Goal: Task Accomplishment & Management: Use online tool/utility

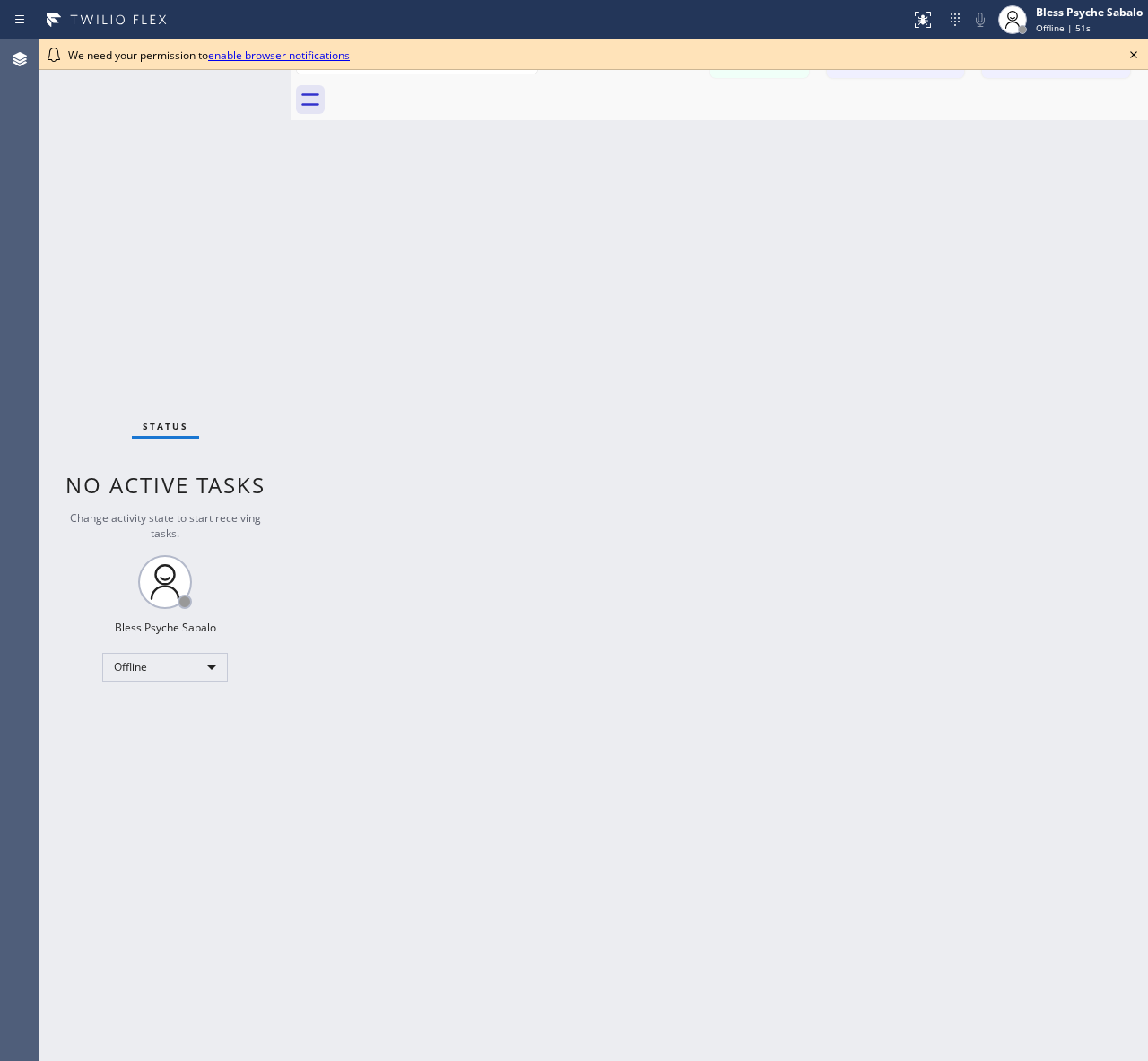
click at [874, 83] on div at bounding box center [739, 100] width 818 height 40
click at [1135, 48] on icon at bounding box center [1134, 55] width 22 height 22
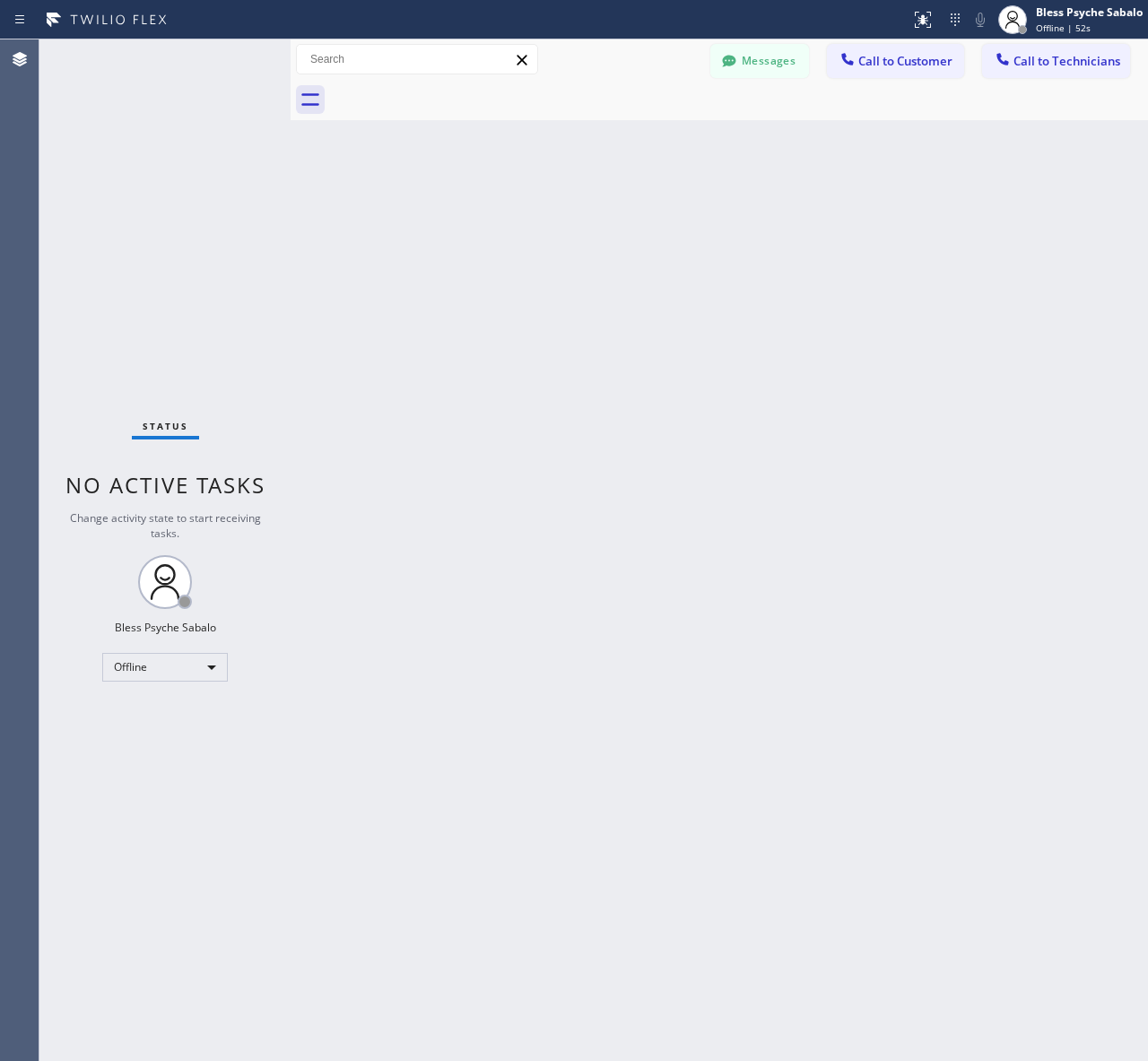
click at [1073, 139] on div "Back to Dashboard Change Sender ID Customers Technicians AM [PERSON_NAME] [DATE…" at bounding box center [719, 550] width 857 height 1022
click at [908, 74] on button "Call to Customer" at bounding box center [895, 61] width 137 height 34
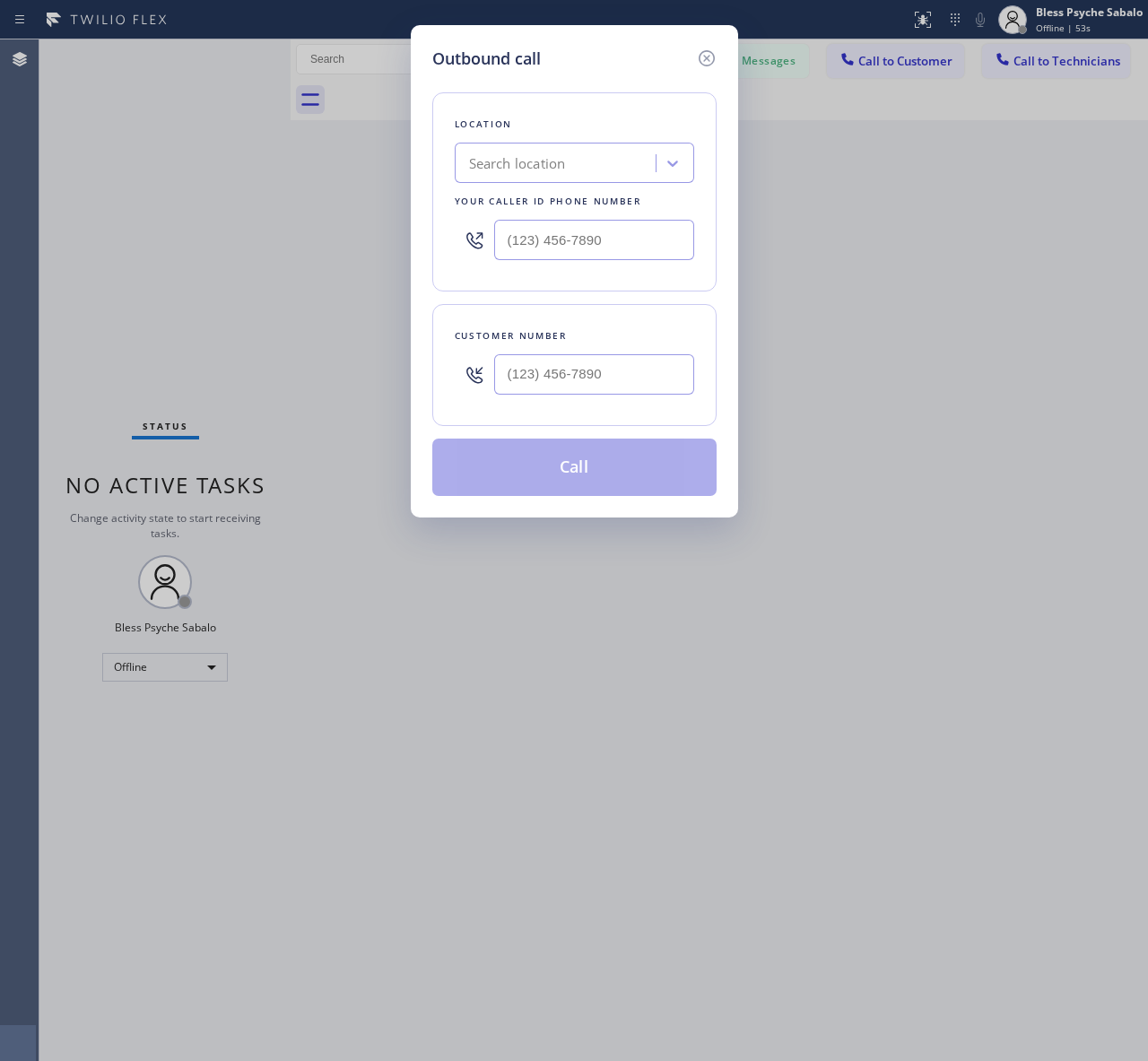
click at [590, 163] on div "Search location" at bounding box center [557, 163] width 196 height 31
paste input "[PHONE_NUMBER]"
type input "[PHONE_NUMBER]"
click at [606, 157] on div "[PHONE_NUMBER]" at bounding box center [557, 163] width 196 height 31
click at [467, 153] on div "Search location" at bounding box center [557, 163] width 196 height 31
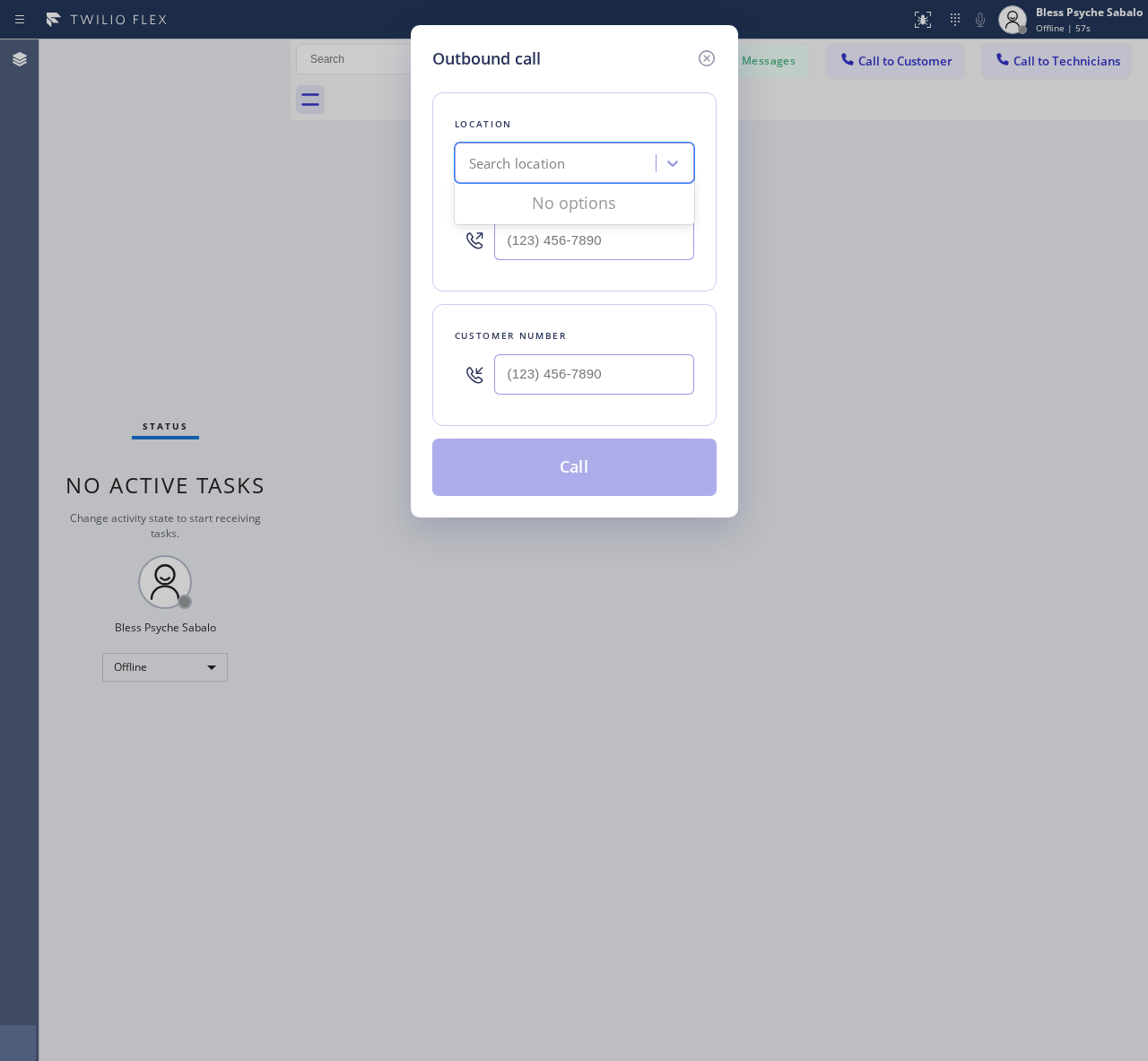
drag, startPoint x: 1052, startPoint y: 87, endPoint x: 1012, endPoint y: 68, distance: 44.3
click at [1054, 87] on div "Outbound call Location 0 results available. Use Up and Down to choose options, …" at bounding box center [574, 530] width 1148 height 1061
click at [696, 55] on icon at bounding box center [706, 58] width 22 height 22
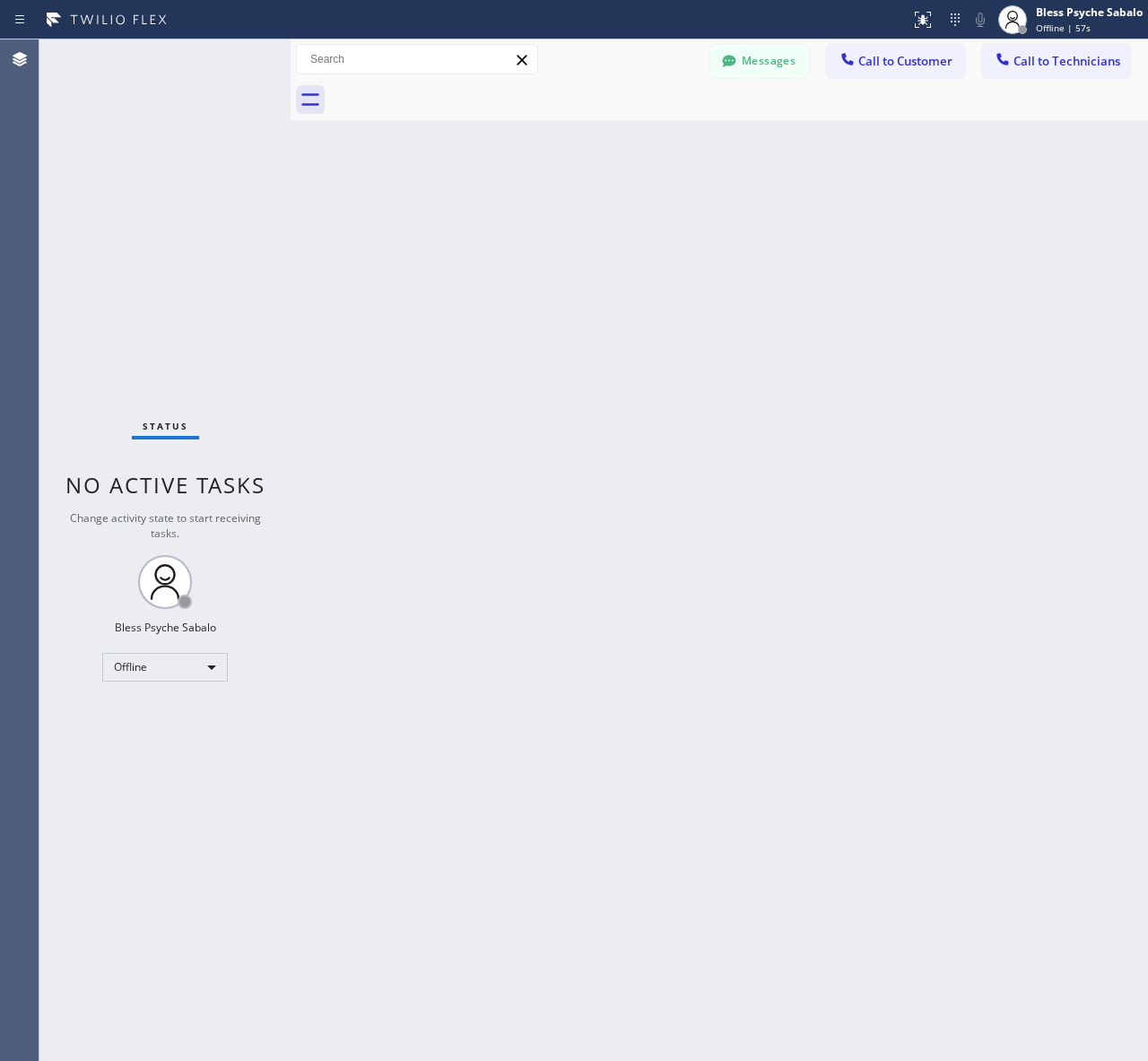
click at [749, 114] on div at bounding box center [739, 100] width 818 height 40
click at [1052, 65] on span "Call to Technicians" at bounding box center [1066, 61] width 107 height 16
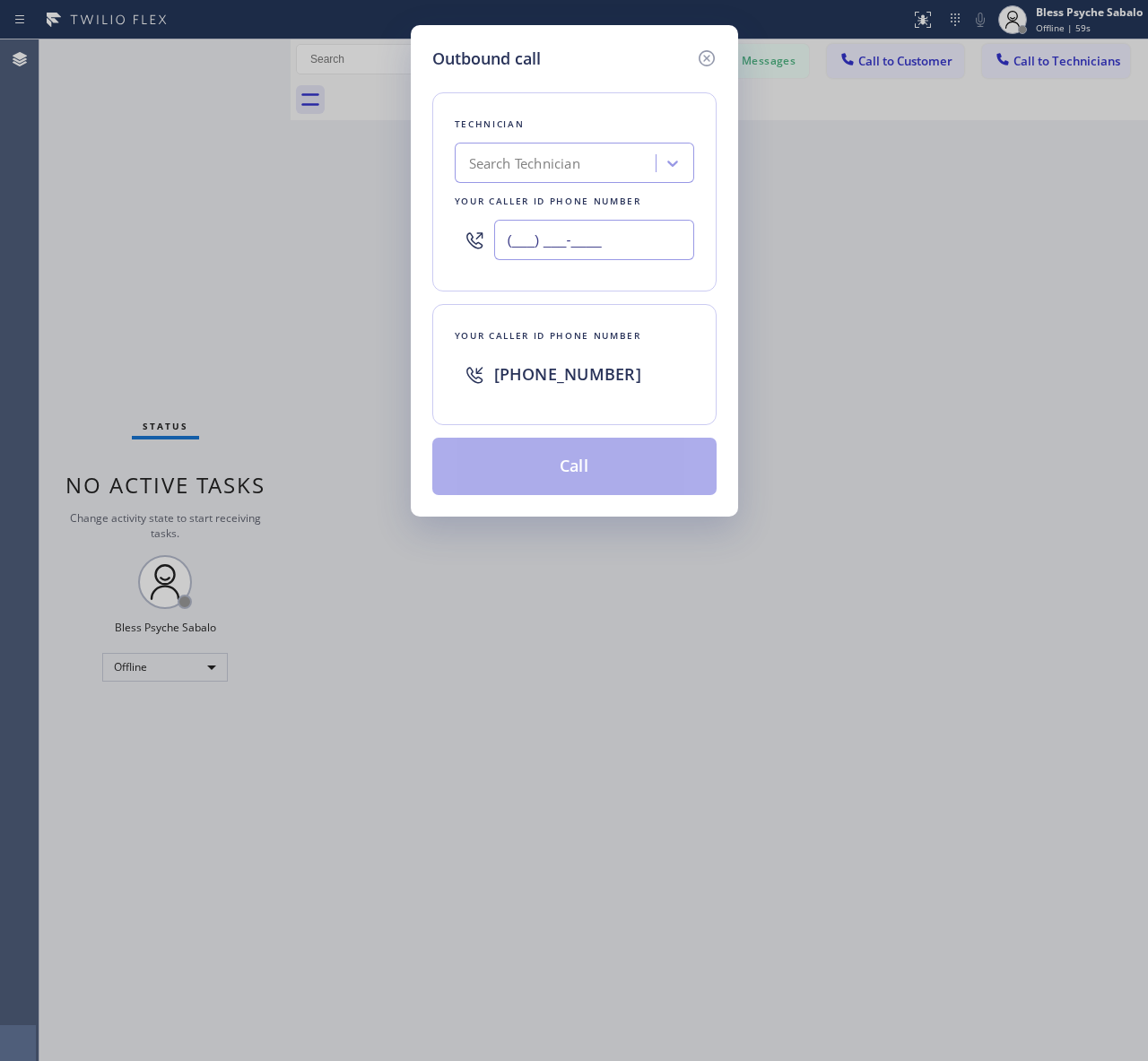
click at [600, 240] on input "(___) ___-____" at bounding box center [593, 240] width 200 height 40
paste input "805) 413-5736"
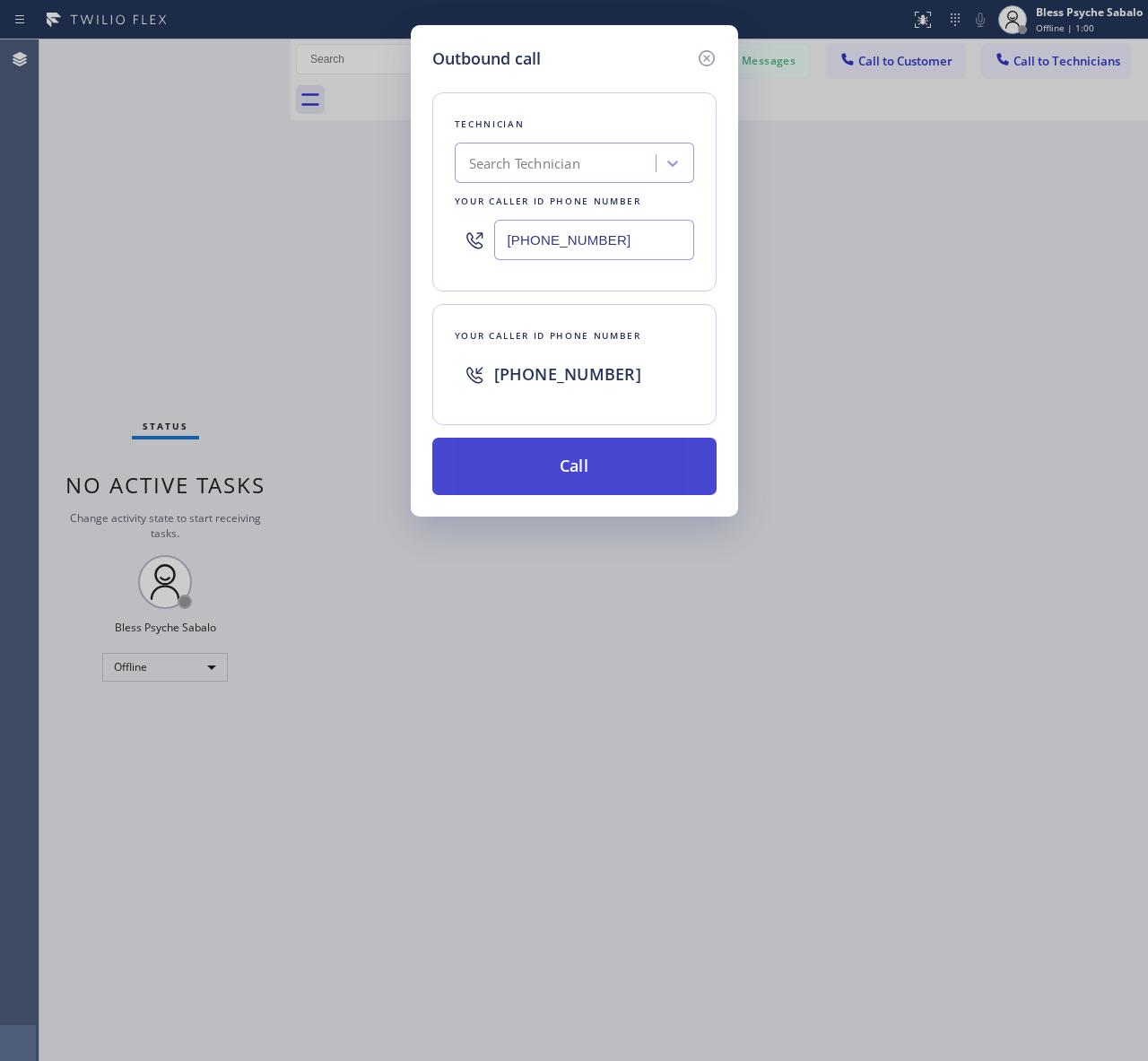
type input "[PHONE_NUMBER]"
click at [616, 481] on button "Call" at bounding box center [574, 466] width 285 height 57
click at [700, 54] on icon at bounding box center [705, 58] width 16 height 16
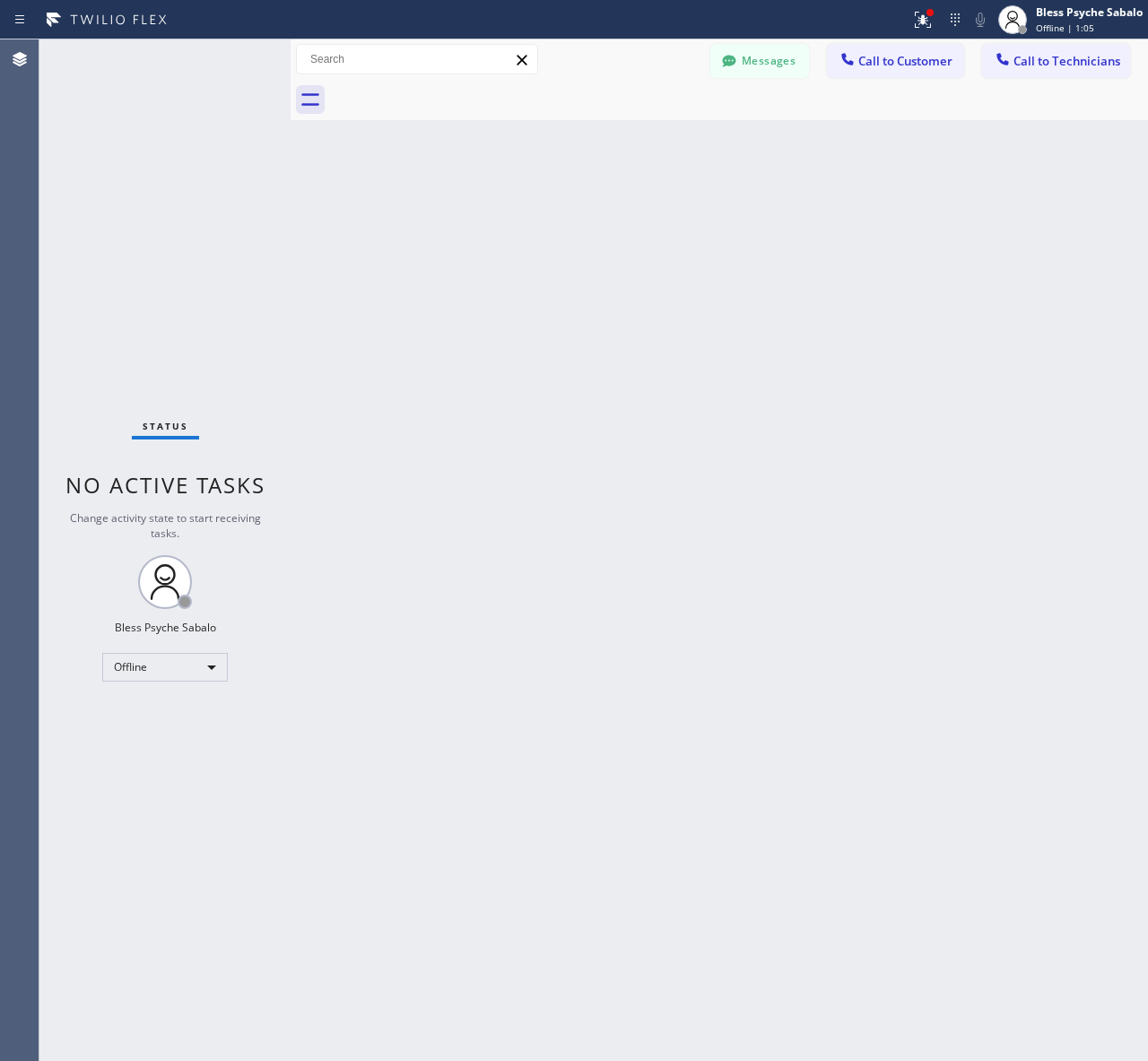
drag, startPoint x: 717, startPoint y: 177, endPoint x: 691, endPoint y: 182, distance: 26.5
click at [710, 178] on div "Back to Dashboard Change Sender ID Customers Technicians AM [PERSON_NAME] [DATE…" at bounding box center [719, 550] width 857 height 1022
click at [191, 681] on div "Status No active tasks Change activity state to start receiving tasks. Bless Ps…" at bounding box center [165, 550] width 251 height 1022
click at [194, 664] on div "Offline" at bounding box center [165, 667] width 126 height 29
click at [190, 735] on li "Unavailable" at bounding box center [164, 736] width 122 height 22
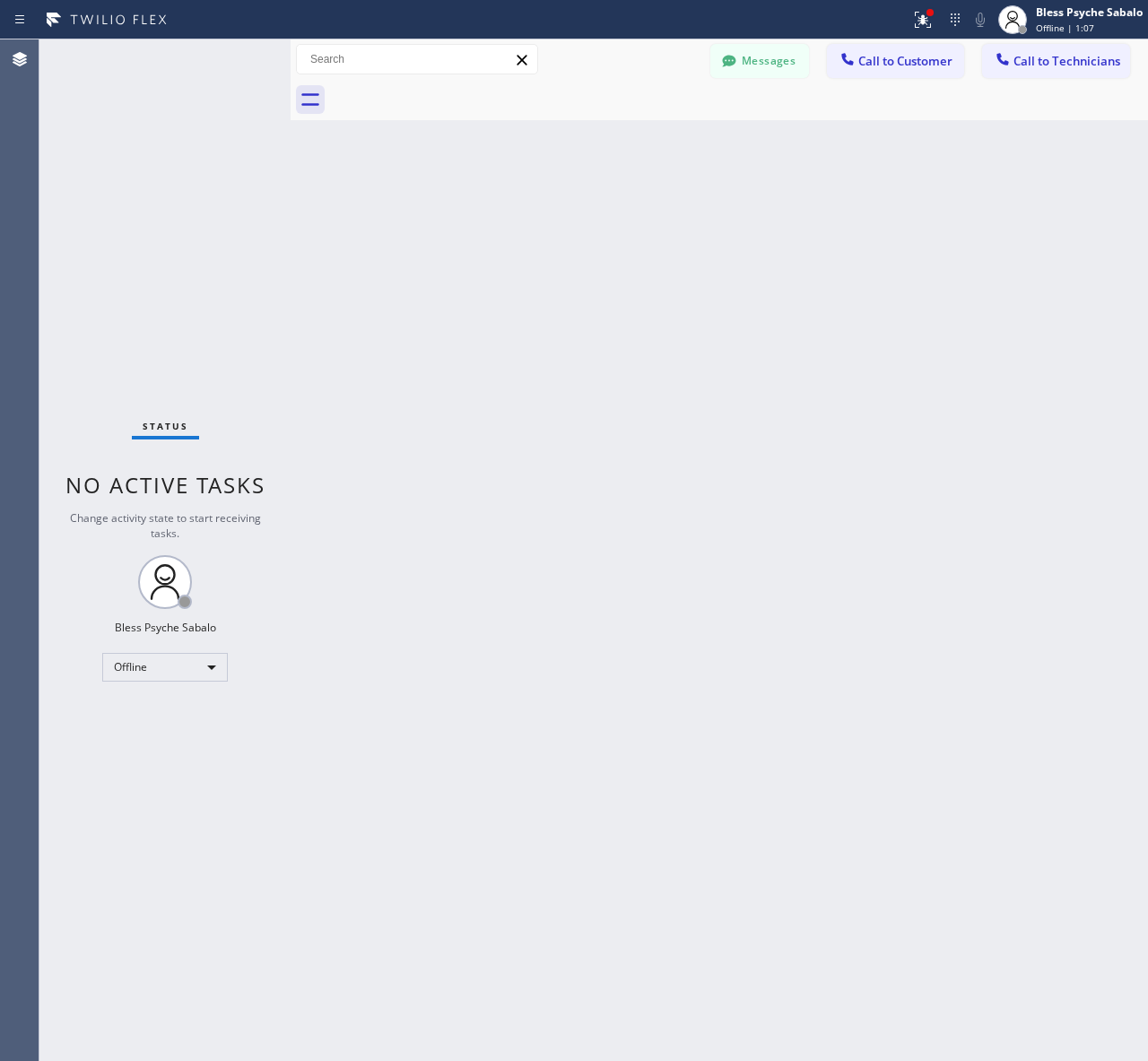
click at [364, 651] on div "Back to Dashboard Change Sender ID Customers Technicians AM [PERSON_NAME] [DATE…" at bounding box center [719, 550] width 857 height 1022
click at [1109, 60] on span "Call to Technicians" at bounding box center [1066, 61] width 107 height 16
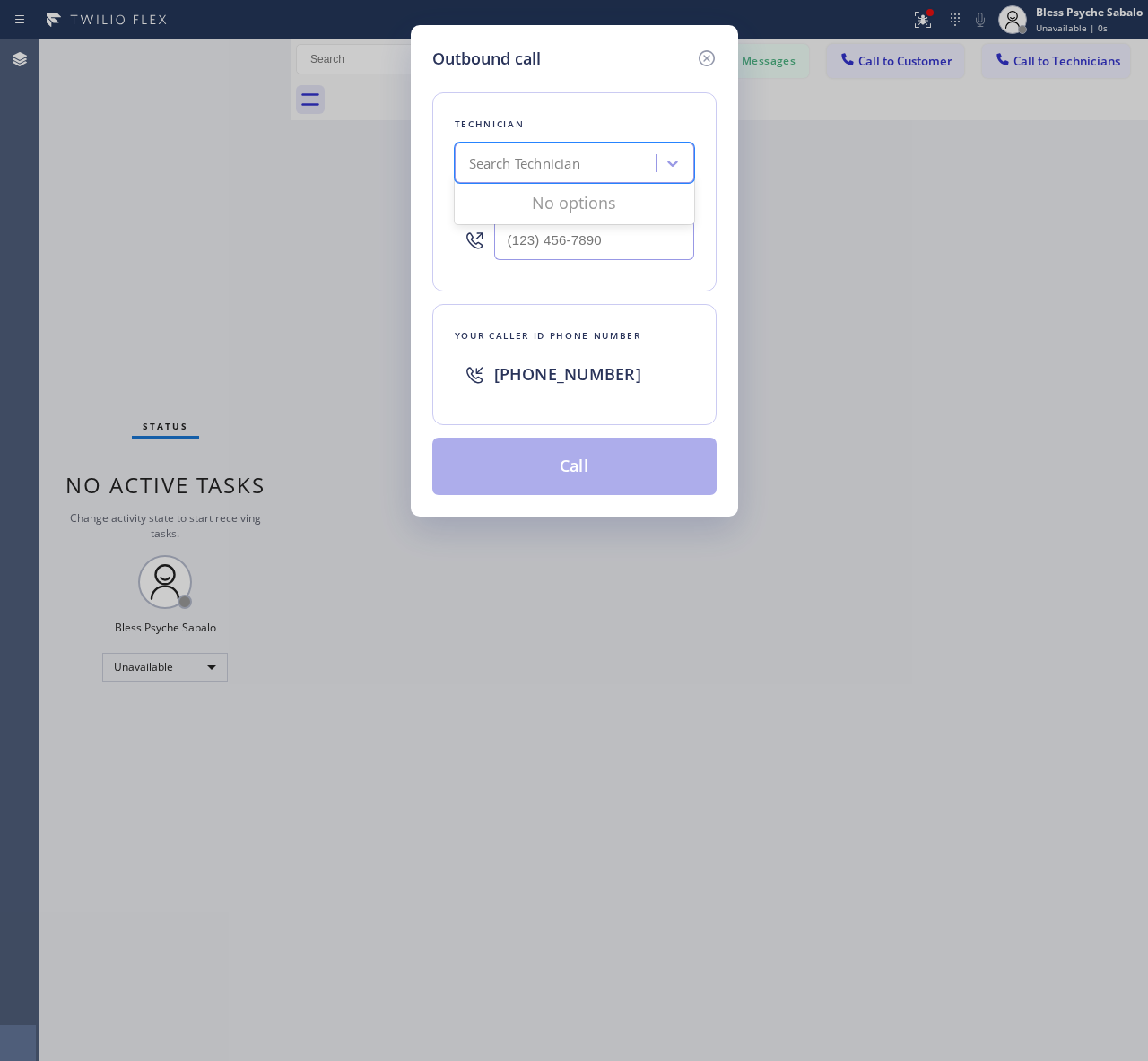
click at [584, 175] on div "Search Technician" at bounding box center [557, 163] width 196 height 31
paste input "[PHONE_NUMBER]"
type input "[PHONE_NUMBER]"
drag, startPoint x: 588, startPoint y: 146, endPoint x: 390, endPoint y: 160, distance: 198.5
click at [384, 162] on div "Outbound call Technician 0 results available. Select is focused ,type to refine…" at bounding box center [574, 530] width 1148 height 1061
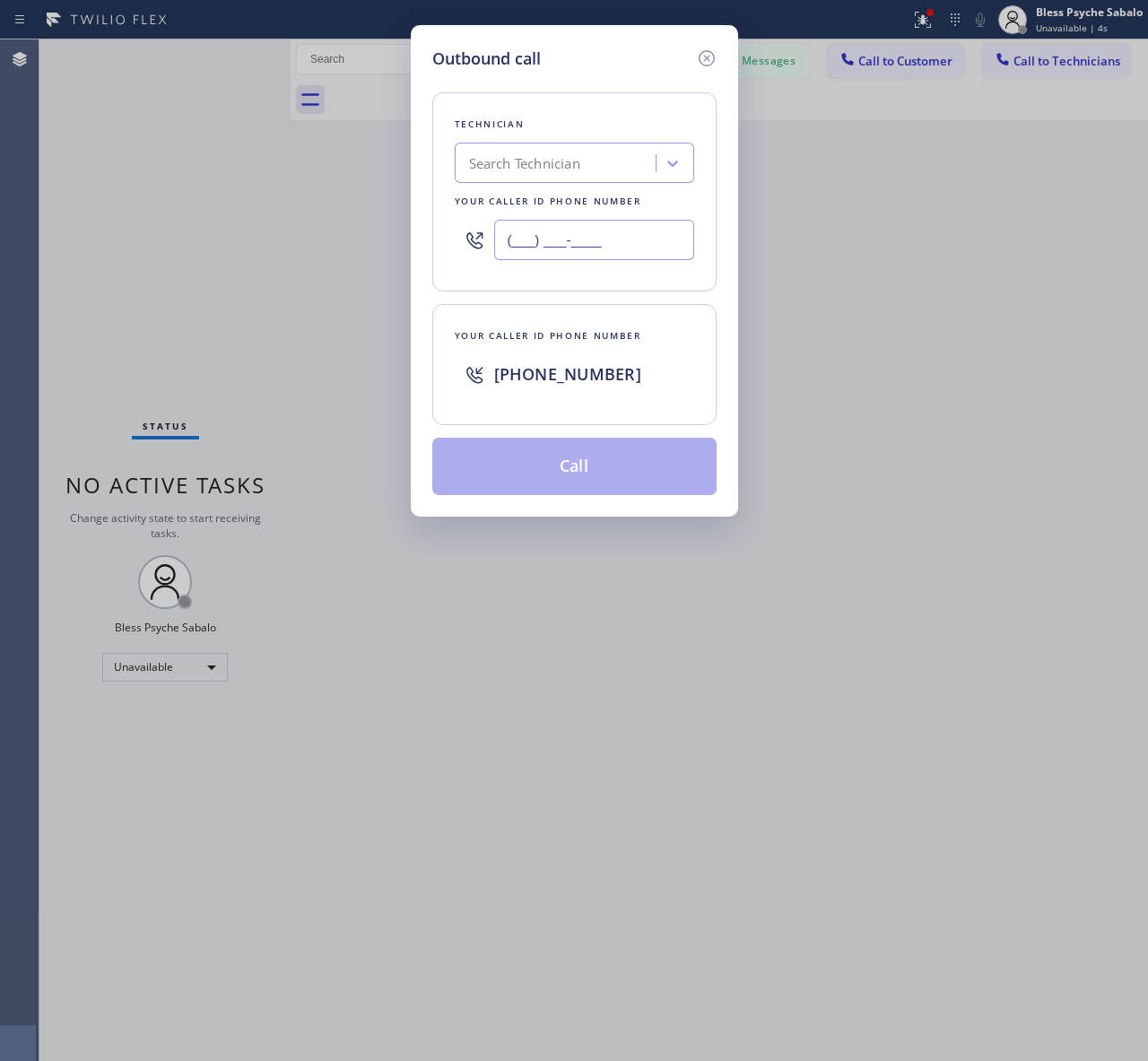
click at [583, 230] on input "(___) ___-____" at bounding box center [593, 240] width 200 height 40
paste input "805) 413-5736"
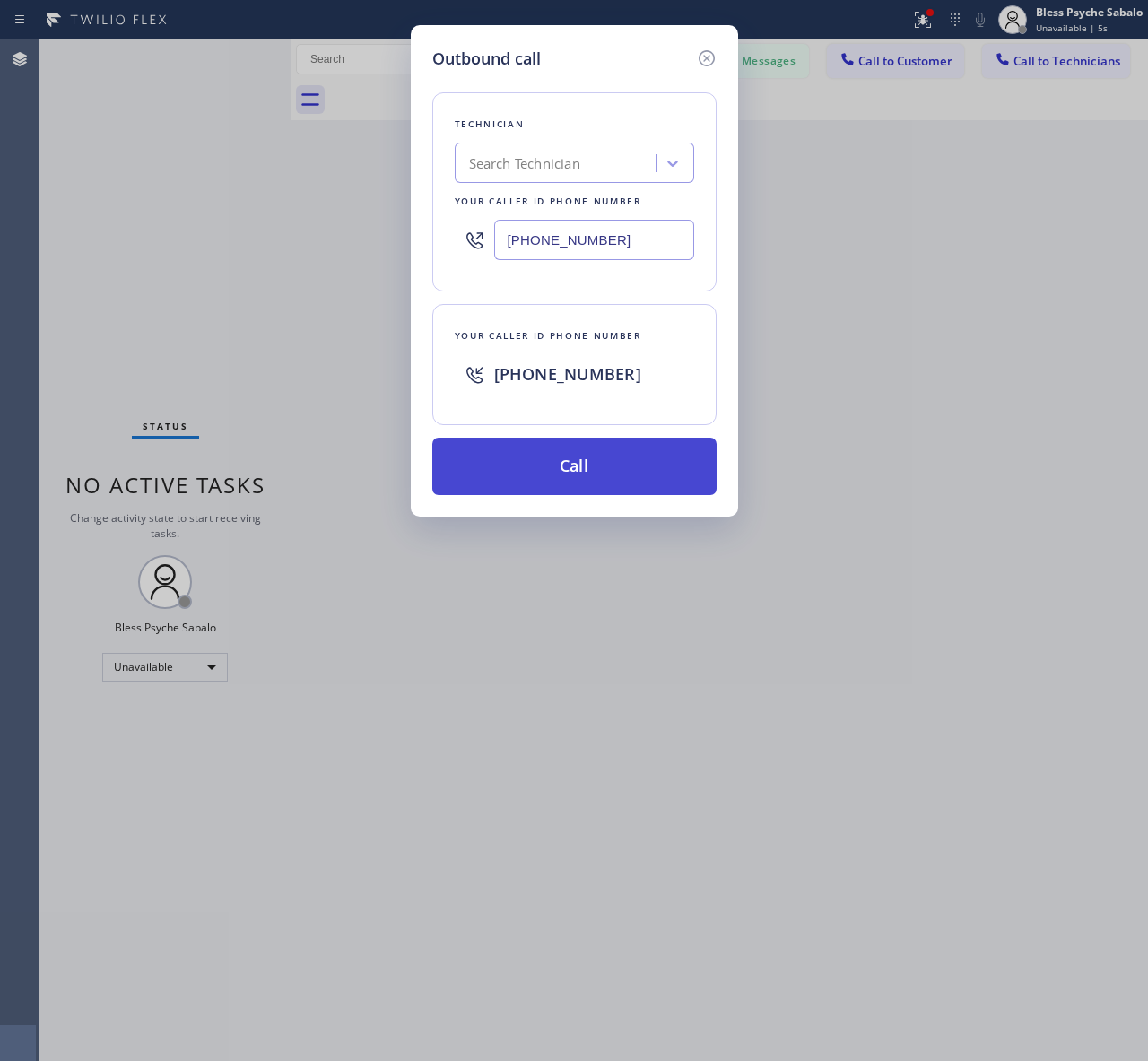
click at [599, 450] on button "Call" at bounding box center [574, 466] width 285 height 57
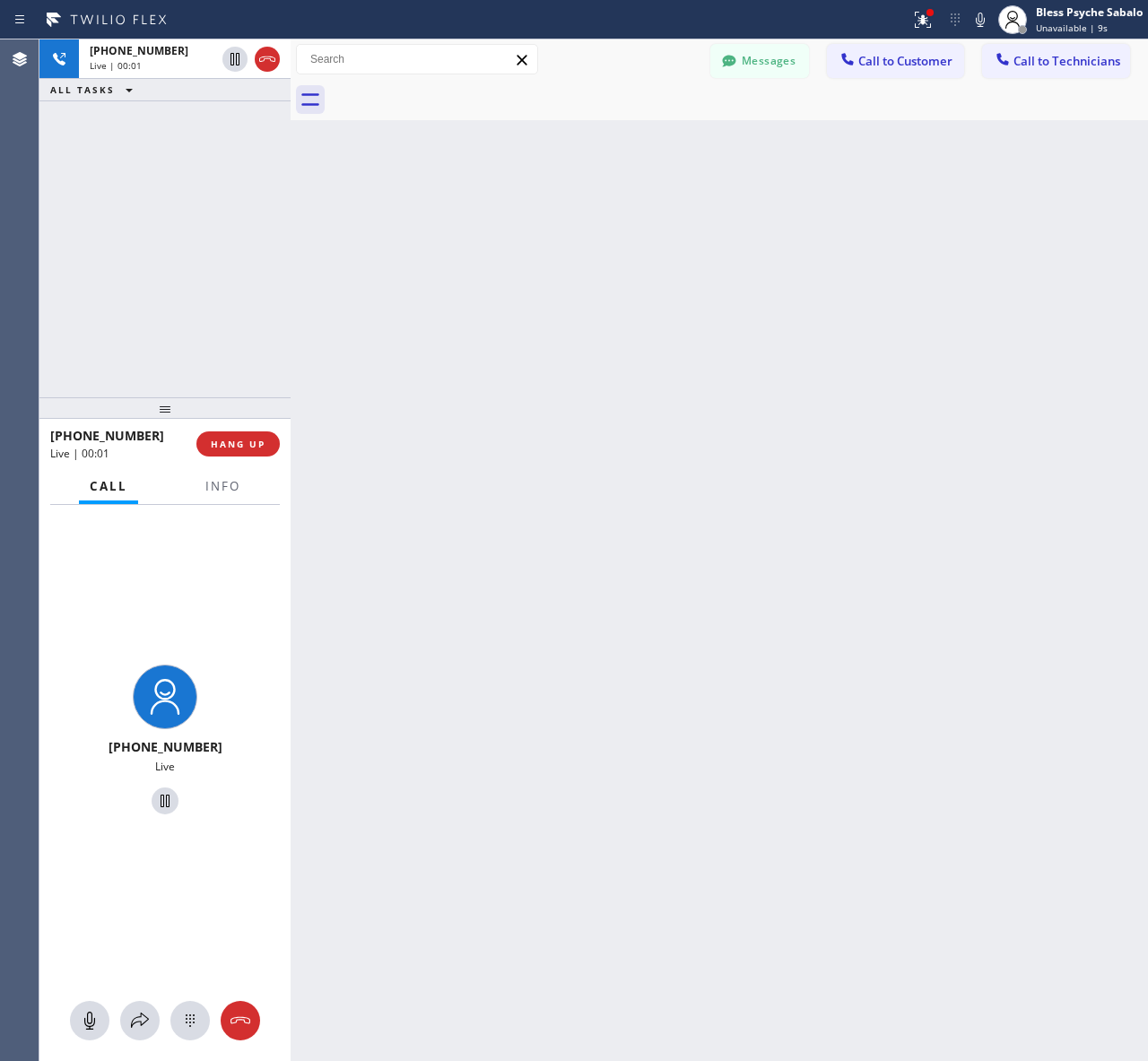
click at [717, 382] on div "Back to Dashboard Change Sender ID Customers Technicians AM [PERSON_NAME] [DATE…" at bounding box center [719, 550] width 857 height 1022
drag, startPoint x: 996, startPoint y: 556, endPoint x: 931, endPoint y: 478, distance: 101.5
click at [996, 556] on div "Back to Dashboard Change Sender ID Customers Technicians AM [PERSON_NAME] [DATE…" at bounding box center [719, 550] width 857 height 1022
click at [257, 445] on span "HANG UP" at bounding box center [238, 443] width 55 height 13
click at [437, 382] on div "Back to Dashboard Change Sender ID Customers Technicians AM [PERSON_NAME] [DATE…" at bounding box center [719, 550] width 857 height 1022
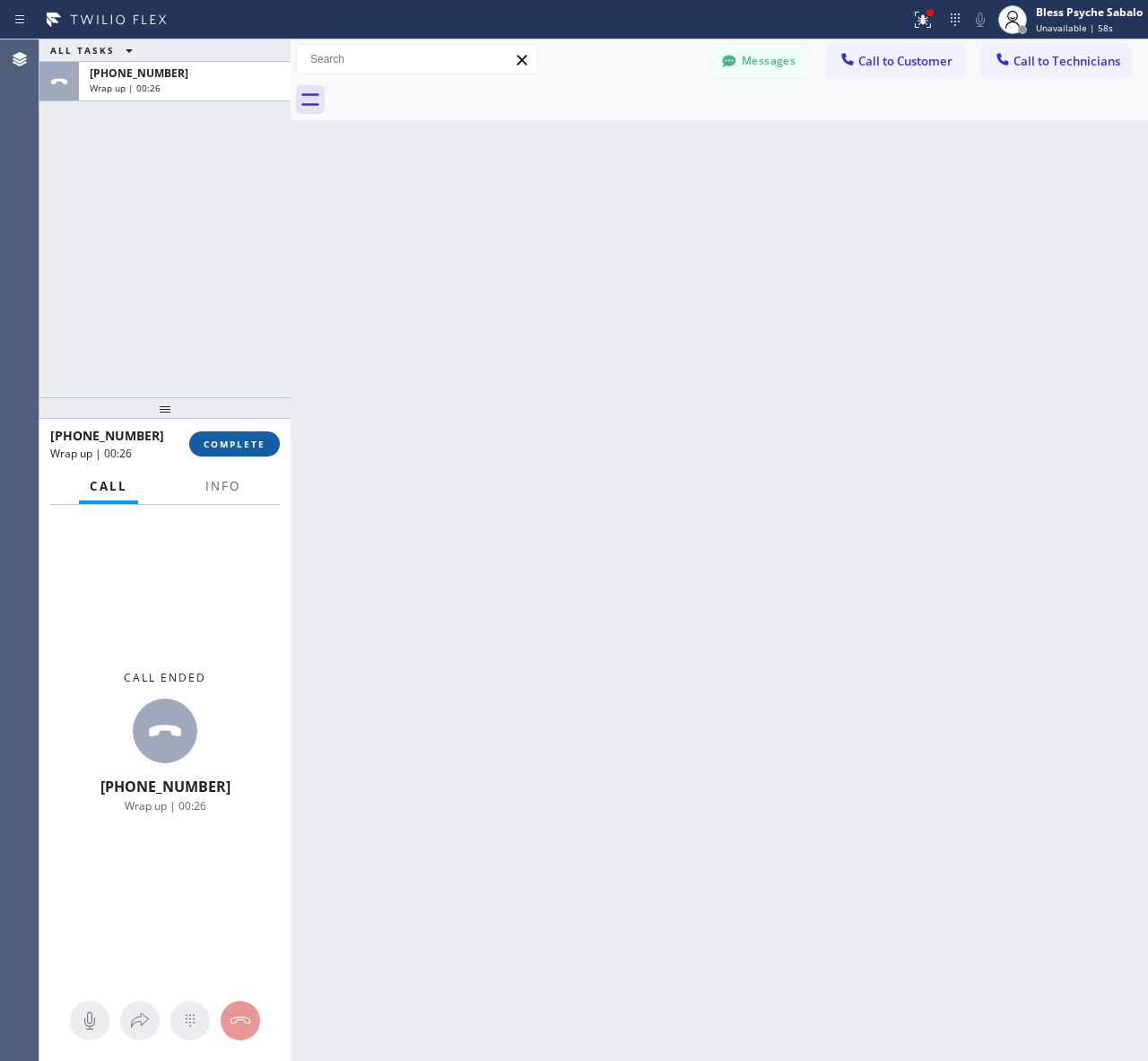
drag, startPoint x: 230, startPoint y: 450, endPoint x: 233, endPoint y: 432, distance: 18.2
click at [230, 450] on button "COMPLETE" at bounding box center [234, 443] width 91 height 25
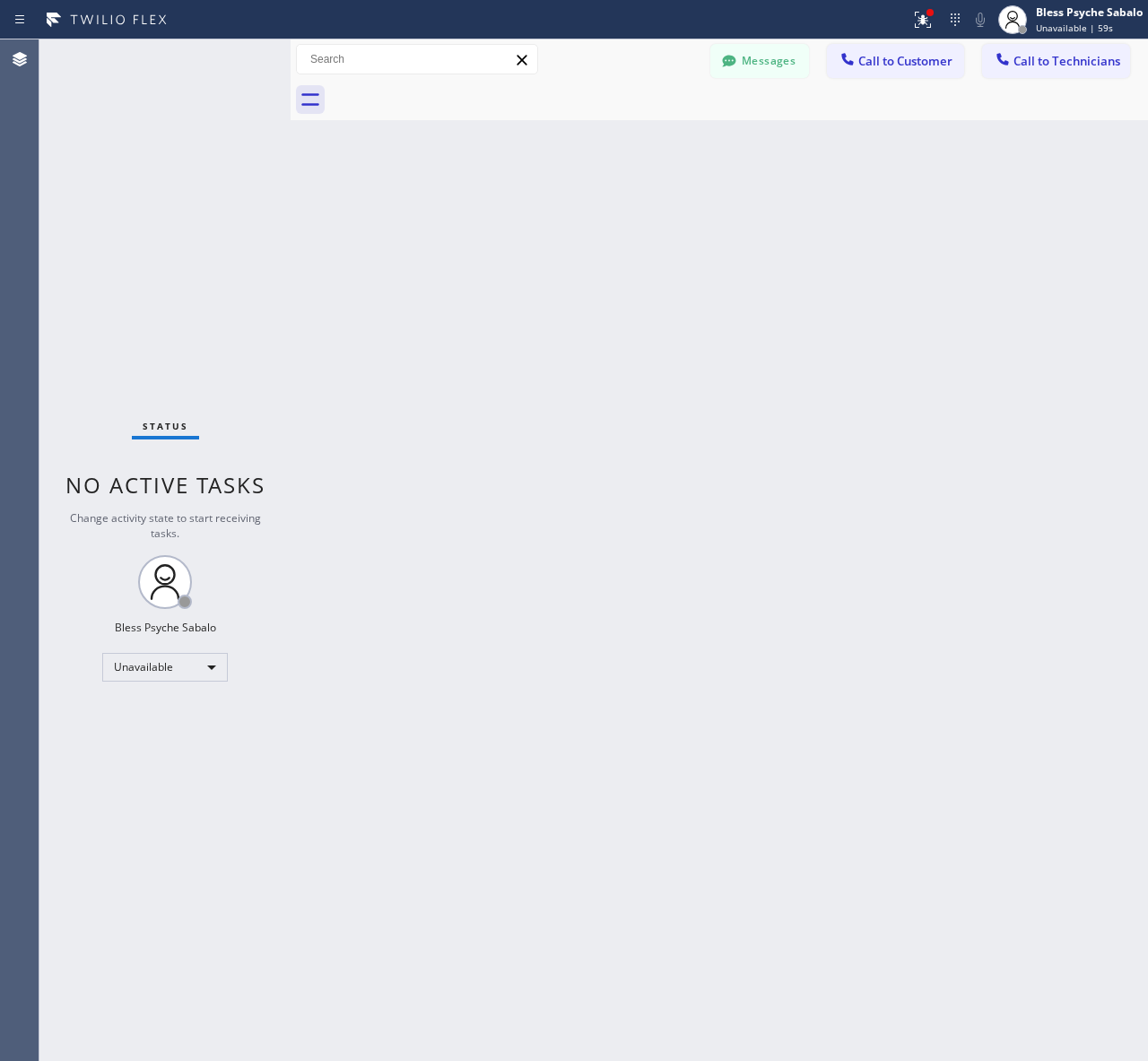
click at [799, 132] on div "Back to Dashboard Change Sender ID Customers Technicians AM [PERSON_NAME] [DATE…" at bounding box center [719, 550] width 857 height 1022
click at [1051, 63] on span "Call to Technicians" at bounding box center [1066, 61] width 107 height 16
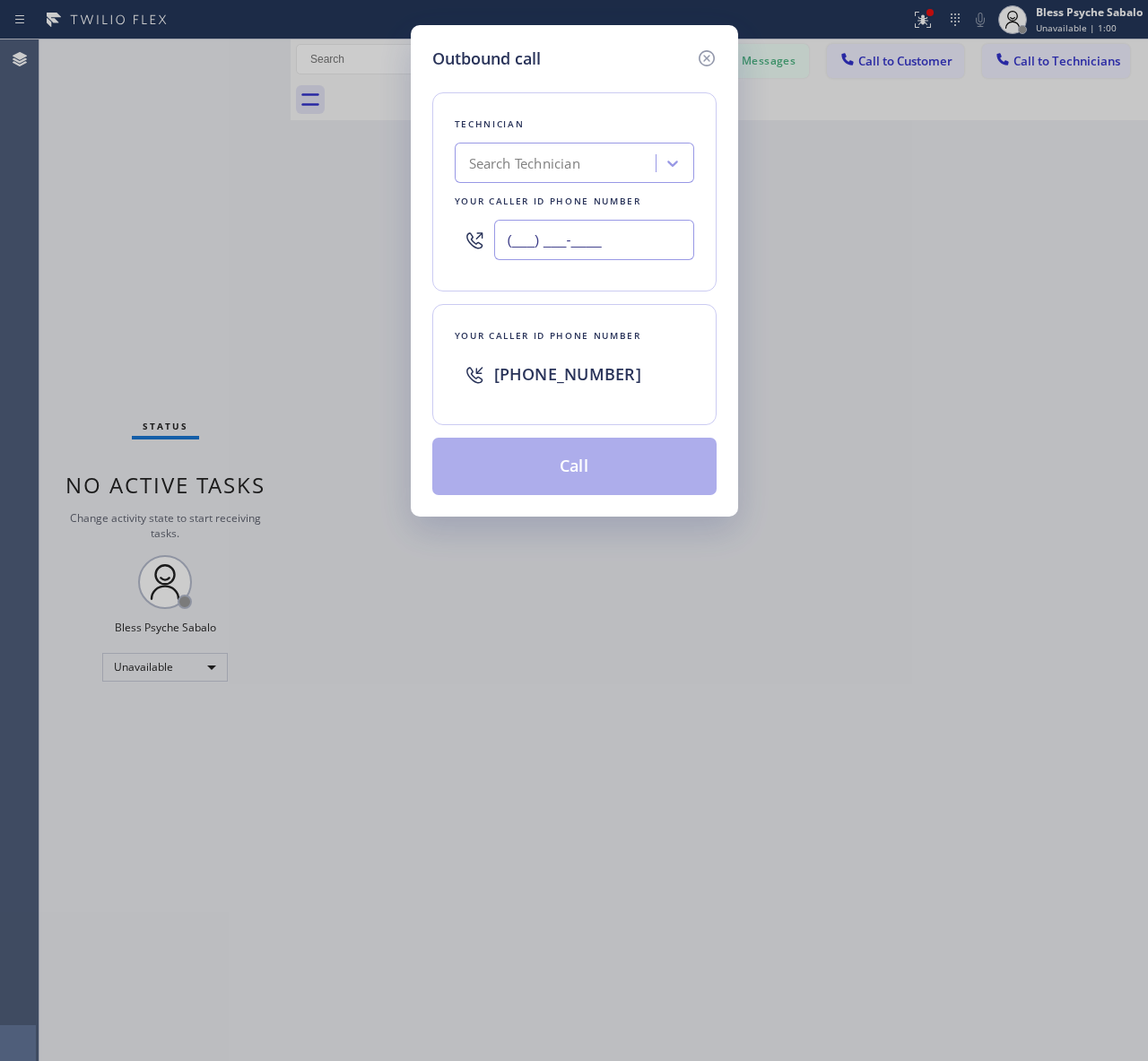
click at [611, 241] on input "(___) ___-____" at bounding box center [593, 240] width 200 height 40
paste input "972) 460-5848"
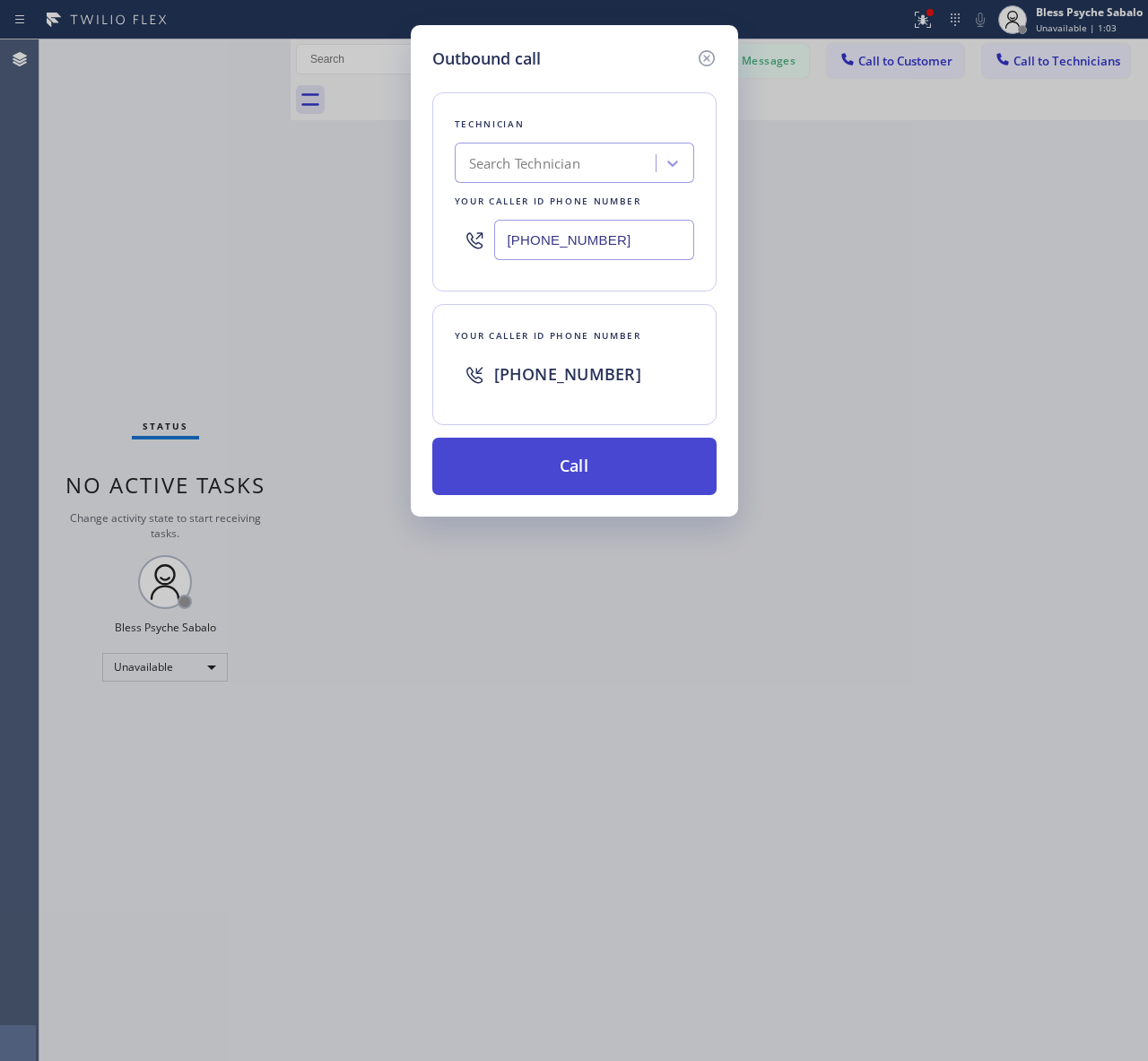
type input "[PHONE_NUMBER]"
click at [666, 478] on button "Call" at bounding box center [574, 466] width 285 height 57
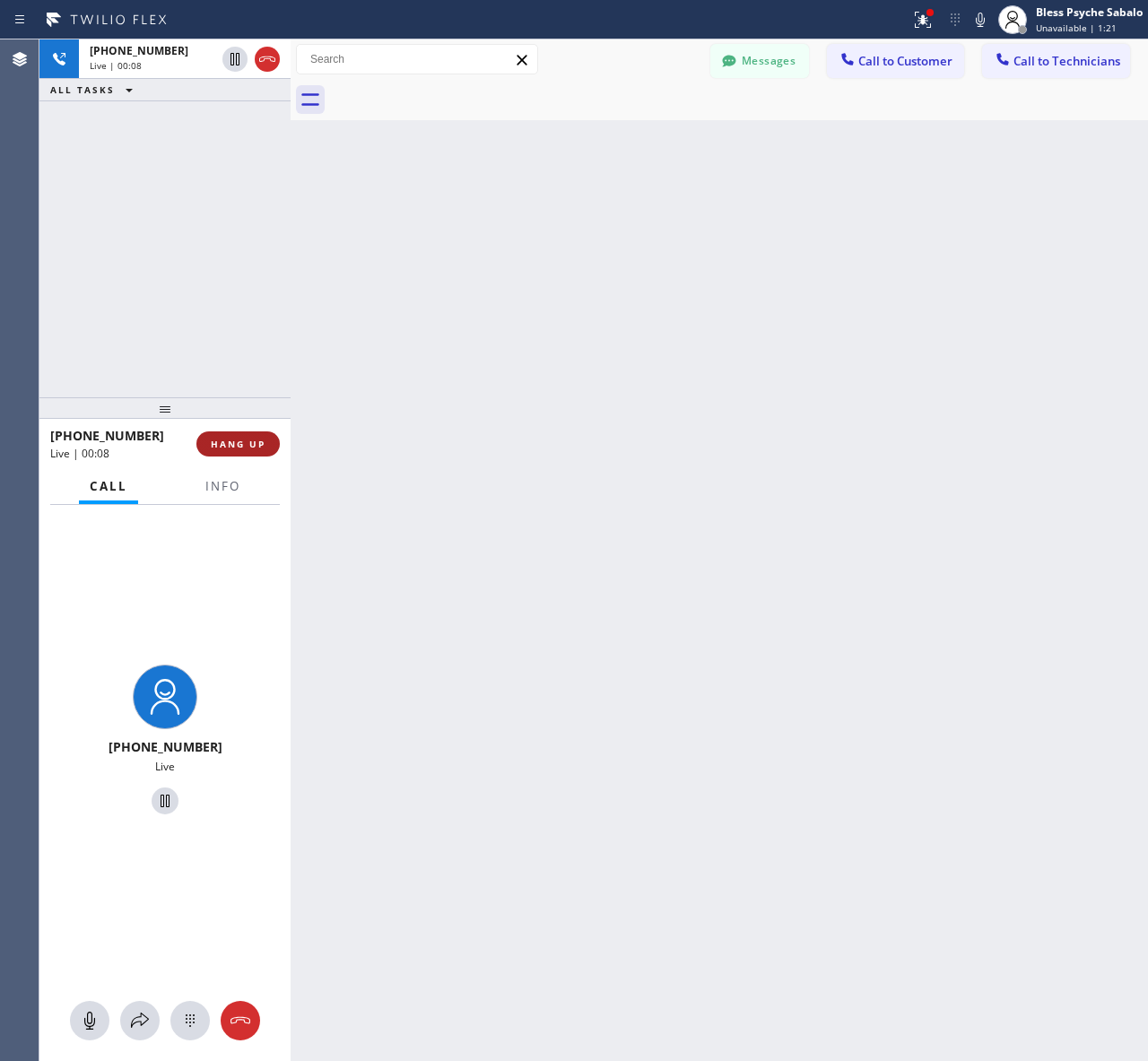
click at [243, 437] on span "HANG UP" at bounding box center [238, 443] width 55 height 13
click at [302, 400] on div "Back to Dashboard Change Sender ID Customers Technicians AM [PERSON_NAME] [DATE…" at bounding box center [719, 550] width 857 height 1022
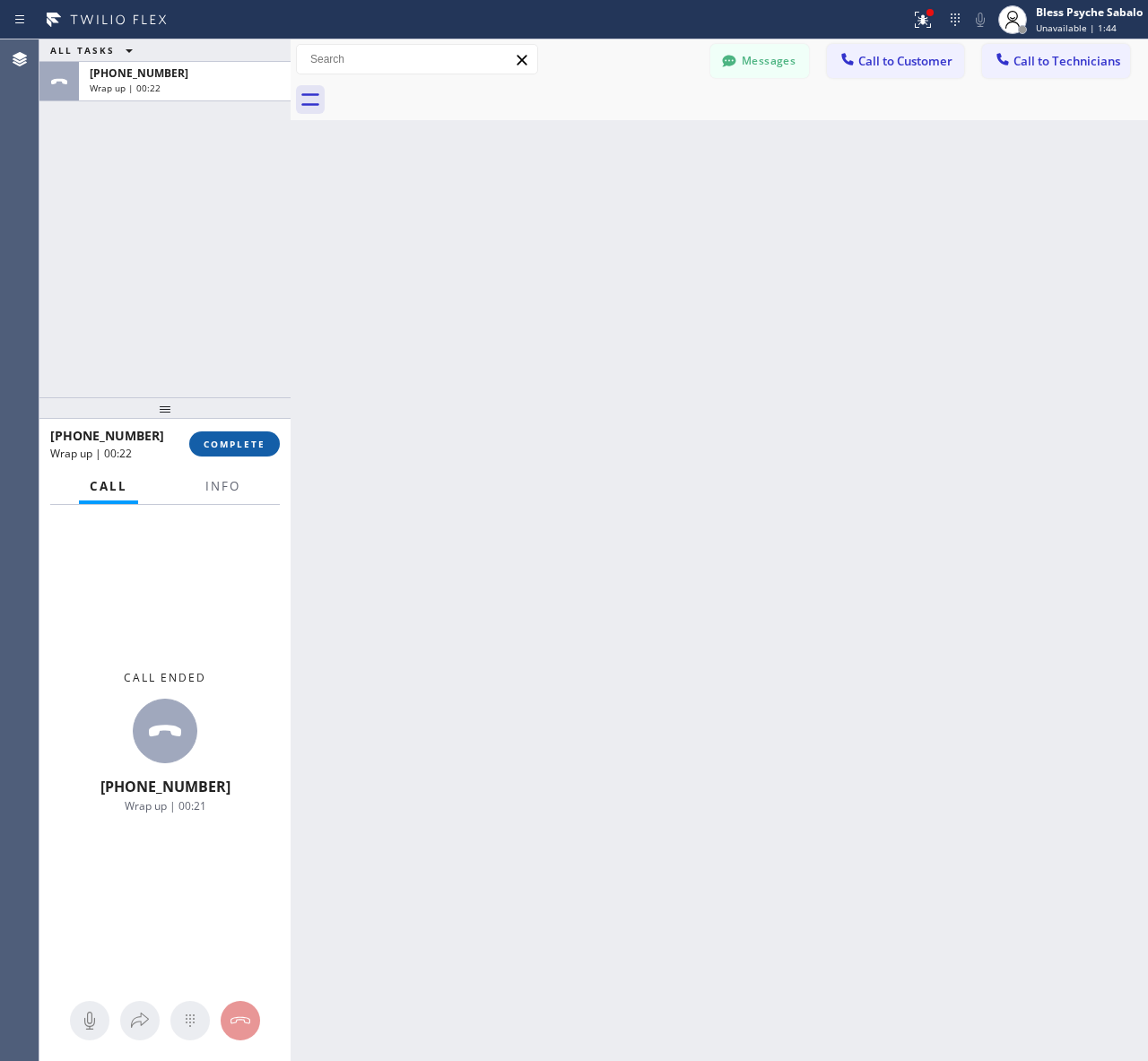
click at [226, 437] on span "COMPLETE" at bounding box center [234, 443] width 62 height 13
click at [333, 316] on div "Back to Dashboard Change Sender ID Customers Technicians AM [PERSON_NAME] [DATE…" at bounding box center [719, 550] width 857 height 1022
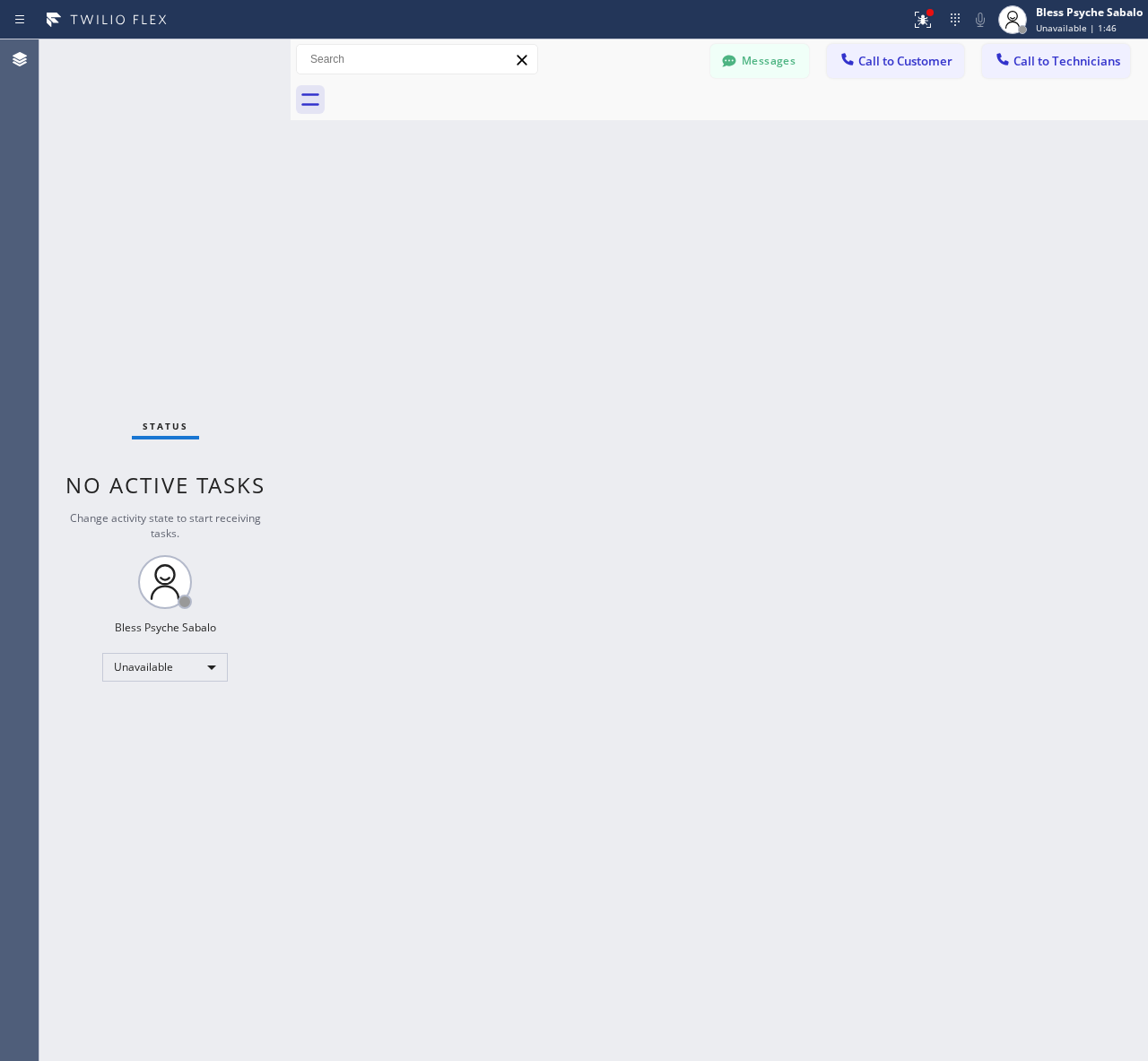
click at [819, 158] on div "Back to Dashboard Change Sender ID Customers Technicians AM [PERSON_NAME] [DATE…" at bounding box center [719, 550] width 857 height 1022
click at [917, 70] on button "Call to Customer" at bounding box center [895, 61] width 137 height 34
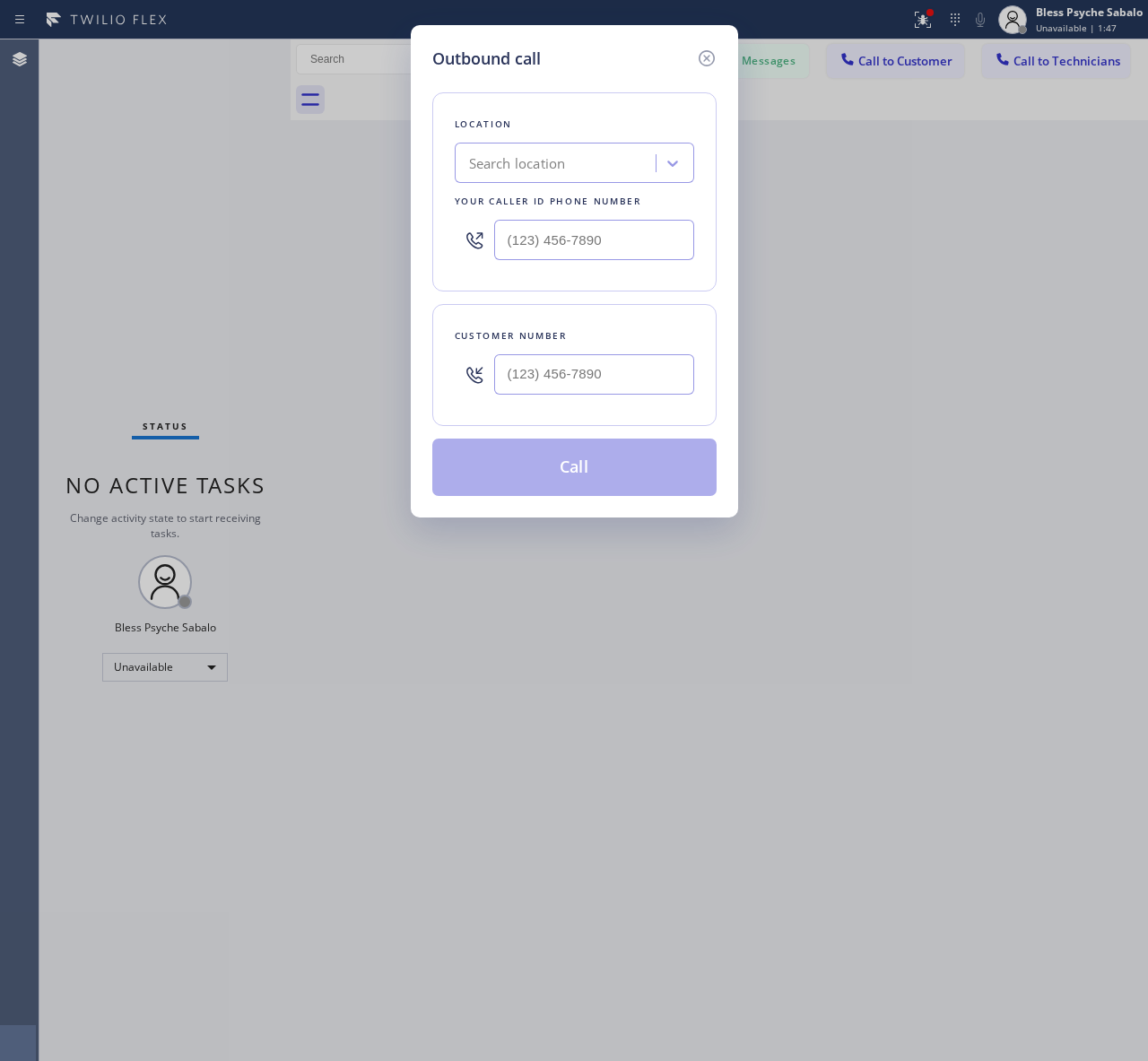
type input "(___) ___-____"
click at [557, 377] on input "(___) ___-____" at bounding box center [593, 374] width 200 height 40
drag, startPoint x: 706, startPoint y: 41, endPoint x: 702, endPoint y: 58, distance: 17.5
click at [706, 42] on div "Outbound call Location Search location Your caller id phone number Customer num…" at bounding box center [574, 271] width 328 height 492
click at [702, 58] on icon at bounding box center [706, 58] width 22 height 22
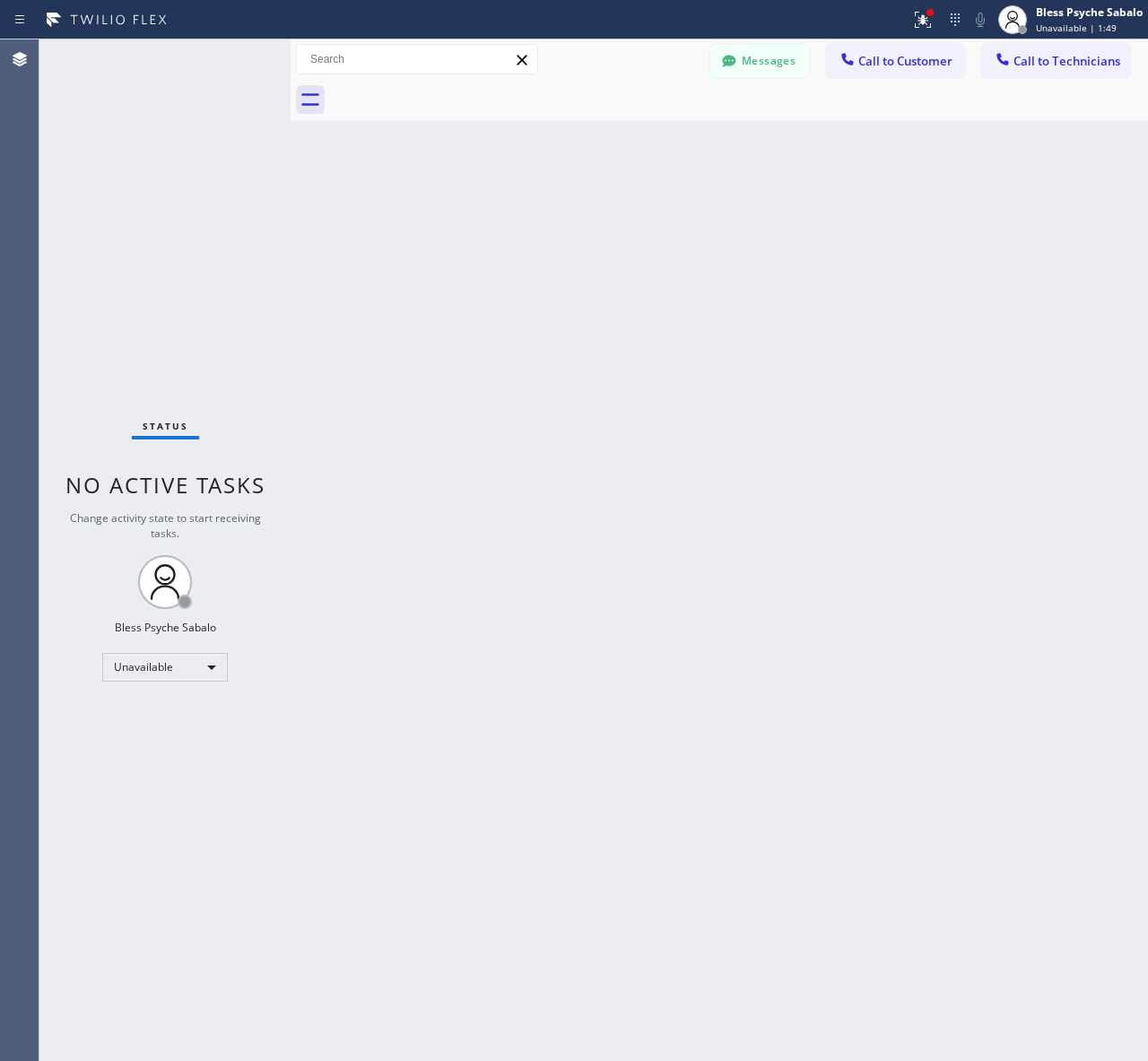
drag, startPoint x: 854, startPoint y: 145, endPoint x: 1019, endPoint y: 112, distance: 168.3
click at [861, 146] on div "Back to Dashboard Change Sender ID Customers Technicians AM [PERSON_NAME] [DATE…" at bounding box center [719, 550] width 857 height 1022
click at [1073, 53] on span "Call to Technicians" at bounding box center [1066, 61] width 107 height 16
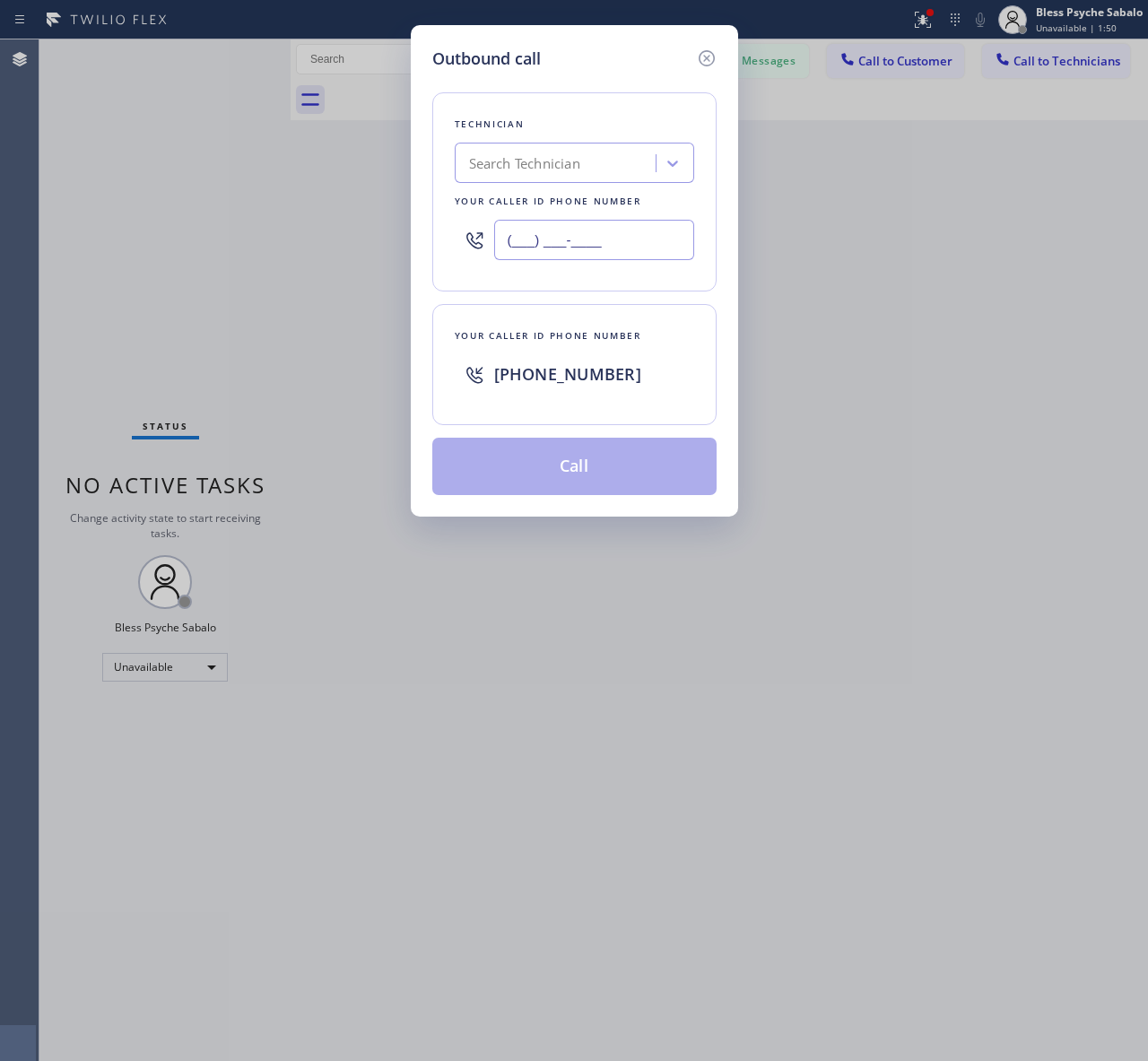
click at [628, 252] on input "(___) ___-____" at bounding box center [593, 240] width 200 height 40
paste input "770) 697-9159"
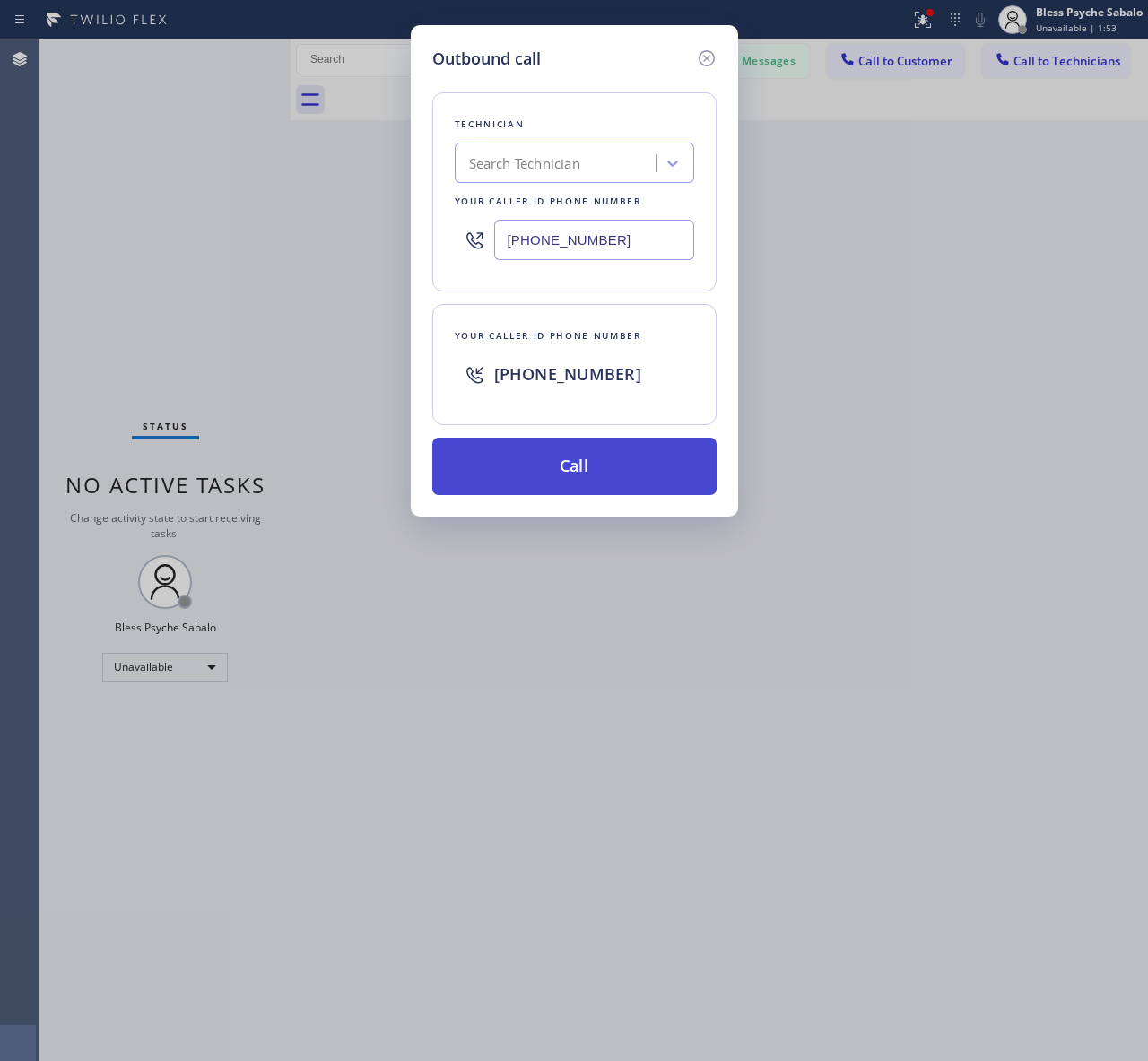
click at [624, 462] on button "Call" at bounding box center [574, 466] width 285 height 57
click at [780, 435] on div "Outbound call Technician Search Technician Your caller id phone number [PHONE_N…" at bounding box center [574, 530] width 1148 height 1061
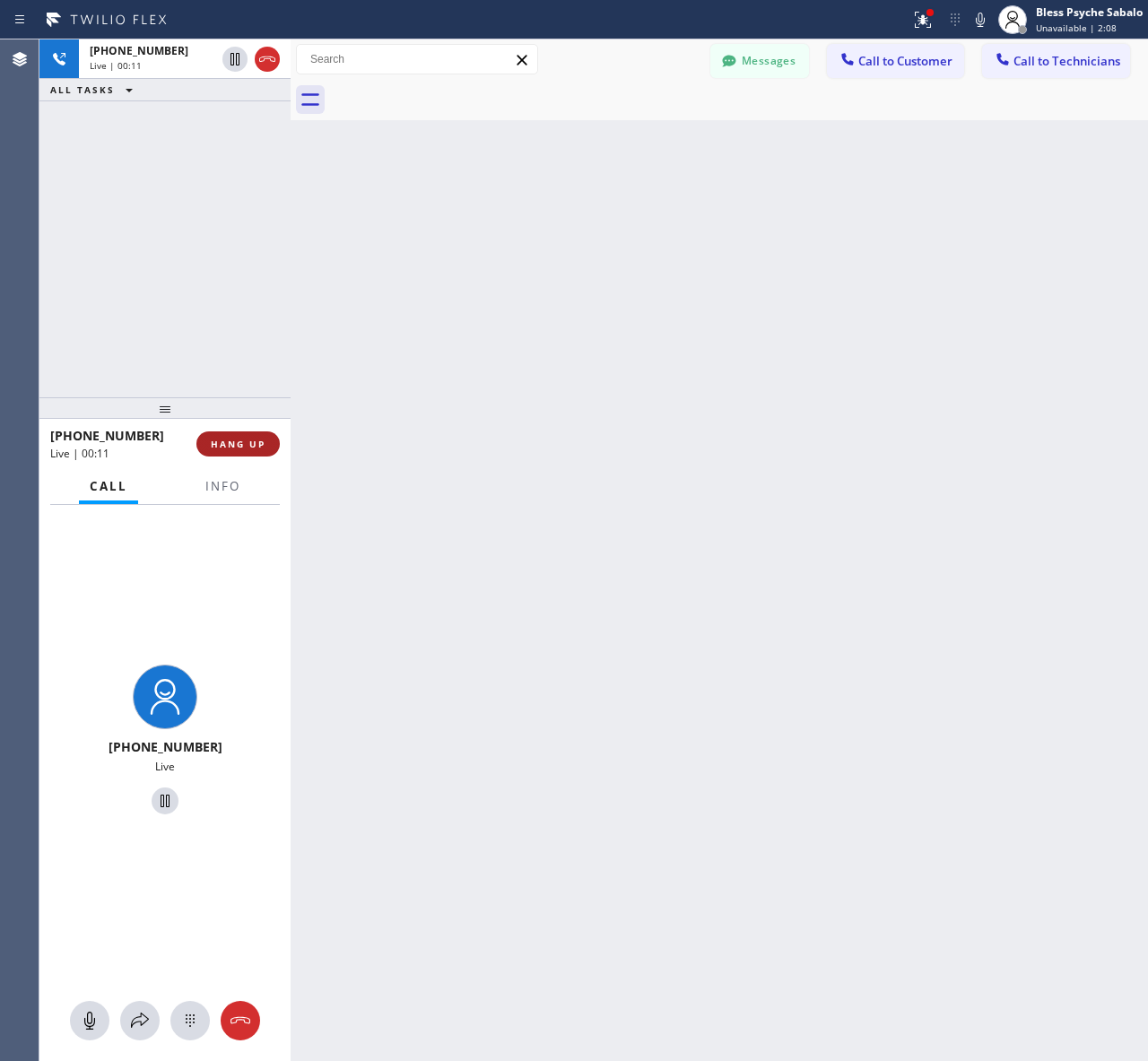
click at [227, 441] on span "HANG UP" at bounding box center [238, 443] width 55 height 13
click at [344, 348] on div "Back to Dashboard Change Sender ID Customers Technicians AM [PERSON_NAME] [DATE…" at bounding box center [719, 550] width 857 height 1022
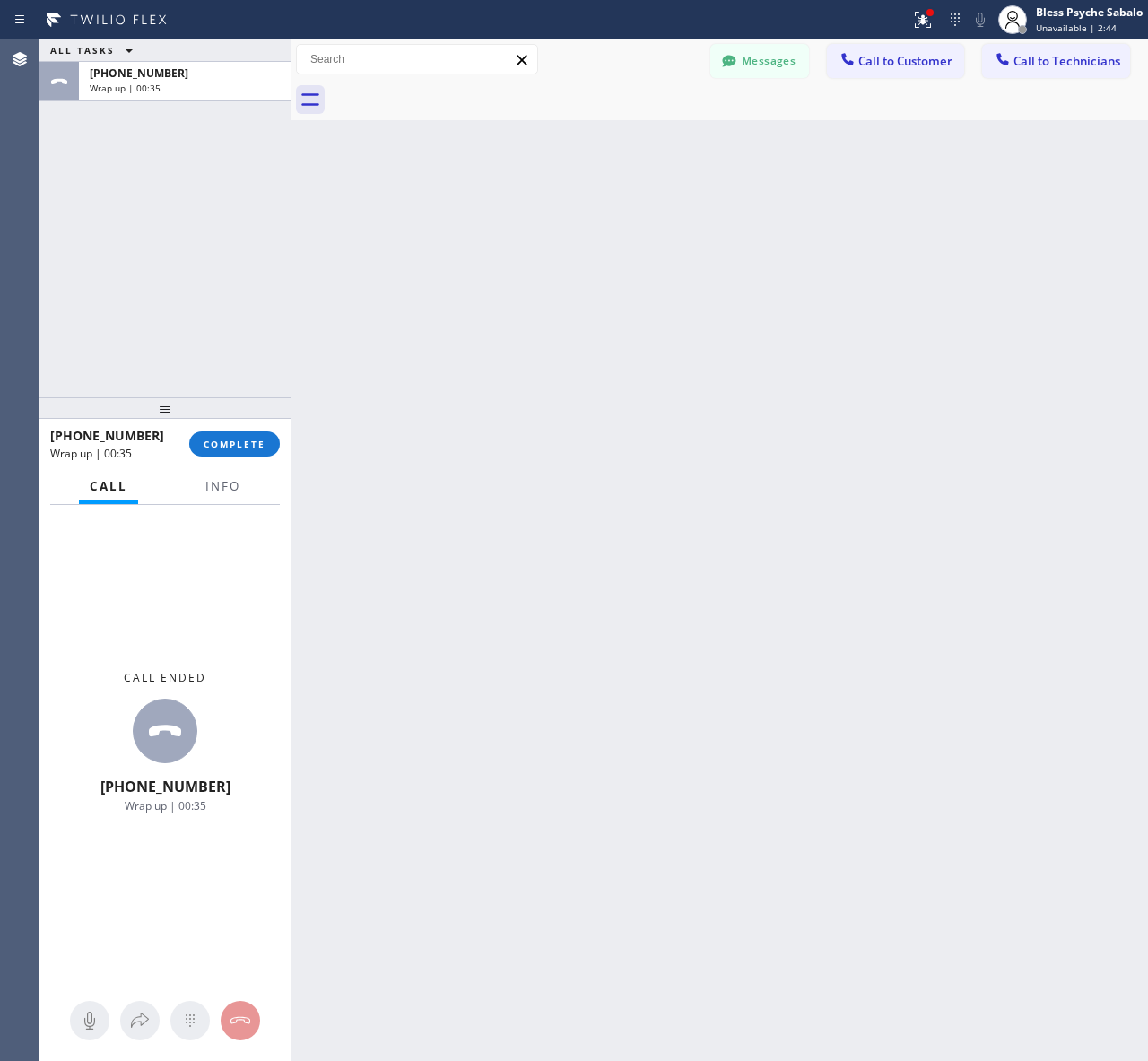
click at [647, 67] on div "Messages Call to Customer Call to Technicians Outbound call Location Search loc…" at bounding box center [719, 59] width 857 height 31
click at [243, 452] on button "COMPLETE" at bounding box center [234, 443] width 91 height 25
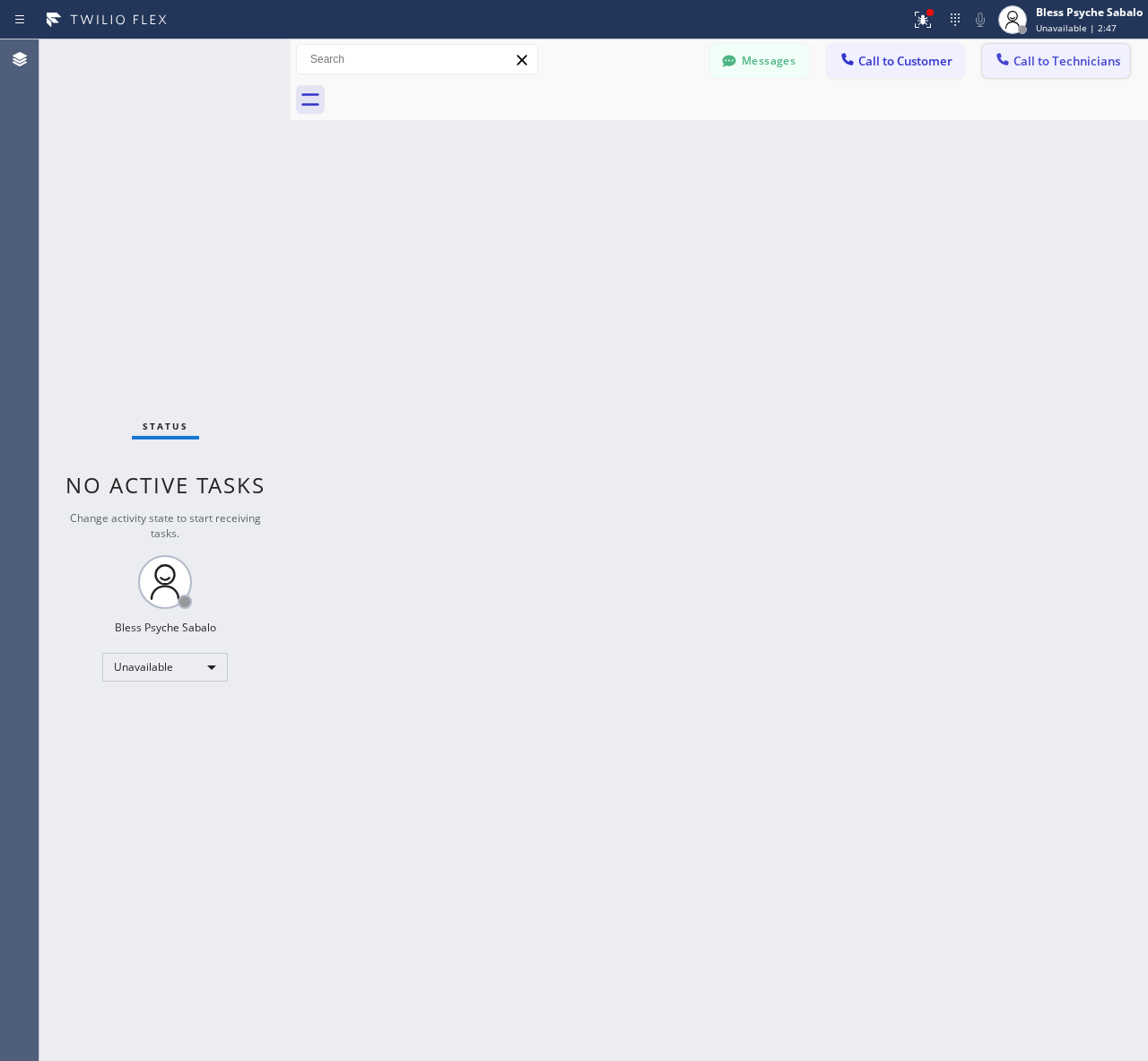
click at [1056, 50] on button "Call to Technicians" at bounding box center [1056, 61] width 148 height 34
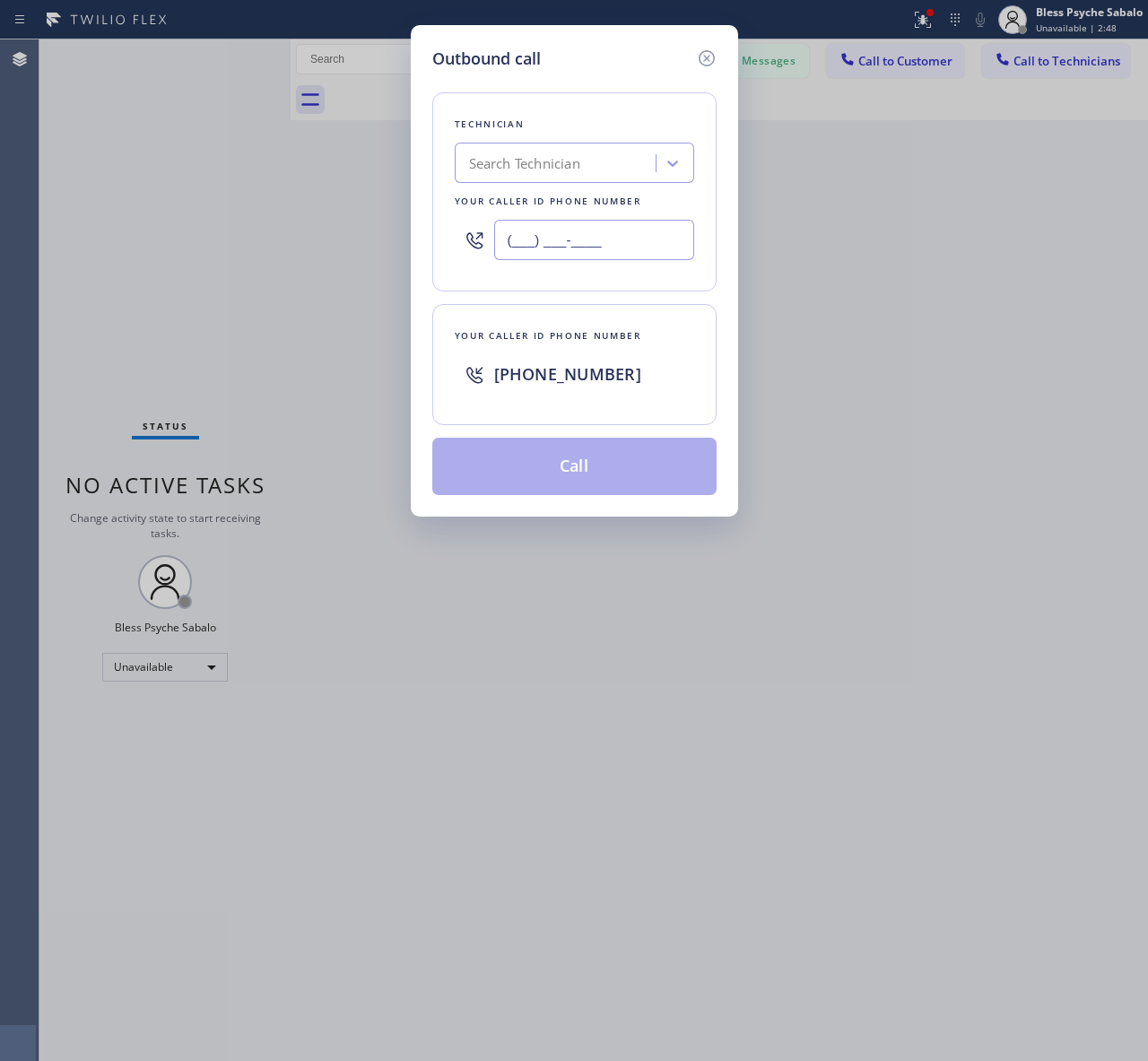
click at [605, 251] on input "(___) ___-____" at bounding box center [593, 240] width 200 height 40
paste input "805) 283-6918"
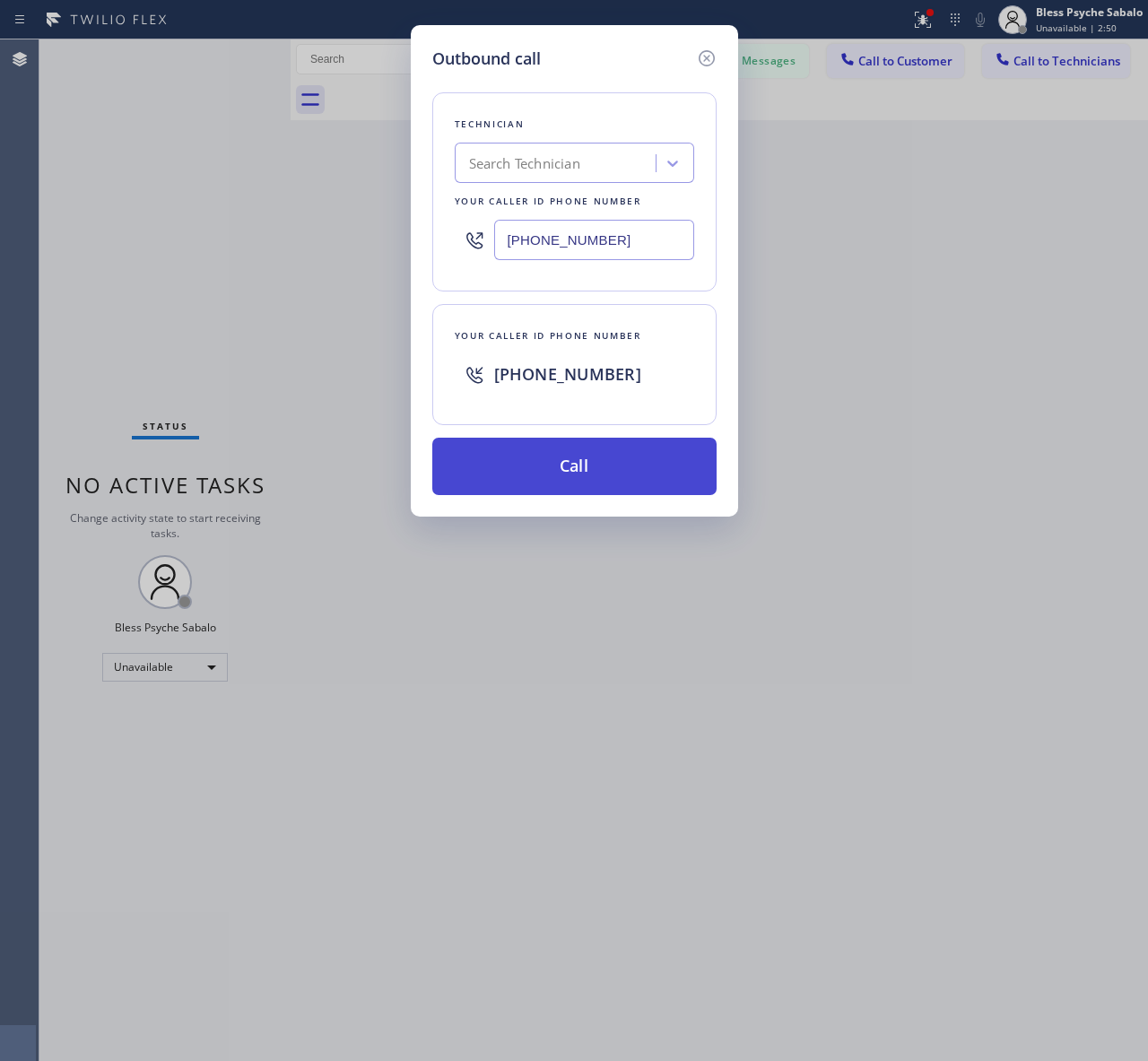
type input "[PHONE_NUMBER]"
click at [592, 468] on button "Call" at bounding box center [574, 466] width 285 height 57
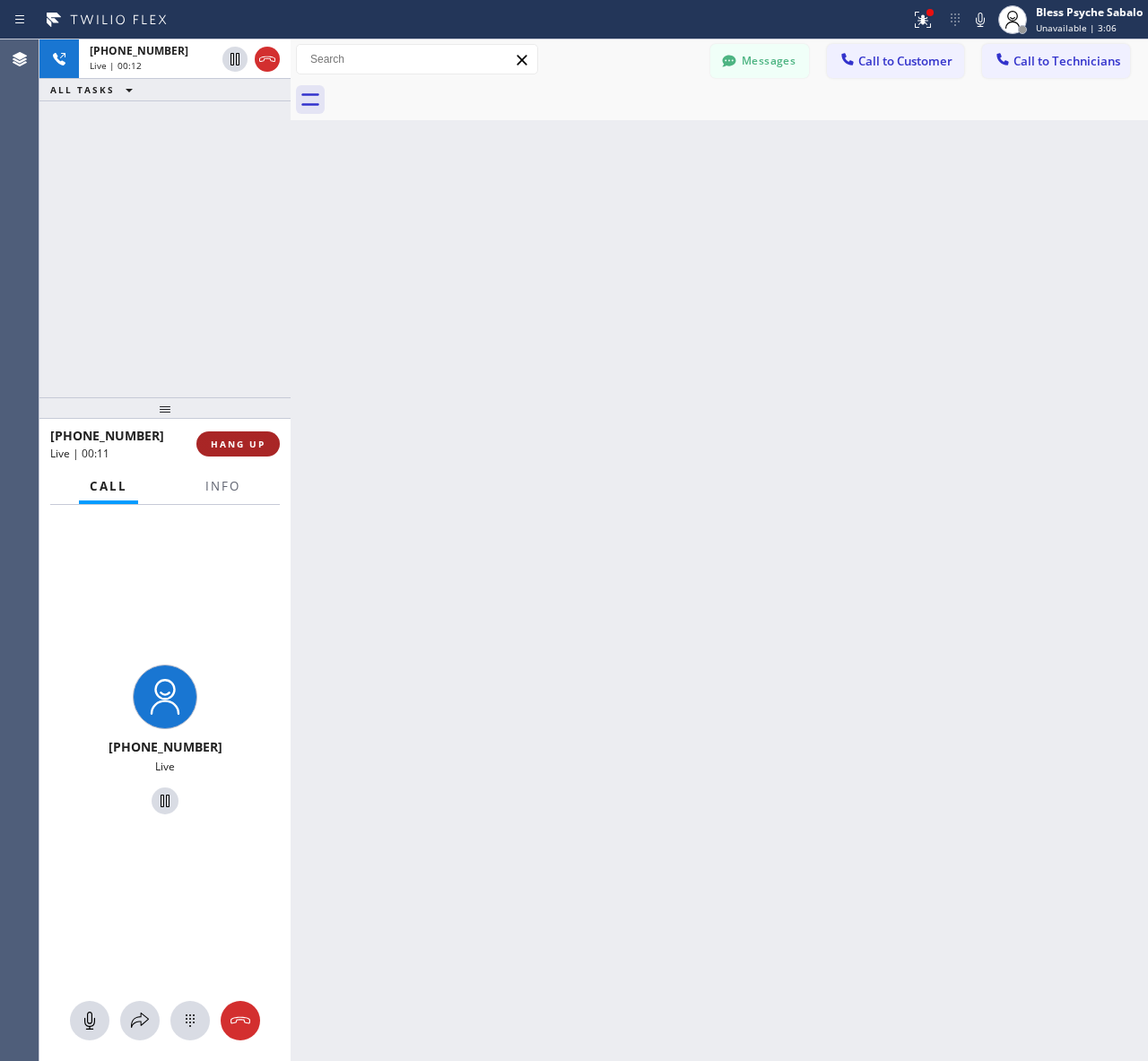
click at [217, 445] on span "HANG UP" at bounding box center [238, 443] width 55 height 13
click at [306, 369] on div "Back to Dashboard Change Sender ID Customers Technicians AM [PERSON_NAME] [DATE…" at bounding box center [719, 550] width 857 height 1022
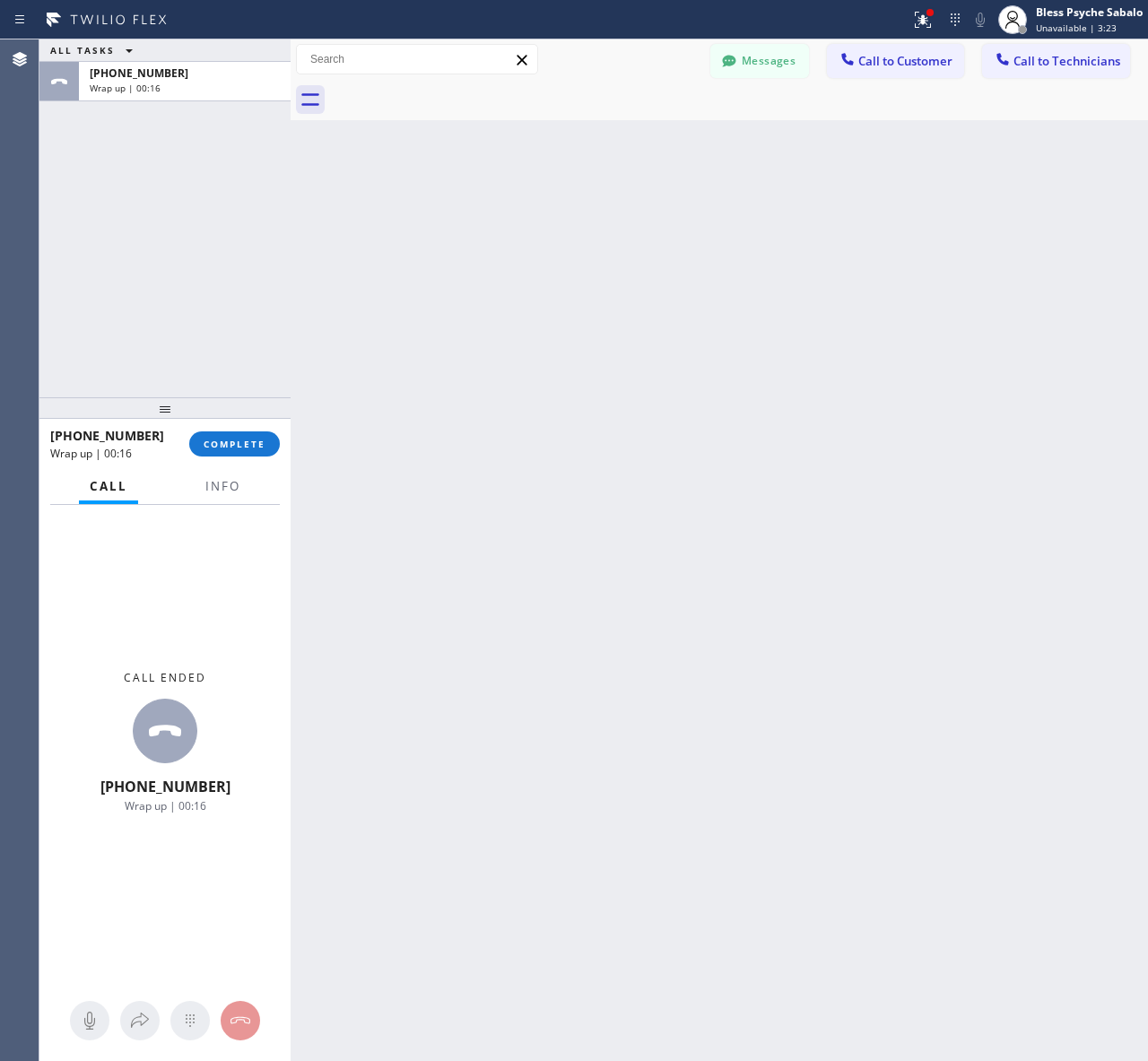
click at [239, 428] on div "[PHONE_NUMBER] Wrap up | 00:16 COMPLETE" at bounding box center [165, 443] width 230 height 47
click at [239, 439] on span "COMPLETE" at bounding box center [234, 443] width 62 height 13
click at [337, 276] on div "Back to Dashboard Change Sender ID Customers Technicians AM [PERSON_NAME] [DATE…" at bounding box center [719, 550] width 857 height 1022
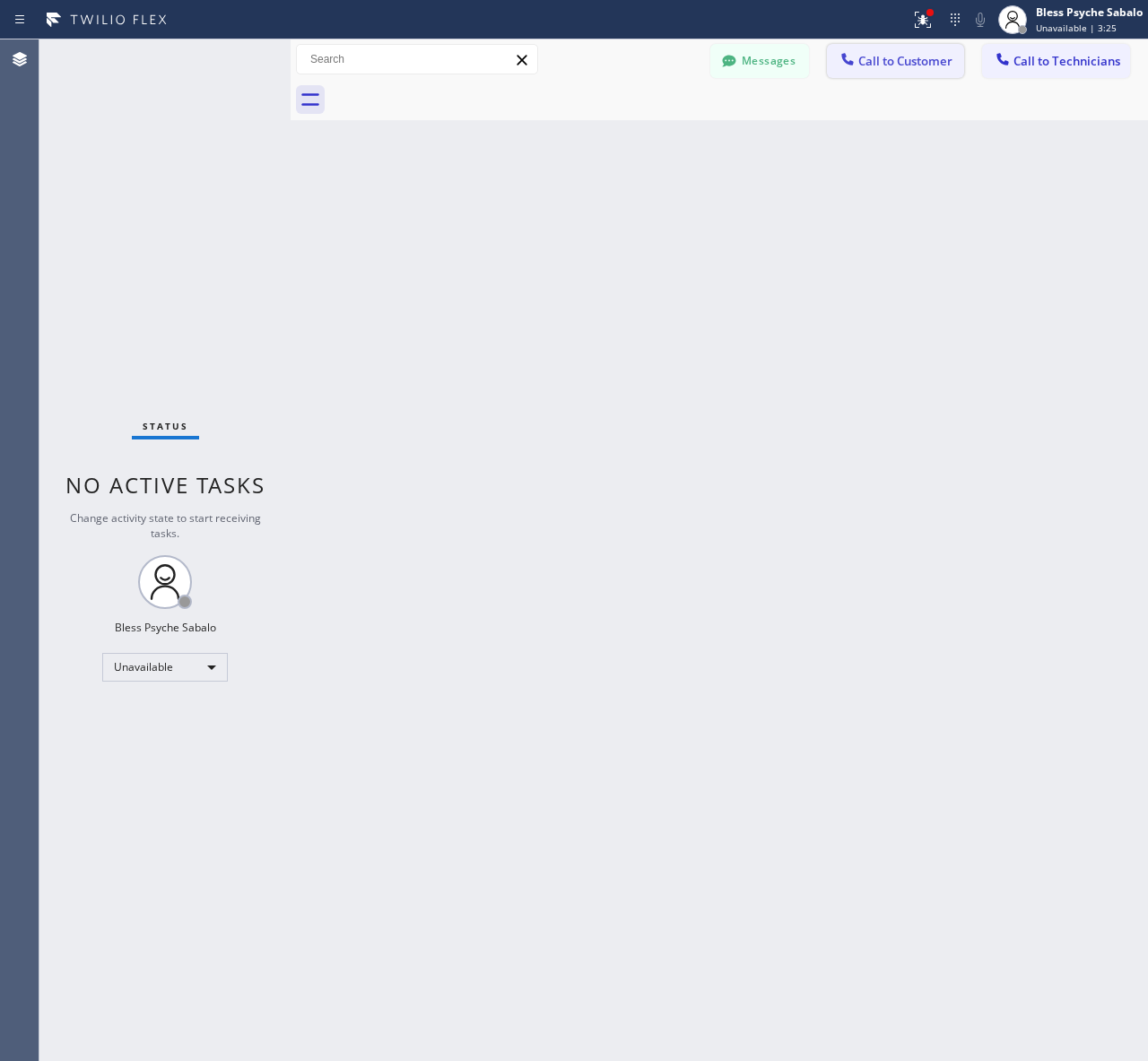
click at [861, 66] on span "Call to Customer" at bounding box center [905, 61] width 94 height 16
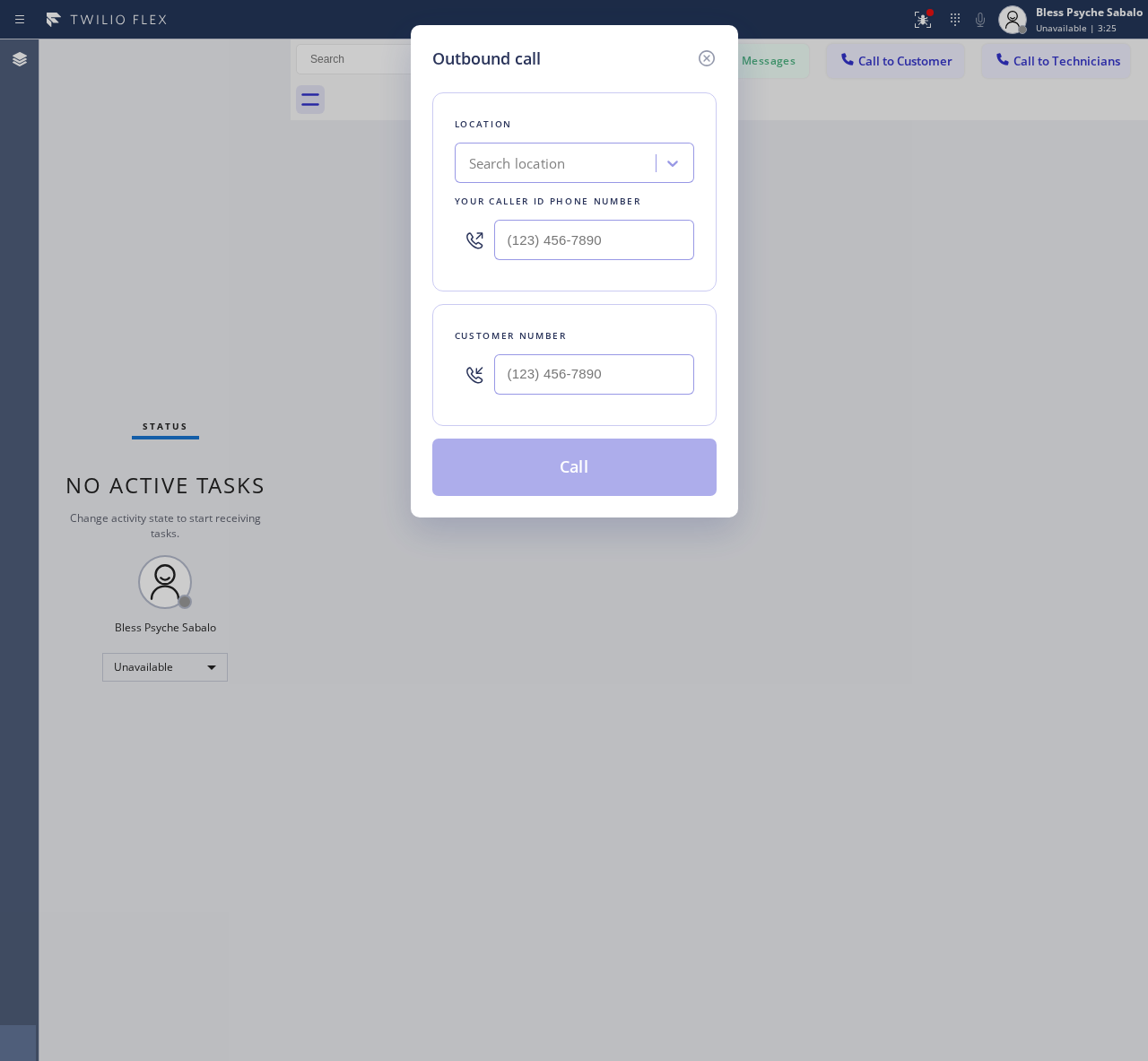
drag, startPoint x: 566, startPoint y: 342, endPoint x: 569, endPoint y: 364, distance: 22.2
click at [566, 355] on div "Customer number" at bounding box center [574, 365] width 285 height 122
click at [569, 364] on input "(___) ___-____" at bounding box center [593, 374] width 200 height 40
paste input "805) 628-4719"
type input "[PHONE_NUMBER]"
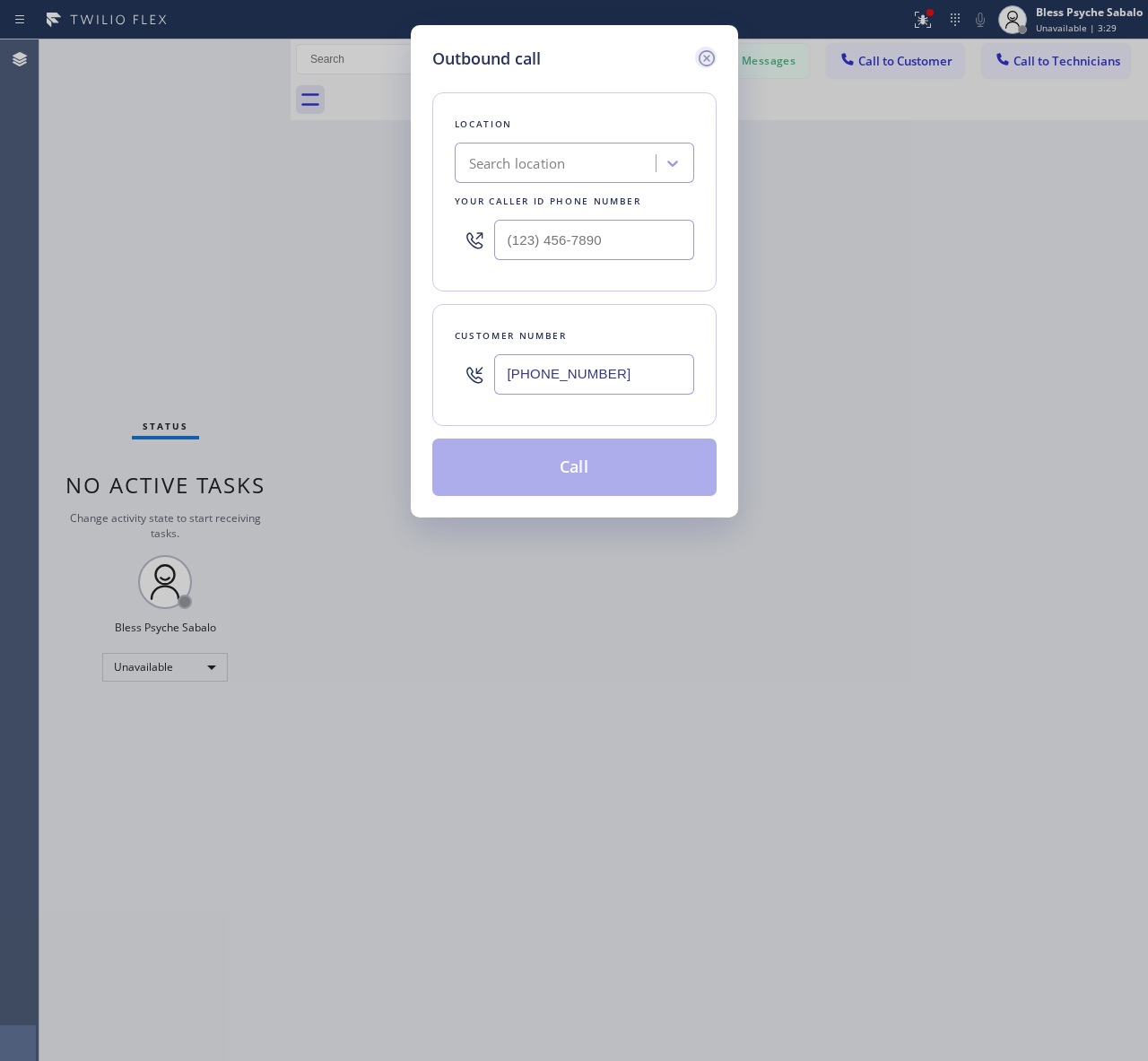
click at [706, 48] on icon at bounding box center [706, 58] width 22 height 22
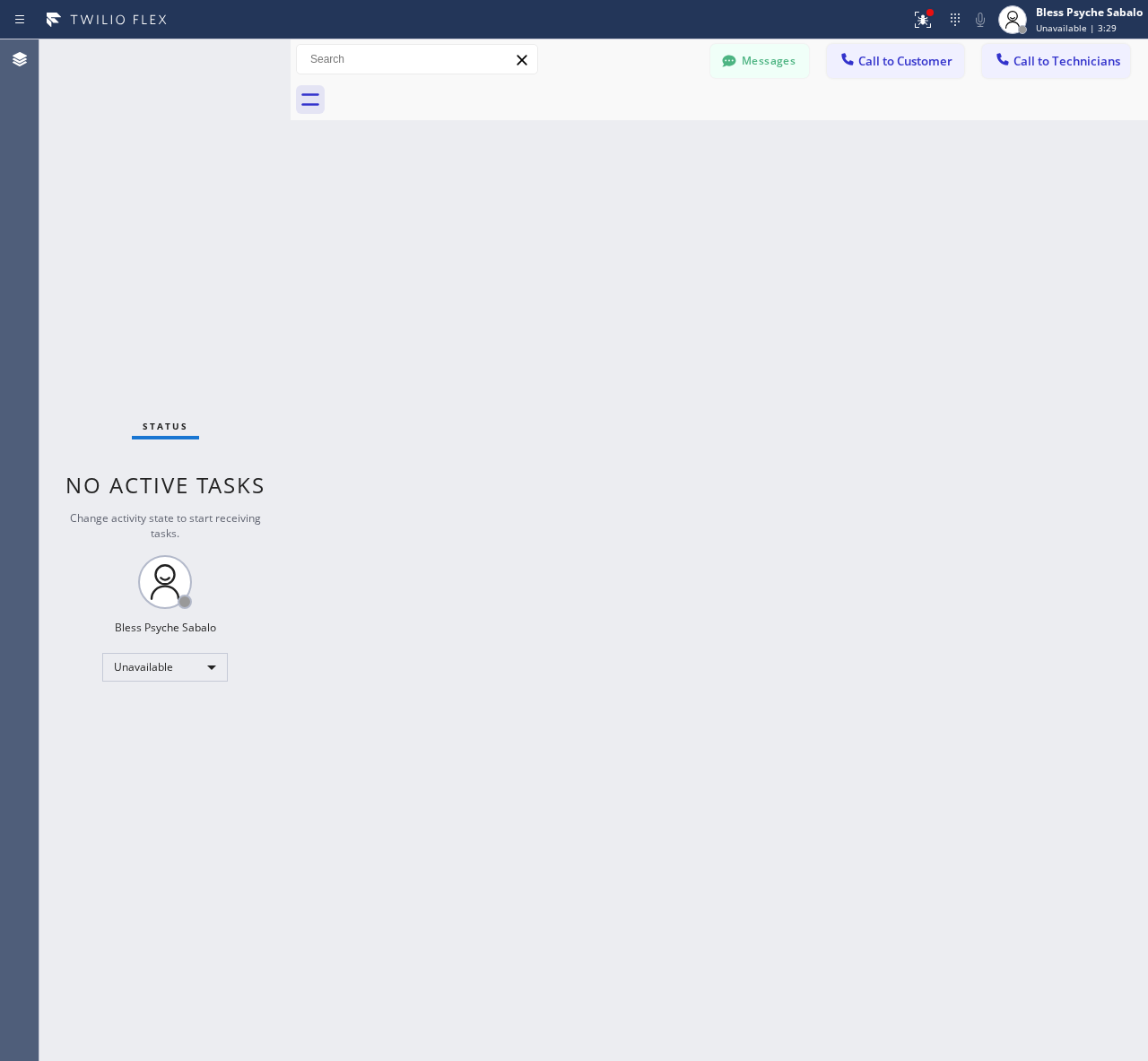
drag, startPoint x: 744, startPoint y: 115, endPoint x: 995, endPoint y: 83, distance: 253.0
click at [749, 115] on div at bounding box center [739, 100] width 818 height 40
click at [1023, 51] on button "Call to Technicians" at bounding box center [1056, 61] width 148 height 34
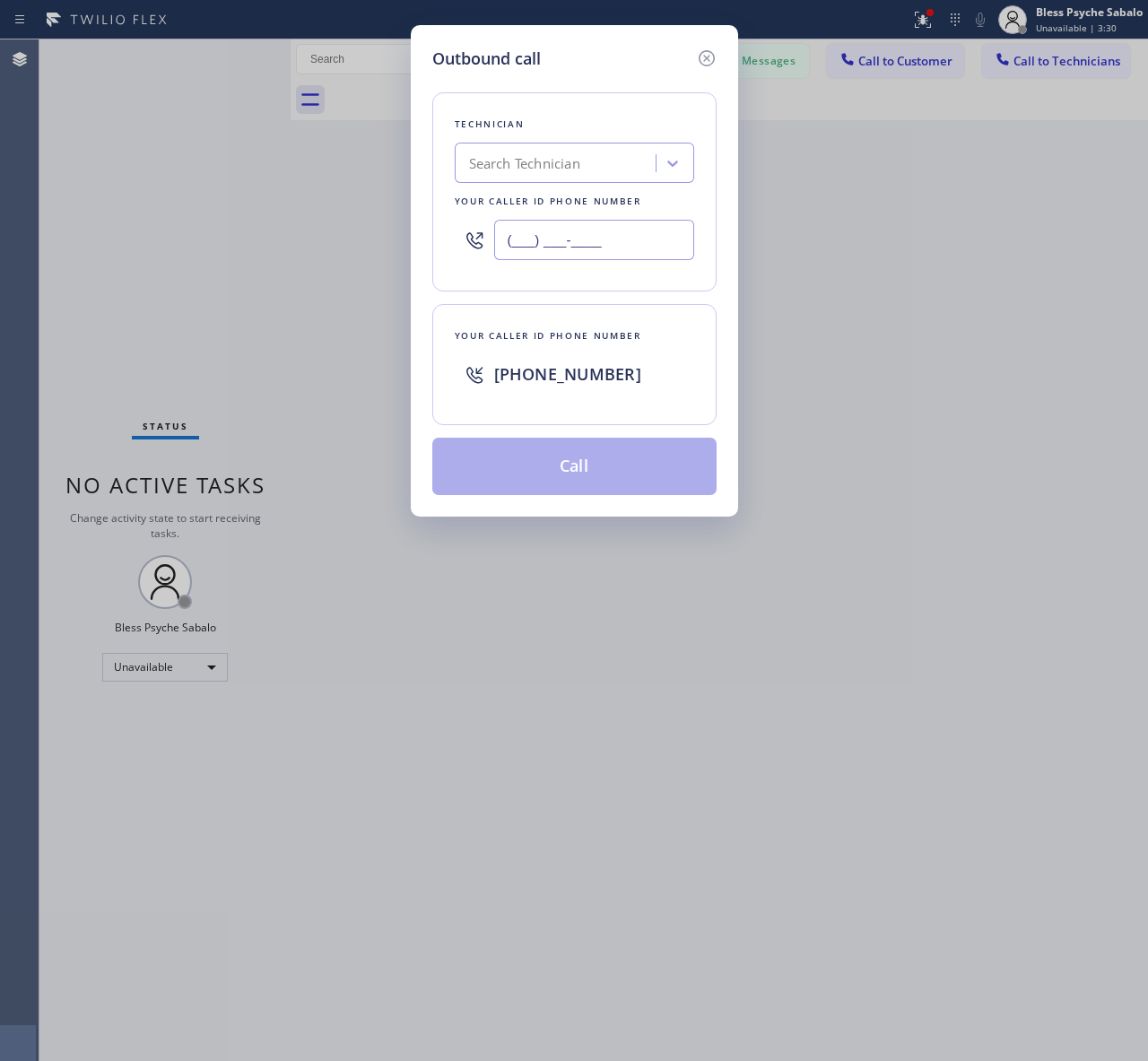
click at [598, 233] on input "(___) ___-____" at bounding box center [593, 240] width 200 height 40
paste input "805) 628-4719"
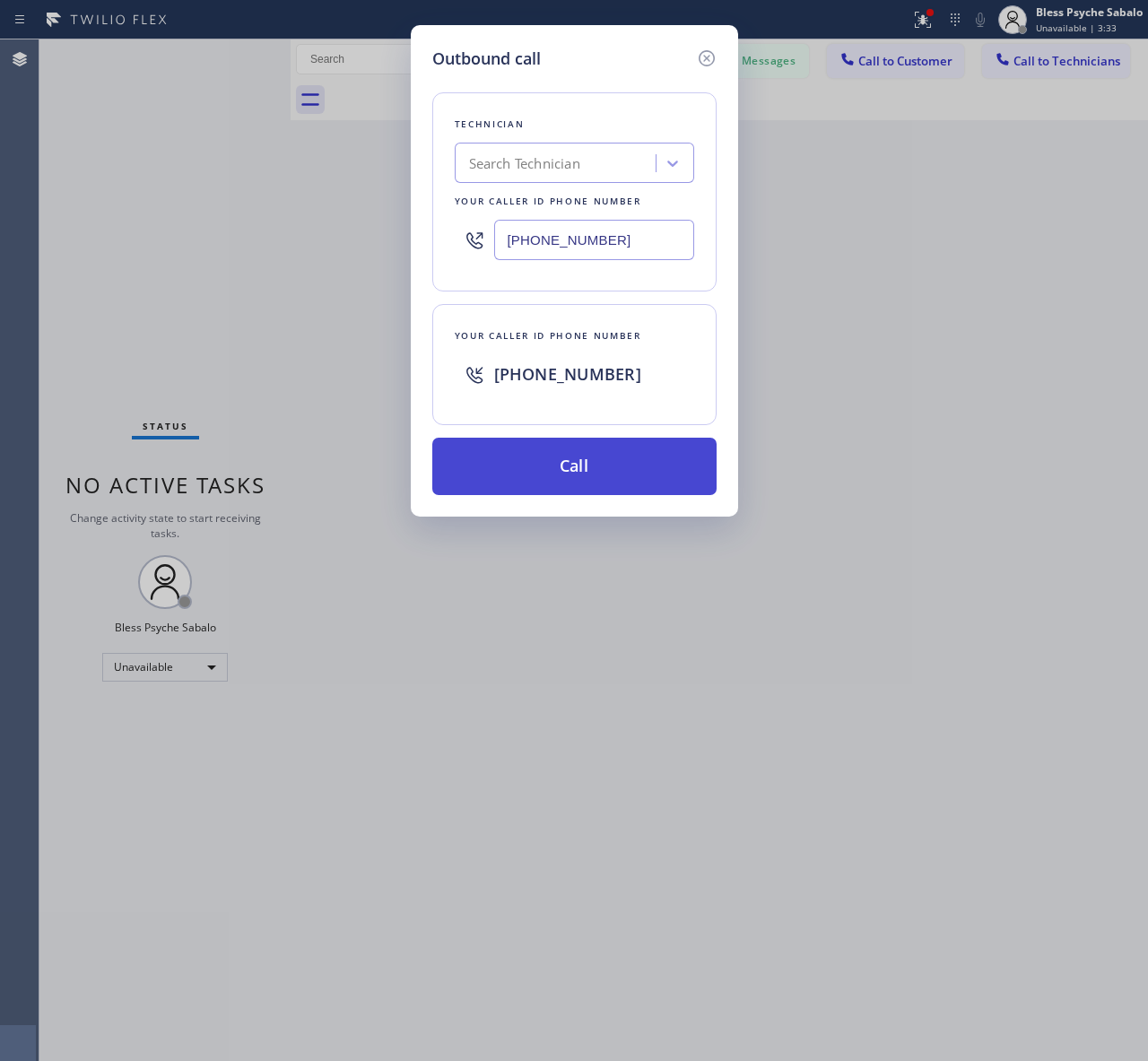
click at [584, 449] on button "Call" at bounding box center [574, 466] width 285 height 57
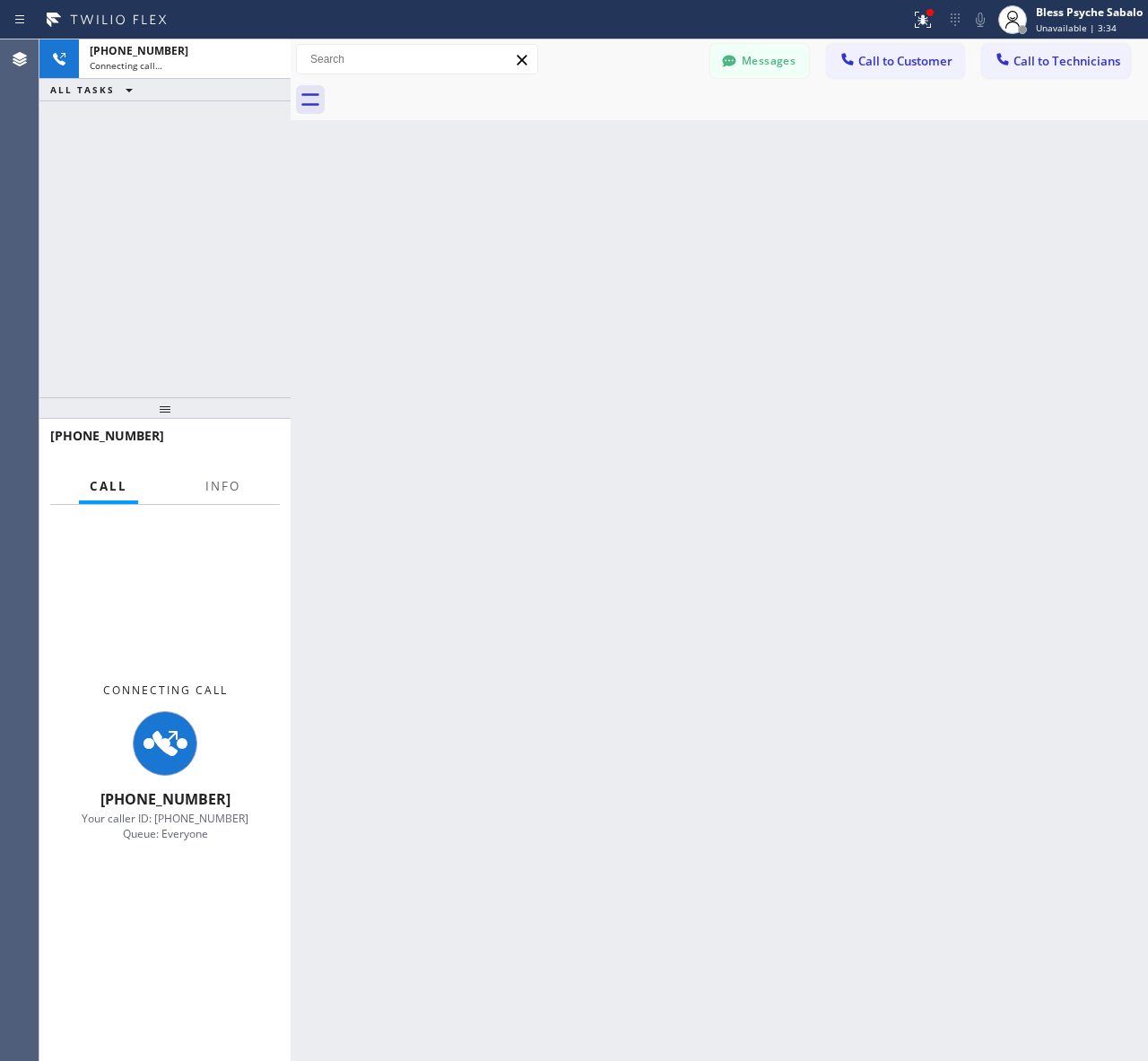
click at [822, 536] on div "Back to Dashboard Change Sender ID Customers Technicians AM [PERSON_NAME] [DATE…" at bounding box center [719, 550] width 857 height 1022
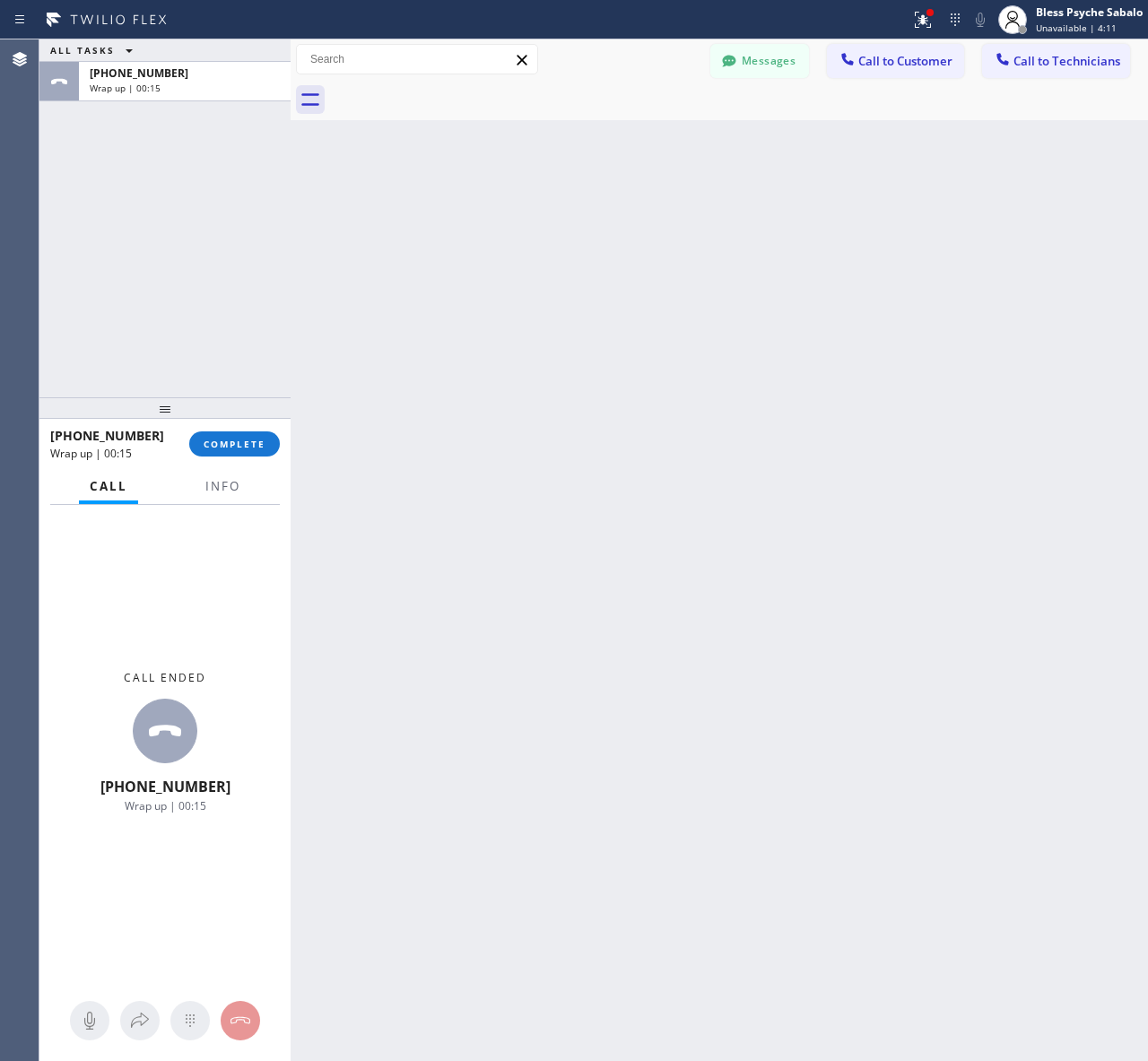
click at [975, 213] on div "Back to Dashboard Change Sender ID Customers Technicians AM [PERSON_NAME] [DATE…" at bounding box center [719, 550] width 857 height 1022
click at [1030, 65] on span "Call to Technicians" at bounding box center [1066, 61] width 107 height 16
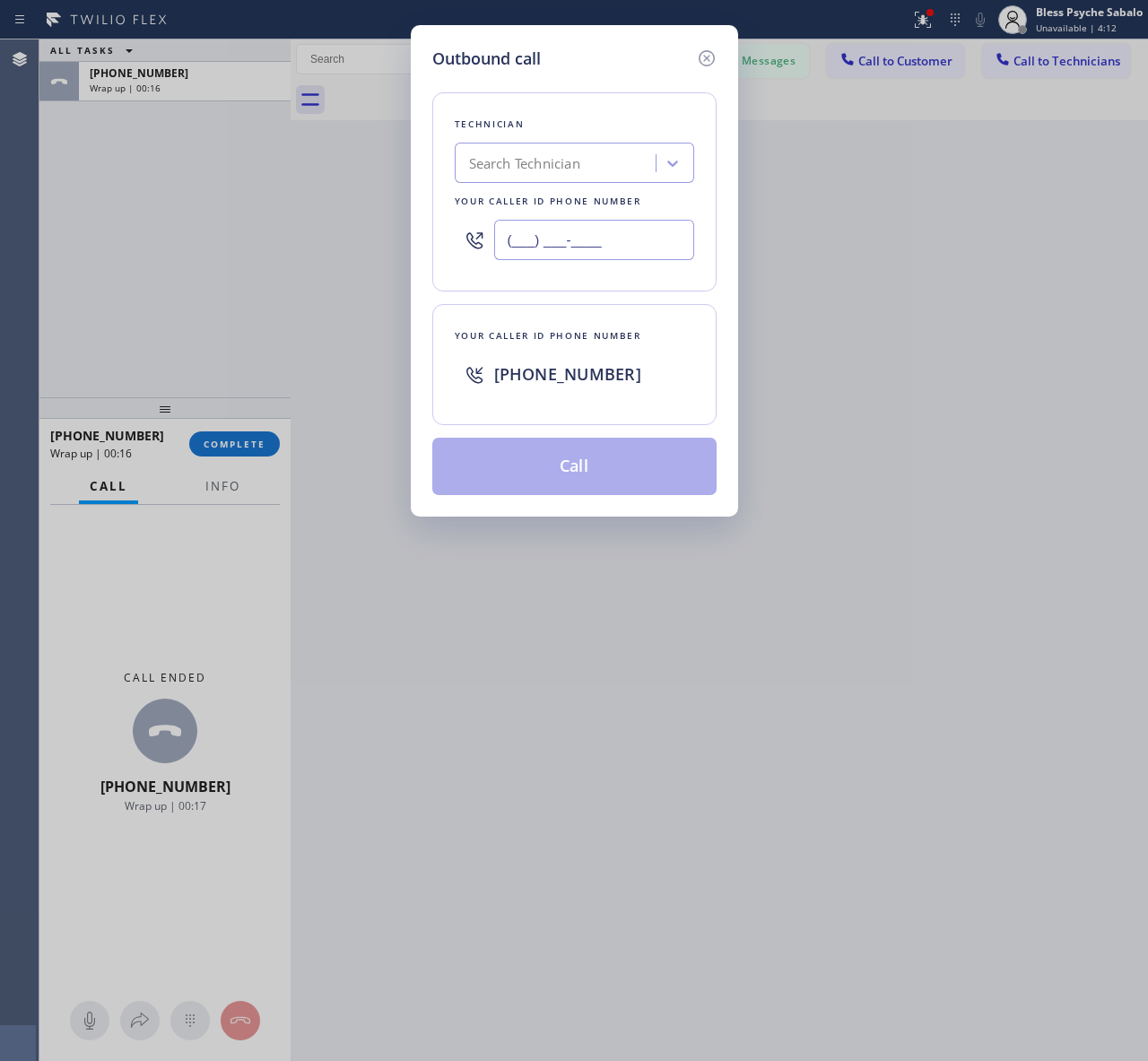
click at [614, 238] on input "(___) ___-____" at bounding box center [593, 240] width 200 height 40
paste input "805) 628-4719"
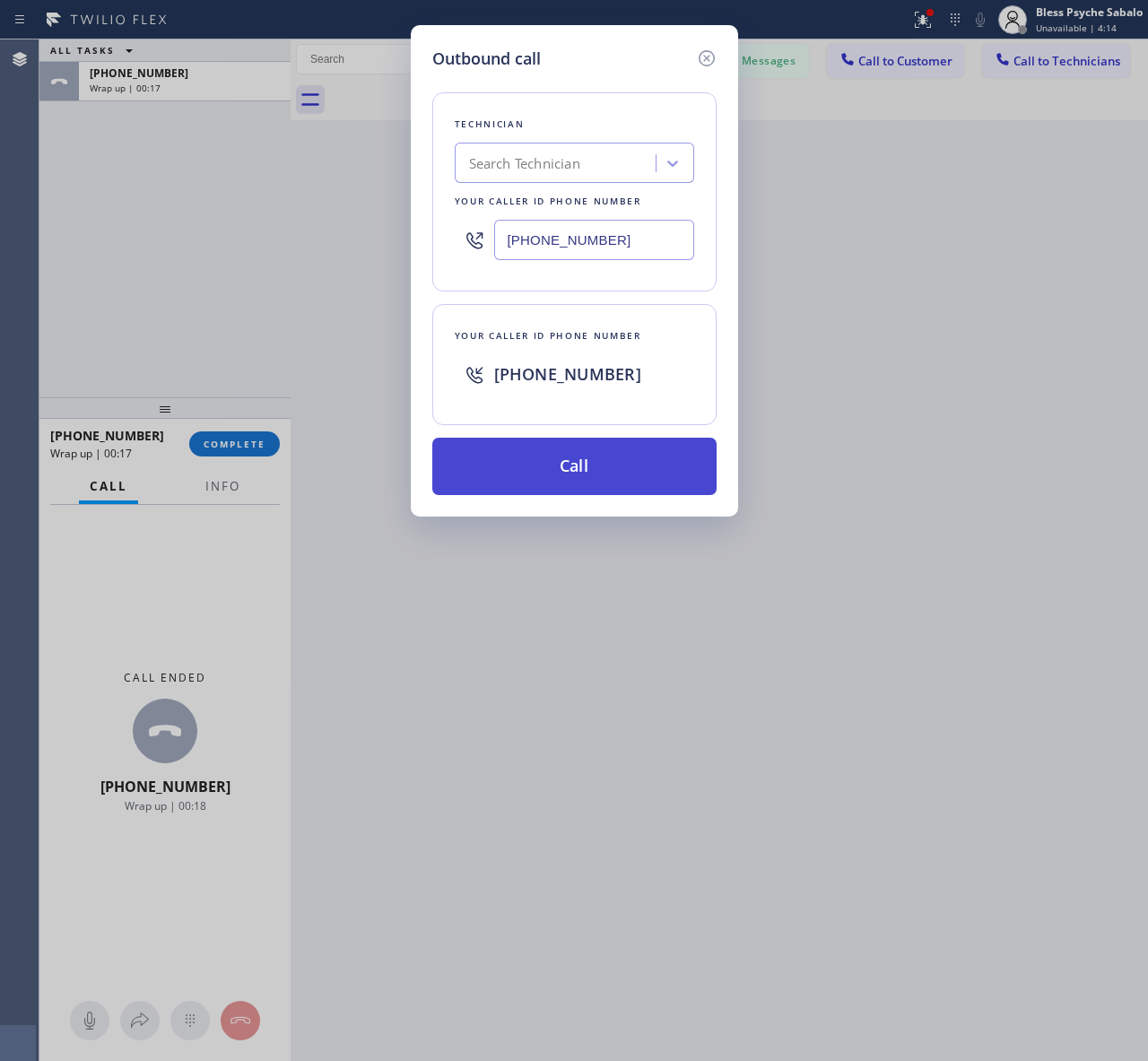
click at [654, 468] on button "Call" at bounding box center [574, 466] width 285 height 57
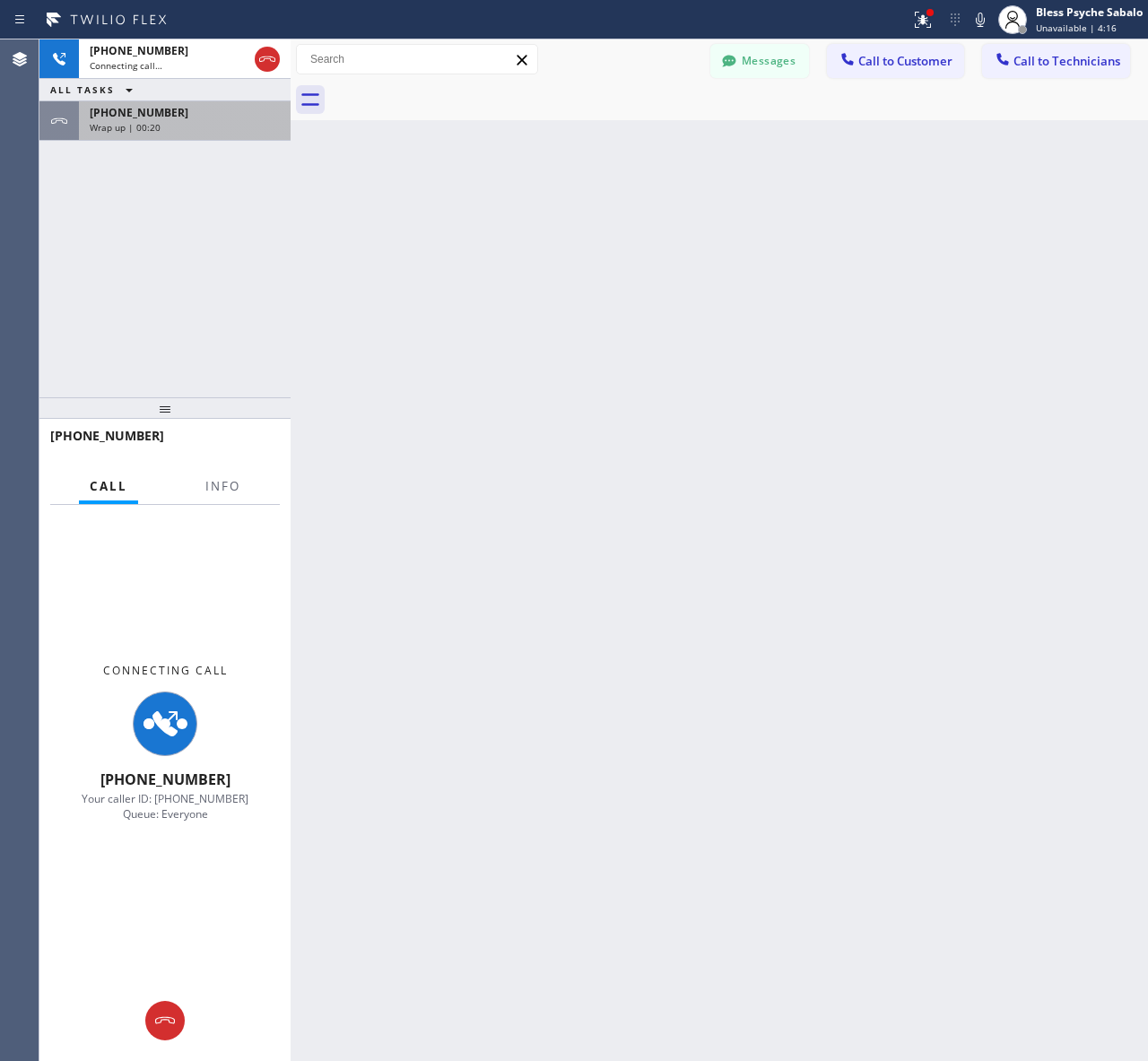
click at [167, 130] on div "Wrap up | 00:20" at bounding box center [185, 127] width 190 height 13
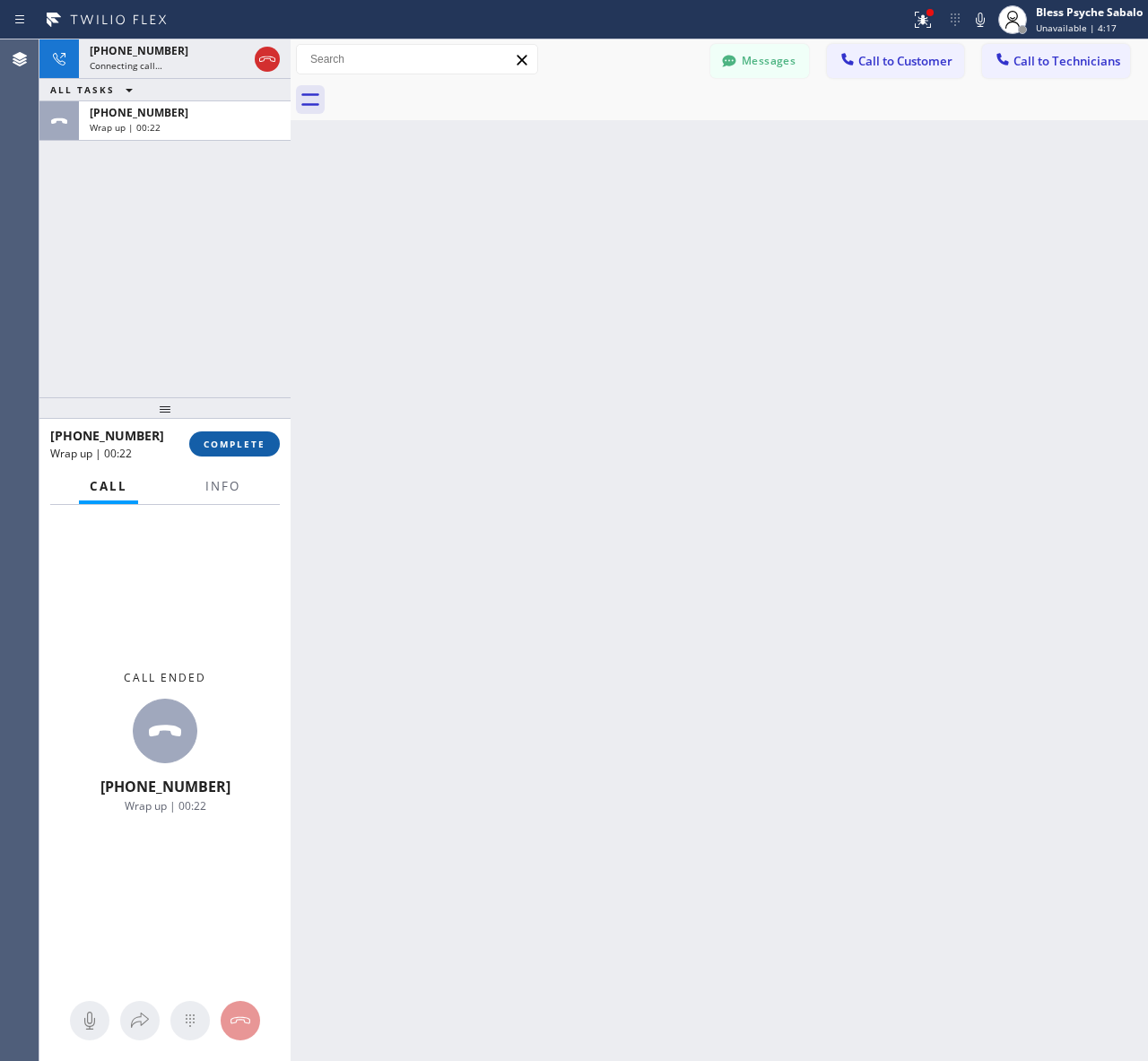
click at [254, 443] on span "COMPLETE" at bounding box center [234, 443] width 62 height 13
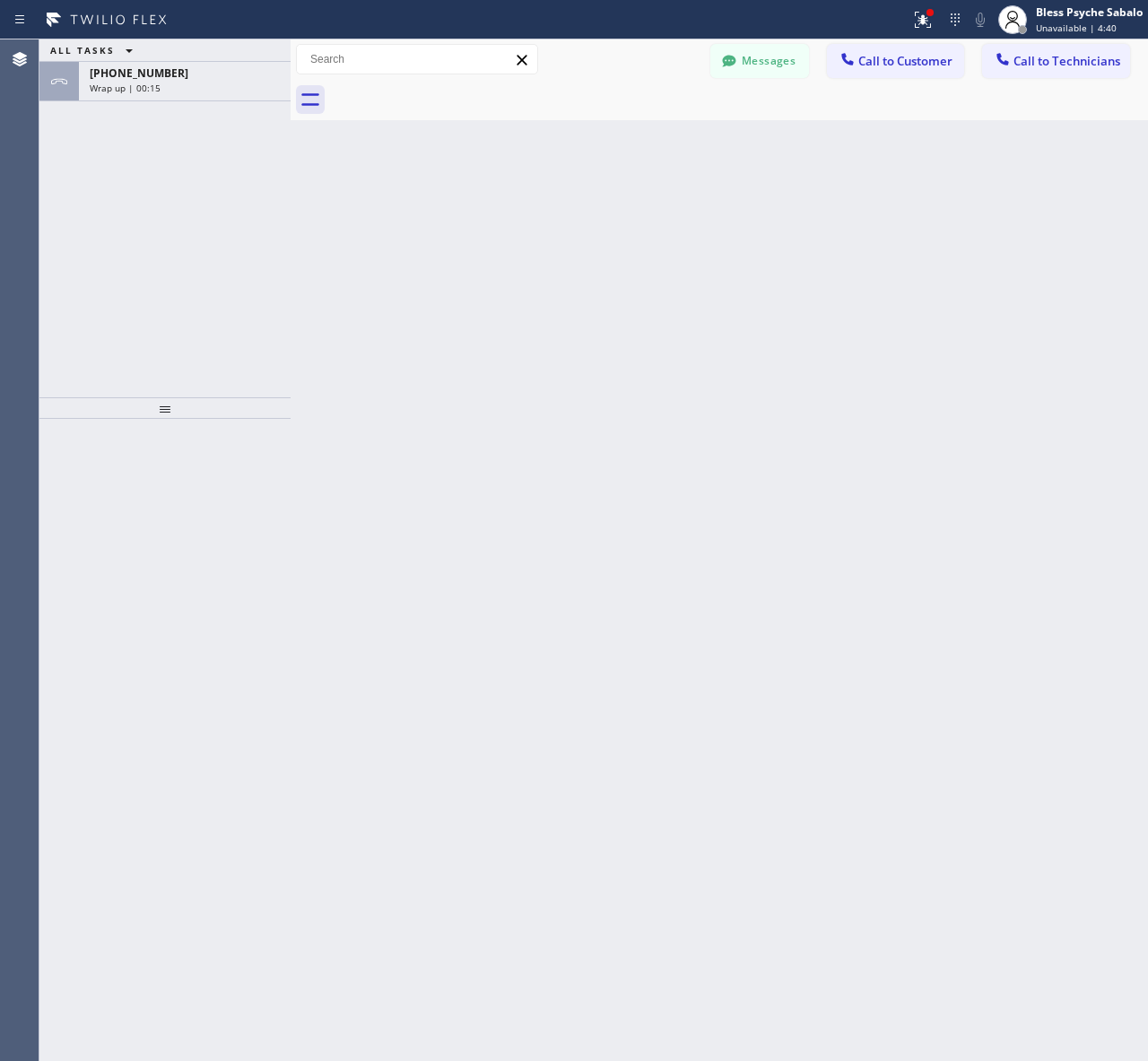
click at [925, 380] on div "Back to Dashboard Change Sender ID Customers Technicians AM [PERSON_NAME] [DATE…" at bounding box center [719, 550] width 857 height 1022
click at [1038, 70] on button "Call to Technicians" at bounding box center [1056, 61] width 148 height 34
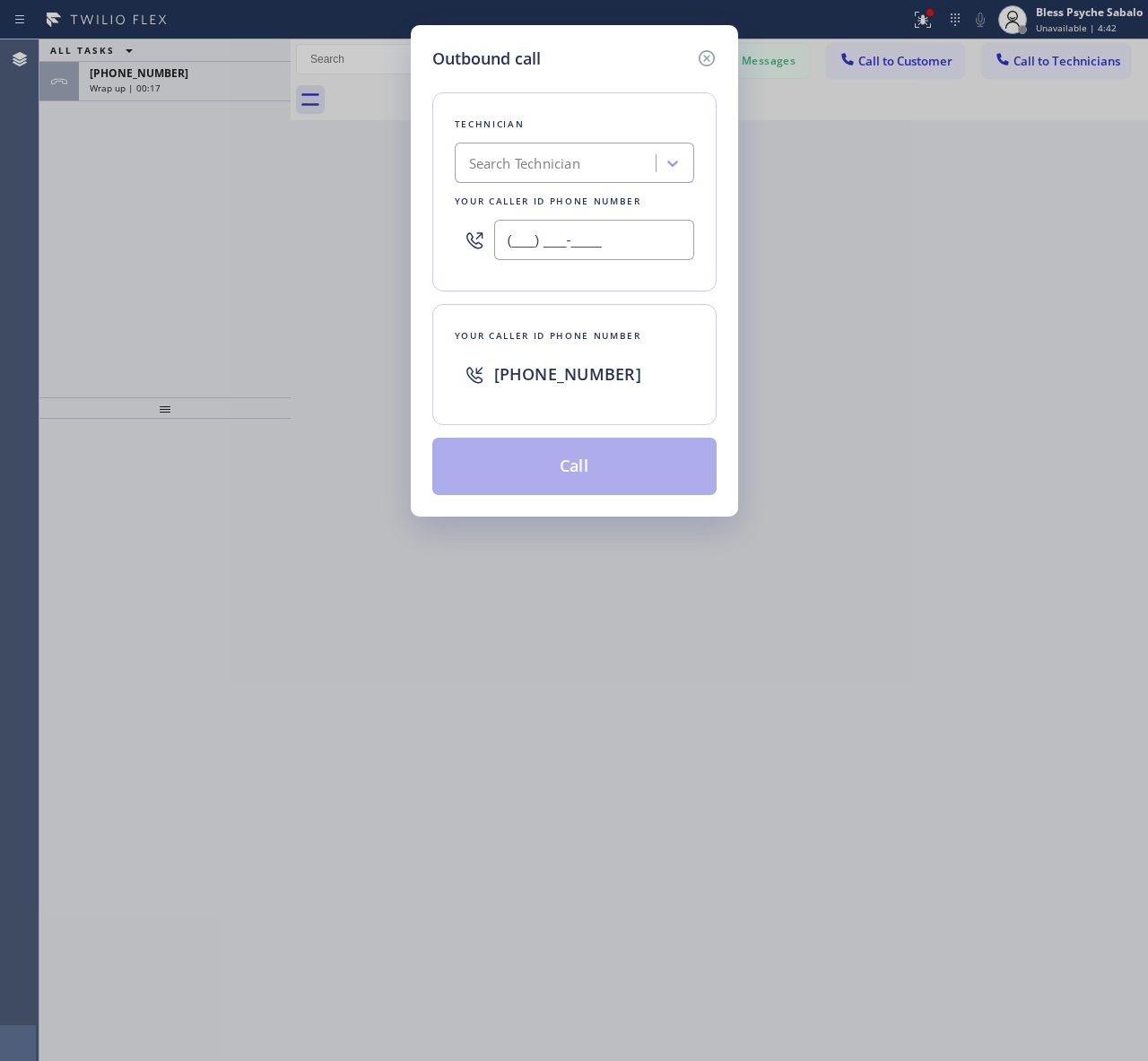
click at [569, 247] on input "(___) ___-____" at bounding box center [593, 240] width 200 height 40
paste input "818) 629-1210"
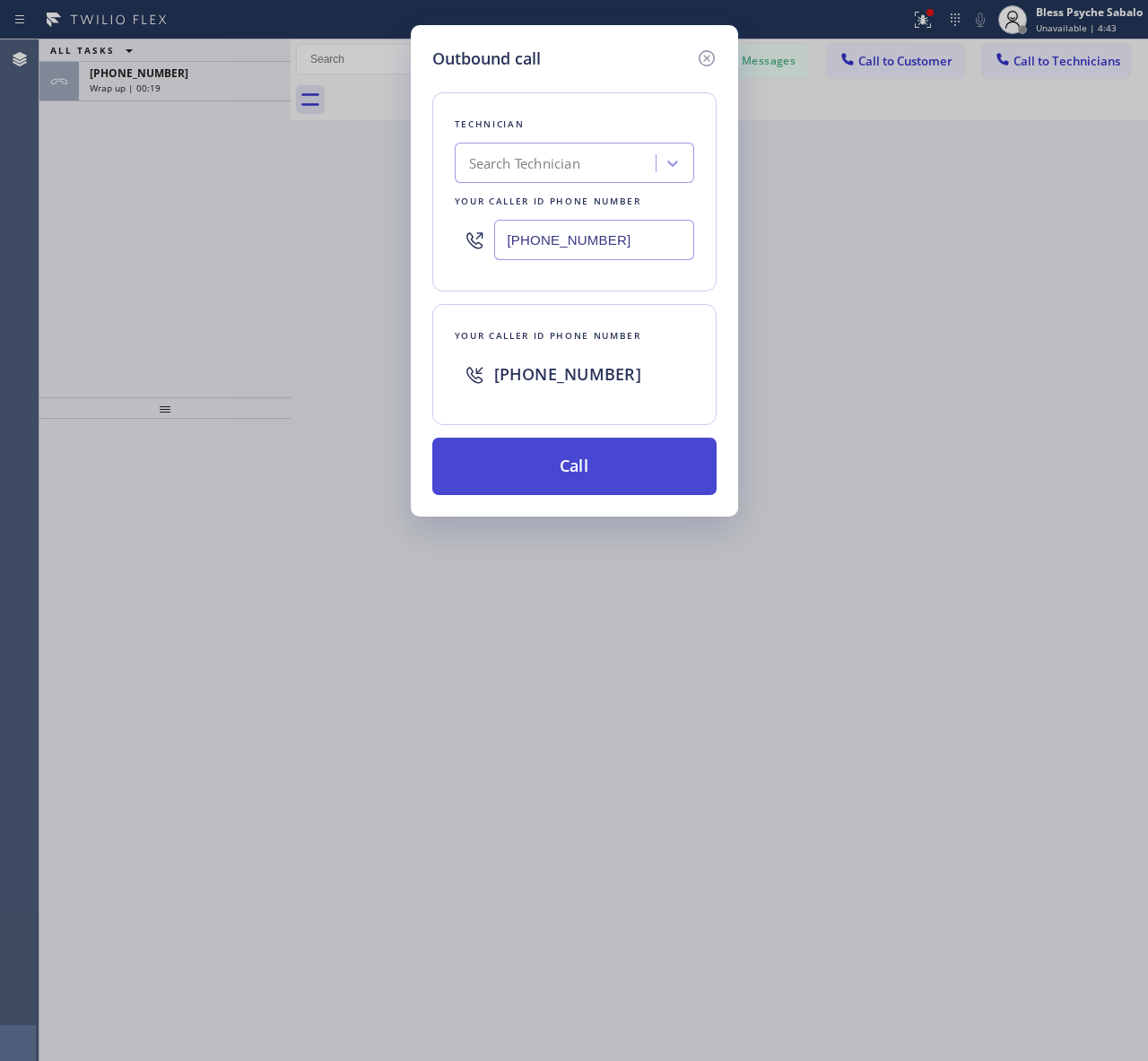
type input "[PHONE_NUMBER]"
click at [584, 473] on button "Call" at bounding box center [574, 466] width 285 height 57
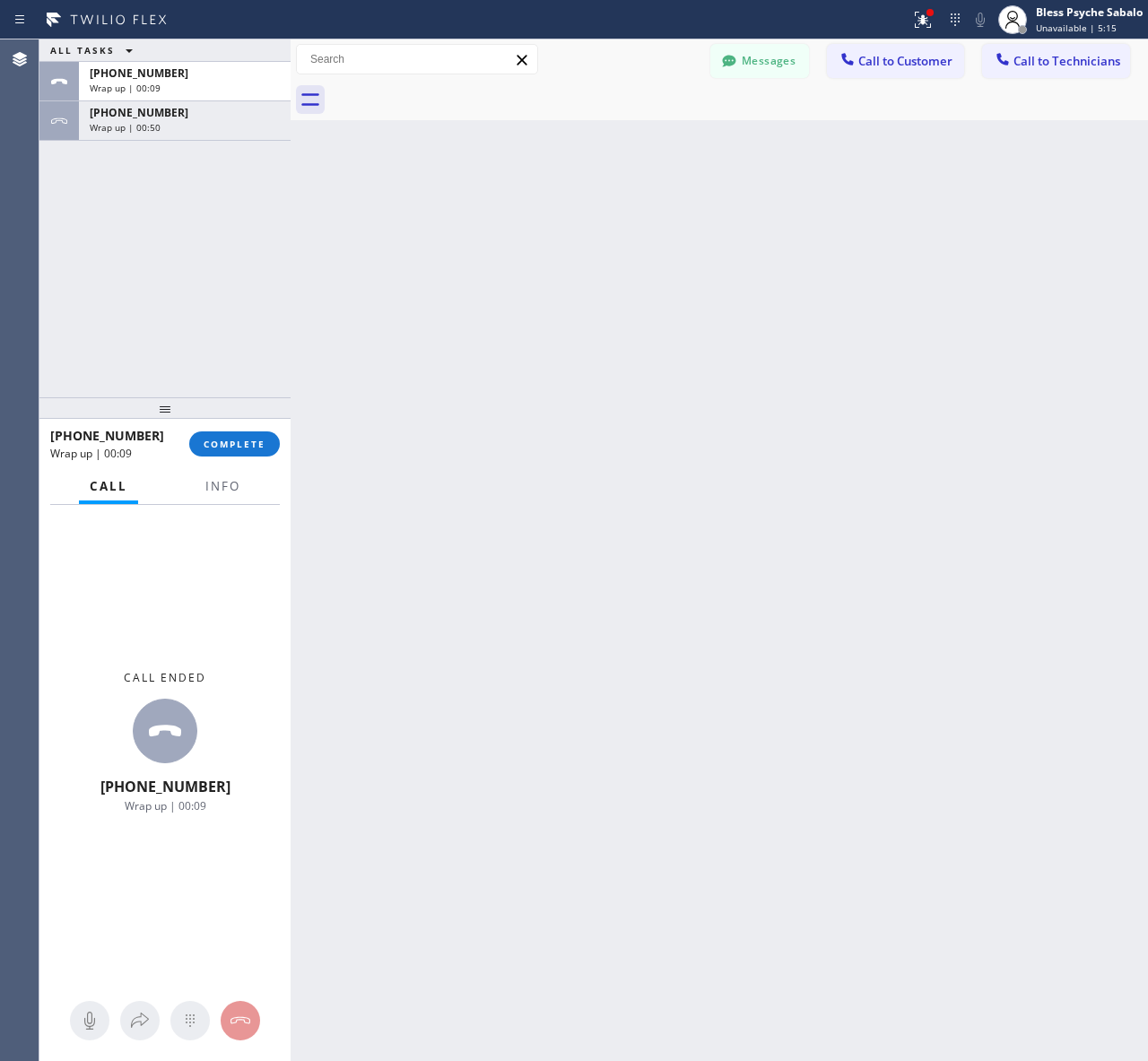
drag, startPoint x: 872, startPoint y: 374, endPoint x: 874, endPoint y: 193, distance: 181.0
click at [884, 373] on div "Back to Dashboard Change Sender ID Customers Technicians AM [PERSON_NAME] [DATE…" at bounding box center [719, 550] width 857 height 1022
click at [906, 60] on span "Call to Customer" at bounding box center [905, 61] width 94 height 16
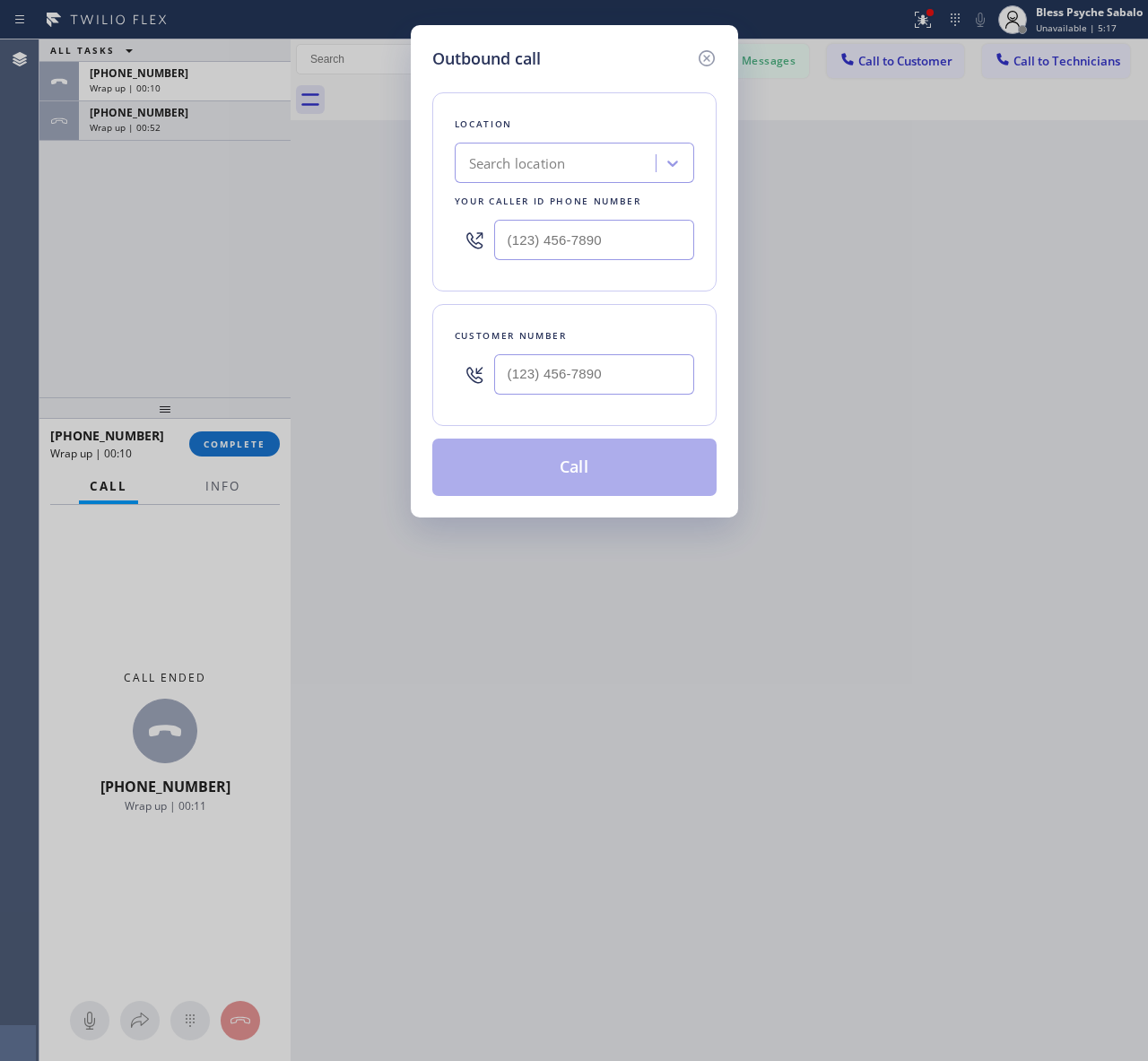
click at [597, 169] on div "Search location" at bounding box center [557, 163] width 196 height 31
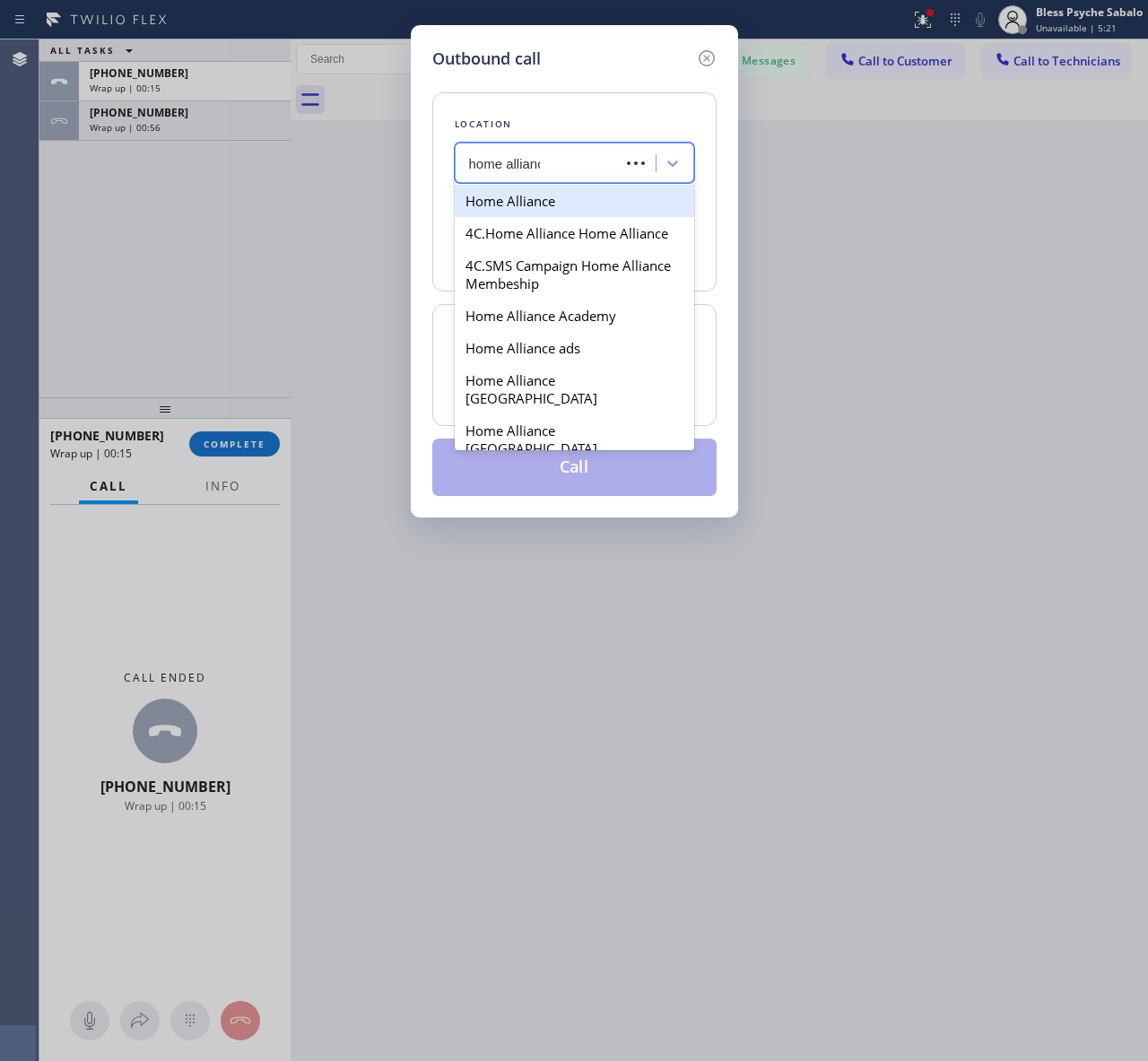
type input "home alliance"
click at [518, 199] on div "Home Alliance" at bounding box center [574, 201] width 240 height 32
type input "[PHONE_NUMBER]"
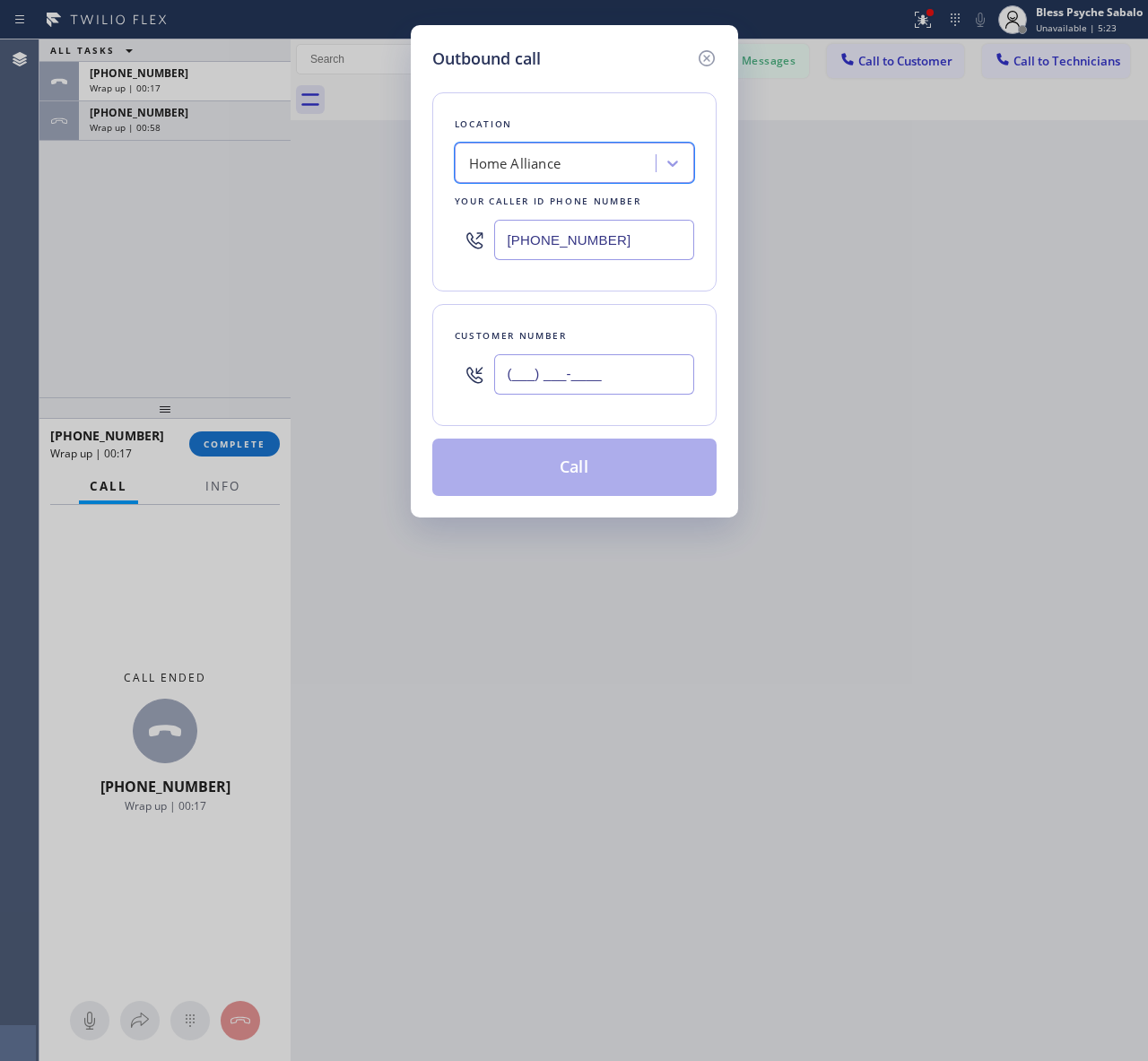
click at [567, 395] on input "(___) ___-____" at bounding box center [593, 374] width 200 height 40
paste input "805) 628-4719"
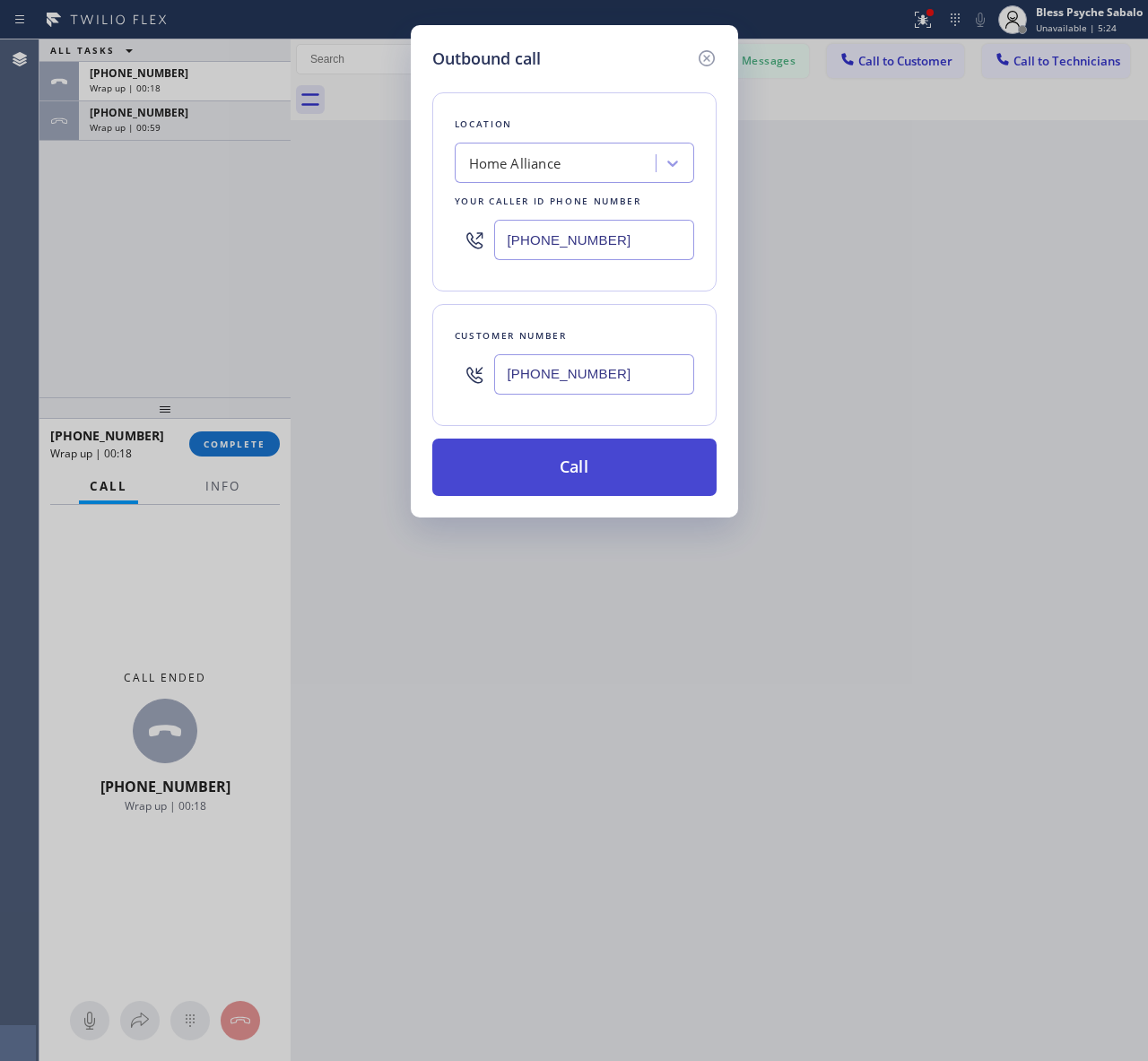
type input "[PHONE_NUMBER]"
click at [592, 472] on button "Call" at bounding box center [574, 467] width 285 height 57
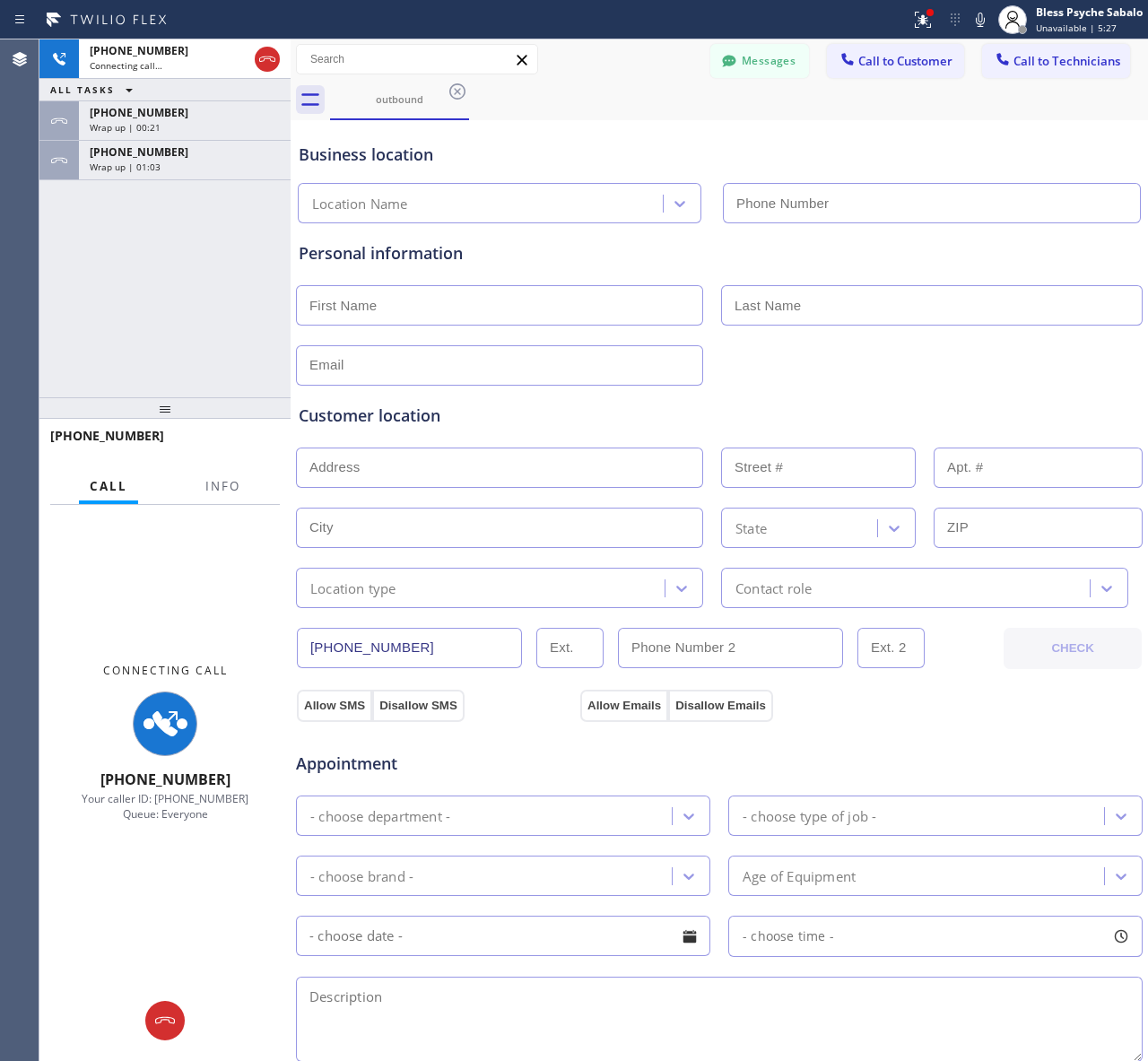
type input "[PHONE_NUMBER]"
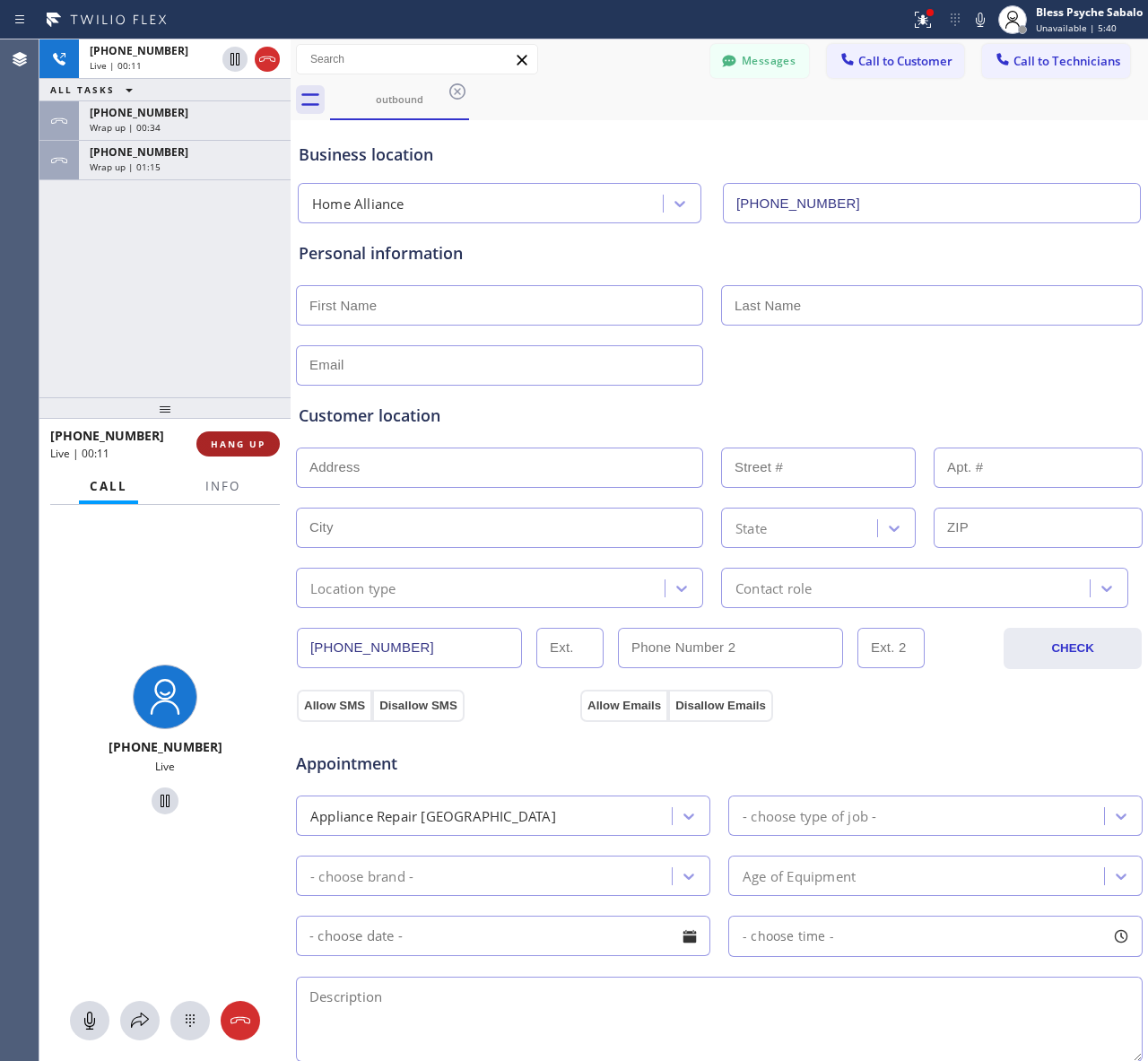
click at [217, 449] on span "HANG UP" at bounding box center [238, 443] width 55 height 13
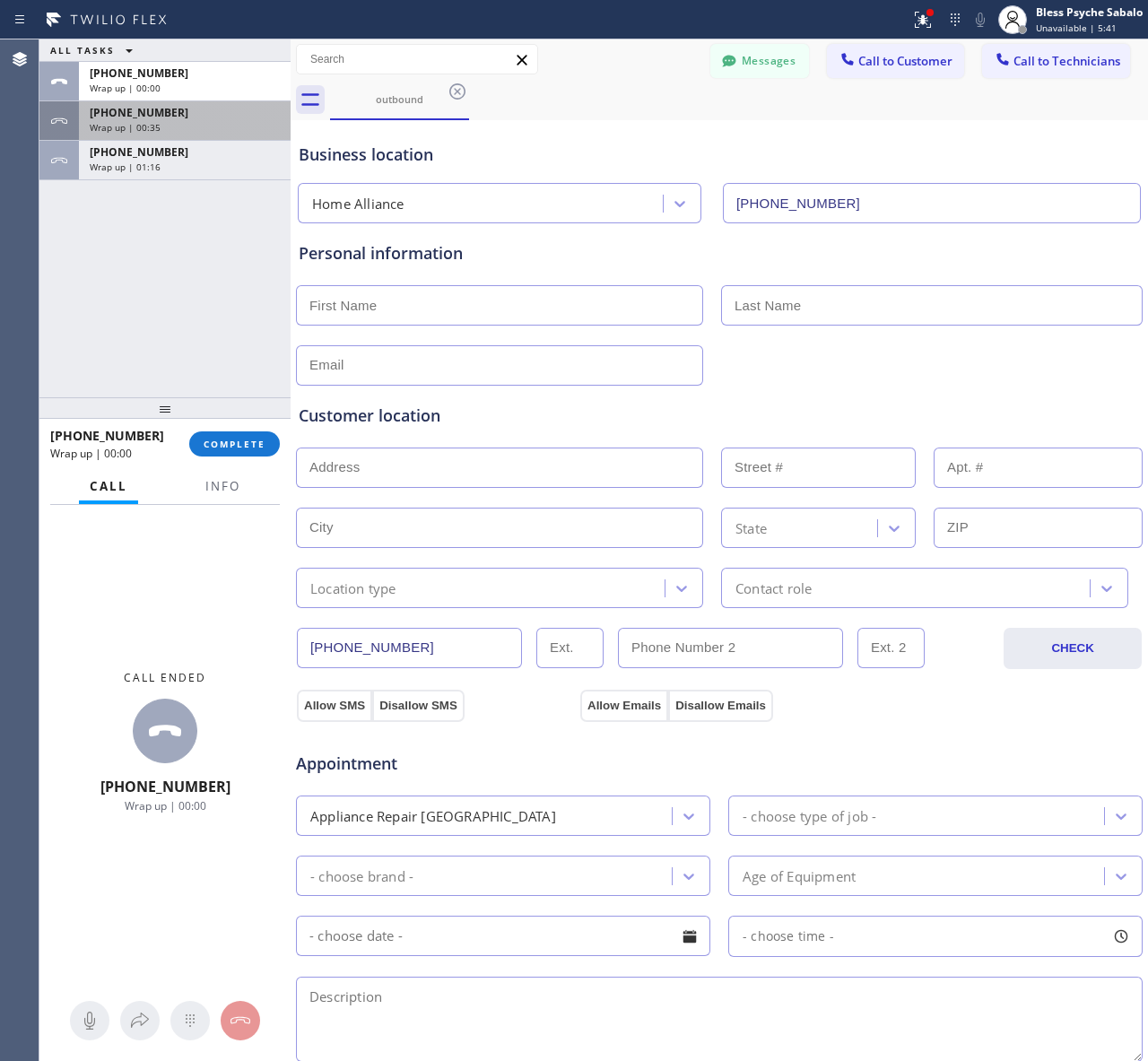
click at [200, 121] on div "Wrap up | 00:35" at bounding box center [185, 127] width 190 height 13
click at [204, 121] on div "Wrap up | 00:35" at bounding box center [185, 127] width 190 height 13
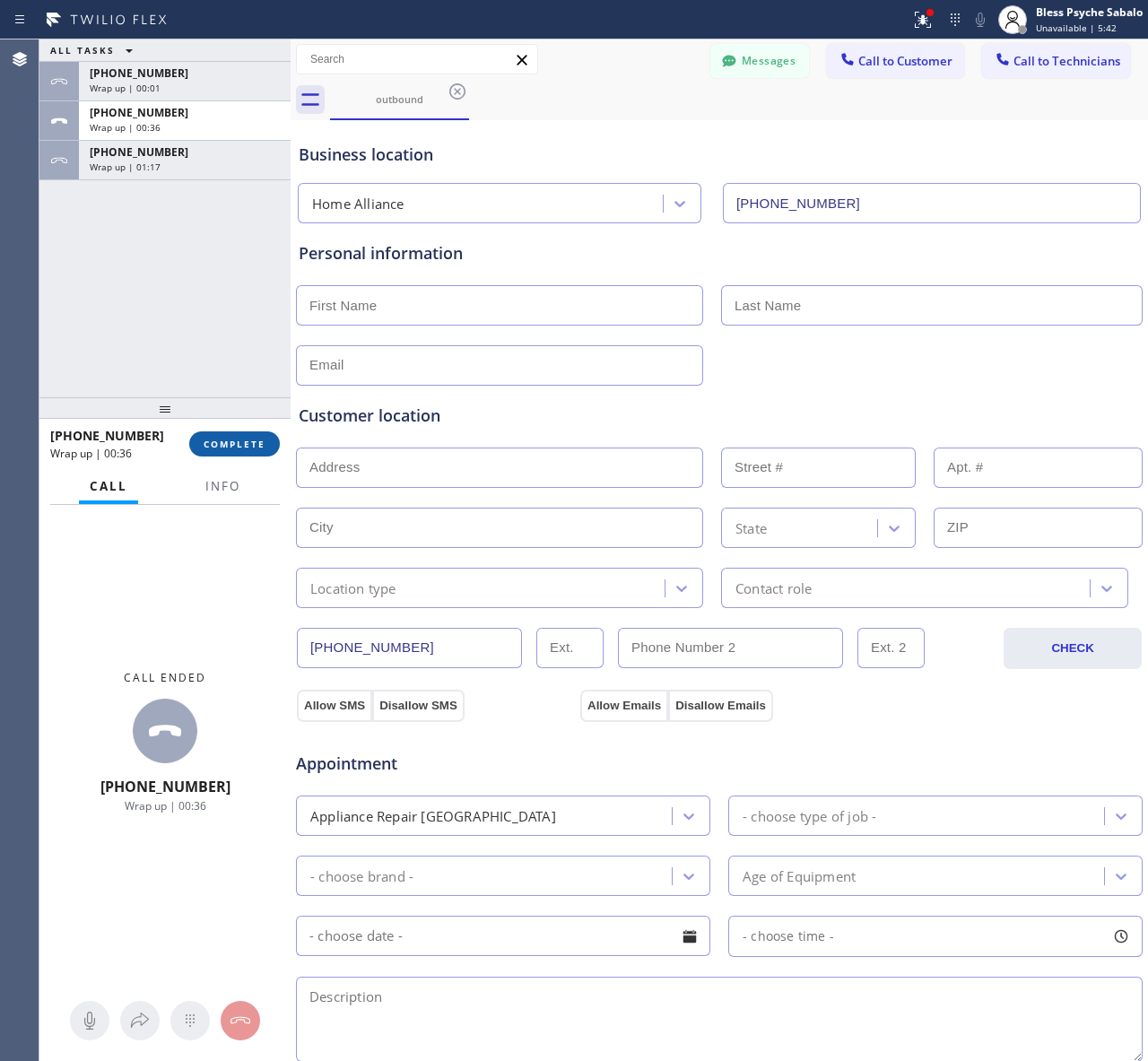
click at [251, 431] on button "COMPLETE" at bounding box center [234, 443] width 91 height 25
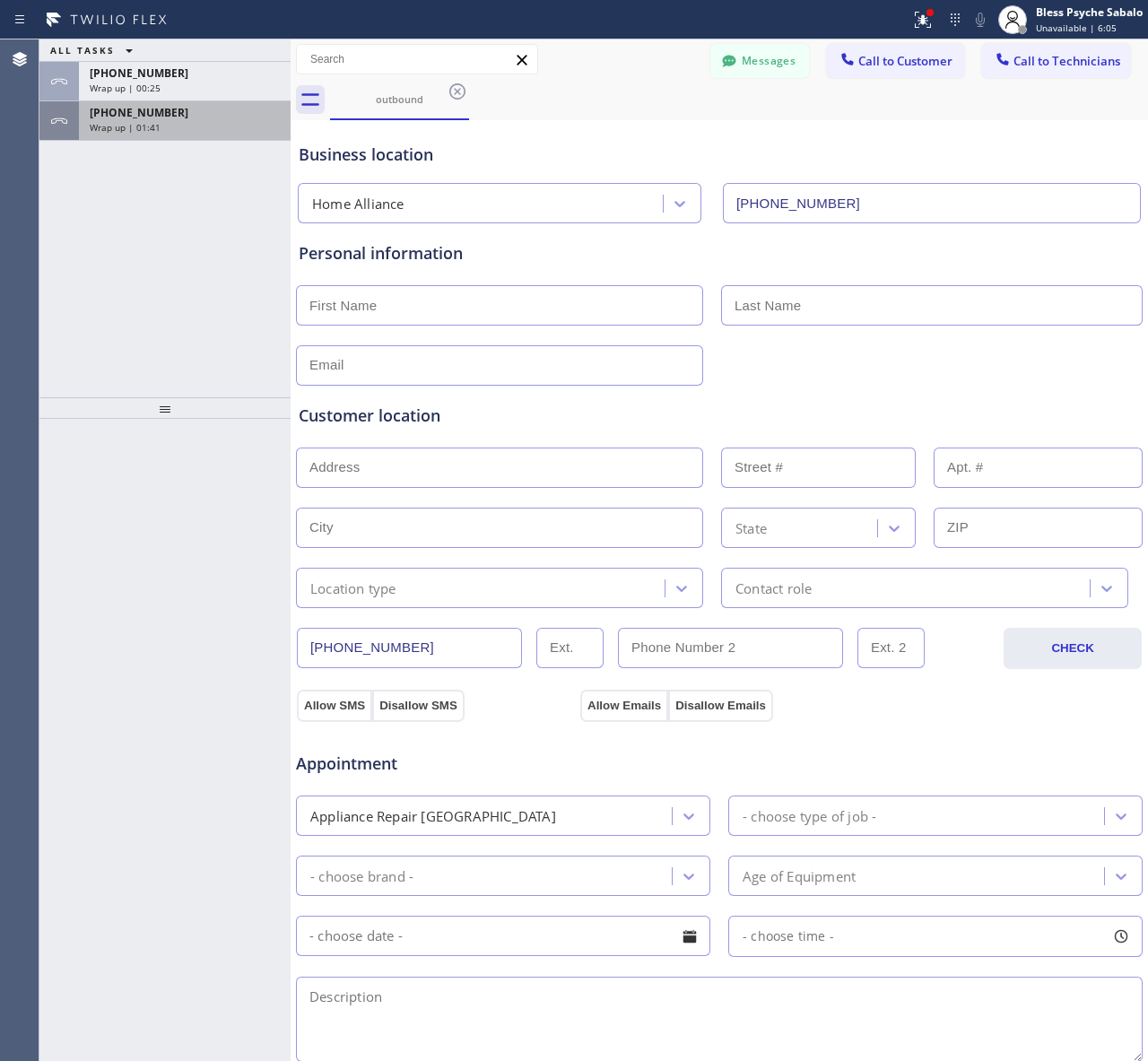
click at [231, 108] on div "[PHONE_NUMBER]" at bounding box center [185, 112] width 190 height 15
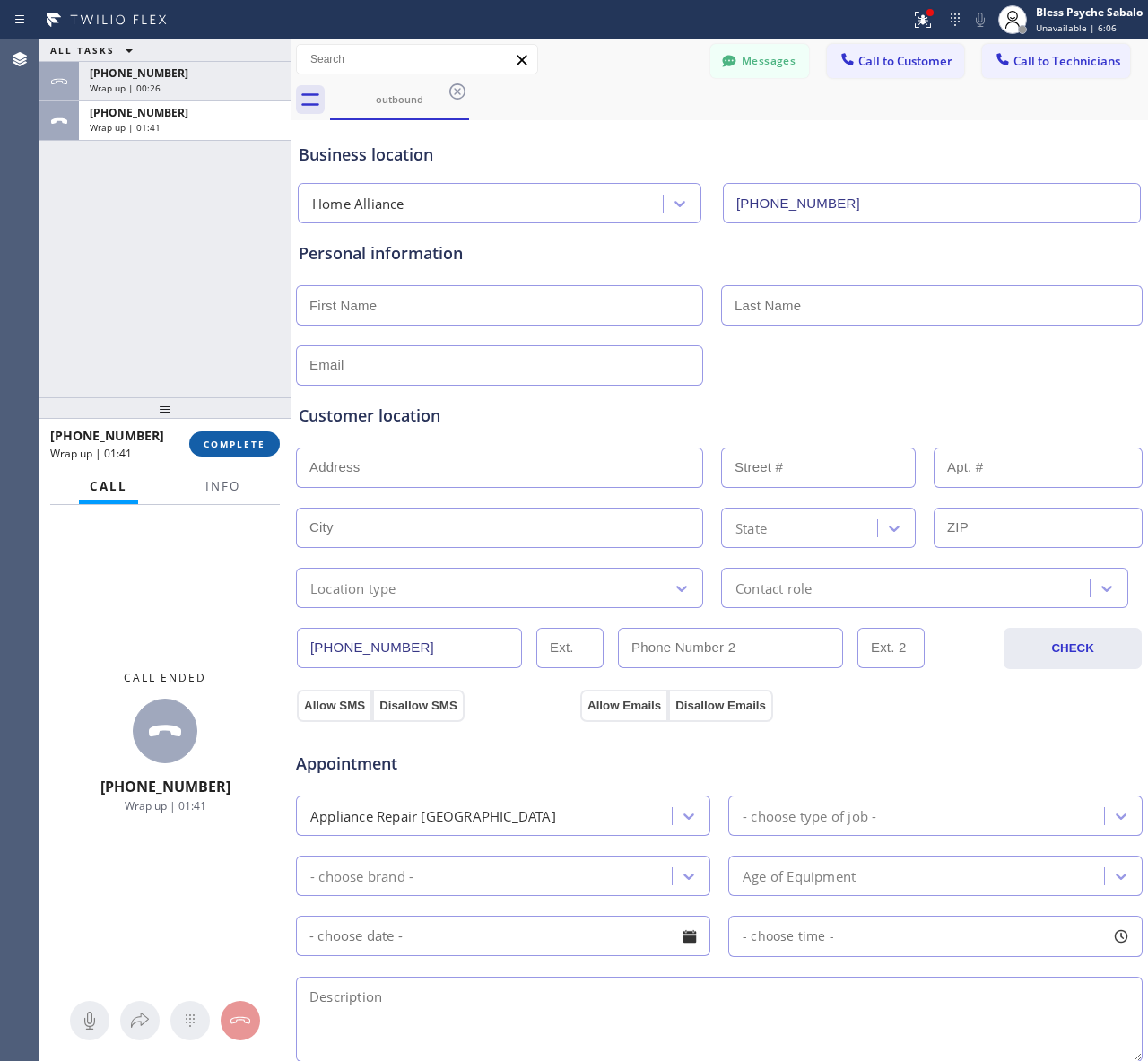
click at [262, 435] on button "COMPLETE" at bounding box center [234, 443] width 91 height 25
click at [215, 96] on div "[PHONE_NUMBER] Wrap up | 00:26" at bounding box center [181, 82] width 205 height 39
click at [216, 449] on span "COMPLETE" at bounding box center [234, 443] width 62 height 13
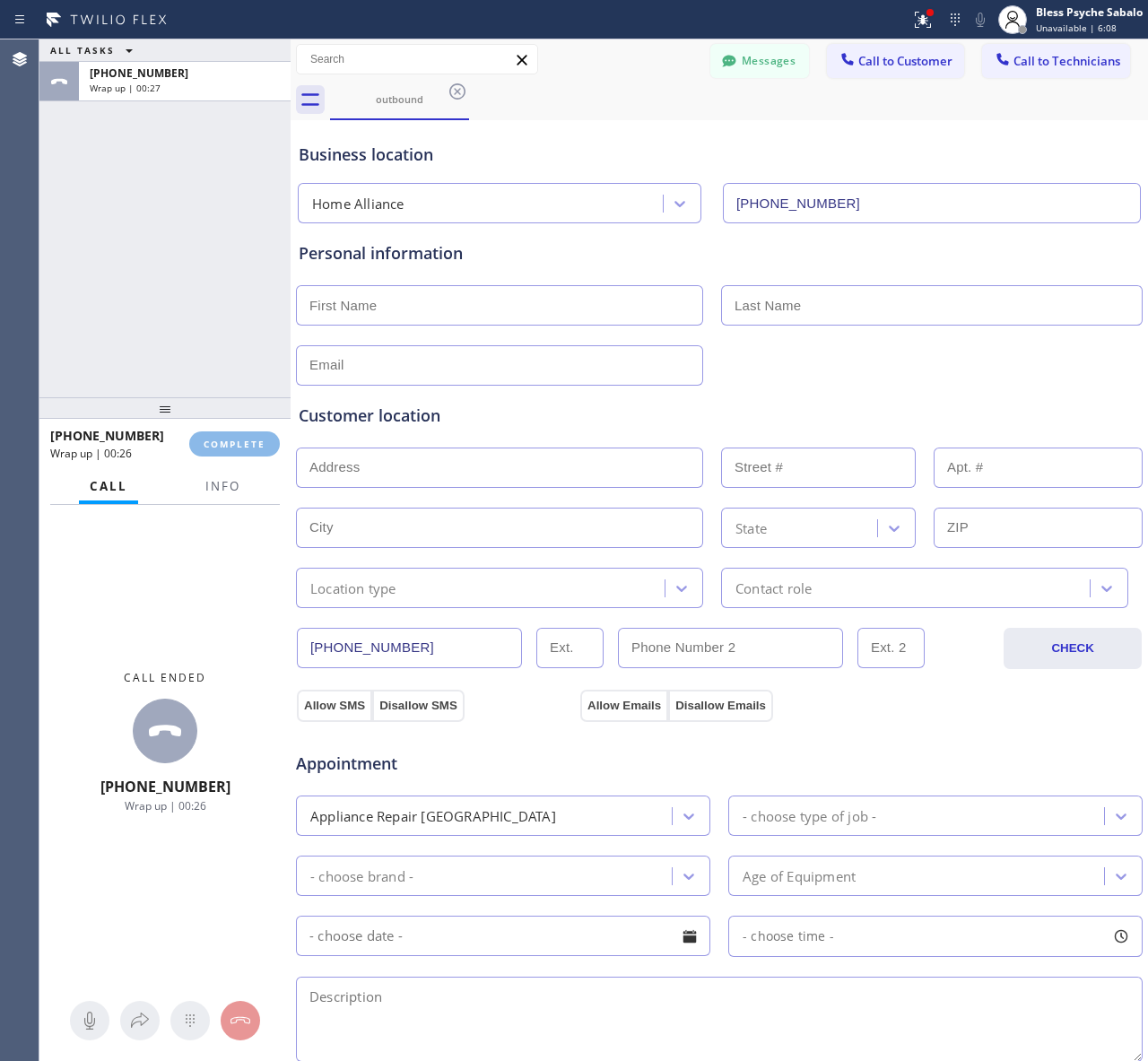
click at [160, 355] on div "ALL TASKS ALL TASKS ACTIVE TASKS TASKS IN WRAP UP [PHONE_NUMBER] Wrap up | 00:27" at bounding box center [165, 218] width 251 height 358
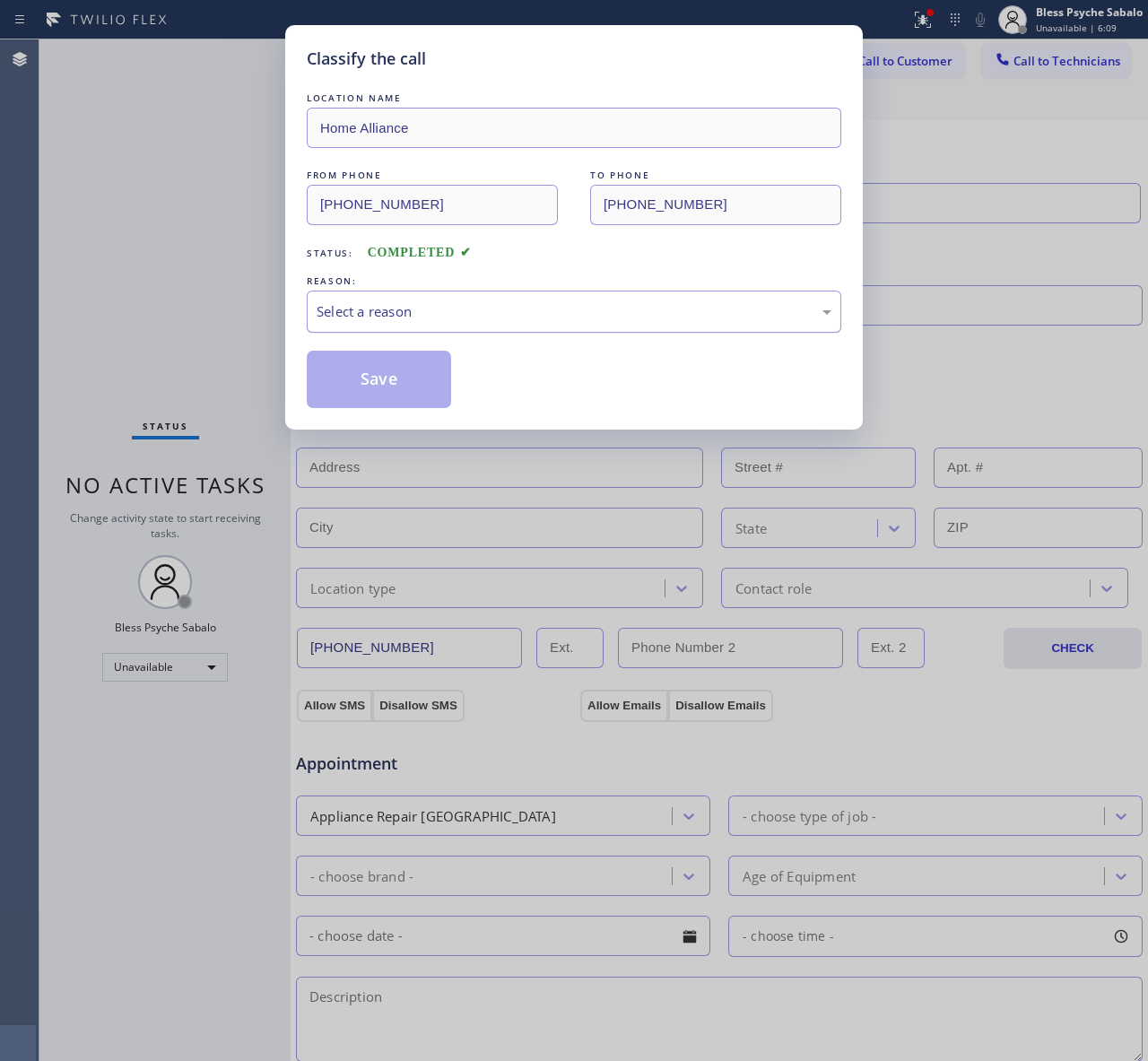
click at [600, 314] on div "Select a reason" at bounding box center [574, 311] width 514 height 21
click at [371, 383] on button "Save" at bounding box center [379, 380] width 145 height 57
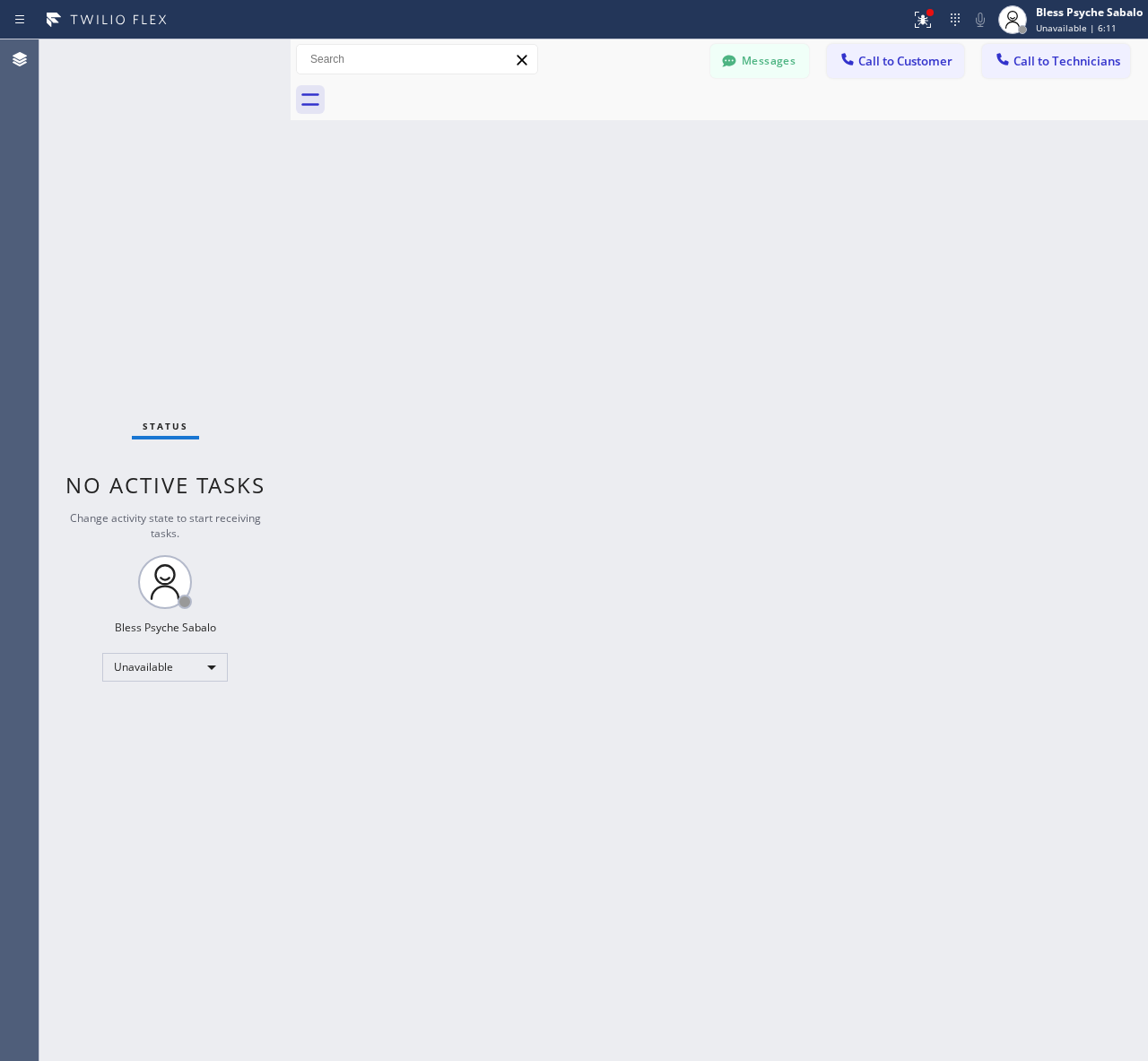
click at [907, 140] on div "Back to Dashboard Change Sender ID Customers Technicians AM [PERSON_NAME] [DATE…" at bounding box center [719, 550] width 857 height 1022
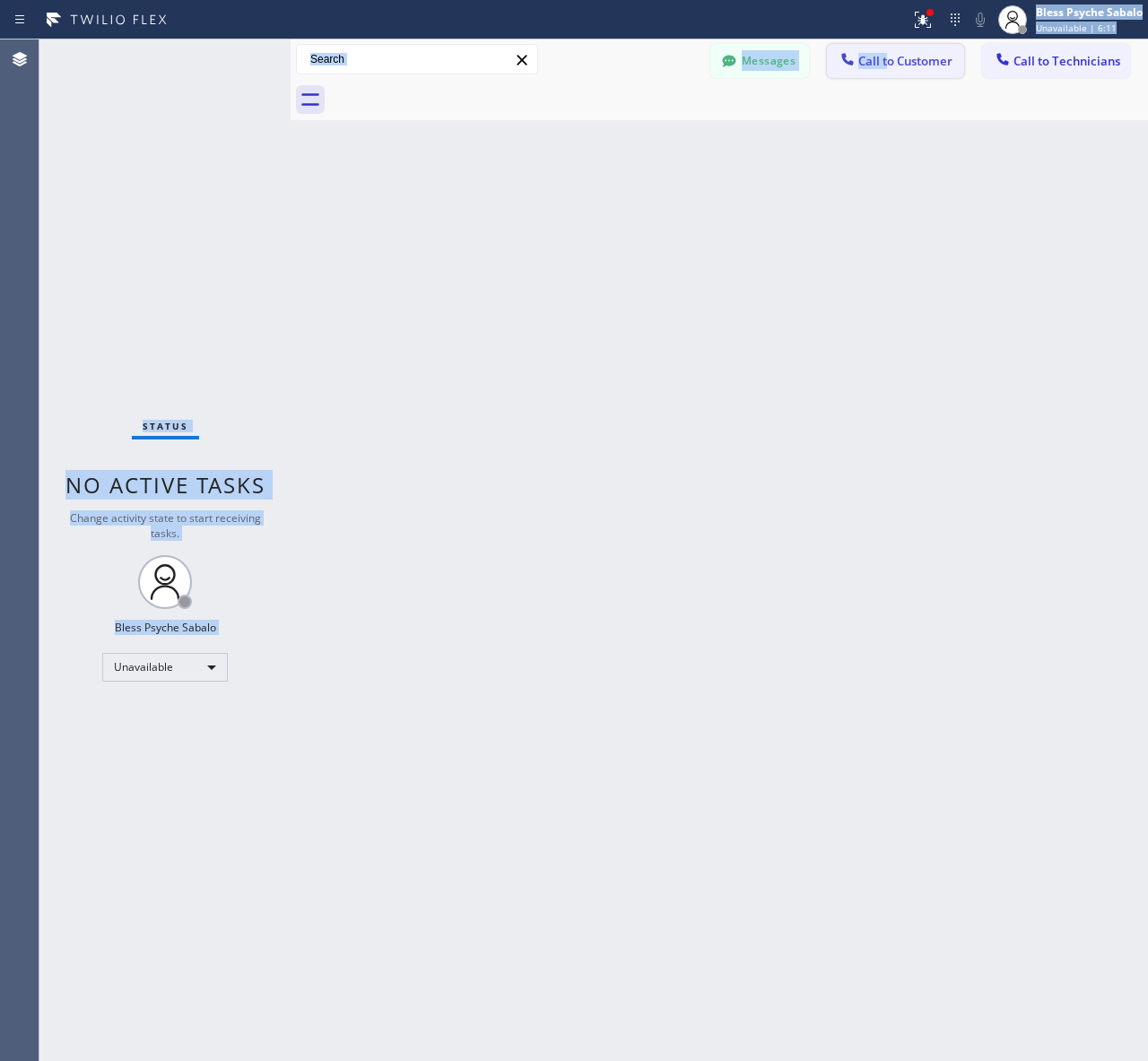
drag, startPoint x: 889, startPoint y: 36, endPoint x: 889, endPoint y: 61, distance: 25.0
click at [889, 61] on div "Status report Issues detected These issues could affect your workflow. Please c…" at bounding box center [574, 530] width 1148 height 1061
click at [888, 66] on span "Call to Customer" at bounding box center [905, 61] width 94 height 16
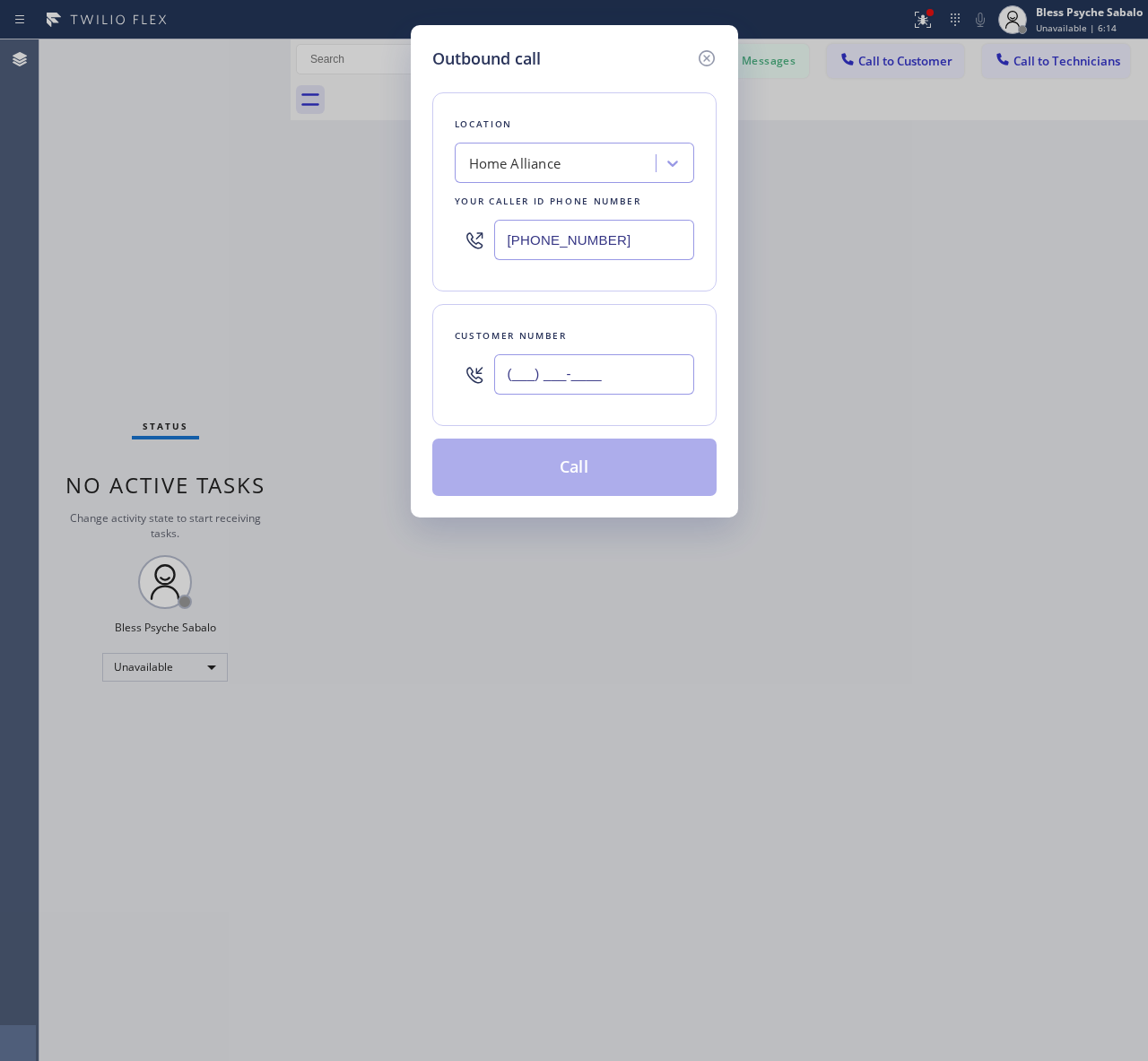
click at [567, 370] on input "(___) ___-____" at bounding box center [593, 374] width 200 height 40
paste input "818) 629-1210"
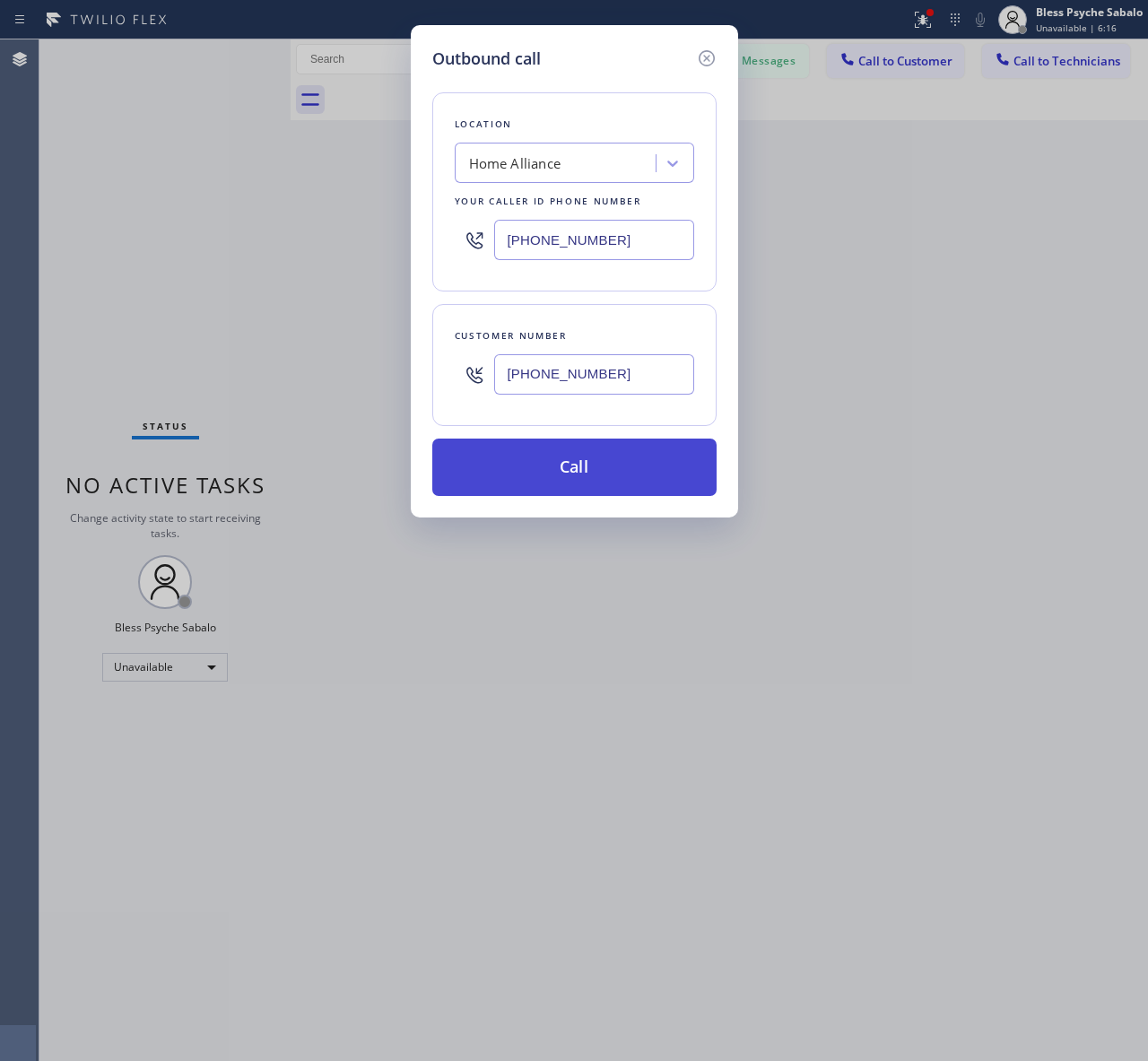
type input "[PHONE_NUMBER]"
click at [629, 460] on button "Call" at bounding box center [574, 467] width 285 height 57
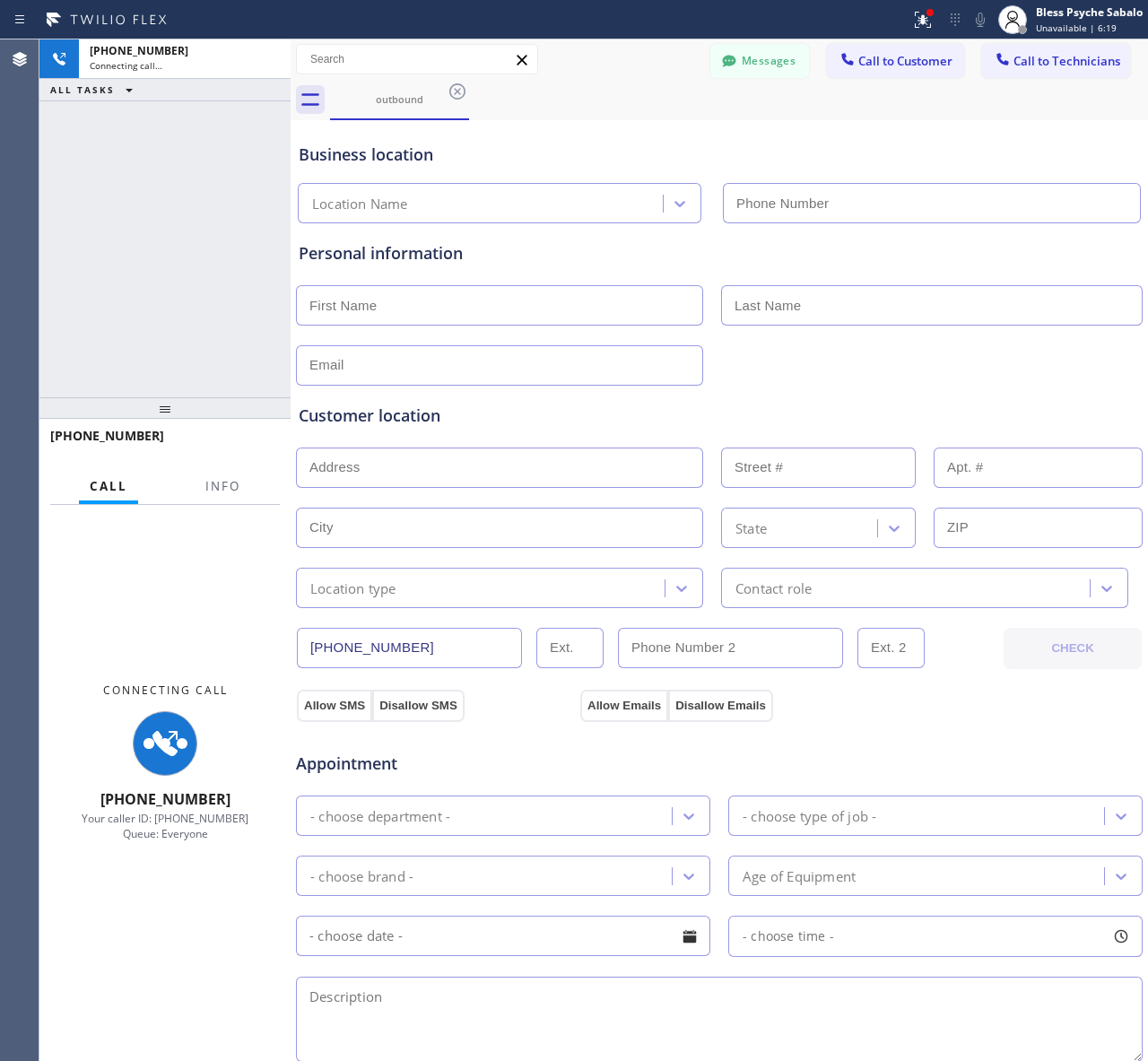
type input "[PHONE_NUMBER]"
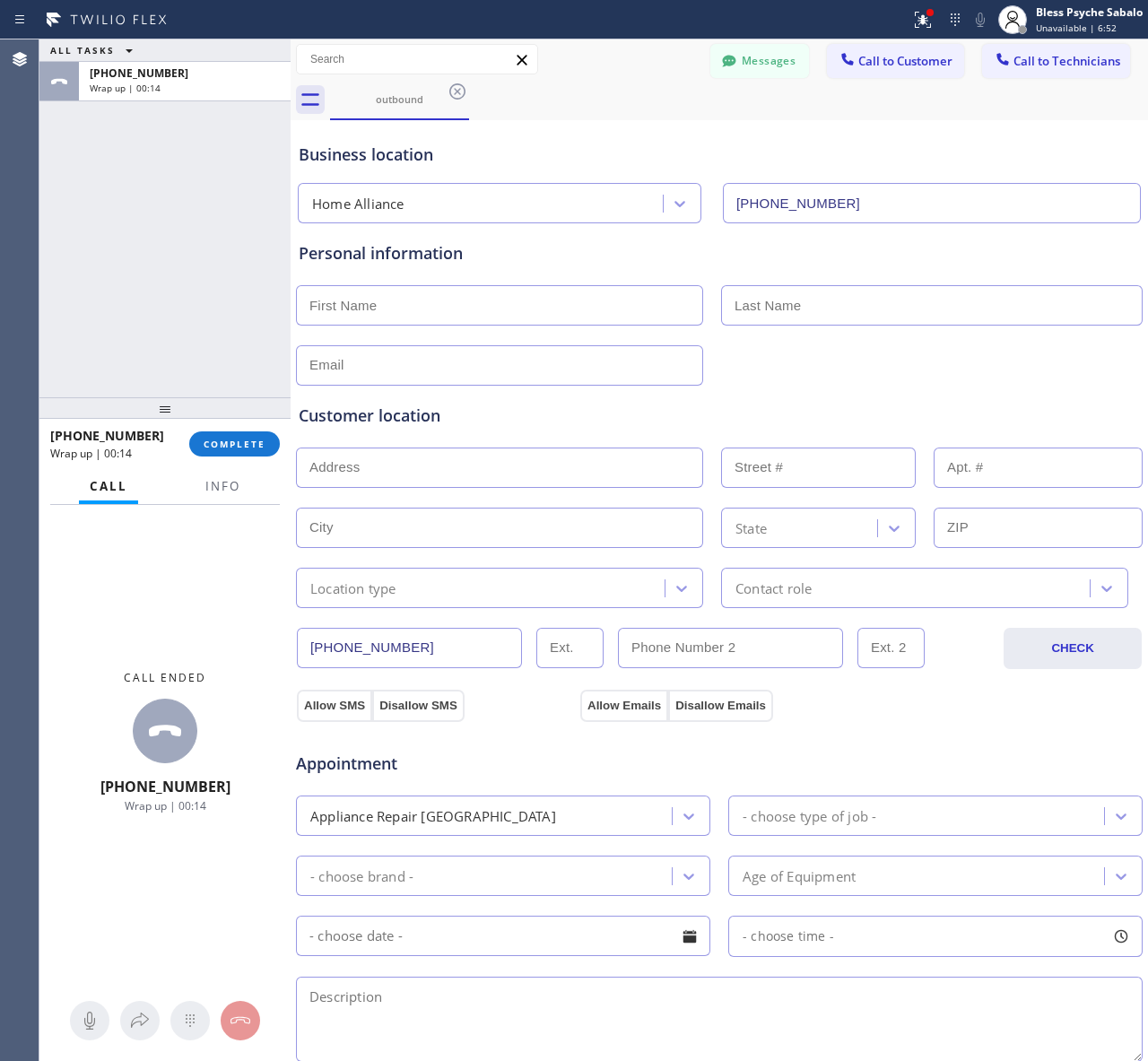
drag, startPoint x: 249, startPoint y: 445, endPoint x: 310, endPoint y: 444, distance: 61.0
click at [250, 445] on span "COMPLETE" at bounding box center [234, 443] width 62 height 13
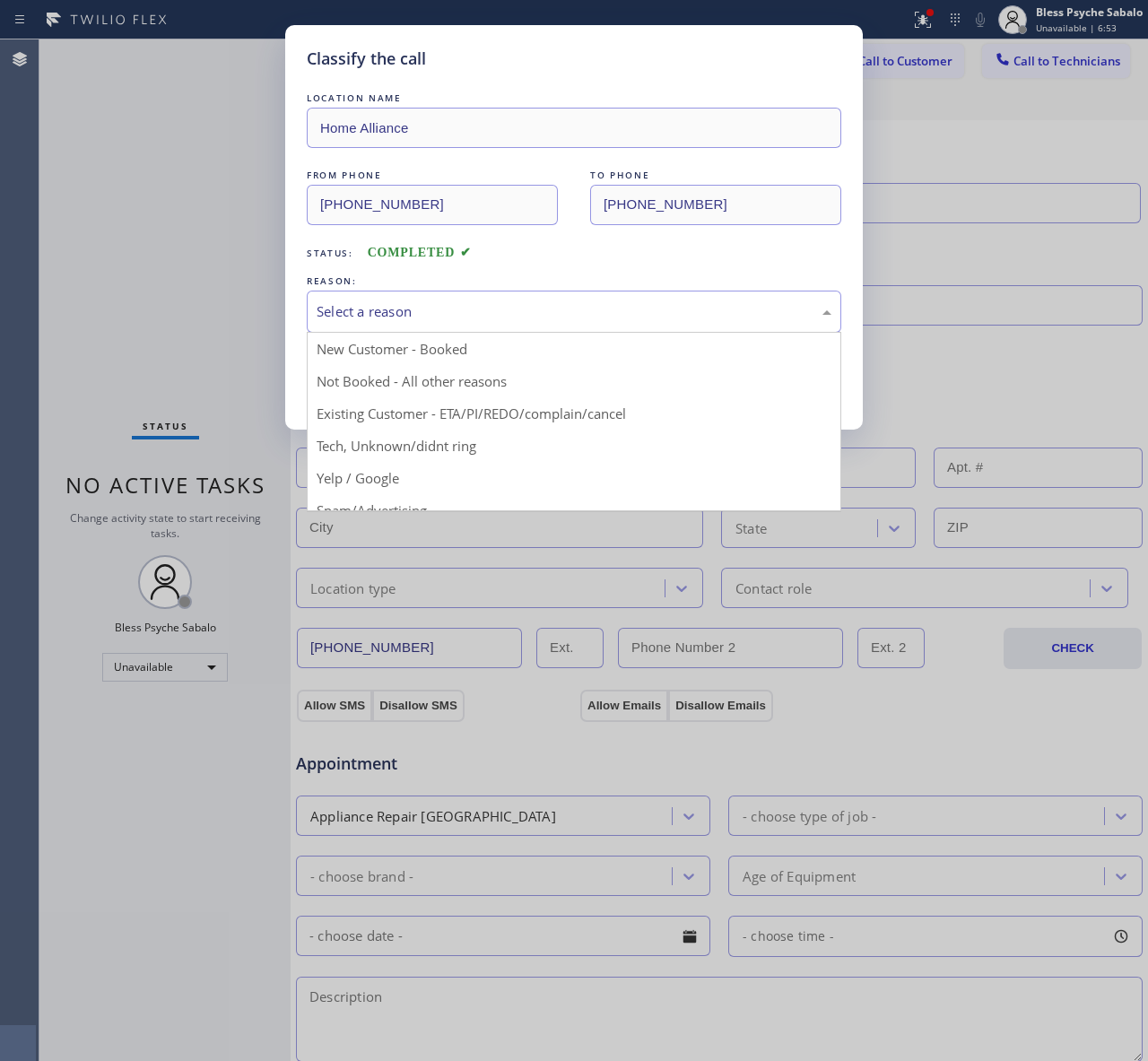
click at [495, 299] on div "Select a reason" at bounding box center [574, 311] width 534 height 42
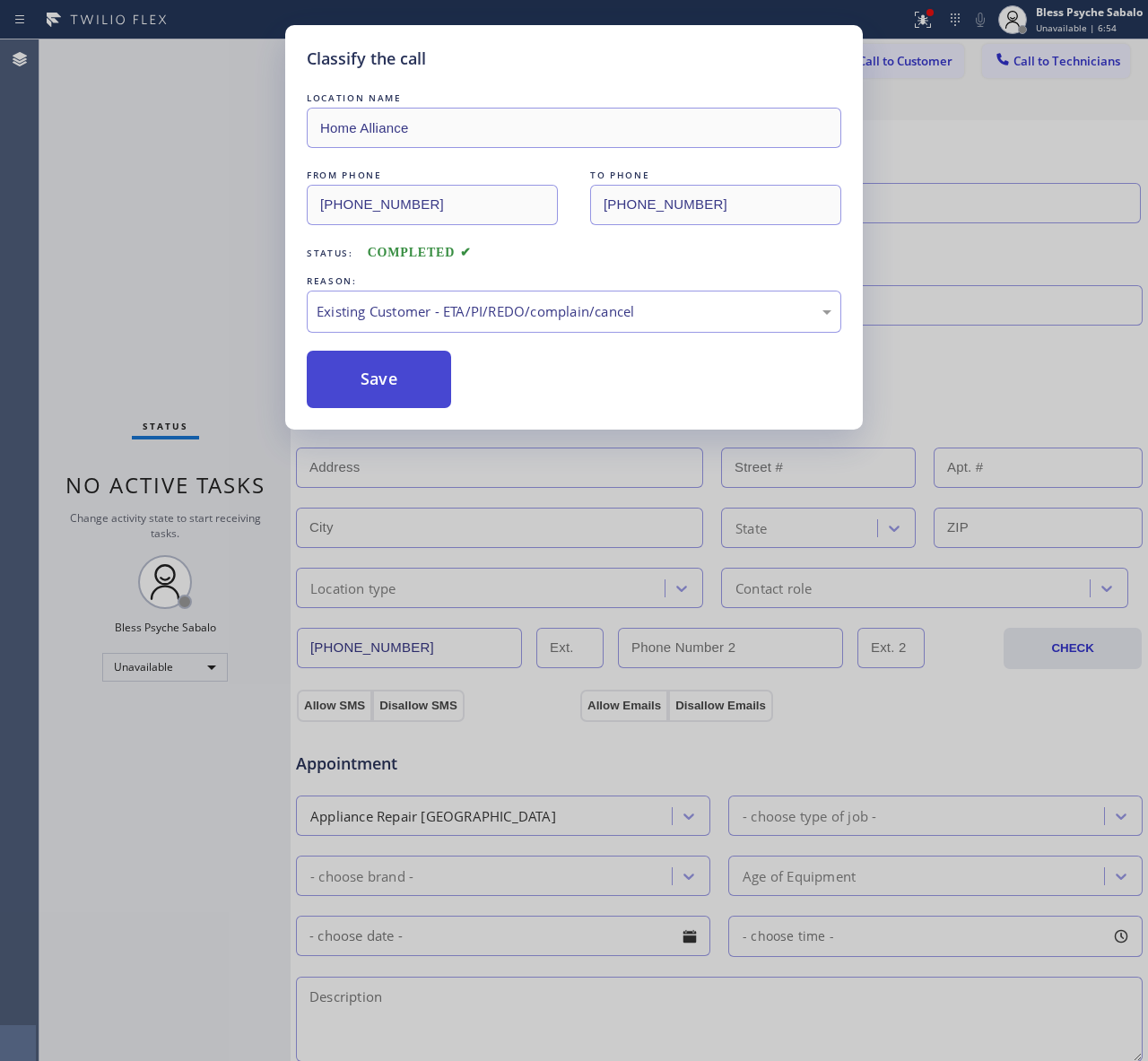
click at [346, 384] on button "Save" at bounding box center [379, 380] width 145 height 57
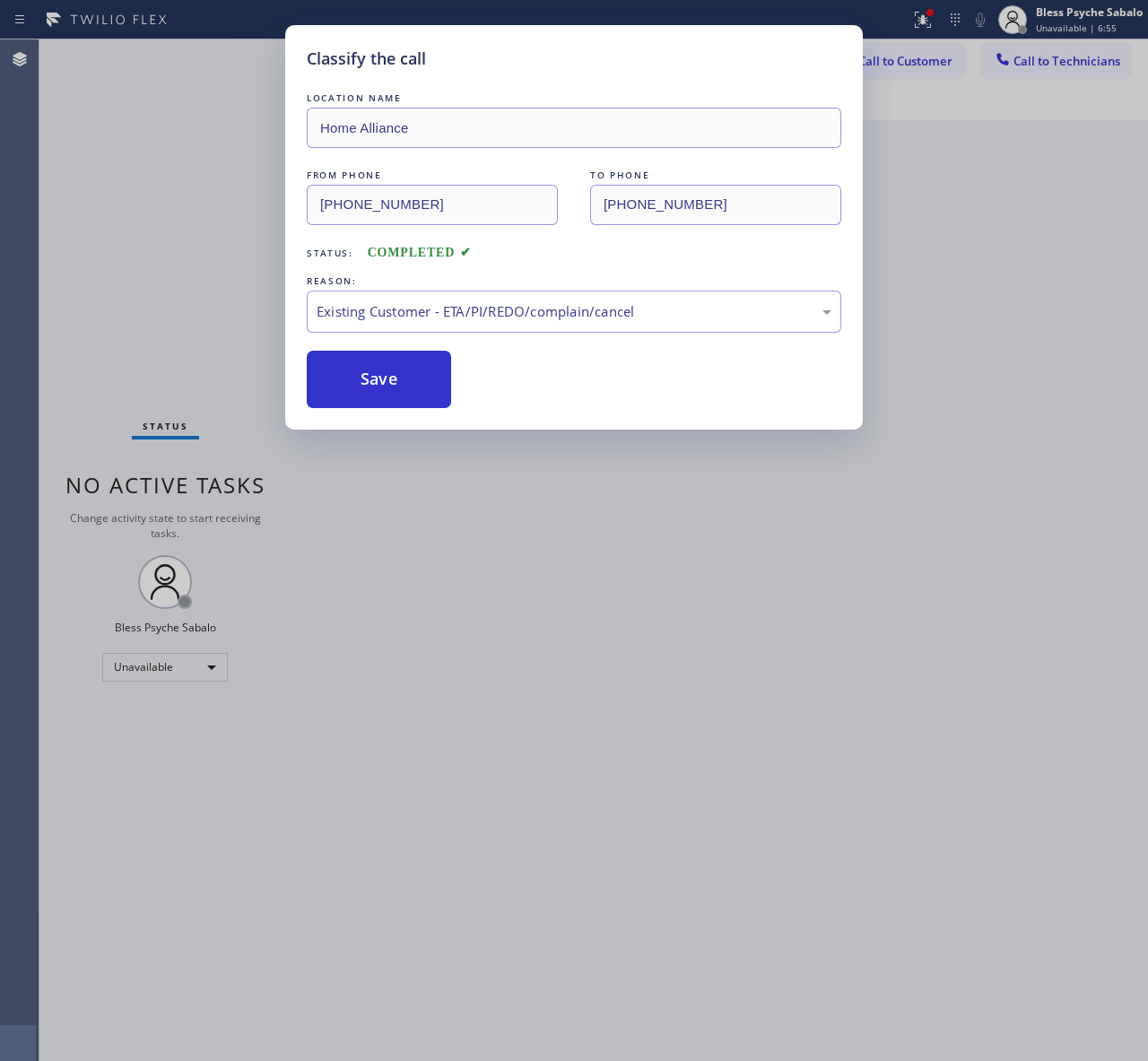
drag, startPoint x: 169, startPoint y: 274, endPoint x: 215, endPoint y: 262, distance: 47.5
click at [169, 272] on div "Classify the call LOCATION NAME Home Alliance FROM PHONE [PHONE_NUMBER] TO PHON…" at bounding box center [574, 530] width 1148 height 1061
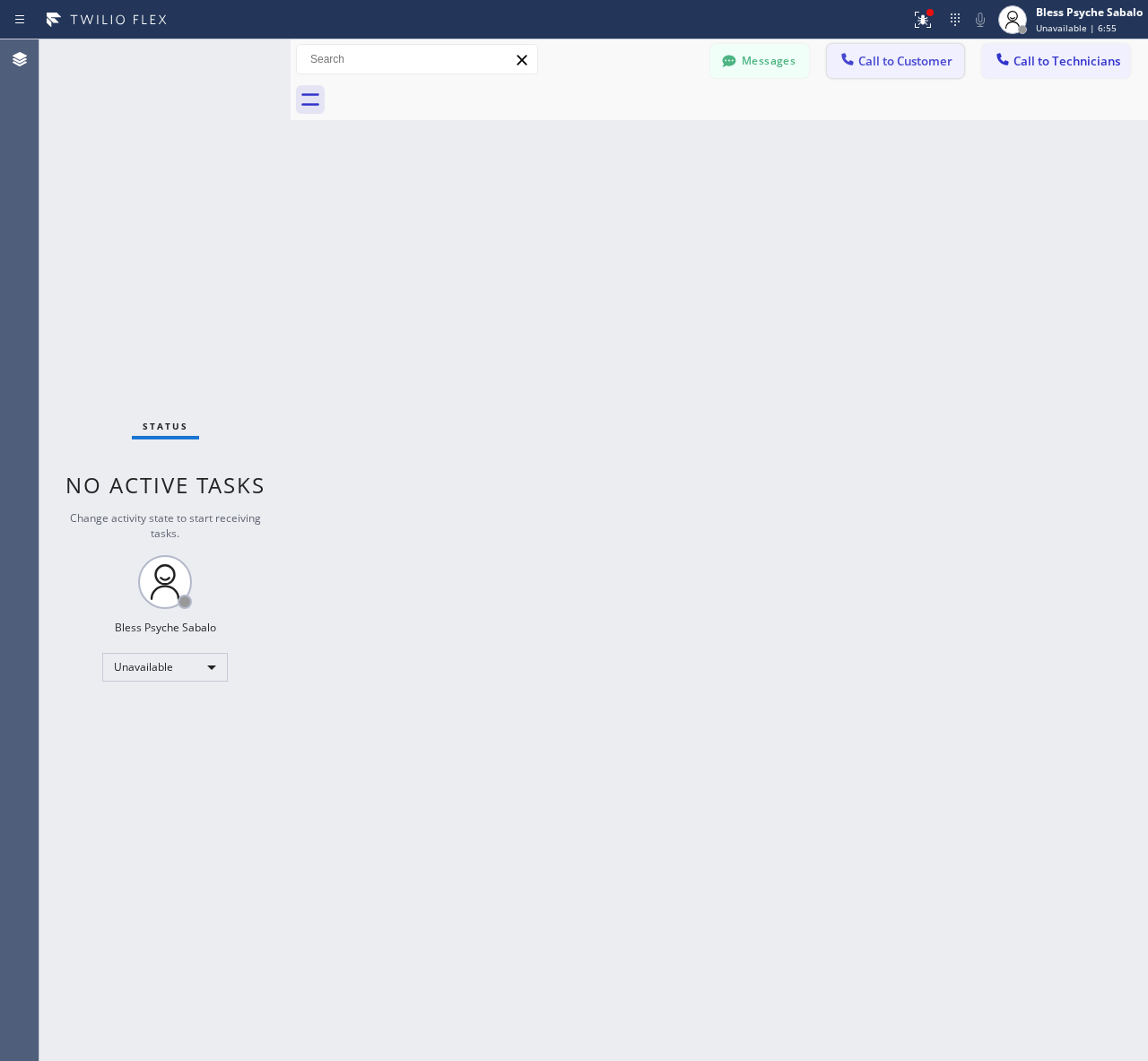
click at [884, 59] on span "Call to Customer" at bounding box center [905, 61] width 94 height 16
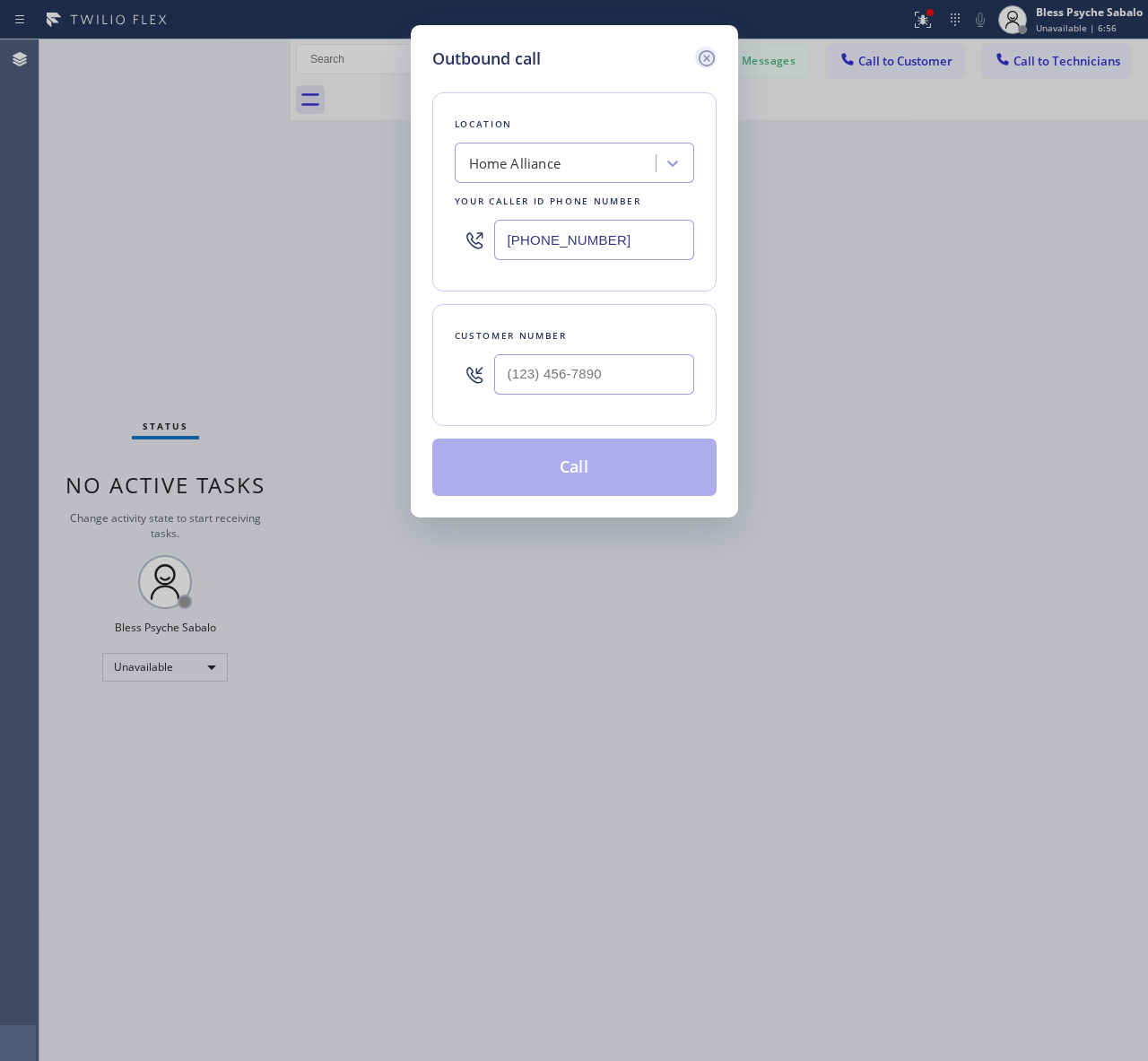
click at [696, 63] on icon at bounding box center [706, 58] width 22 height 22
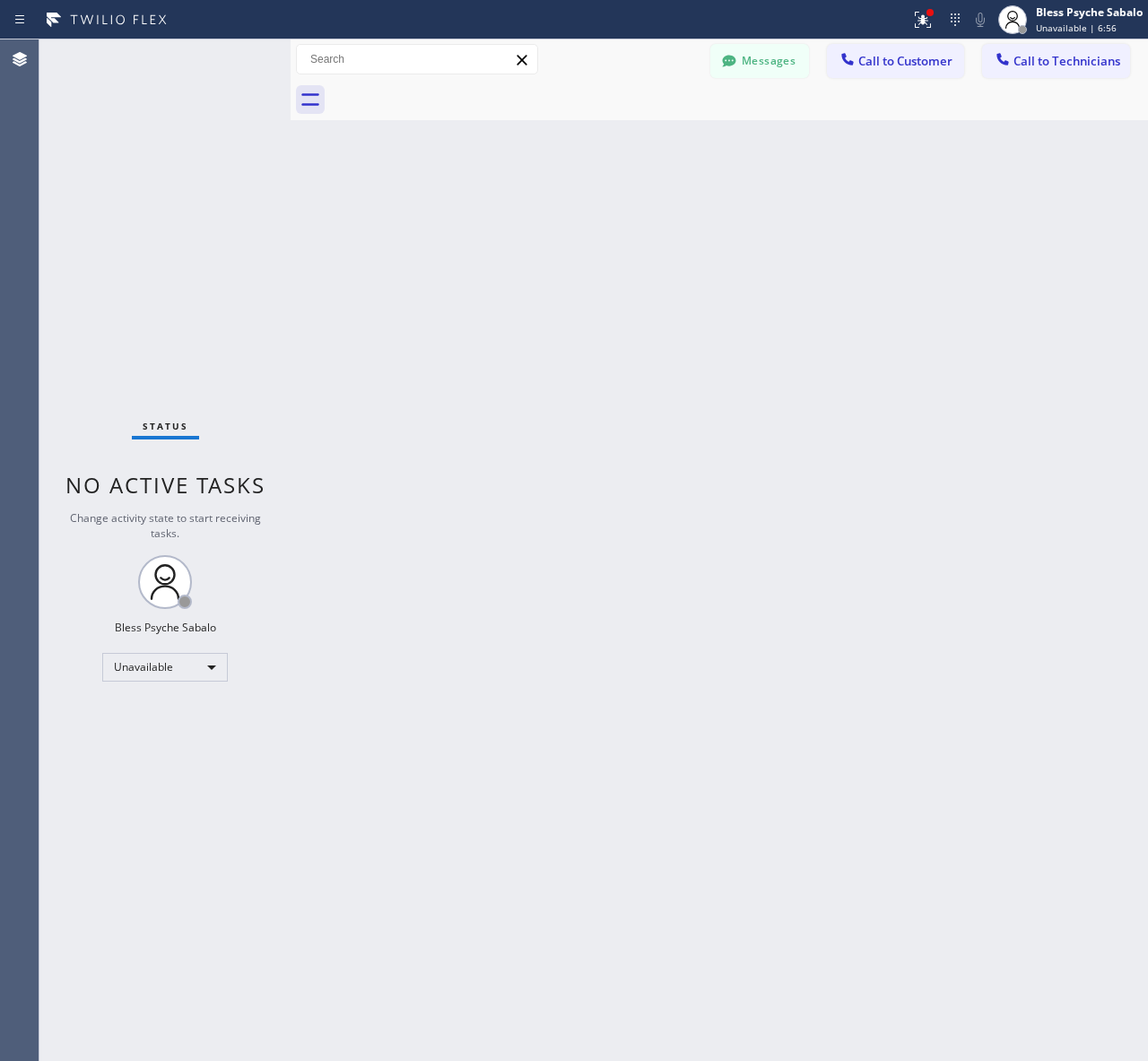
click at [808, 154] on div "Back to Dashboard Change Sender ID Customers Technicians AM [PERSON_NAME] [DATE…" at bounding box center [719, 550] width 857 height 1022
click at [1058, 49] on button "Call to Technicians" at bounding box center [1056, 61] width 148 height 34
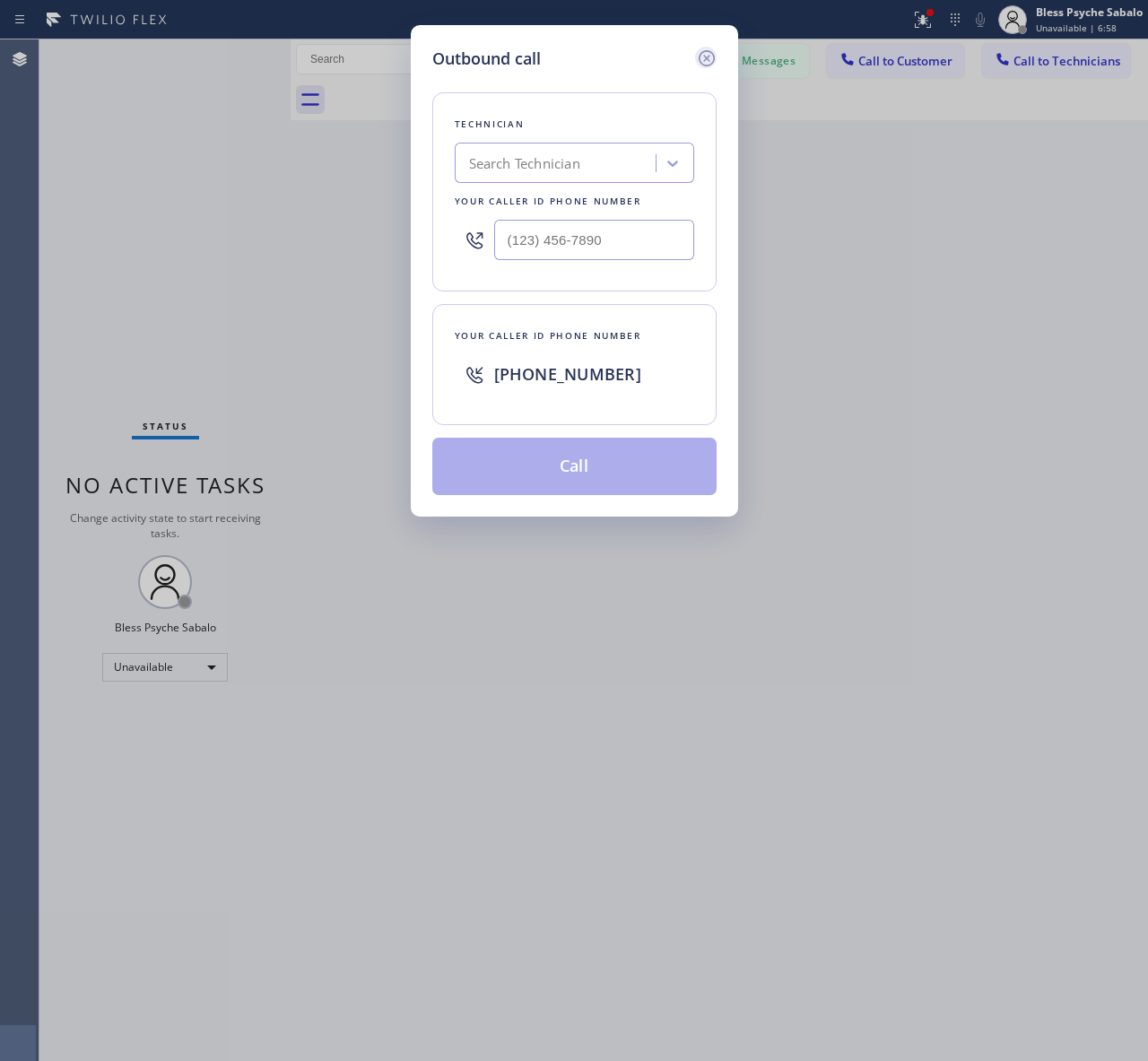
click at [700, 55] on icon at bounding box center [706, 58] width 22 height 22
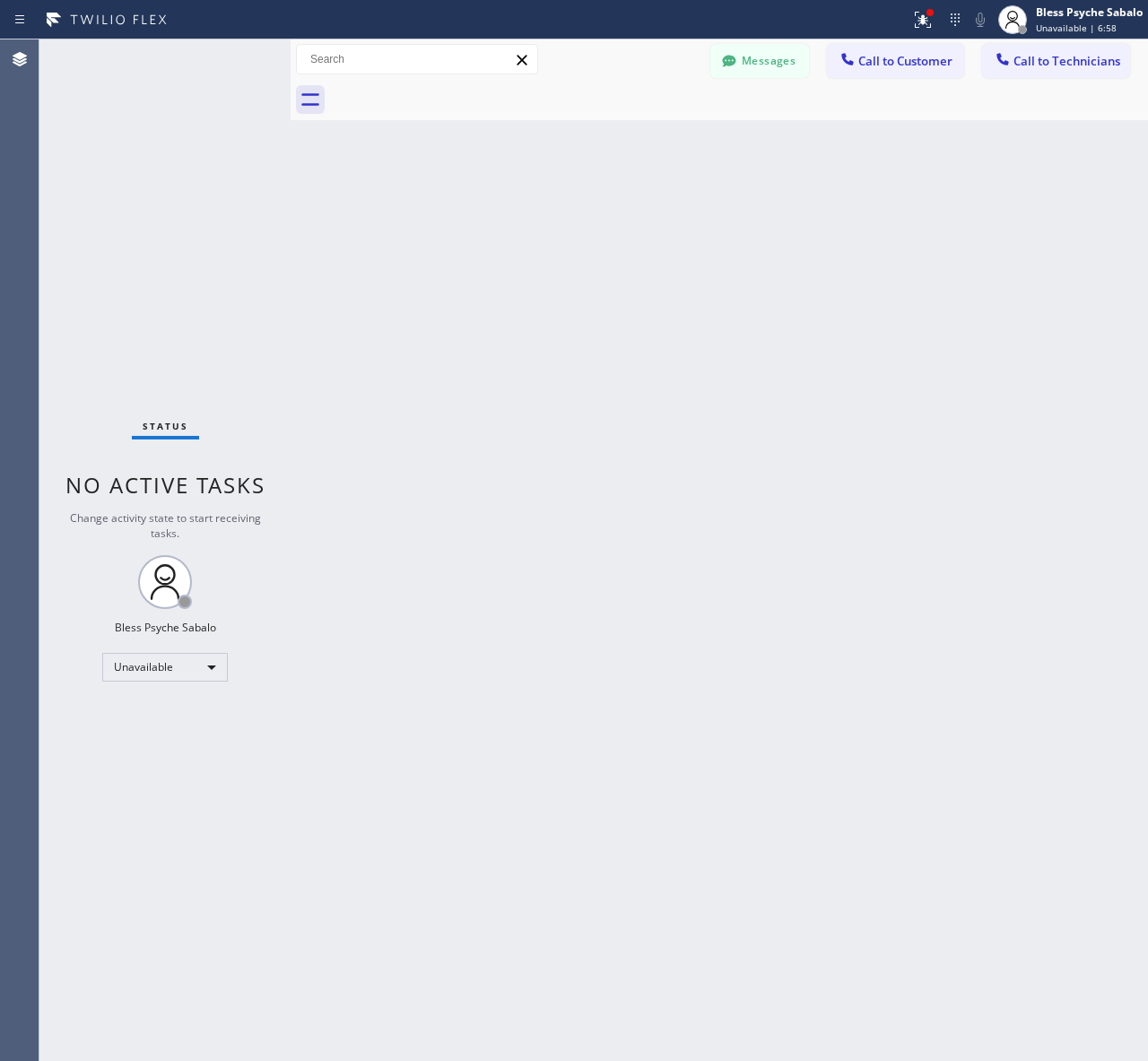
drag, startPoint x: 758, startPoint y: 182, endPoint x: 789, endPoint y: 167, distance: 34.4
click at [762, 178] on div "Back to Dashboard Change Sender ID Customers Technicians AM [PERSON_NAME] [DATE…" at bounding box center [719, 550] width 857 height 1022
click at [889, 66] on span "Call to Customer" at bounding box center [905, 61] width 94 height 16
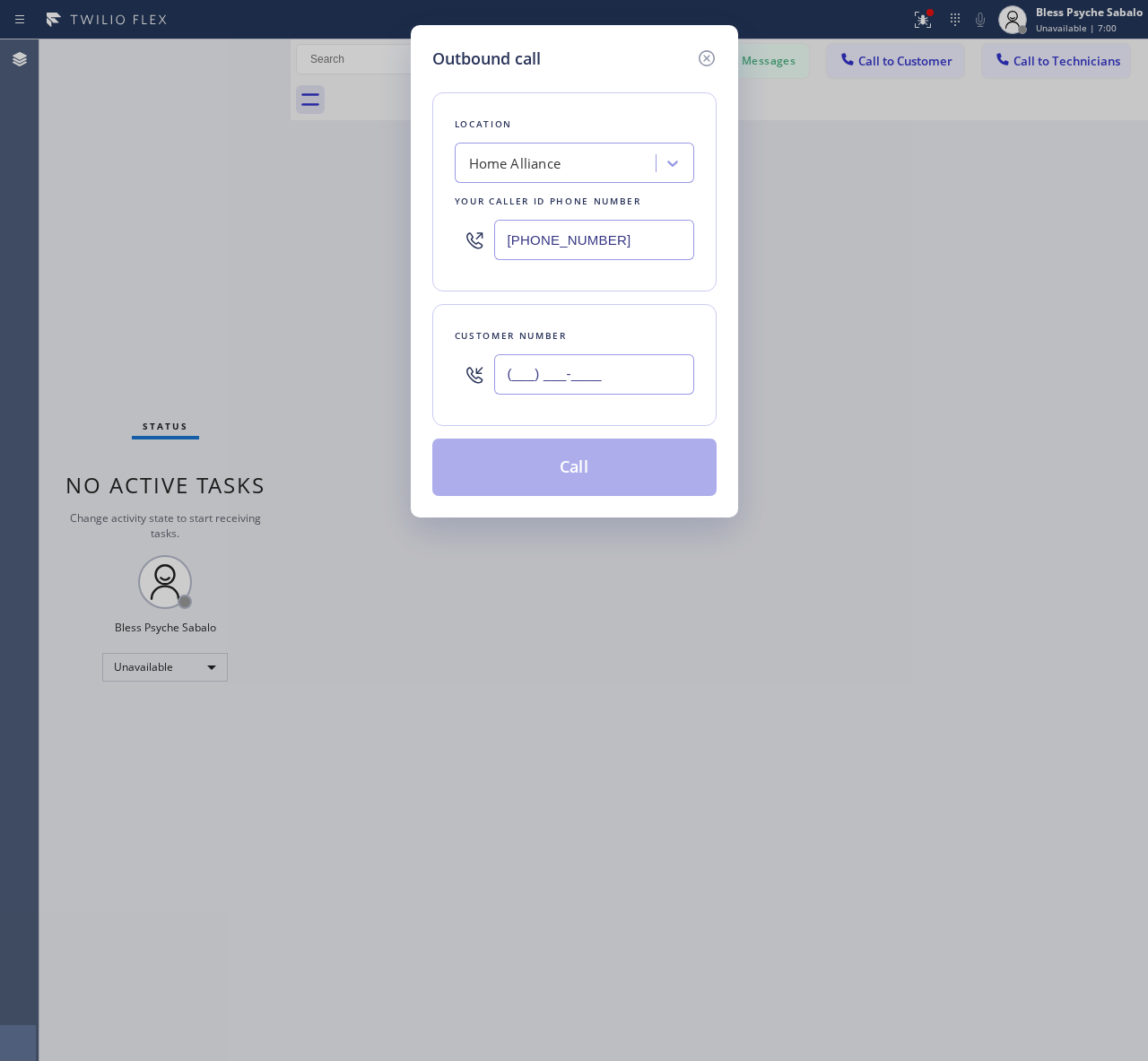
click at [596, 364] on input "(___) ___-____" at bounding box center [593, 374] width 200 height 40
paste input "818) 600-0221"
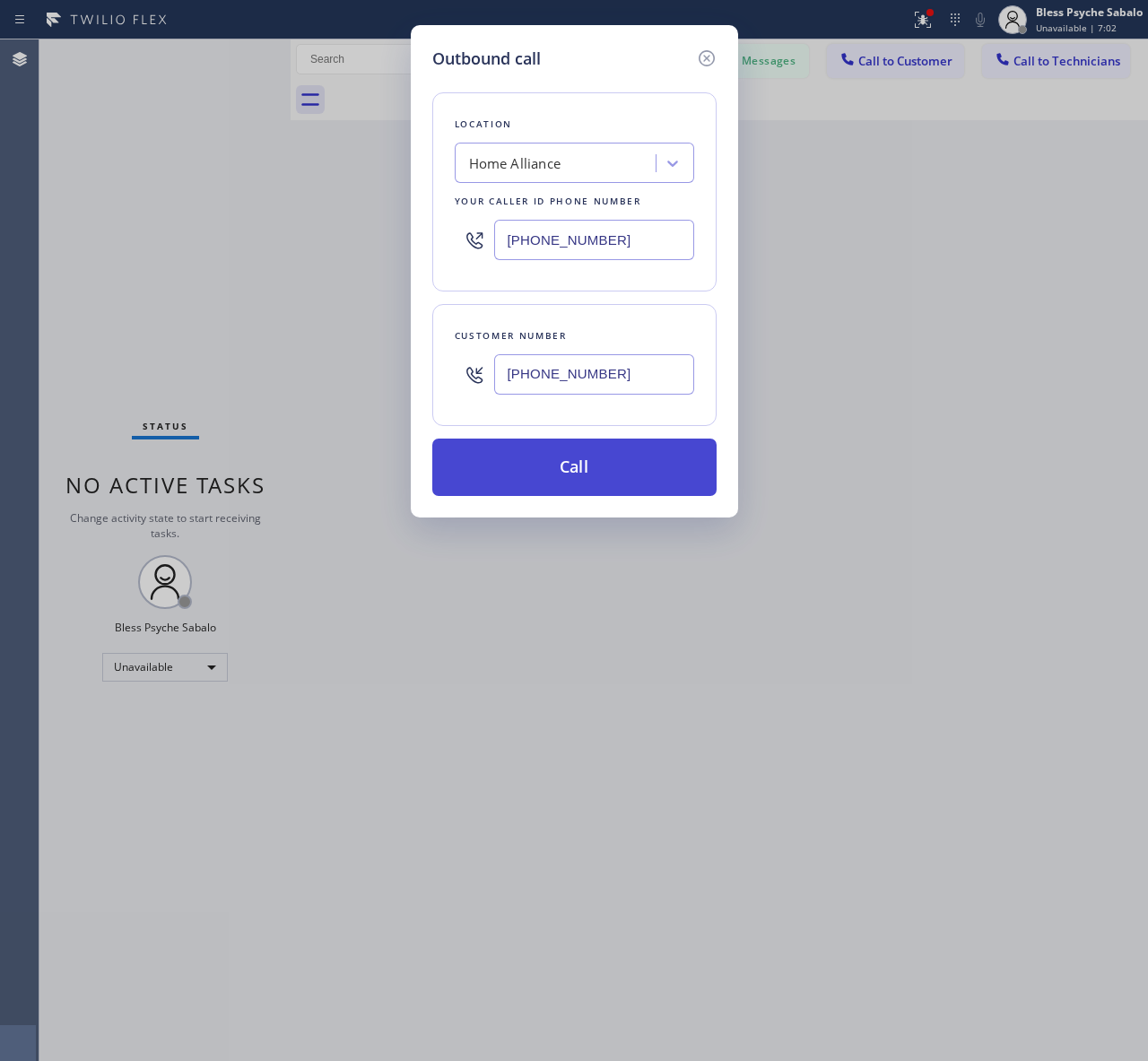
type input "[PHONE_NUMBER]"
click at [674, 470] on button "Call" at bounding box center [574, 467] width 285 height 57
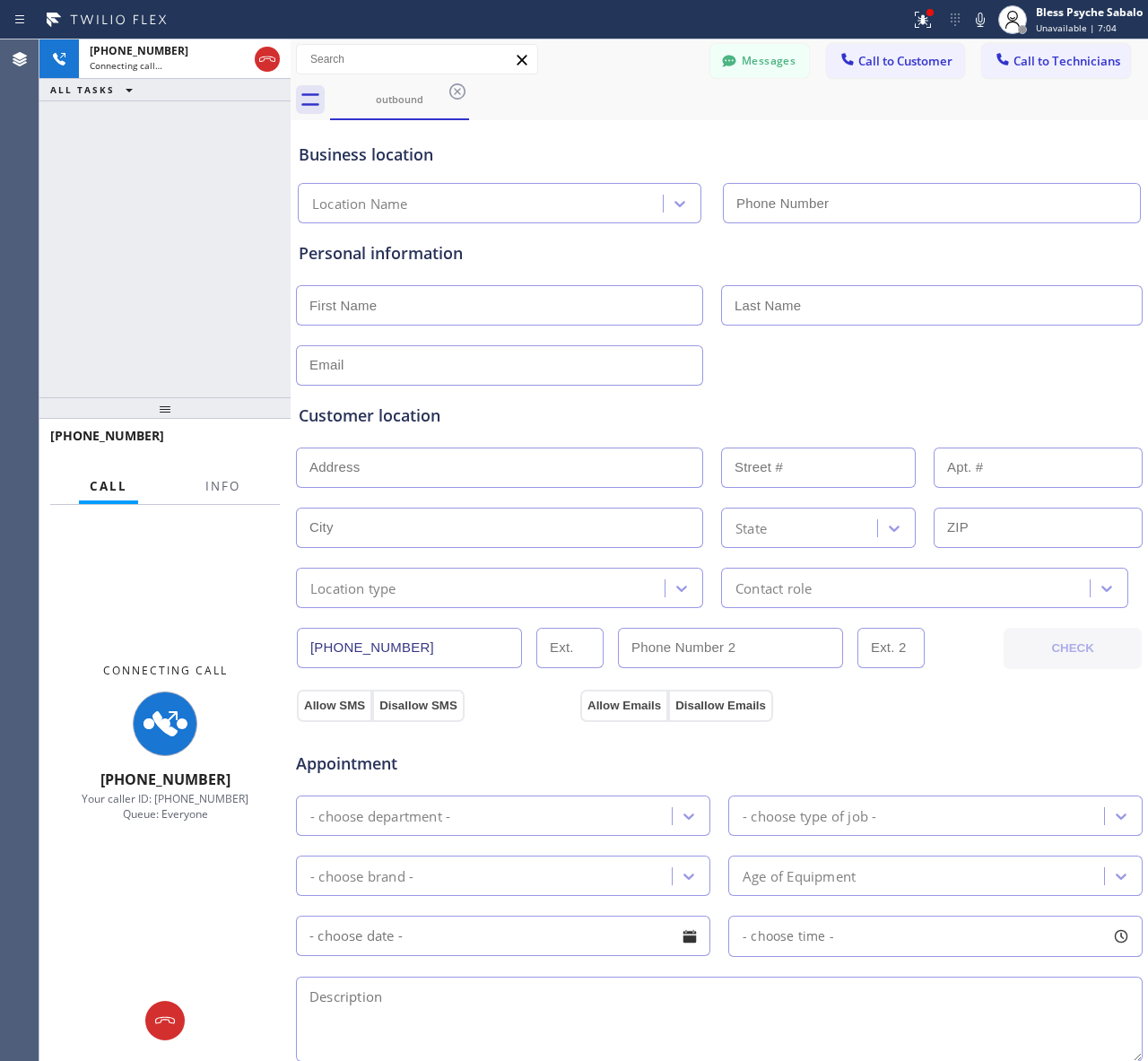
type input "[PHONE_NUMBER]"
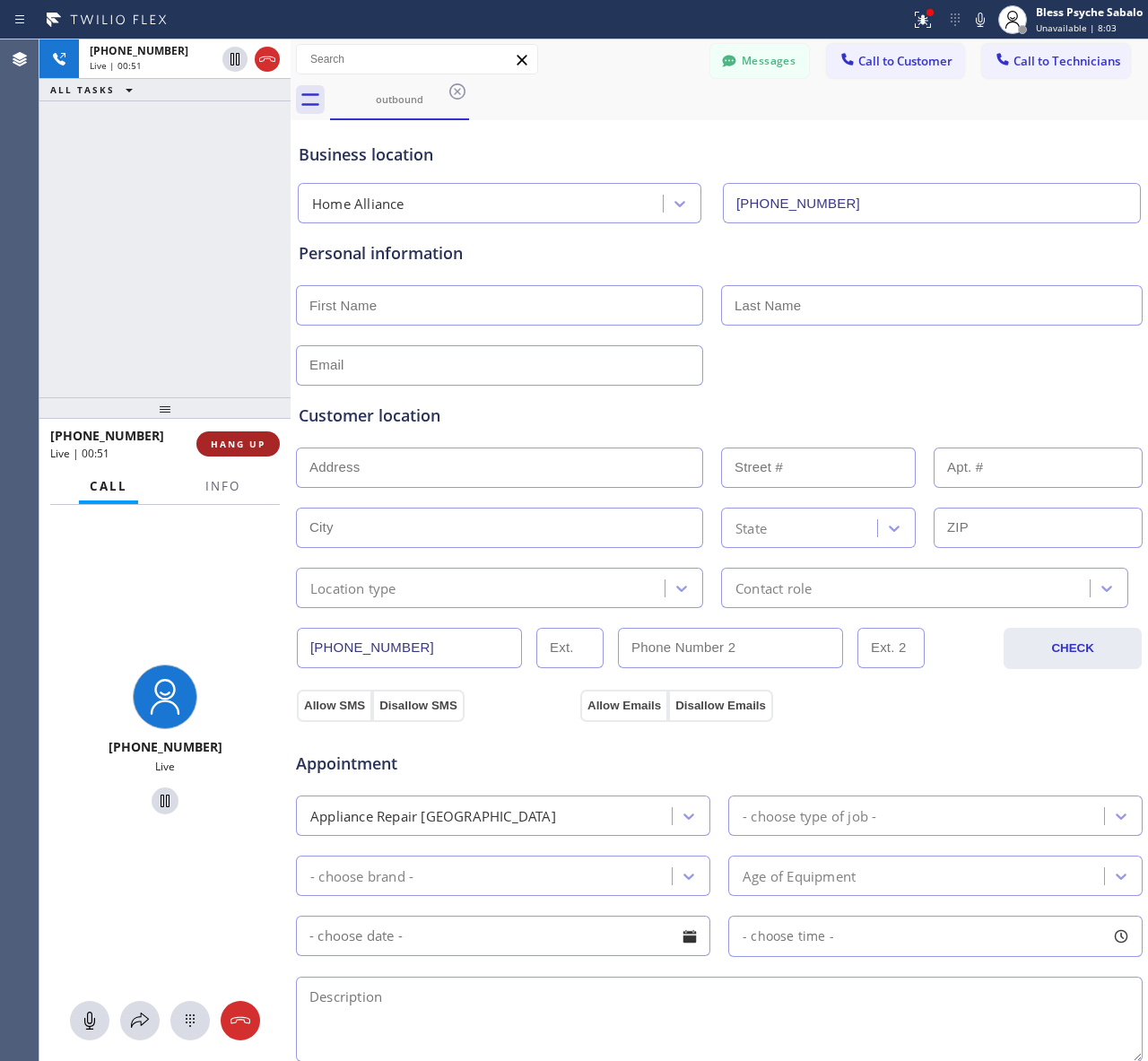
click at [238, 451] on button "HANG UP" at bounding box center [238, 443] width 83 height 25
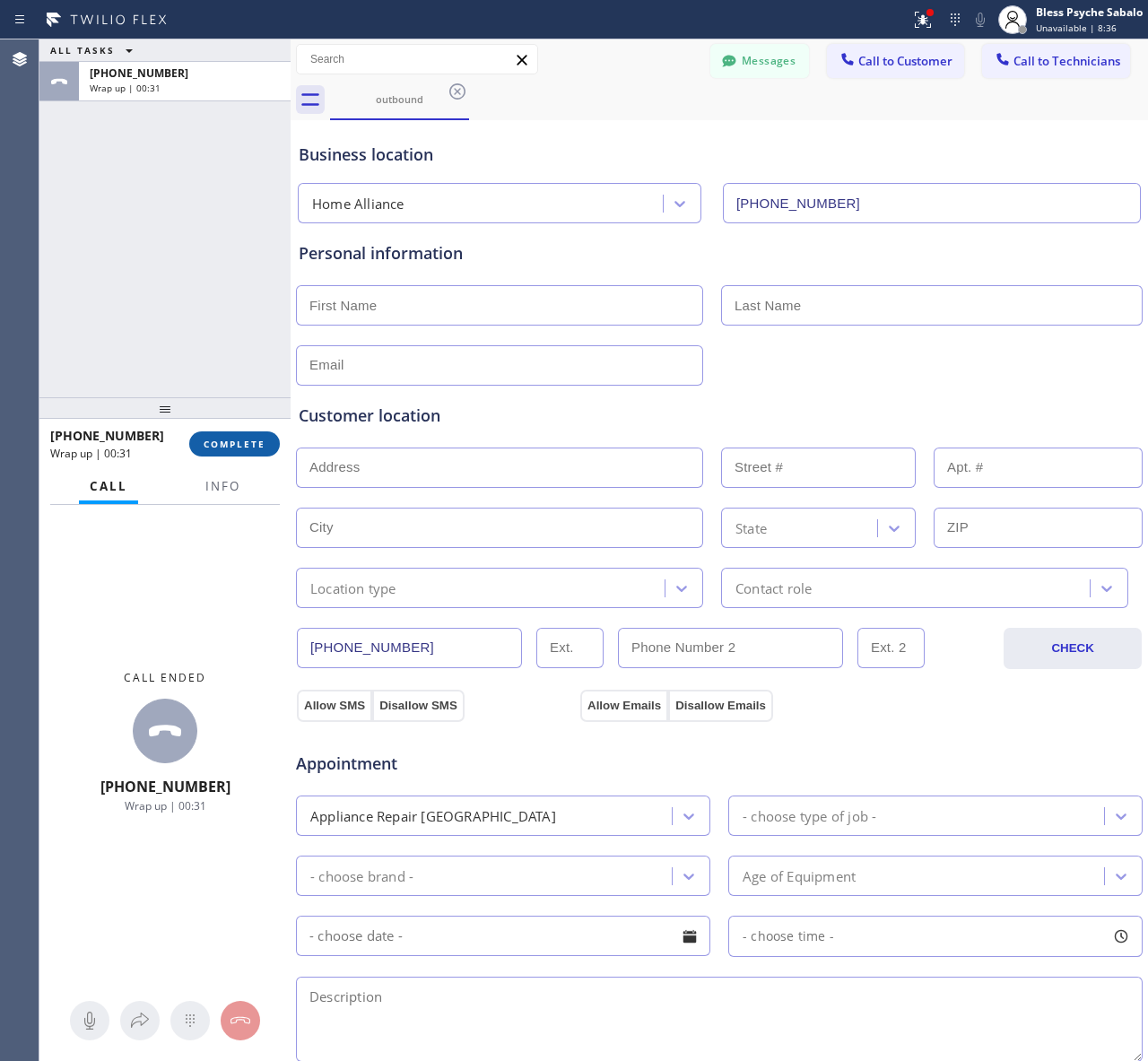
click at [212, 443] on span "COMPLETE" at bounding box center [234, 443] width 62 height 13
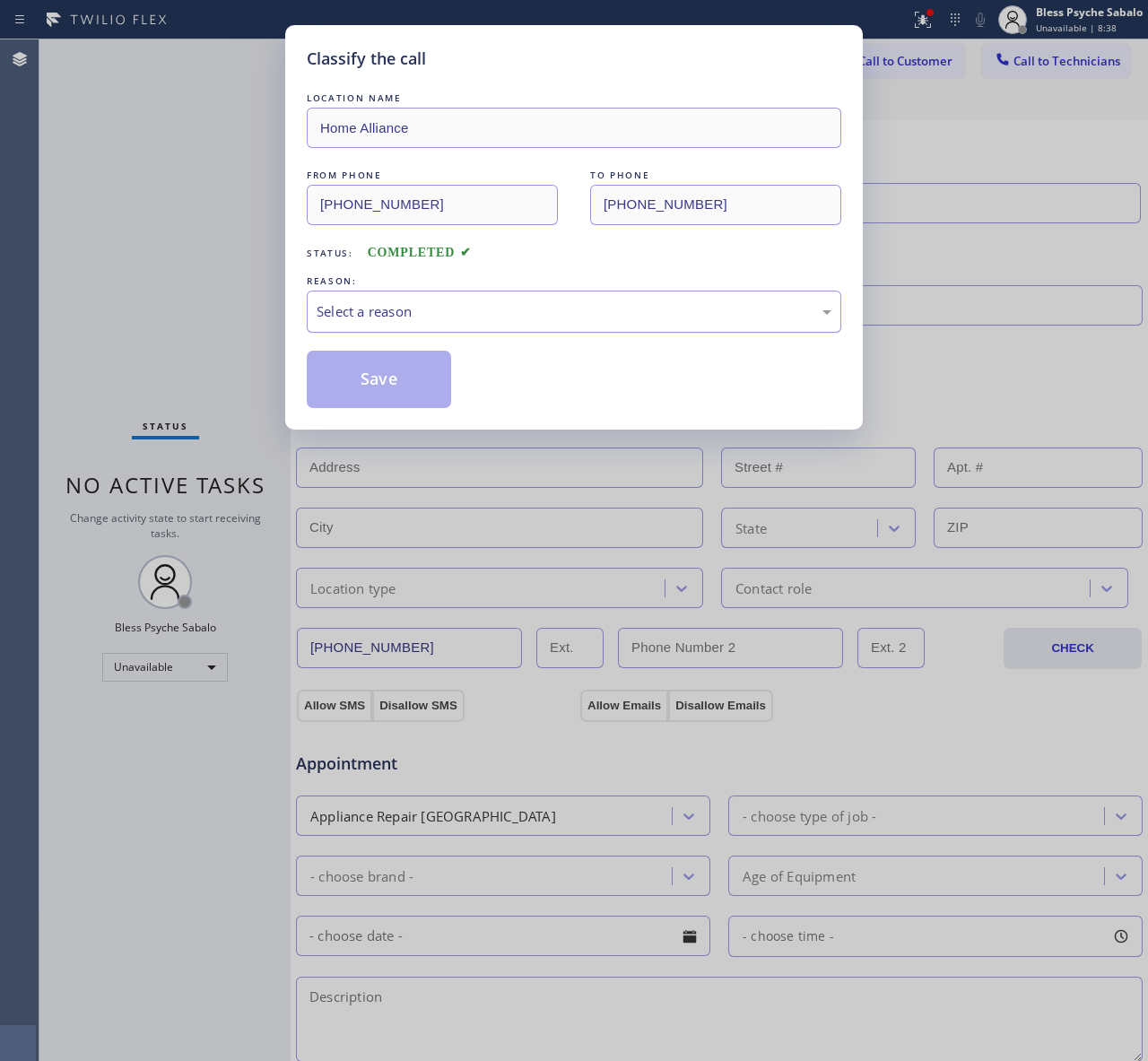
click at [404, 294] on div "Select a reason" at bounding box center [574, 311] width 534 height 42
click at [357, 380] on button "Save" at bounding box center [379, 380] width 145 height 57
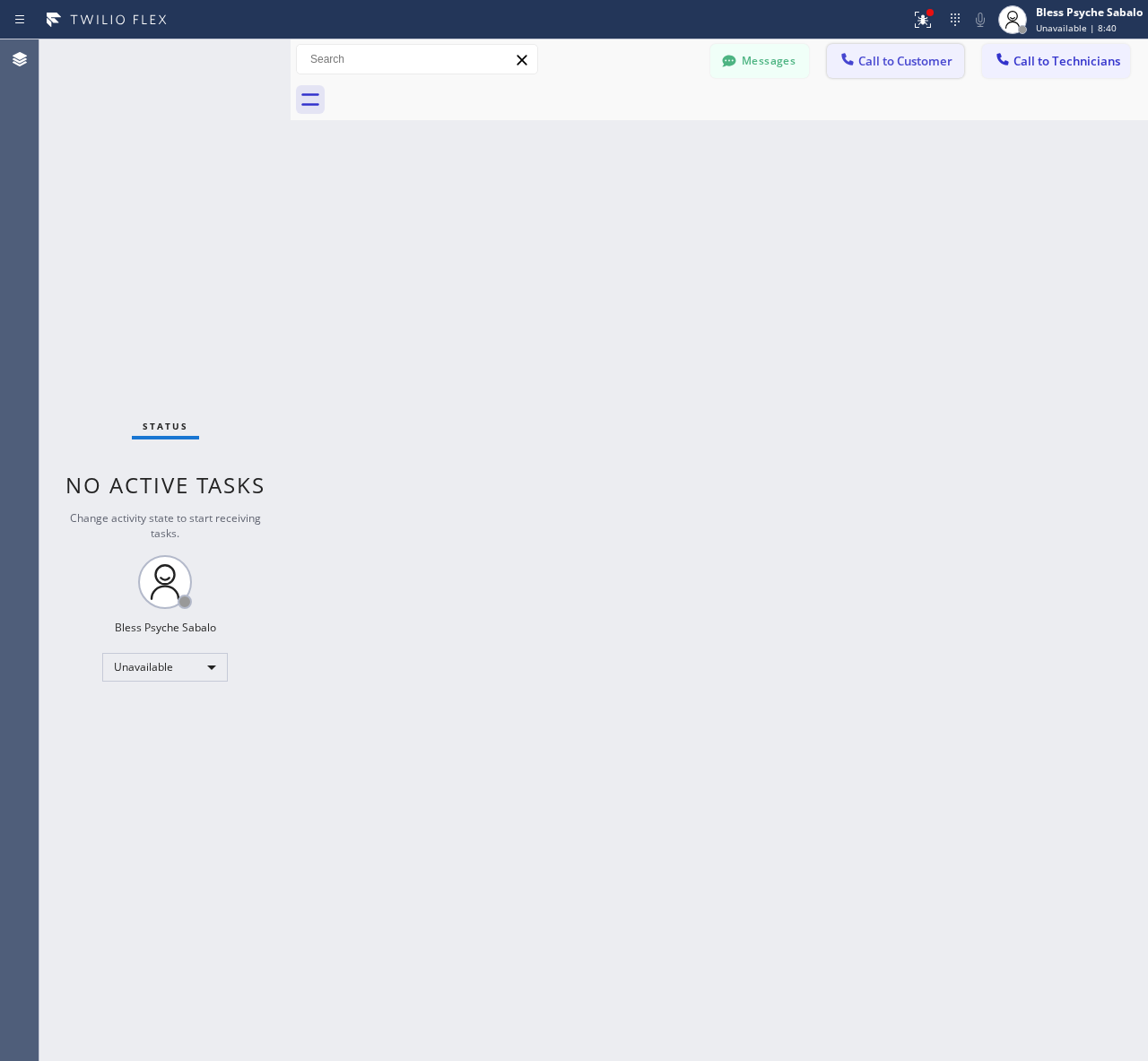
click at [892, 75] on button "Call to Customer" at bounding box center [895, 61] width 137 height 34
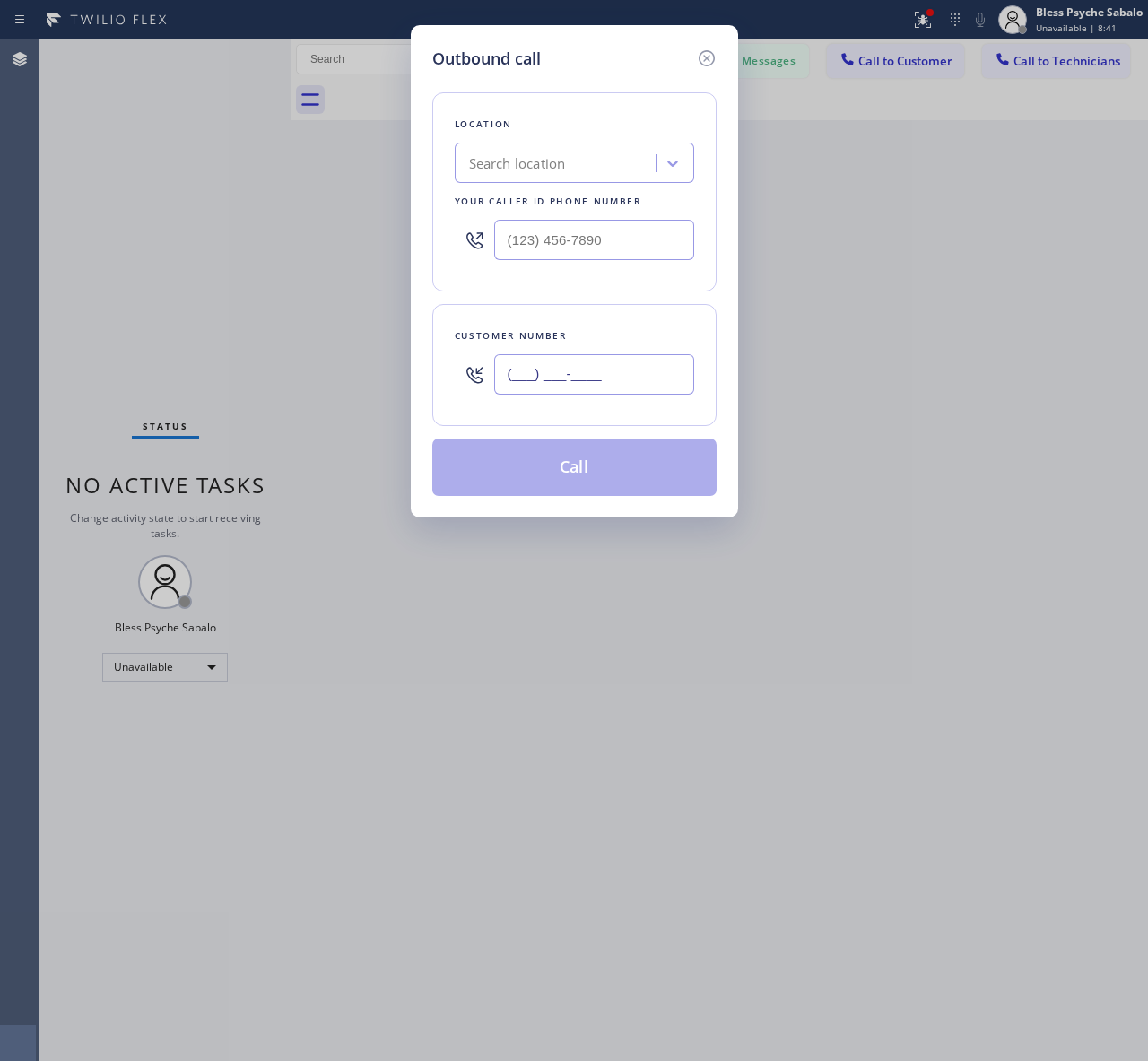
click at [606, 380] on input "(___) ___-____" at bounding box center [593, 374] width 200 height 40
paste input "310) 220-4125"
type input "[PHONE_NUMBER]"
click at [705, 51] on icon at bounding box center [705, 58] width 16 height 16
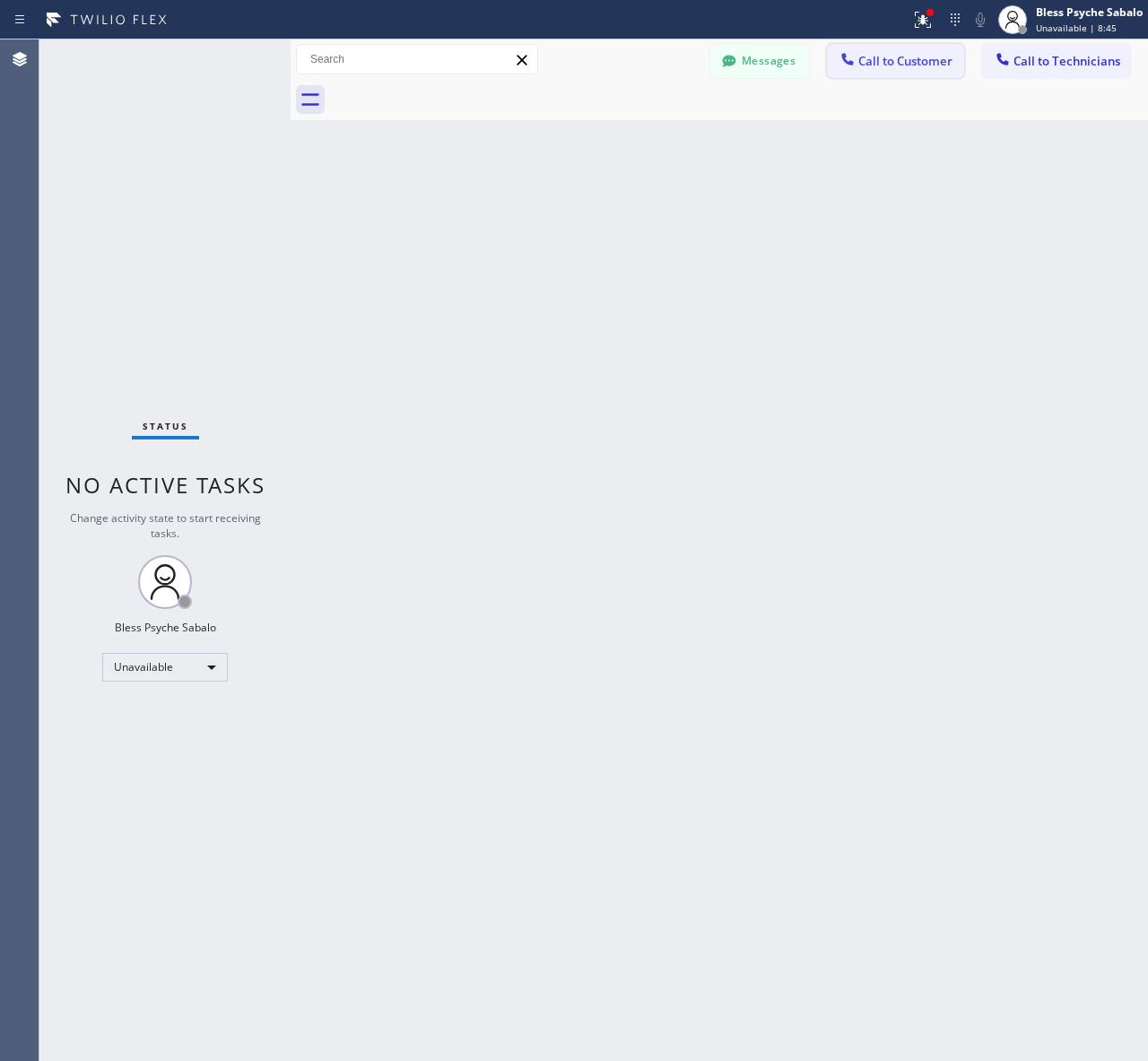
click at [865, 70] on button "Call to Customer" at bounding box center [895, 61] width 137 height 34
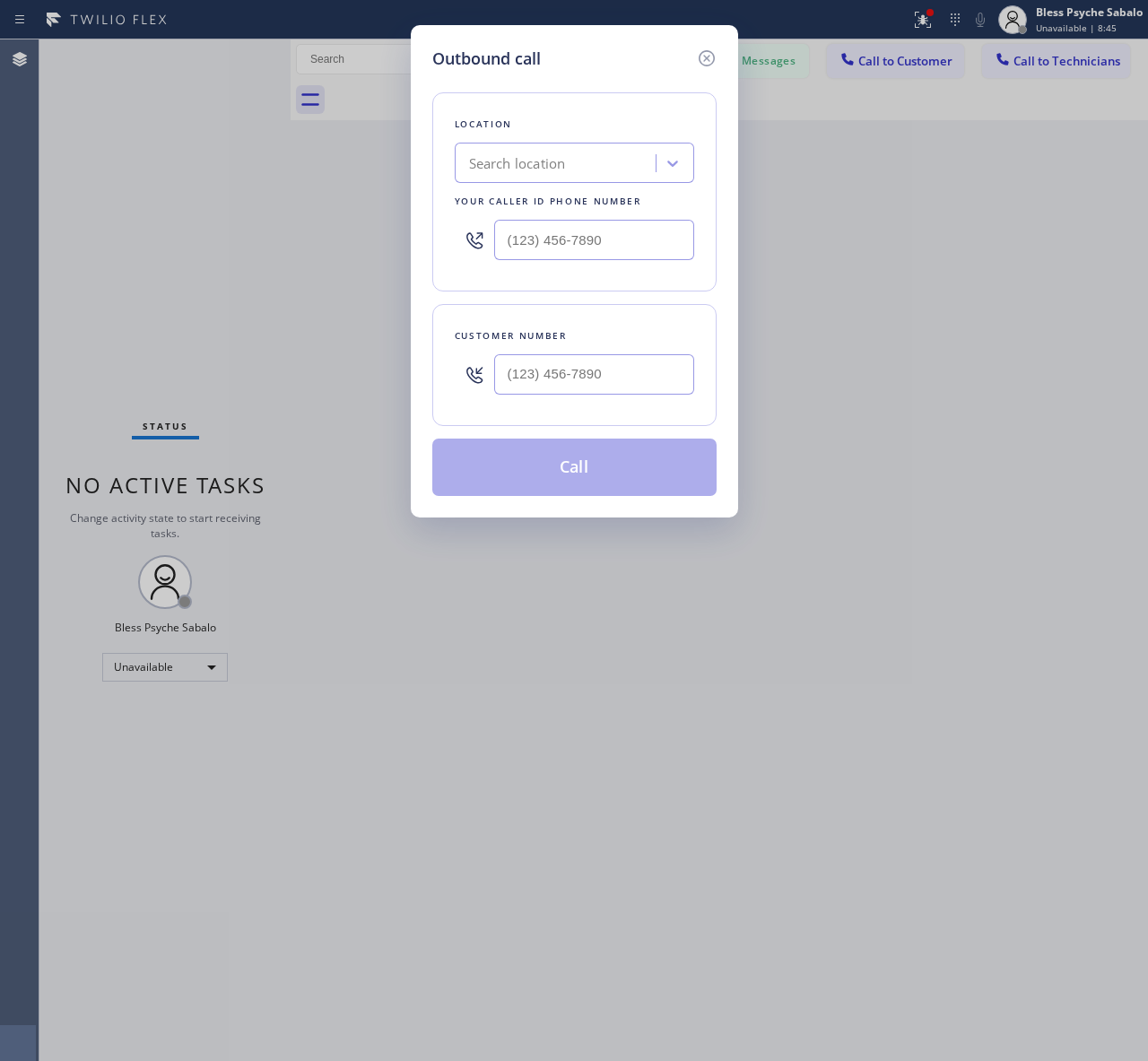
click at [600, 175] on div "Search location" at bounding box center [557, 163] width 196 height 31
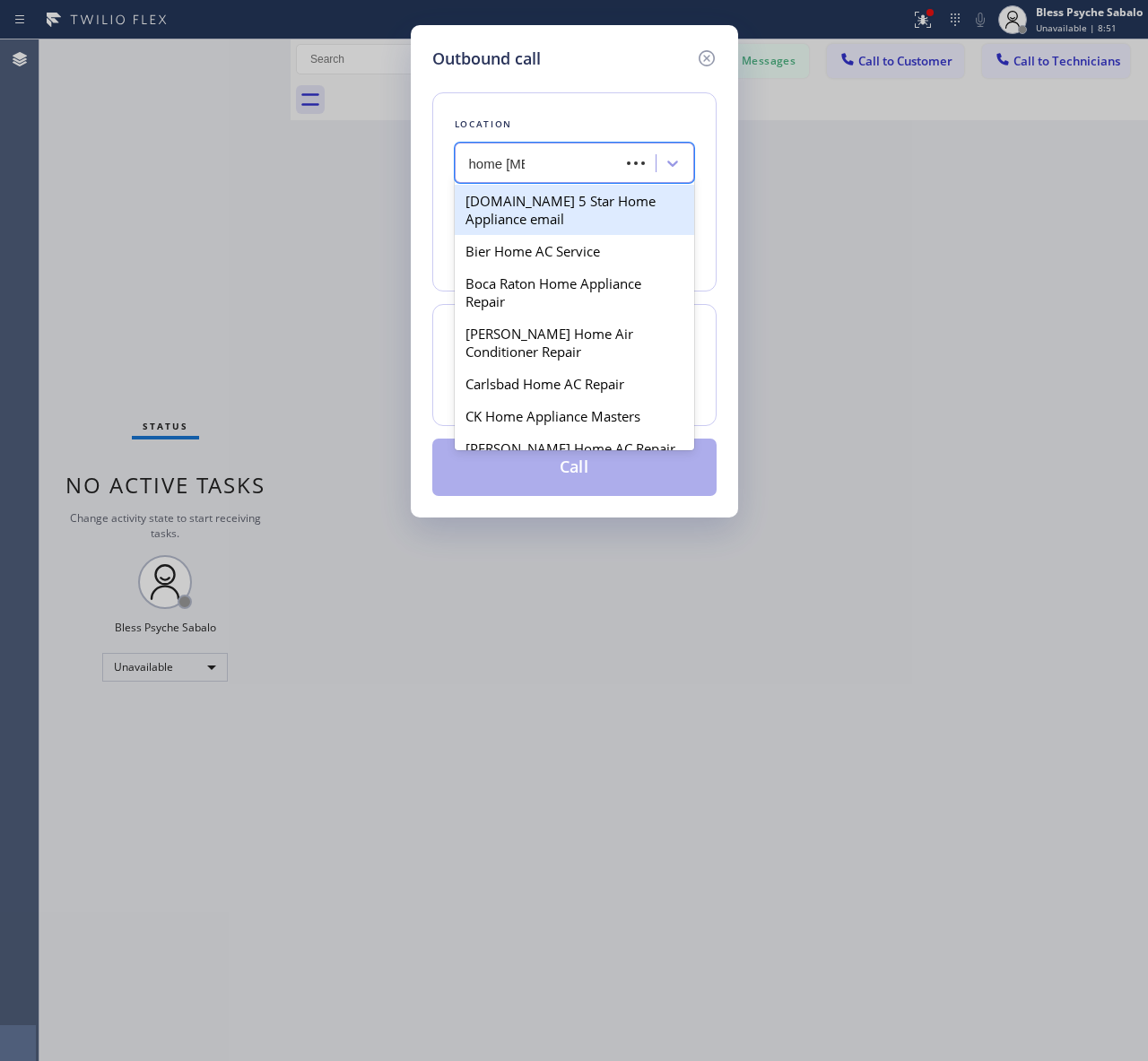
type input "home allia"
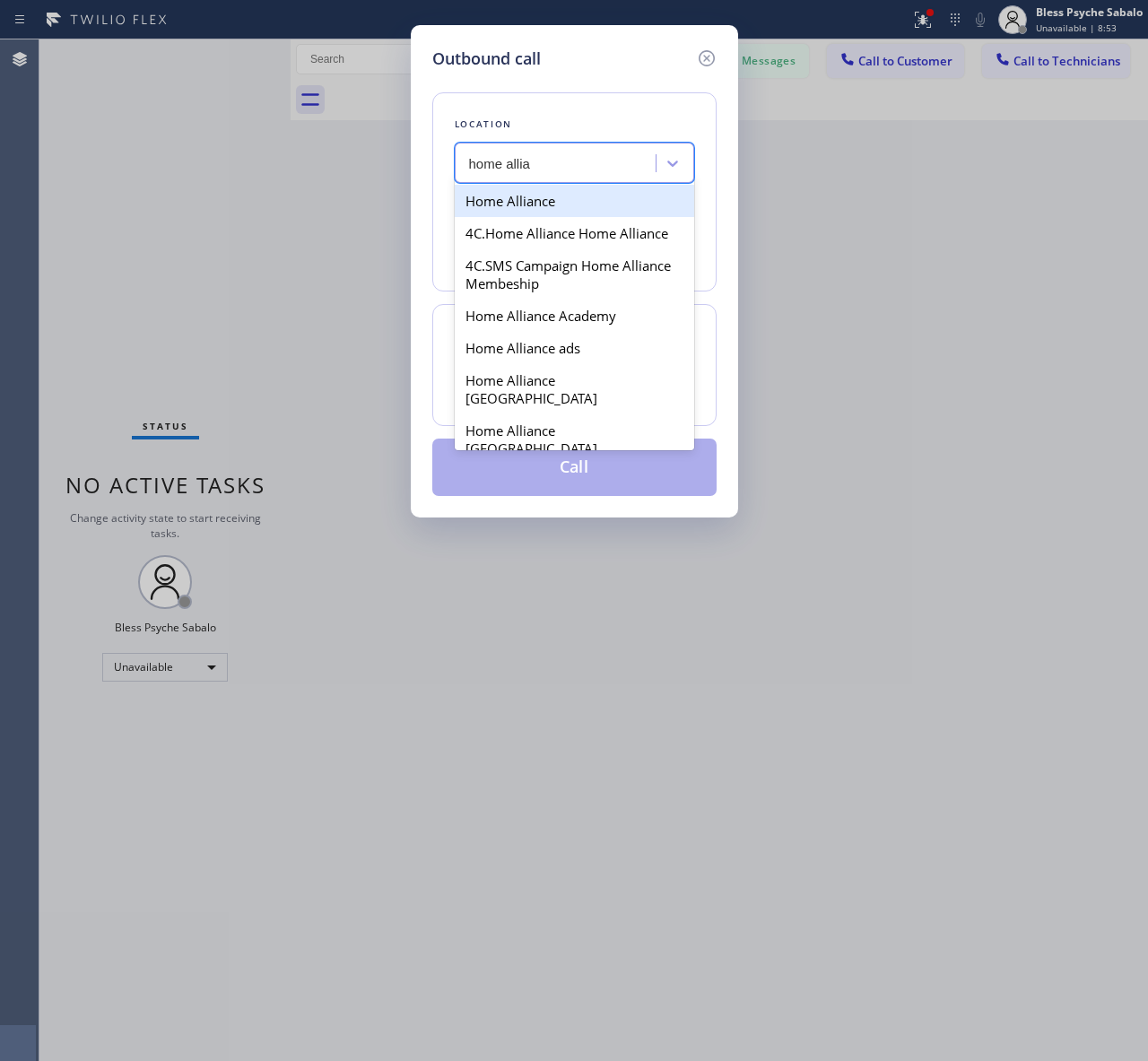
click at [561, 209] on div "Home Alliance" at bounding box center [574, 201] width 240 height 32
type input "[PHONE_NUMBER]"
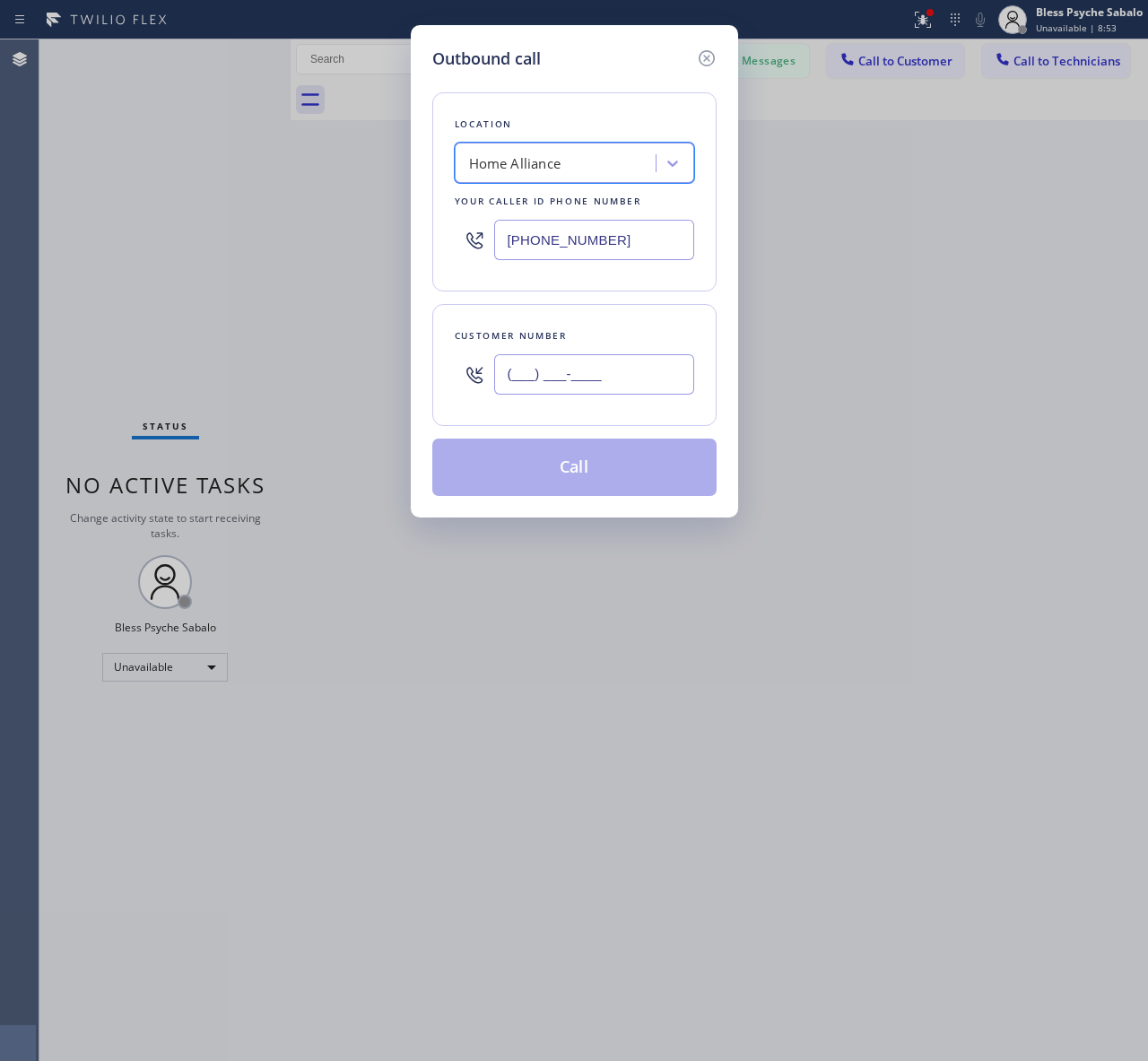
click at [549, 381] on input "(___) ___-____" at bounding box center [593, 374] width 200 height 40
paste input "310) 220-4125"
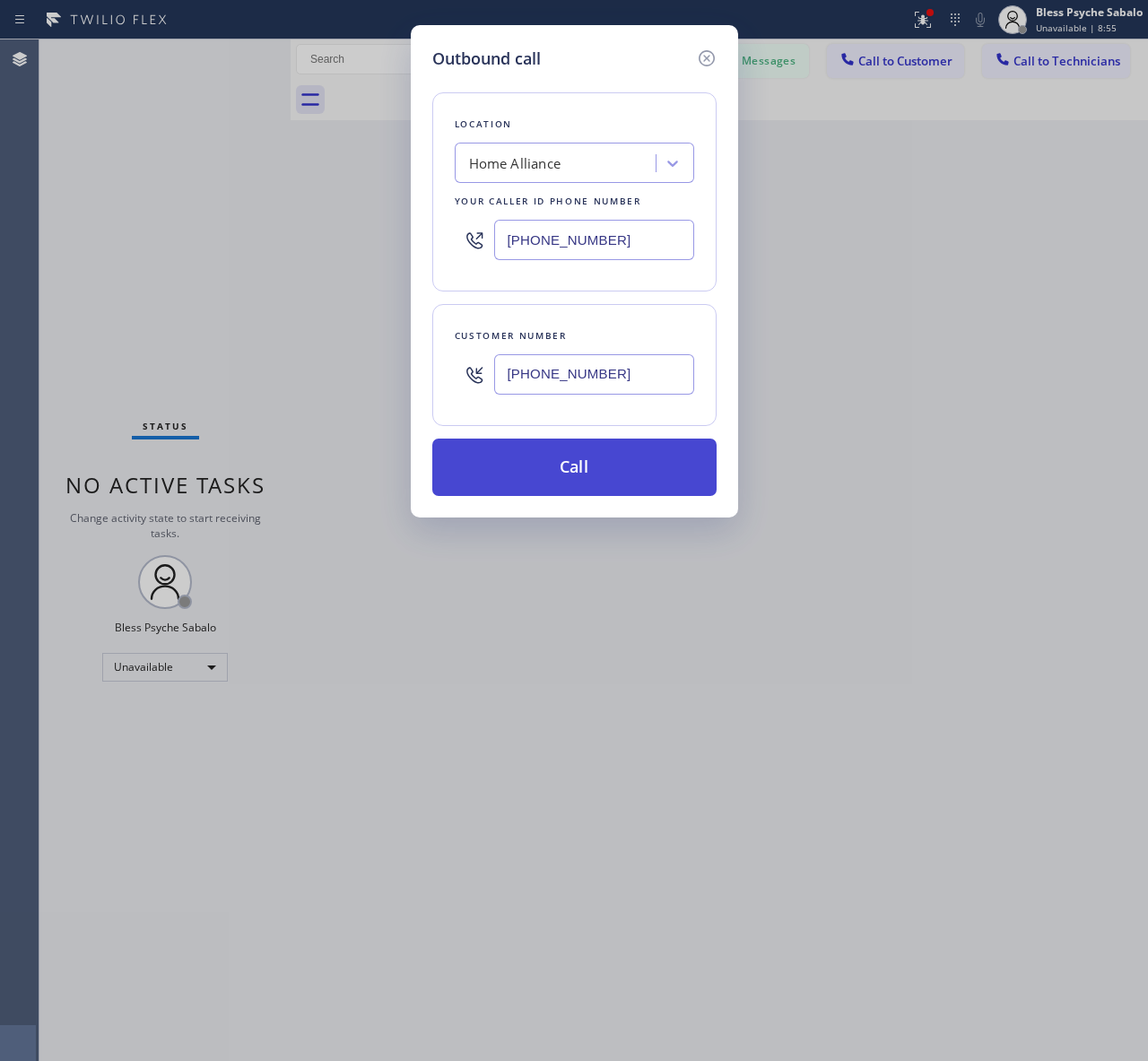
type input "[PHONE_NUMBER]"
click at [590, 453] on button "Call" at bounding box center [574, 467] width 285 height 57
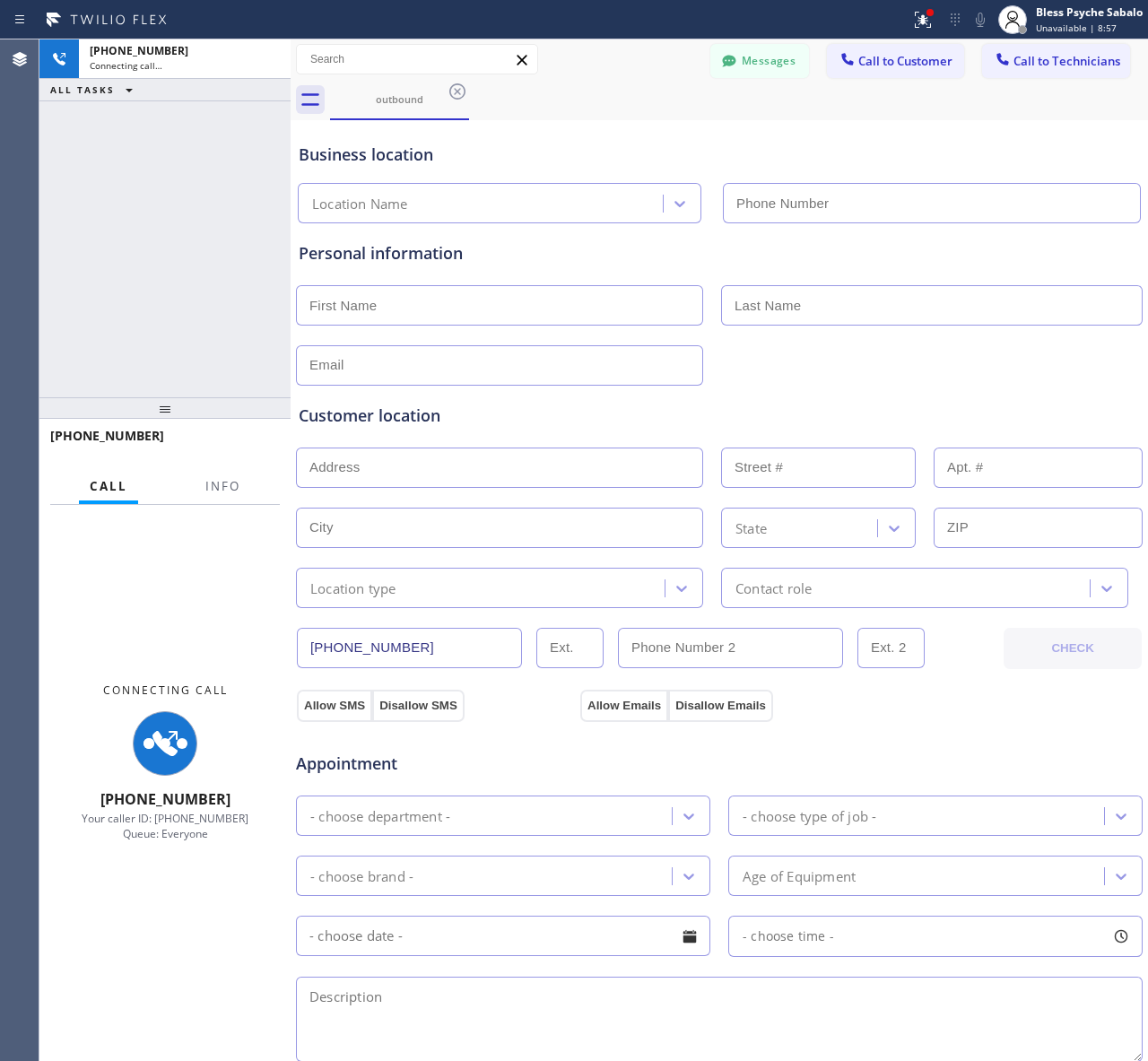
type input "[PHONE_NUMBER]"
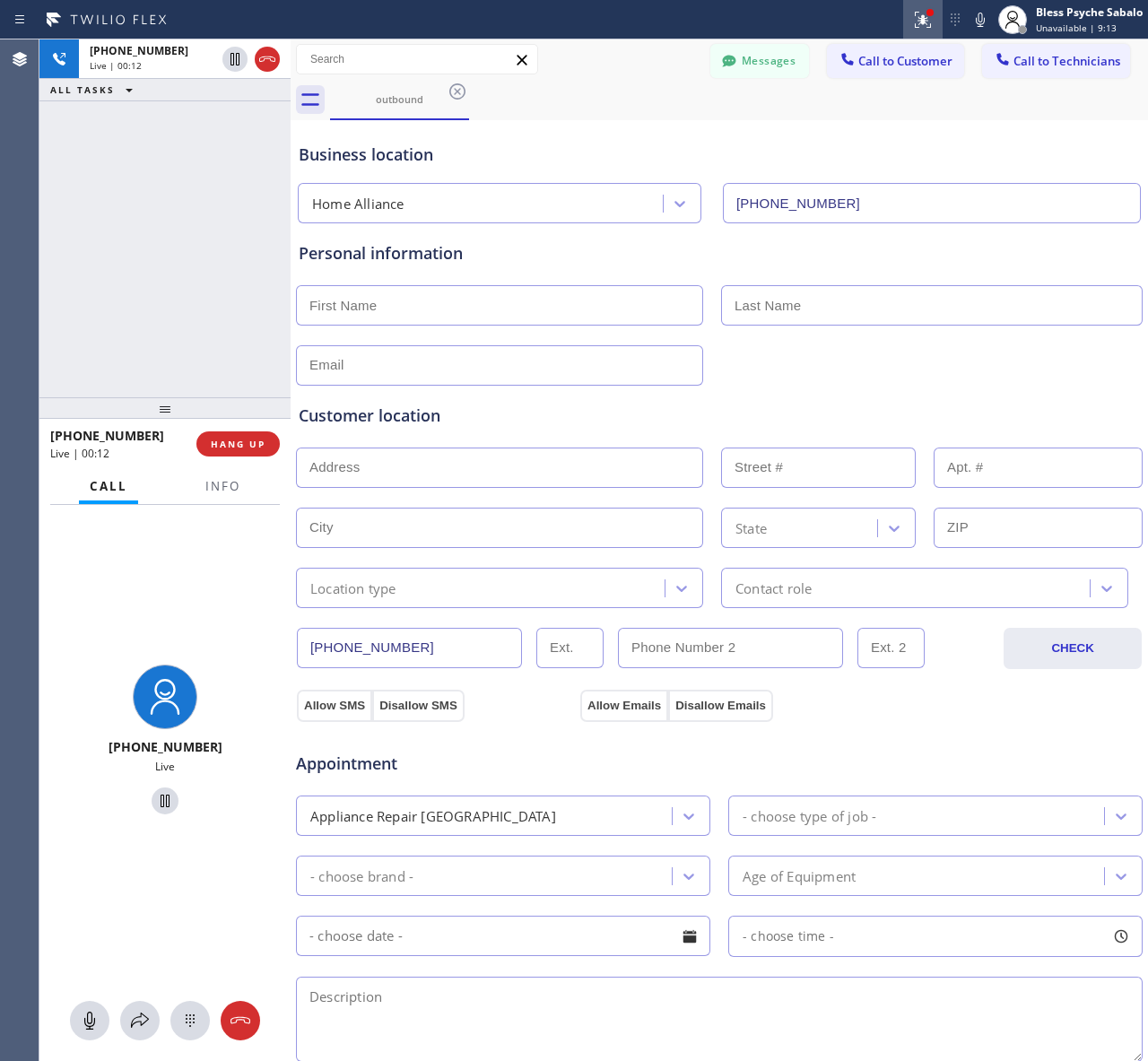
click at [915, 10] on icon at bounding box center [923, 20] width 22 height 22
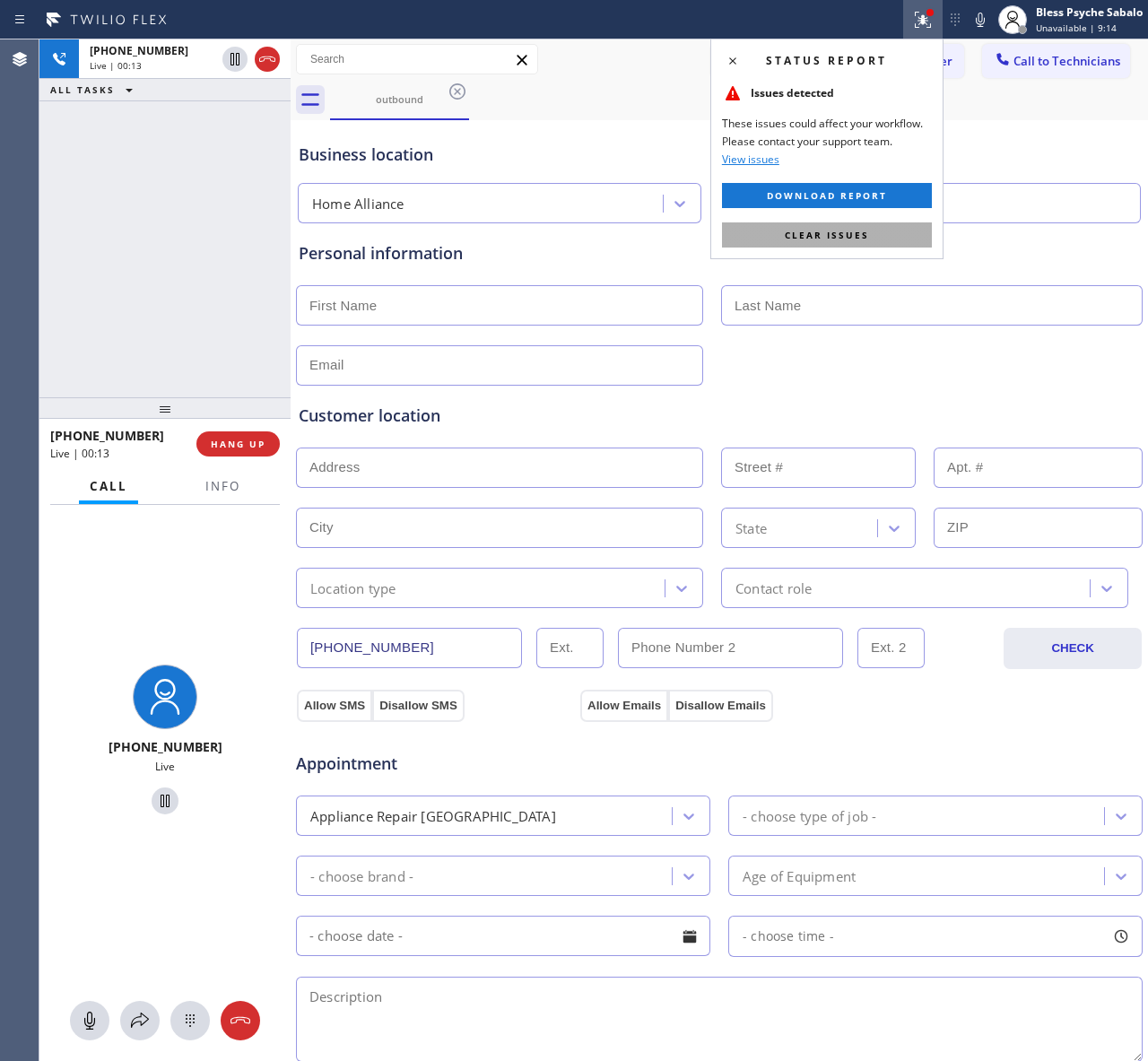
click at [892, 241] on button "Clear issues" at bounding box center [827, 235] width 210 height 25
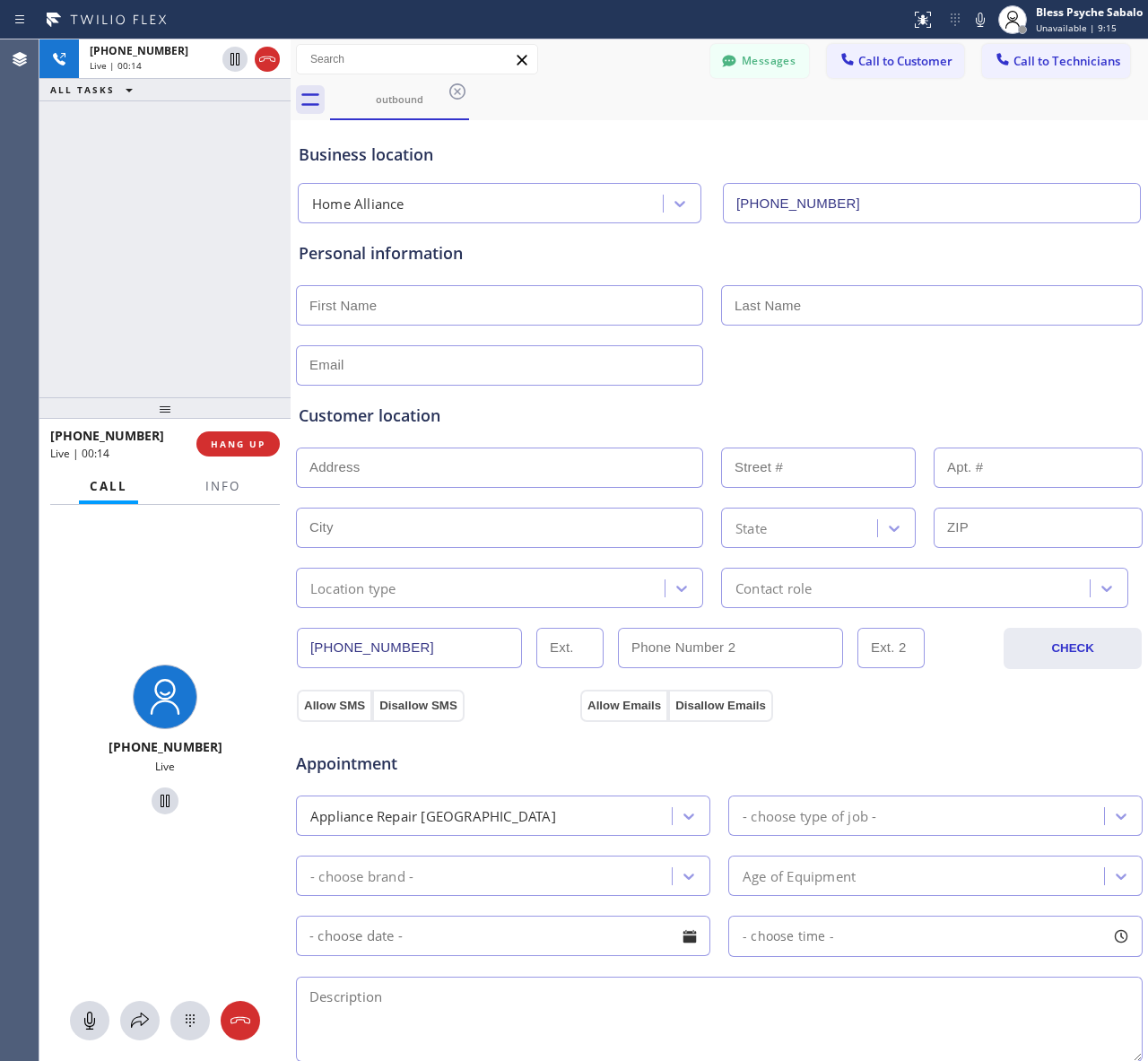
click at [1013, 121] on div "Business location Home Alliance [PHONE_NUMBER]" at bounding box center [719, 171] width 848 height 106
click at [253, 443] on span "HANG UP" at bounding box center [238, 443] width 55 height 13
drag, startPoint x: 185, startPoint y: 276, endPoint x: 198, endPoint y: 275, distance: 13.0
click at [186, 276] on div "[PHONE_NUMBER] Live | 00:39 ALL TASKS ALL TASKS ACTIVE TASKS TASKS IN WRAP UP" at bounding box center [165, 218] width 251 height 358
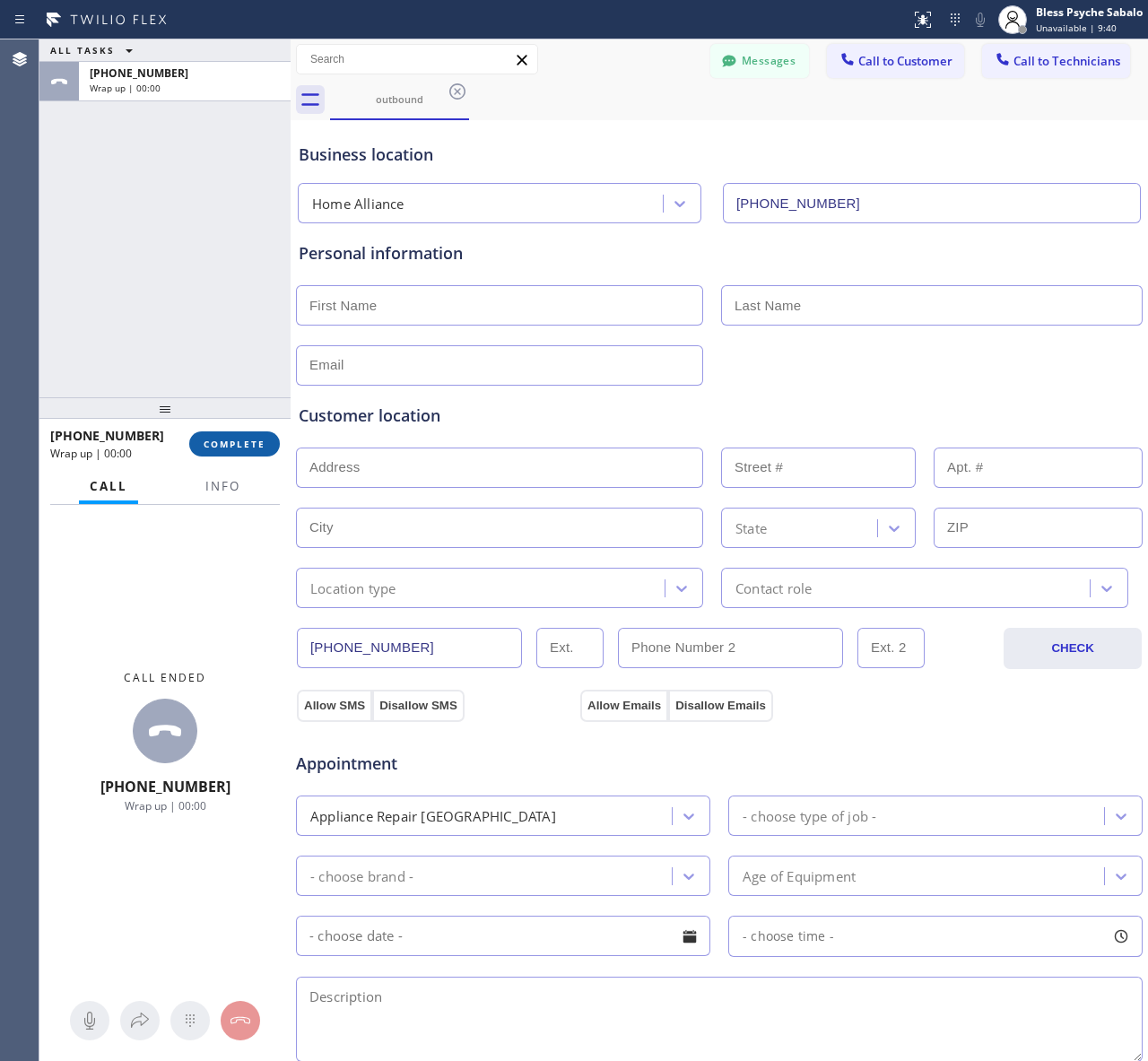
click at [234, 432] on button "COMPLETE" at bounding box center [234, 443] width 91 height 25
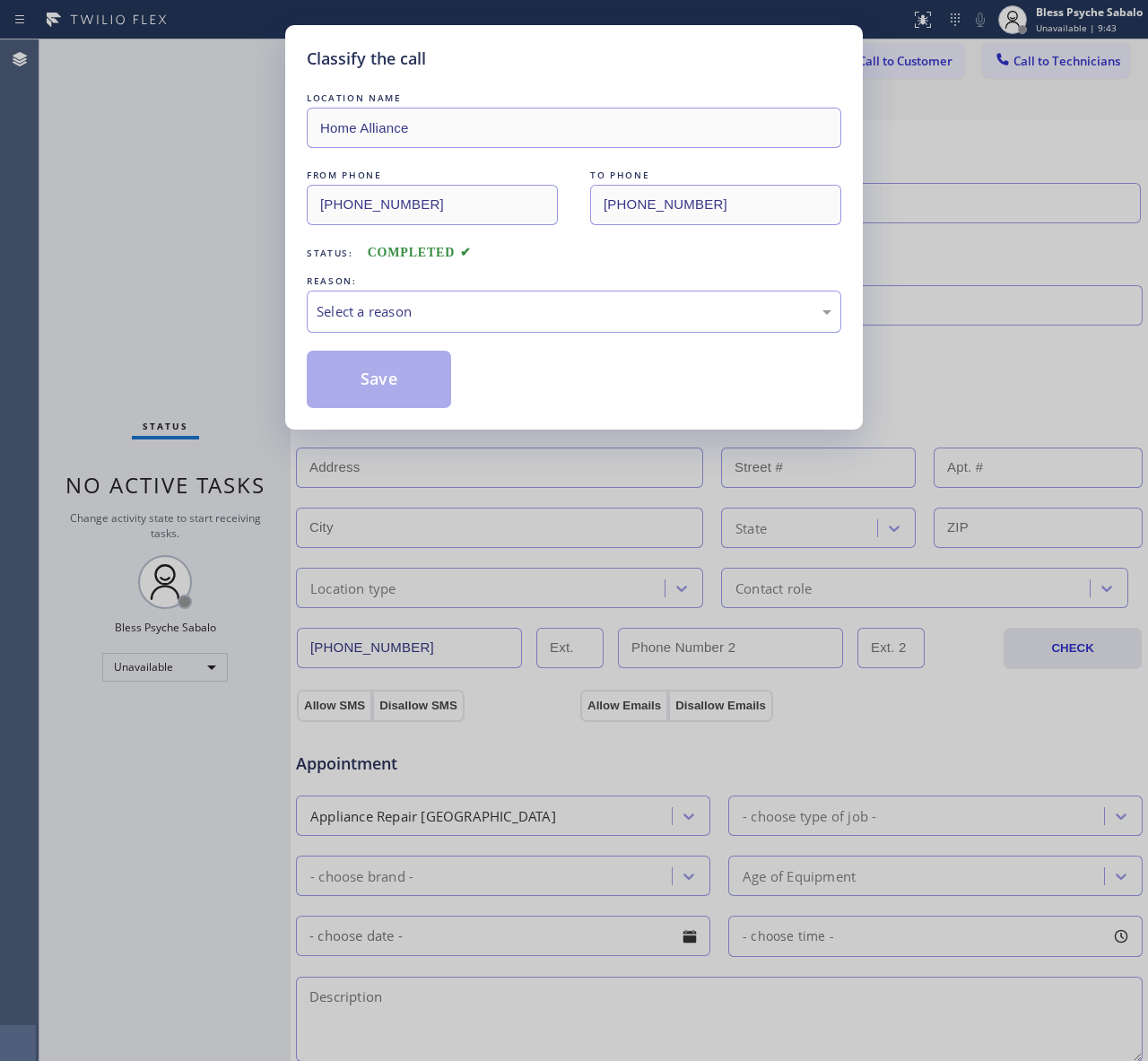
click at [453, 339] on div "LOCATION NAME Home Alliance FROM PHONE [PHONE_NUMBER] TO PHONE [PHONE_NUMBER] S…" at bounding box center [574, 249] width 534 height 320
drag, startPoint x: 479, startPoint y: 301, endPoint x: 477, endPoint y: 320, distance: 19.1
click at [480, 306] on div "Select a reason" at bounding box center [574, 311] width 534 height 42
click at [402, 390] on button "Save" at bounding box center [379, 380] width 145 height 57
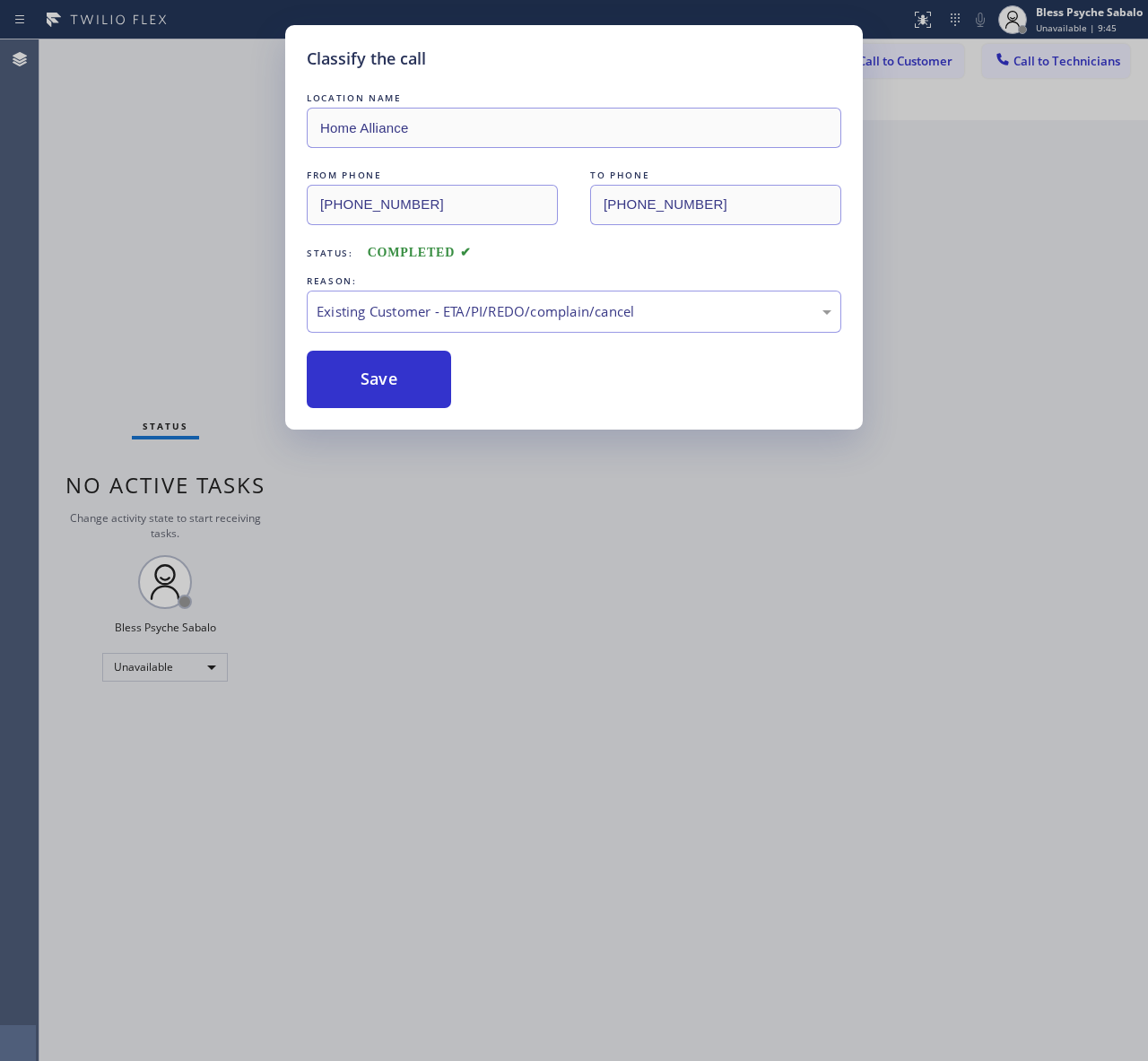
click at [916, 56] on span "Call to Customer" at bounding box center [905, 61] width 94 height 16
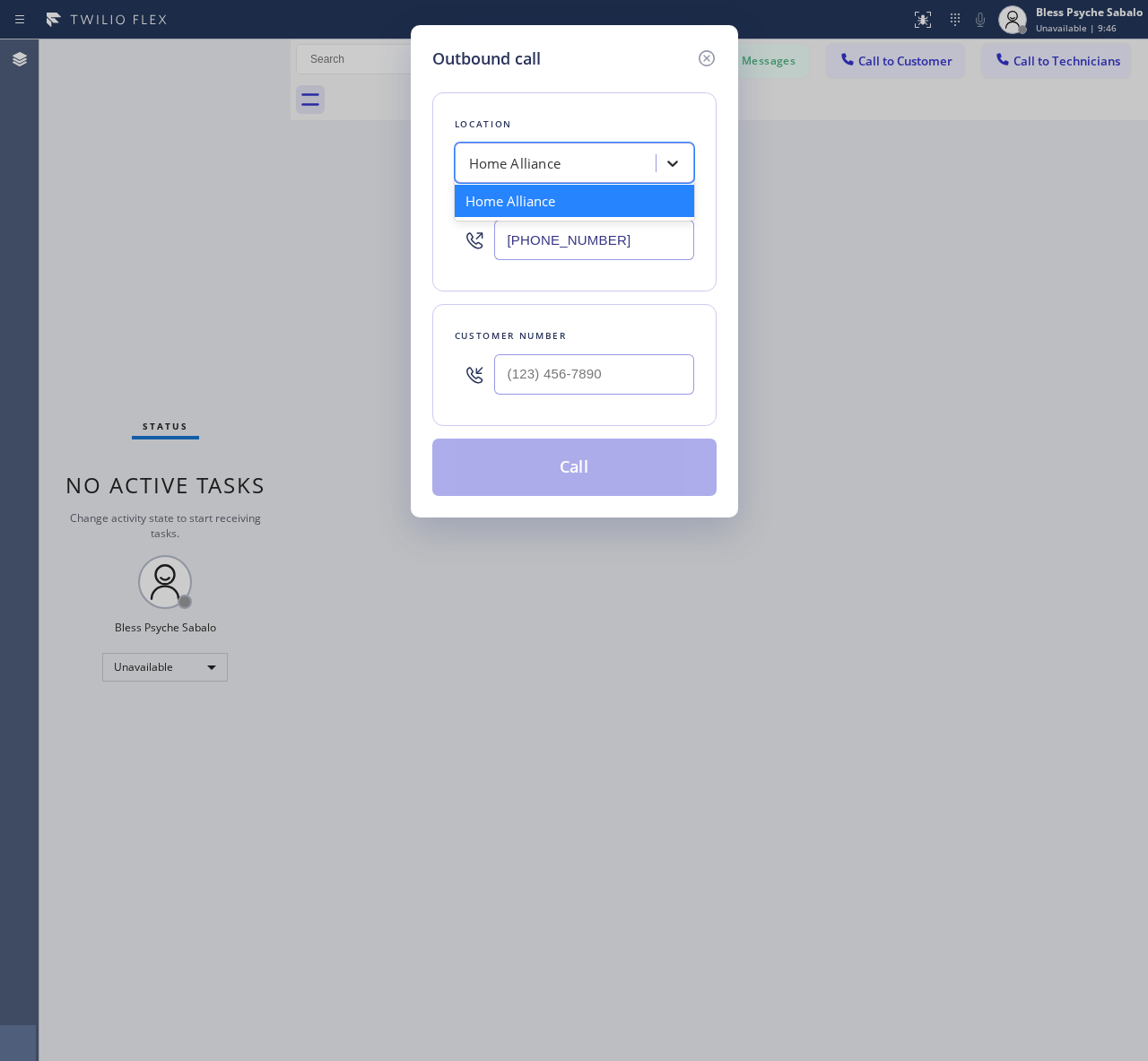
click at [656, 153] on div at bounding box center [672, 163] width 32 height 32
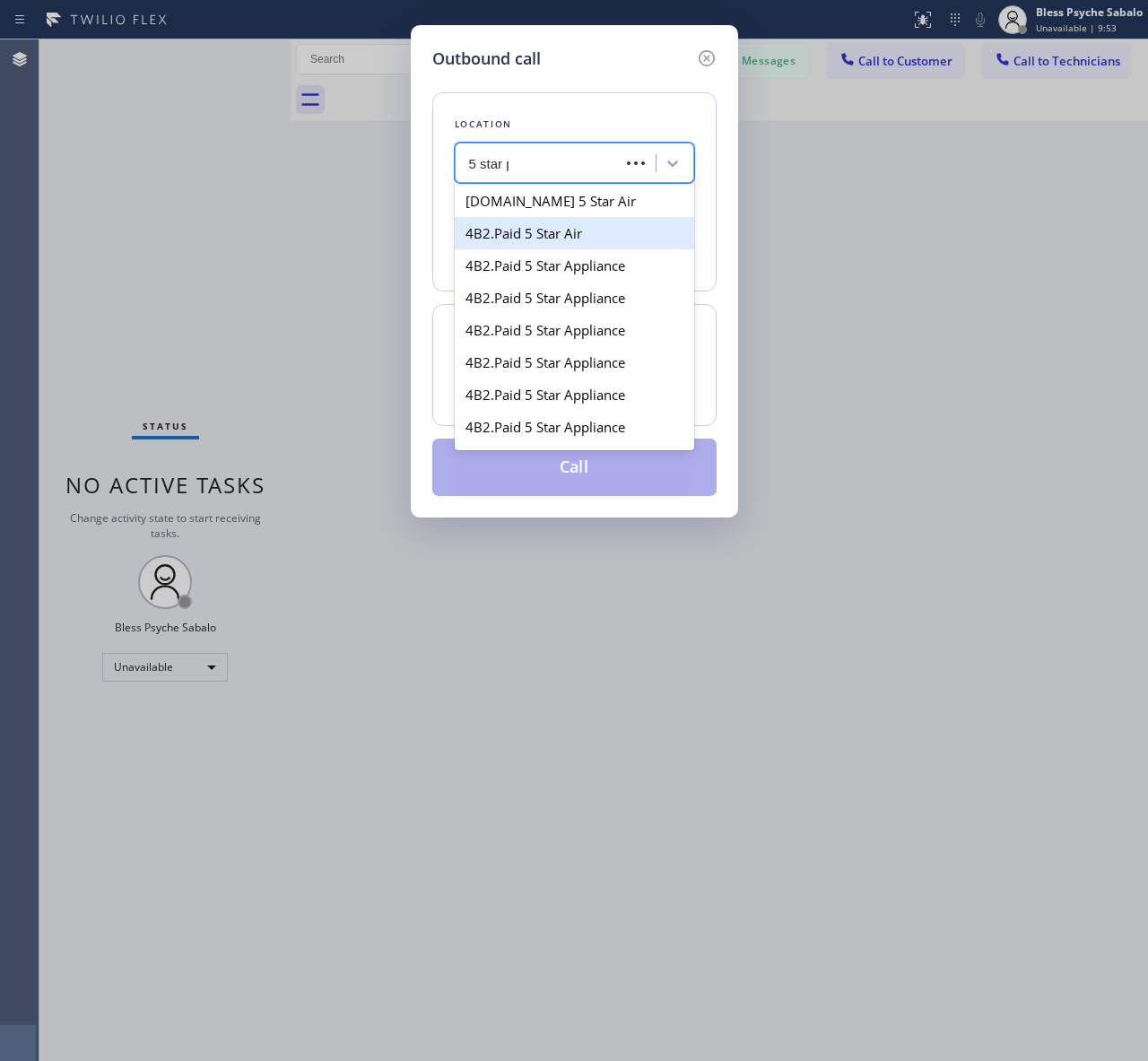
type input "5 star pl"
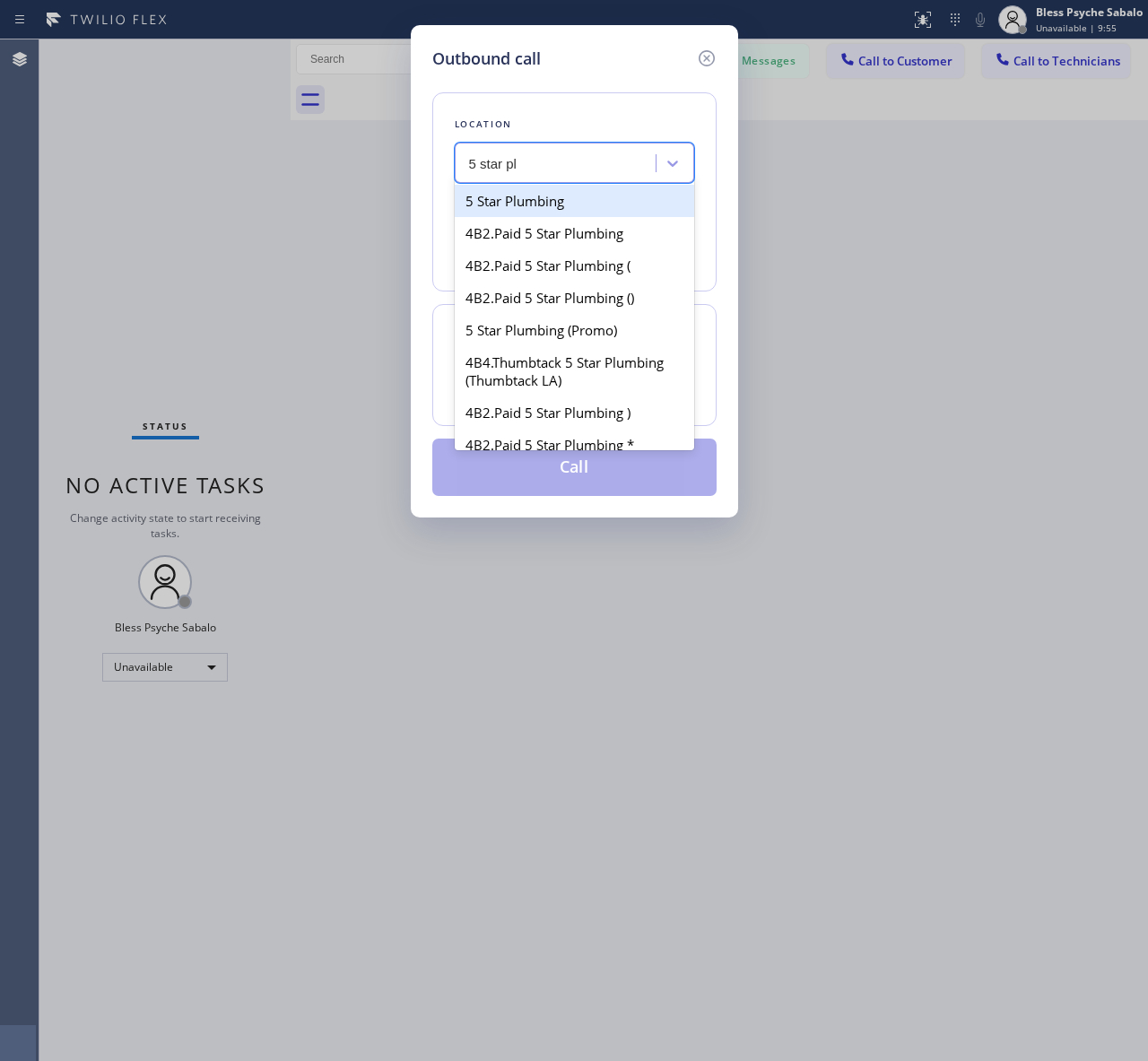
click at [554, 206] on div "5 Star Plumbing" at bounding box center [574, 201] width 240 height 32
type input "[PHONE_NUMBER]"
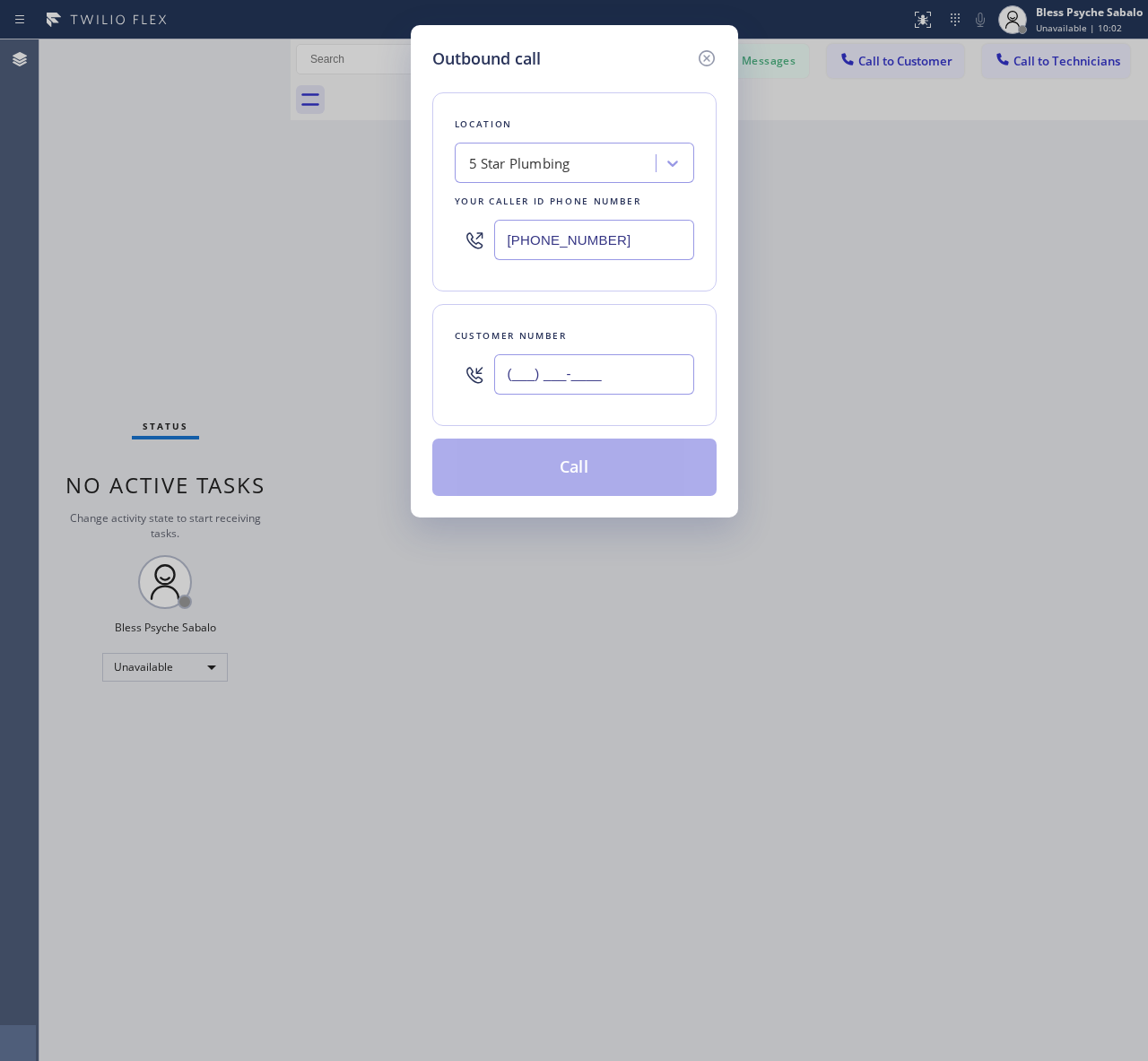
click at [628, 355] on div "(___) ___-____" at bounding box center [593, 374] width 200 height 58
paste input "310) 220-4125"
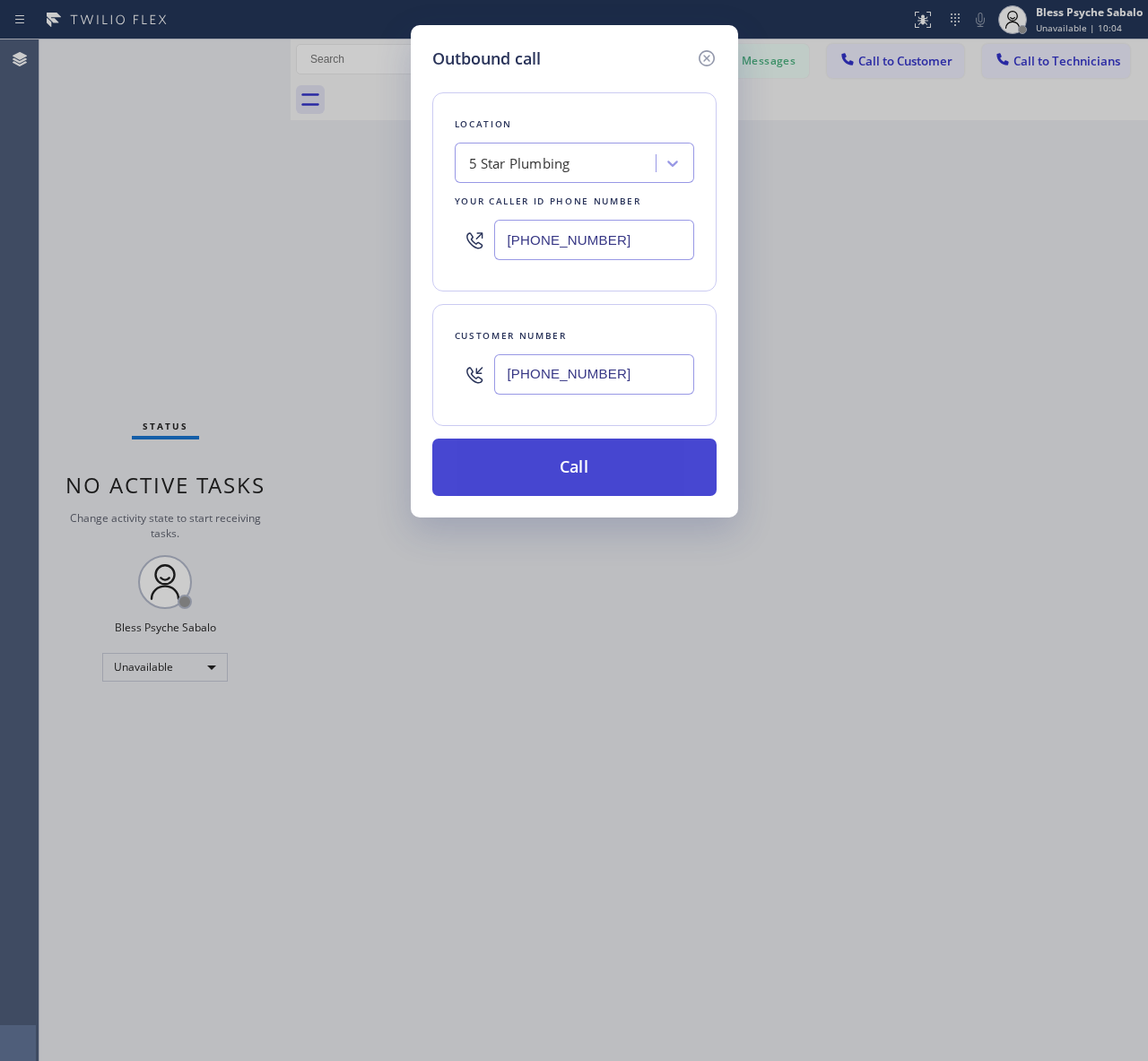
type input "[PHONE_NUMBER]"
click at [634, 453] on button "Call" at bounding box center [574, 467] width 285 height 57
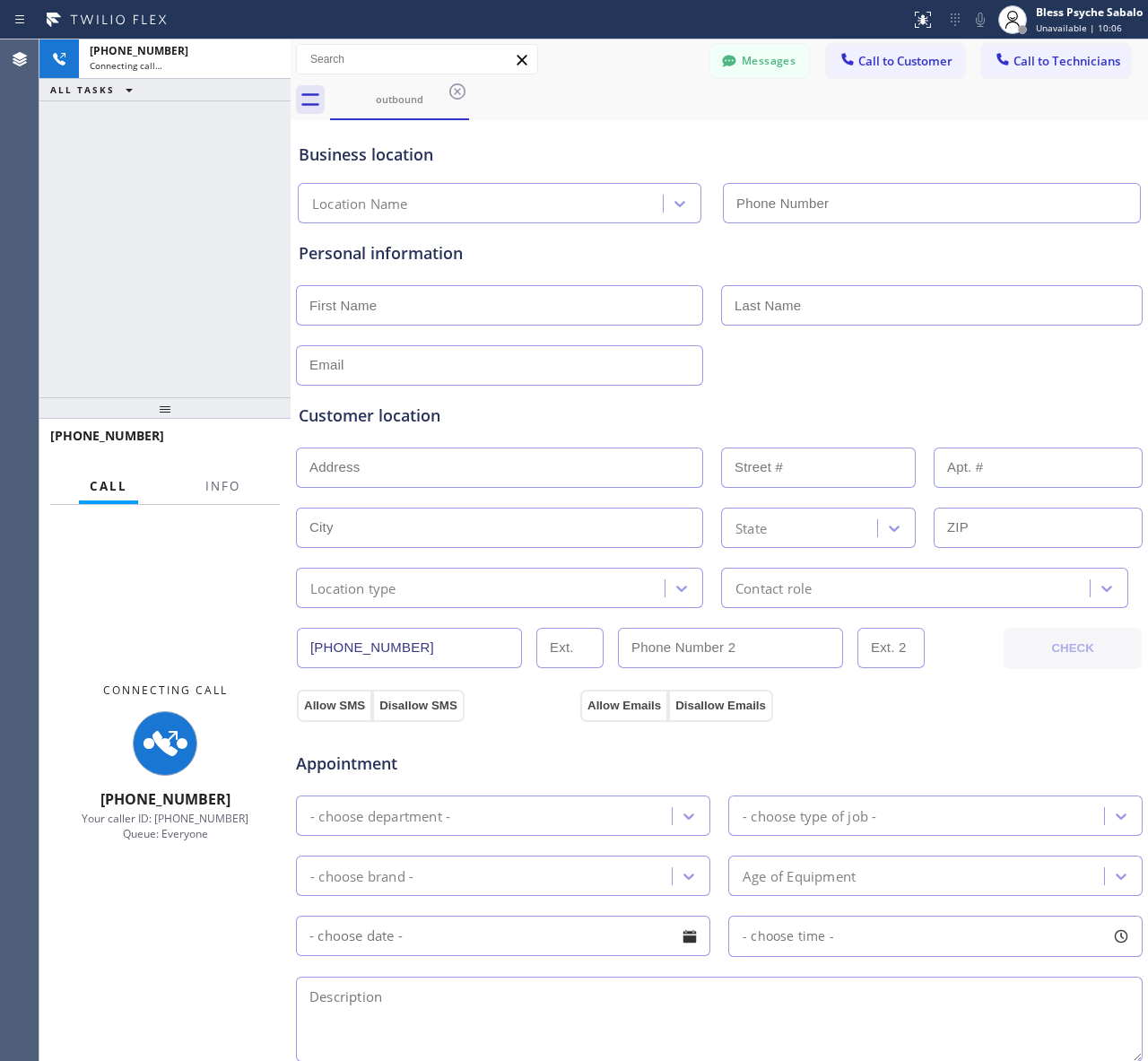
type input "[PHONE_NUMBER]"
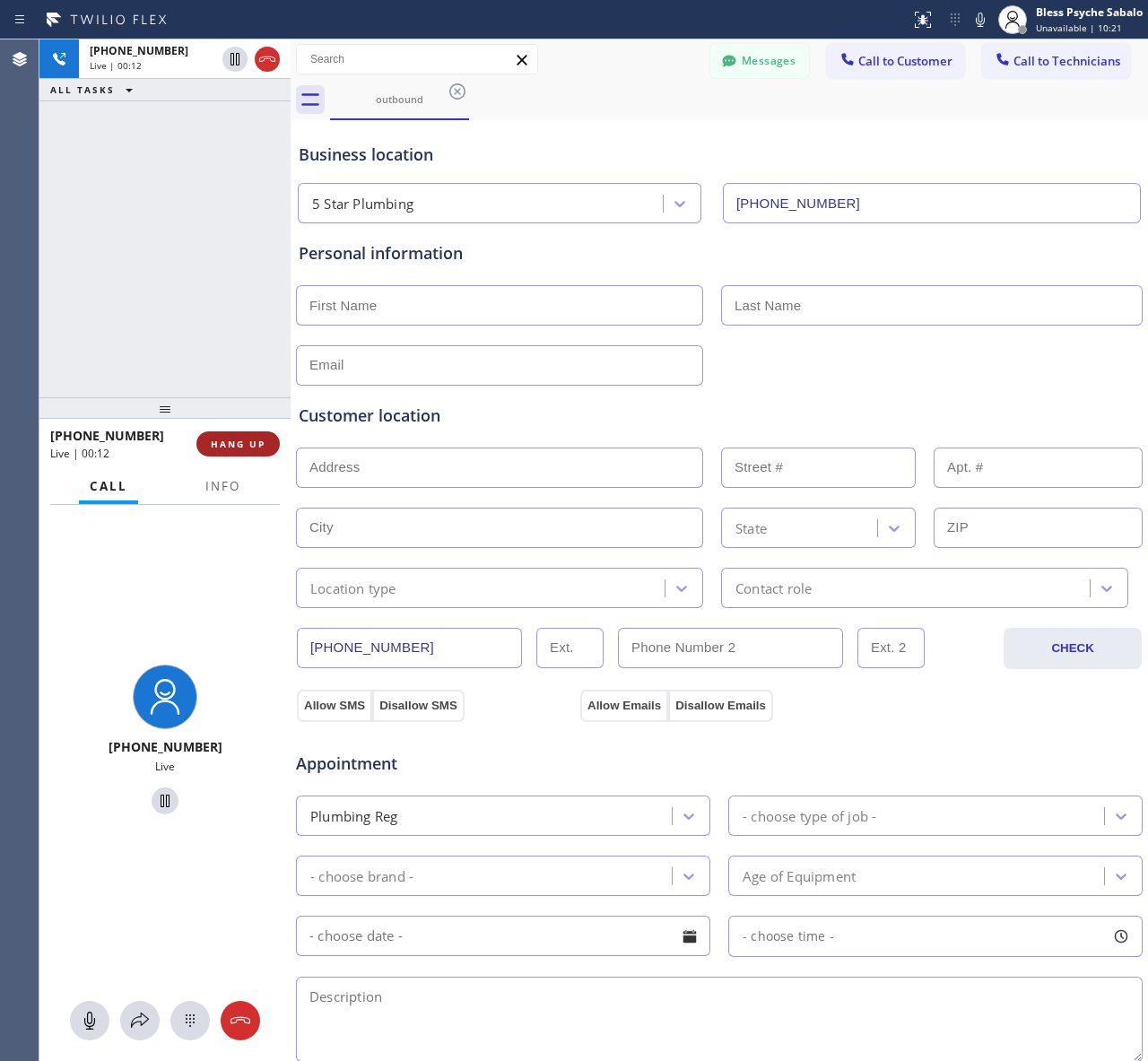
click at [249, 453] on button "HANG UP" at bounding box center [238, 443] width 83 height 25
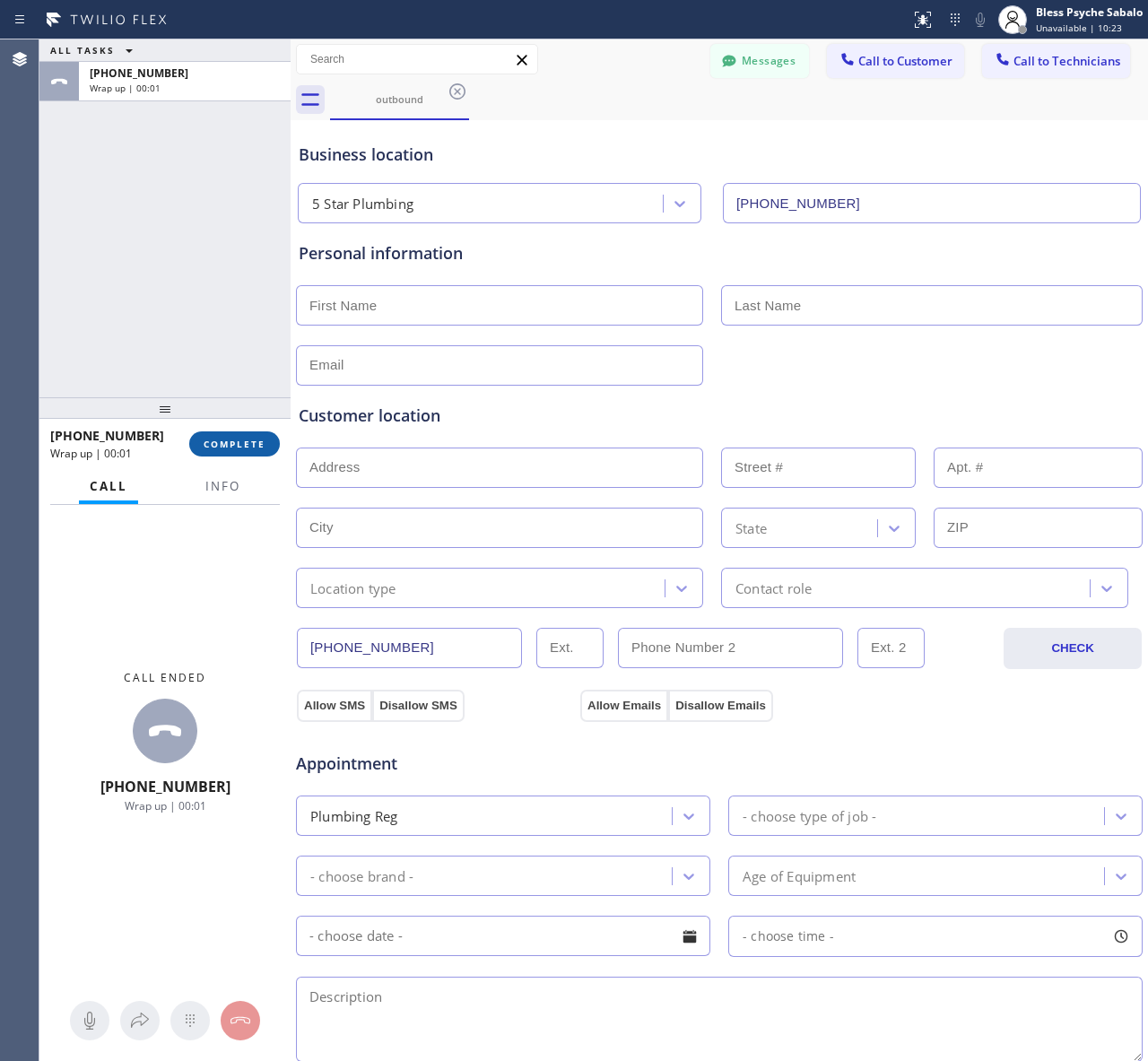
click at [248, 443] on span "COMPLETE" at bounding box center [234, 443] width 62 height 13
click at [258, 342] on div "ALL TASKS ALL TASKS ACTIVE TASKS TASKS IN WRAP UP [PHONE_NUMBER] Wrap up | 00:01" at bounding box center [165, 218] width 251 height 358
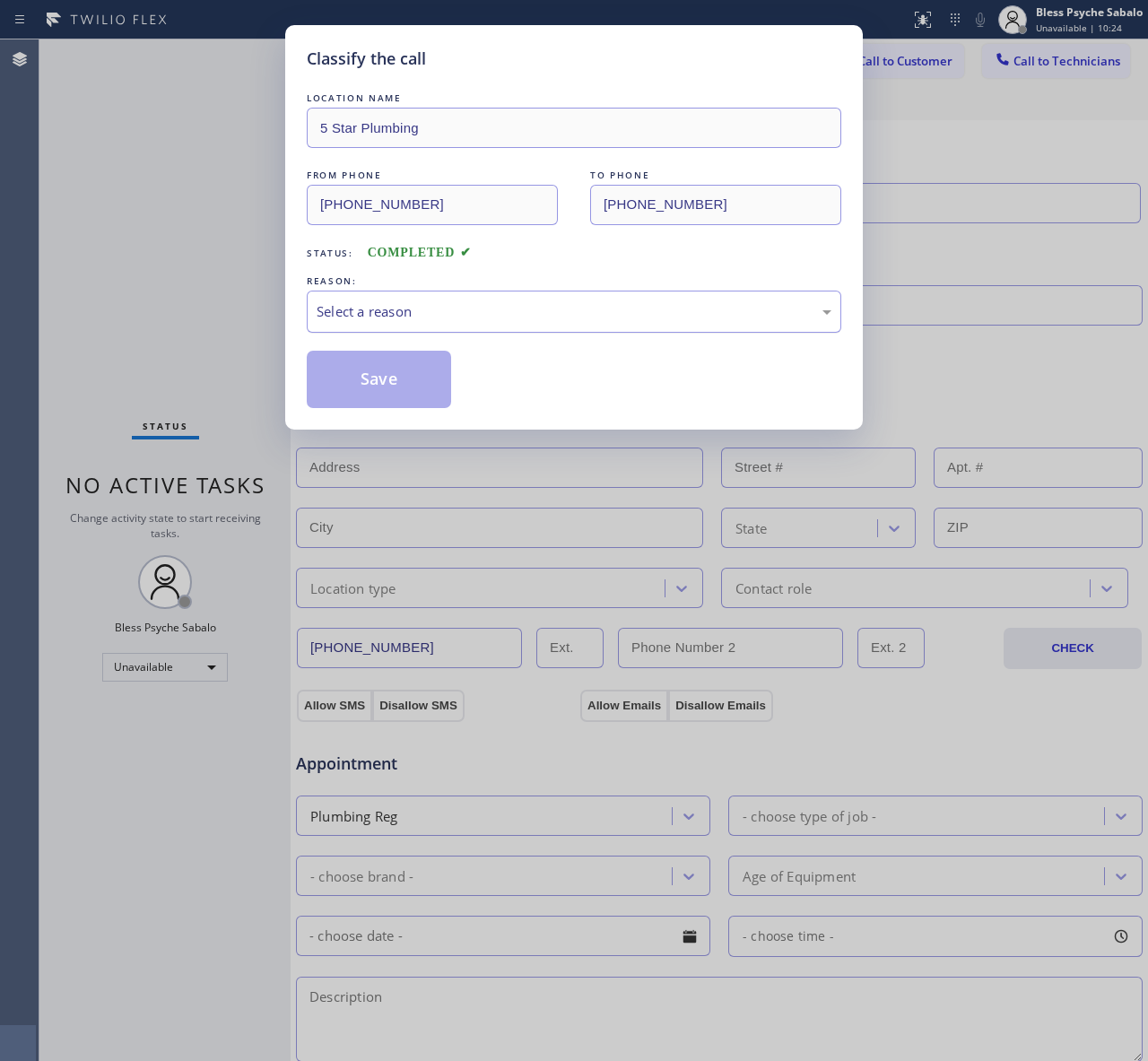
click at [417, 333] on div "Select a reason" at bounding box center [574, 311] width 534 height 42
click at [437, 307] on div "Not Booked - All other reasons" at bounding box center [574, 311] width 514 height 21
click at [425, 386] on button "Save" at bounding box center [379, 380] width 145 height 57
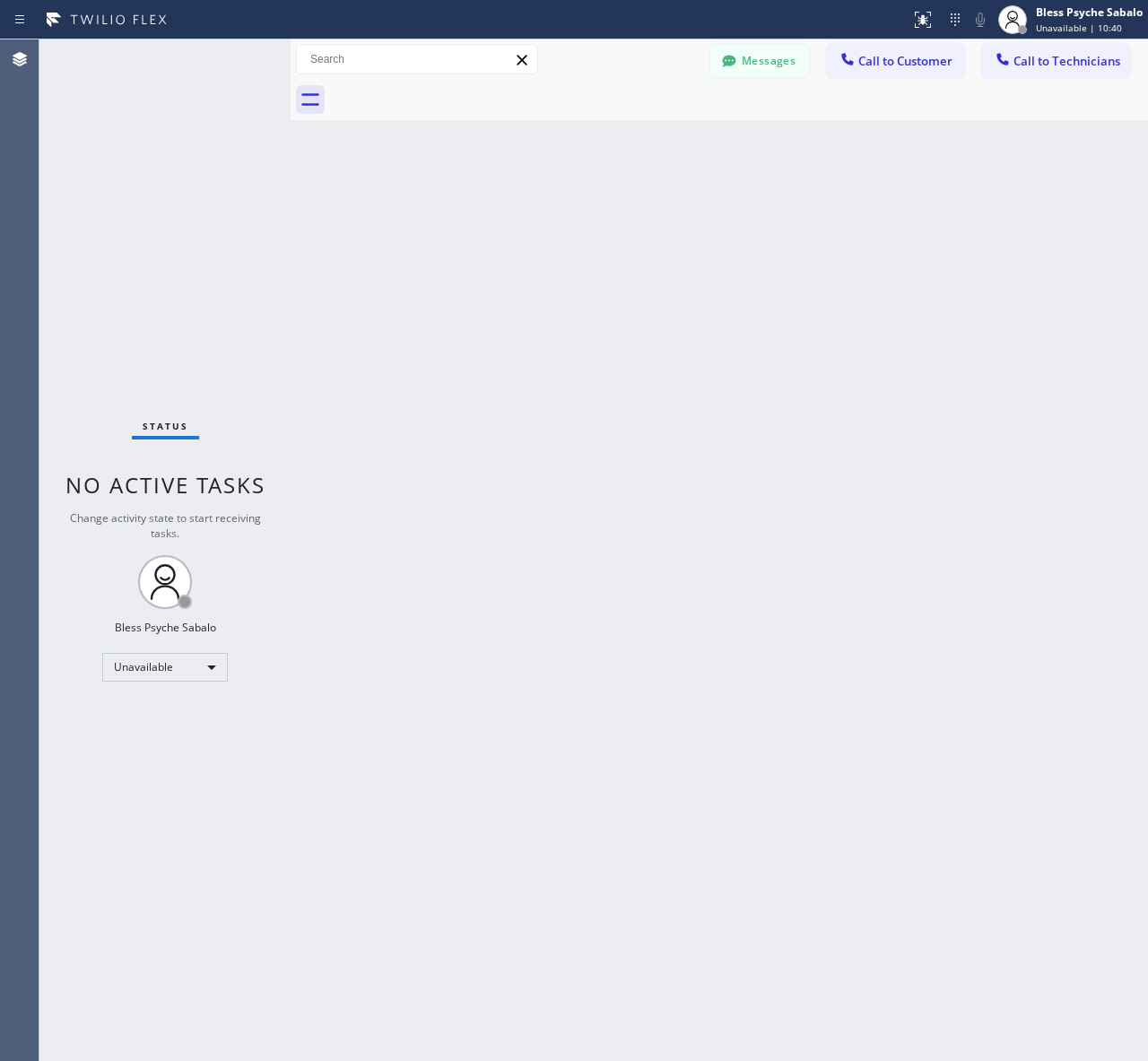
drag, startPoint x: 702, startPoint y: 137, endPoint x: 718, endPoint y: 127, distance: 18.9
click at [702, 137] on div "Back to Dashboard Change Sender ID Customers Technicians AM [PERSON_NAME] [DATE…" at bounding box center [719, 550] width 857 height 1022
click at [858, 64] on div at bounding box center [847, 61] width 22 height 22
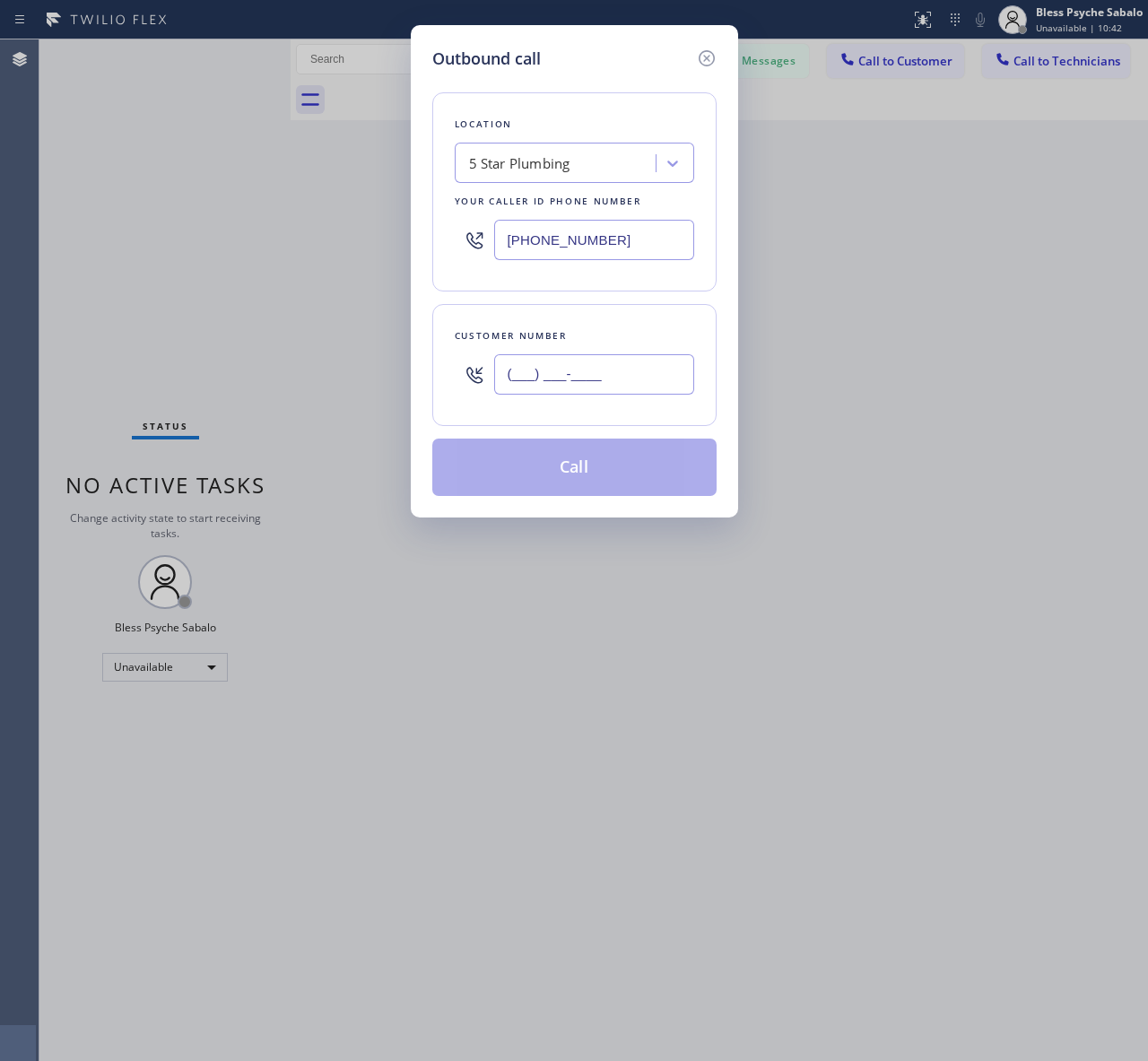
click at [583, 375] on input "(___) ___-____" at bounding box center [593, 374] width 200 height 40
paste input "424) 866-8657"
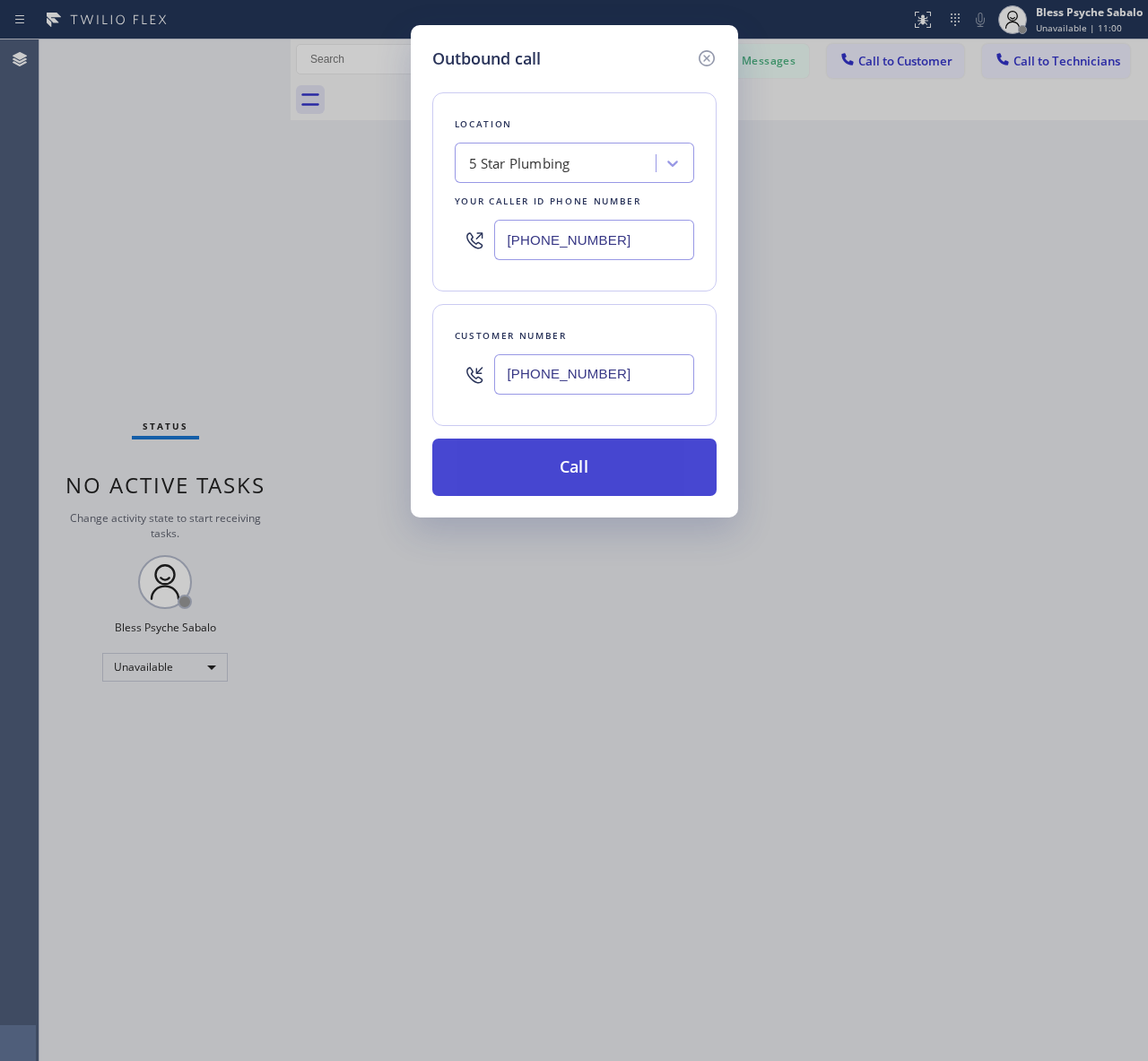
type input "[PHONE_NUMBER]"
click at [615, 464] on button "Call" at bounding box center [574, 467] width 285 height 57
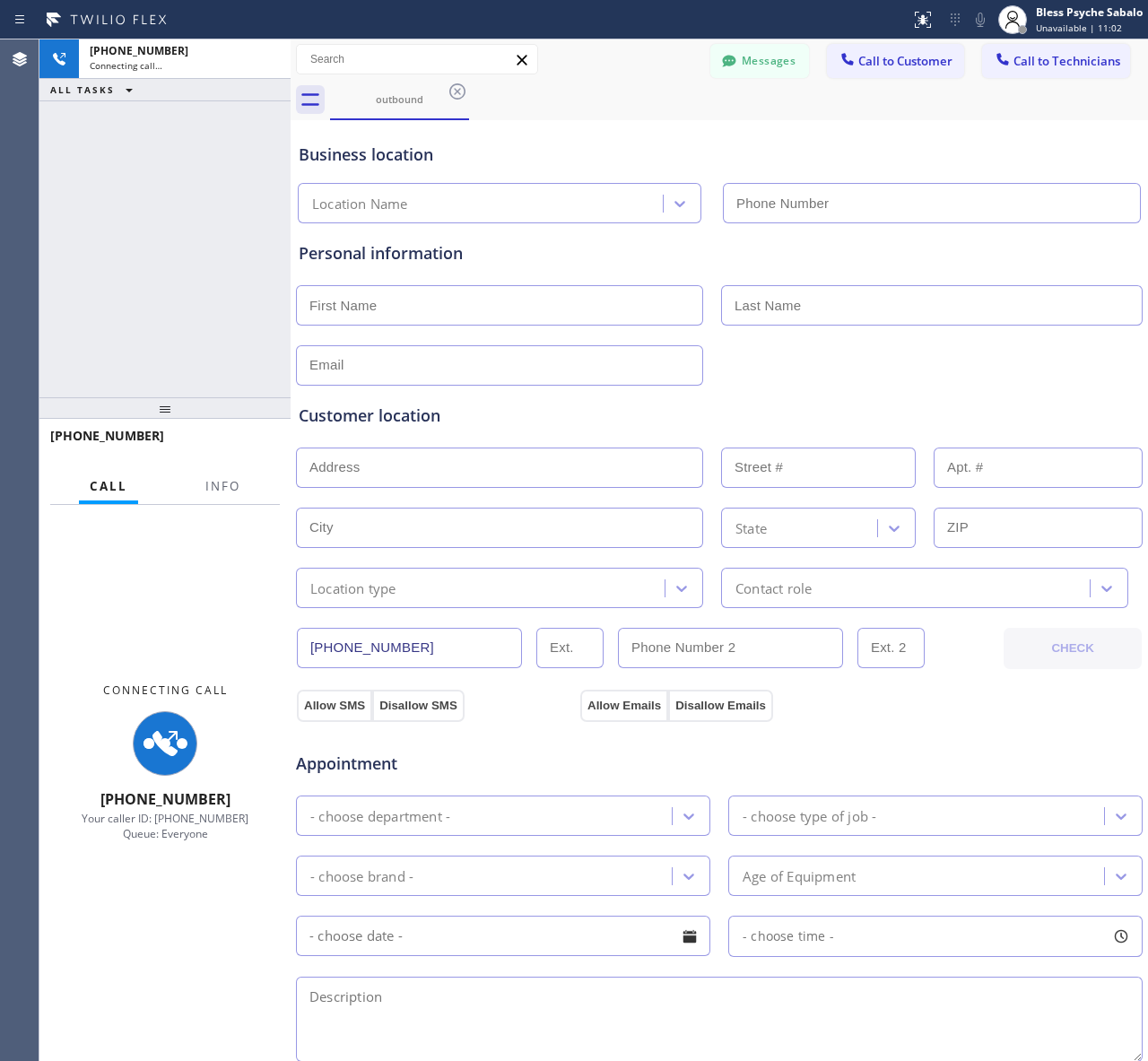
type input "[PHONE_NUMBER]"
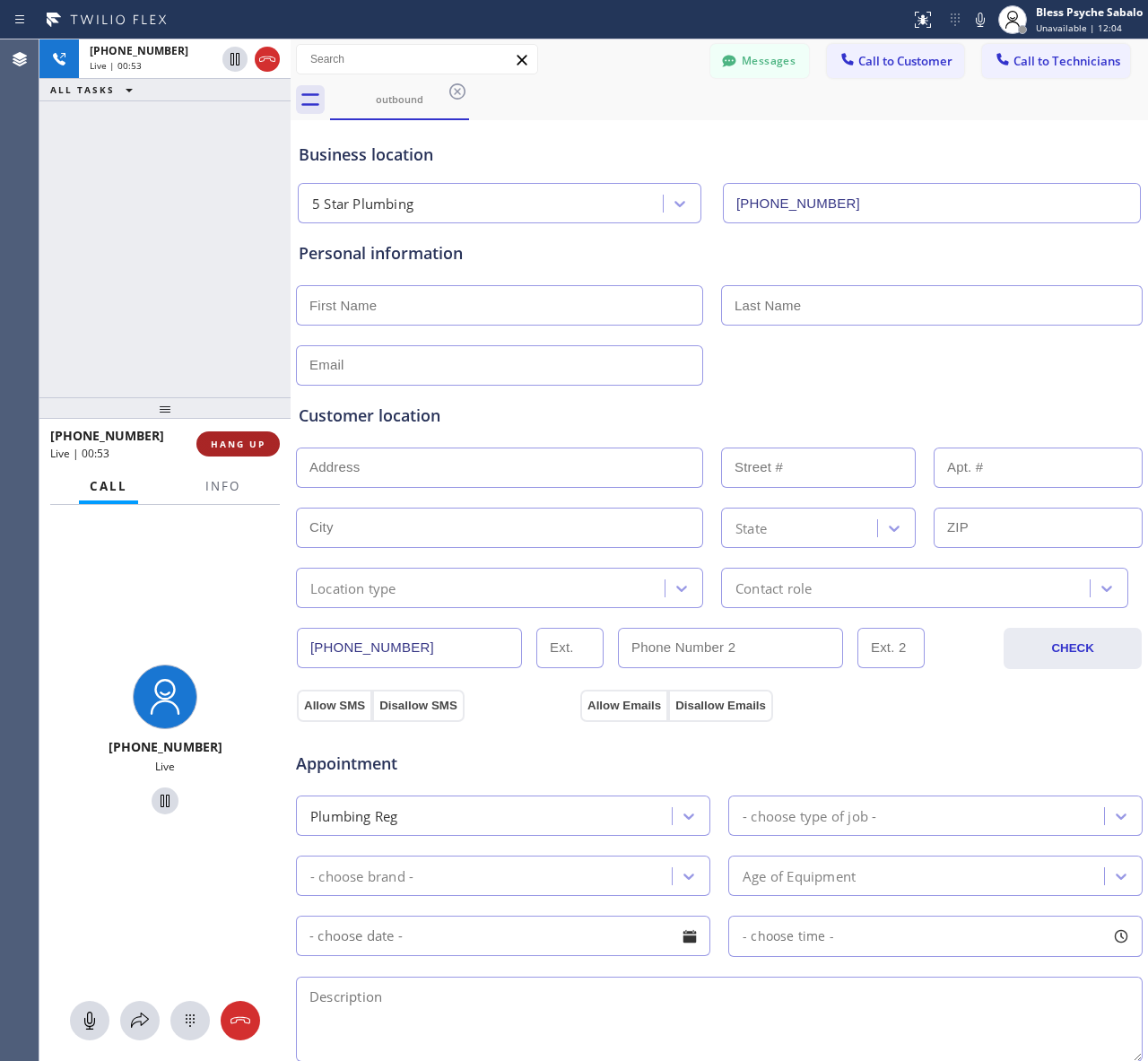
click at [252, 444] on span "HANG UP" at bounding box center [238, 443] width 55 height 13
click at [239, 388] on div "[PHONE_NUMBER] Live | 00:54 ALL TASKS ALL TASKS ACTIVE TASKS TASKS IN WRAP UP" at bounding box center [165, 218] width 251 height 358
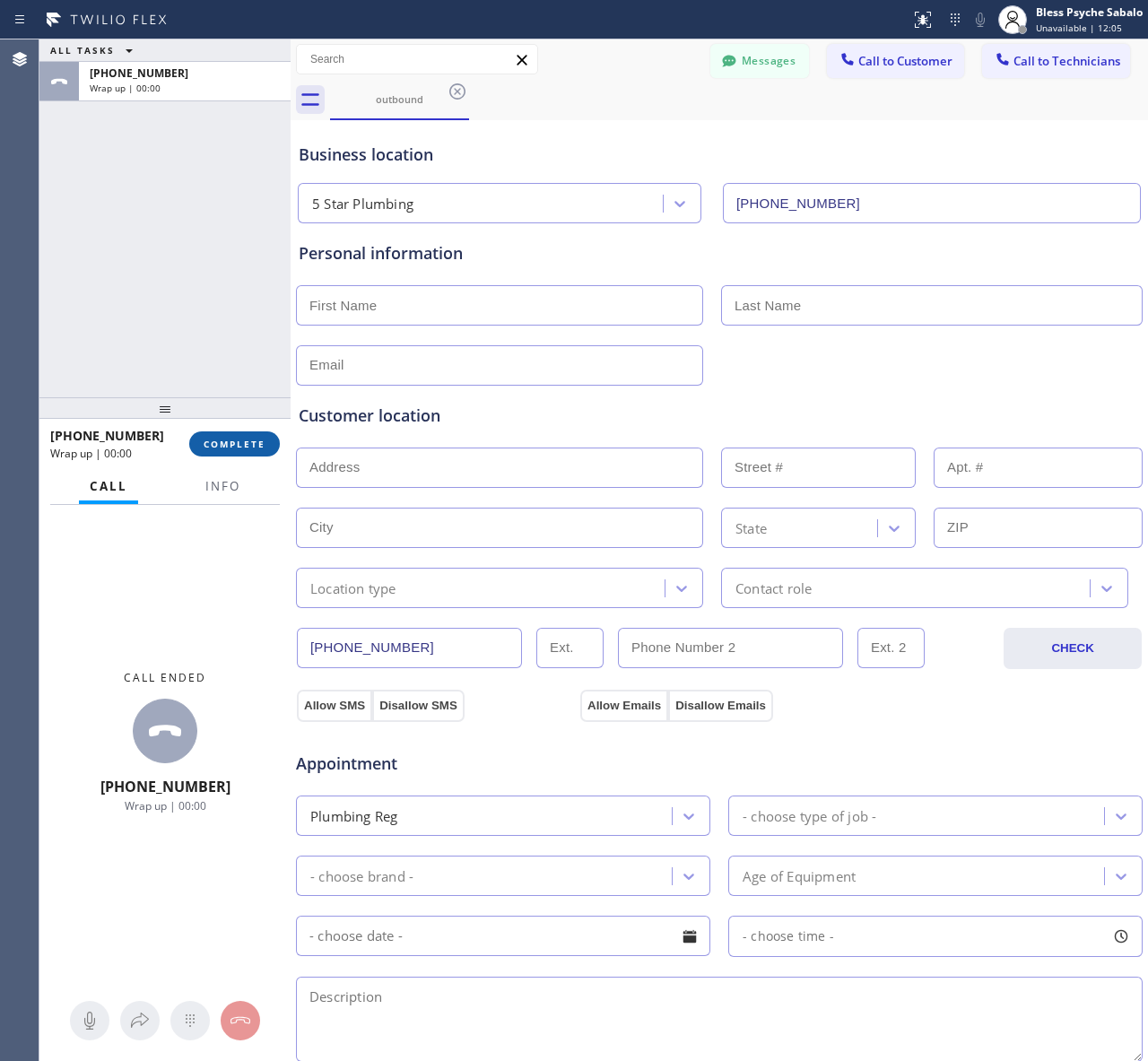
click at [245, 448] on span "COMPLETE" at bounding box center [234, 443] width 62 height 13
click at [256, 371] on div "ALL TASKS ALL TASKS ACTIVE TASKS TASKS IN WRAP UP [PHONE_NUMBER] Wrap up | 00:00" at bounding box center [165, 218] width 251 height 358
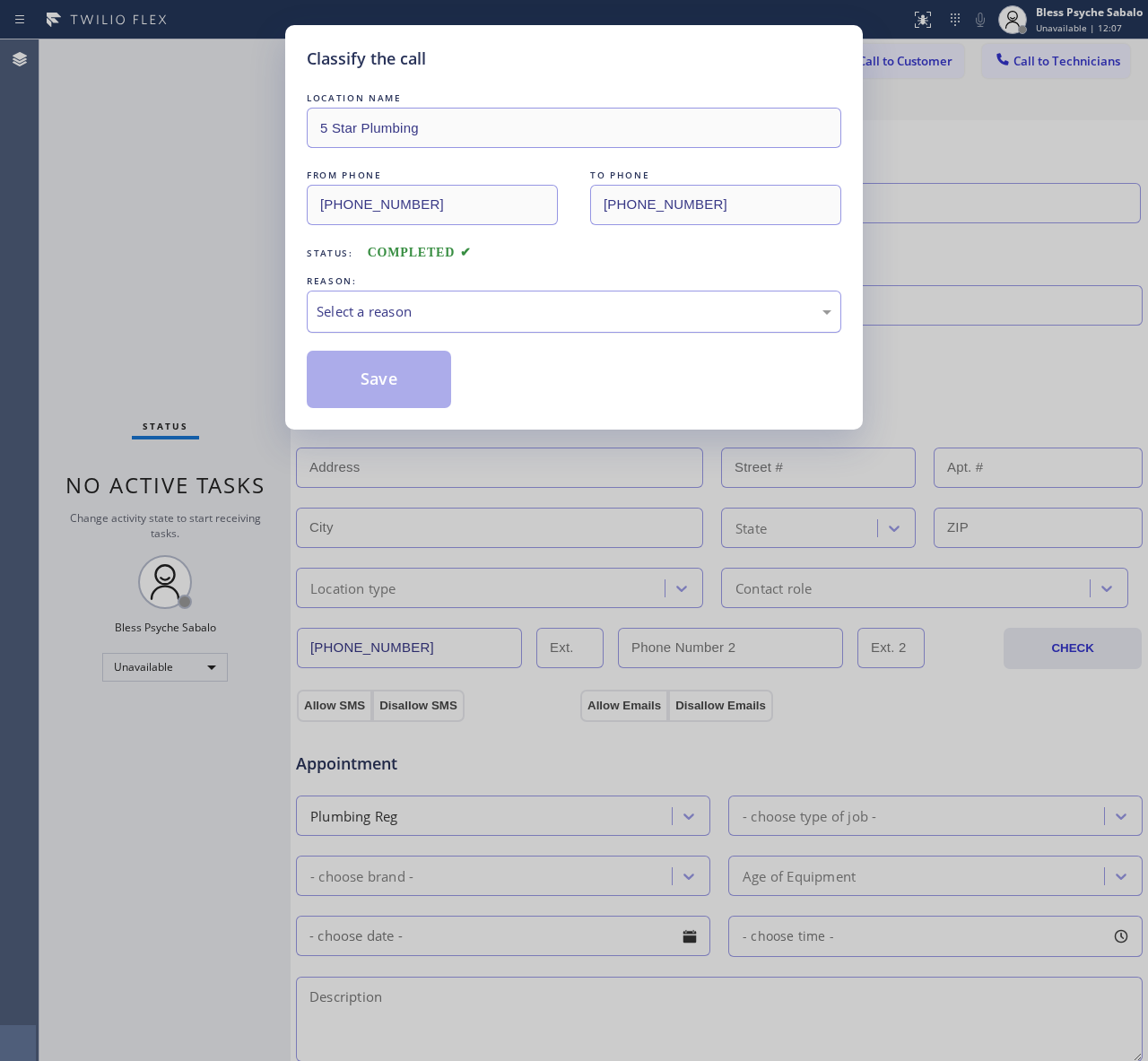
click at [731, 314] on div "Select a reason" at bounding box center [574, 311] width 514 height 21
drag, startPoint x: 450, startPoint y: 413, endPoint x: 422, endPoint y: 396, distance: 32.8
click at [446, 409] on div "Classify the call LOCATION NAME 5 Star Plumbing FROM PHONE [PHONE_NUMBER] TO PH…" at bounding box center [574, 227] width 577 height 405
click at [421, 395] on button "Save" at bounding box center [379, 380] width 145 height 57
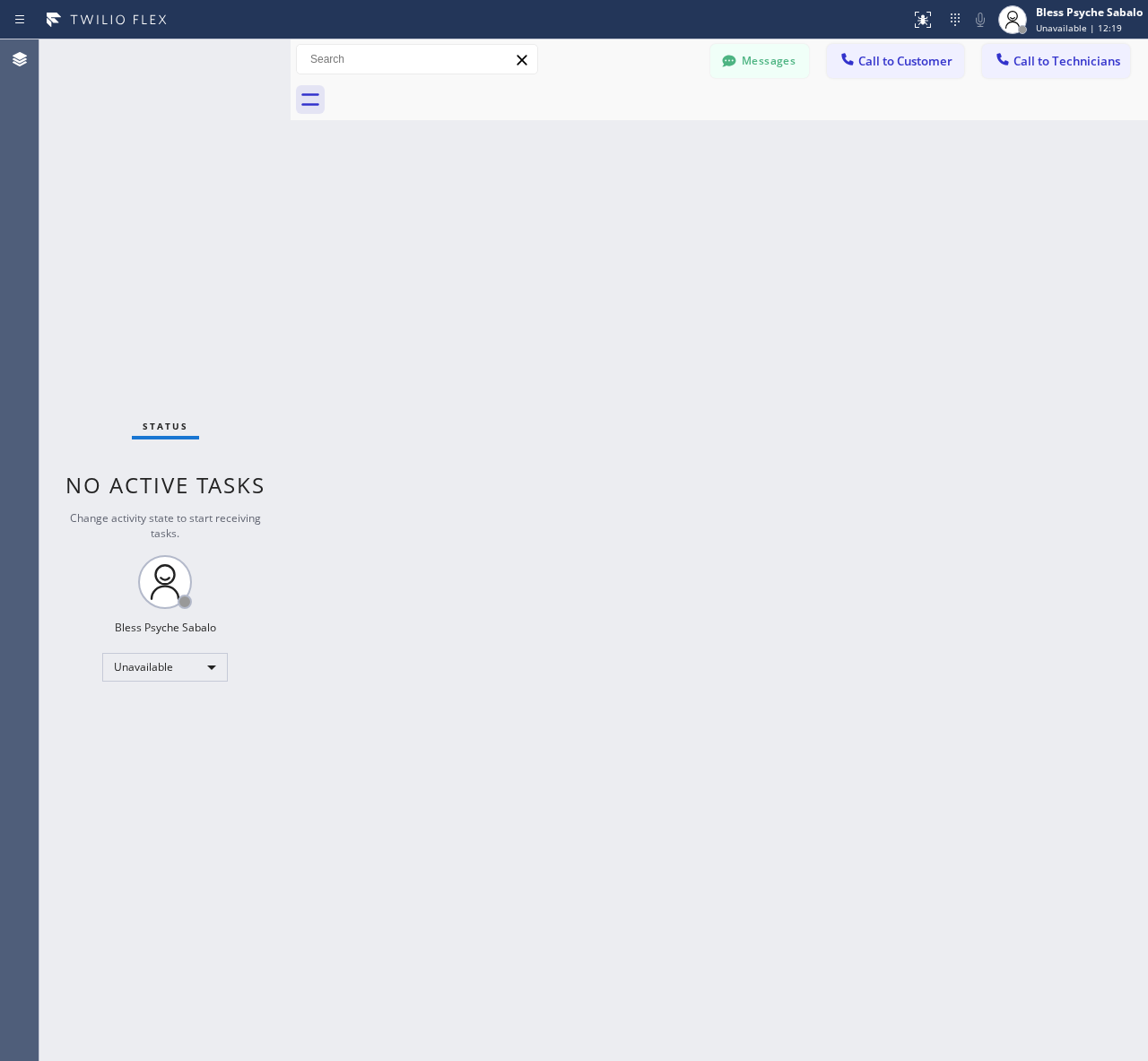
drag, startPoint x: 404, startPoint y: 206, endPoint x: 416, endPoint y: 207, distance: 12.0
click at [416, 207] on div "Back to Dashboard Change Sender ID Customers Technicians AM [PERSON_NAME] [DATE…" at bounding box center [719, 550] width 857 height 1022
click at [917, 81] on div at bounding box center [739, 100] width 818 height 40
click at [911, 59] on span "Call to Customer" at bounding box center [905, 61] width 94 height 16
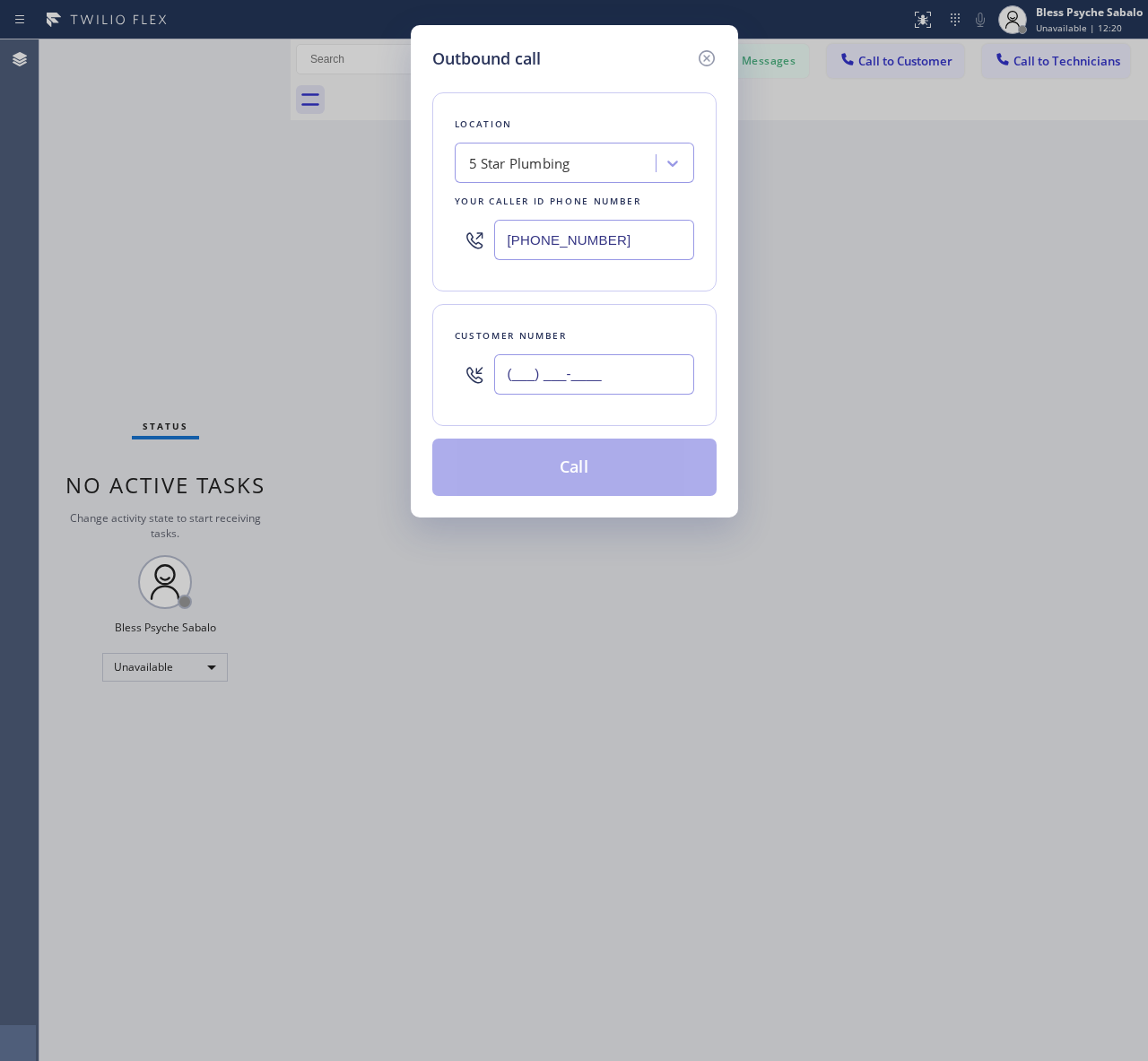
click at [597, 368] on input "(___) ___-____" at bounding box center [593, 374] width 200 height 40
paste input "818) 619-3245"
type input "[PHONE_NUMBER]"
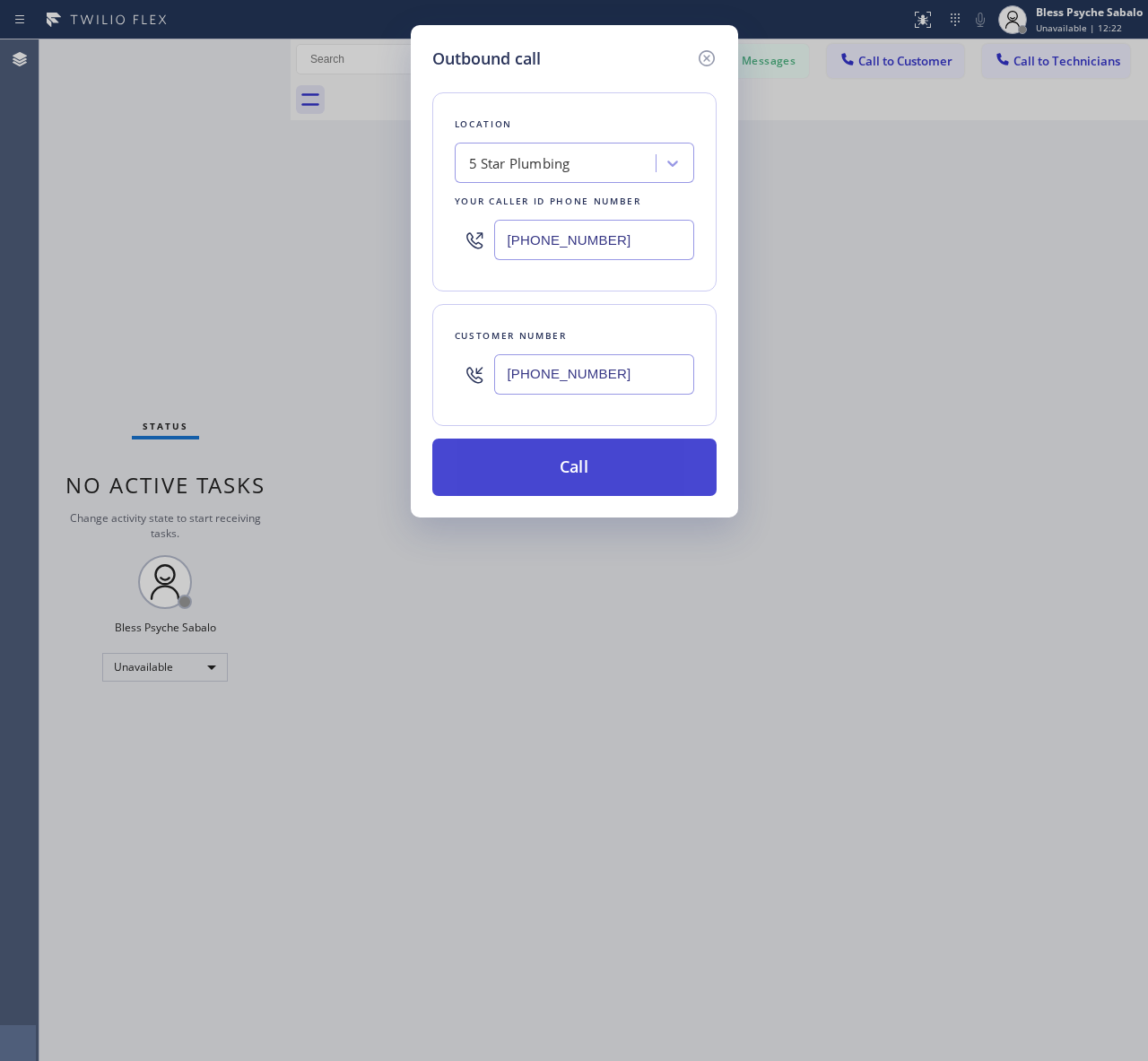
click at [624, 472] on button "Call" at bounding box center [574, 467] width 285 height 57
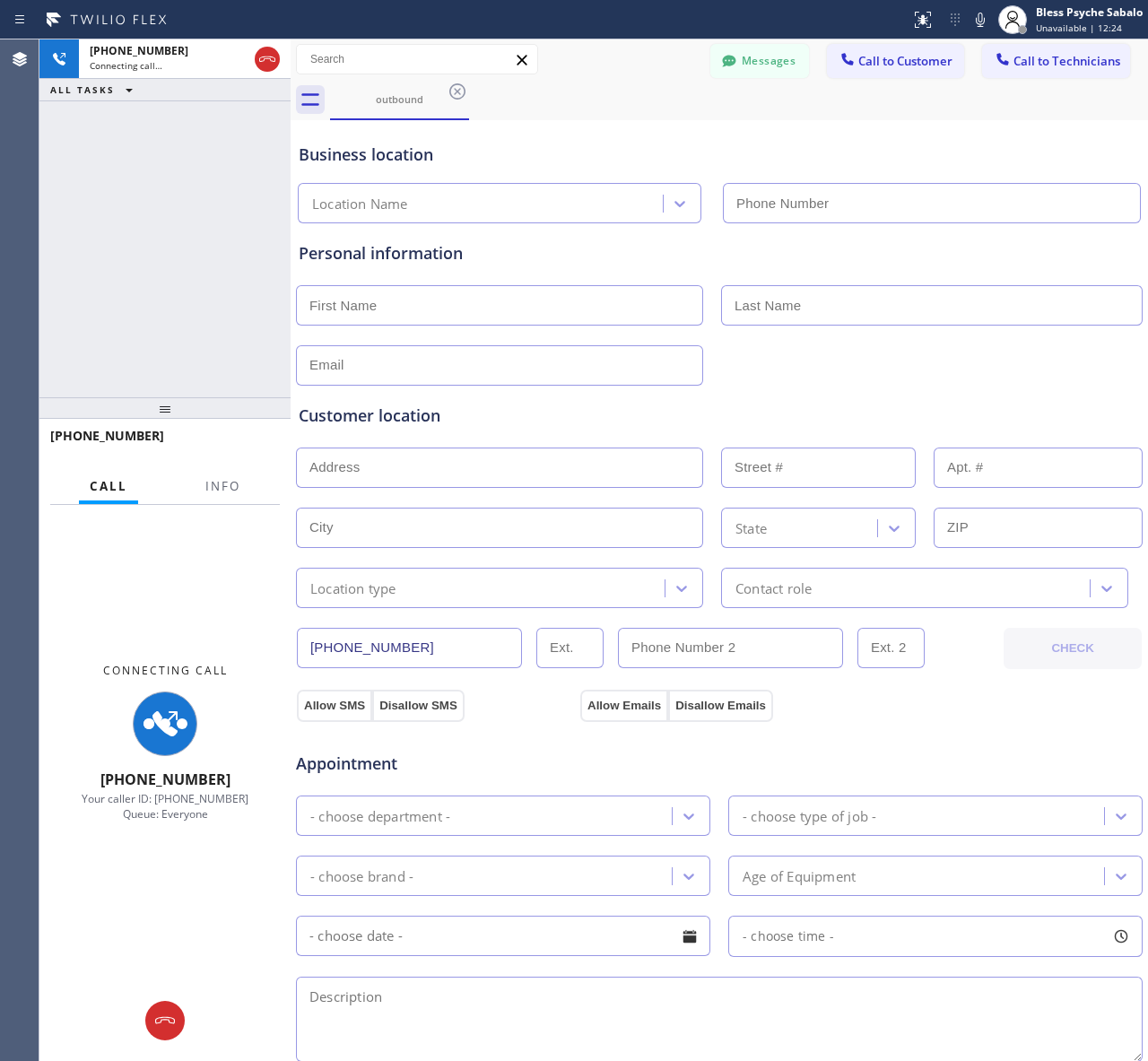
type input "[PHONE_NUMBER]"
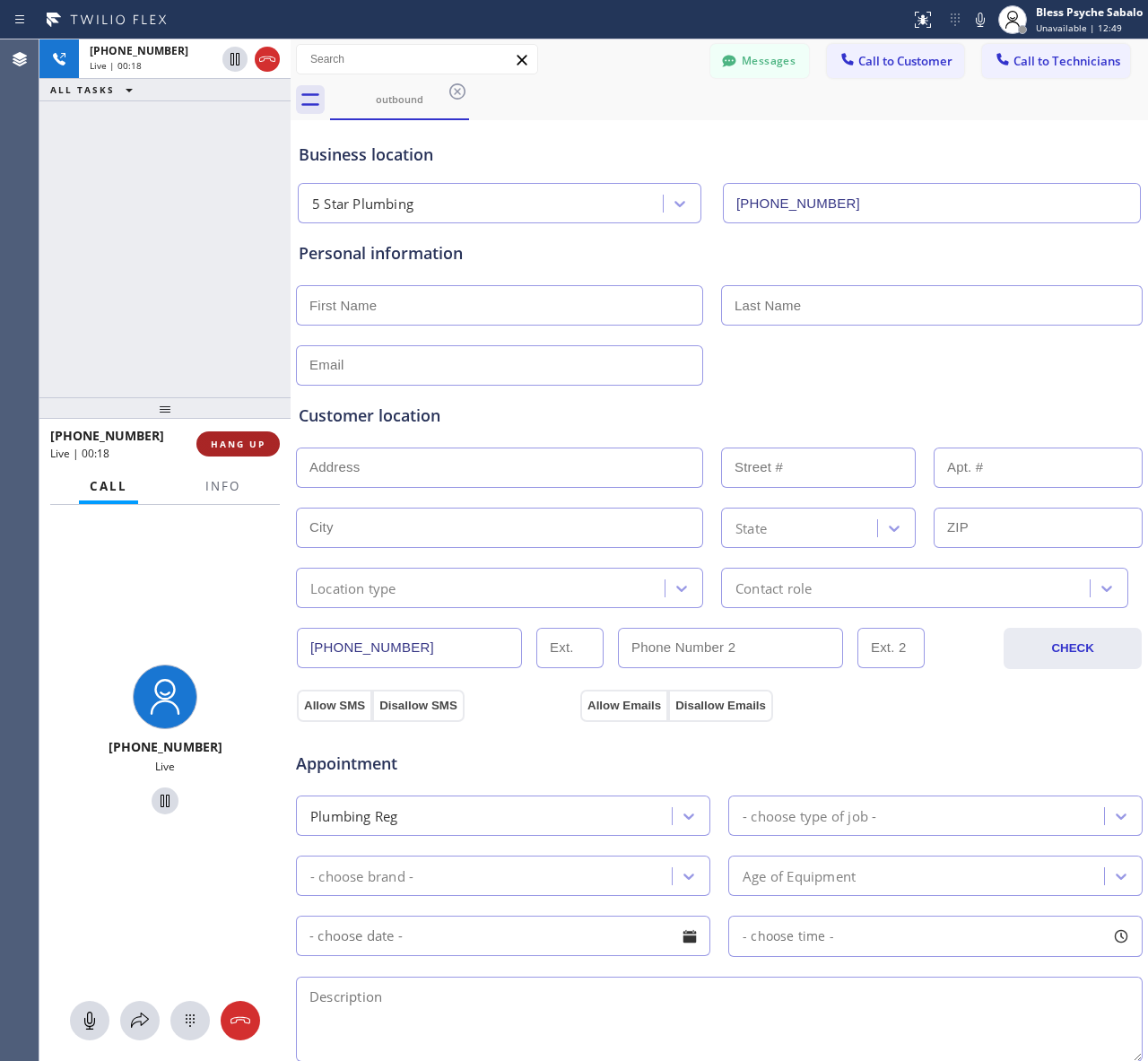
click at [236, 435] on button "HANG UP" at bounding box center [238, 443] width 83 height 25
click at [214, 311] on div "[PHONE_NUMBER] Live | 00:18 ALL TASKS ALL TASKS ACTIVE TASKS TASKS IN WRAP UP" at bounding box center [165, 218] width 251 height 358
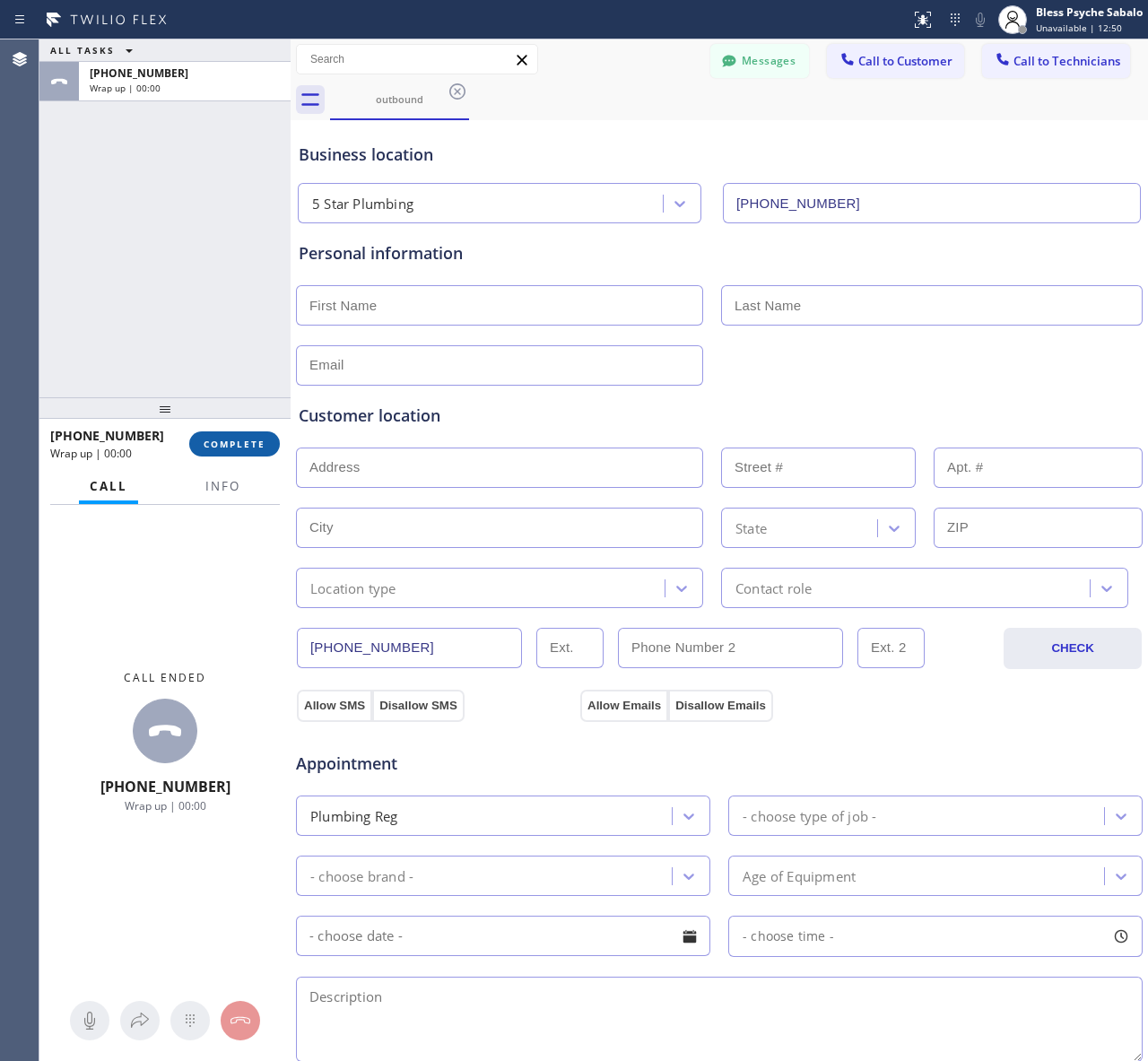
click at [236, 432] on button "COMPLETE" at bounding box center [234, 443] width 91 height 25
click at [226, 346] on div "ALL TASKS ALL TASKS ACTIVE TASKS TASKS IN WRAP UP [PHONE_NUMBER] Wrap up | 00:00" at bounding box center [165, 218] width 251 height 358
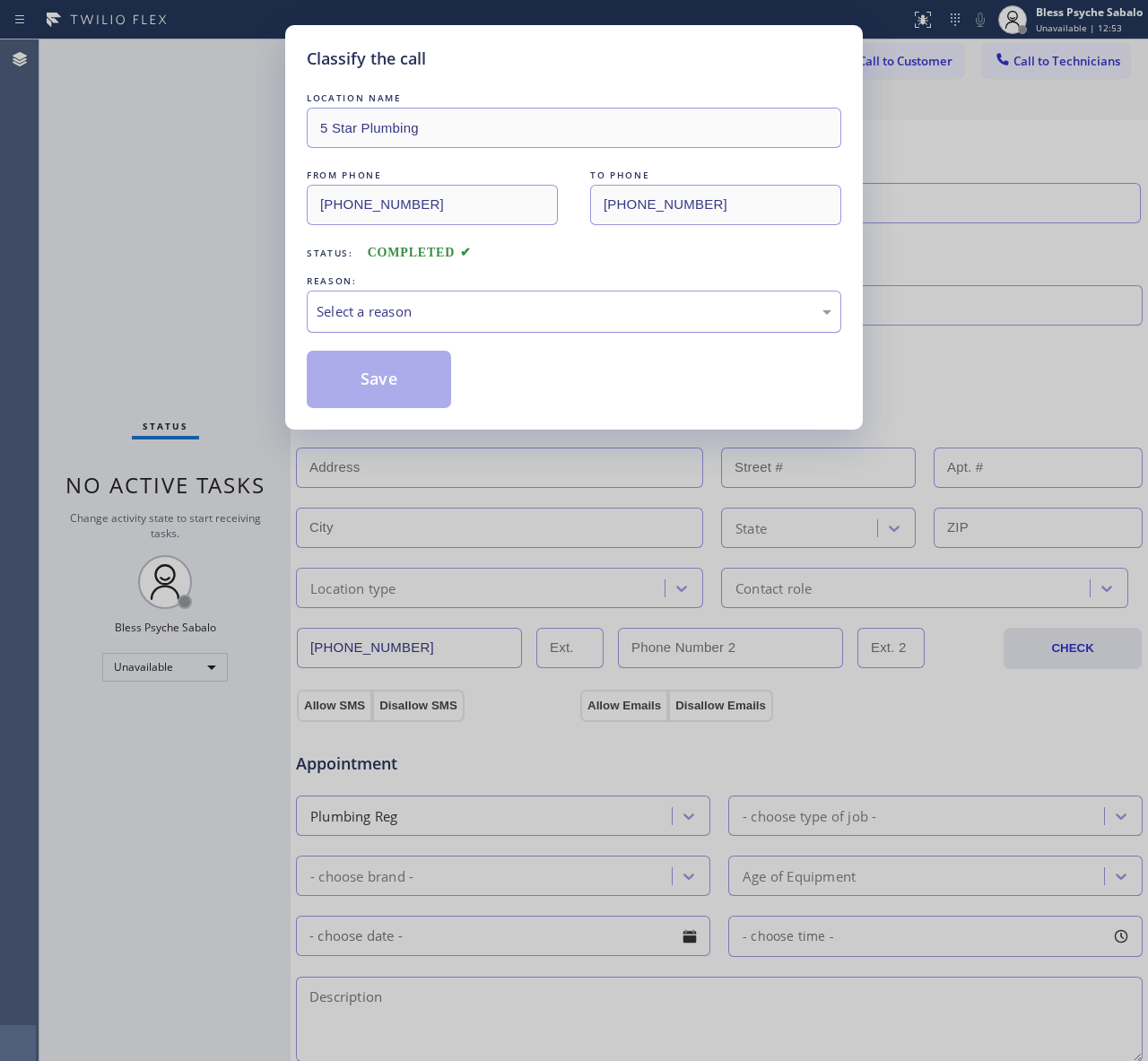
drag, startPoint x: 652, startPoint y: 303, endPoint x: 651, endPoint y: 317, distance: 14.0
click at [652, 303] on div "Select a reason" at bounding box center [574, 311] width 514 height 21
click at [571, 333] on div "Not Booked - All other reasons" at bounding box center [574, 311] width 534 height 42
click at [435, 382] on button "Save" at bounding box center [379, 380] width 145 height 57
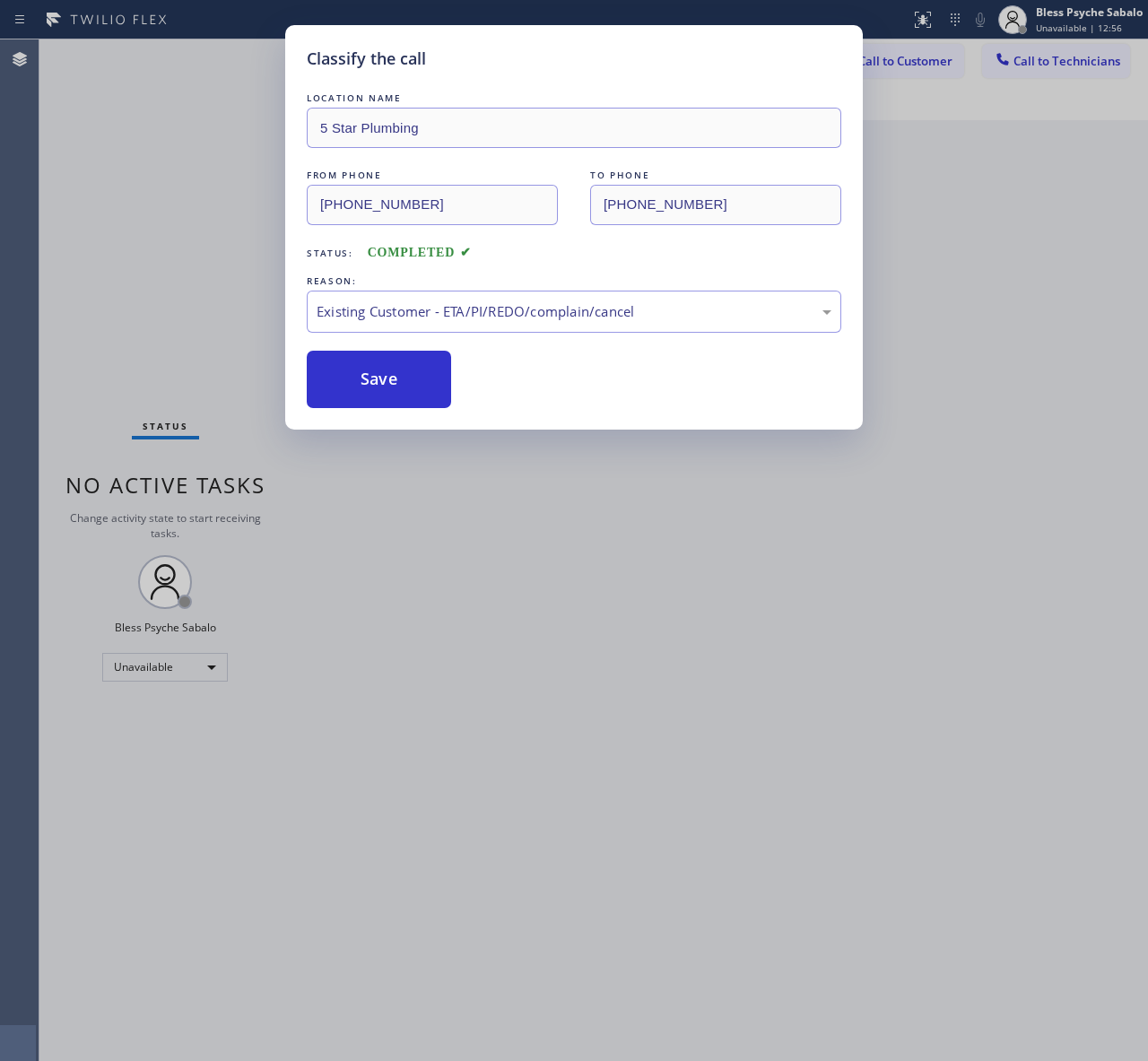
click at [951, 225] on div "Classify the call LOCATION NAME Home Alliance FROM PHONE [PHONE_NUMBER] TO PHON…" at bounding box center [593, 550] width 1109 height 1022
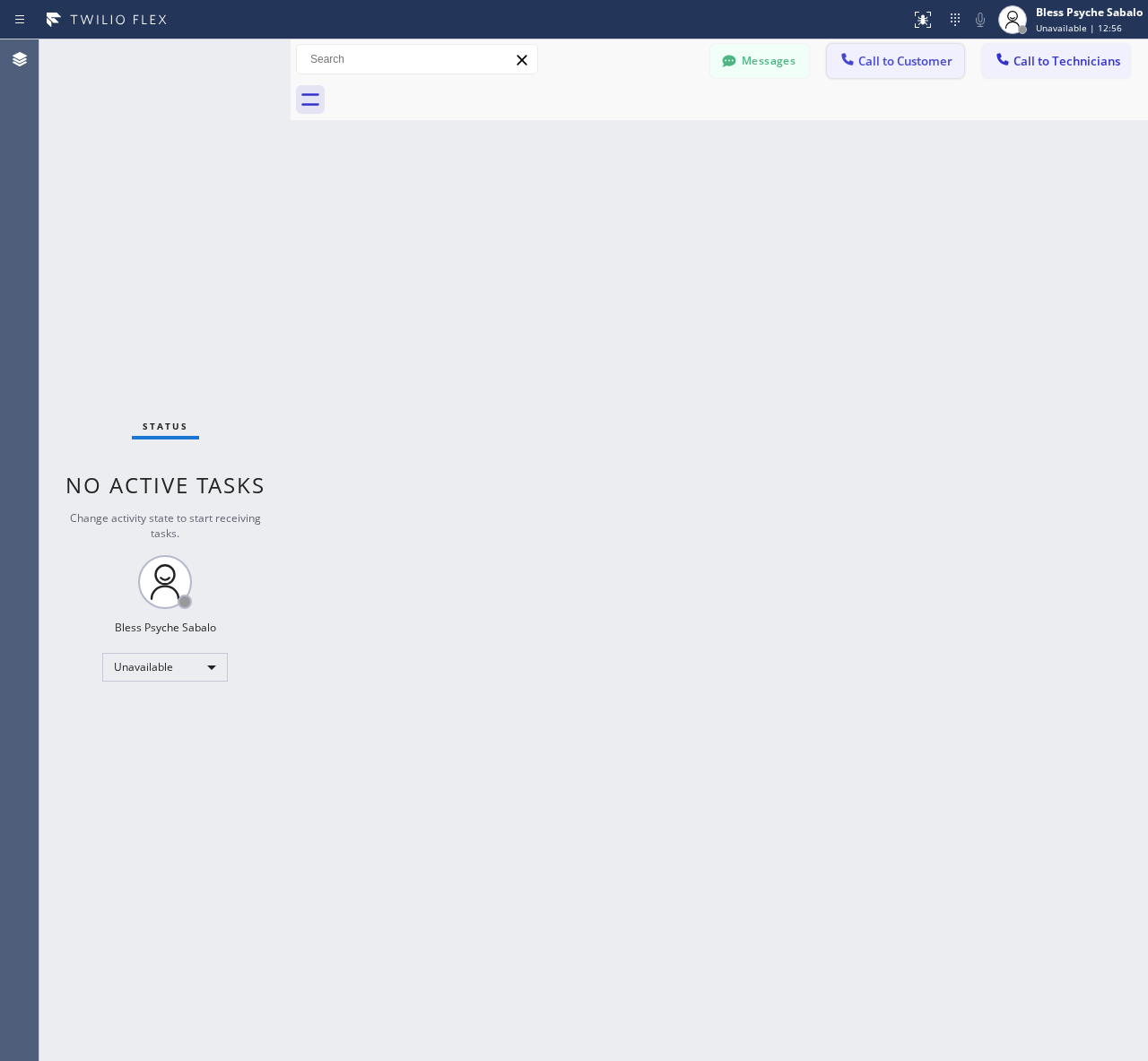
click at [921, 59] on span "Call to Customer" at bounding box center [905, 61] width 94 height 16
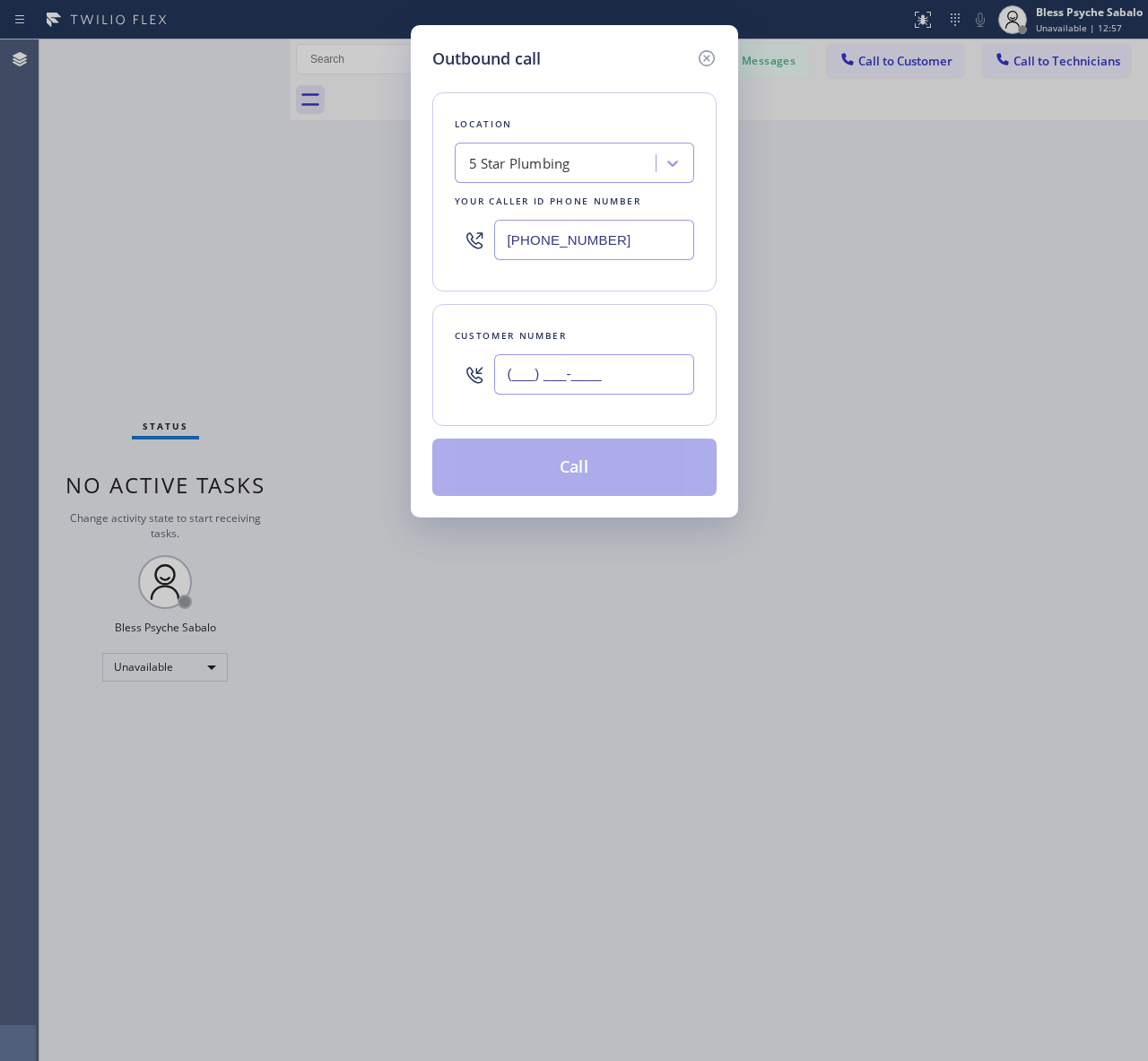
click at [626, 360] on input "(___) ___-____" at bounding box center [593, 374] width 200 height 40
paste input "818) 619-3245"
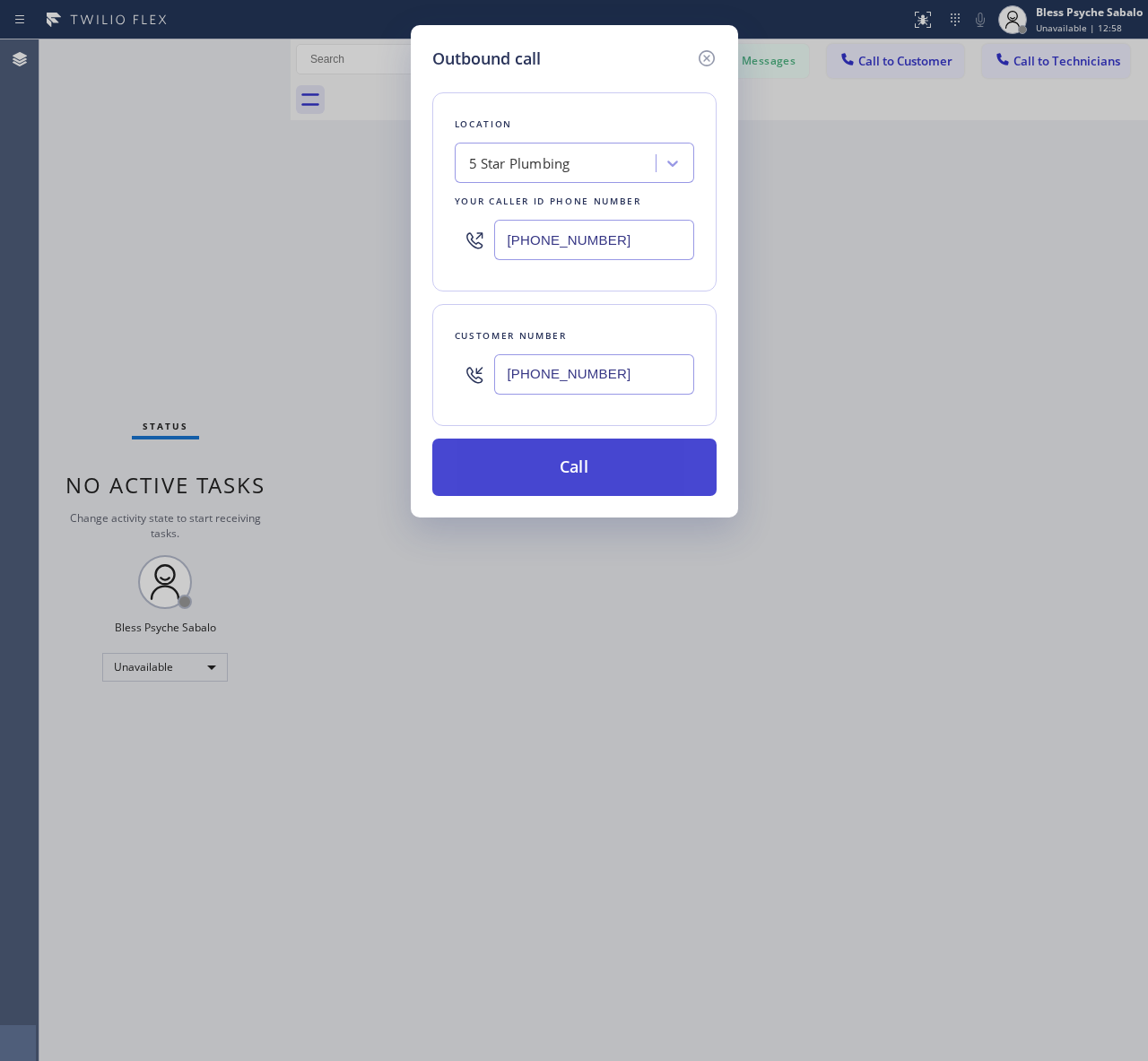
type input "[PHONE_NUMBER]"
click at [610, 470] on button "Call" at bounding box center [574, 467] width 285 height 57
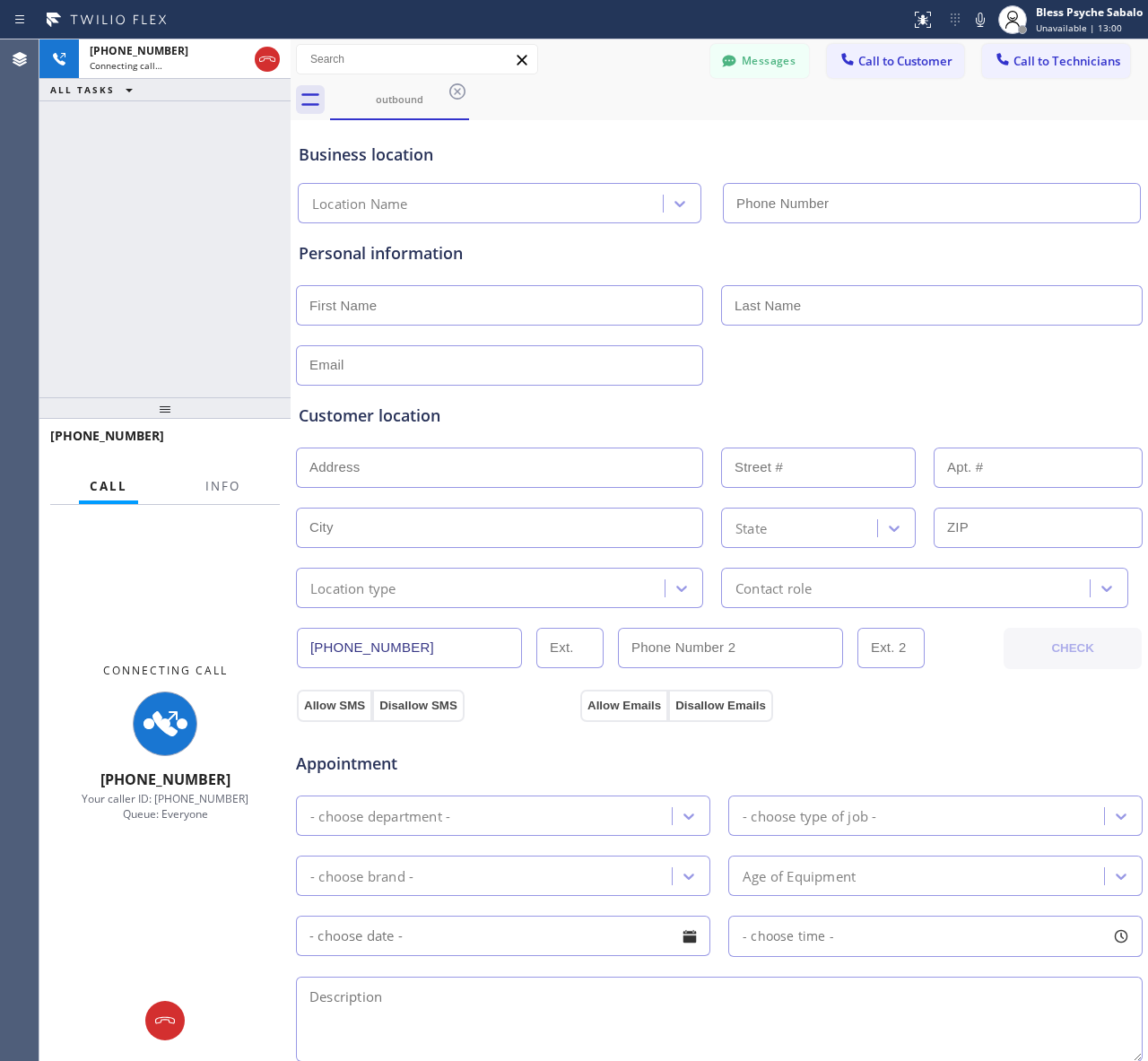
type input "[PHONE_NUMBER]"
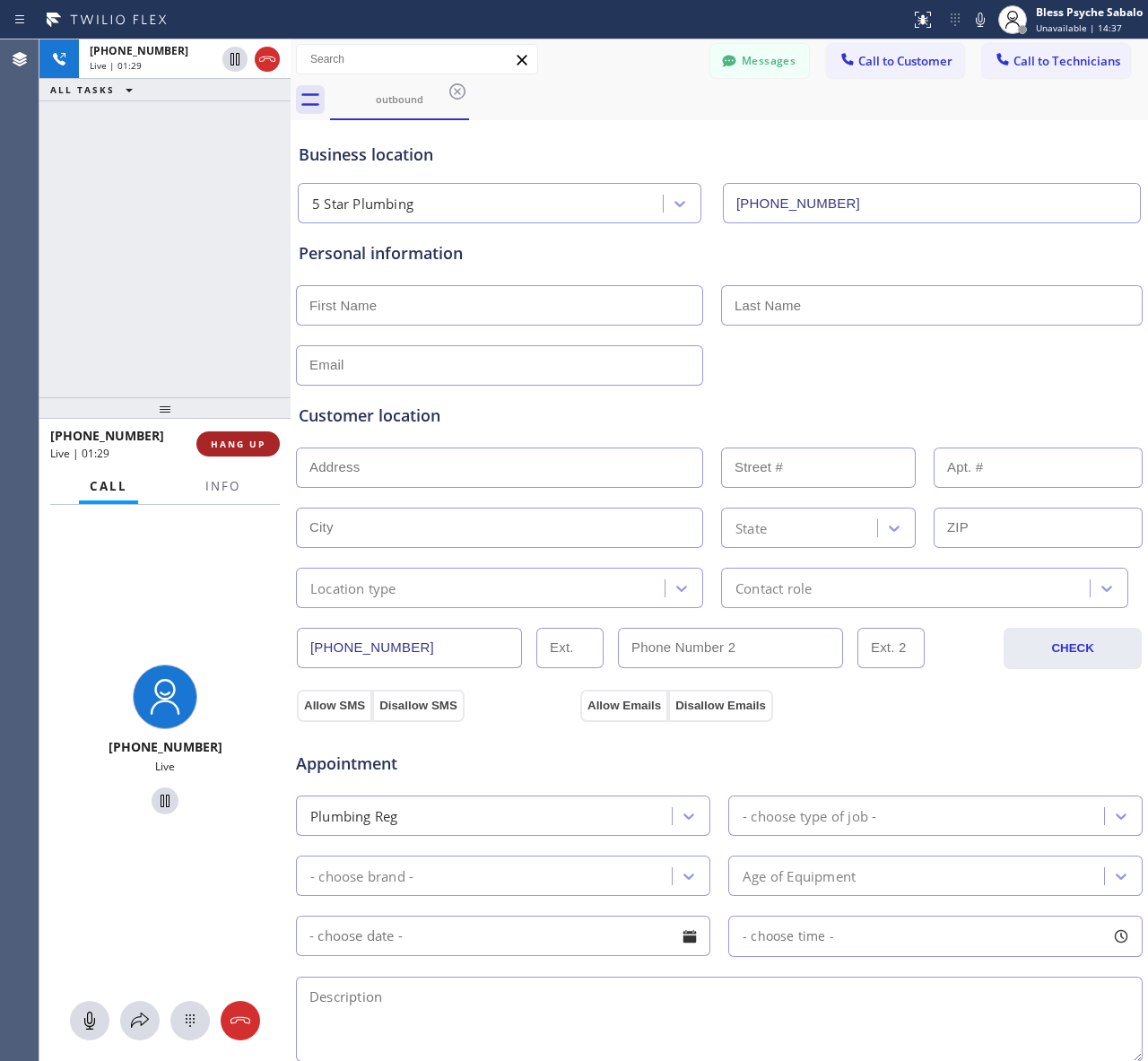
click at [271, 442] on button "HANG UP" at bounding box center [238, 443] width 83 height 25
click at [279, 346] on div "[PHONE_NUMBER] Live | 01:30 ALL TASKS ALL TASKS ACTIVE TASKS TASKS IN WRAP UP" at bounding box center [165, 218] width 251 height 358
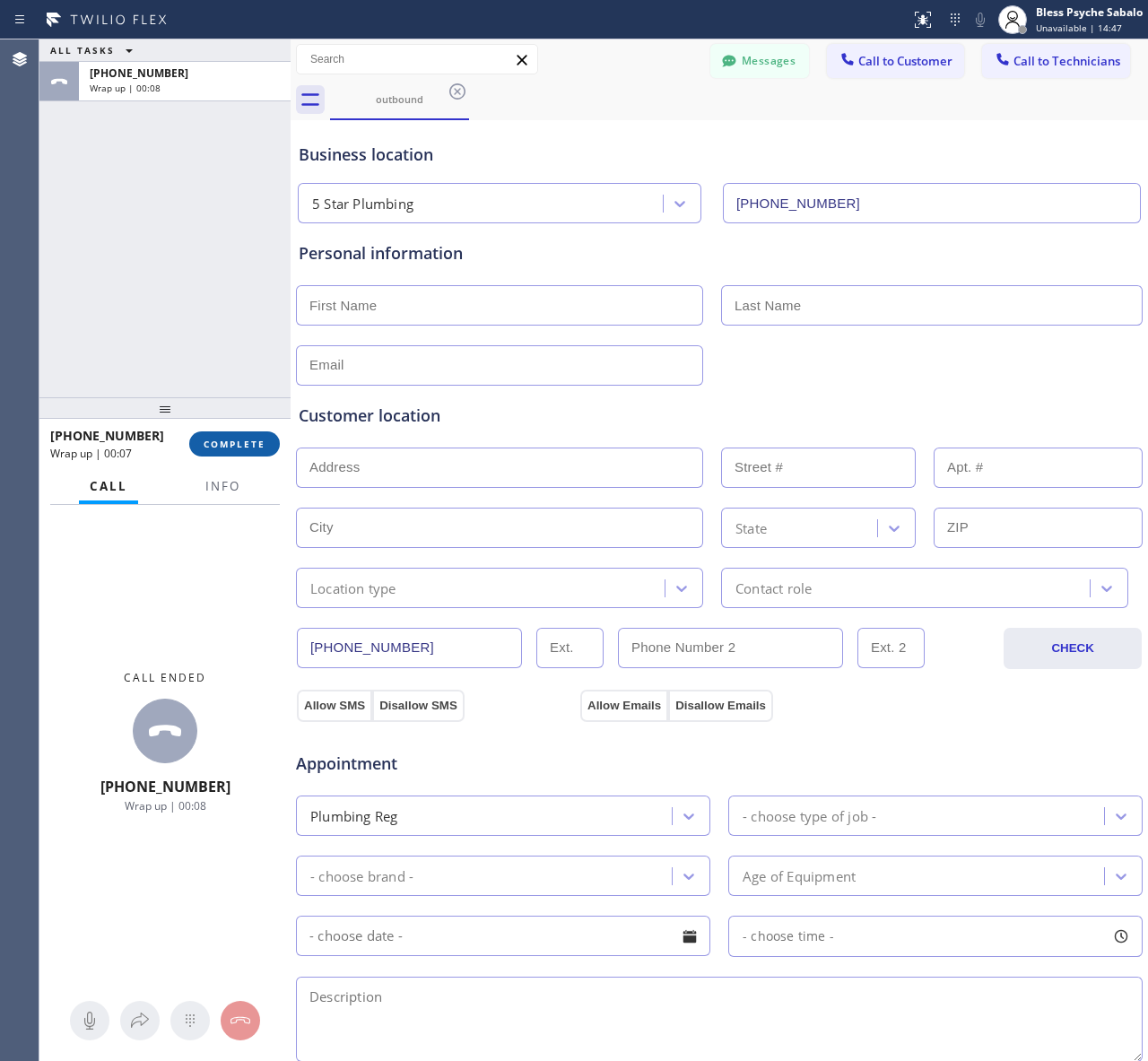
click at [234, 448] on span "COMPLETE" at bounding box center [234, 443] width 62 height 13
drag, startPoint x: 225, startPoint y: 335, endPoint x: 233, endPoint y: 329, distance: 10.0
click at [225, 334] on div "ALL TASKS ALL TASKS ACTIVE TASKS TASKS IN WRAP UP [PHONE_NUMBER] Wrap up | 00:08" at bounding box center [165, 218] width 251 height 358
click at [867, 81] on div "outbound" at bounding box center [739, 100] width 818 height 40
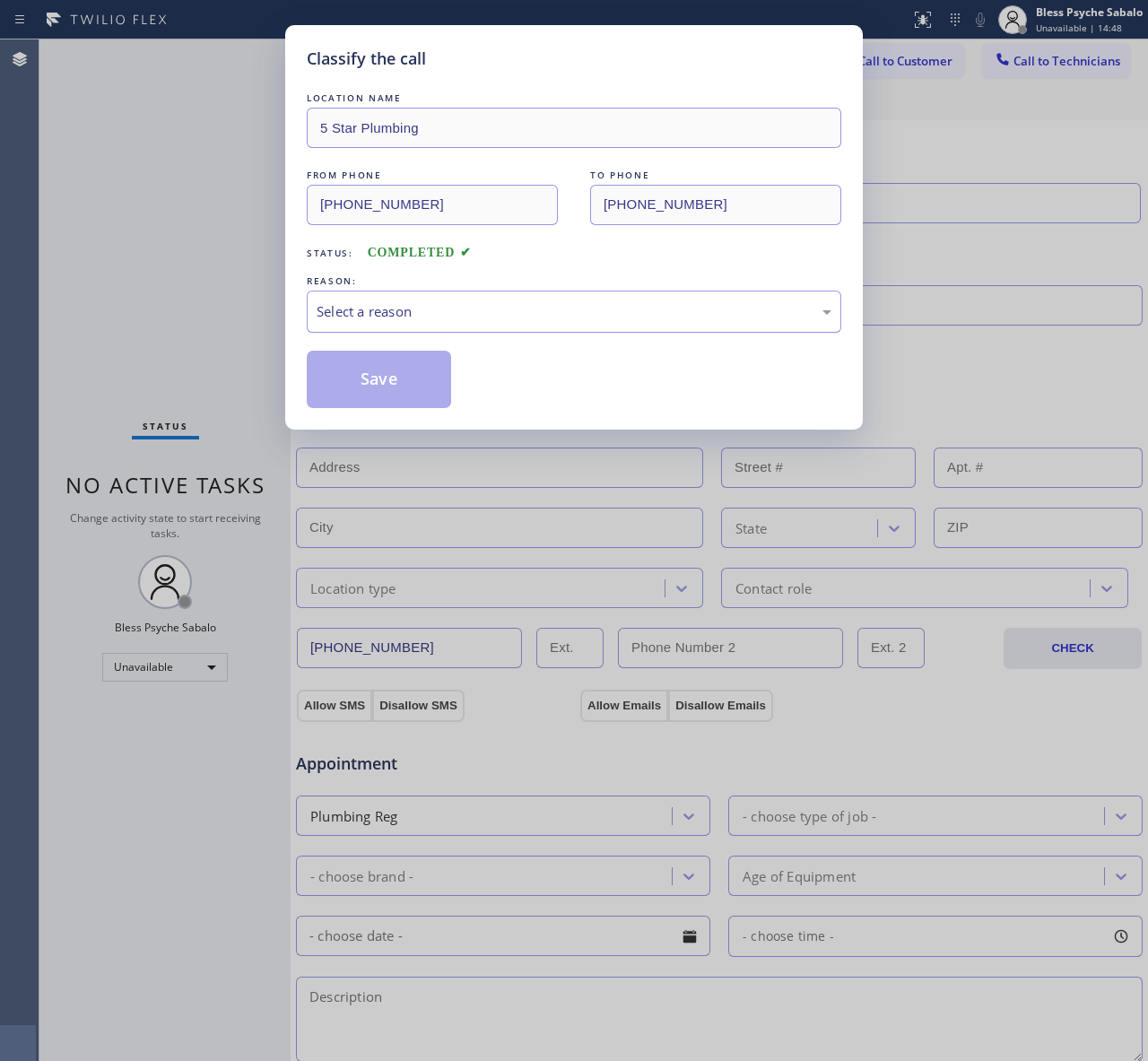
click at [600, 293] on div "Select a reason" at bounding box center [574, 311] width 534 height 42
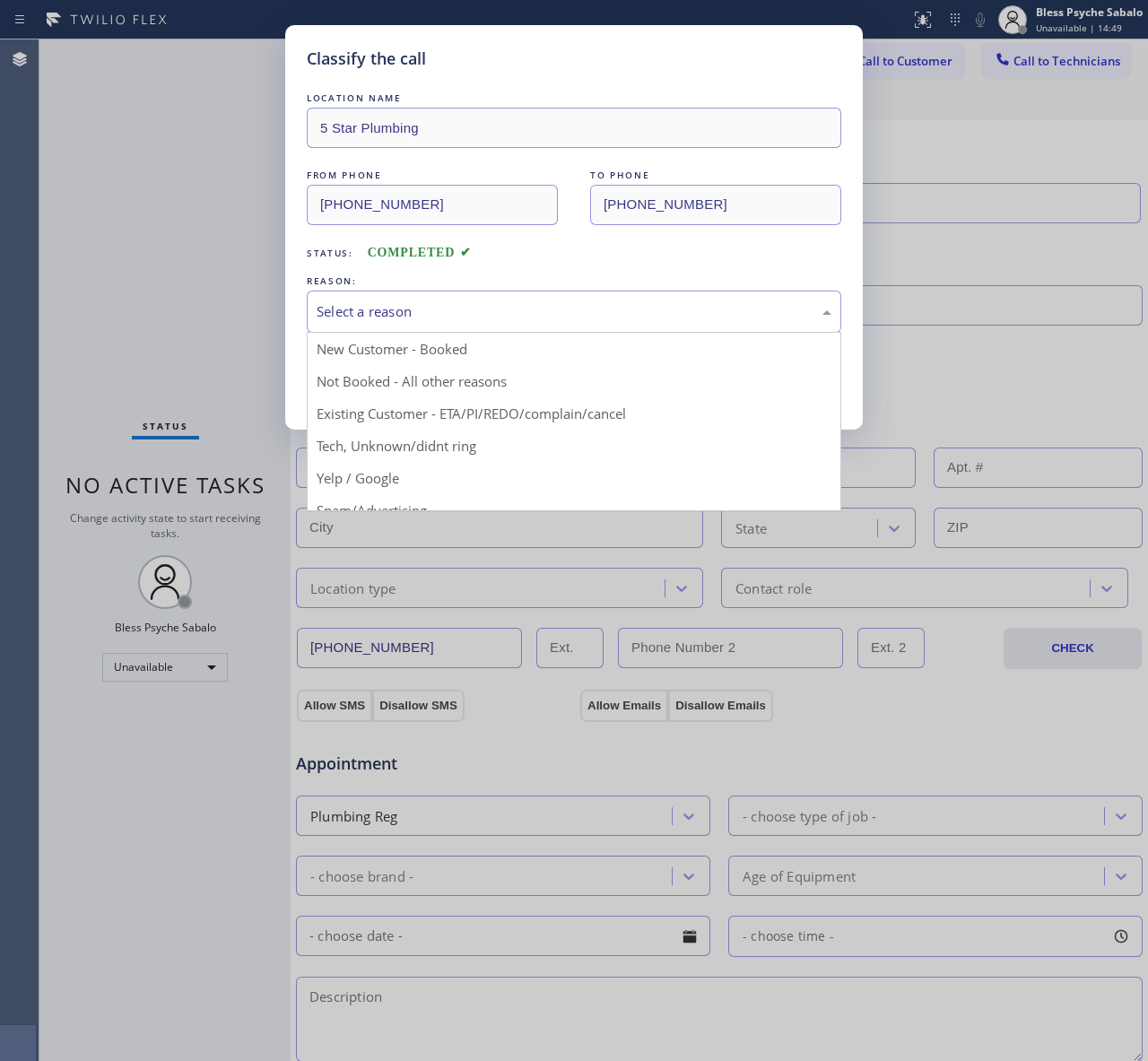
click at [648, 240] on div "Status: COMPLETED" at bounding box center [574, 249] width 534 height 29
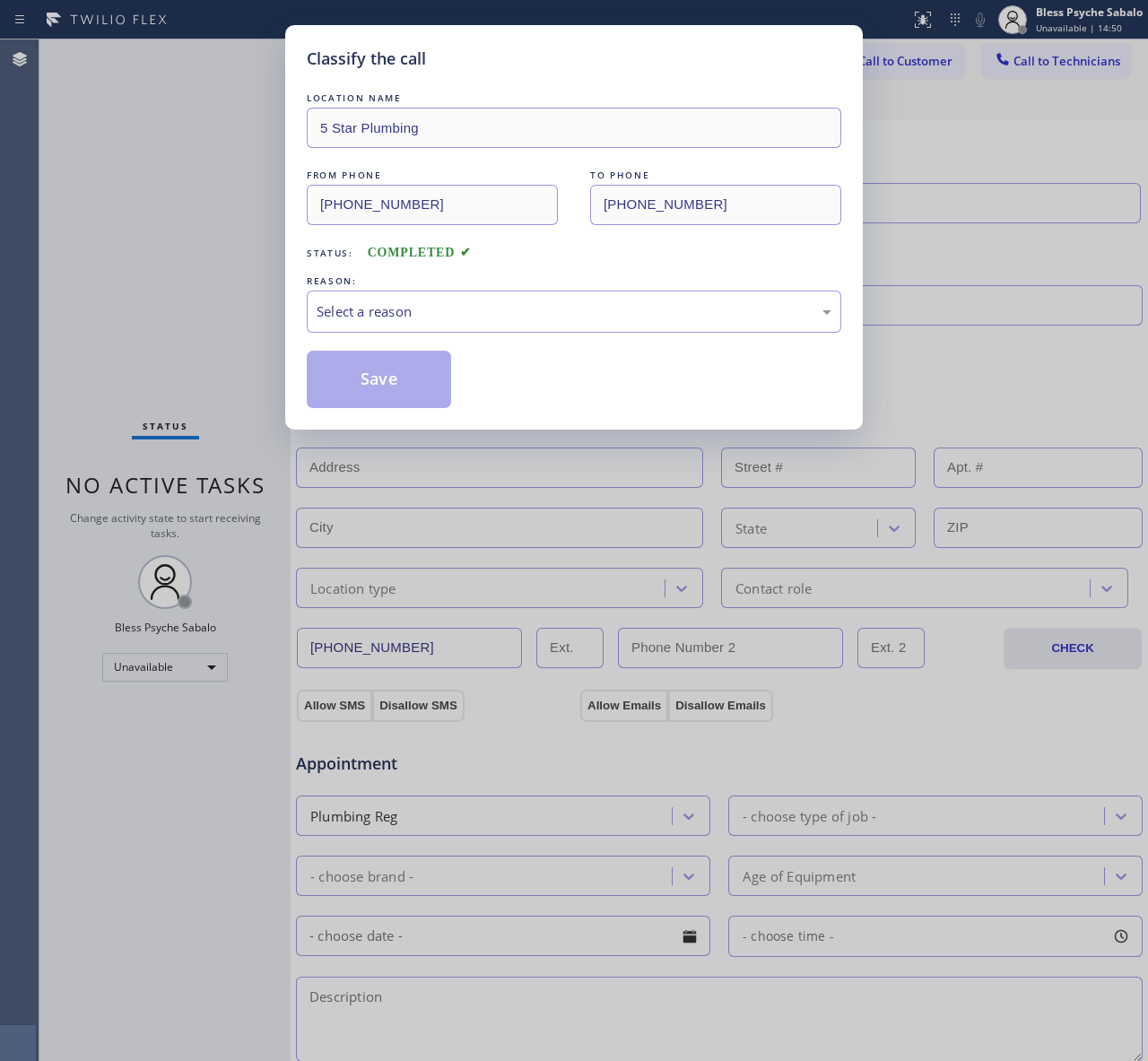
click at [827, 52] on div "Classify the call" at bounding box center [574, 58] width 534 height 24
click at [495, 323] on div "Select a reason" at bounding box center [574, 311] width 534 height 42
click at [351, 364] on button "Save" at bounding box center [379, 380] width 145 height 57
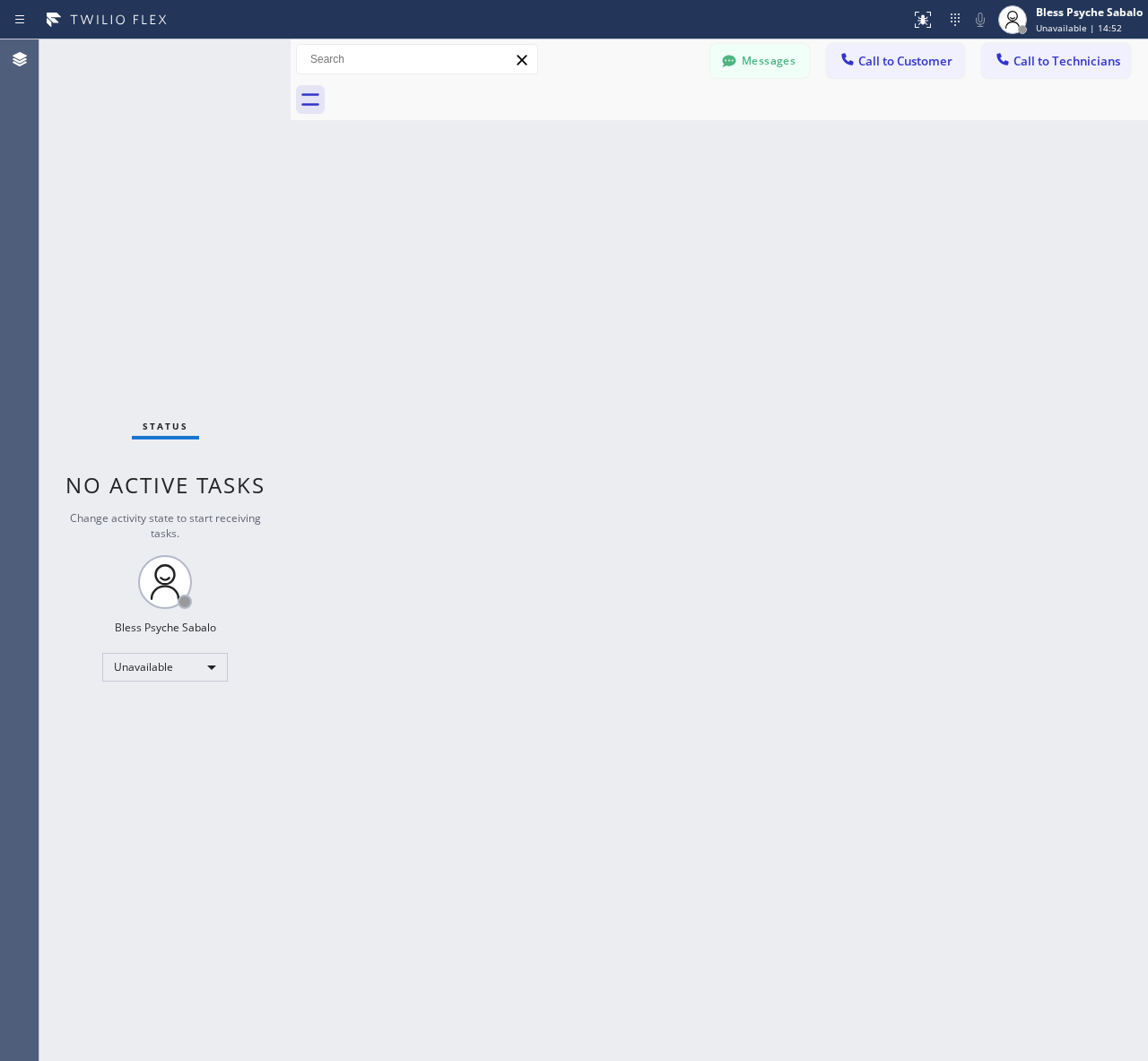
drag, startPoint x: 641, startPoint y: 271, endPoint x: 750, endPoint y: 198, distance: 131.2
click at [646, 270] on div "Back to Dashboard Change Sender ID Customers Technicians AM [PERSON_NAME] [DATE…" at bounding box center [719, 550] width 857 height 1022
click at [880, 72] on button "Call to Customer" at bounding box center [895, 61] width 137 height 34
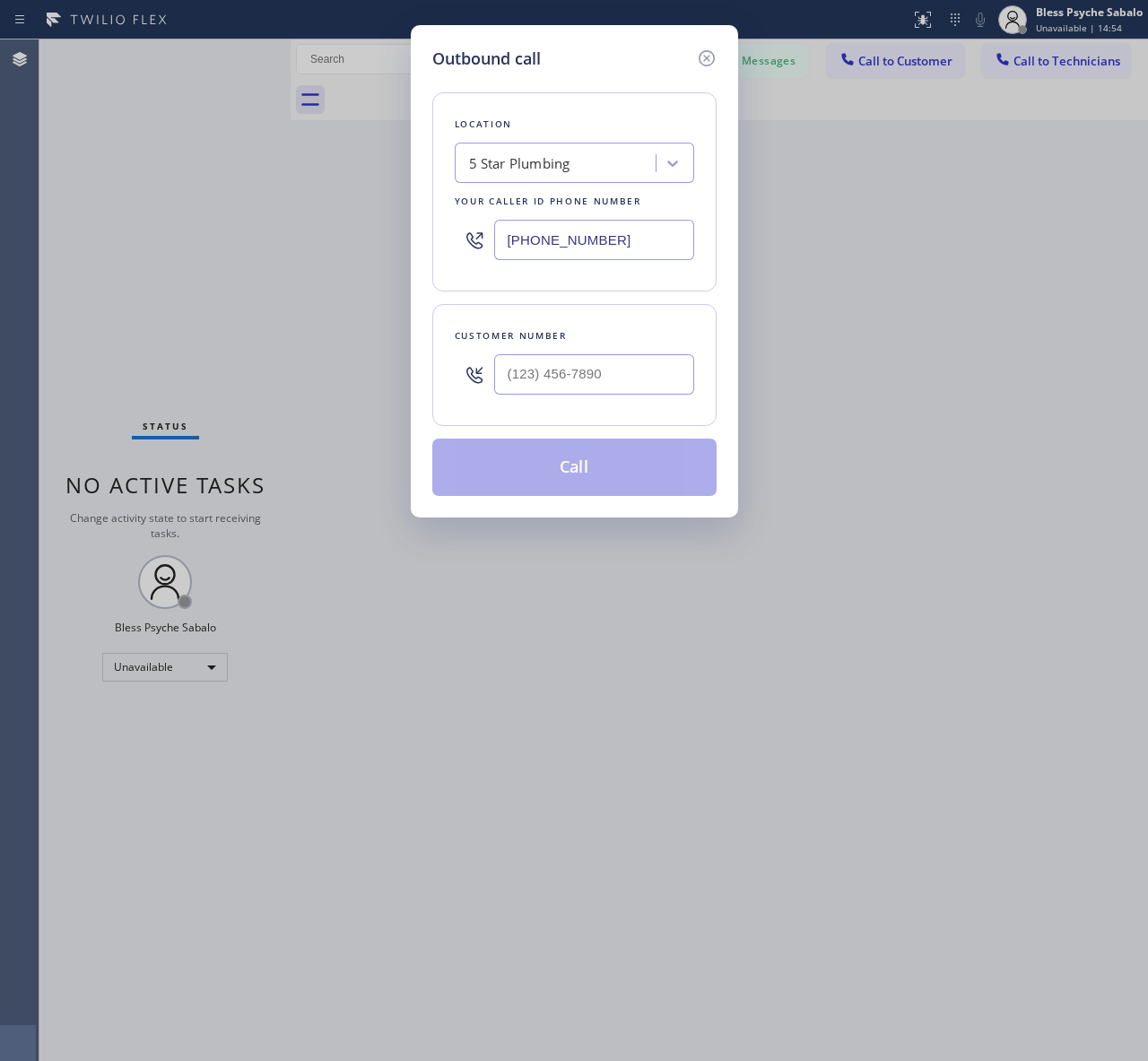
click at [571, 398] on div at bounding box center [593, 374] width 200 height 58
click at [575, 379] on input "(___) ___-____" at bounding box center [593, 374] width 200 height 40
paste input "818) 491-7817"
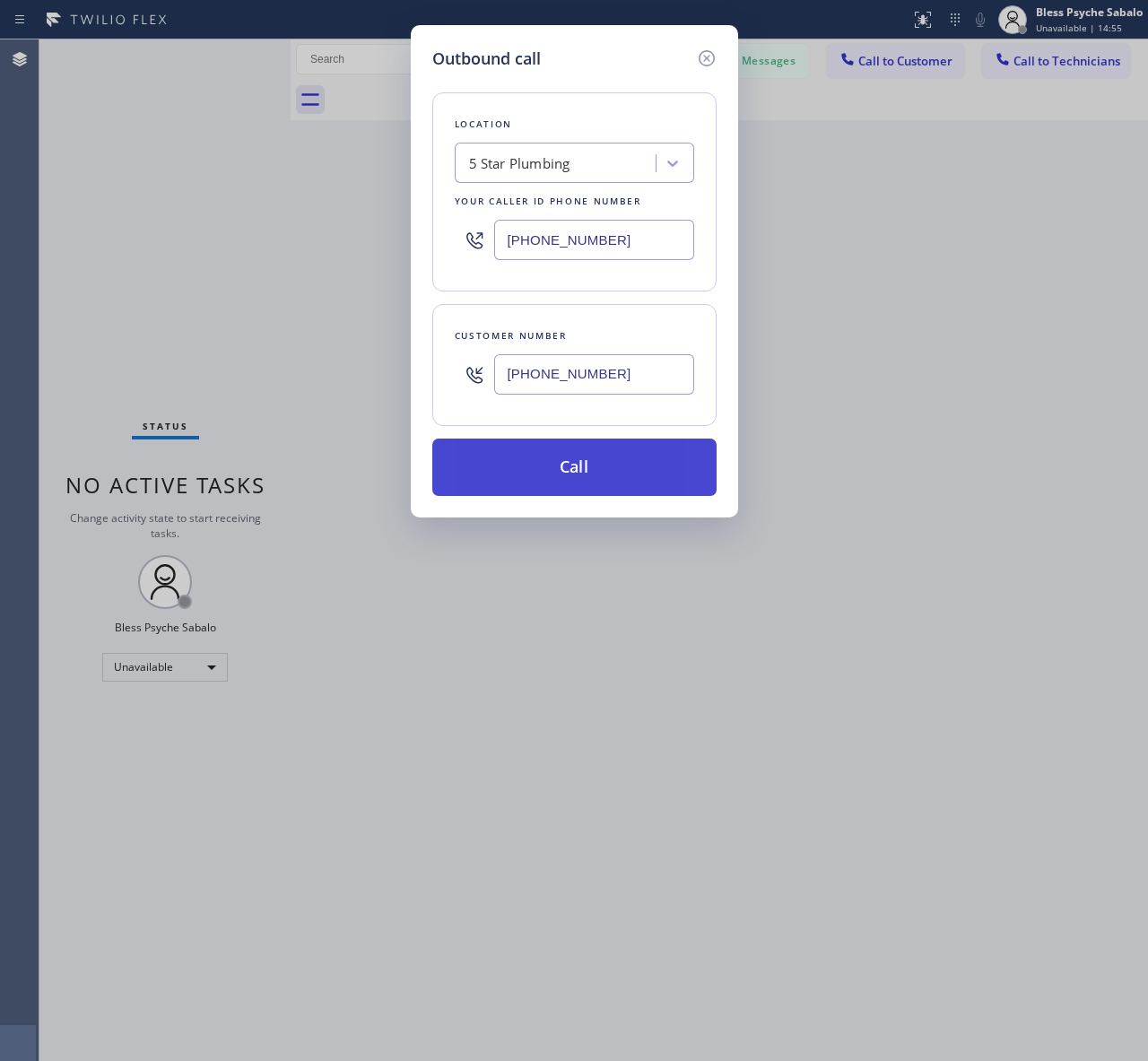
type input "[PHONE_NUMBER]"
click at [612, 443] on button "Call" at bounding box center [574, 467] width 285 height 57
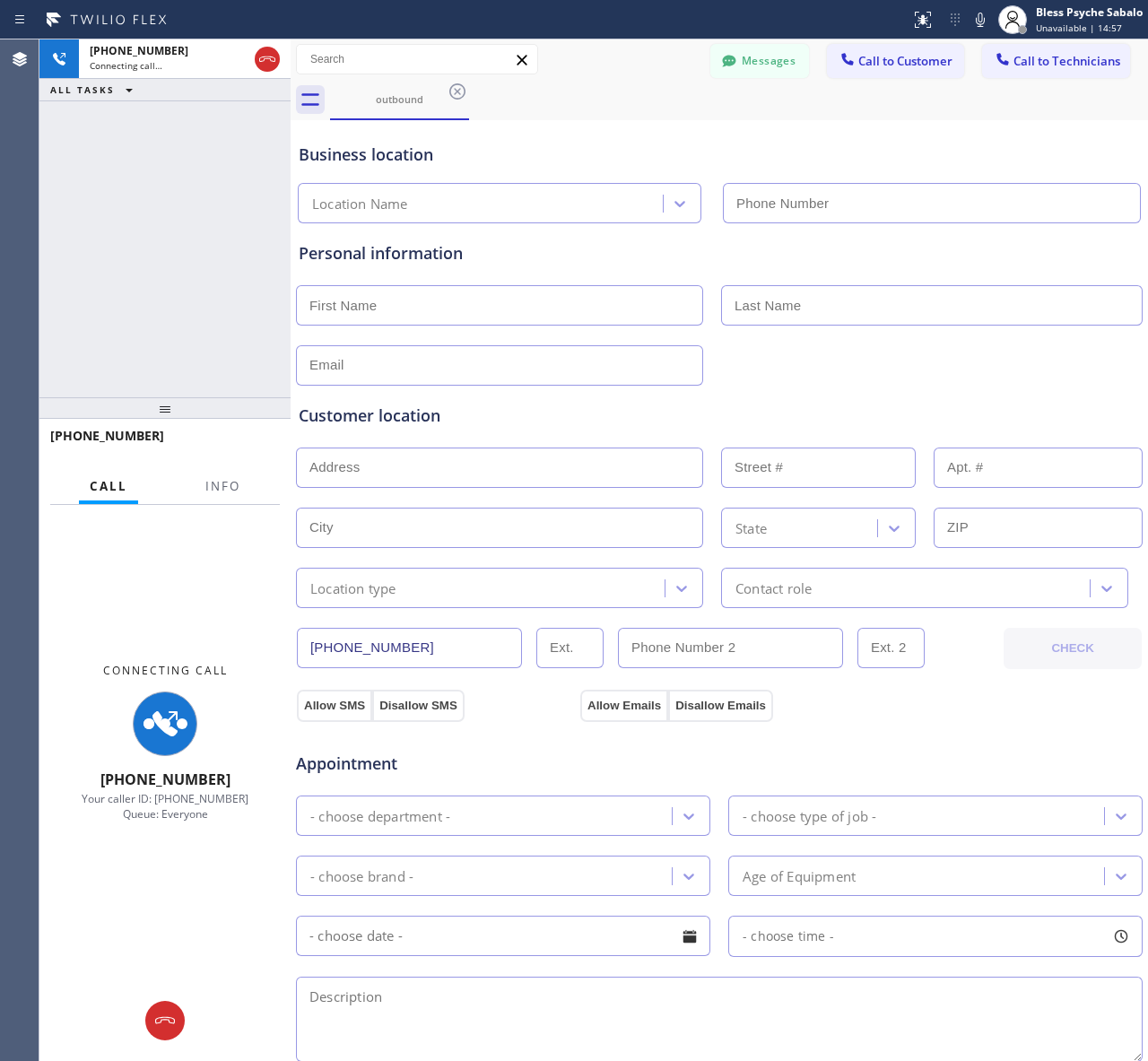
type input "[PHONE_NUMBER]"
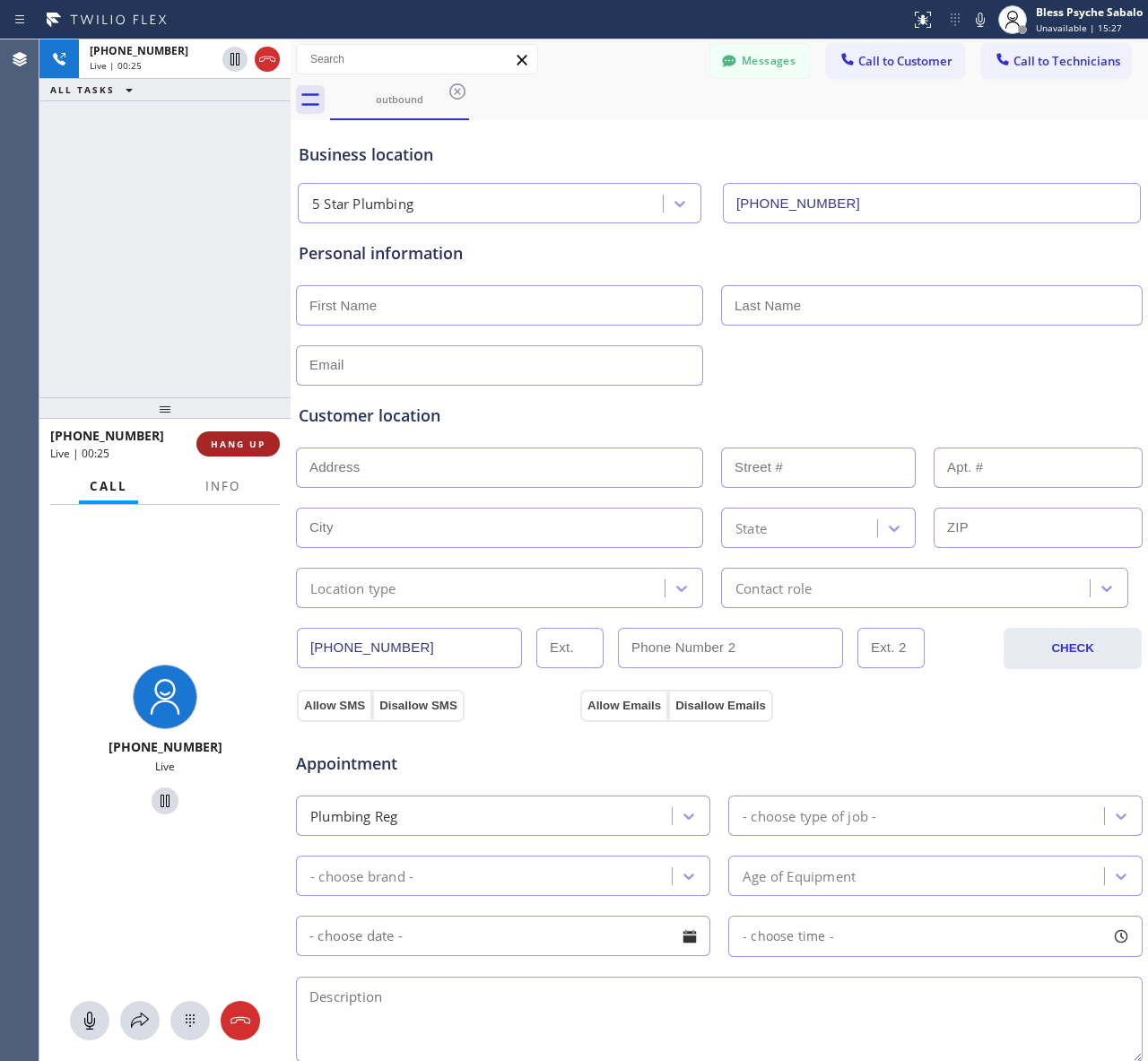
click at [235, 443] on span "HANG UP" at bounding box center [238, 443] width 55 height 13
click at [252, 361] on div "[PHONE_NUMBER] Live | 00:26 ALL TASKS ALL TASKS ACTIVE TASKS TASKS IN WRAP UP" at bounding box center [165, 218] width 251 height 358
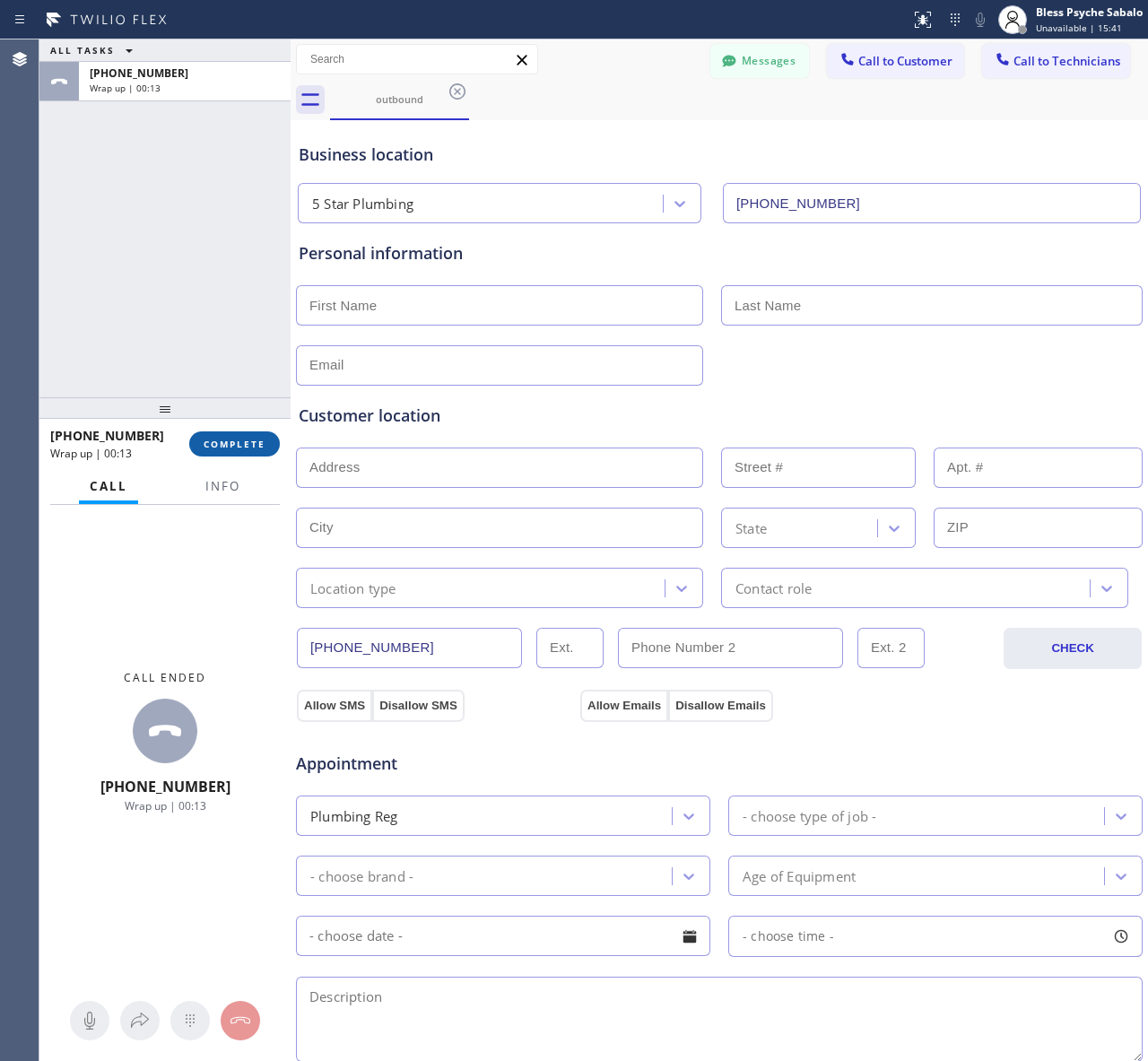
click at [212, 448] on span "COMPLETE" at bounding box center [234, 443] width 62 height 13
click at [239, 380] on div "ALL TASKS ALL TASKS ACTIVE TASKS TASKS IN WRAP UP [PHONE_NUMBER] Wrap up | 00:14" at bounding box center [165, 218] width 251 height 358
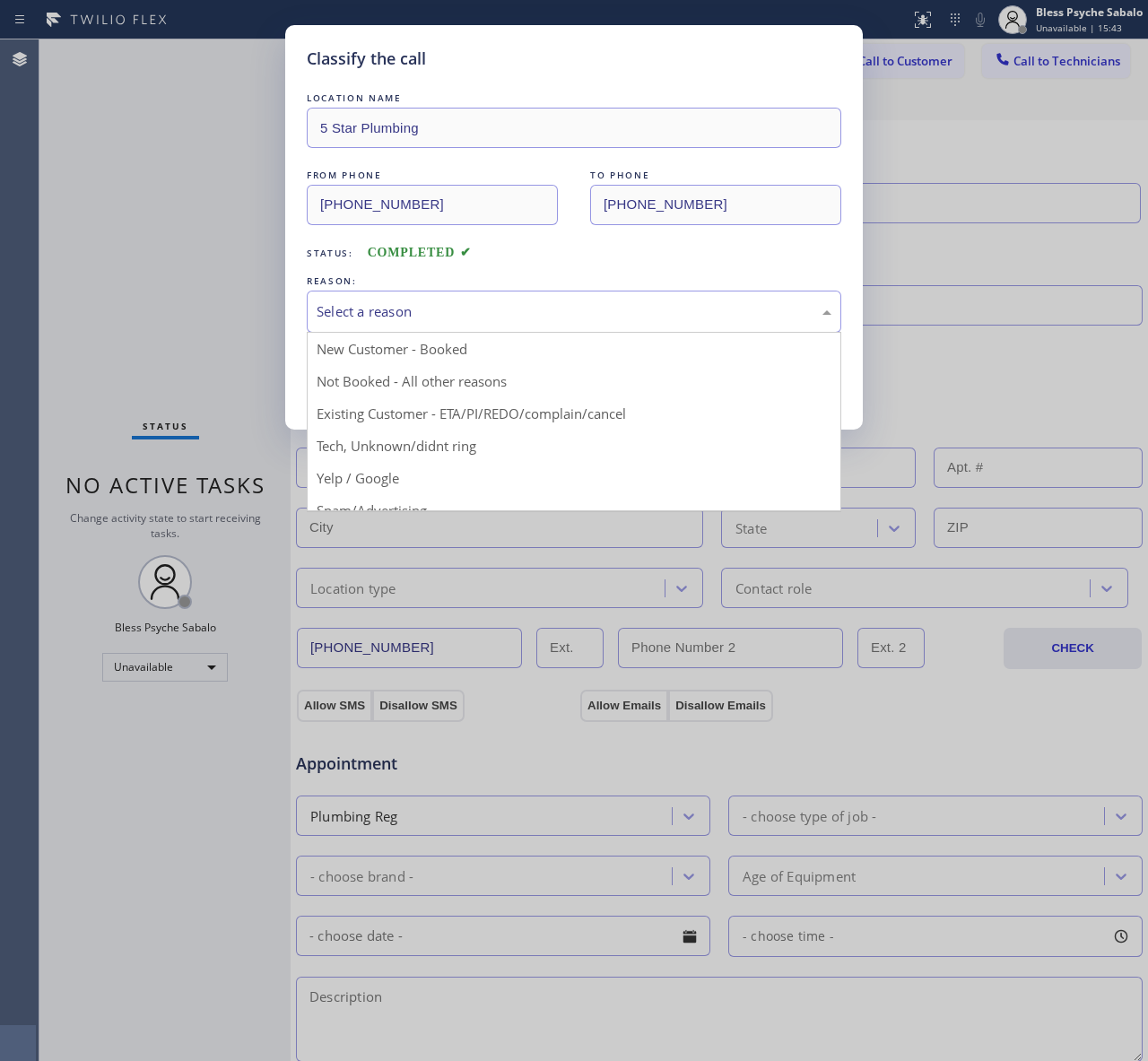
click at [661, 320] on div "Select a reason" at bounding box center [574, 311] width 514 height 21
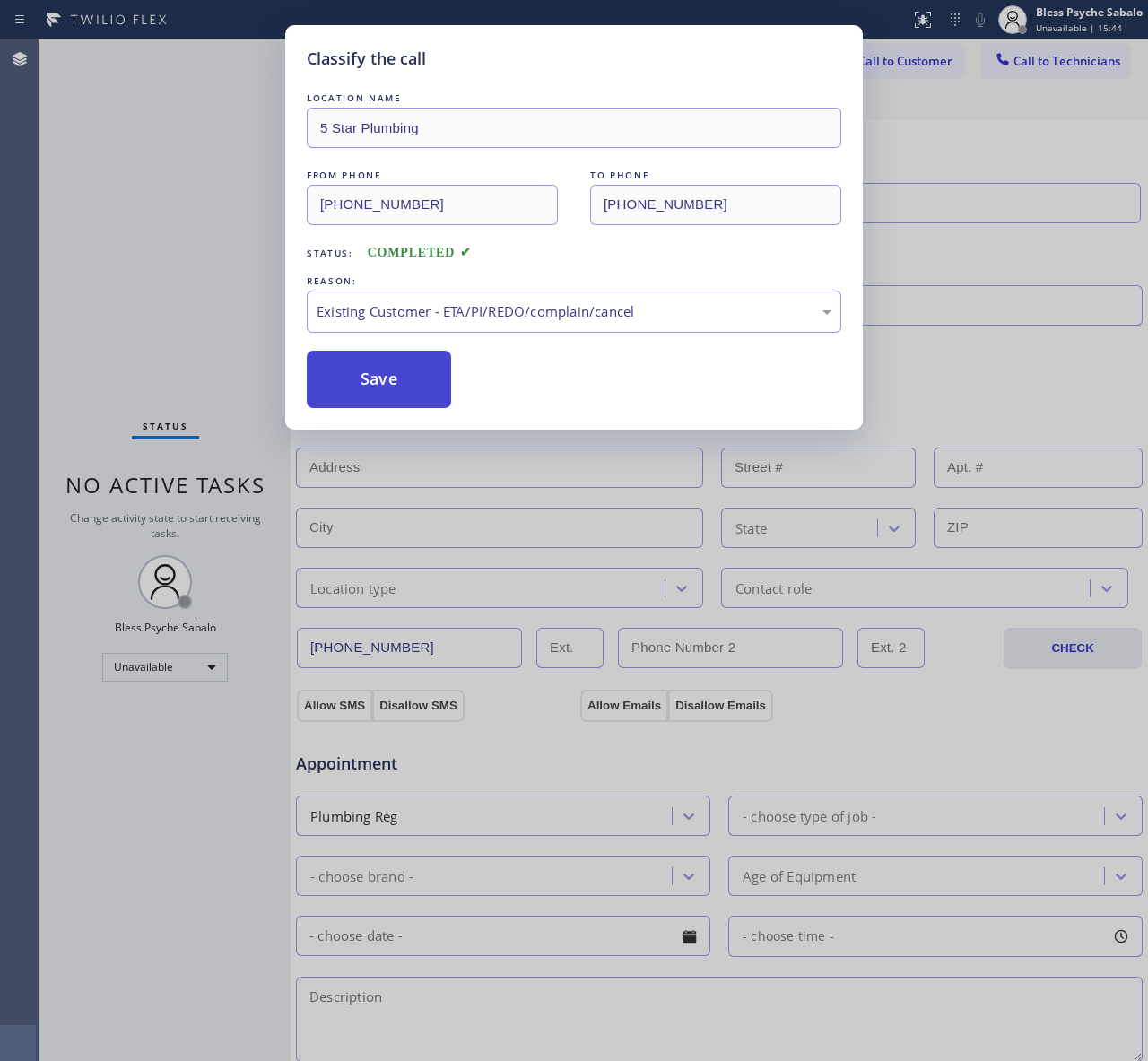
click at [441, 377] on button "Save" at bounding box center [379, 380] width 145 height 57
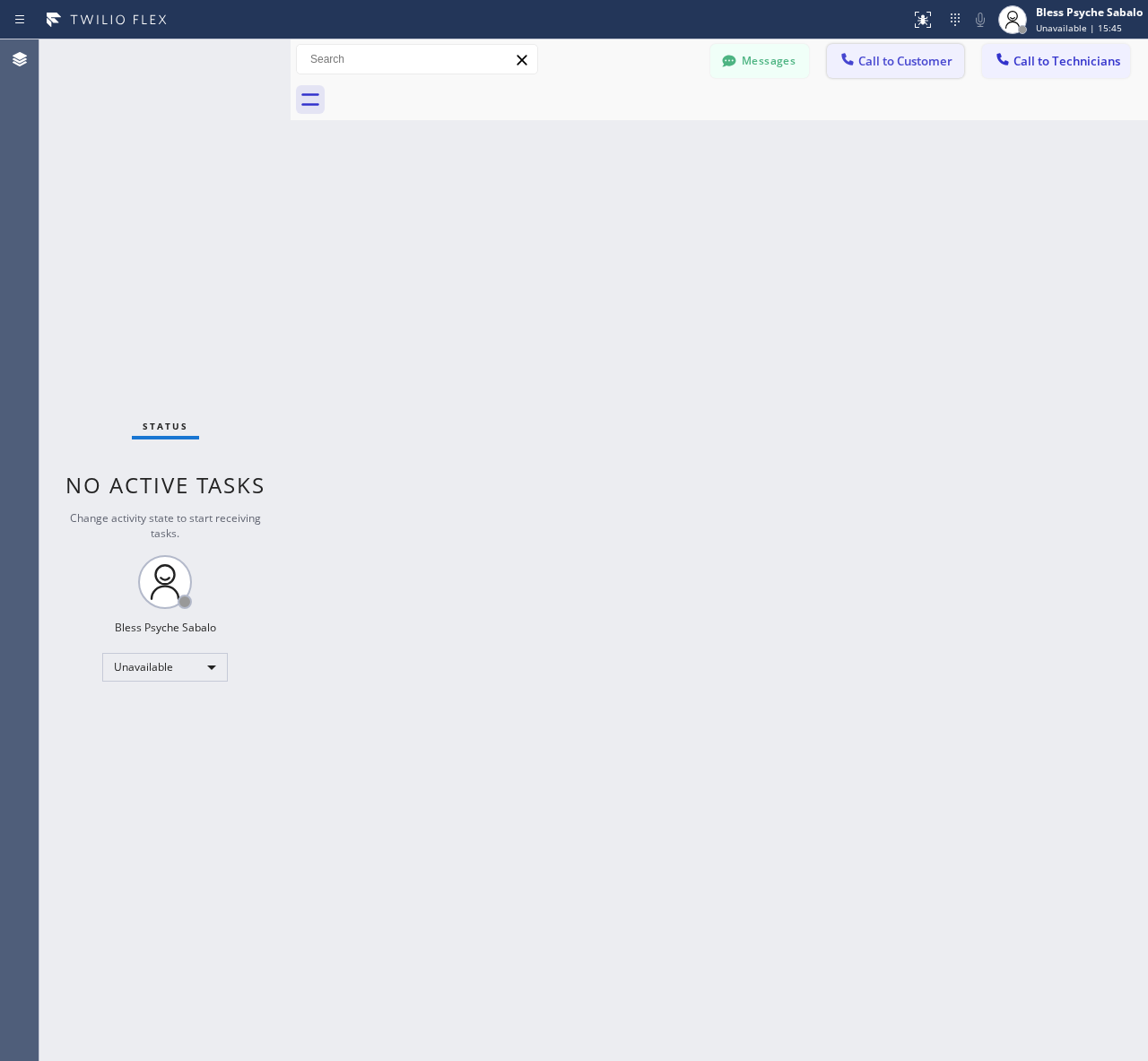
click at [902, 68] on span "Call to Customer" at bounding box center [905, 61] width 94 height 16
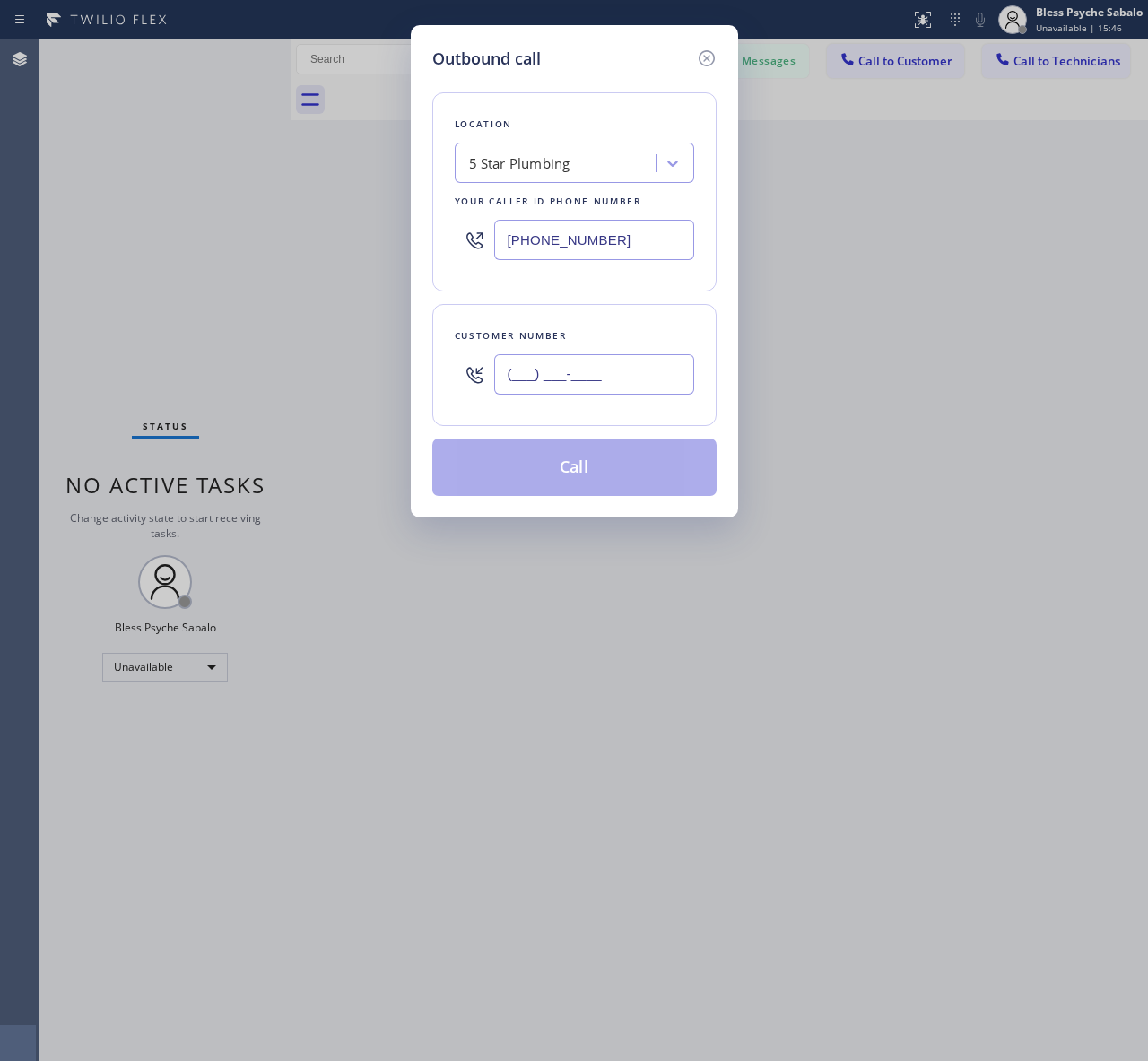
click at [615, 361] on input "(___) ___-____" at bounding box center [593, 374] width 200 height 40
paste input "818) 722-9455"
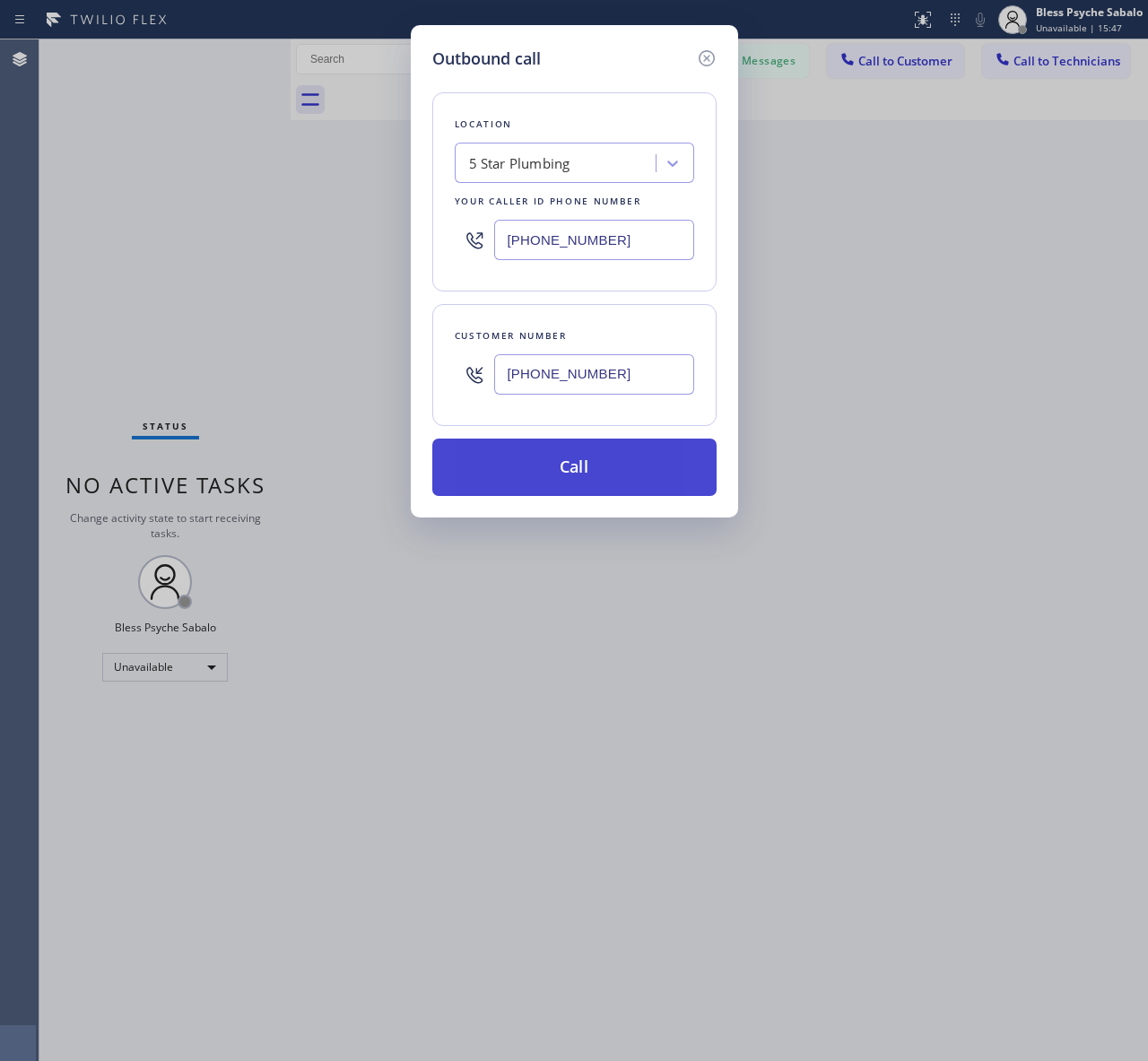
type input "[PHONE_NUMBER]"
click at [615, 453] on button "Call" at bounding box center [574, 467] width 285 height 57
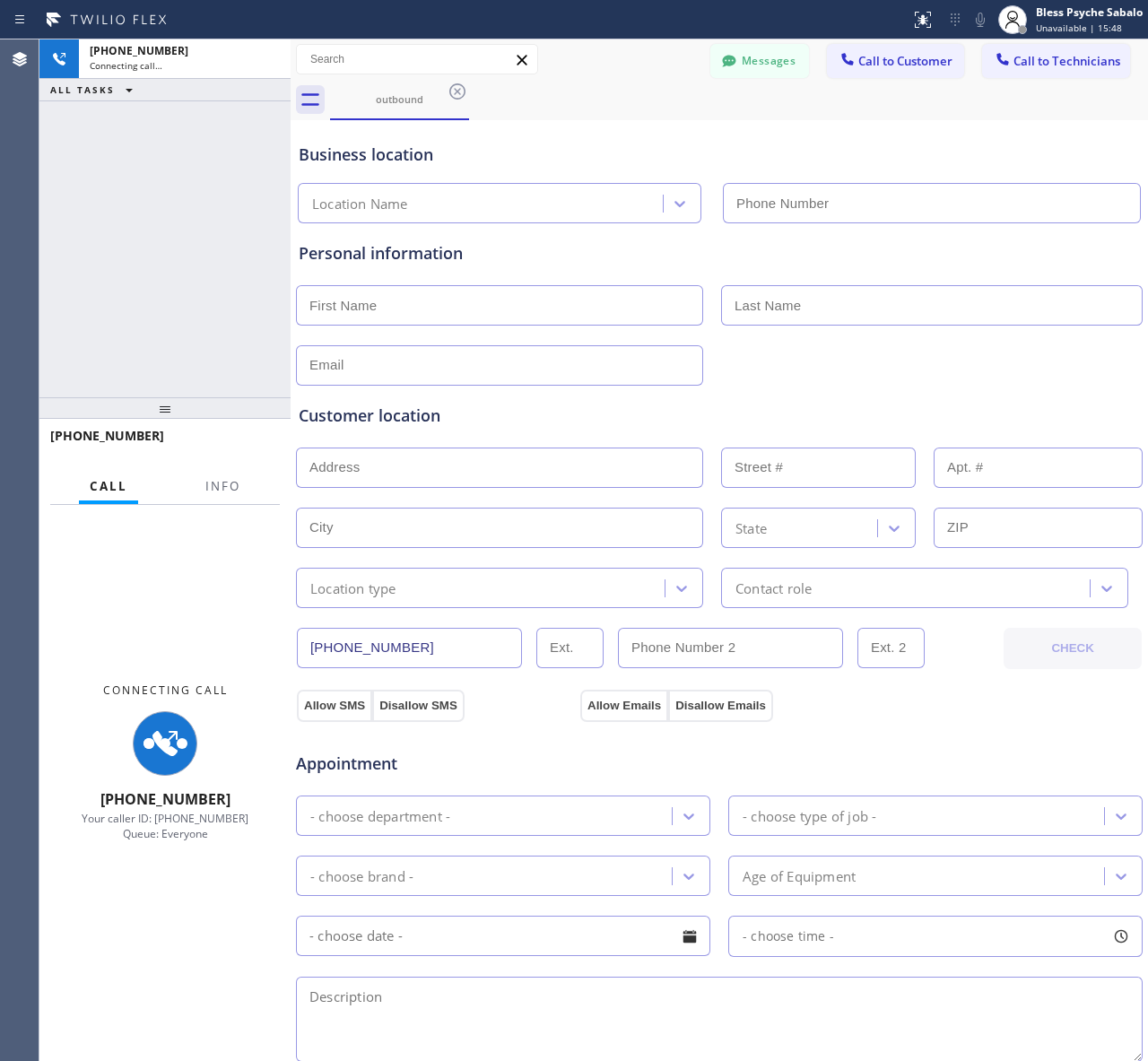
type input "[PHONE_NUMBER]"
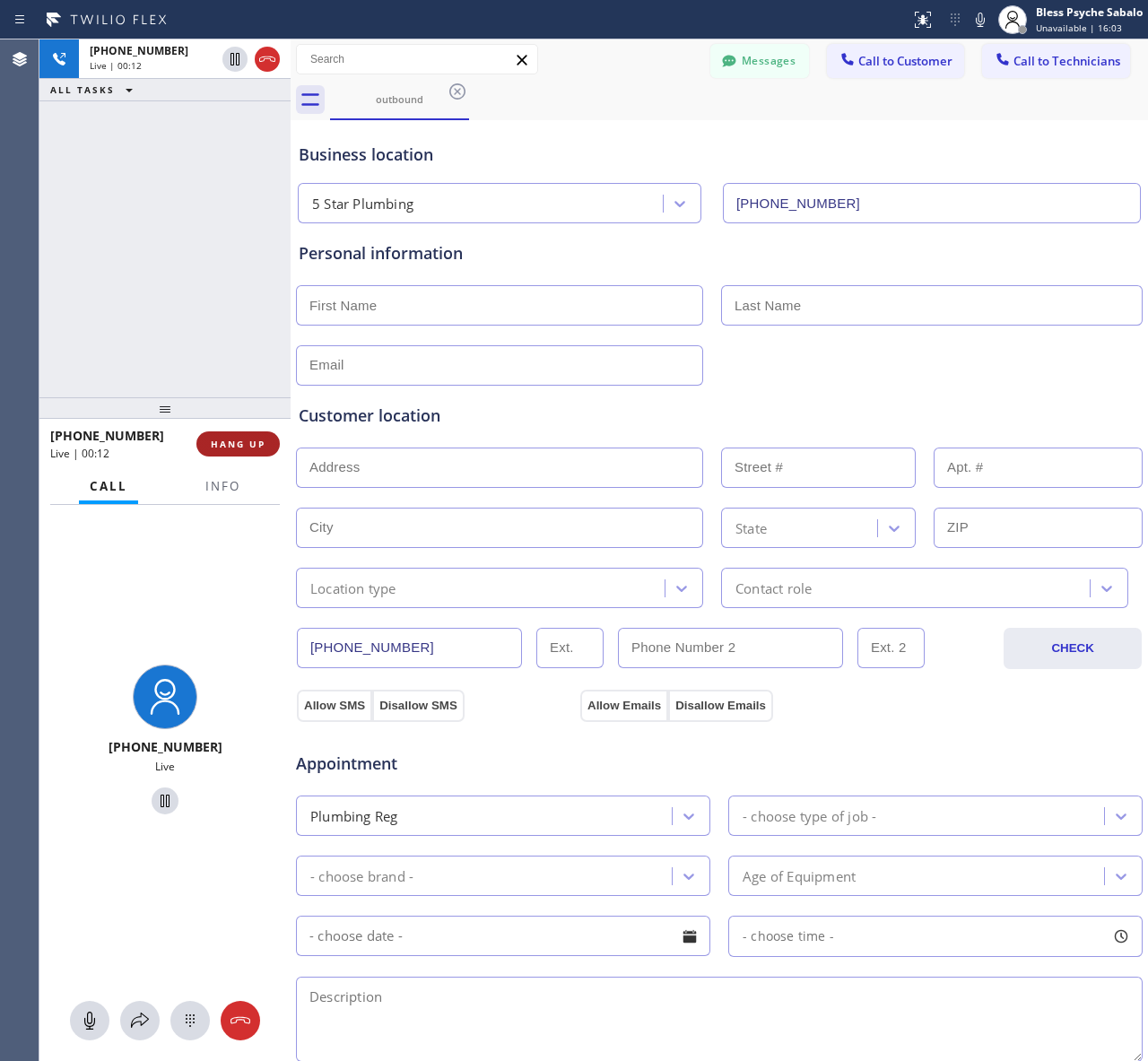
click at [230, 437] on span "HANG UP" at bounding box center [238, 443] width 55 height 13
click at [241, 342] on div "[PHONE_NUMBER] Live | 00:13 ALL TASKS ALL TASKS ACTIVE TASKS TASKS IN WRAP UP" at bounding box center [165, 218] width 251 height 358
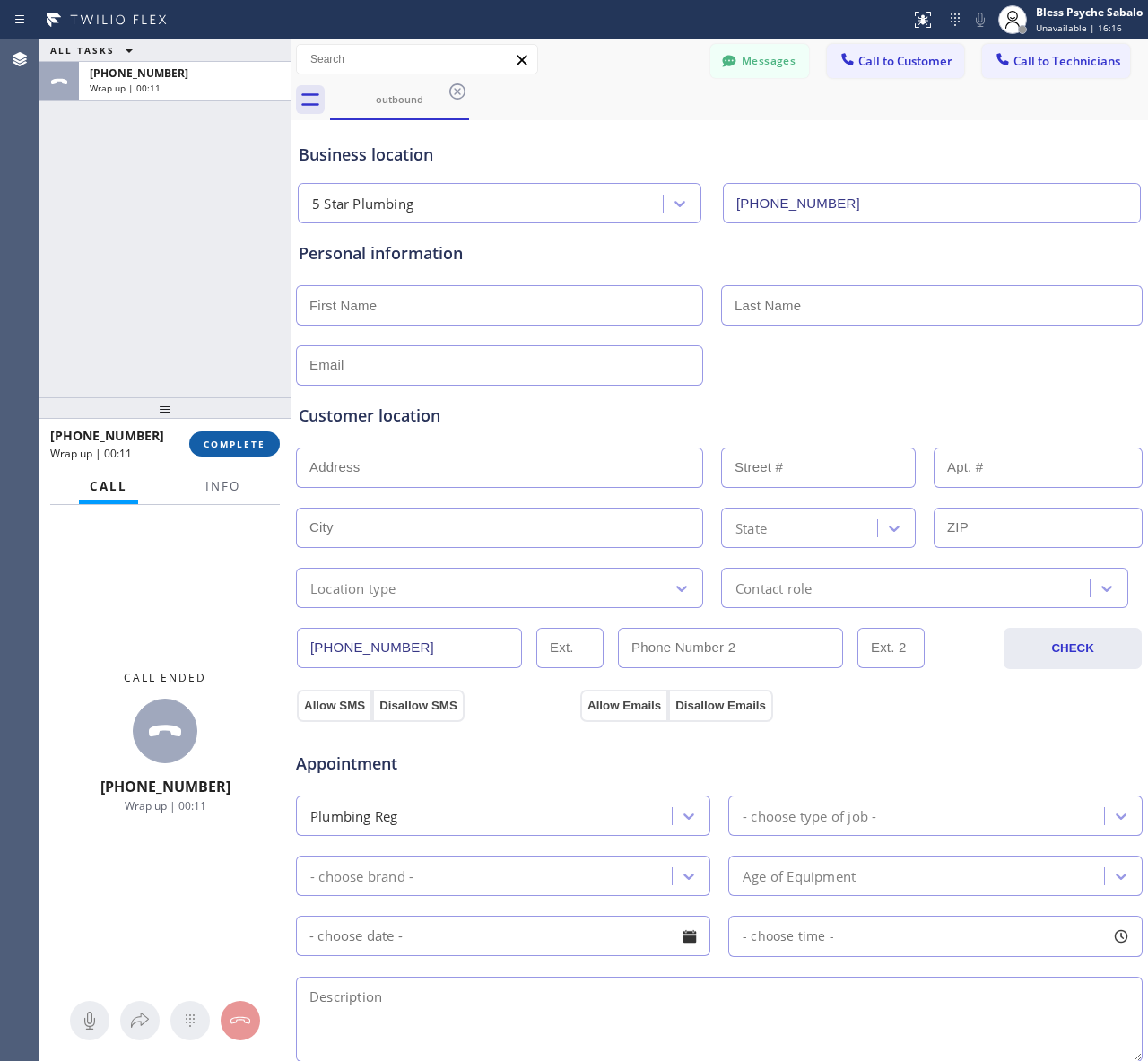
click at [208, 442] on span "COMPLETE" at bounding box center [234, 443] width 62 height 13
click at [236, 189] on div "ALL TASKS ALL TASKS ACTIVE TASKS TASKS IN WRAP UP [PHONE_NUMBER] Wrap up | 00:11" at bounding box center [165, 218] width 251 height 358
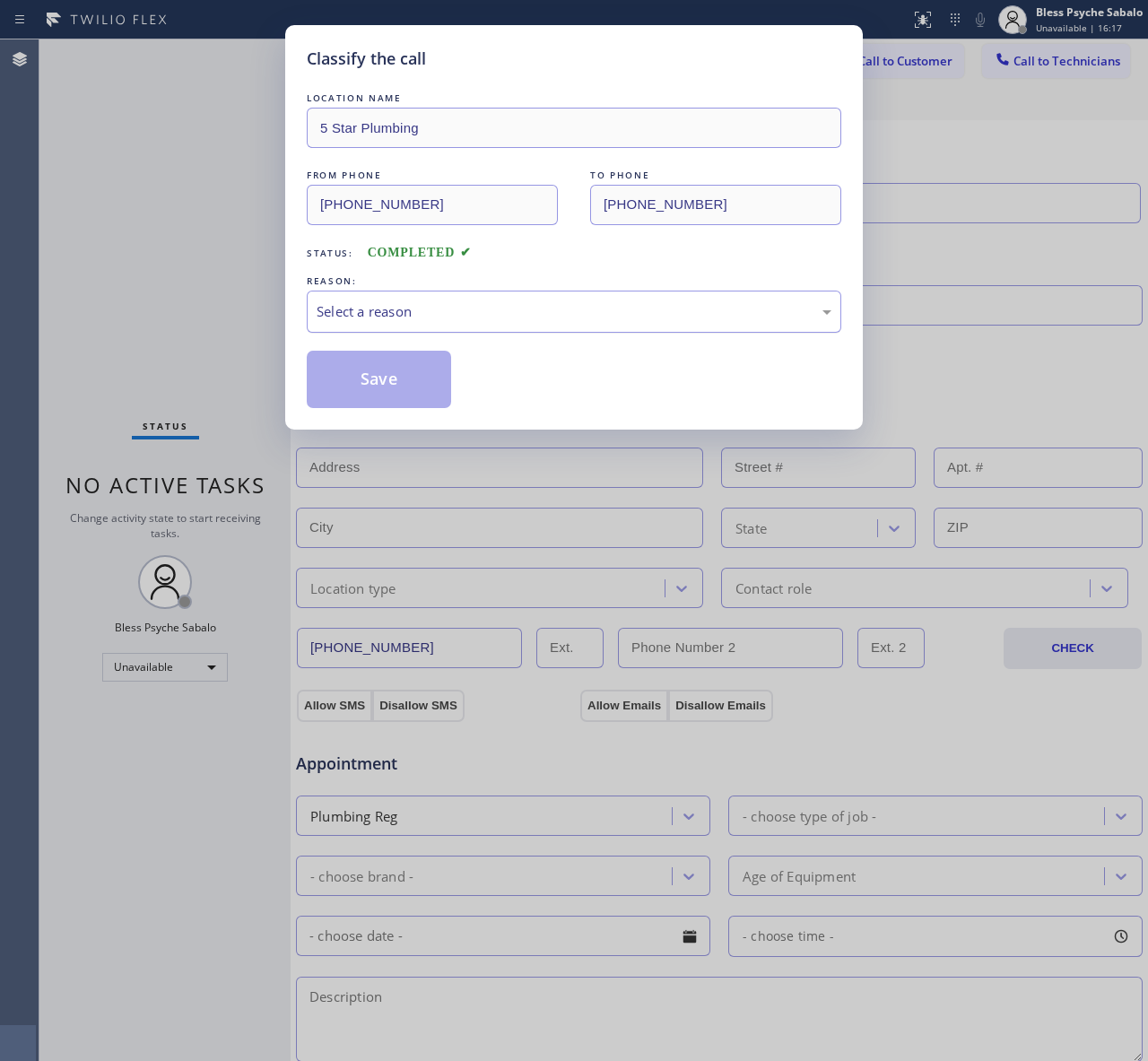
click at [741, 293] on div "Select a reason" at bounding box center [574, 311] width 534 height 42
click at [381, 373] on button "Save" at bounding box center [379, 380] width 145 height 57
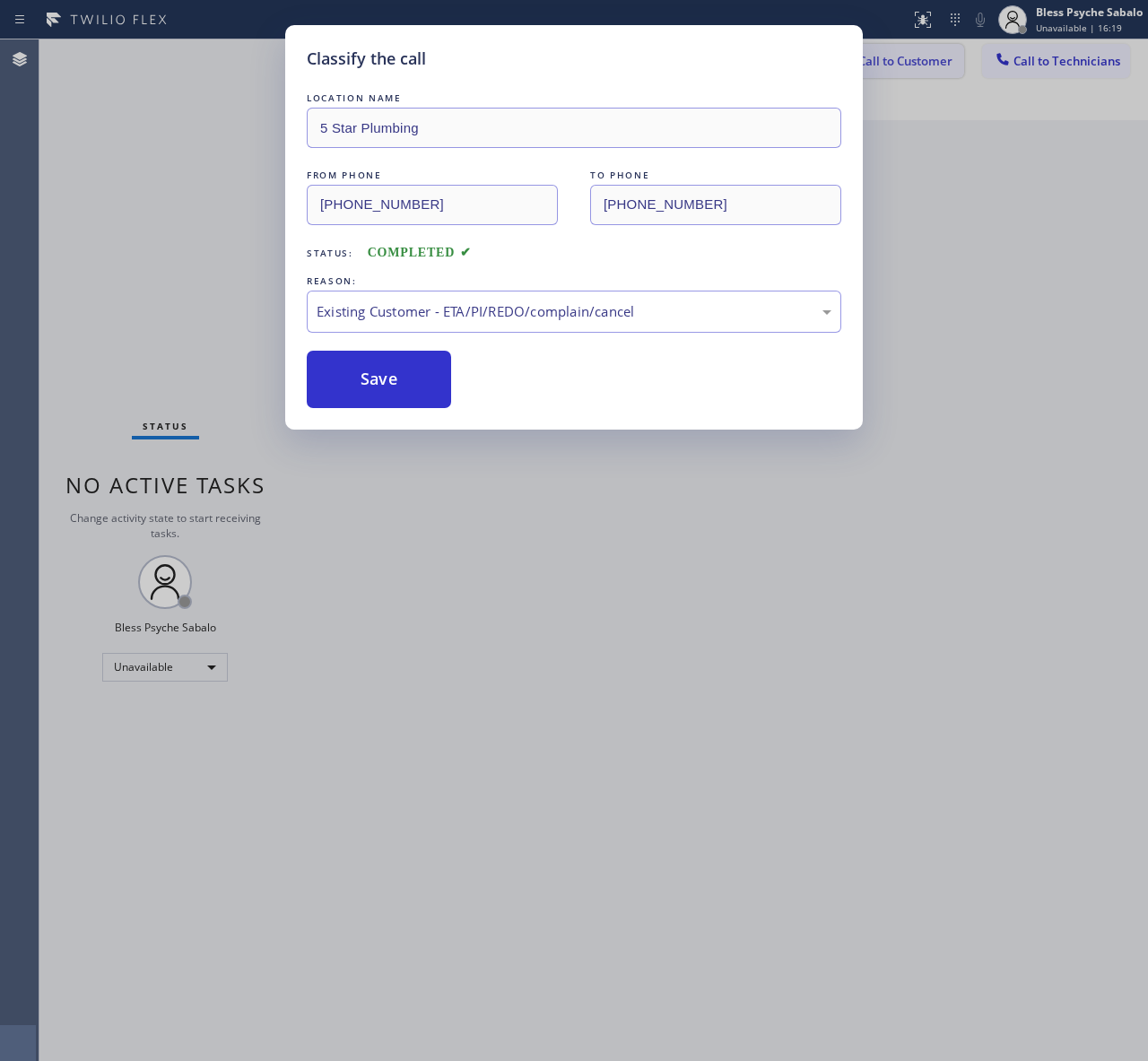
click at [910, 72] on button "Call to Customer" at bounding box center [895, 61] width 137 height 34
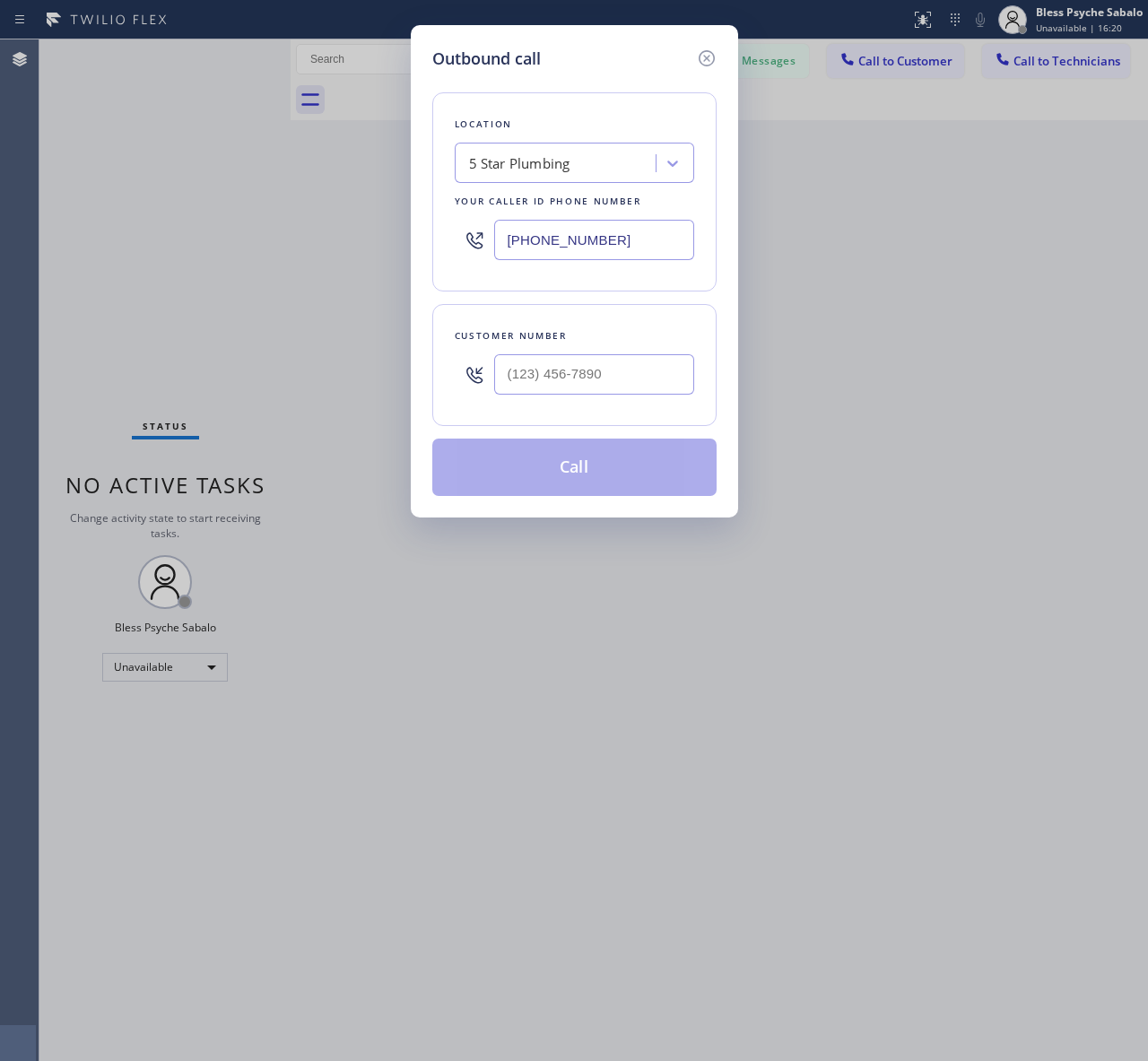
click at [617, 351] on div at bounding box center [593, 374] width 200 height 58
click at [624, 386] on input "(___) ___-____" at bounding box center [593, 374] width 200 height 40
paste input "805) 678-9967"
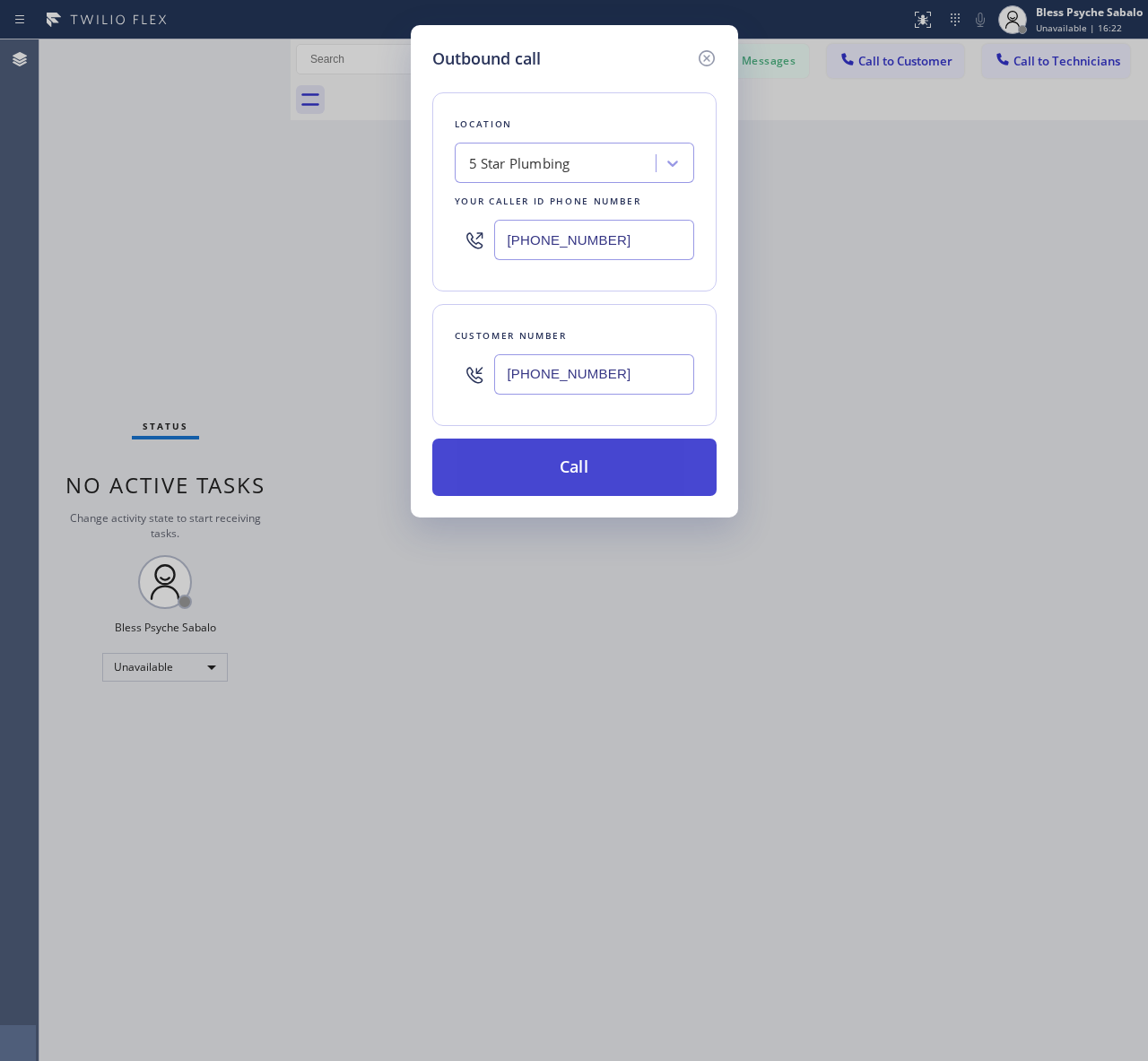
type input "[PHONE_NUMBER]"
click at [655, 445] on button "Call" at bounding box center [574, 467] width 285 height 57
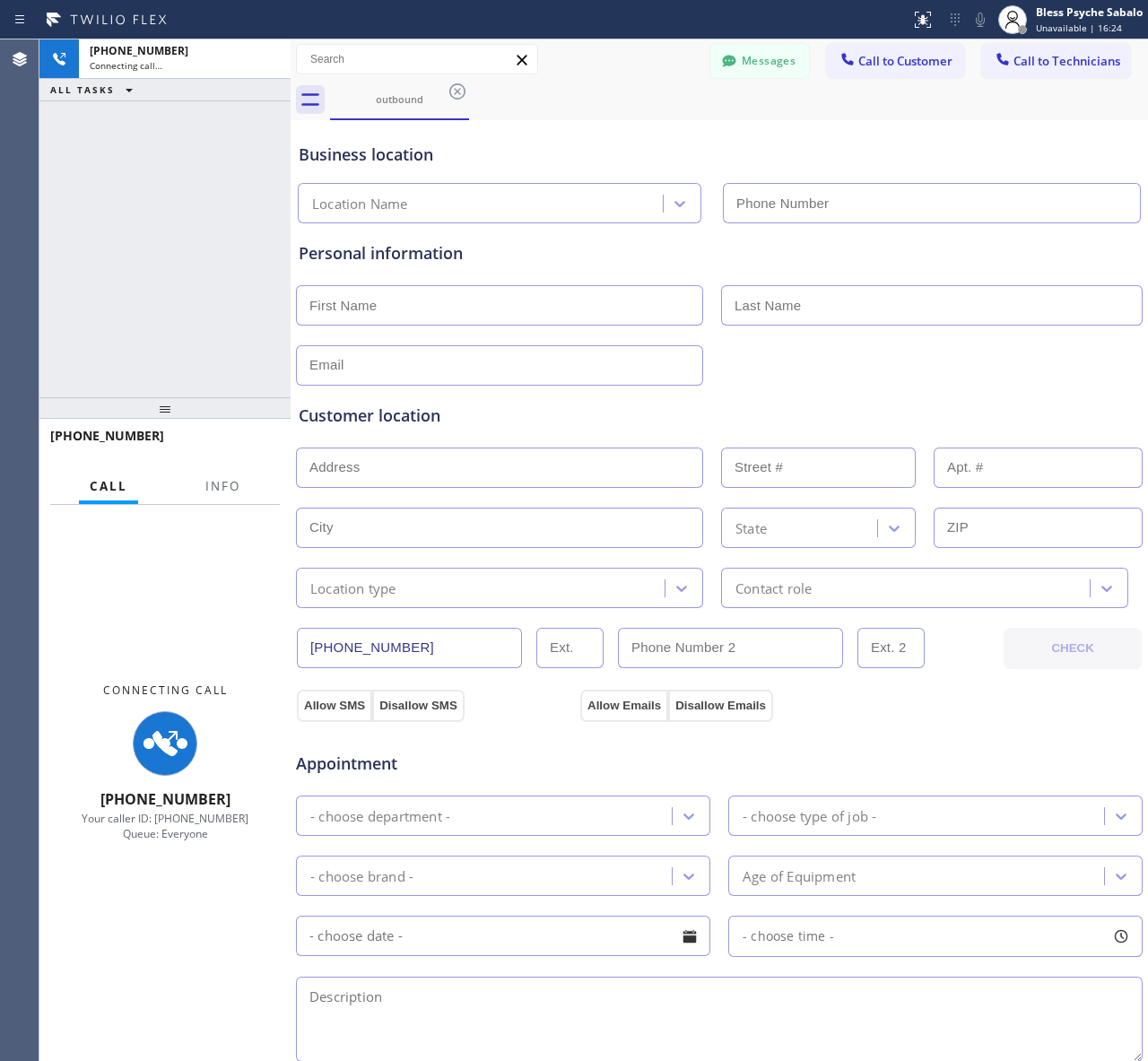
type input "[PHONE_NUMBER]"
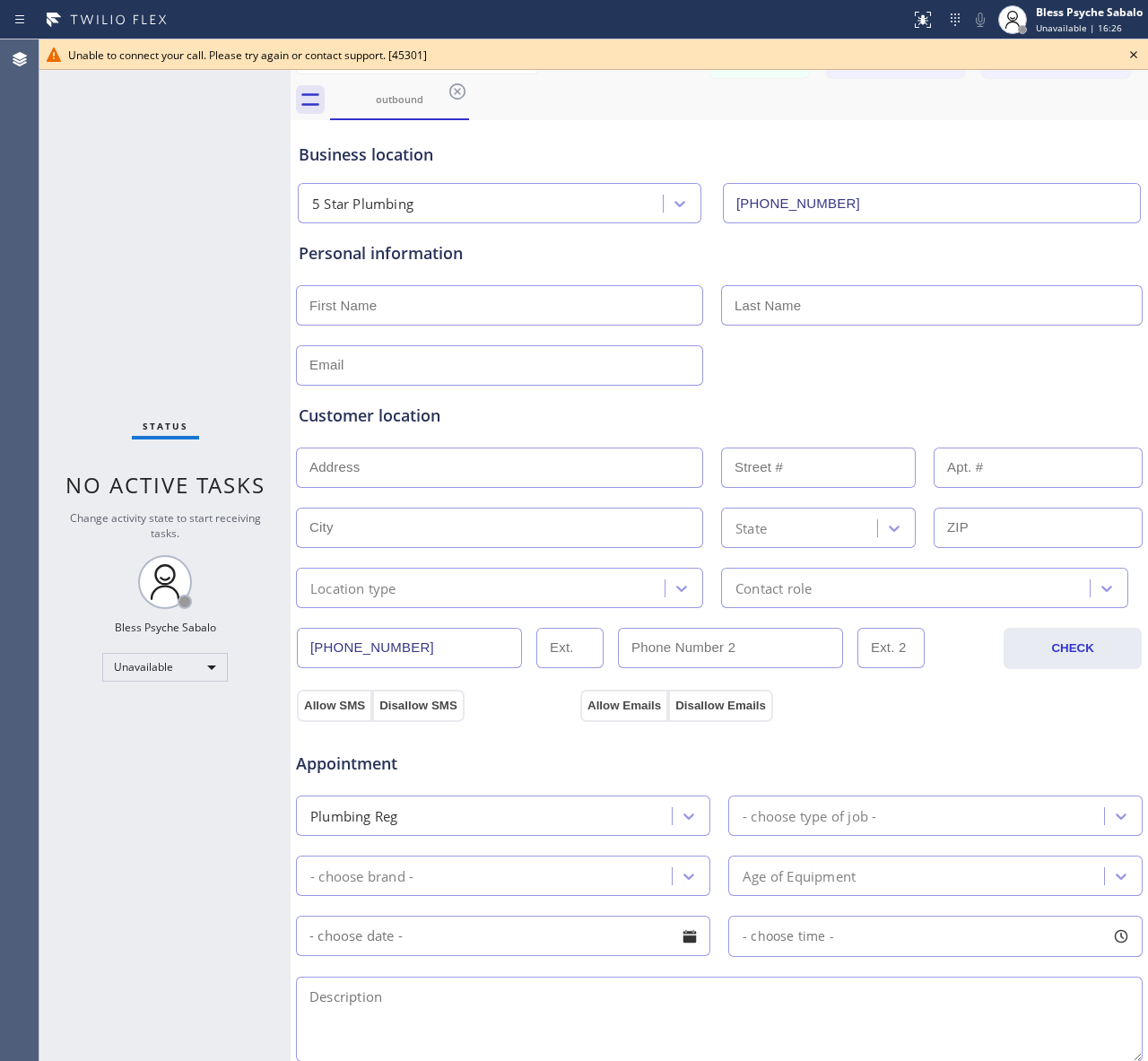
click at [267, 167] on div "Status No active tasks Change activity state to start receiving tasks. Bless Ps…" at bounding box center [165, 550] width 251 height 1022
click at [1133, 50] on icon at bounding box center [1134, 55] width 22 height 22
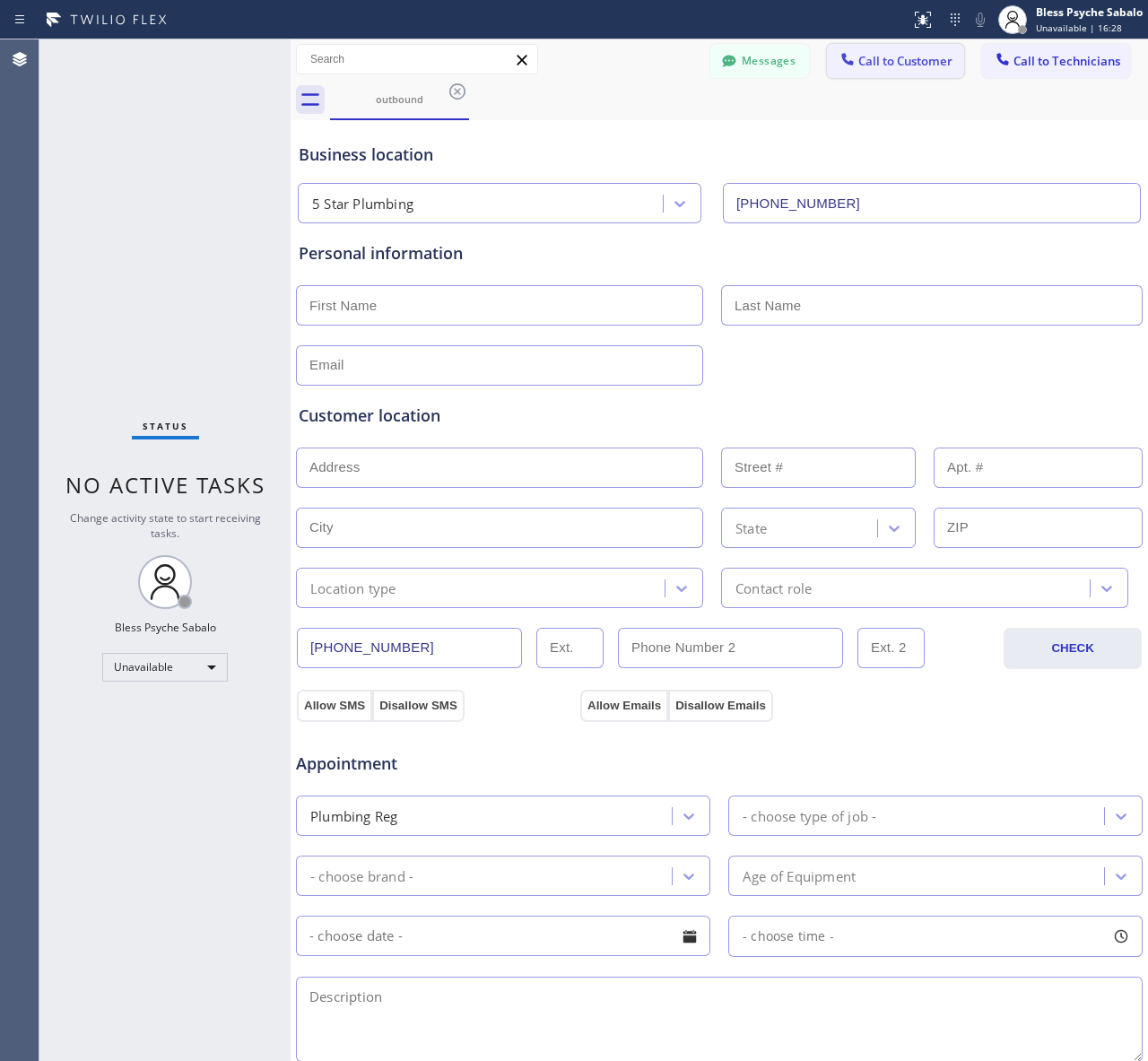
click at [858, 65] on span "Call to Customer" at bounding box center [905, 61] width 94 height 16
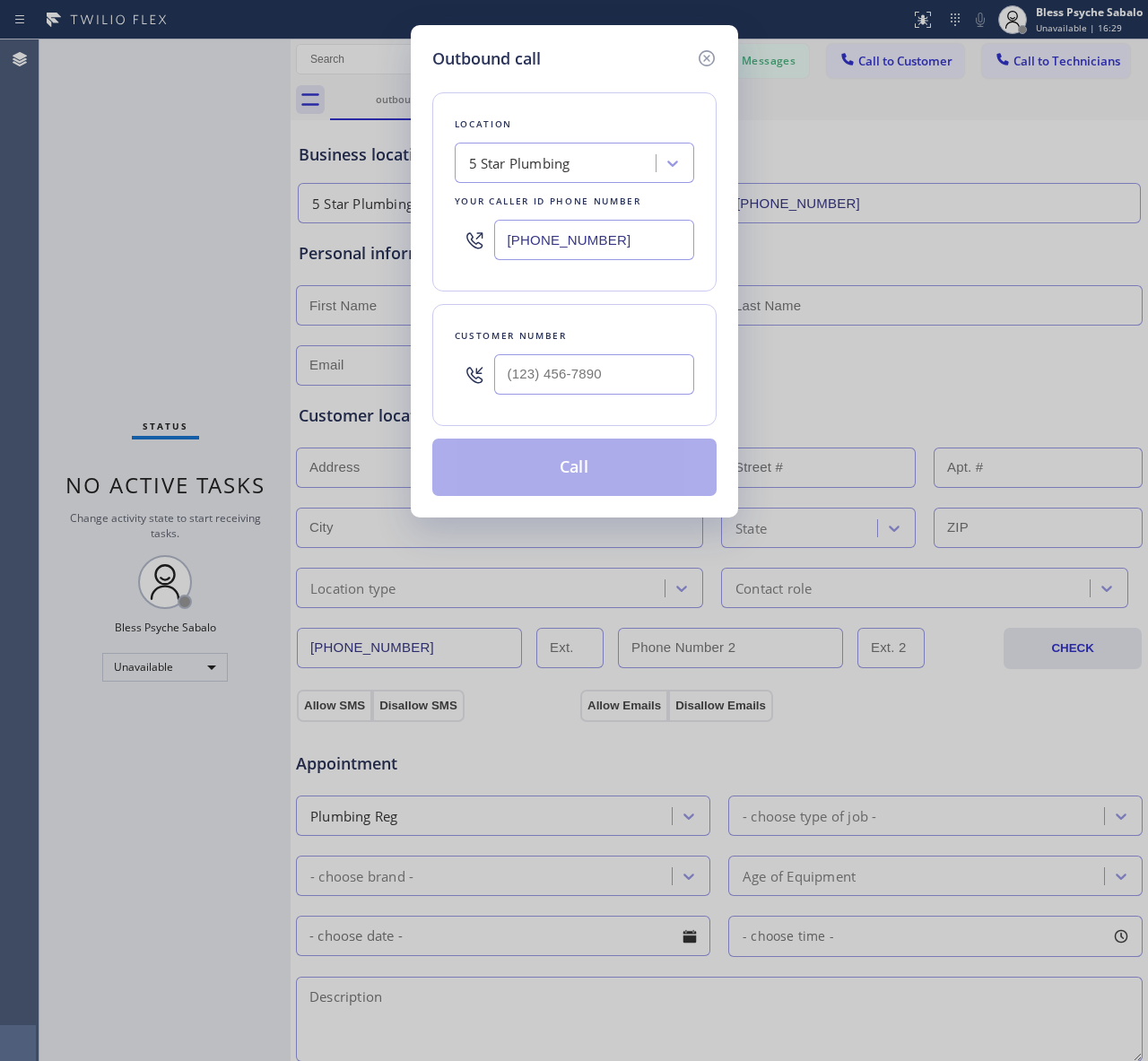
click at [603, 168] on div "5 Star Plumbing" at bounding box center [557, 163] width 196 height 31
type input "home alliance"
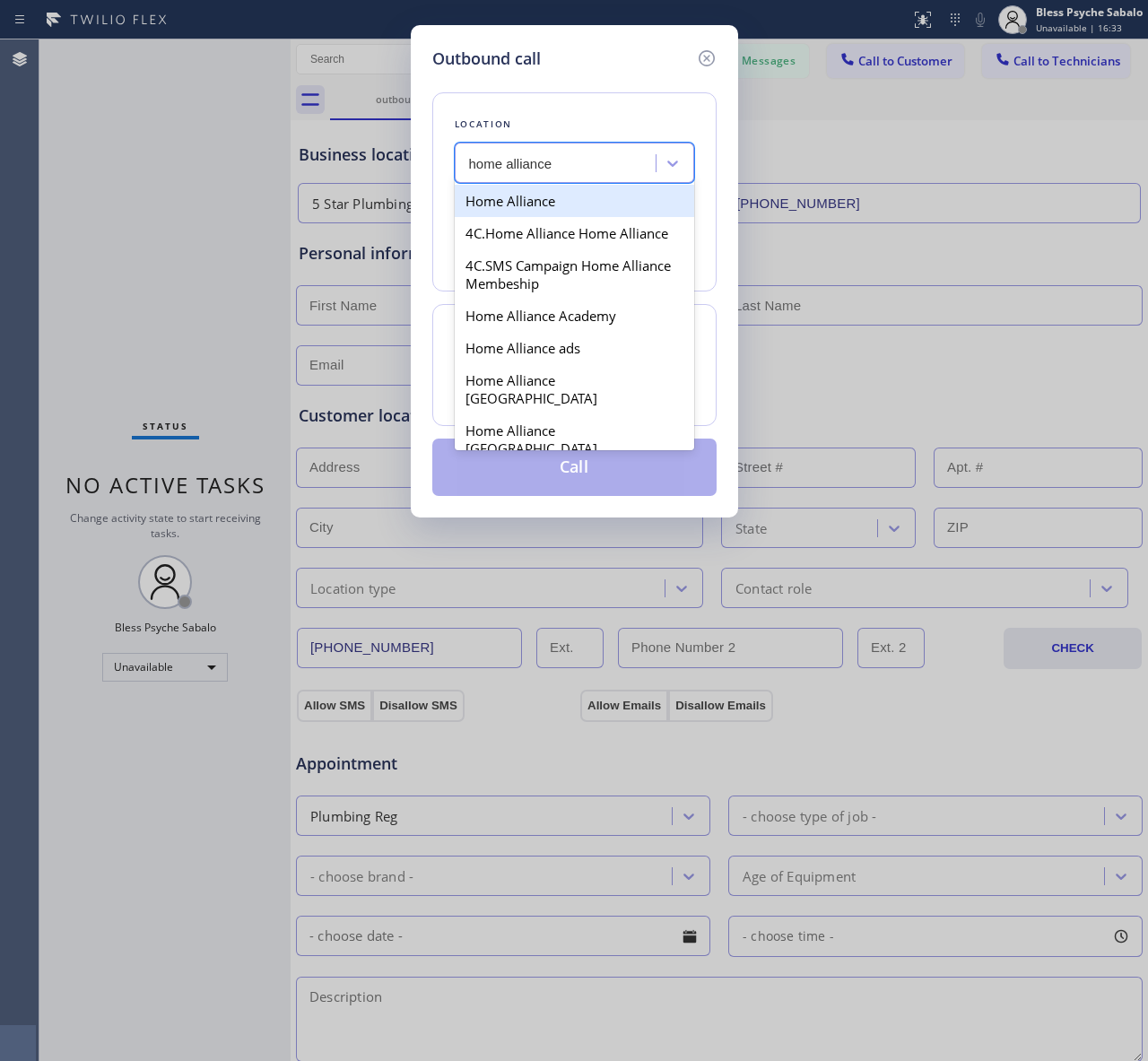
click at [567, 214] on div "Home Alliance" at bounding box center [574, 201] width 240 height 32
type input "[PHONE_NUMBER]"
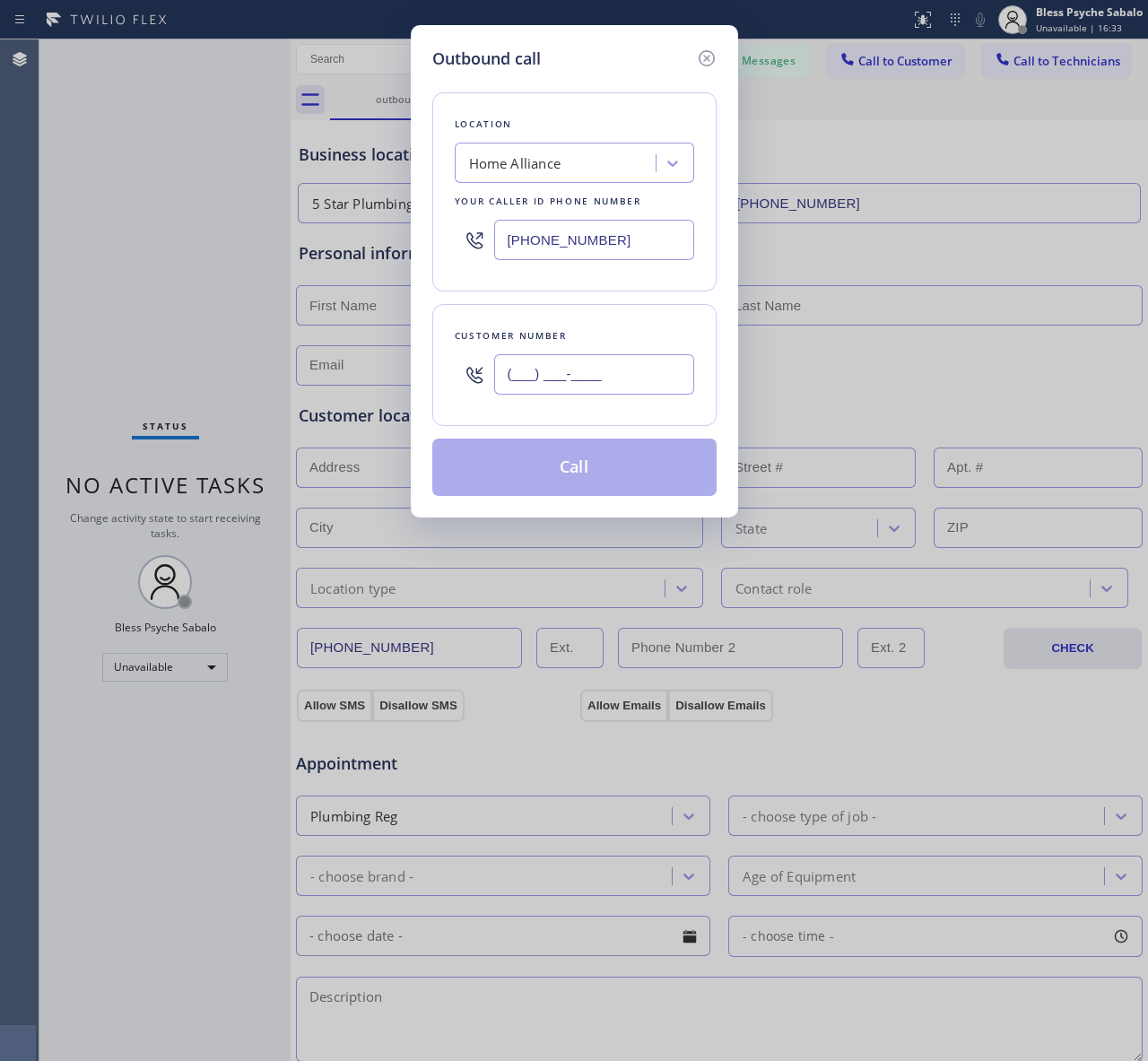
click at [585, 392] on input "(___) ___-____" at bounding box center [593, 374] width 200 height 40
paste input "805) 678-9967"
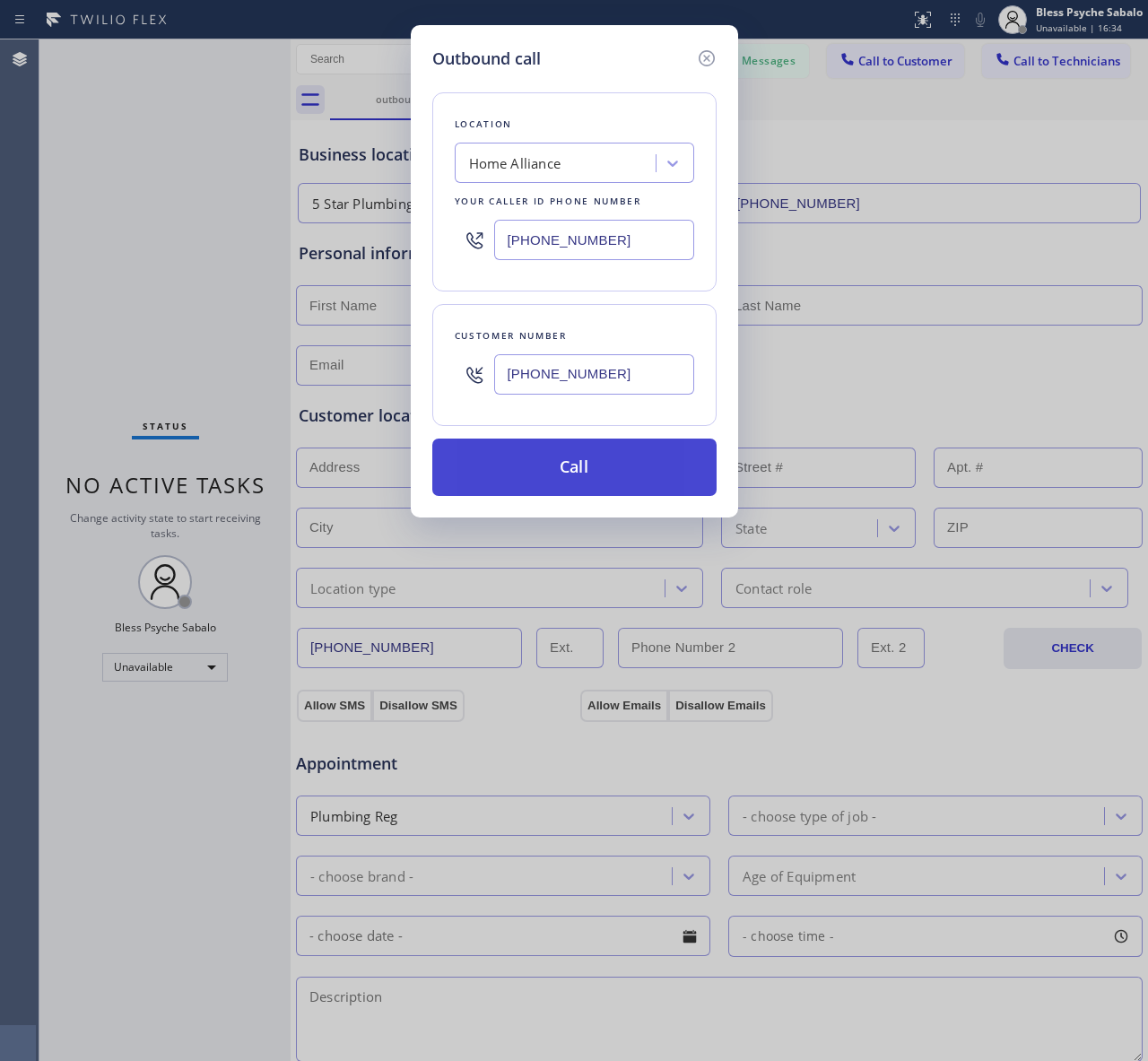
type input "[PHONE_NUMBER]"
drag, startPoint x: 627, startPoint y: 468, endPoint x: 638, endPoint y: 408, distance: 61.0
click at [630, 463] on button "Call" at bounding box center [574, 467] width 285 height 57
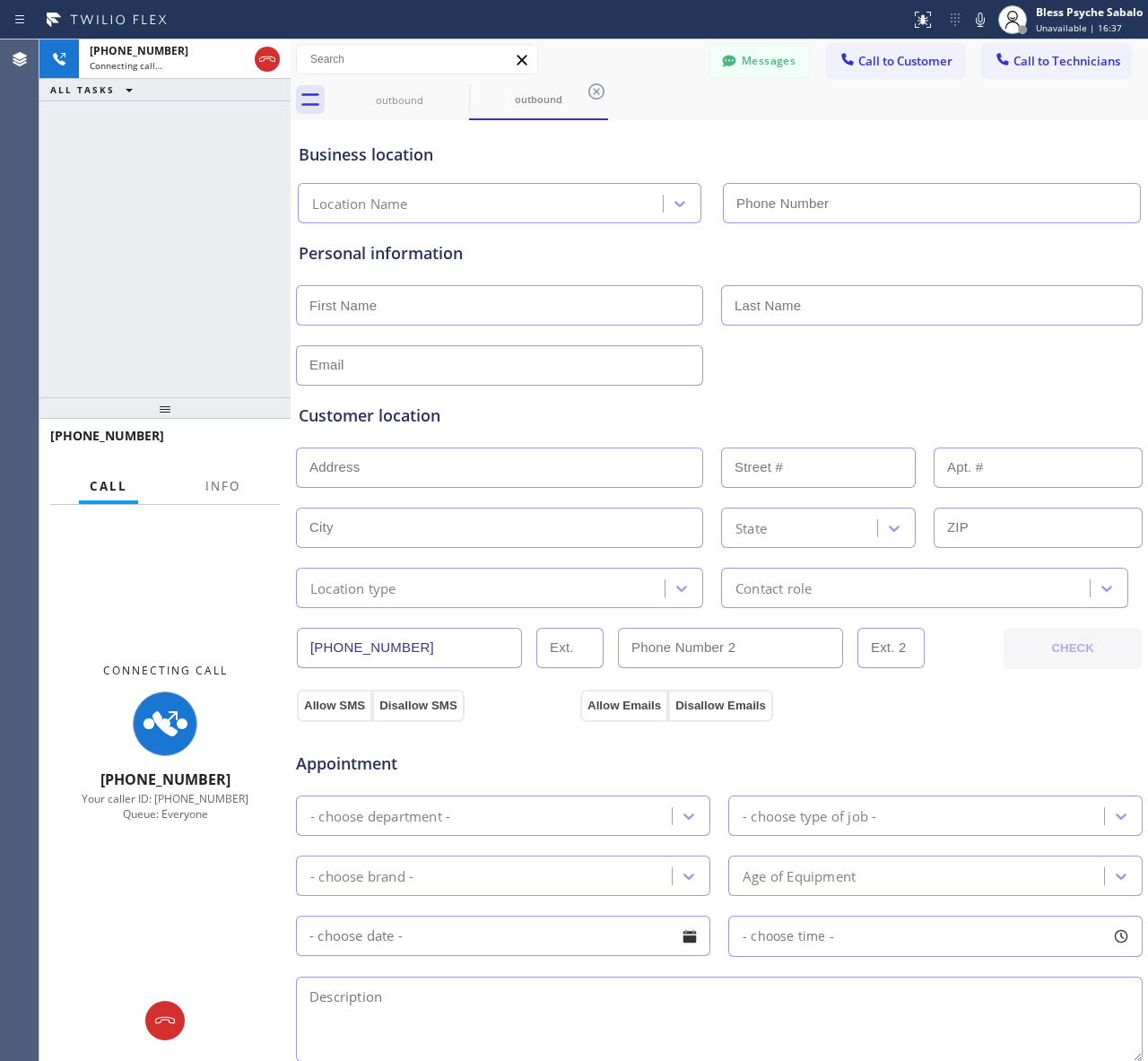
type input "[PHONE_NUMBER]"
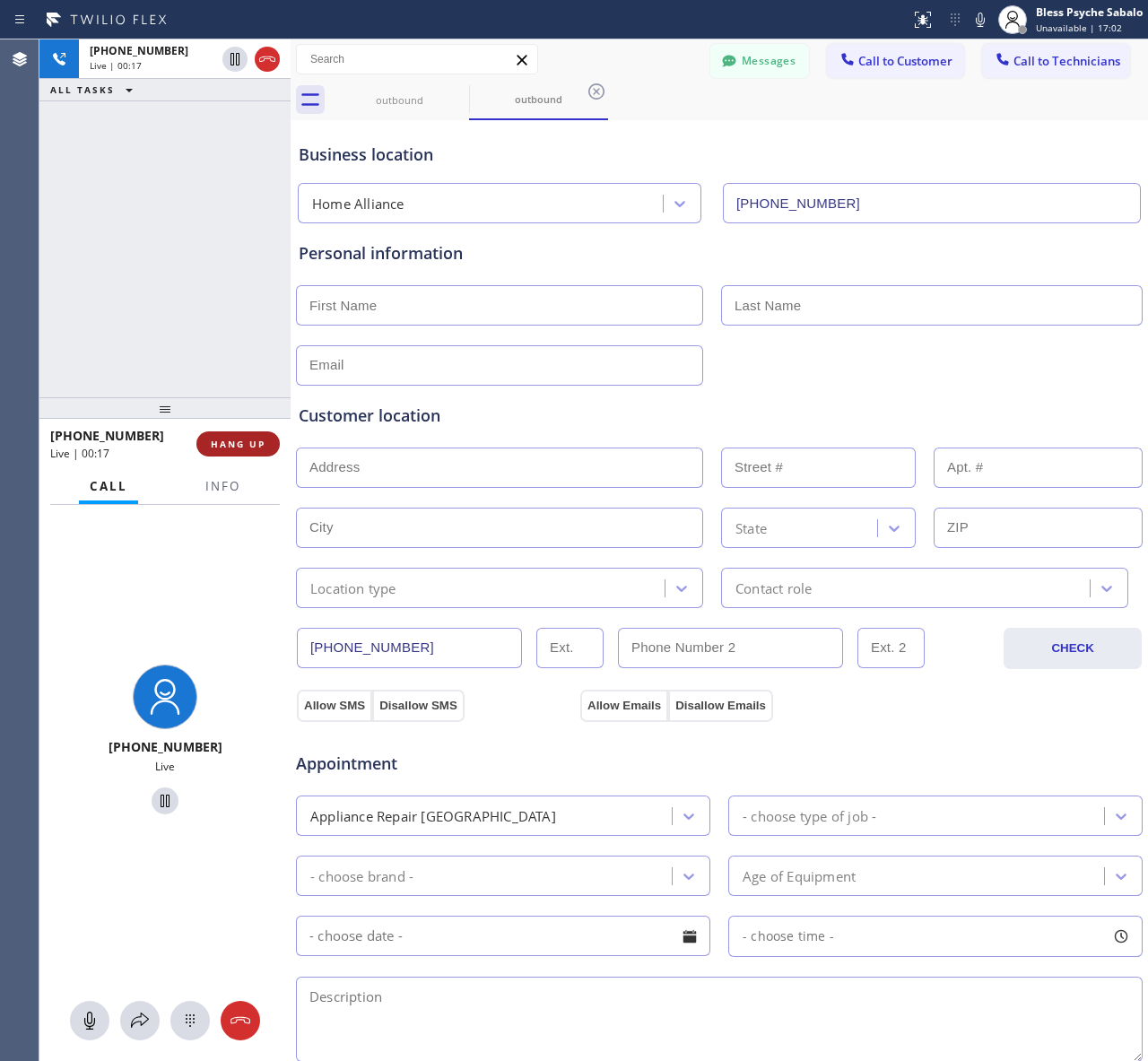
drag, startPoint x: 218, startPoint y: 451, endPoint x: 215, endPoint y: 430, distance: 21.2
click at [218, 450] on button "HANG UP" at bounding box center [238, 443] width 83 height 25
click at [209, 378] on div "[PHONE_NUMBER] Live | 00:18 ALL TASKS ALL TASKS ACTIVE TASKS TASKS IN WRAP UP" at bounding box center [165, 218] width 251 height 358
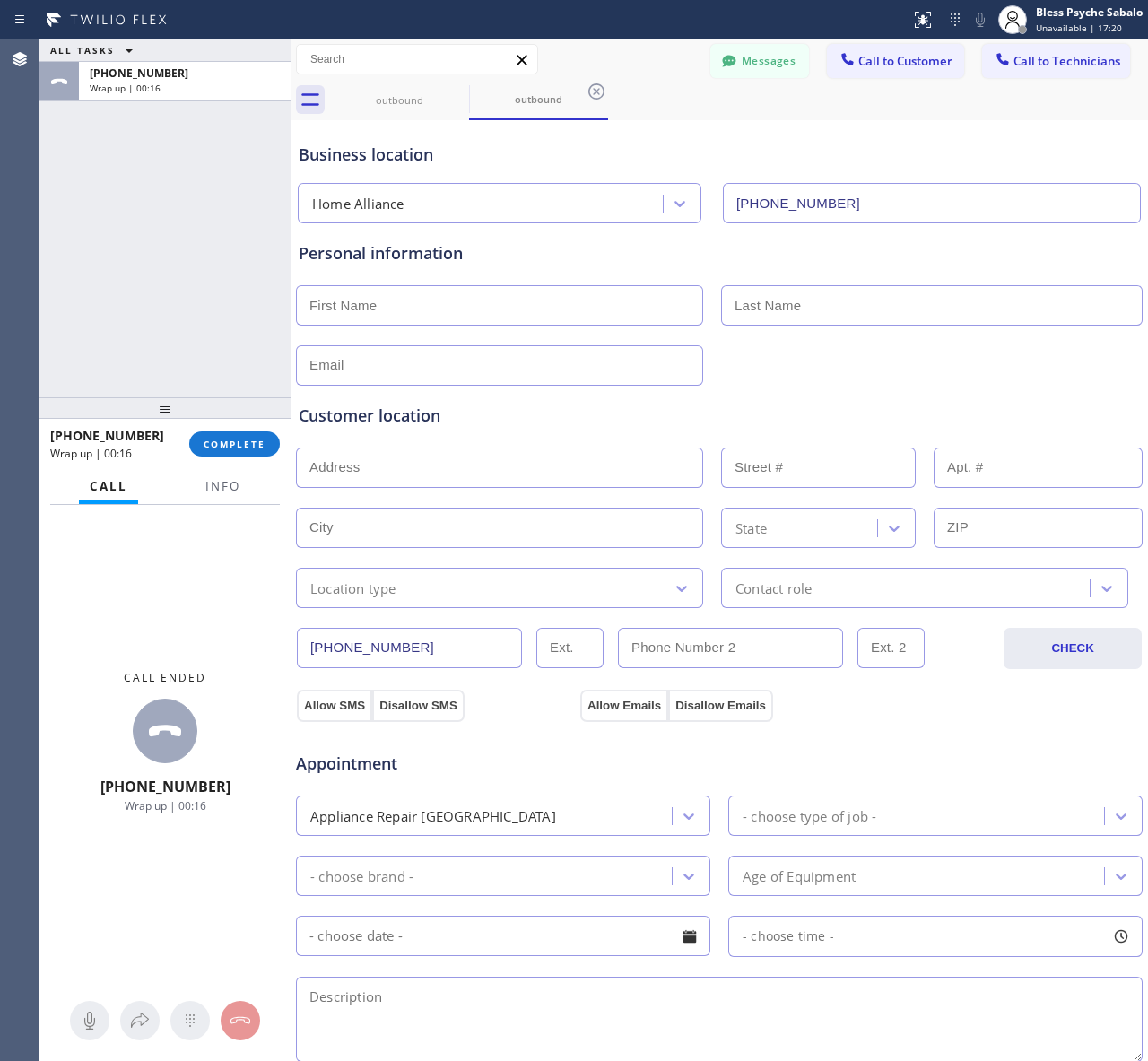
click at [244, 434] on button "COMPLETE" at bounding box center [234, 443] width 91 height 25
click at [213, 353] on div "ALL TASKS ALL TASKS ACTIVE TASKS TASKS IN WRAP UP [PHONE_NUMBER] Wrap up | 00:16" at bounding box center [165, 218] width 251 height 358
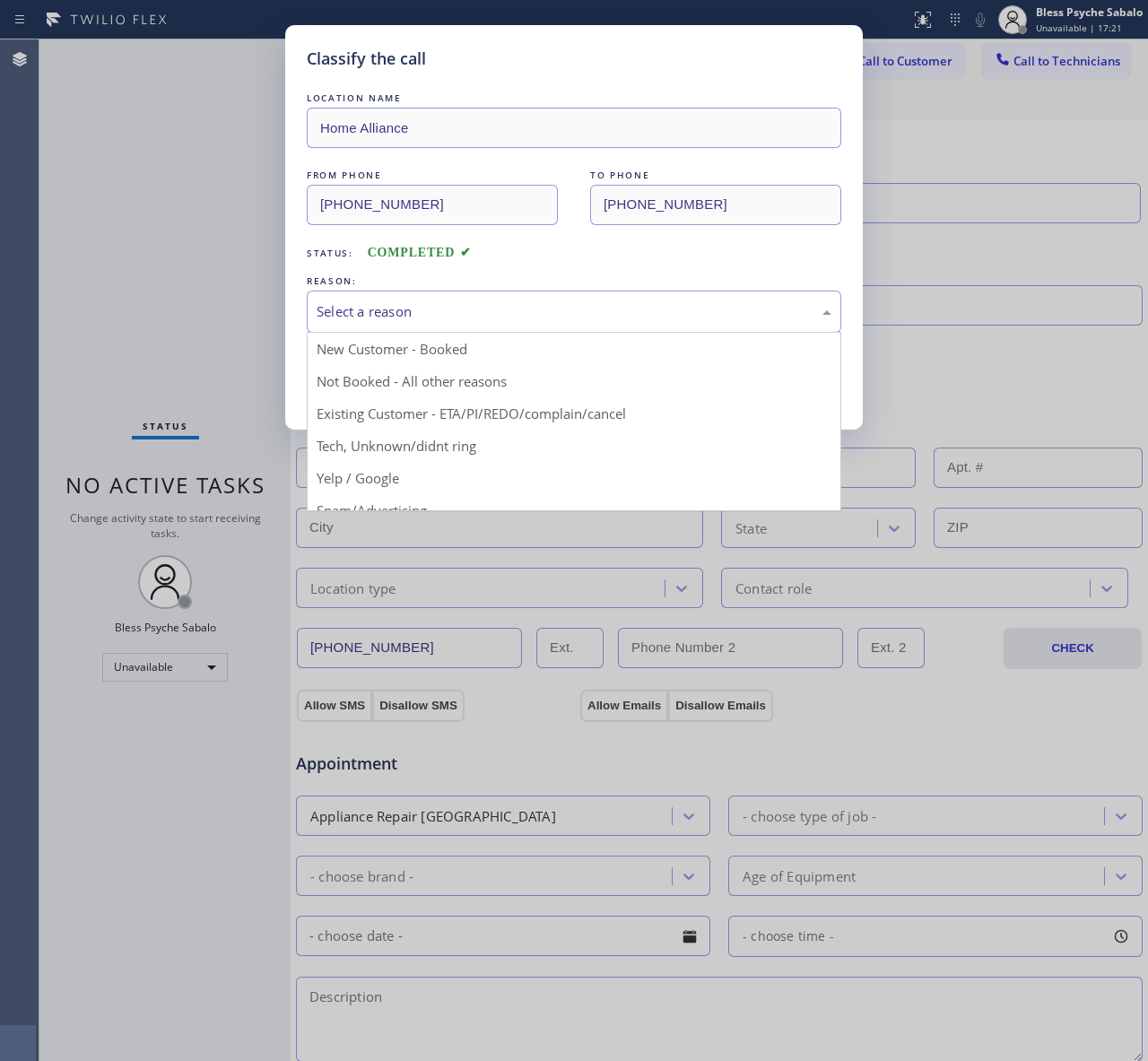
click at [473, 307] on div "Select a reason" at bounding box center [574, 311] width 514 height 21
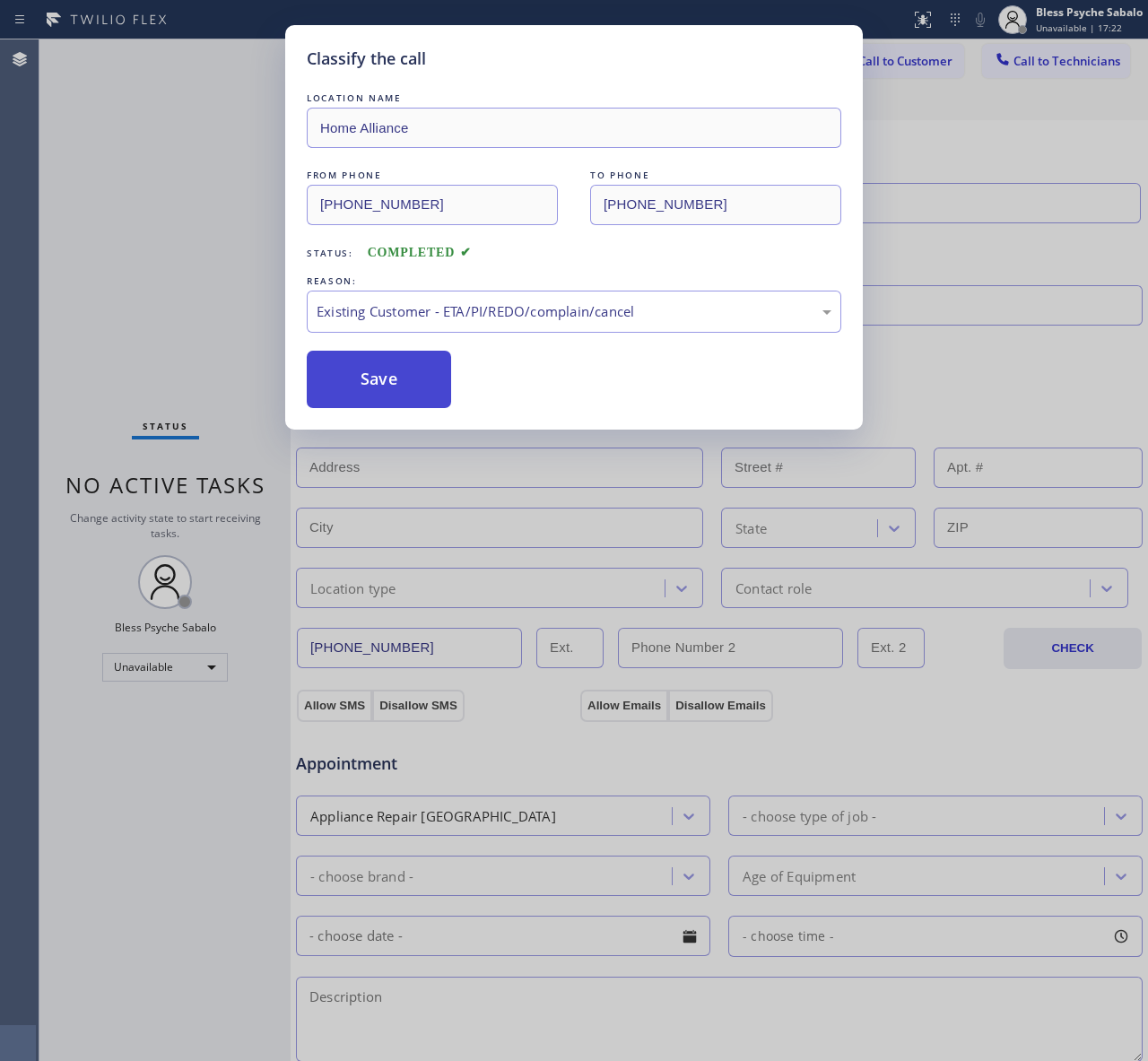
click at [382, 379] on button "Save" at bounding box center [379, 380] width 145 height 57
click at [897, 140] on div "Back to Dashboard Change Sender ID Customers Technicians AM [PERSON_NAME] [DATE…" at bounding box center [719, 550] width 857 height 1022
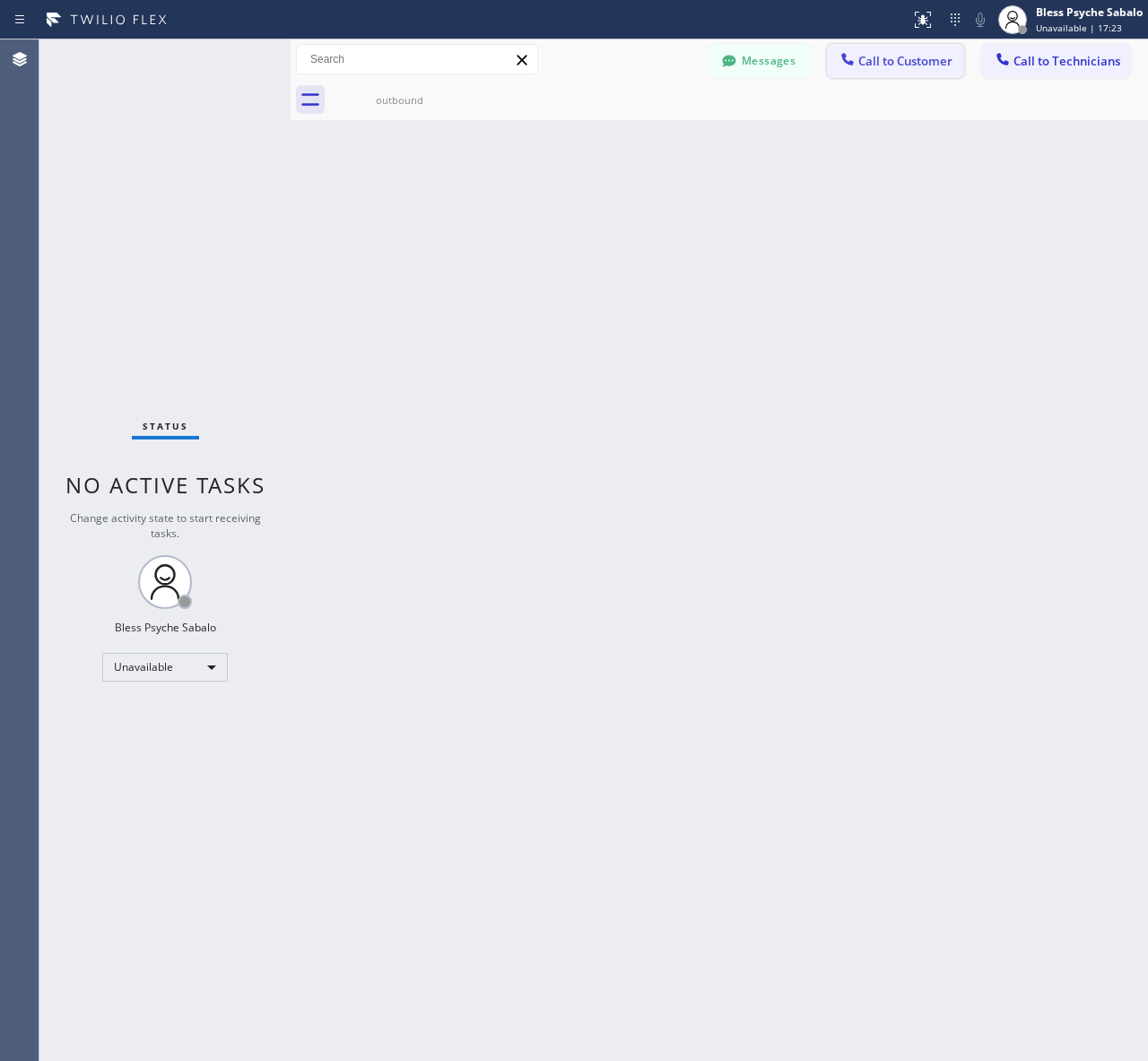
click at [879, 74] on button "Call to Customer" at bounding box center [895, 61] width 137 height 34
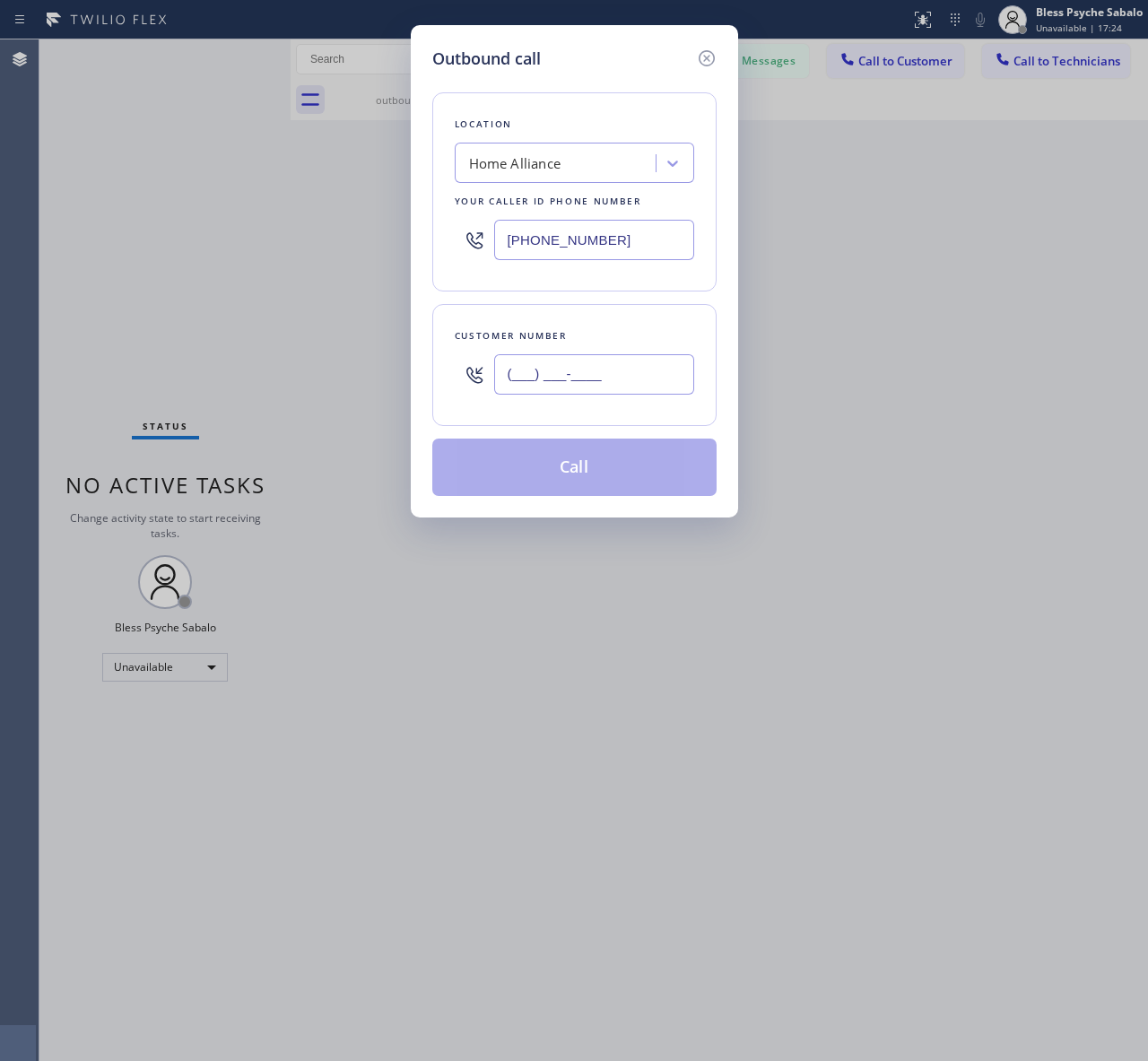
click at [562, 366] on input "(___) ___-____" at bounding box center [593, 374] width 200 height 40
paste input "805) 849-5357"
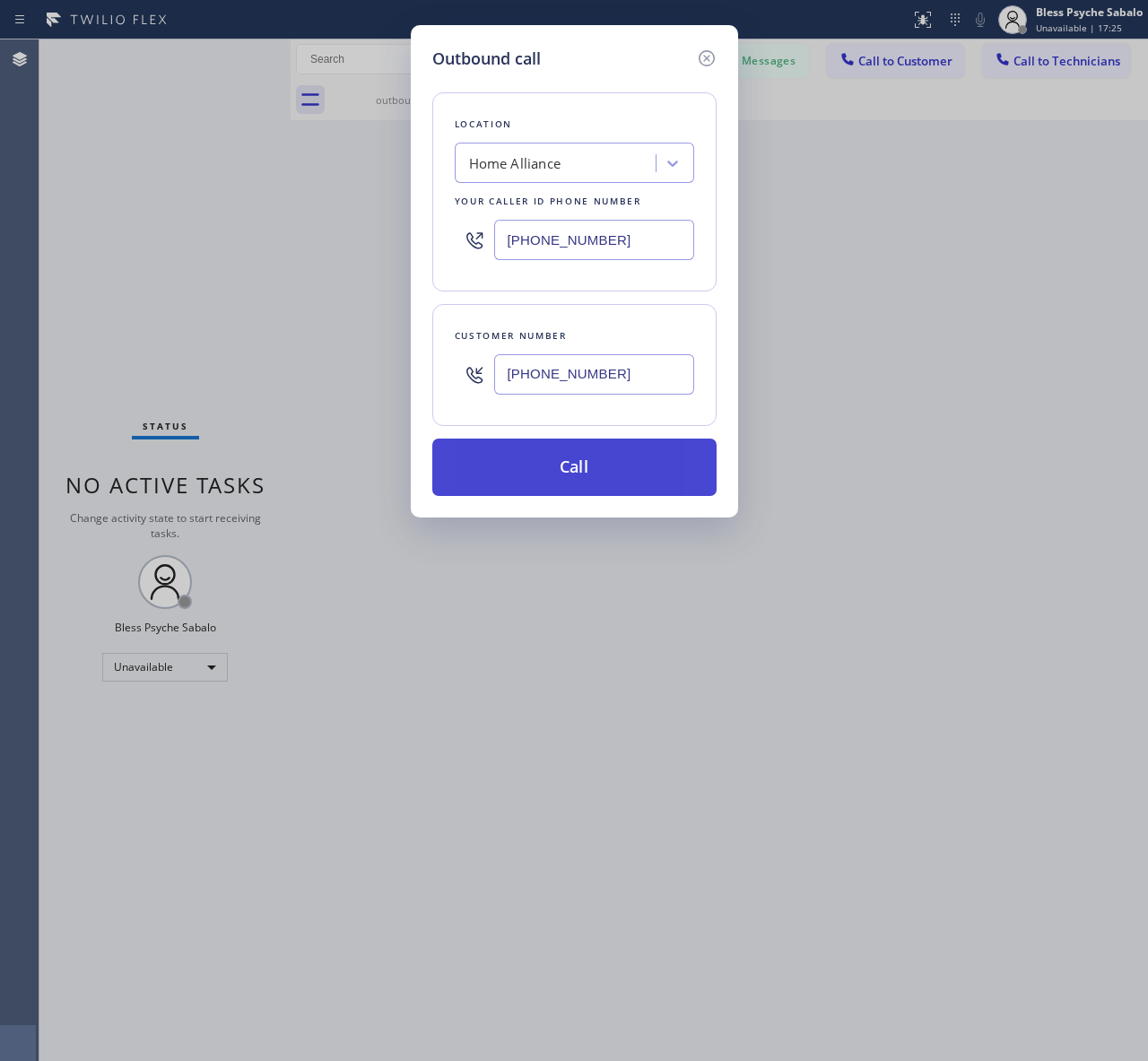
type input "[PHONE_NUMBER]"
click at [575, 461] on button "Call" at bounding box center [574, 467] width 285 height 57
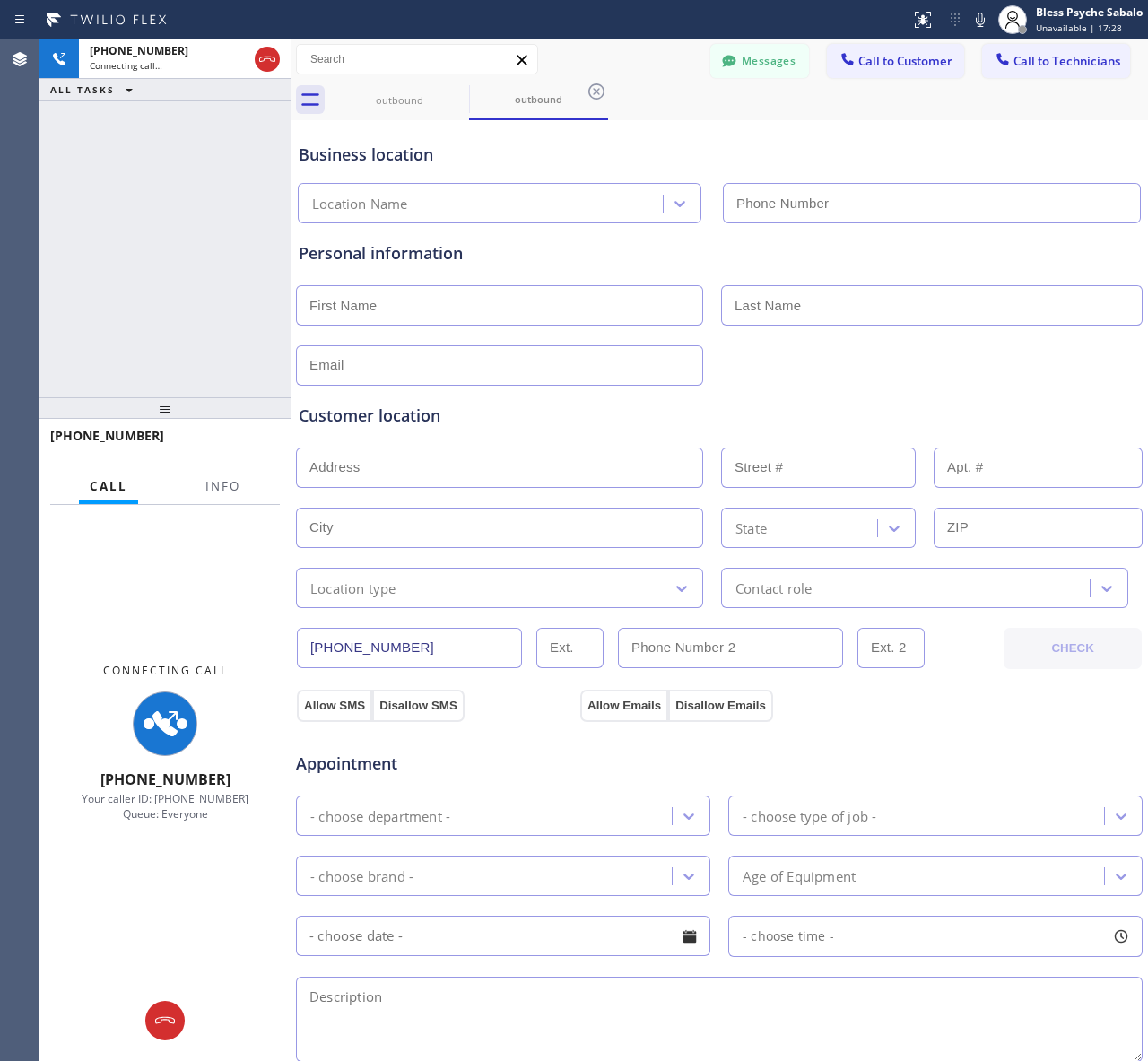
type input "[PHONE_NUMBER]"
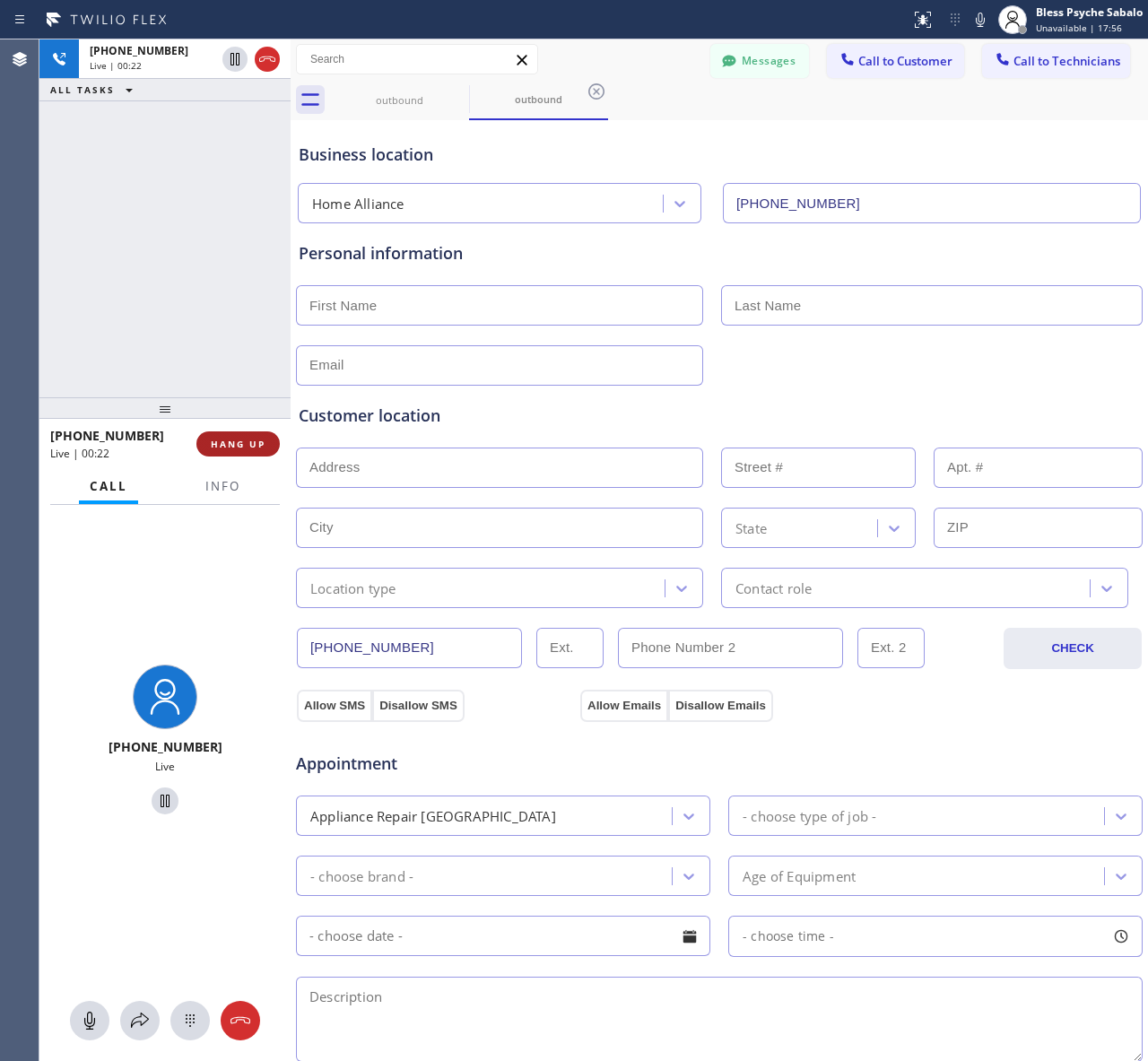
click at [238, 454] on button "HANG UP" at bounding box center [238, 443] width 83 height 25
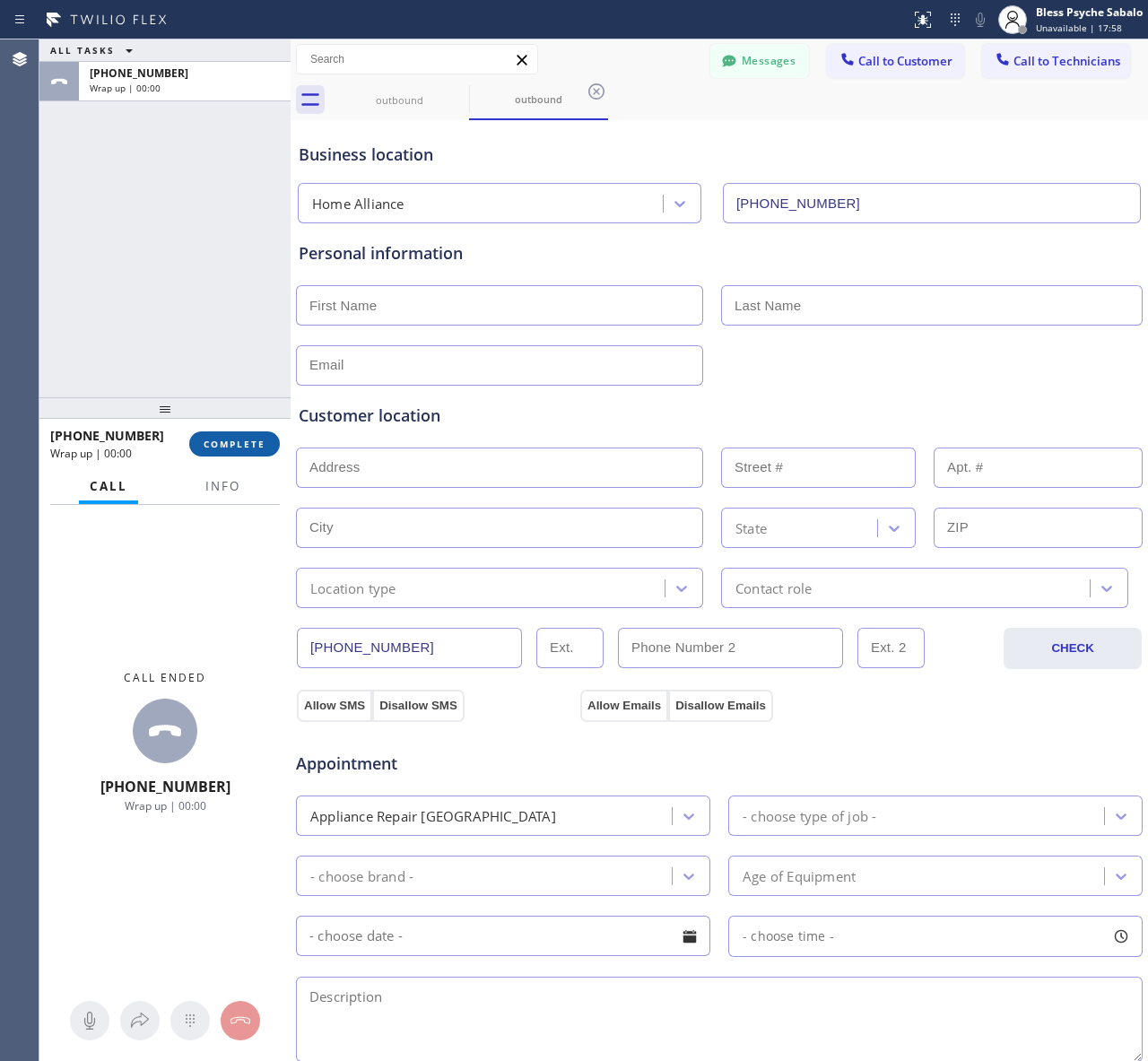
click at [259, 446] on span "COMPLETE" at bounding box center [234, 443] width 62 height 13
click at [223, 390] on div "ALL TASKS ALL TASKS ACTIVE TASKS TASKS IN WRAP UP [PHONE_NUMBER] Wrap up | 00:00" at bounding box center [165, 218] width 251 height 358
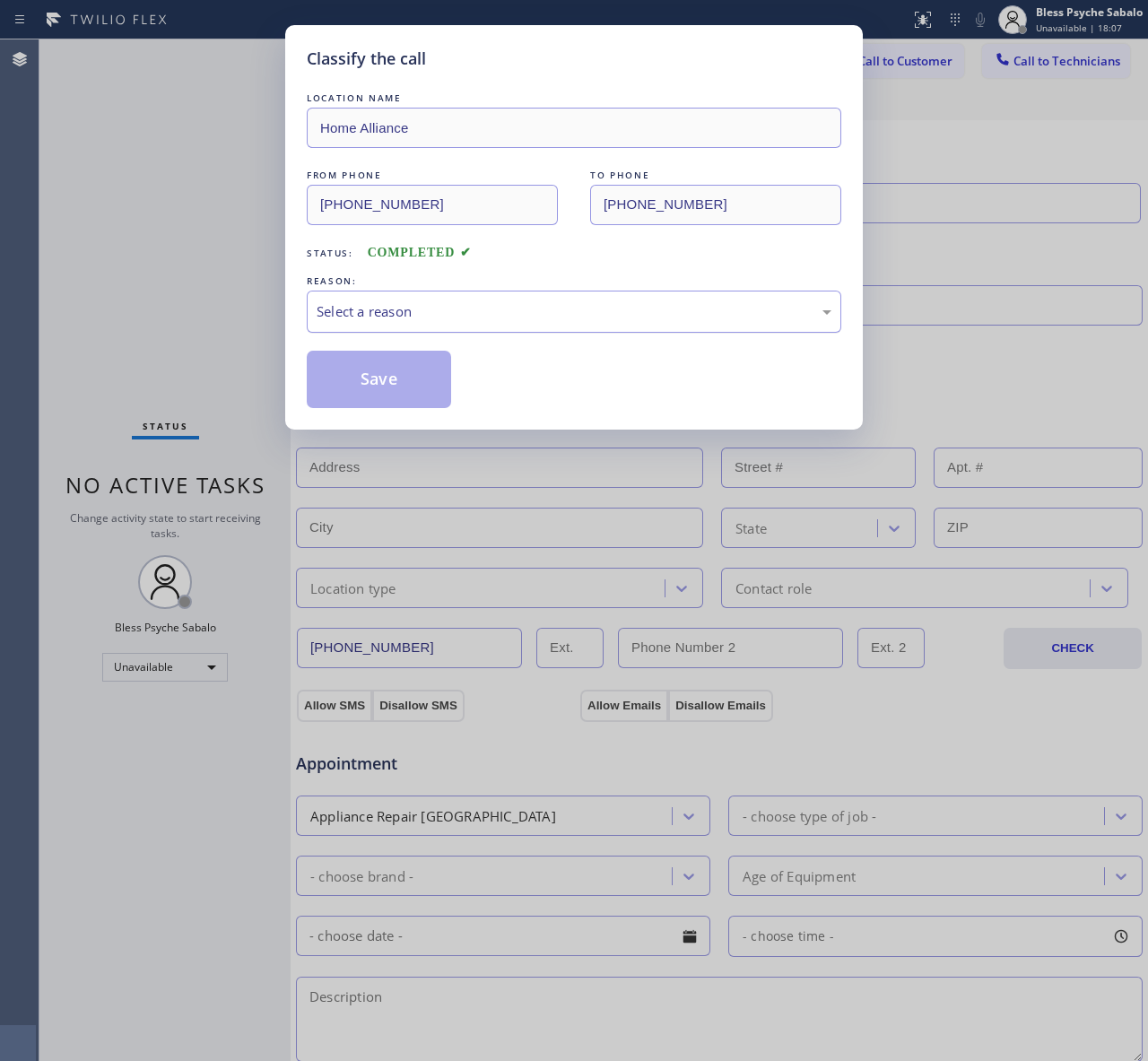
drag, startPoint x: 674, startPoint y: 315, endPoint x: 668, endPoint y: 324, distance: 10.8
click at [674, 315] on div "Select a reason" at bounding box center [574, 311] width 514 height 21
click at [405, 377] on button "Save" at bounding box center [379, 380] width 145 height 57
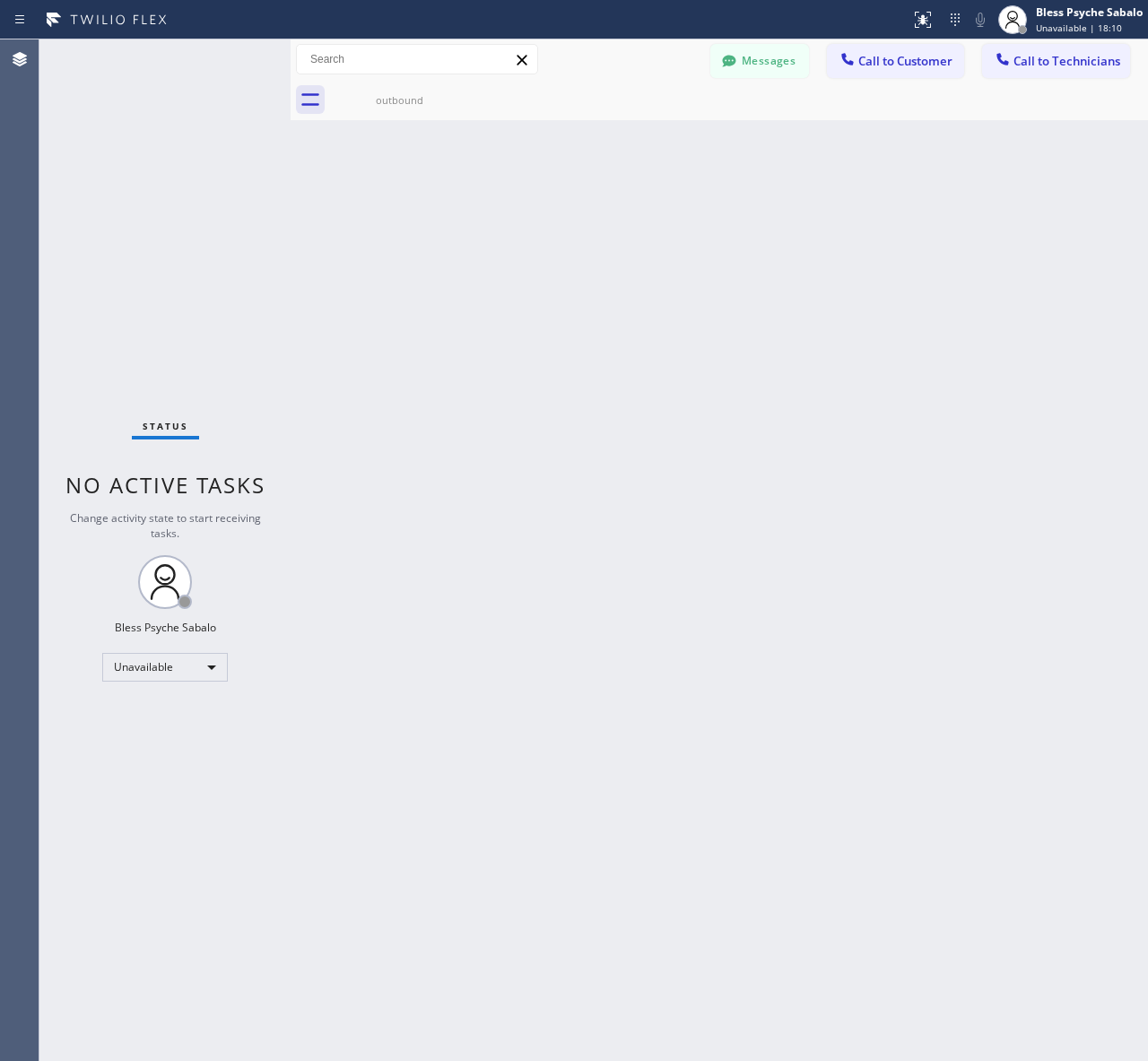
click at [399, 377] on div "Back to Dashboard Change Sender ID Customers Technicians AM [PERSON_NAME] [DATE…" at bounding box center [719, 550] width 857 height 1022
click at [907, 299] on div "Back to Dashboard Change Sender ID Customers Technicians AM [PERSON_NAME] [DATE…" at bounding box center [719, 550] width 857 height 1022
click at [917, 69] on button "Call to Customer" at bounding box center [895, 61] width 137 height 34
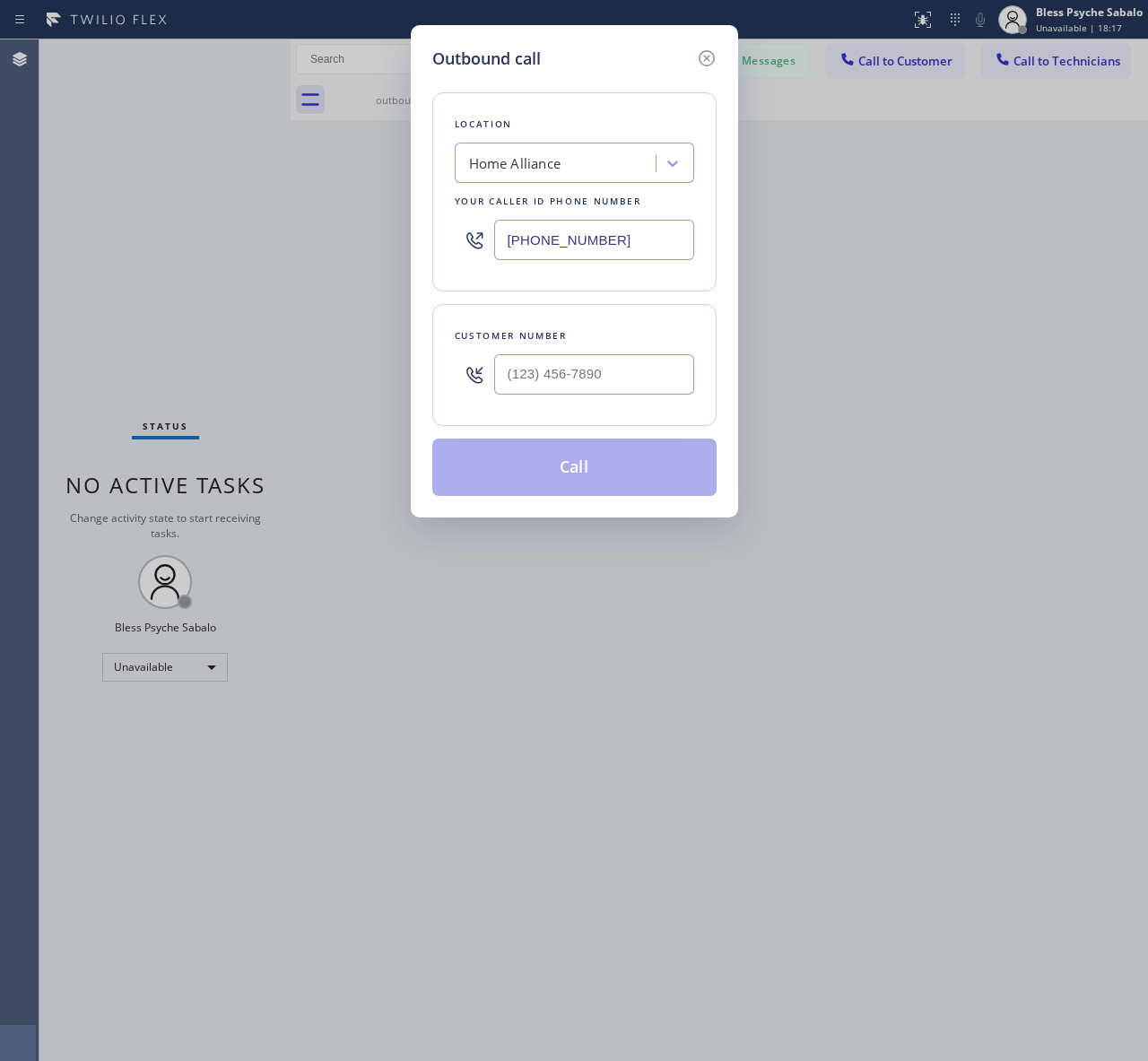
drag, startPoint x: 636, startPoint y: 347, endPoint x: 638, endPoint y: 370, distance: 23.1
click at [639, 366] on div "Customer number" at bounding box center [574, 365] width 285 height 122
click at [638, 370] on input "(___) ___-____" at bounding box center [593, 374] width 200 height 40
paste input "818) 672-1897"
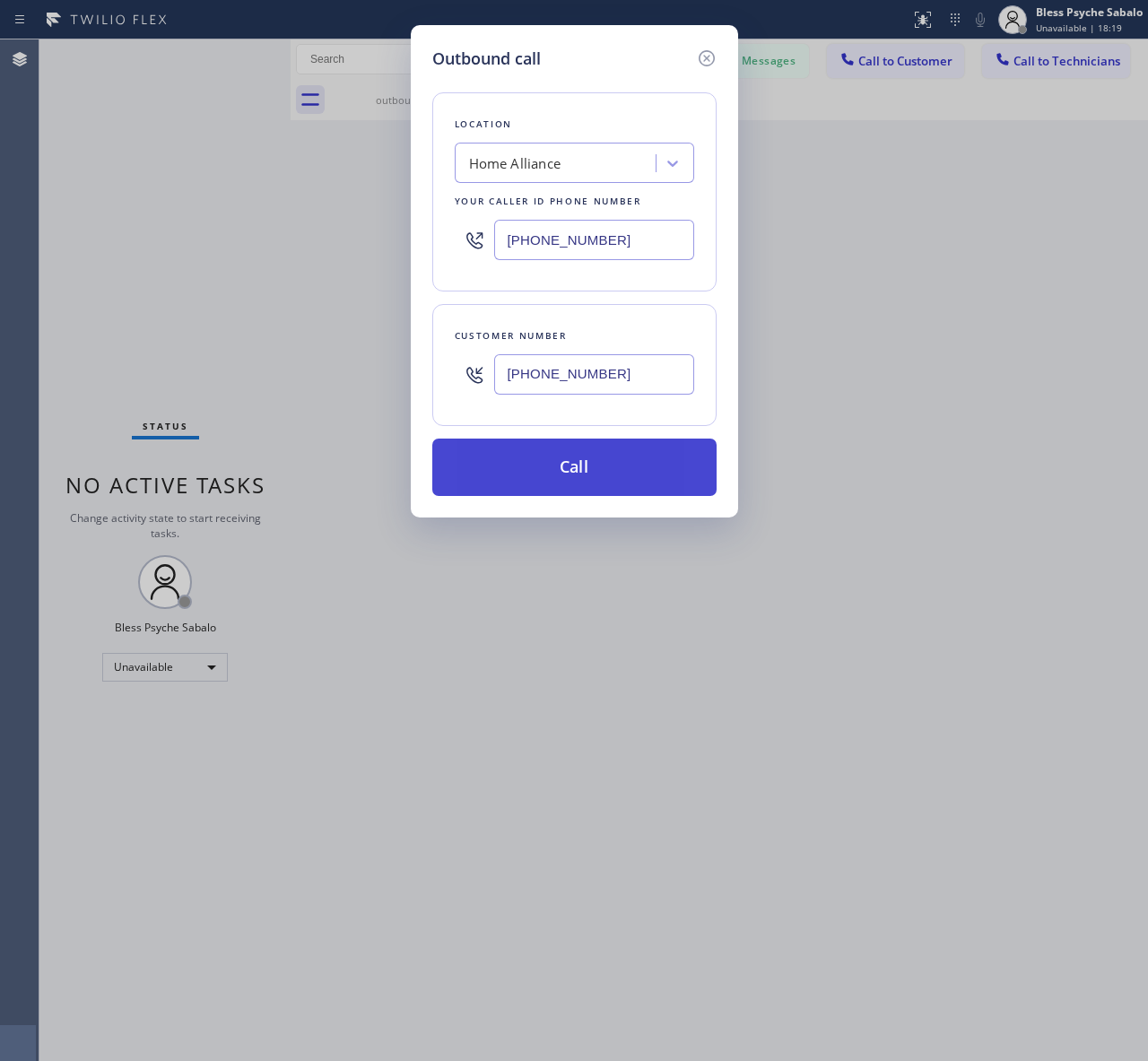
type input "[PHONE_NUMBER]"
click at [648, 476] on button "Call" at bounding box center [574, 467] width 285 height 57
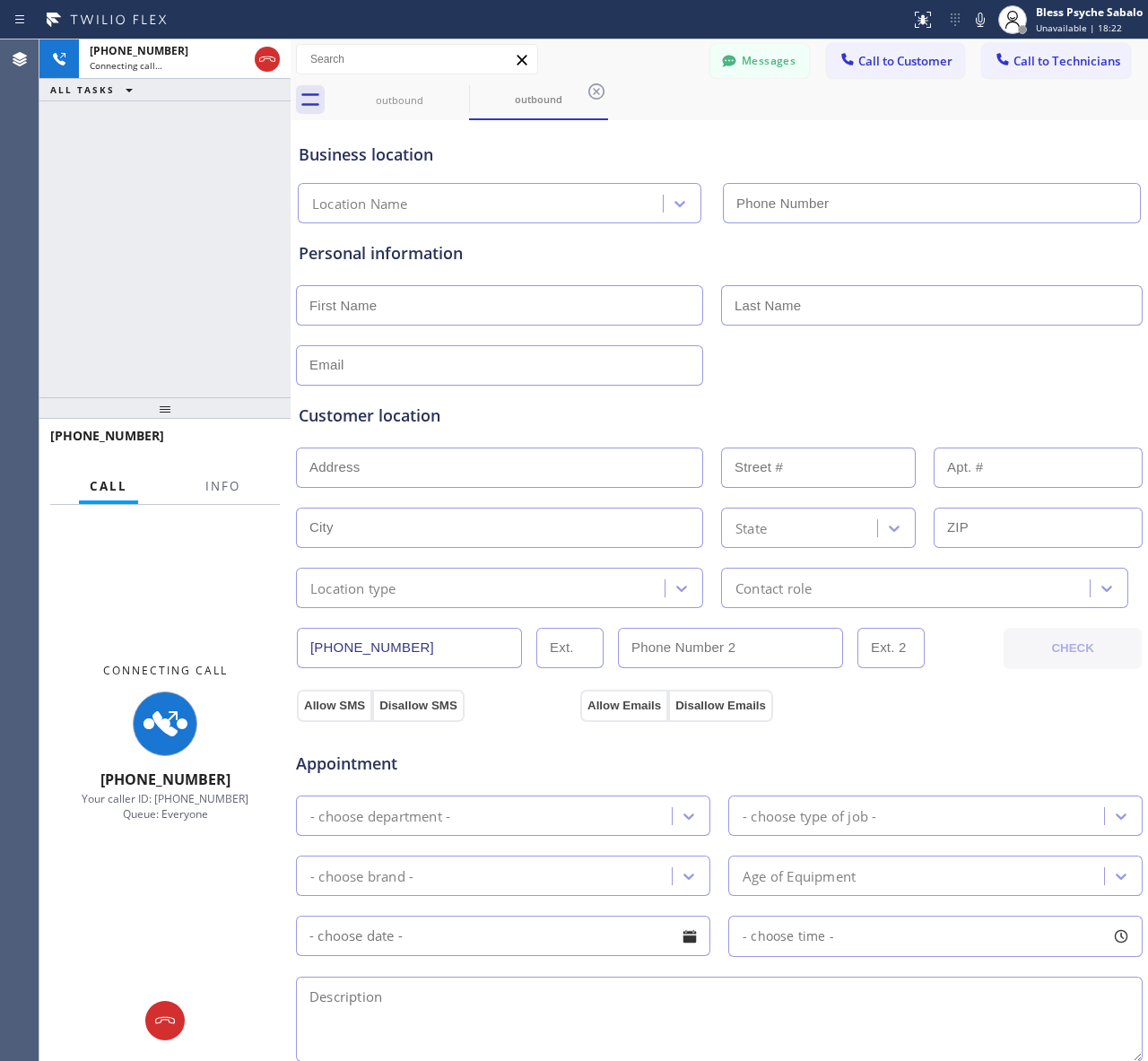
type input "[PHONE_NUMBER]"
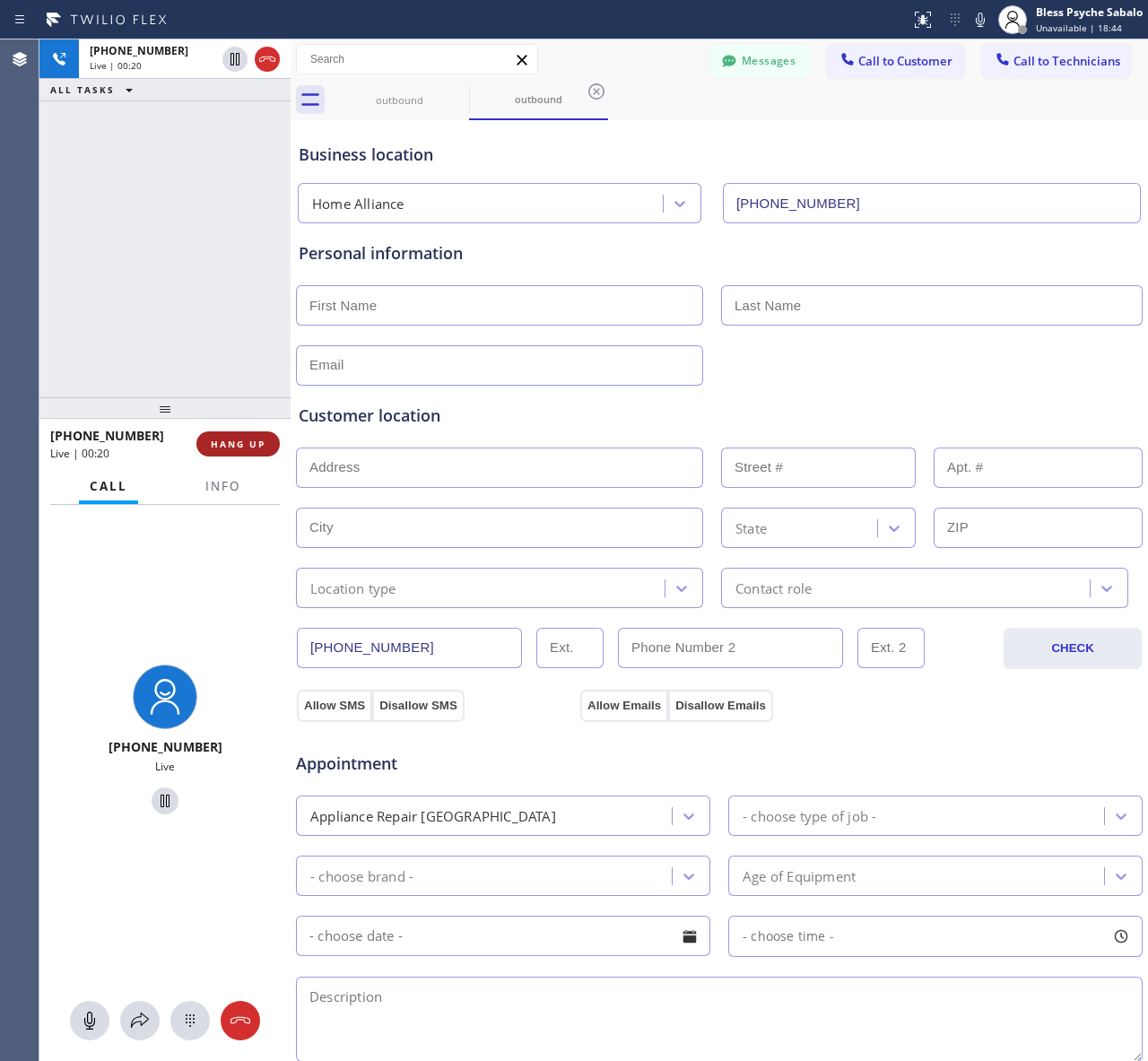
click at [234, 448] on span "HANG UP" at bounding box center [238, 443] width 55 height 13
click at [205, 387] on div "[PHONE_NUMBER] Live | 00:21 ALL TASKS ALL TASKS ACTIVE TASKS TASKS IN WRAP UP" at bounding box center [165, 218] width 251 height 358
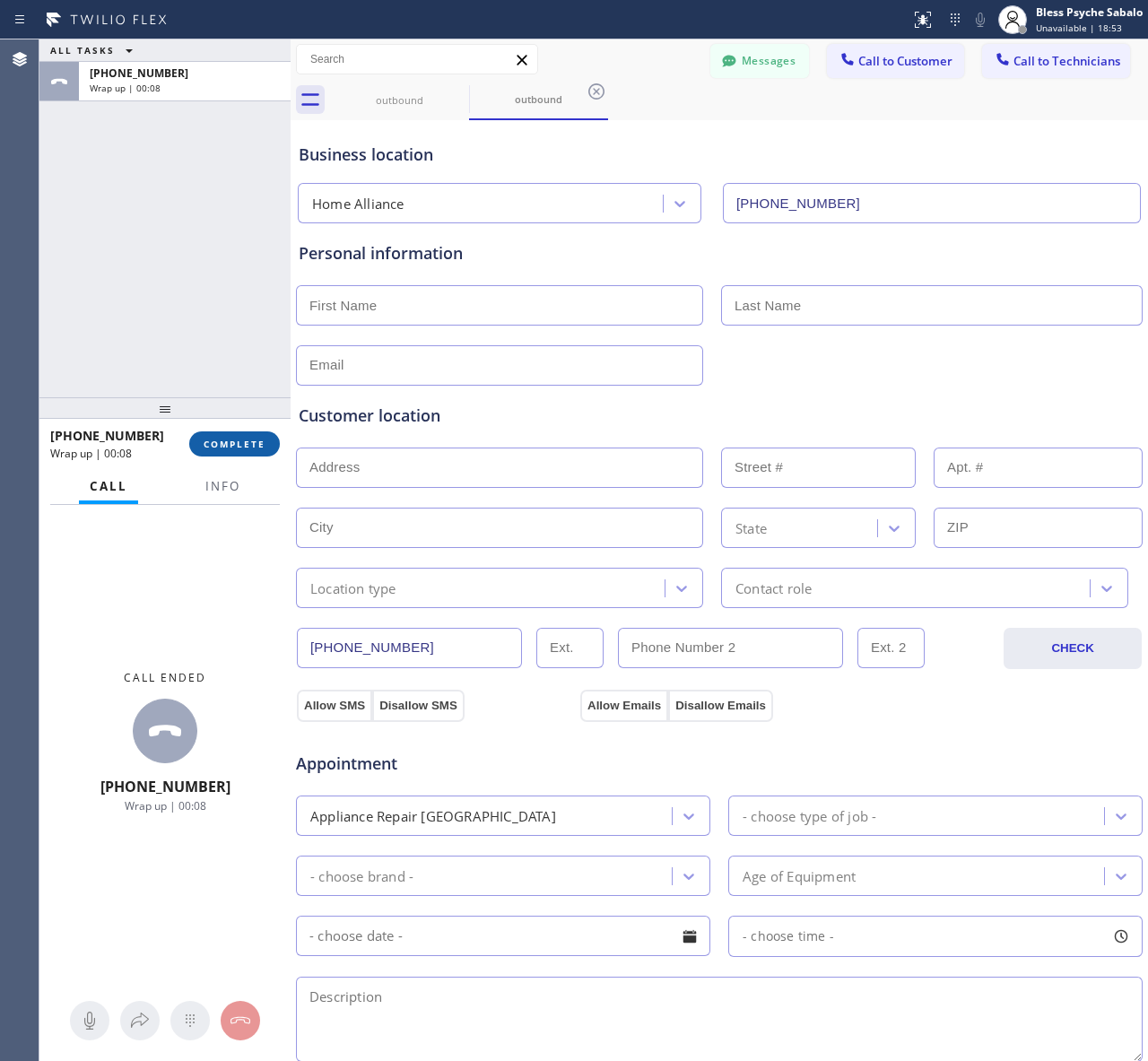
click at [193, 444] on button "COMPLETE" at bounding box center [234, 443] width 91 height 25
click at [203, 342] on div "ALL TASKS ALL TASKS ACTIVE TASKS TASKS IN WRAP UP [PHONE_NUMBER] Wrap up | 00:08" at bounding box center [165, 218] width 251 height 358
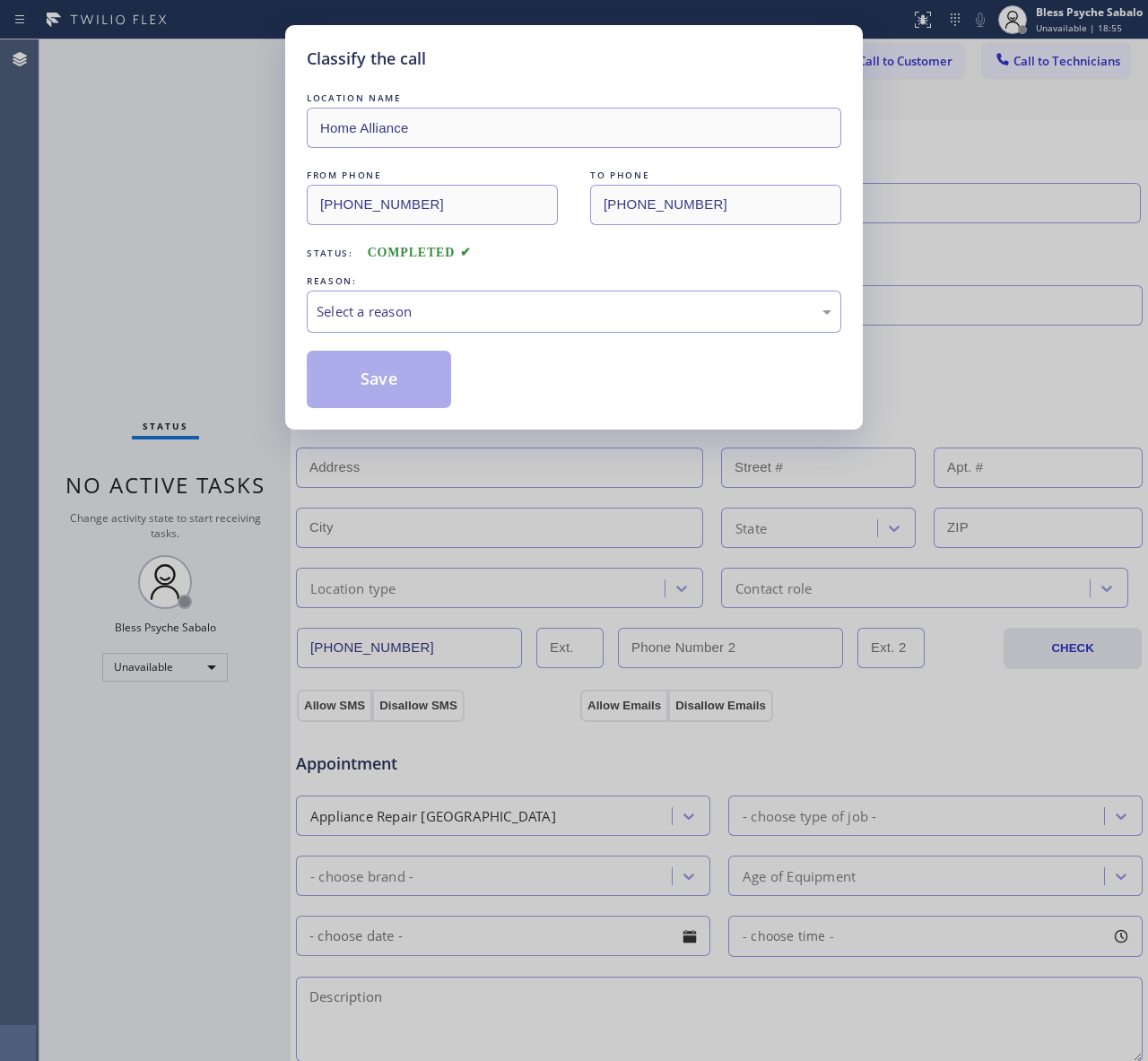
click at [656, 288] on div "REASON:" at bounding box center [574, 281] width 534 height 19
drag, startPoint x: 654, startPoint y: 311, endPoint x: 648, endPoint y: 321, distance: 11.7
click at [655, 311] on div "Select a reason" at bounding box center [574, 311] width 514 height 21
click at [435, 388] on button "Save" at bounding box center [379, 380] width 145 height 57
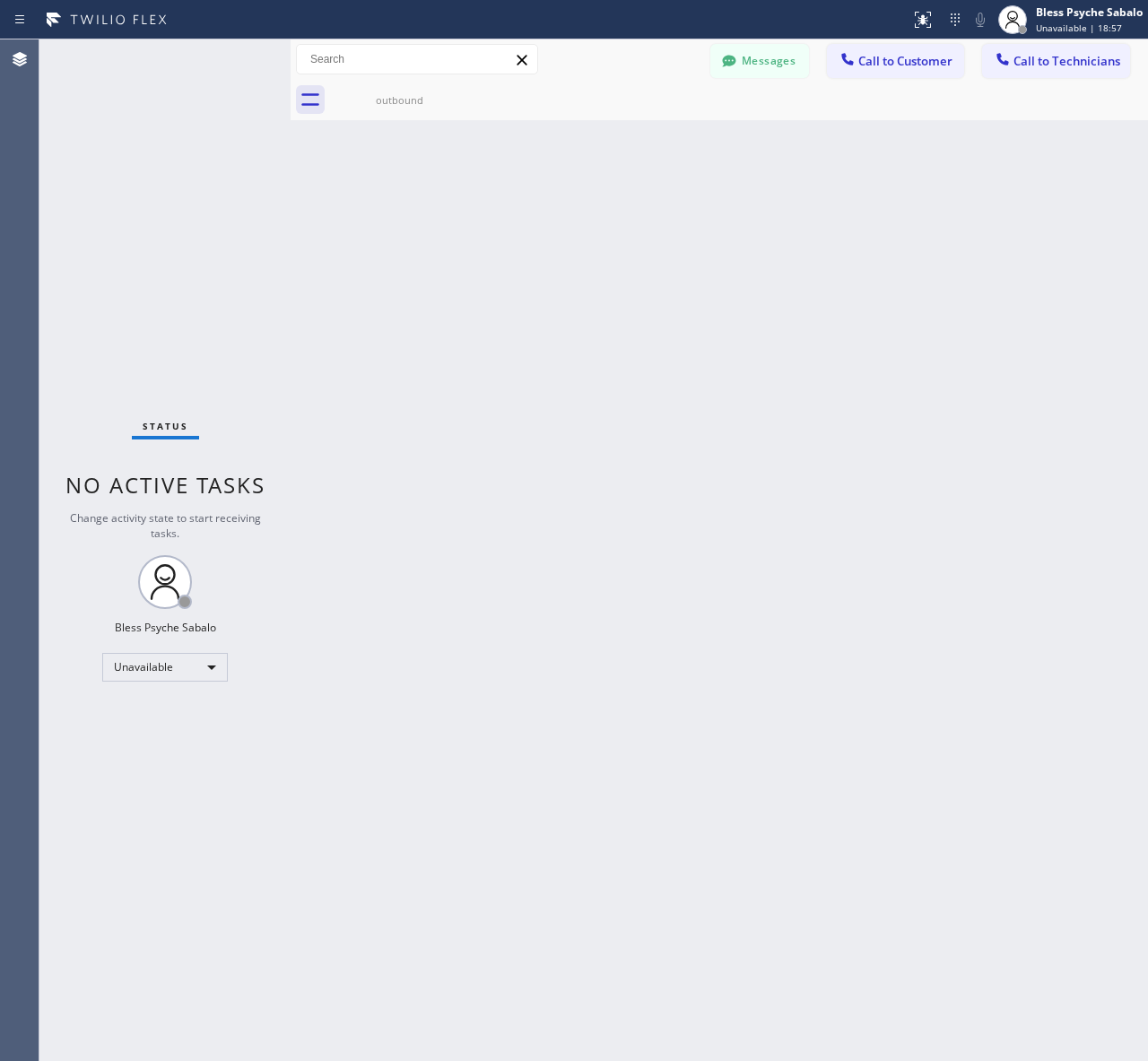
click at [817, 162] on div "Back to Dashboard Change Sender ID Customers Technicians AM [PERSON_NAME] [DATE…" at bounding box center [719, 550] width 857 height 1022
click at [906, 68] on span "Call to Customer" at bounding box center [905, 61] width 94 height 16
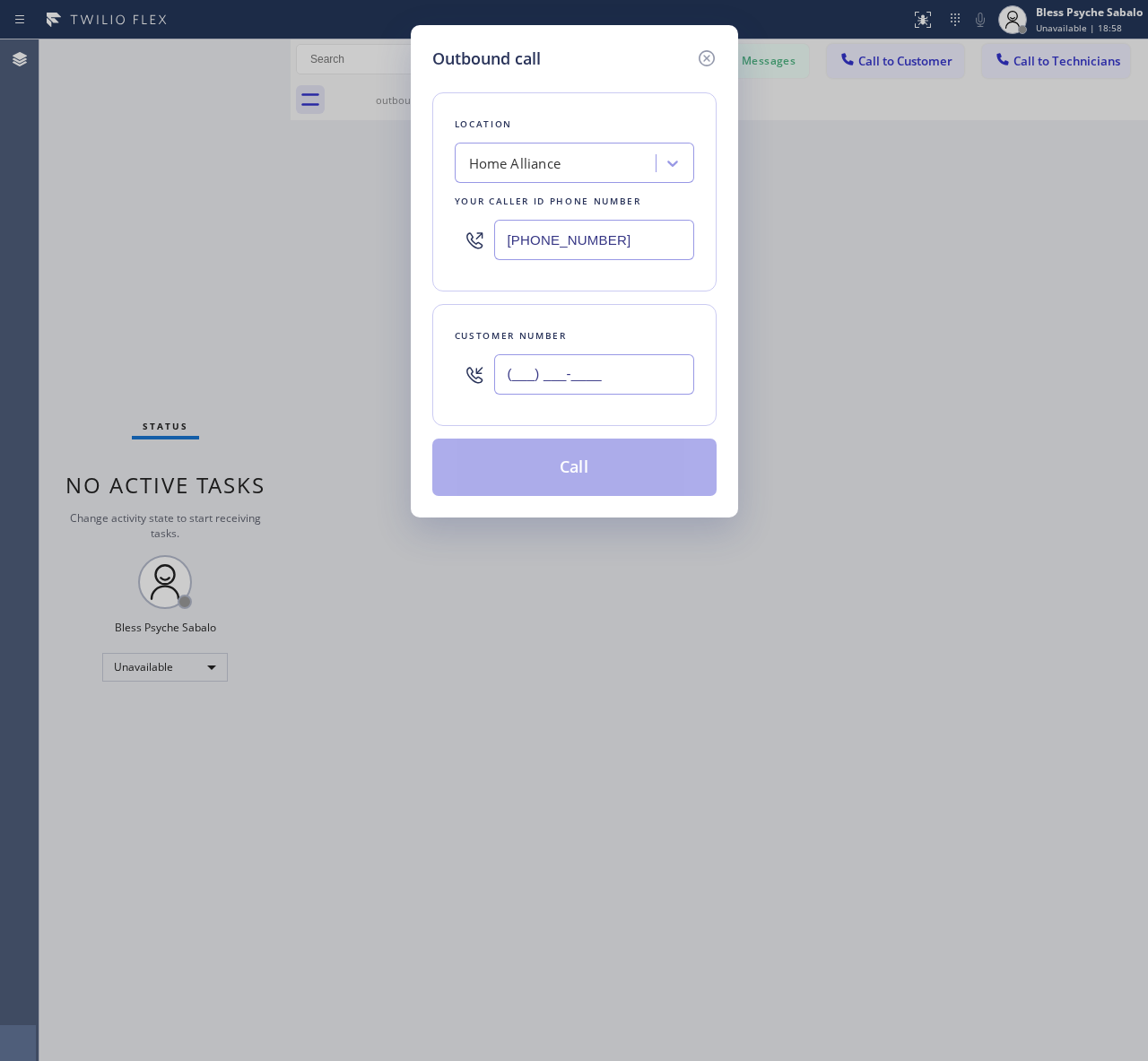
click at [641, 365] on input "(___) ___-____" at bounding box center [593, 374] width 200 height 40
paste input "310) 773-3440"
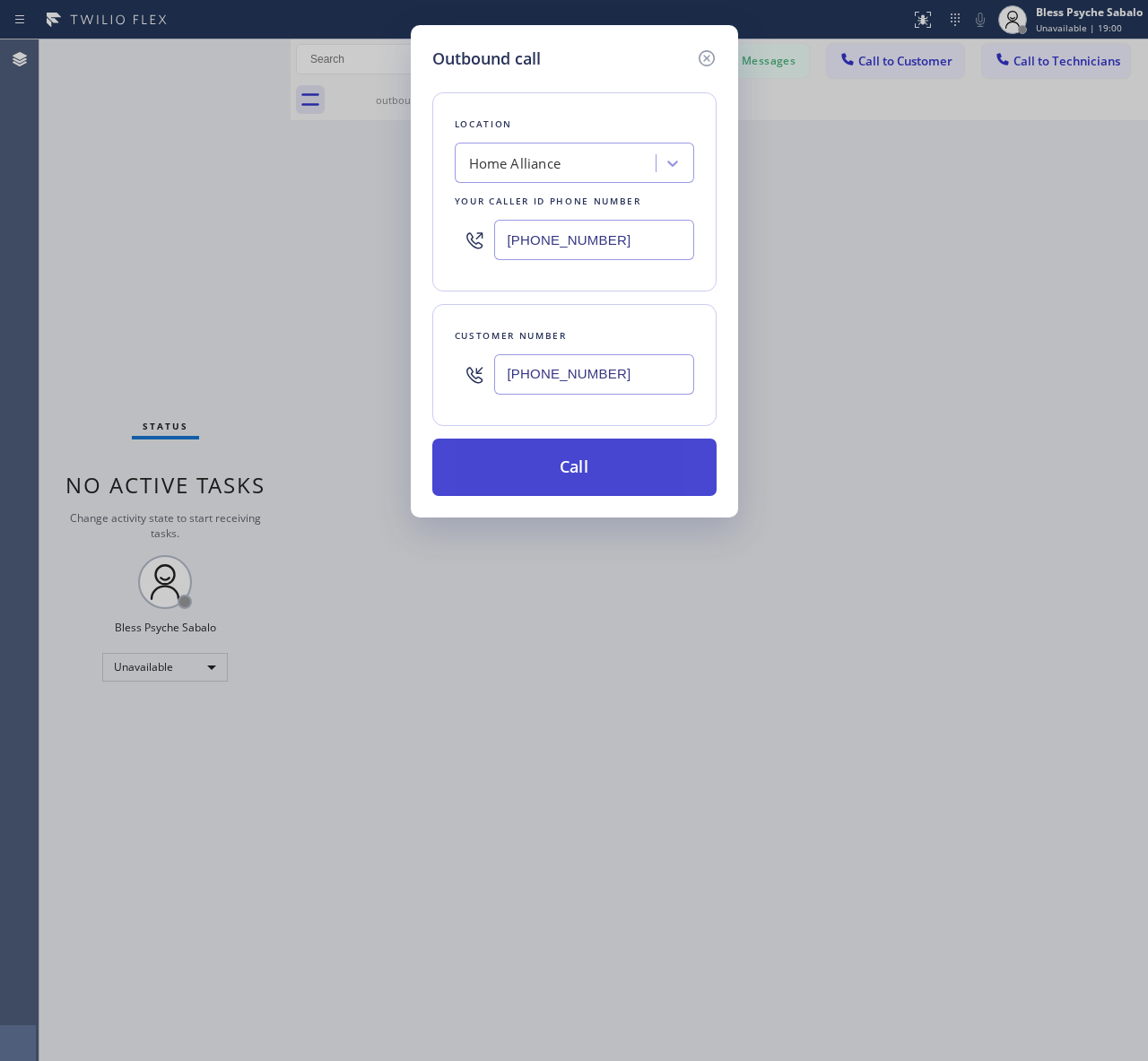
type input "[PHONE_NUMBER]"
click at [621, 481] on button "Call" at bounding box center [574, 467] width 285 height 57
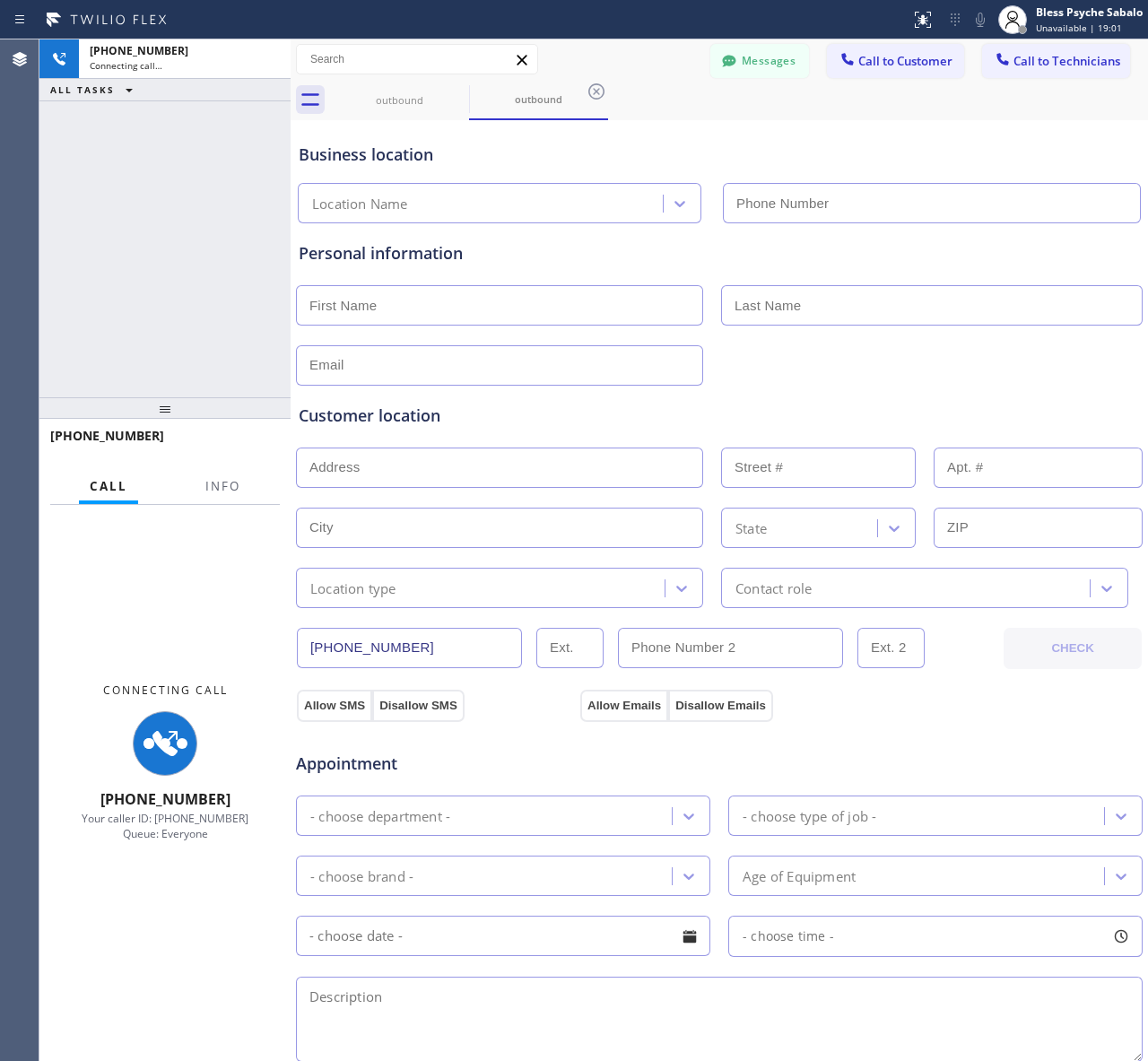
type input "[PHONE_NUMBER]"
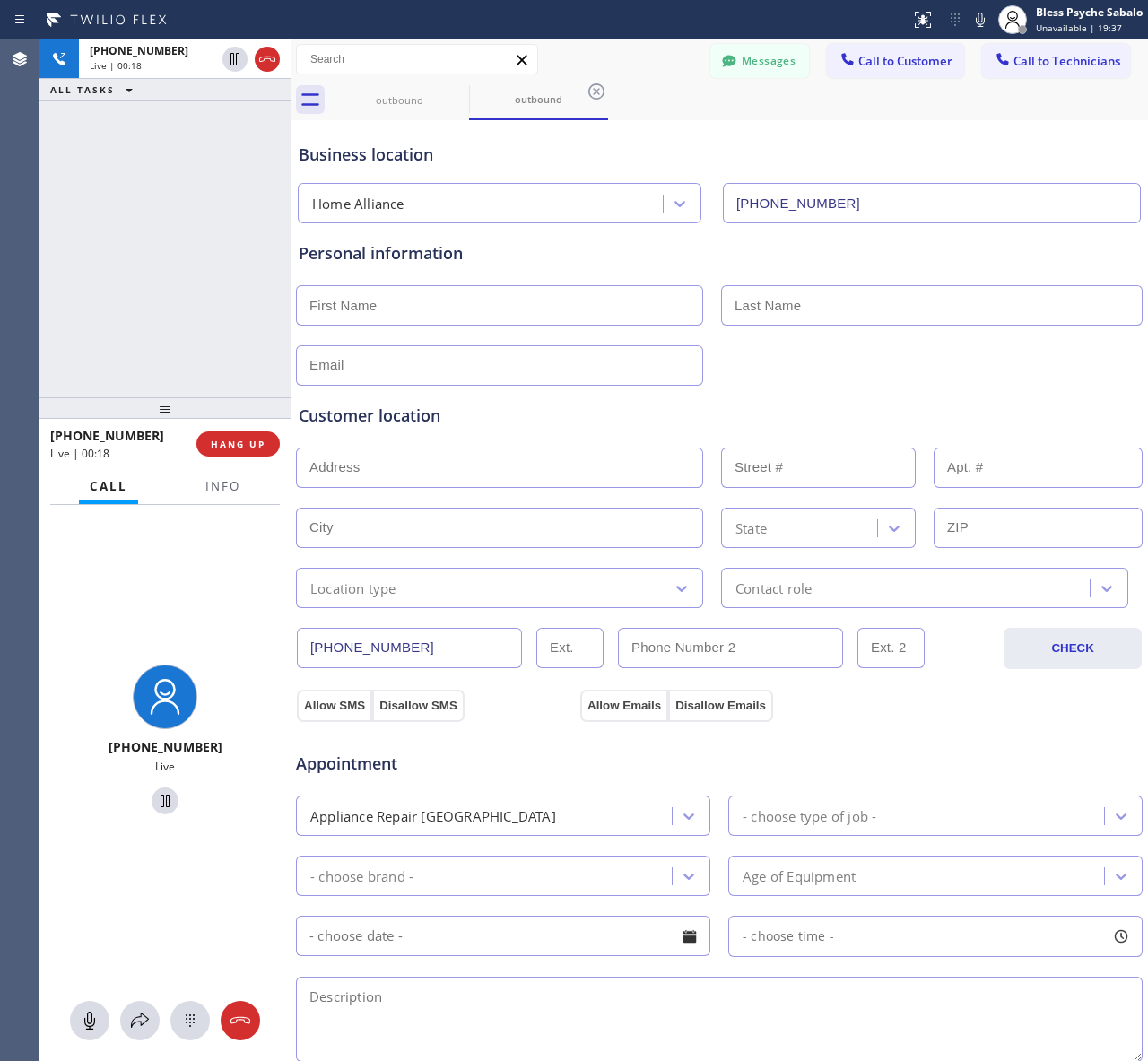
drag, startPoint x: 243, startPoint y: 451, endPoint x: 240, endPoint y: 424, distance: 27.2
click at [243, 451] on button "HANG UP" at bounding box center [238, 443] width 83 height 25
click at [230, 365] on div "[PHONE_NUMBER] Live | 00:19 ALL TASKS ALL TASKS ACTIVE TASKS TASKS IN WRAP UP" at bounding box center [165, 218] width 251 height 358
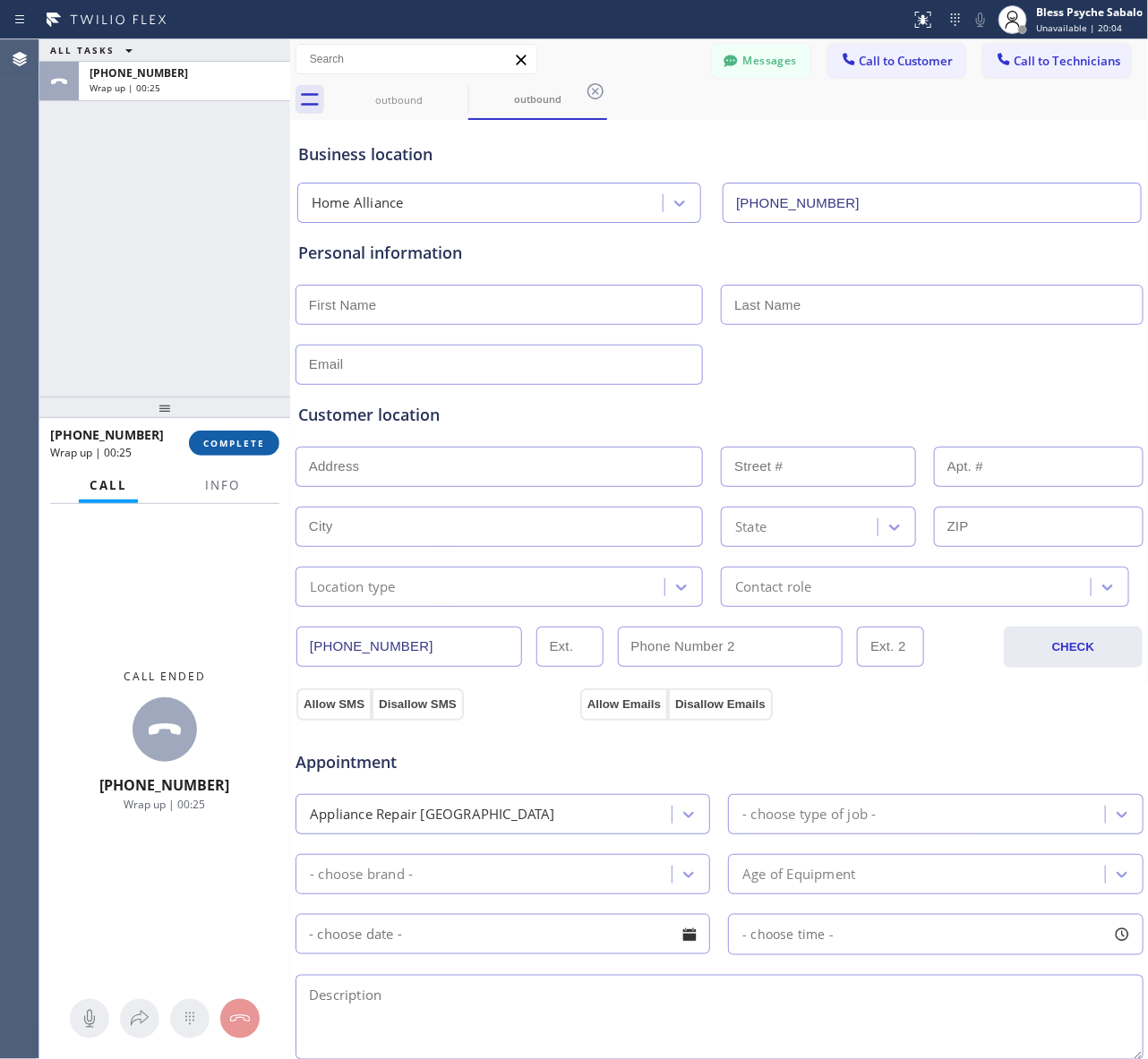
click at [236, 448] on span "COMPLETE" at bounding box center [234, 443] width 62 height 13
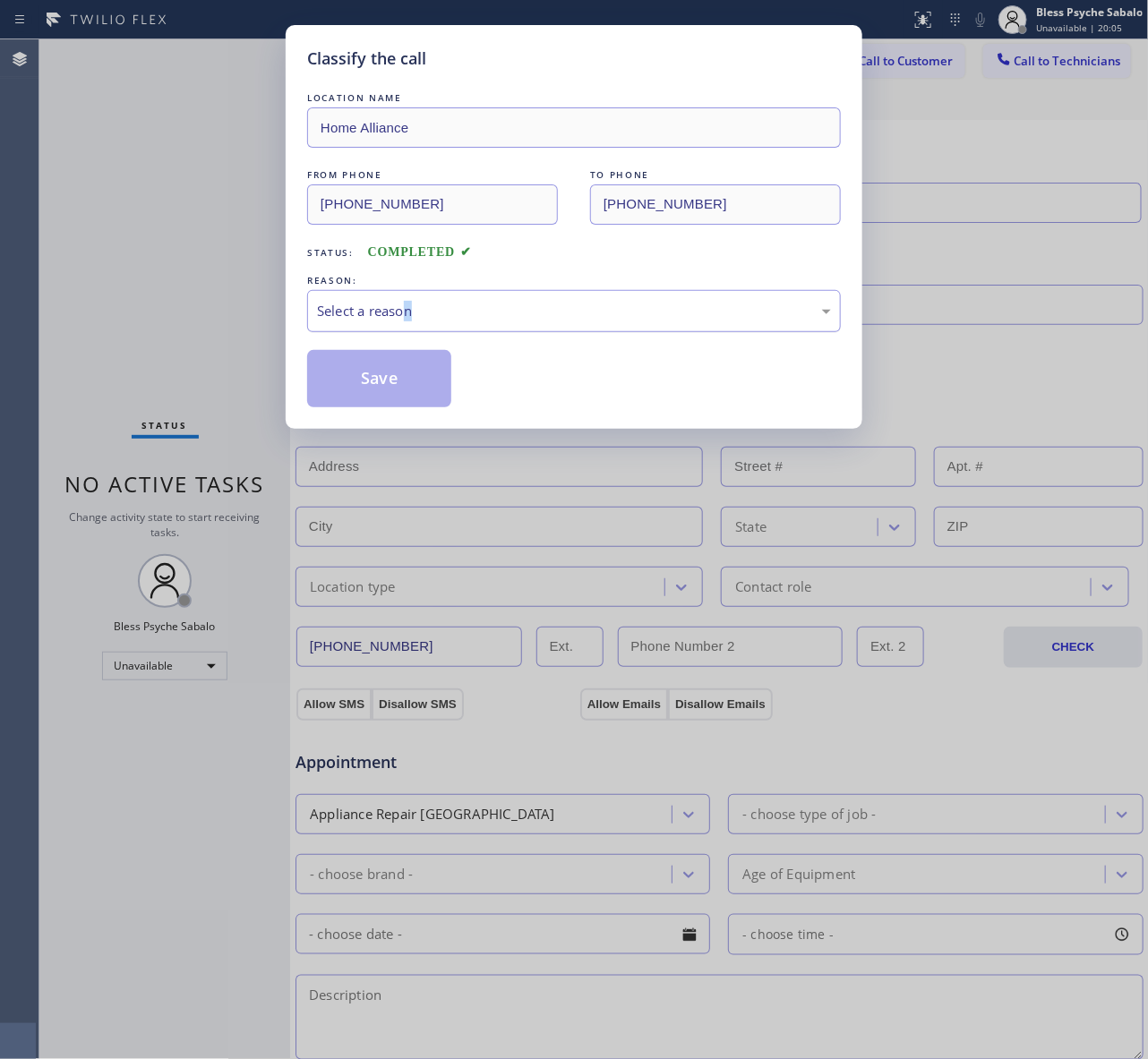
click at [408, 333] on div "LOCATION NAME Home Alliance FROM PHONE [PHONE_NUMBER] TO PHONE [PHONE_NUMBER] S…" at bounding box center [574, 248] width 533 height 319
click at [416, 321] on div "Select a reason" at bounding box center [574, 311] width 514 height 21
click at [392, 383] on button "Save" at bounding box center [379, 379] width 144 height 57
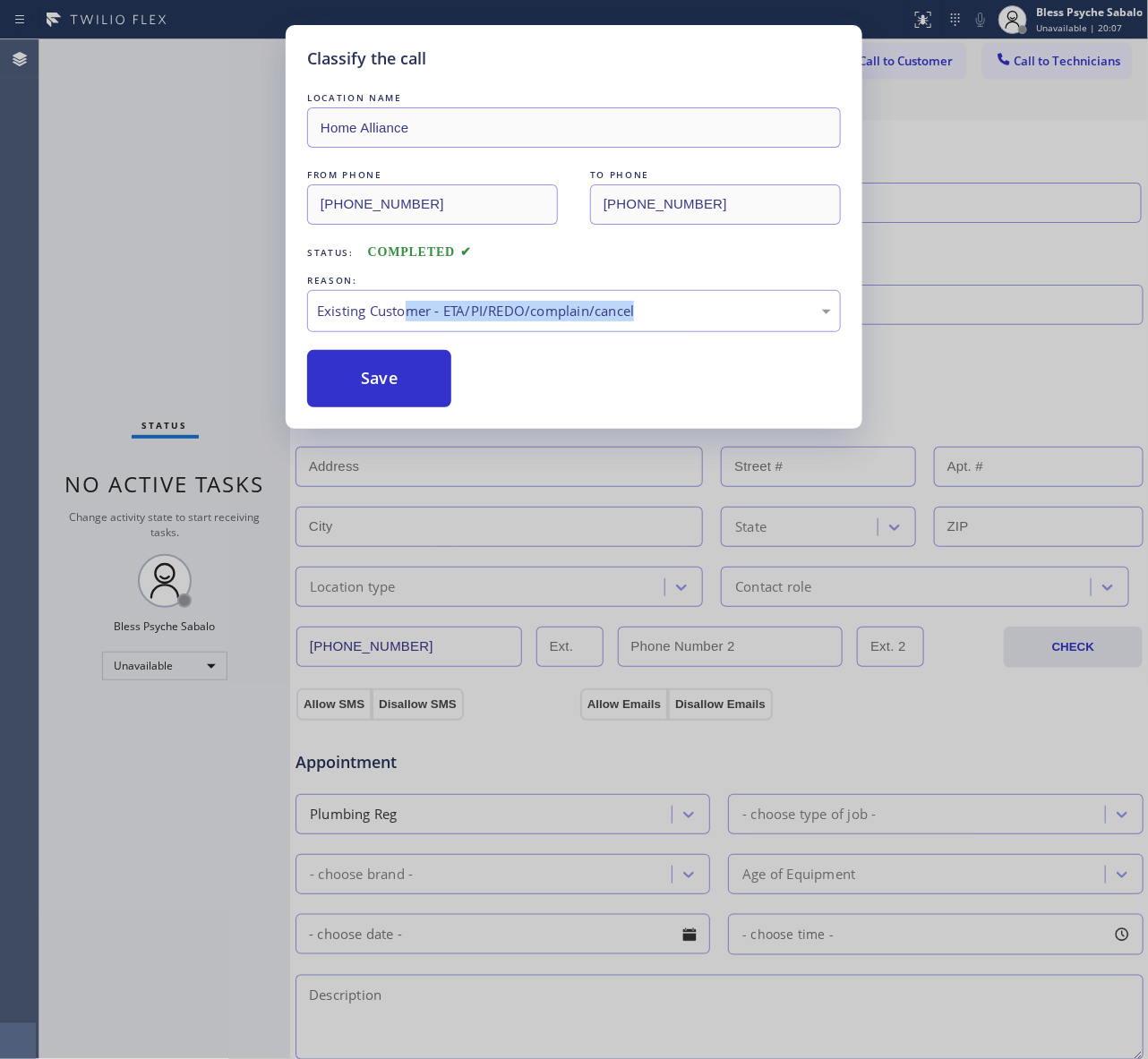
click at [951, 149] on div "Classify the call LOCATION NAME Home Alliance FROM PHONE [PHONE_NUMBER] TO PHON…" at bounding box center [593, 549] width 1109 height 1020
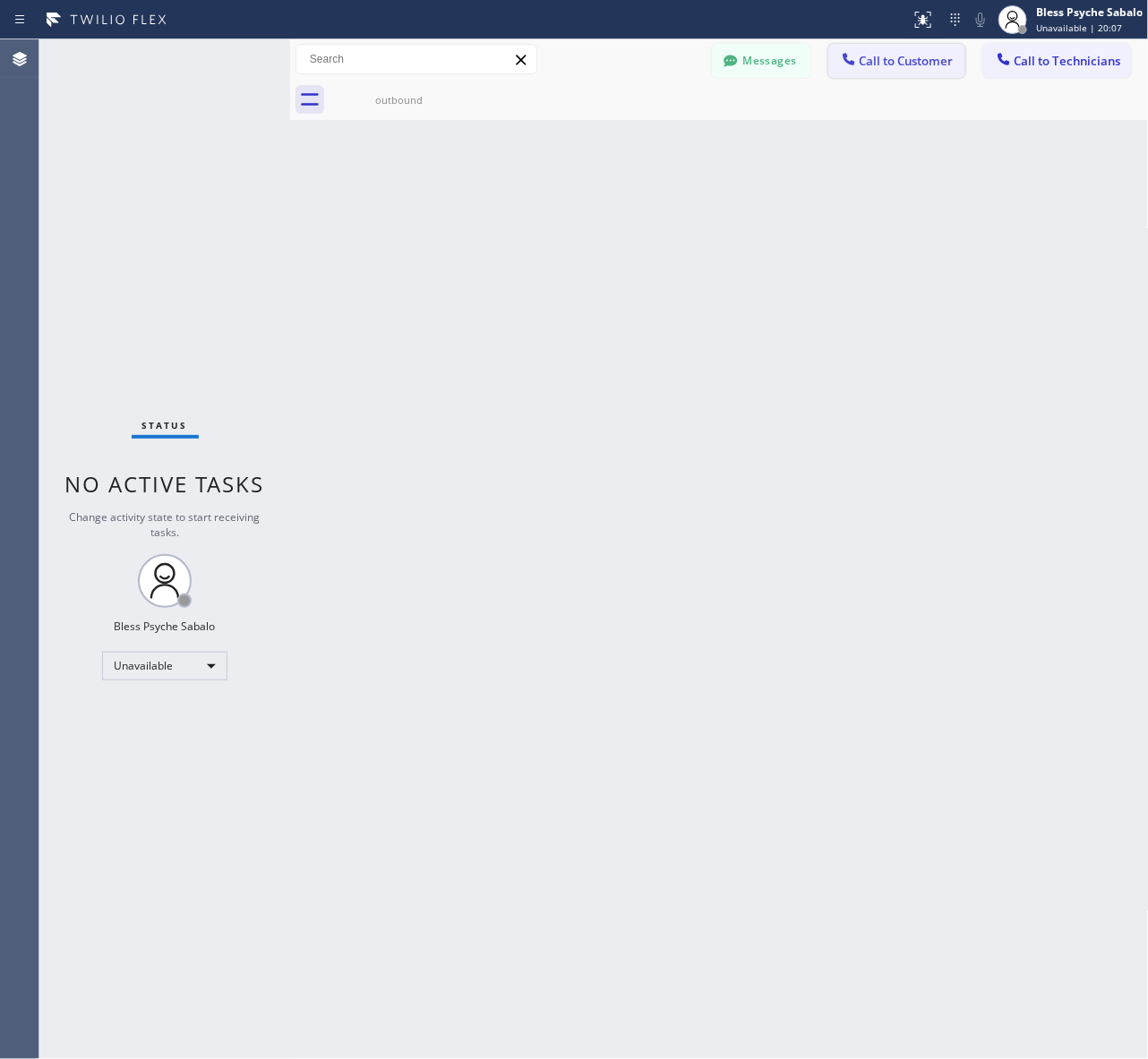
click at [901, 68] on span "Call to Customer" at bounding box center [906, 61] width 94 height 16
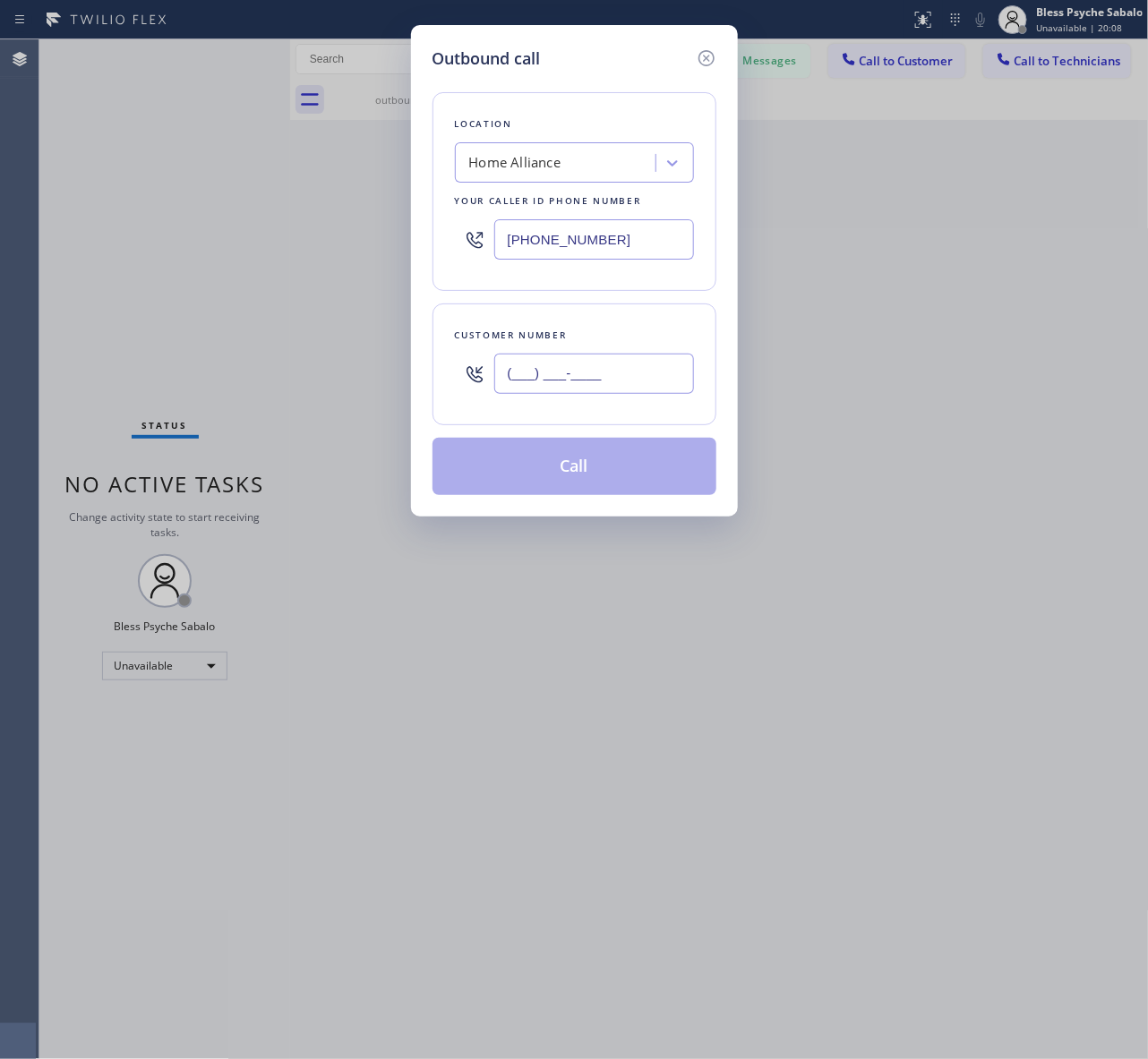
click at [645, 361] on input "(___) ___-____" at bounding box center [593, 374] width 200 height 40
paste input "805) 973-6288"
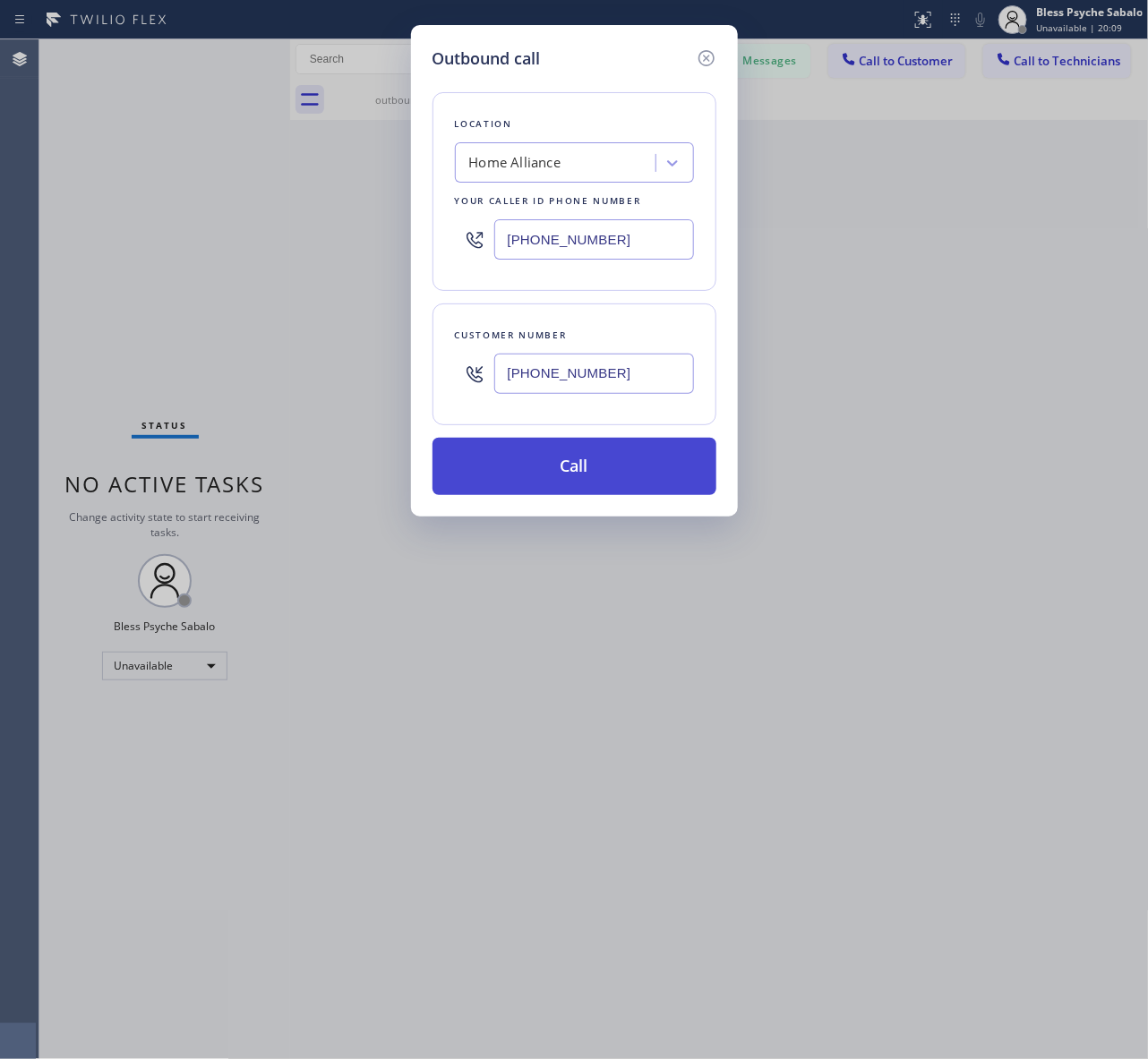
type input "[PHONE_NUMBER]"
click at [631, 478] on button "Call" at bounding box center [574, 466] width 284 height 57
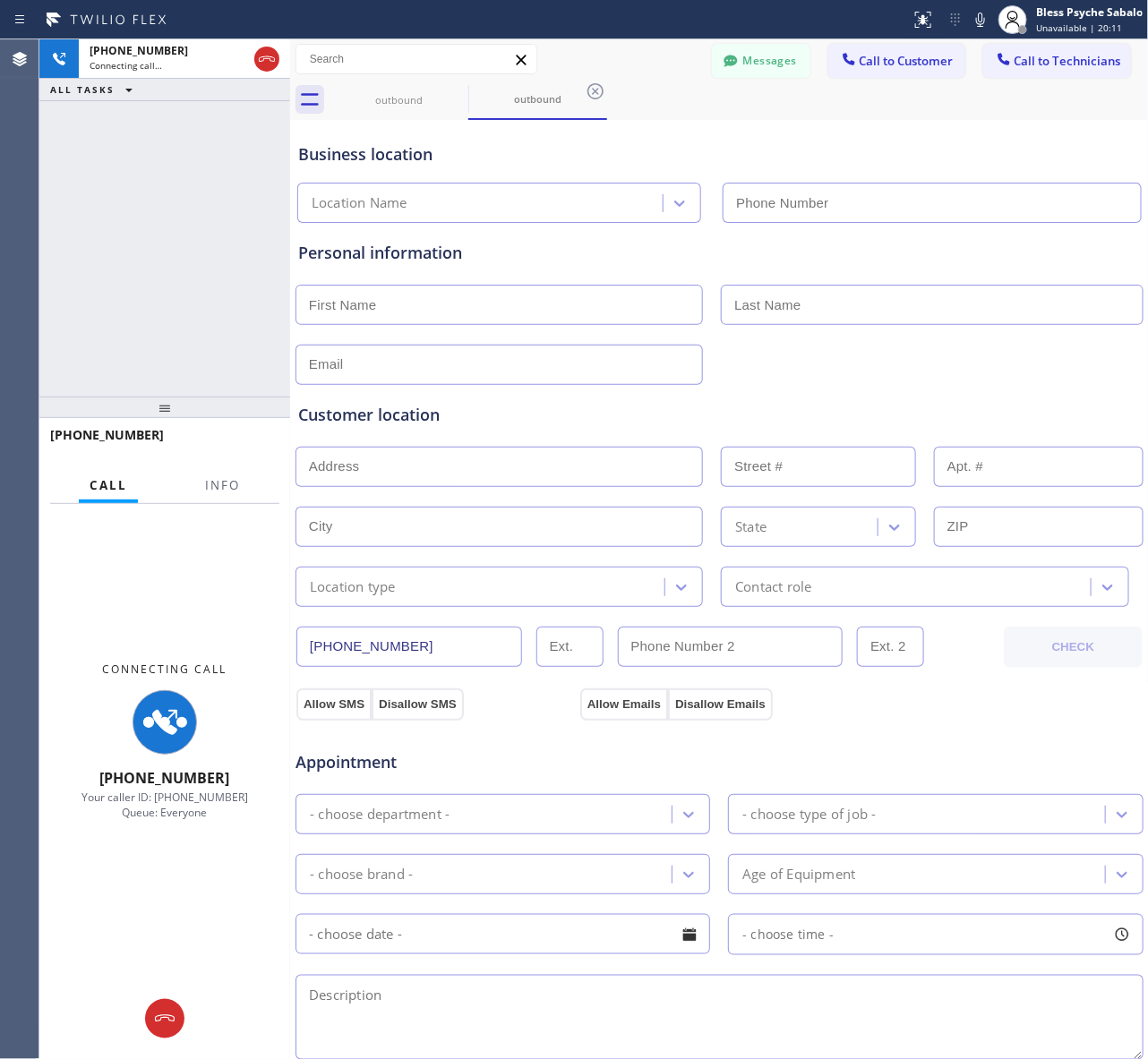
type input "[PHONE_NUMBER]"
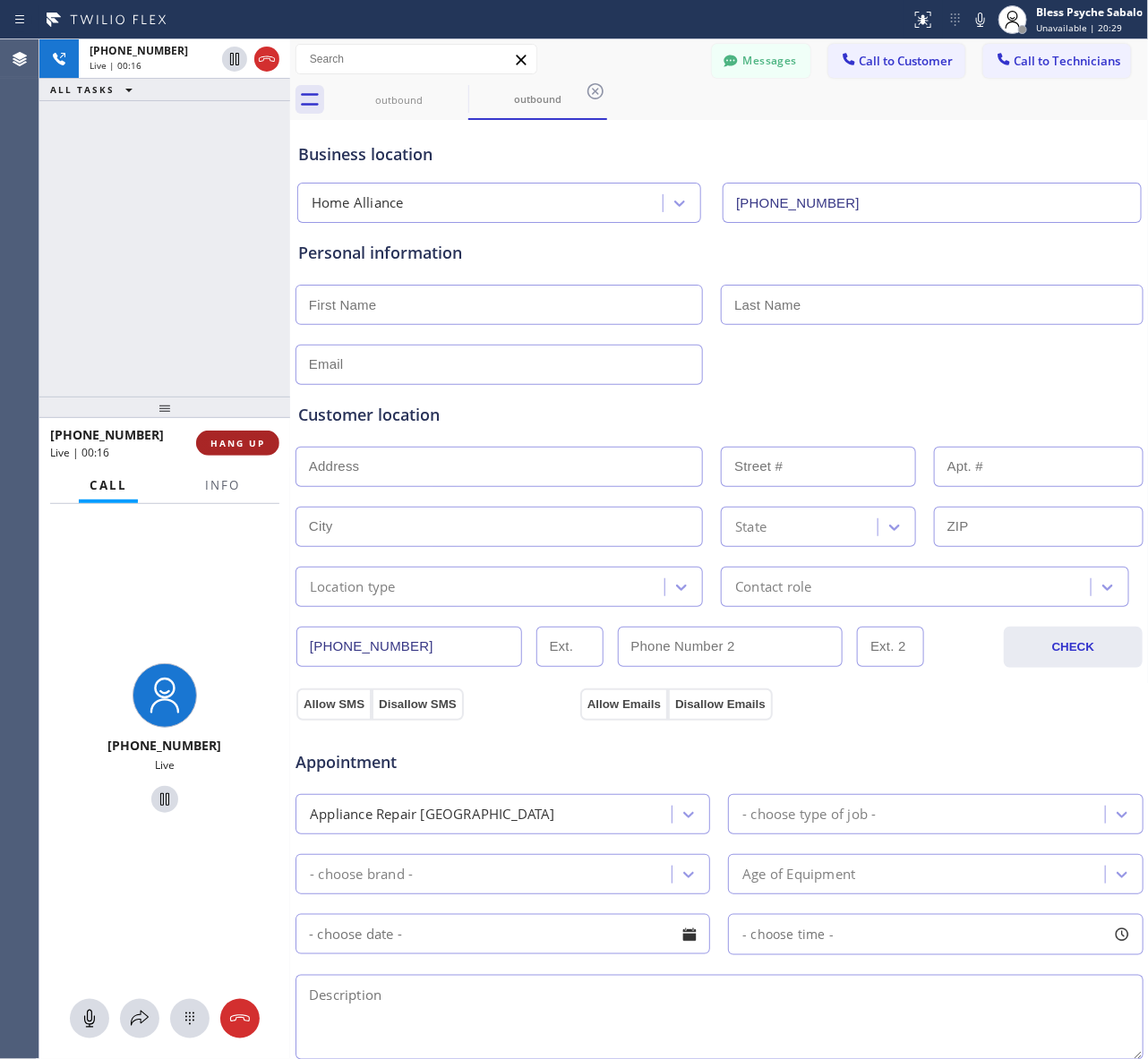
click at [218, 445] on span "HANG UP" at bounding box center [237, 443] width 55 height 13
click at [222, 340] on div "[PHONE_NUMBER] Live | 00:17 ALL TASKS ALL TASKS ACTIVE TASKS TASKS IN WRAP UP" at bounding box center [165, 218] width 251 height 357
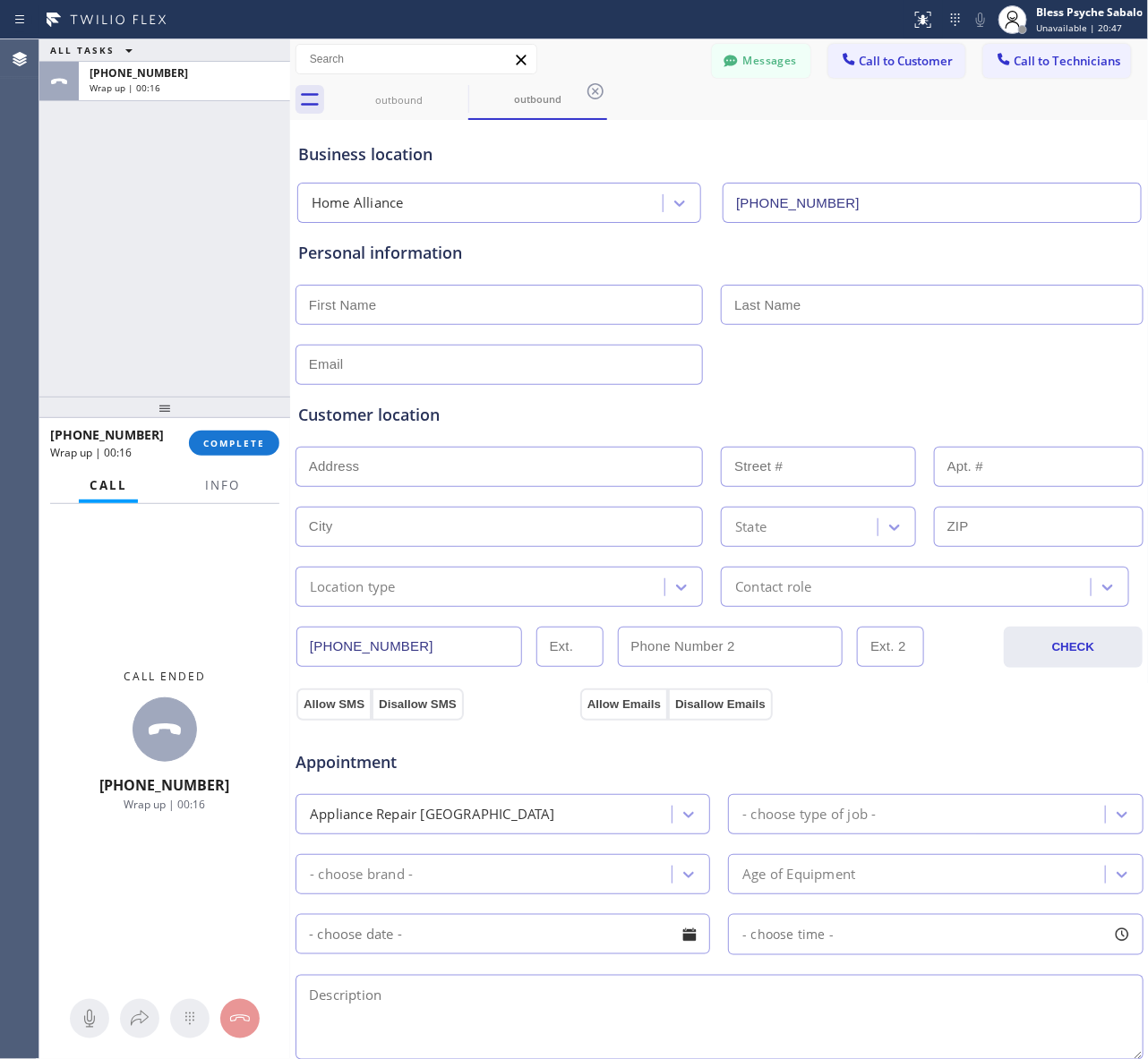
click at [598, 94] on icon at bounding box center [595, 91] width 22 height 22
click at [458, 82] on icon at bounding box center [456, 91] width 22 height 22
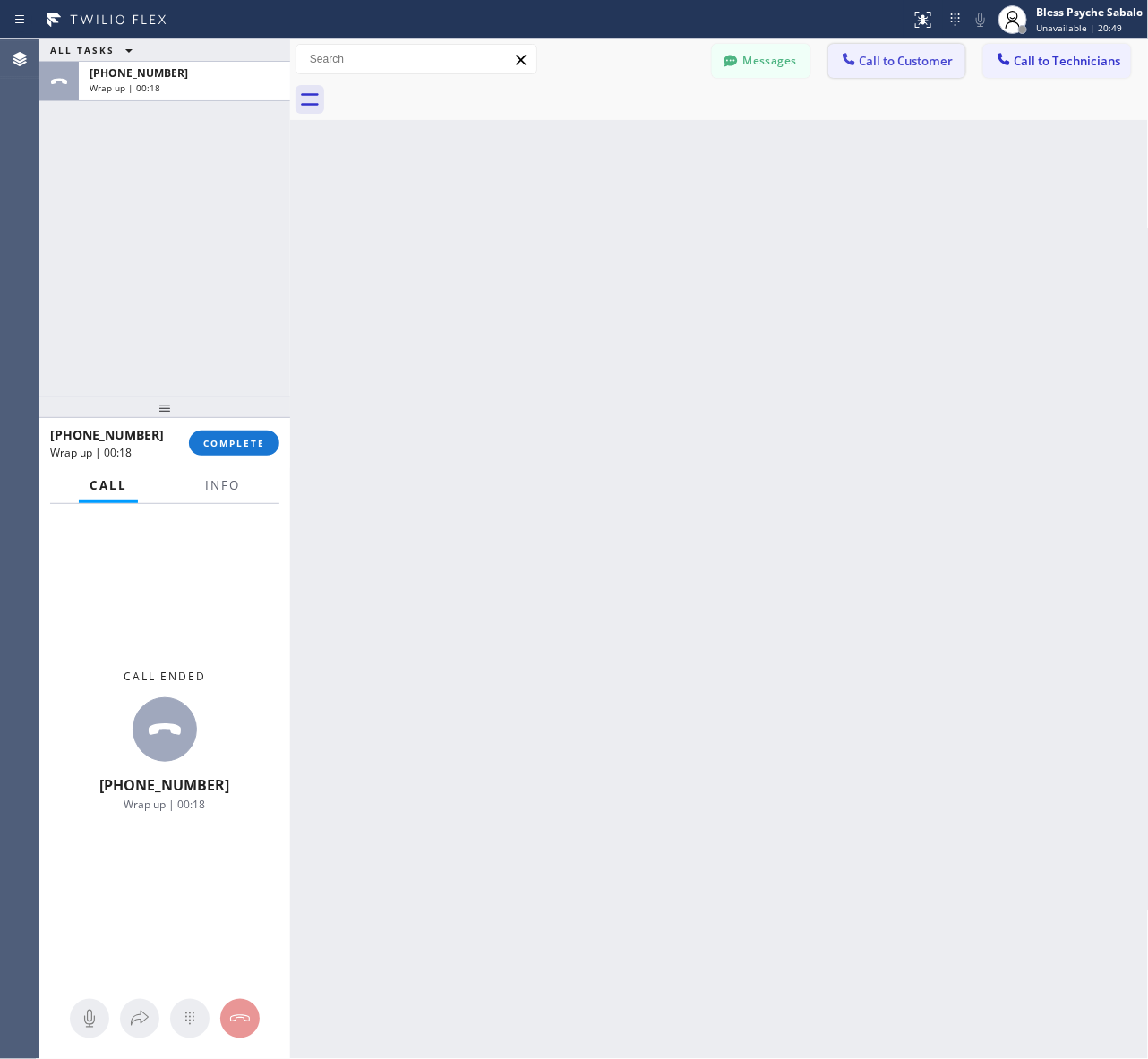
click at [885, 69] on button "Call to Customer" at bounding box center [896, 61] width 137 height 34
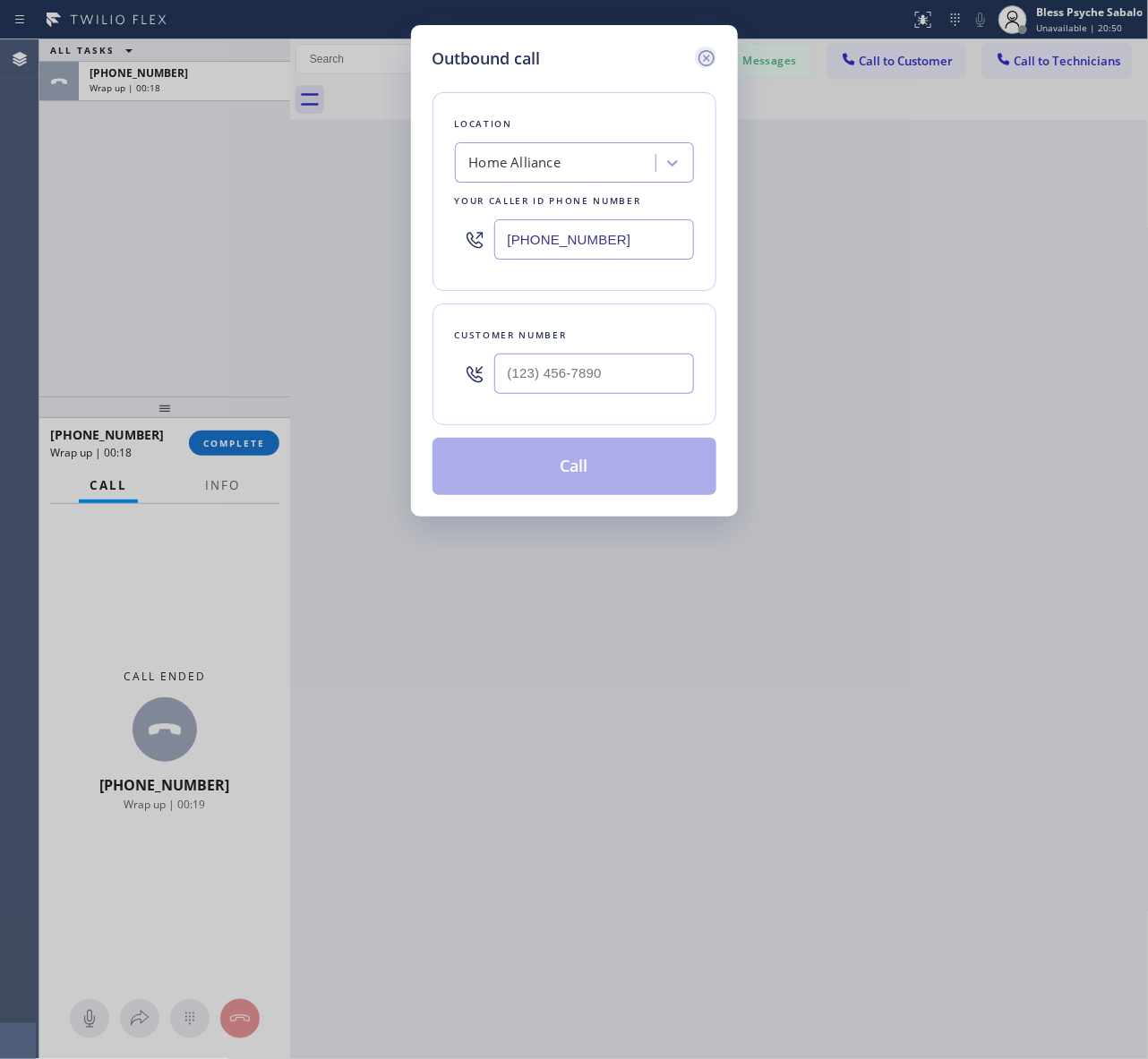
click at [709, 56] on icon at bounding box center [706, 58] width 22 height 22
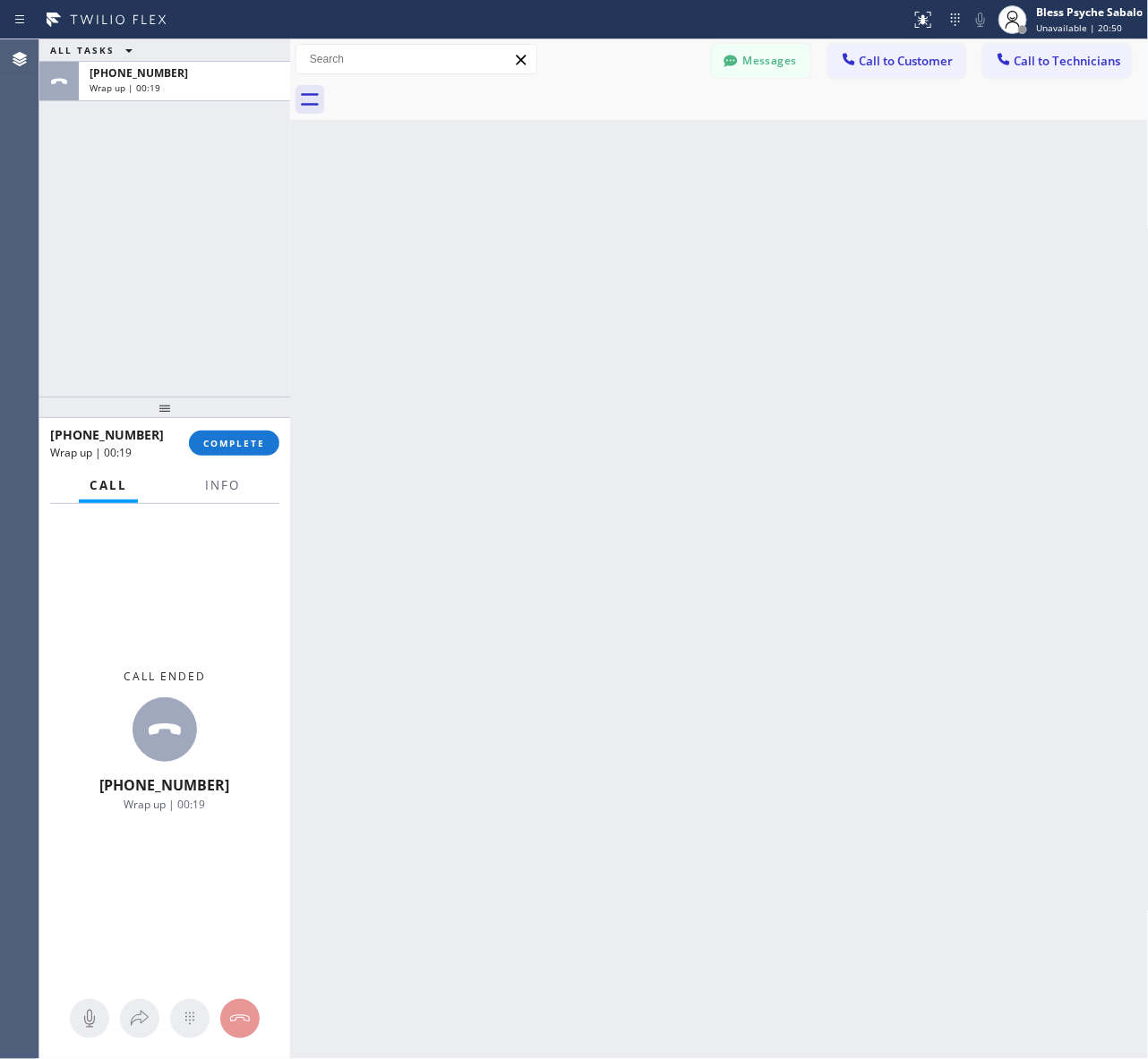
drag, startPoint x: 765, startPoint y: 186, endPoint x: 937, endPoint y: 106, distance: 189.7
click at [766, 185] on div "Back to Dashboard Change Sender ID Customers Technicians AM [PERSON_NAME] [DATE…" at bounding box center [720, 549] width 859 height 1020
click at [263, 432] on button "COMPLETE" at bounding box center [234, 443] width 91 height 25
click at [425, 296] on div "Back to Dashboard Change Sender ID Customers Technicians AM [PERSON_NAME] [DATE…" at bounding box center [720, 549] width 859 height 1020
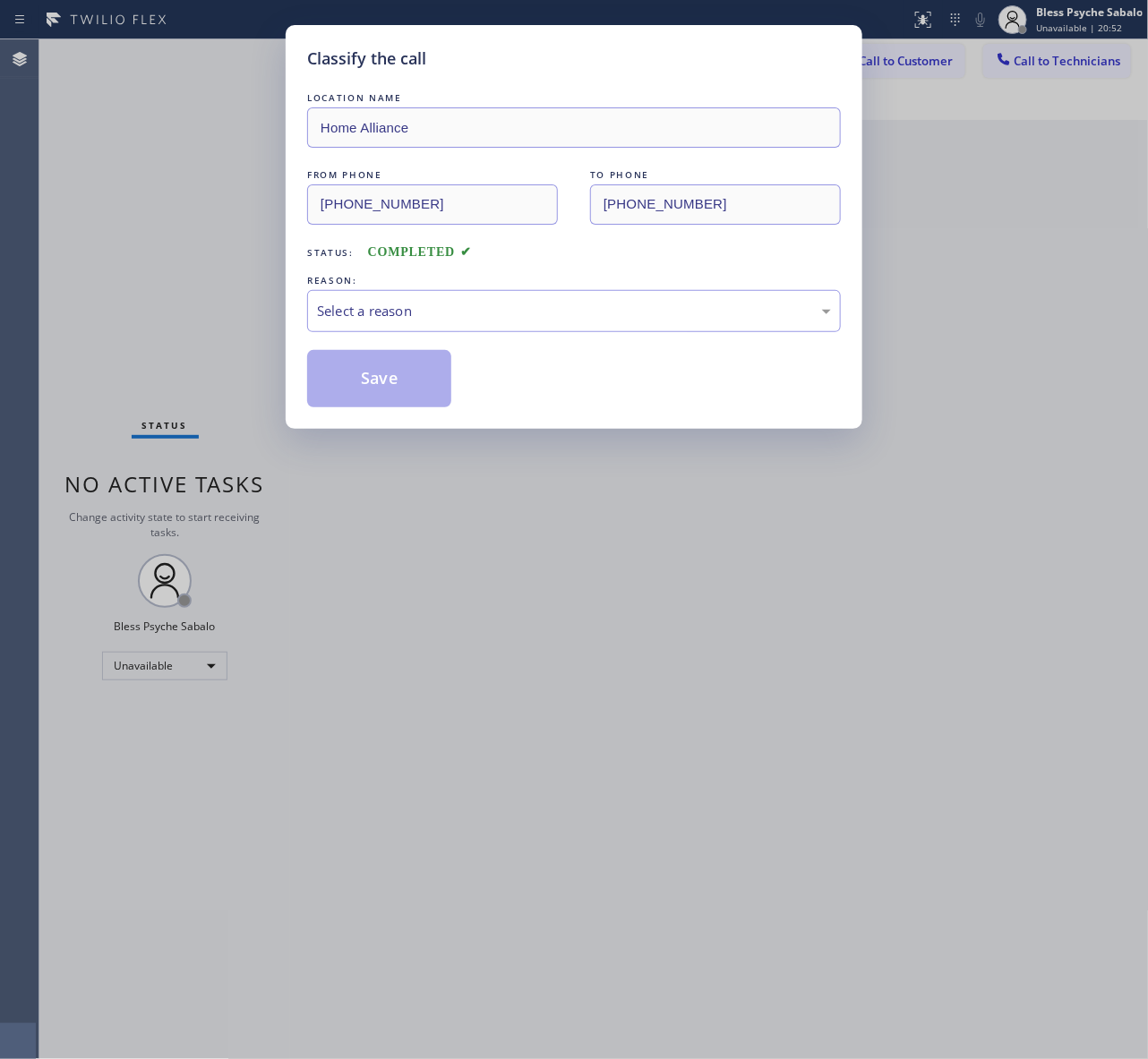
click at [886, 74] on div "Classify the call LOCATION NAME Home Alliance FROM PHONE [PHONE_NUMBER] TO PHON…" at bounding box center [574, 530] width 1148 height 1059
click at [622, 278] on div "REASON:" at bounding box center [574, 280] width 533 height 19
click at [609, 330] on div "Select a reason" at bounding box center [574, 311] width 533 height 42
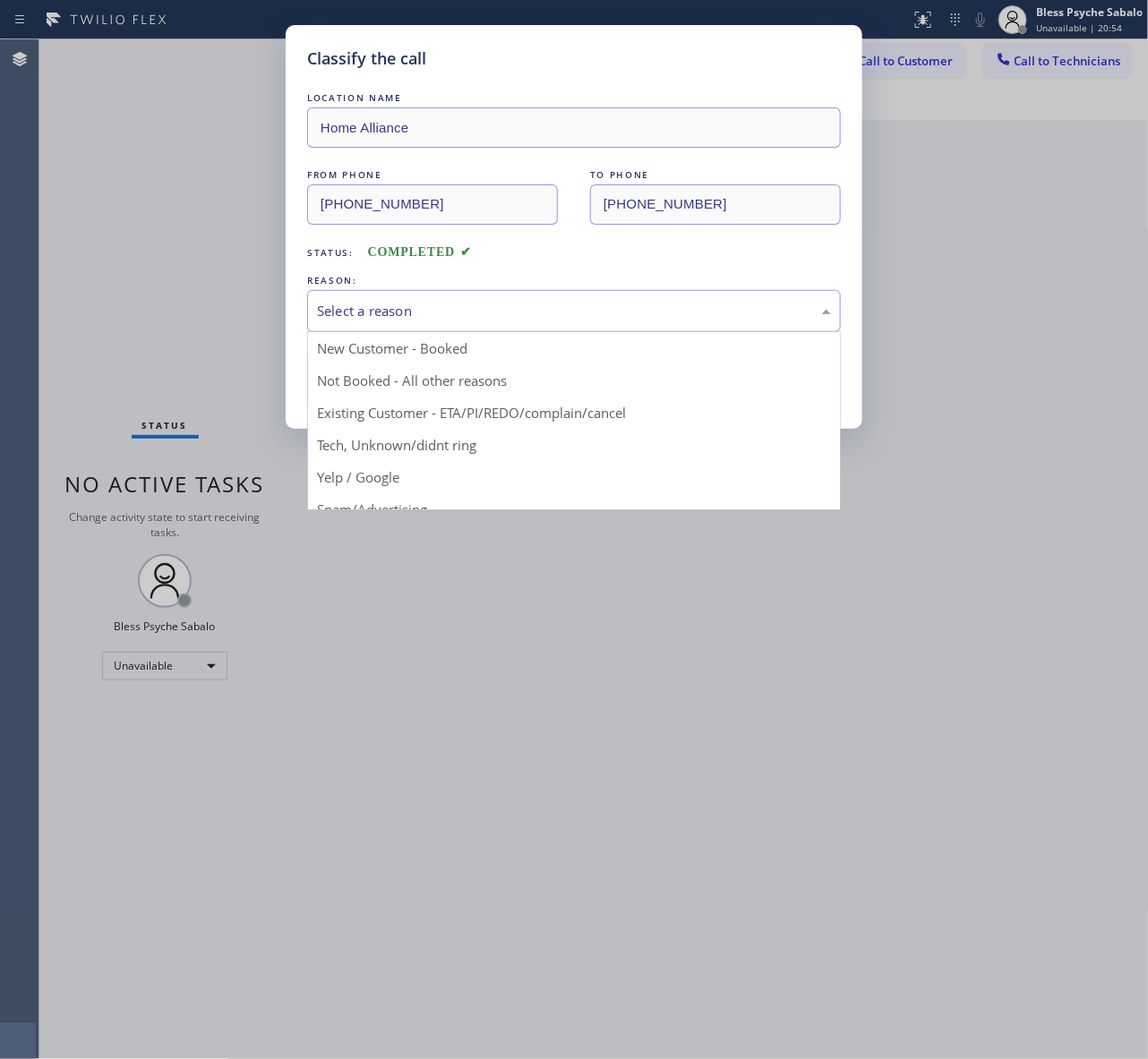
click at [879, 311] on div "Classify the call LOCATION NAME Home Alliance FROM PHONE [PHONE_NUMBER] TO PHON…" at bounding box center [574, 530] width 1148 height 1059
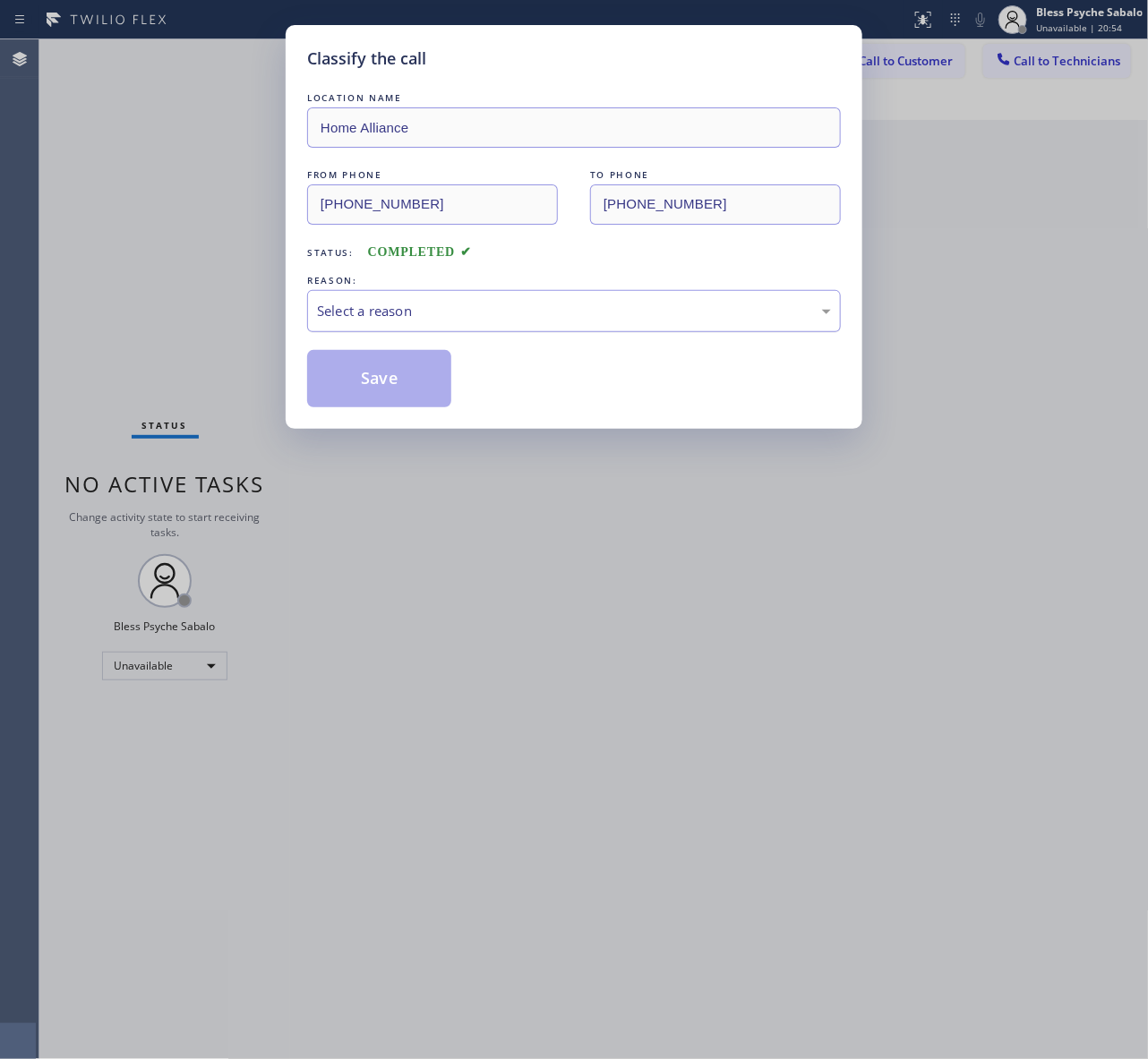
click at [551, 318] on div "Select a reason" at bounding box center [574, 311] width 514 height 21
click at [396, 392] on button "Save" at bounding box center [379, 379] width 144 height 57
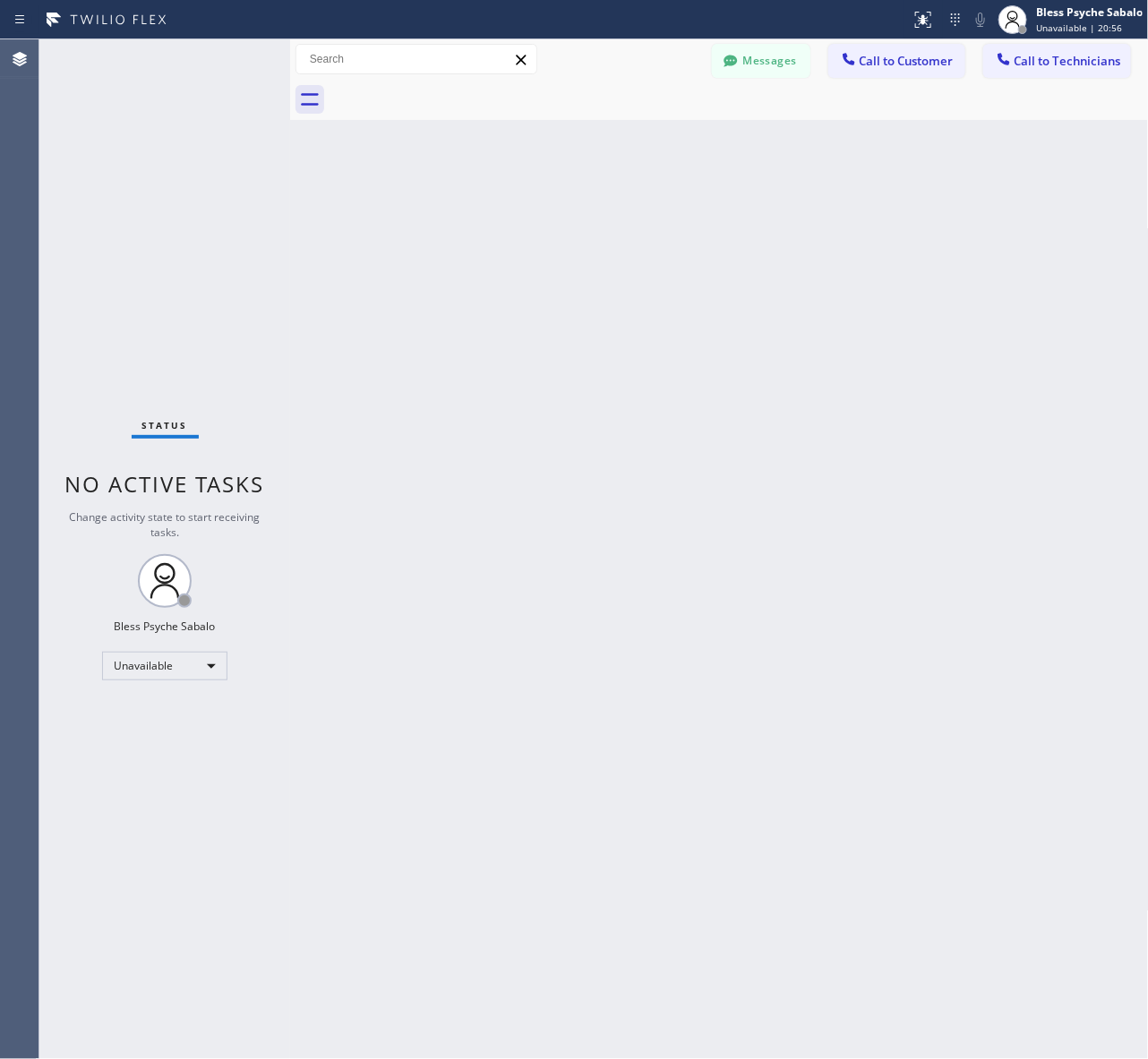
drag, startPoint x: 942, startPoint y: 130, endPoint x: 919, endPoint y: 39, distance: 93.9
click at [942, 127] on div "Back to Dashboard Change Sender ID Customers Technicians AM [PERSON_NAME] [DATE…" at bounding box center [720, 549] width 859 height 1020
click at [916, 46] on button "Call to Customer" at bounding box center [896, 61] width 137 height 34
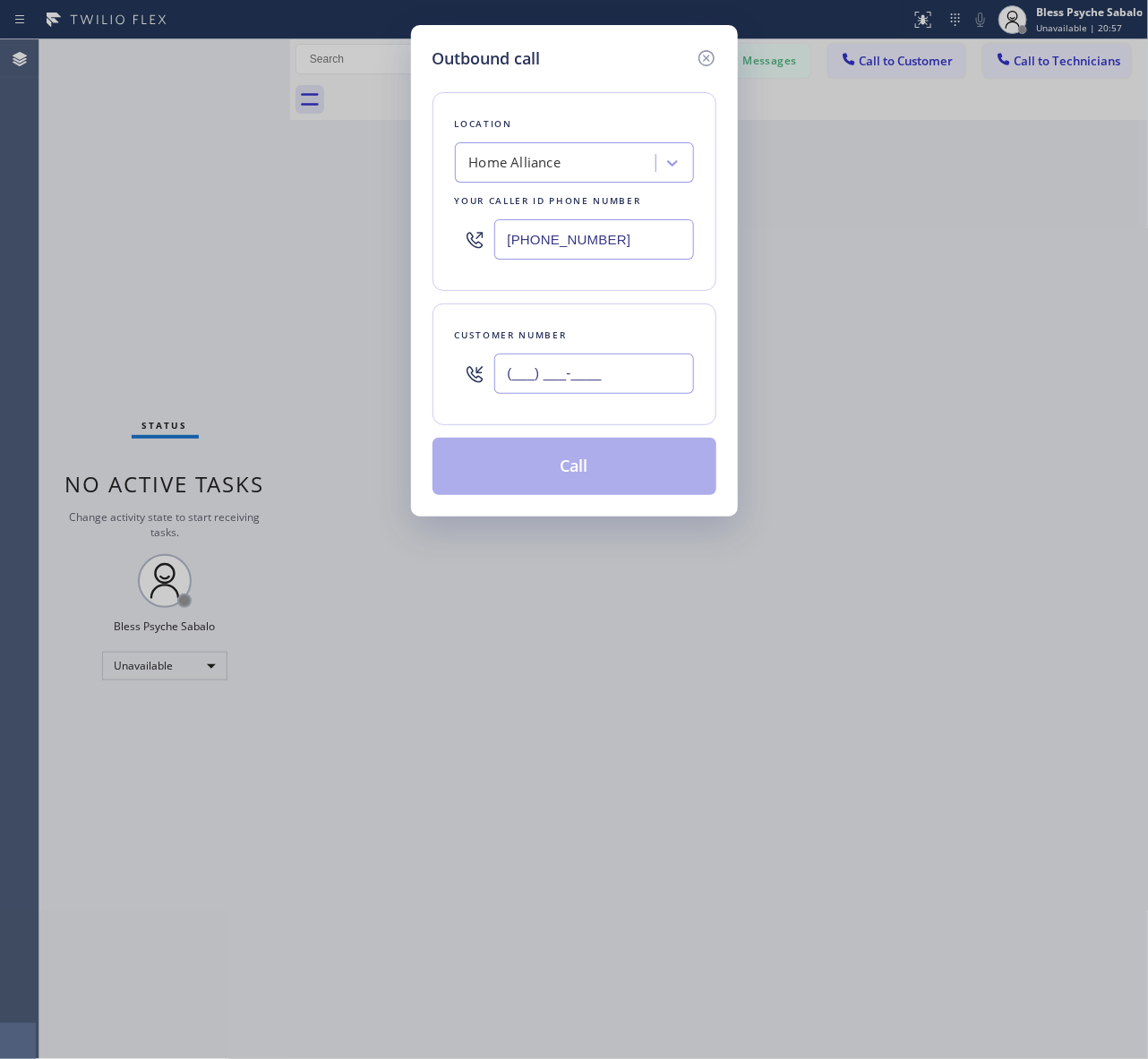
click at [610, 370] on input "(___) ___-____" at bounding box center [593, 374] width 200 height 40
paste input "747) 301-8679"
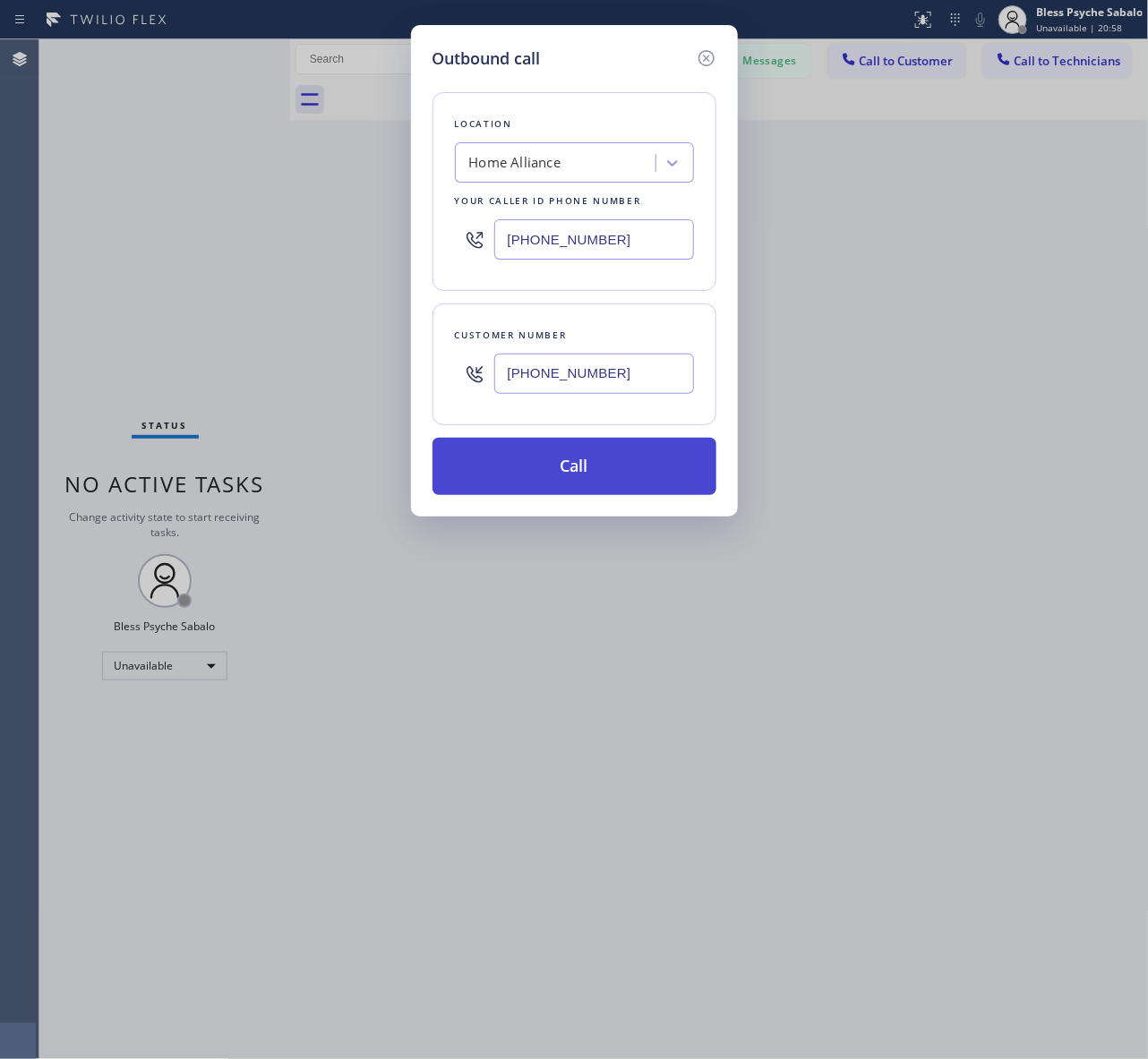
type input "[PHONE_NUMBER]"
click at [619, 488] on button "Call" at bounding box center [574, 466] width 284 height 57
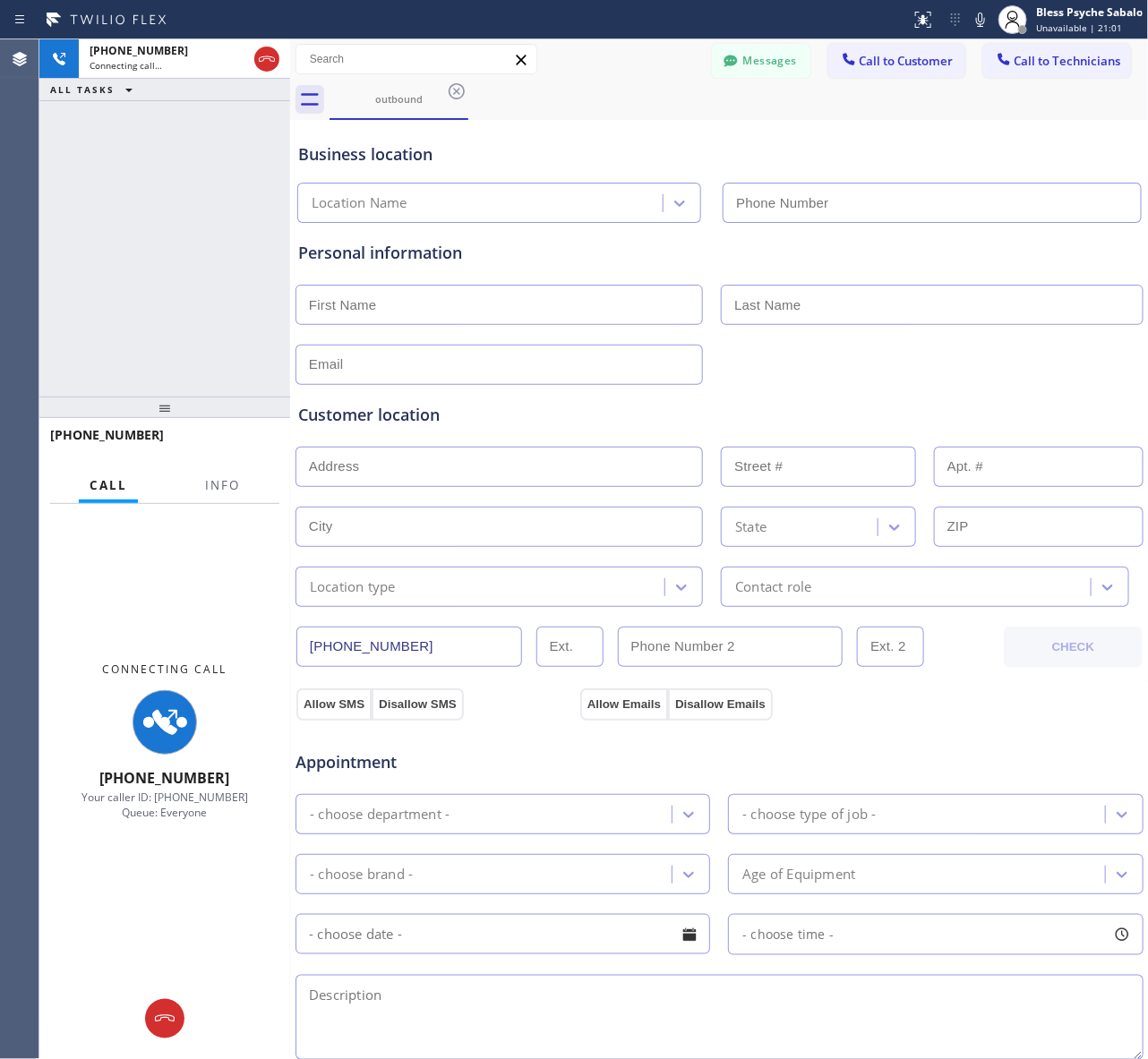
type input "[PHONE_NUMBER]"
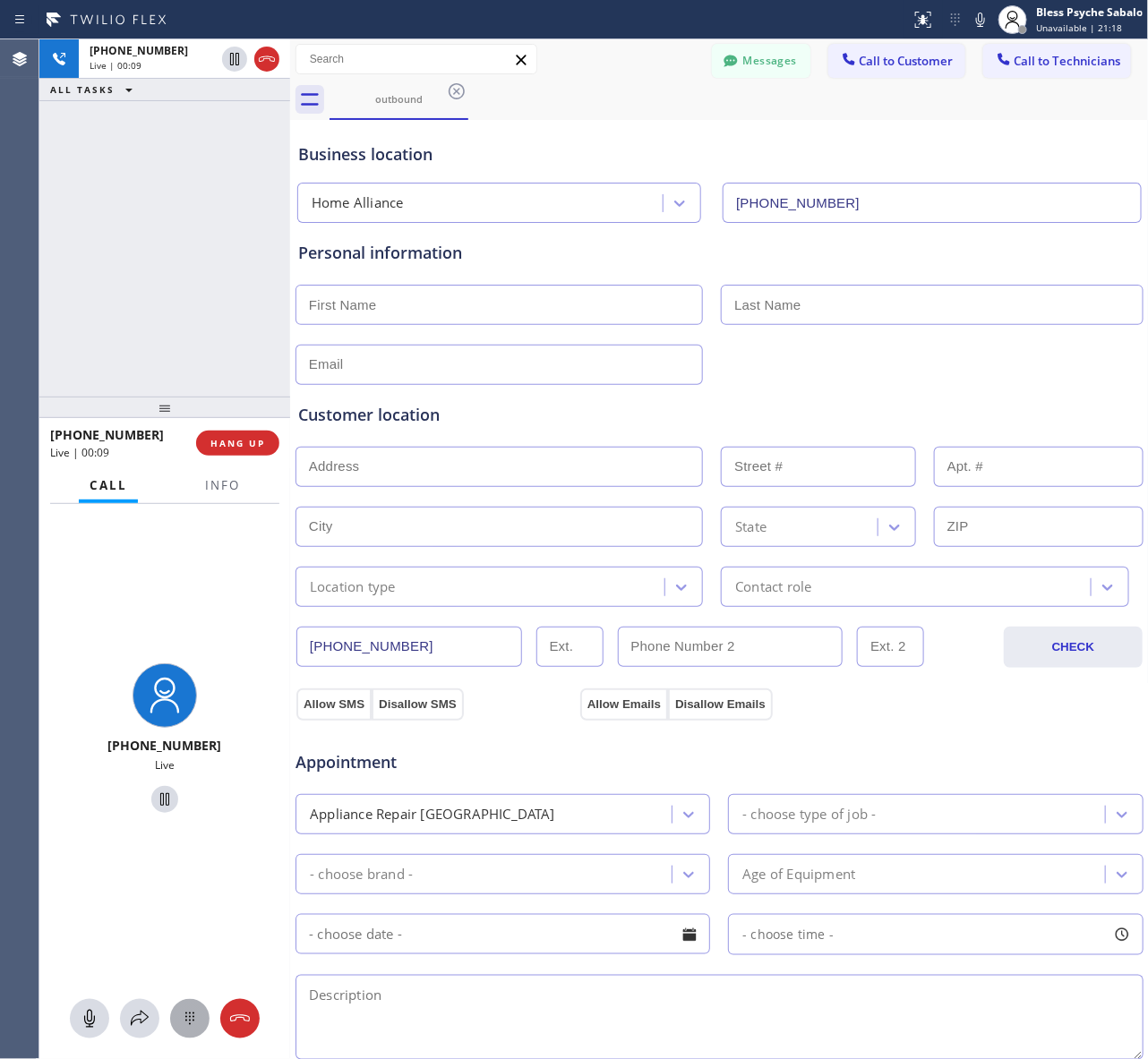
click at [188, 1021] on icon at bounding box center [190, 1019] width 22 height 22
click at [216, 786] on div "9 WXYZ" at bounding box center [237, 785] width 74 height 50
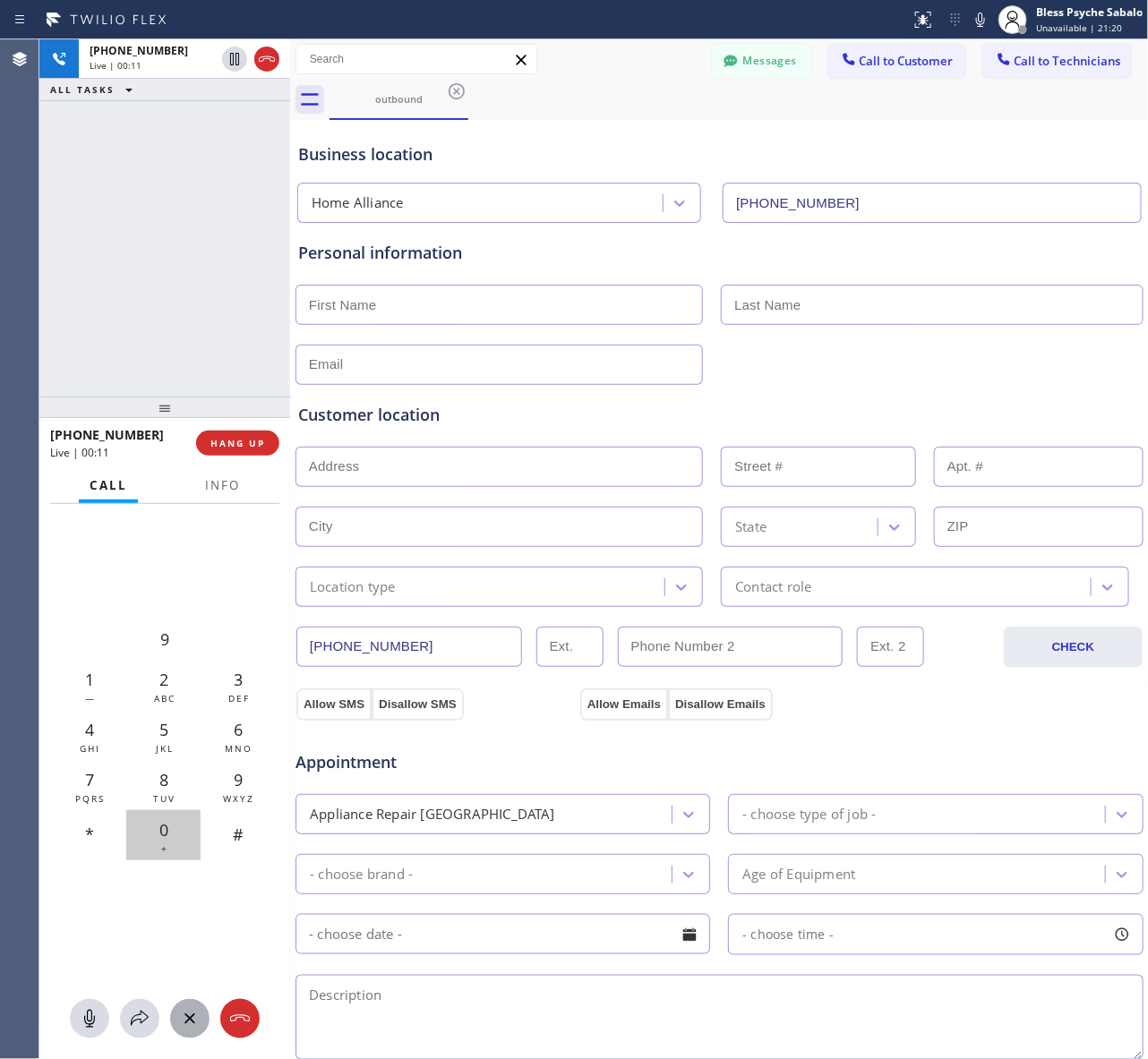
click at [151, 825] on div "0 +" at bounding box center [163, 835] width 74 height 50
click at [83, 750] on span "GHI" at bounding box center [90, 748] width 21 height 13
click at [154, 796] on span "TUV" at bounding box center [164, 798] width 22 height 13
click at [216, 701] on div "3 DEF" at bounding box center [237, 684] width 74 height 50
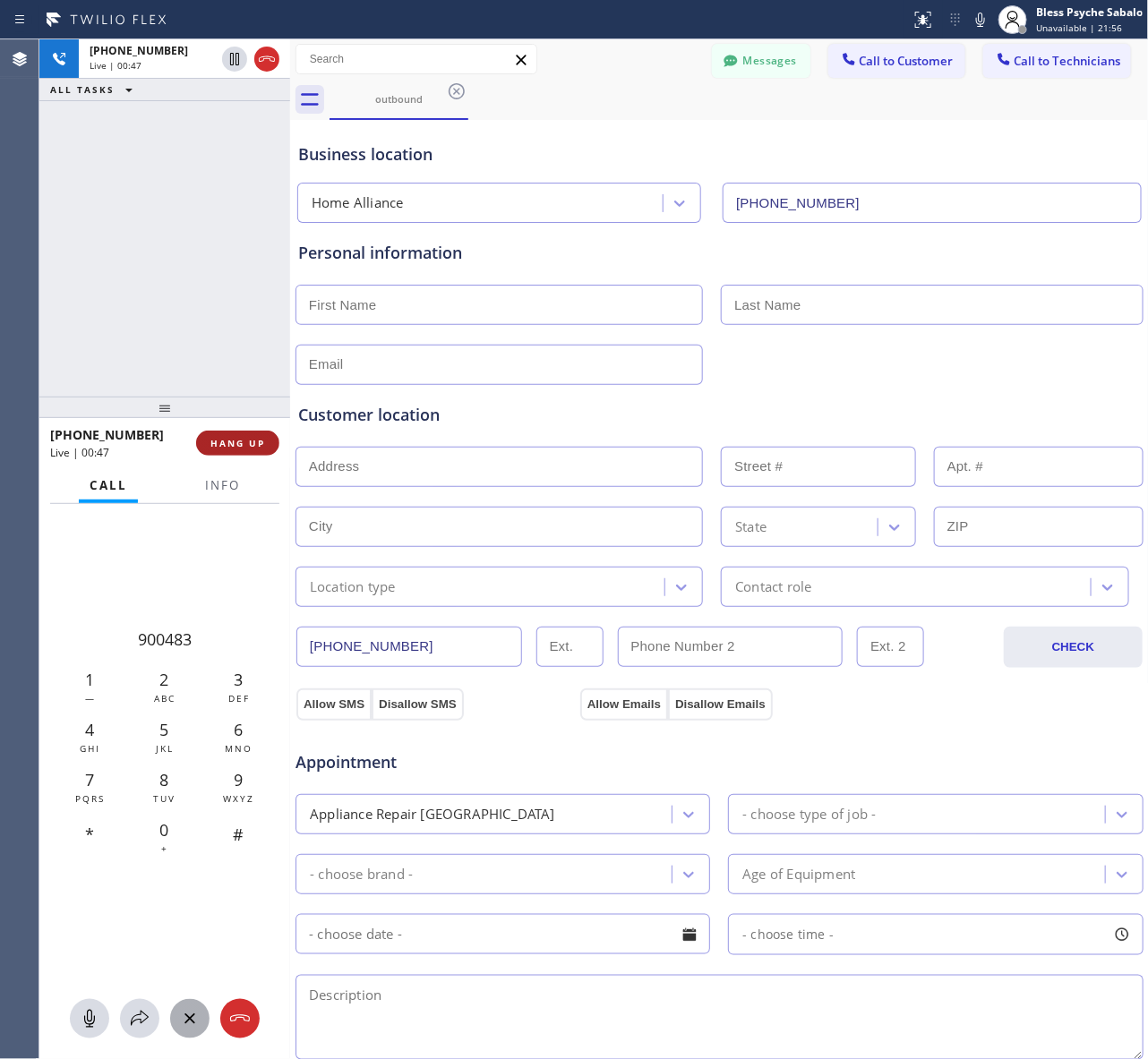
click at [258, 431] on button "HANG UP" at bounding box center [237, 443] width 83 height 25
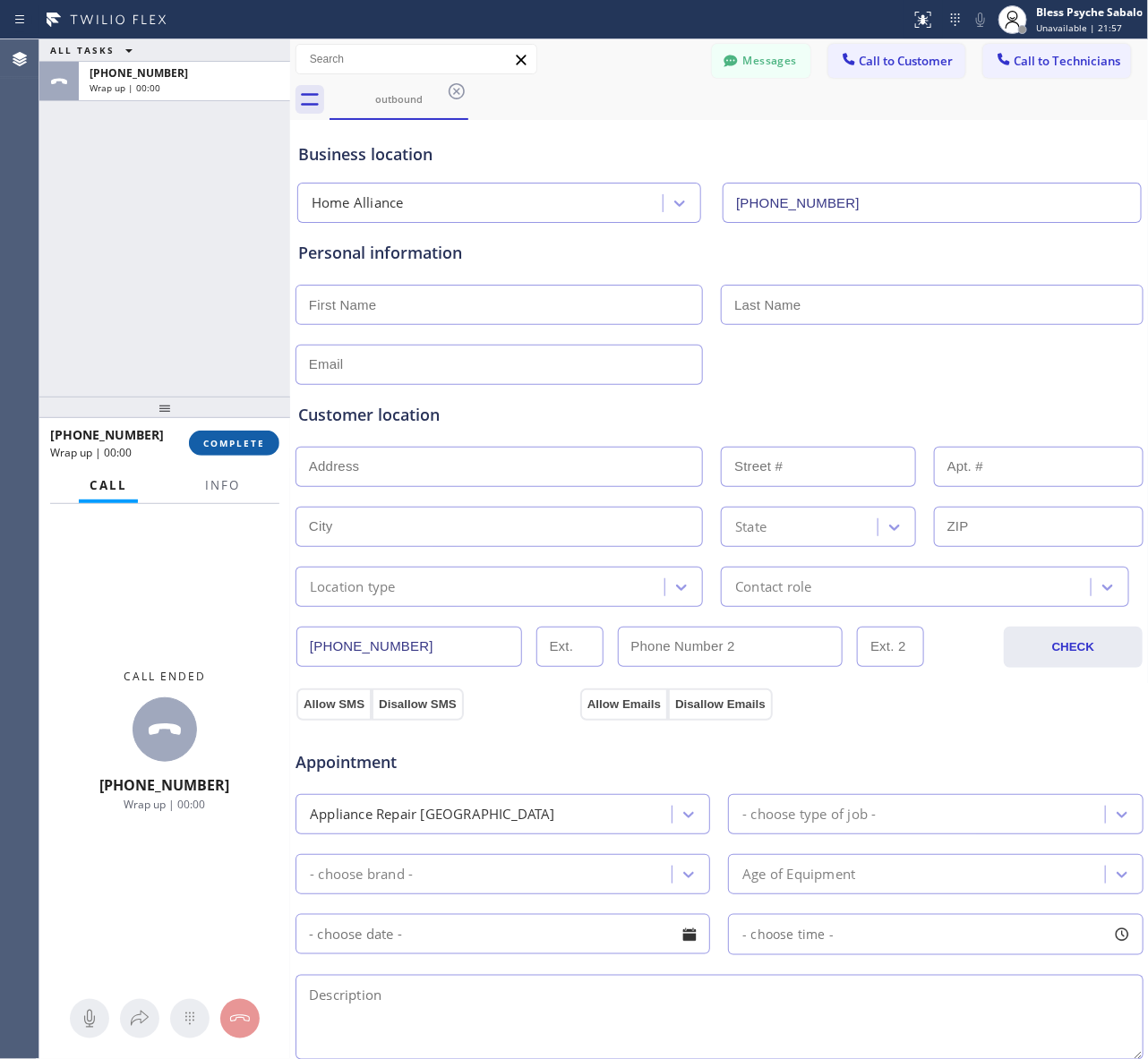
click at [258, 431] on button "COMPLETE" at bounding box center [234, 443] width 91 height 25
drag, startPoint x: 233, startPoint y: 375, endPoint x: 234, endPoint y: 360, distance: 15.0
click at [233, 374] on div "ALL TASKS ALL TASKS ACTIVE TASKS TASKS IN WRAP UP [PHONE_NUMBER] Wrap up | 00:00" at bounding box center [165, 218] width 251 height 357
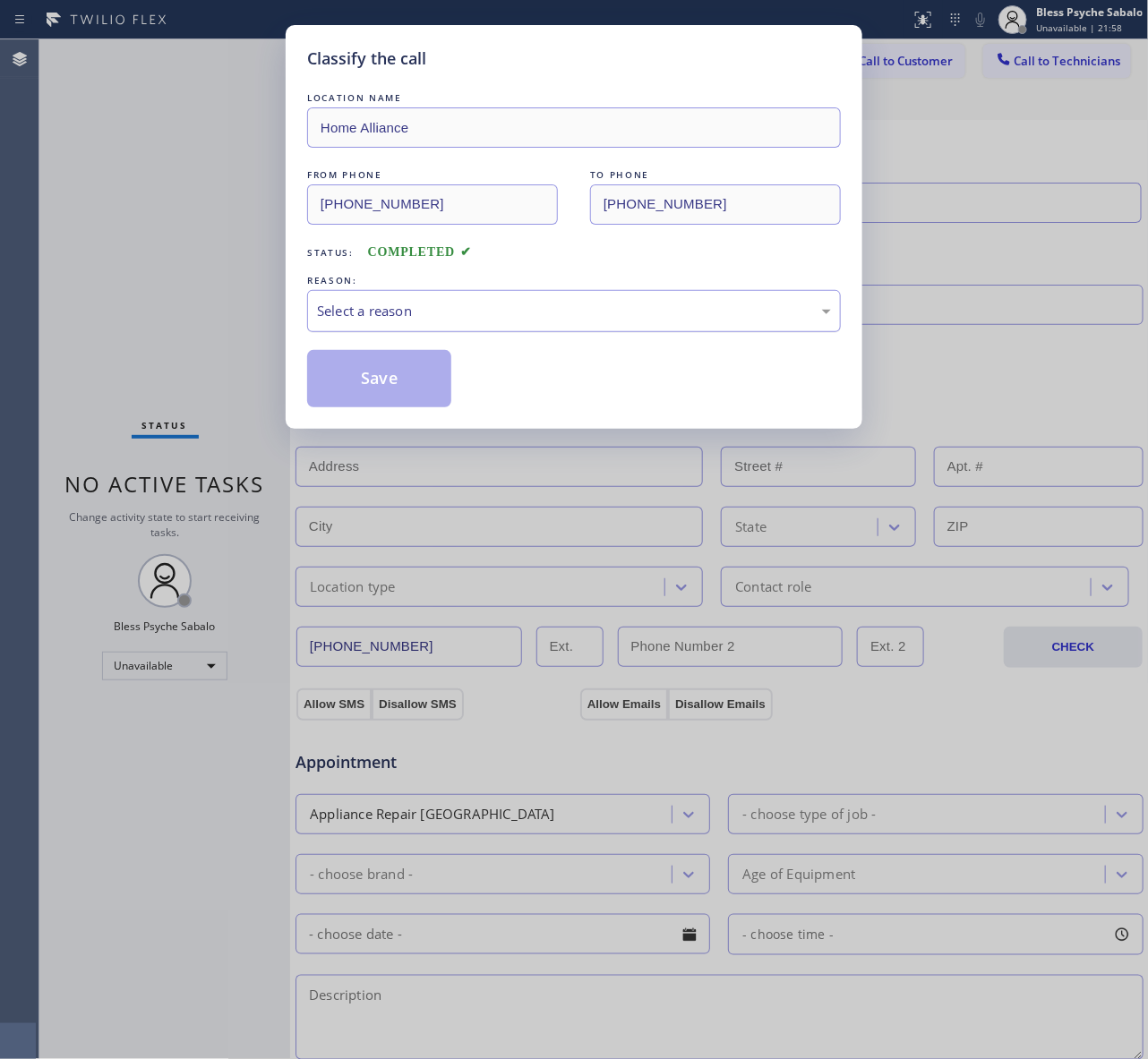
click at [548, 307] on div "Select a reason" at bounding box center [574, 311] width 514 height 21
click at [339, 401] on button "Save" at bounding box center [379, 379] width 144 height 57
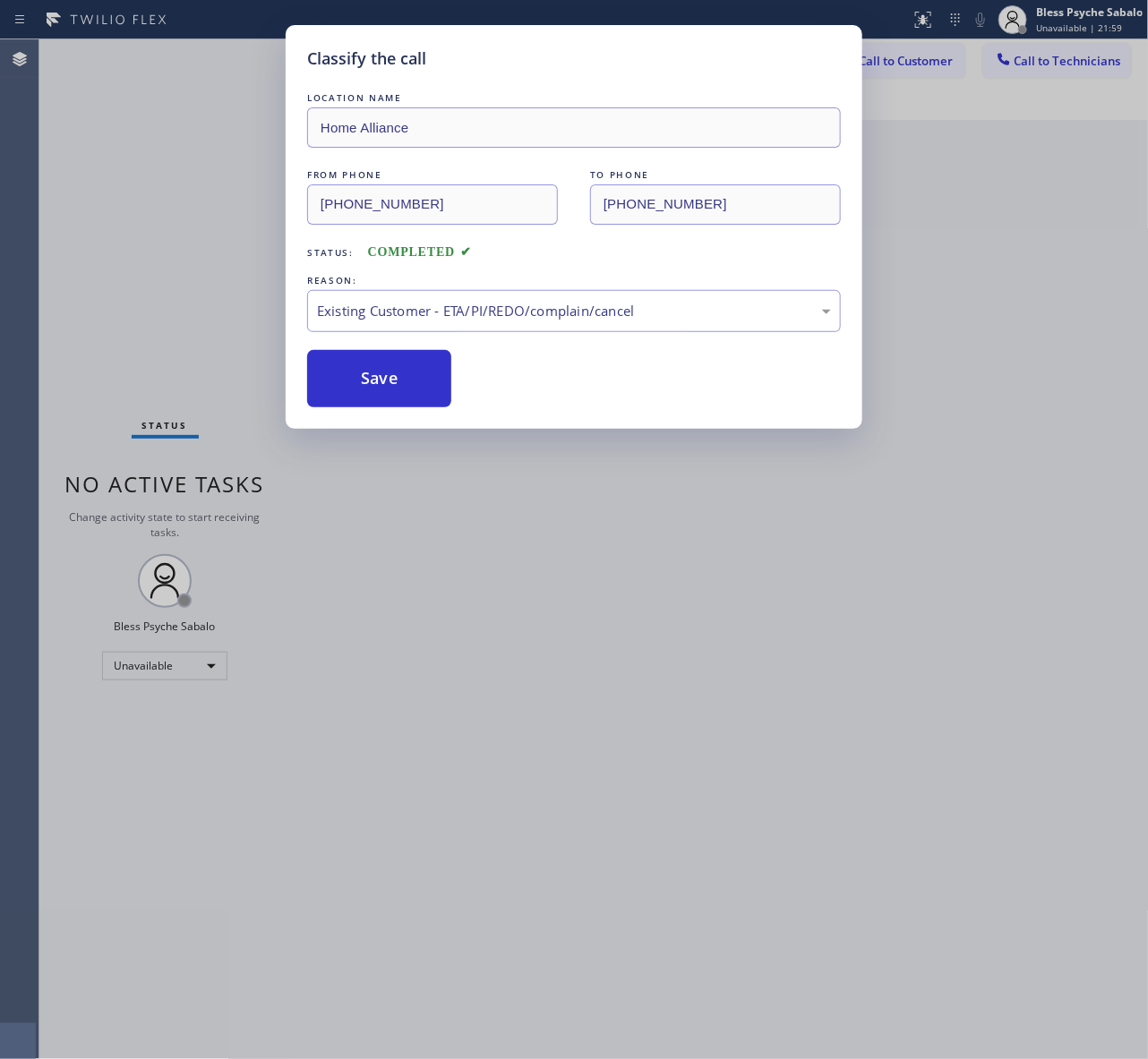
drag, startPoint x: 203, startPoint y: 310, endPoint x: 318, endPoint y: 249, distance: 130.2
click at [203, 309] on div "Classify the call LOCATION NAME Home Alliance FROM PHONE [PHONE_NUMBER] TO PHON…" at bounding box center [574, 530] width 1148 height 1059
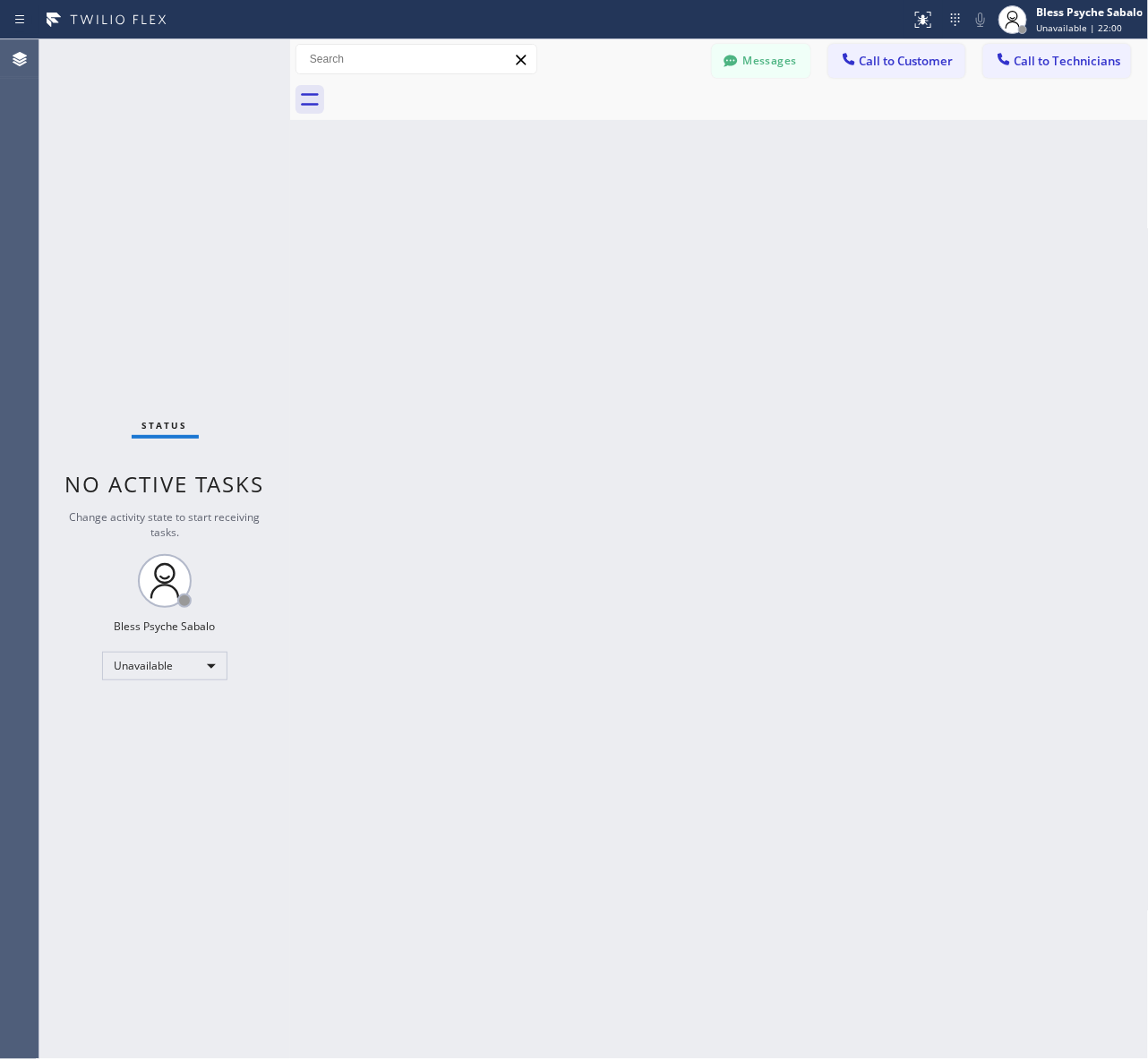
drag, startPoint x: 941, startPoint y: 170, endPoint x: 997, endPoint y: 119, distance: 75.7
click at [941, 168] on div "Back to Dashboard Change Sender ID Customers Technicians AM [PERSON_NAME] [DATE…" at bounding box center [720, 549] width 859 height 1020
click at [1068, 65] on span "Call to Technicians" at bounding box center [1067, 61] width 107 height 16
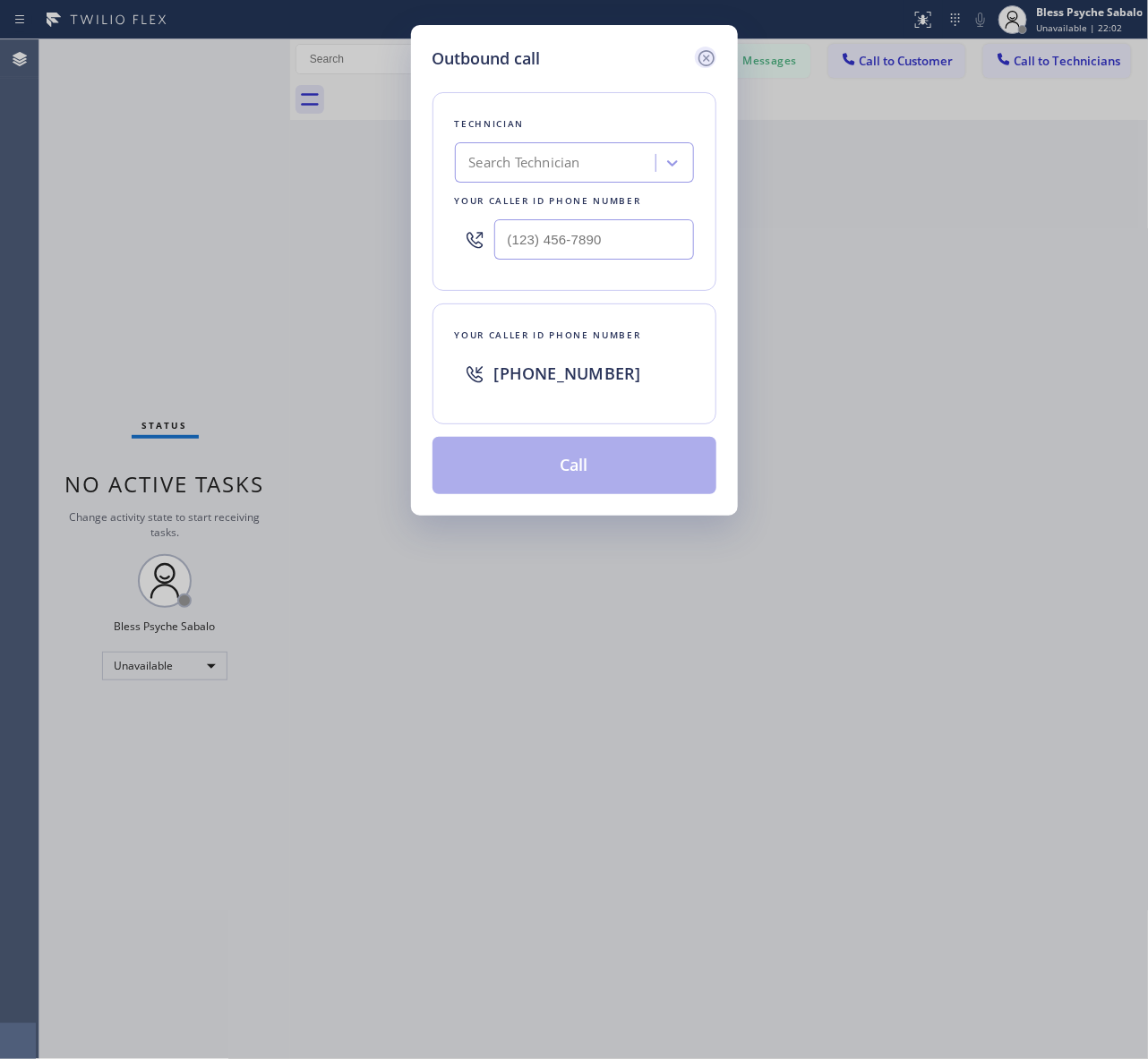
click at [709, 58] on icon at bounding box center [706, 58] width 22 height 22
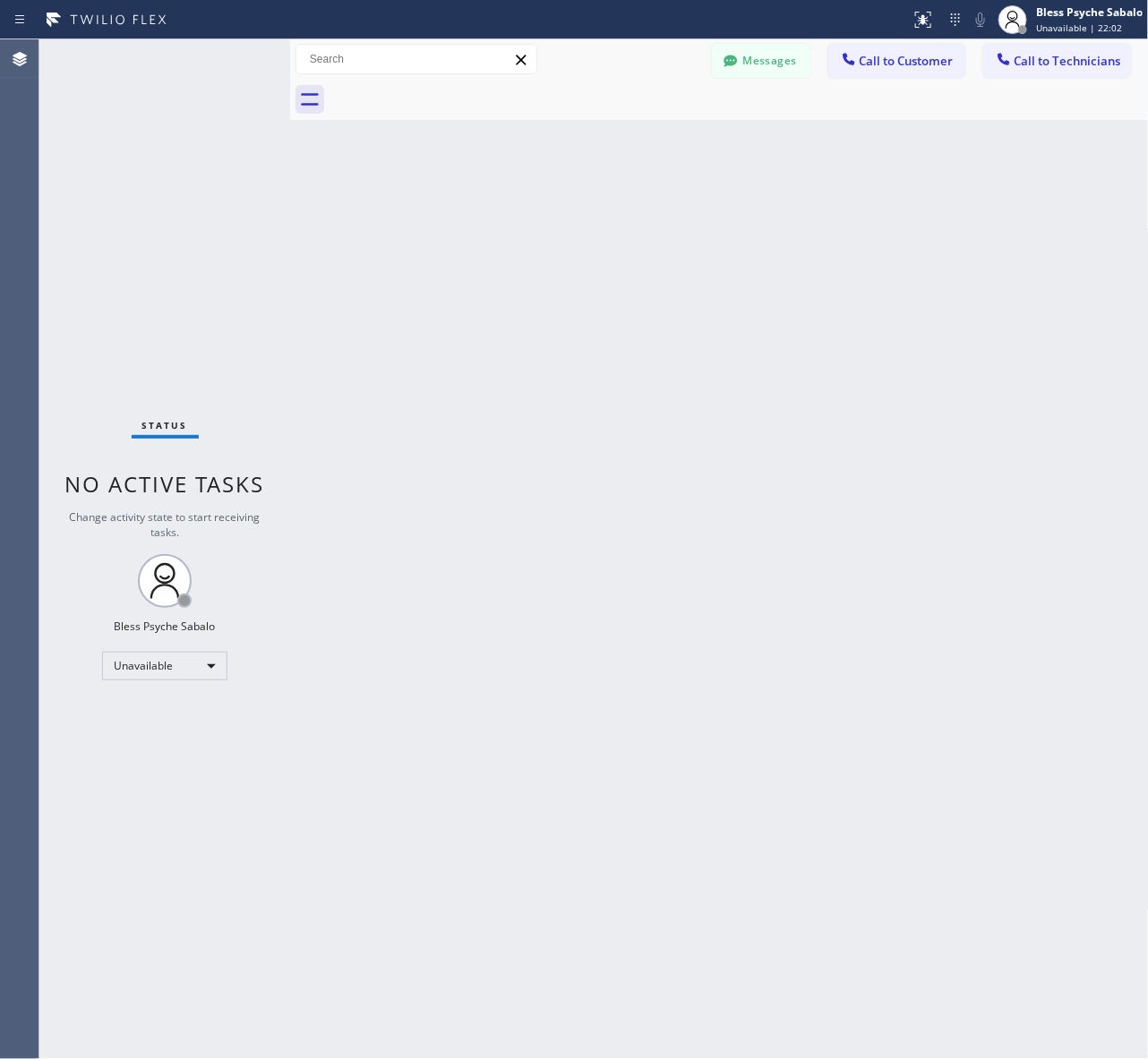
drag, startPoint x: 772, startPoint y: 136, endPoint x: 911, endPoint y: 81, distance: 149.5
click at [773, 136] on div "Back to Dashboard Change Sender ID Customers Technicians AM [PERSON_NAME] [DATE…" at bounding box center [720, 549] width 859 height 1020
click at [919, 59] on span "Call to Customer" at bounding box center [906, 61] width 94 height 16
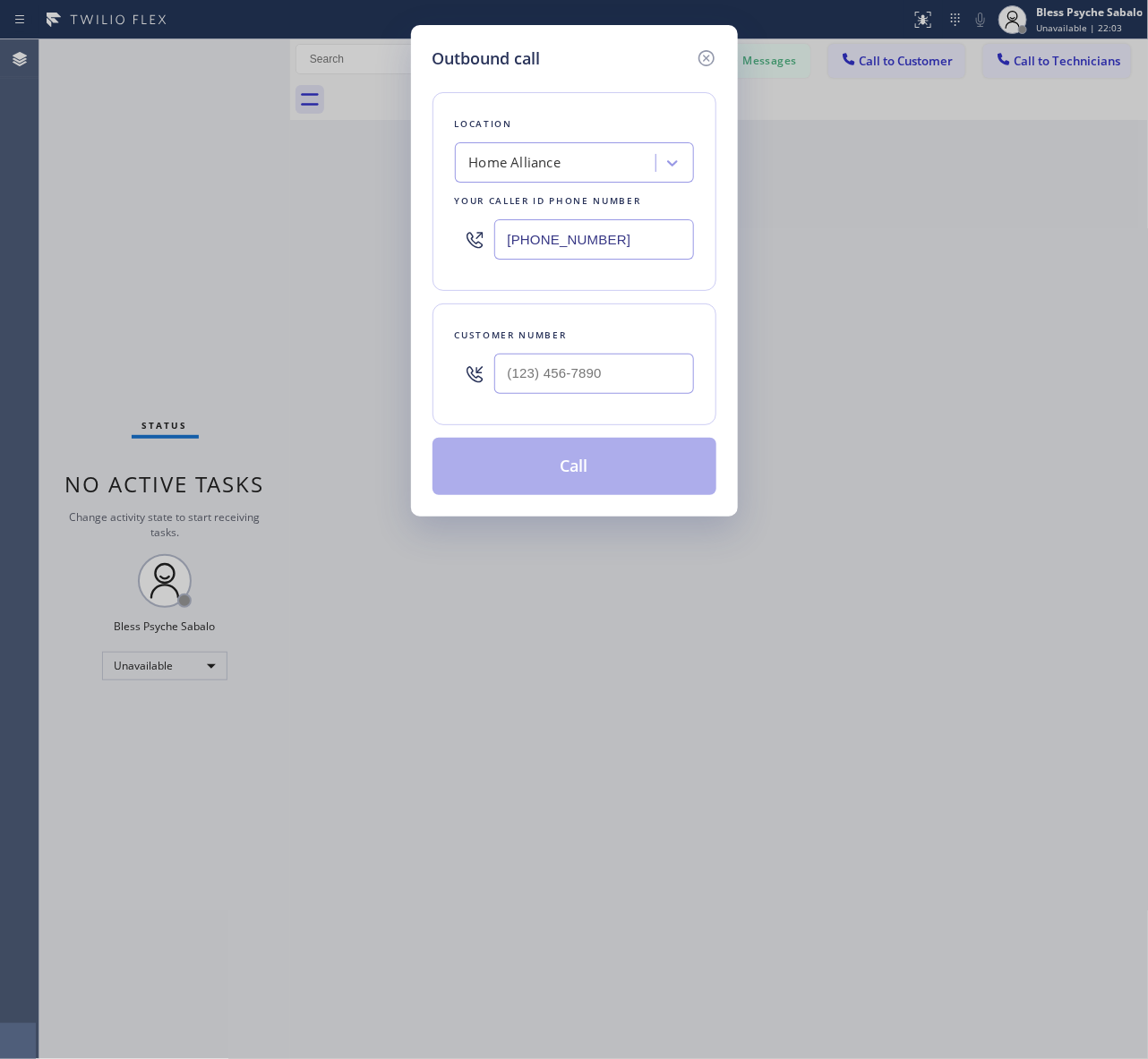
drag, startPoint x: 588, startPoint y: 400, endPoint x: 618, endPoint y: 369, distance: 43.1
click at [589, 400] on div at bounding box center [593, 374] width 200 height 58
click at [618, 369] on input "(___) ___-____" at bounding box center [593, 374] width 200 height 40
paste input "text"
type input "(___) ___-____"
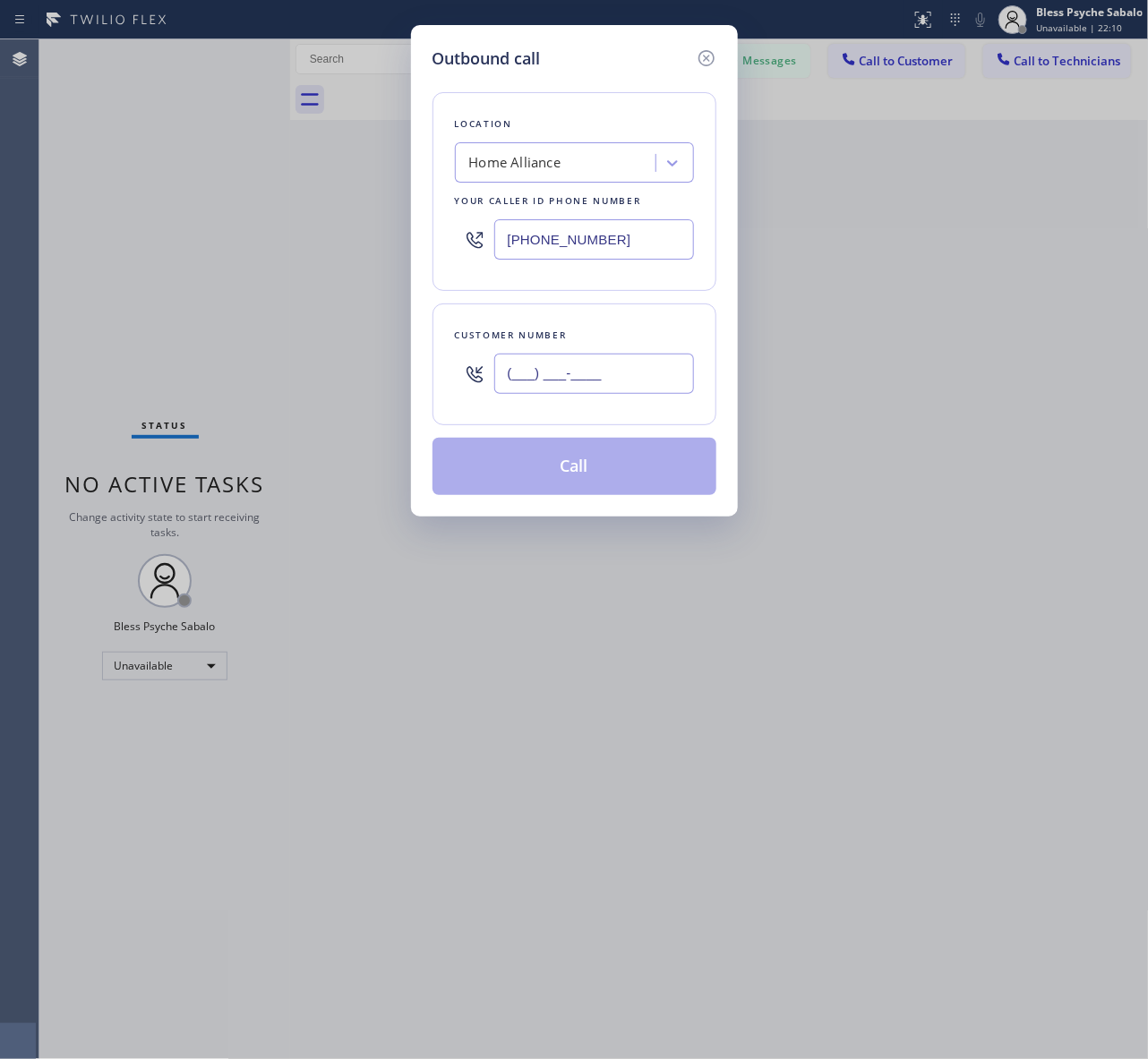
click at [646, 360] on input "(___) ___-____" at bounding box center [593, 374] width 200 height 40
paste input "626) 612-2079"
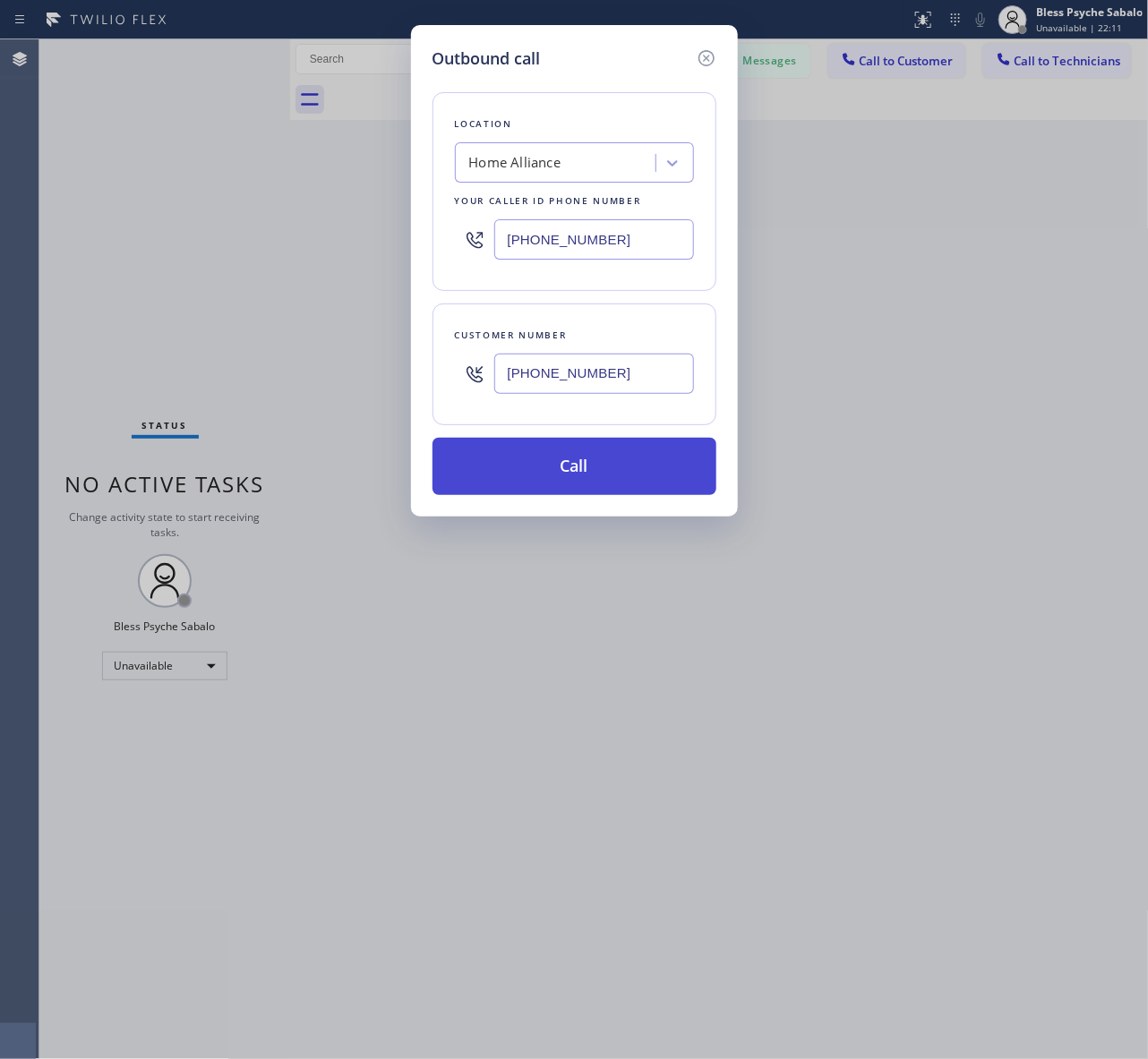
type input "[PHONE_NUMBER]"
click at [644, 466] on button "Call" at bounding box center [574, 466] width 284 height 57
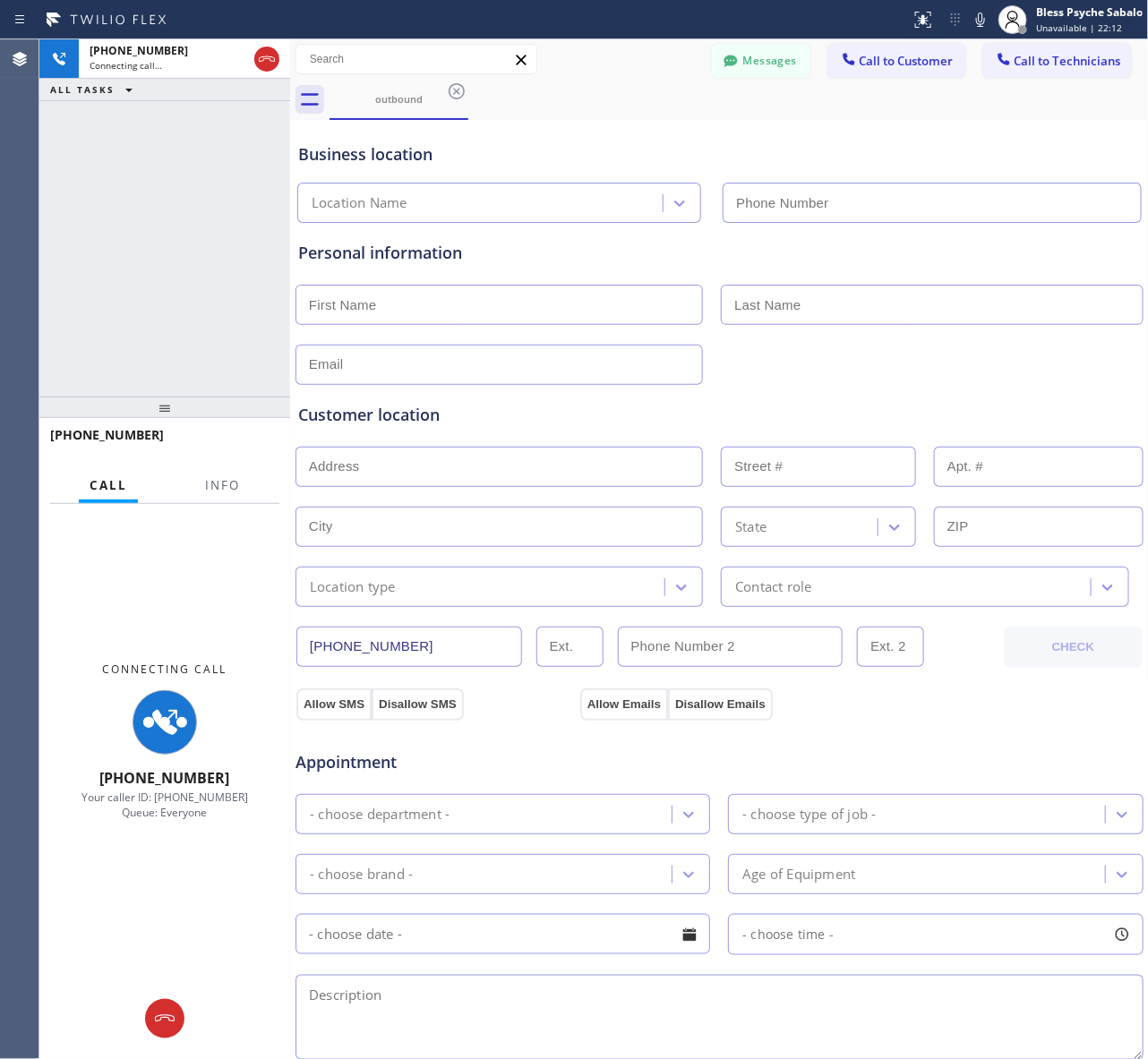
type input "[PHONE_NUMBER]"
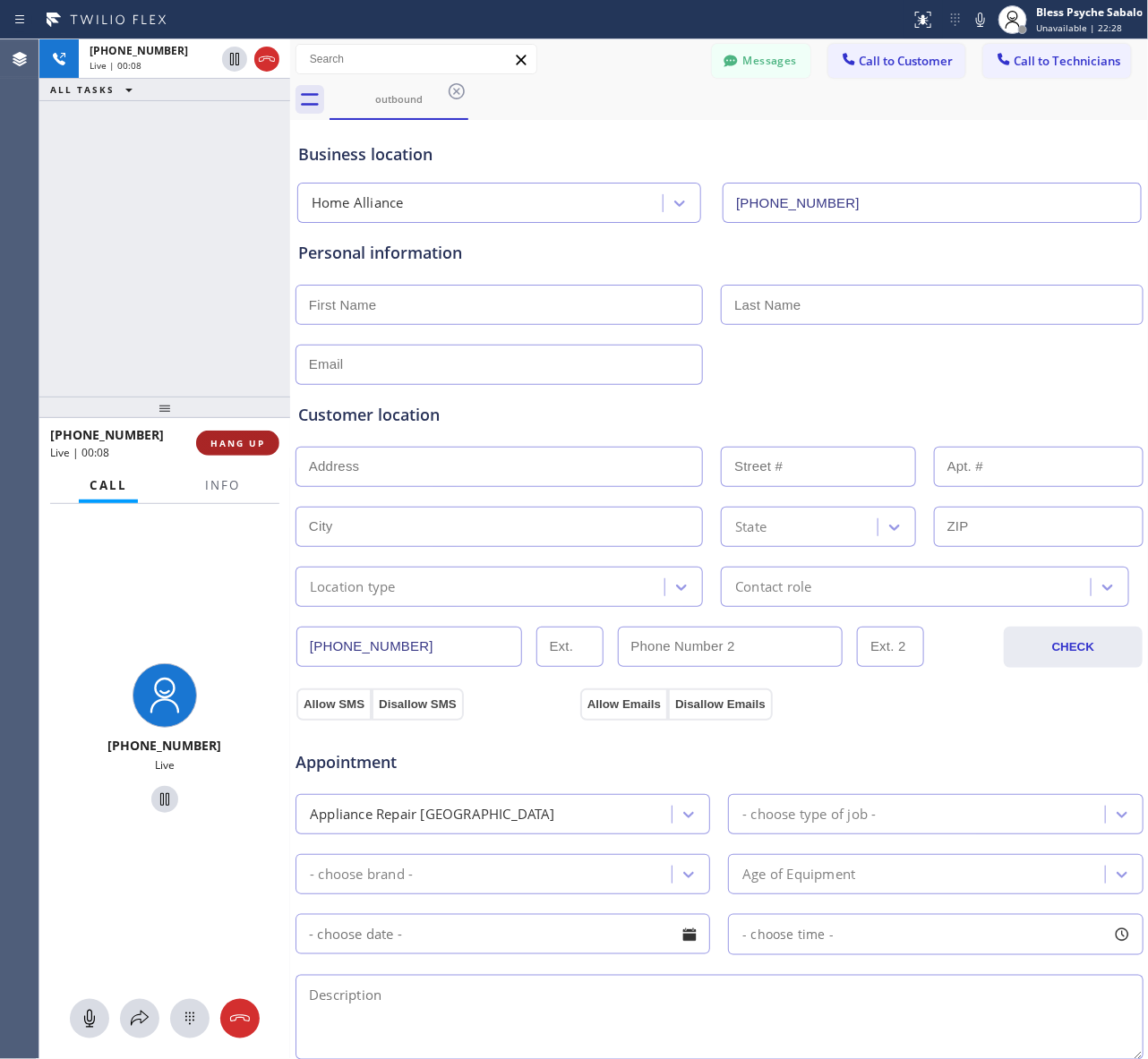
click at [213, 438] on span "HANG UP" at bounding box center [237, 443] width 55 height 13
click at [168, 328] on div "[PHONE_NUMBER] Live | 00:08 ALL TASKS ALL TASKS ACTIVE TASKS TASKS IN WRAP UP" at bounding box center [165, 218] width 251 height 357
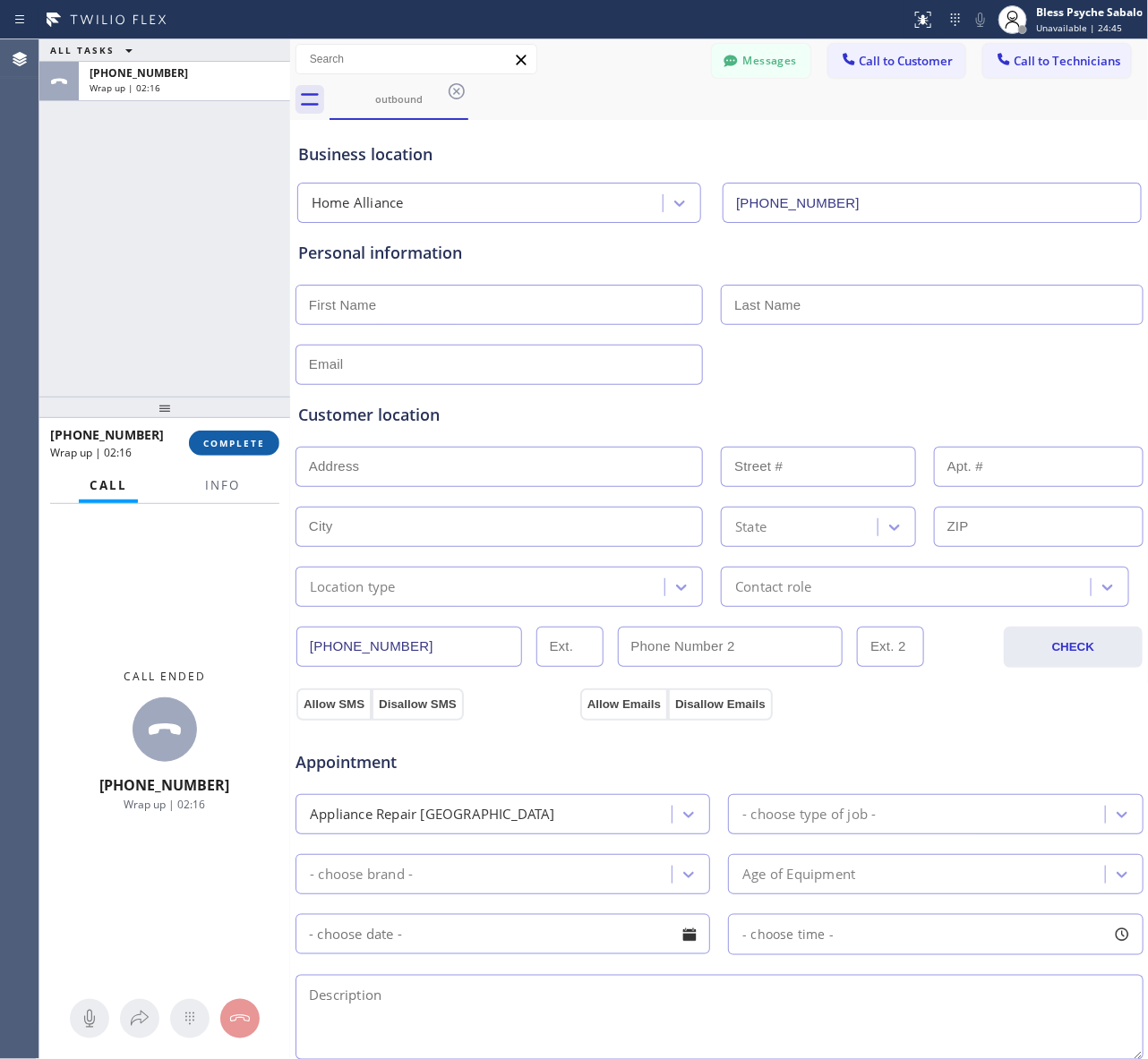
click at [236, 439] on span "COMPLETE" at bounding box center [234, 443] width 62 height 13
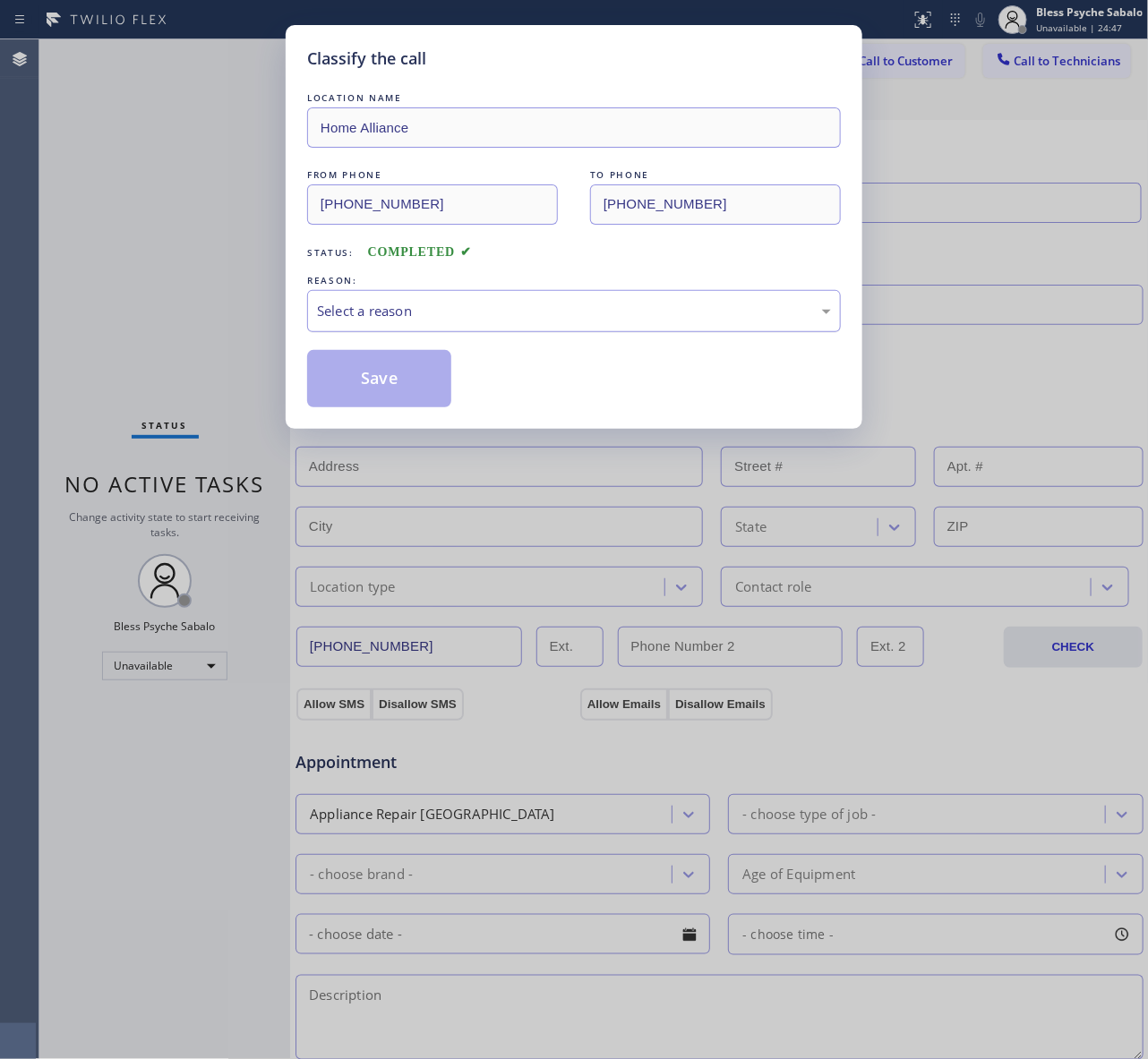
click at [439, 305] on div "Select a reason" at bounding box center [574, 311] width 514 height 21
drag, startPoint x: 172, startPoint y: 312, endPoint x: 182, endPoint y: 312, distance: 10.0
click at [172, 311] on div "Classify the call LOCATION NAME Home Alliance FROM PHONE [PHONE_NUMBER] TO PHON…" at bounding box center [574, 530] width 1148 height 1059
click at [406, 370] on button "Save" at bounding box center [379, 379] width 144 height 57
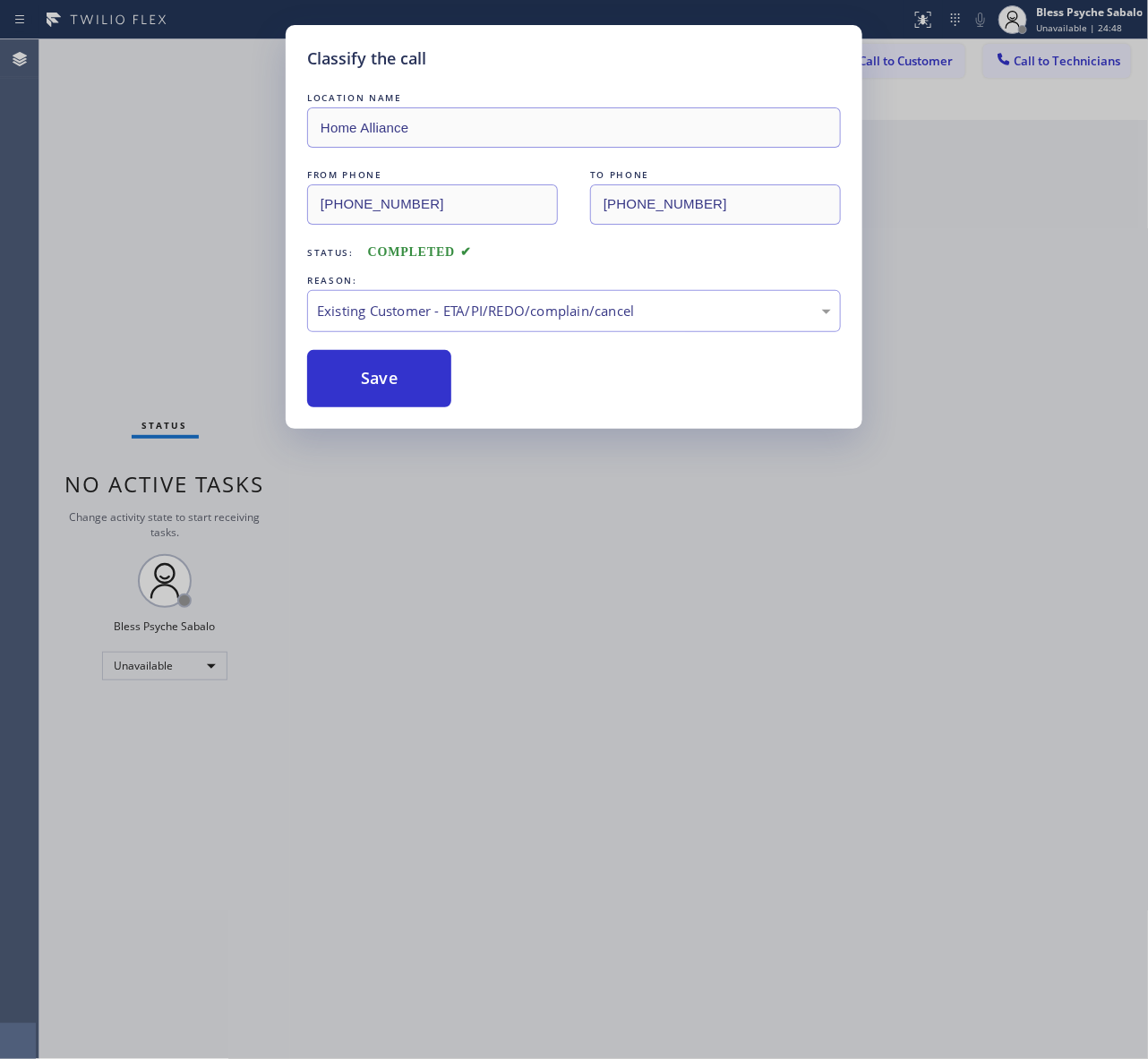
drag, startPoint x: 91, startPoint y: 234, endPoint x: 100, endPoint y: 234, distance: 9.0
click at [91, 234] on div "Classify the call LOCATION NAME Home Alliance FROM PHONE [PHONE_NUMBER] TO PHON…" at bounding box center [574, 530] width 1148 height 1059
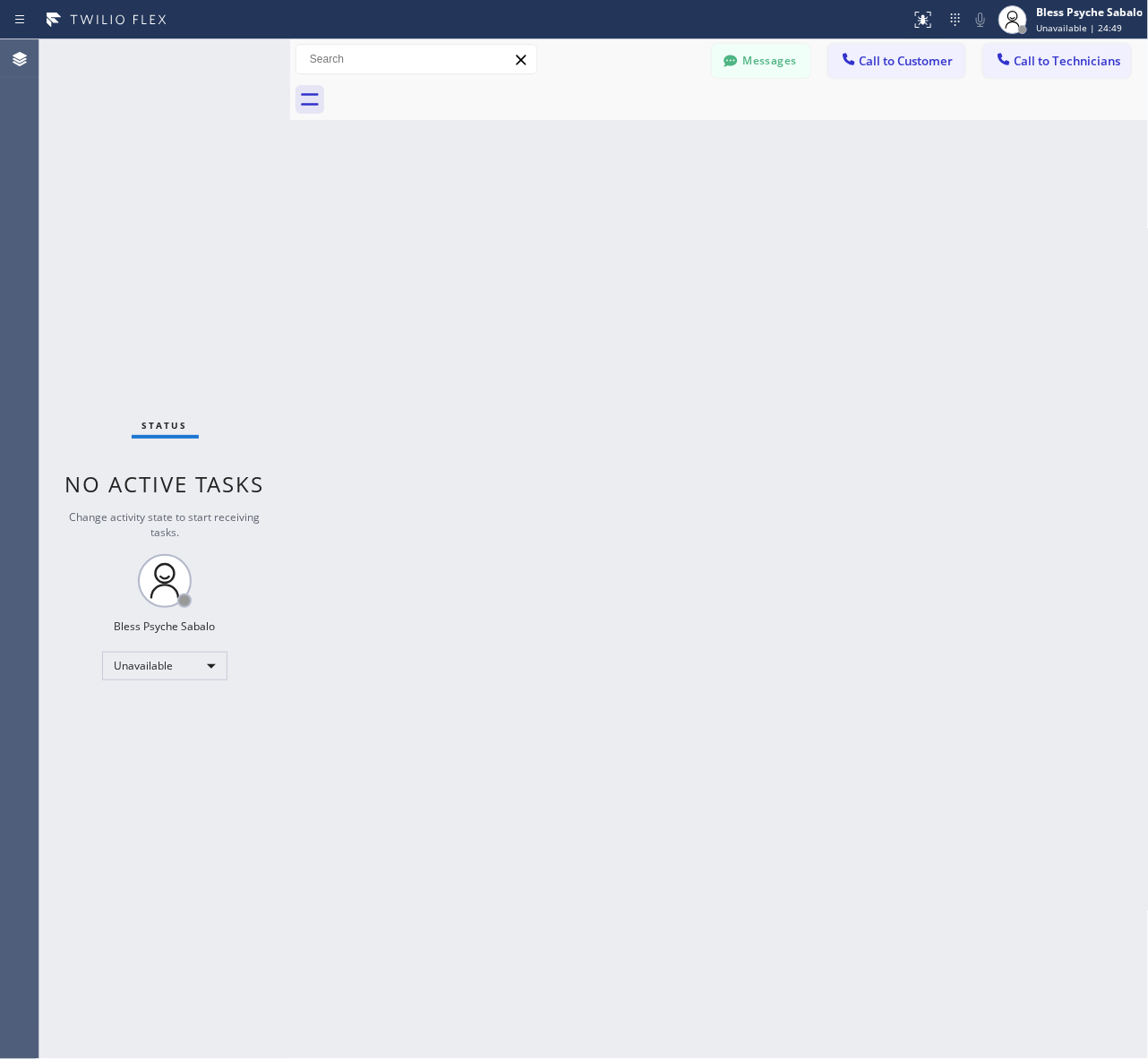
click at [850, 139] on div "Back to Dashboard Change Sender ID Customers Technicians AM [PERSON_NAME] [DATE…" at bounding box center [720, 549] width 859 height 1020
click at [928, 56] on span "Call to Customer" at bounding box center [906, 61] width 94 height 16
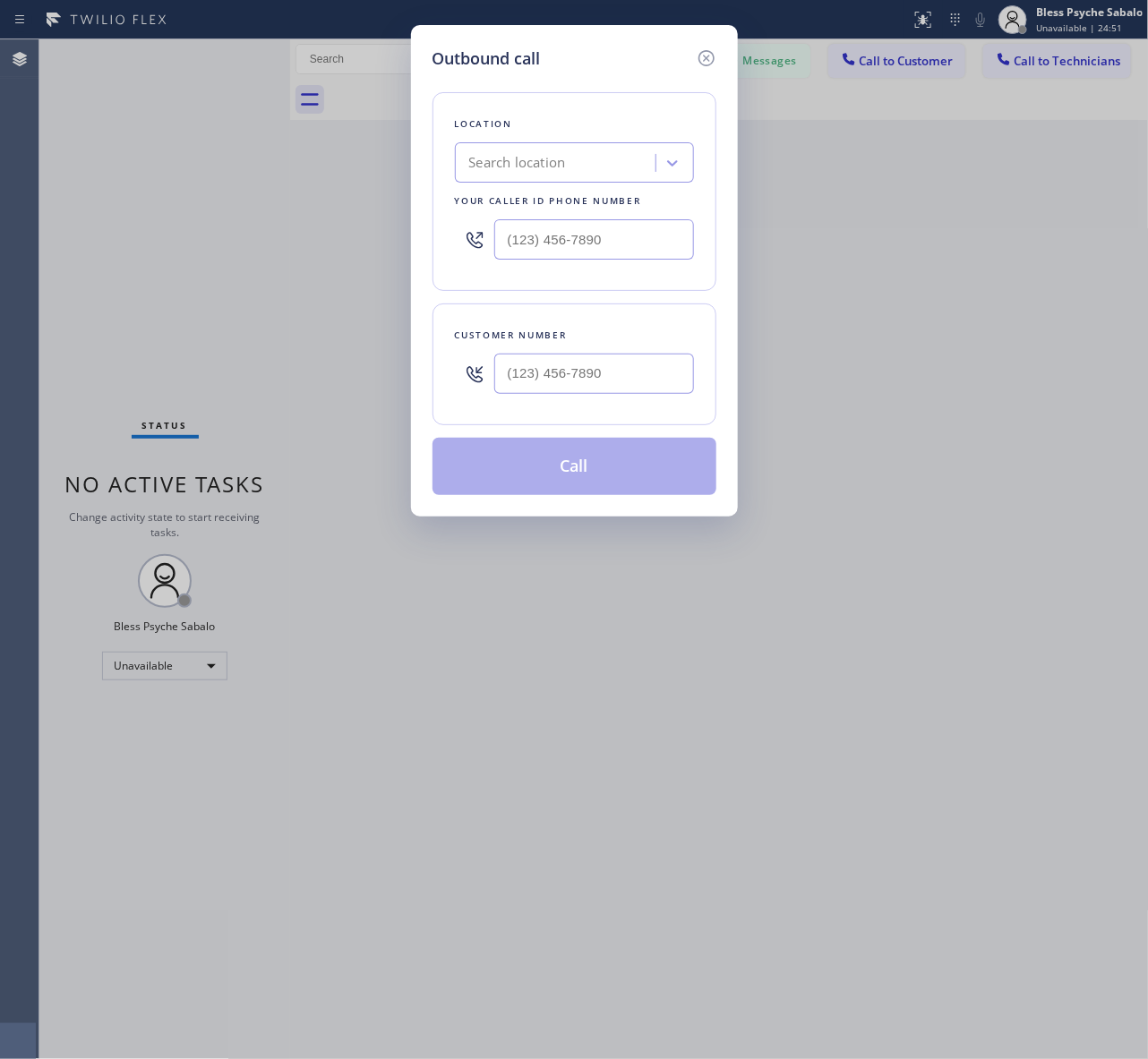
click at [584, 185] on div "Location Search location Your caller id phone number" at bounding box center [574, 192] width 284 height 199
drag, startPoint x: 591, startPoint y: 172, endPoint x: 637, endPoint y: 161, distance: 47.3
click at [633, 162] on div "Search location" at bounding box center [557, 163] width 195 height 31
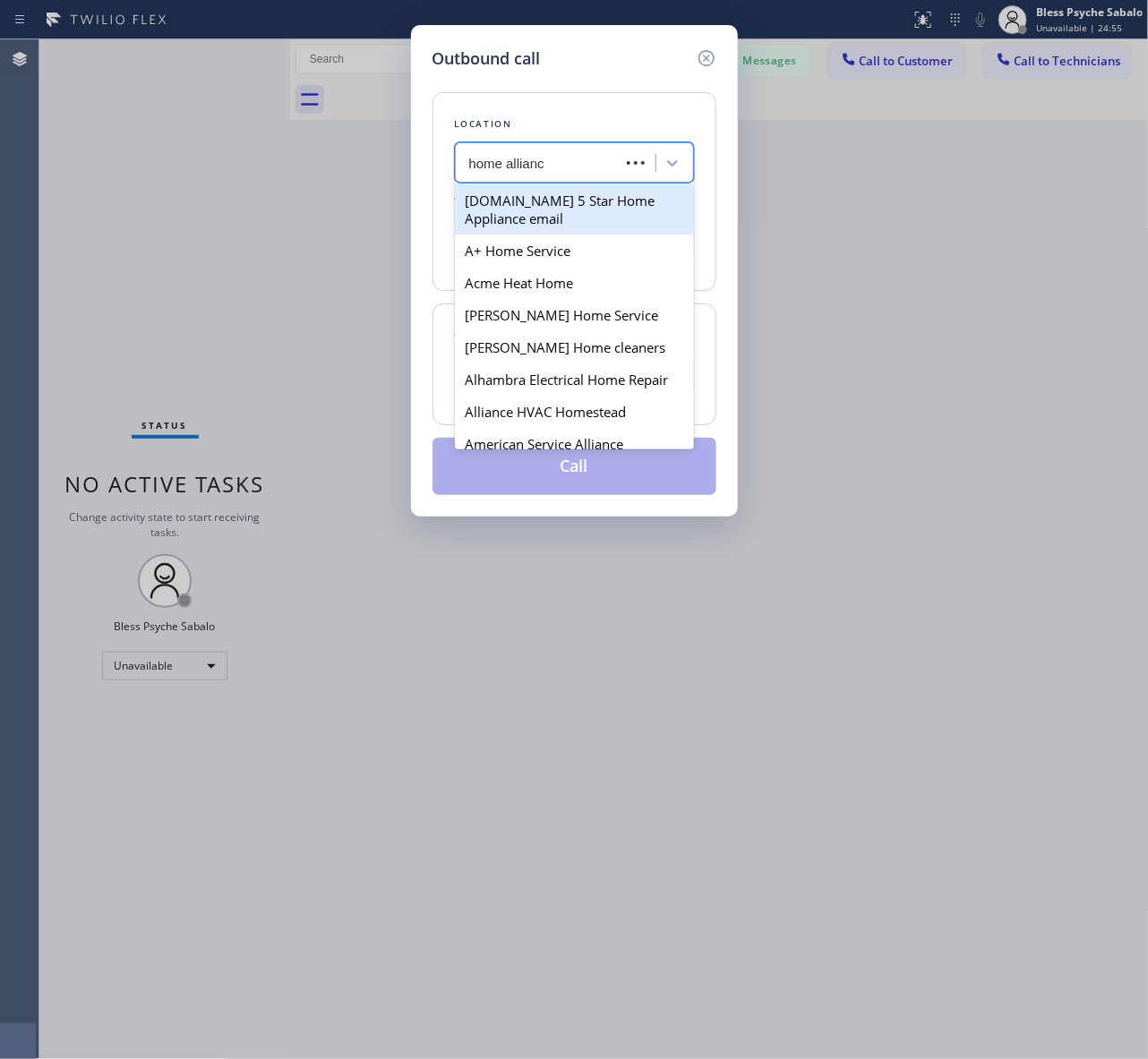
type input "home alliance"
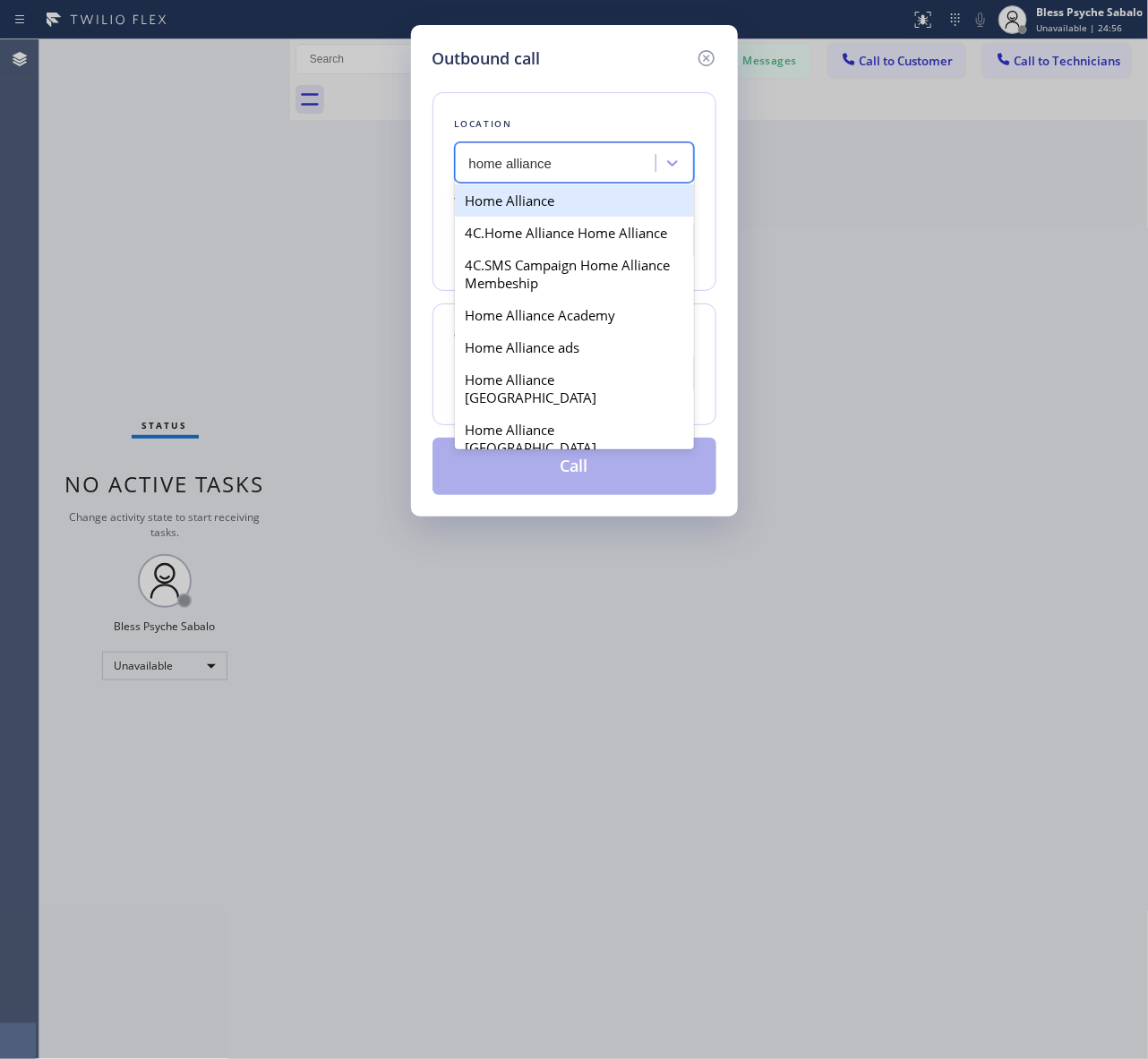
click at [490, 211] on div "Home Alliance" at bounding box center [574, 201] width 239 height 32
type input "[PHONE_NUMBER]"
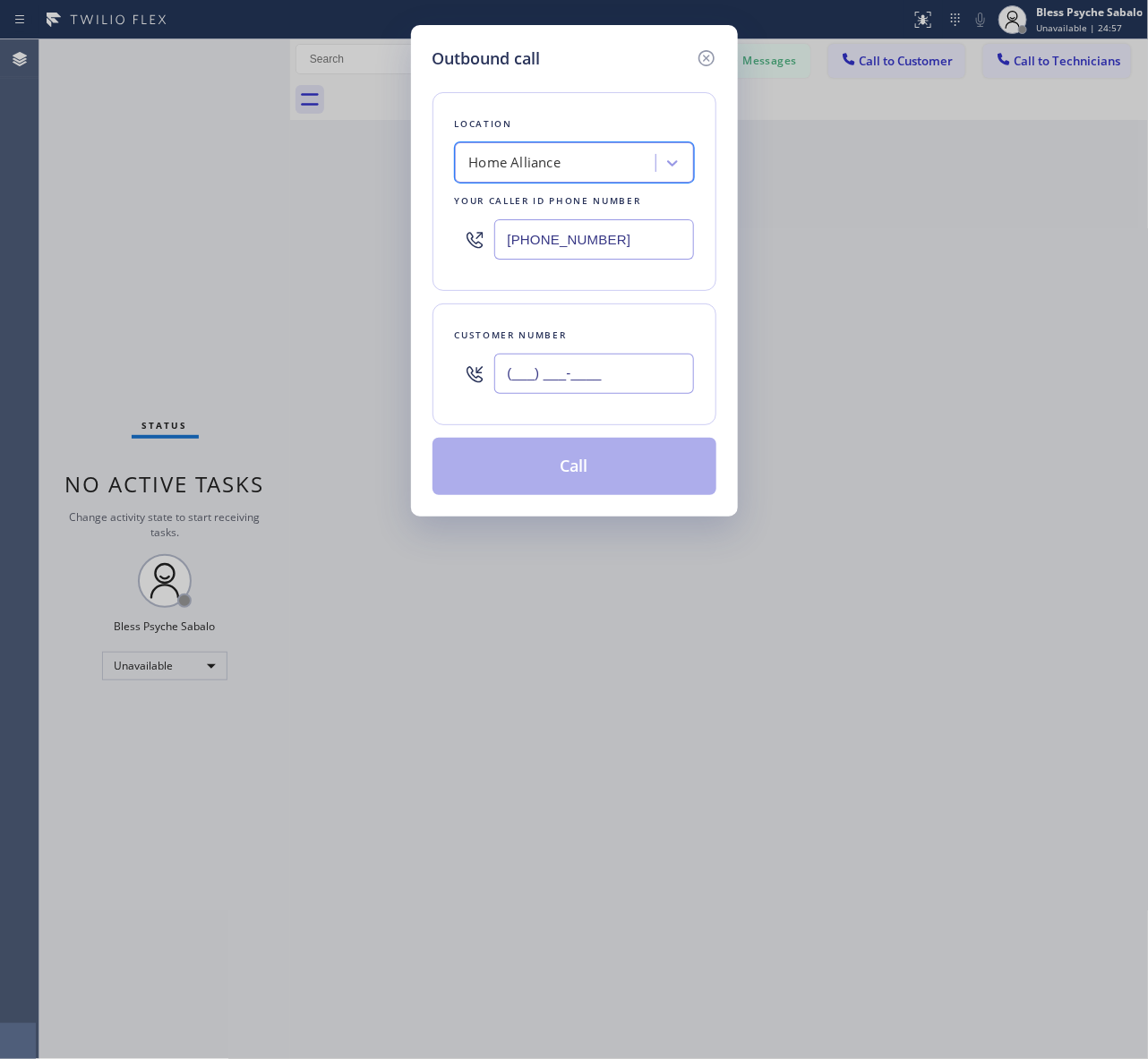
click at [596, 376] on input "(___) ___-____" at bounding box center [593, 374] width 200 height 40
paste input "213) 319-6087"
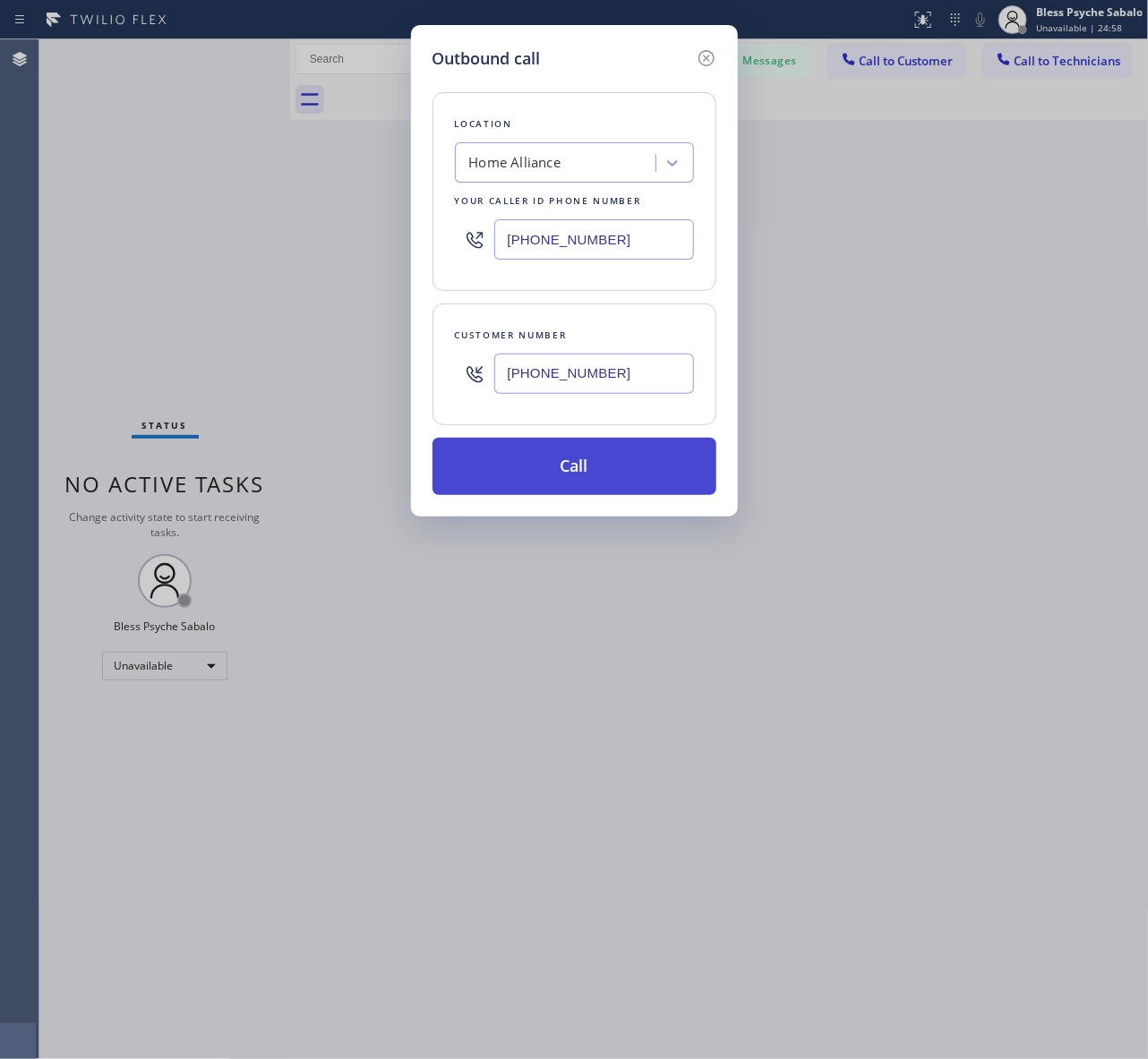
type input "[PHONE_NUMBER]"
click at [622, 478] on button "Call" at bounding box center [574, 466] width 284 height 57
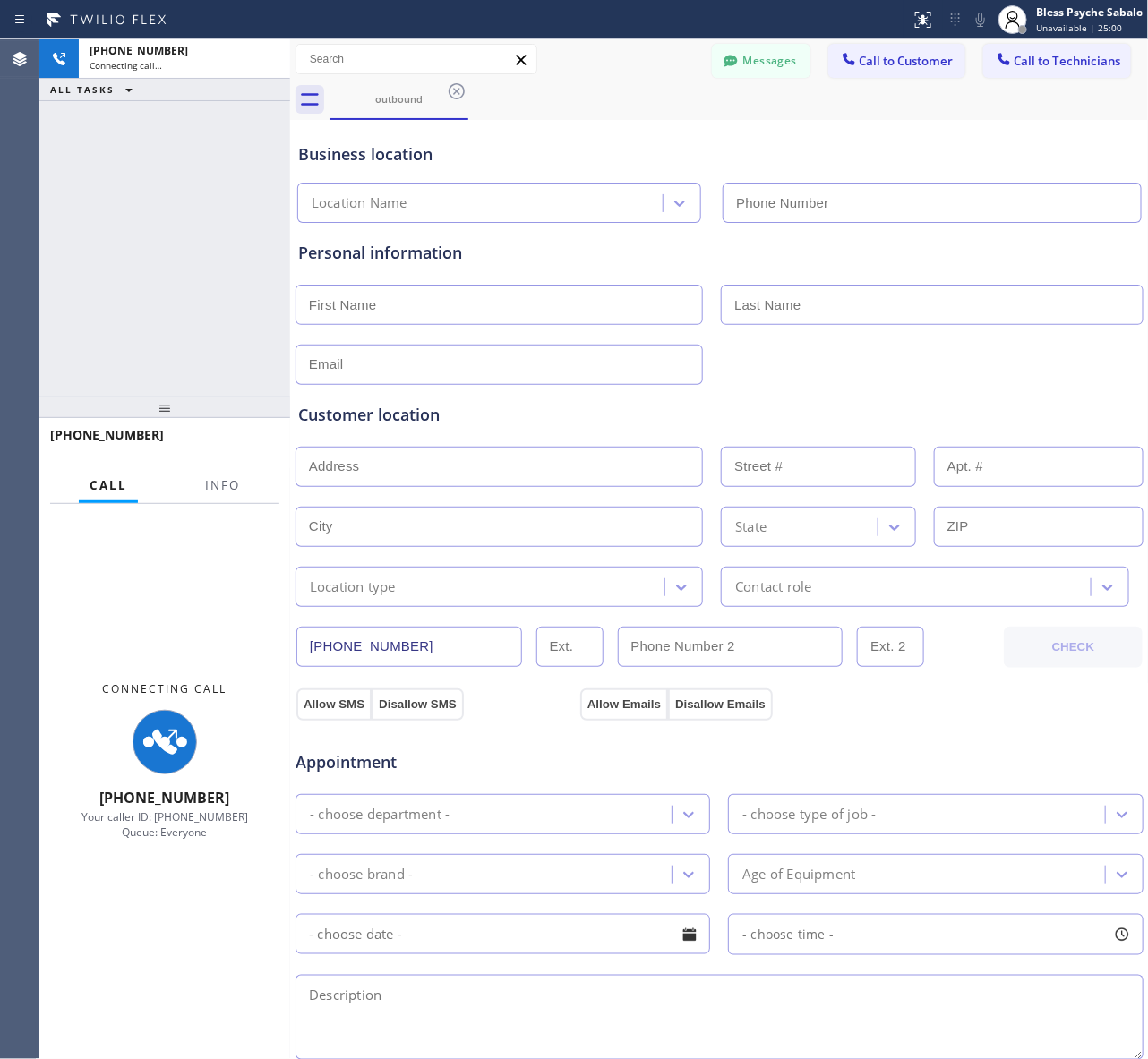
type input "[PHONE_NUMBER]"
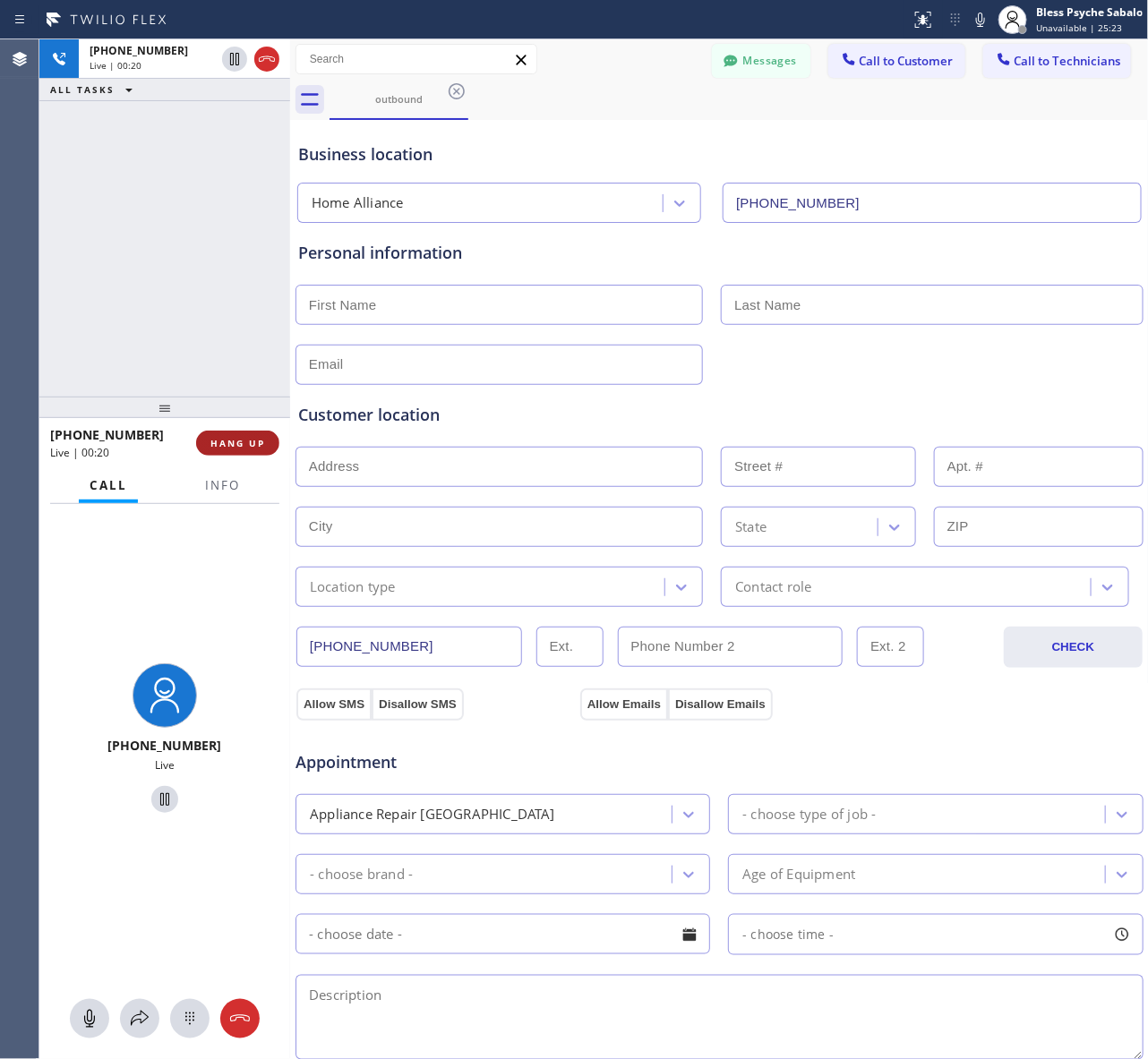
click at [251, 449] on button "HANG UP" at bounding box center [237, 443] width 83 height 25
click at [226, 342] on div "[PHONE_NUMBER] Live | 00:20 ALL TASKS ALL TASKS ACTIVE TASKS TASKS IN WRAP UP" at bounding box center [165, 218] width 251 height 357
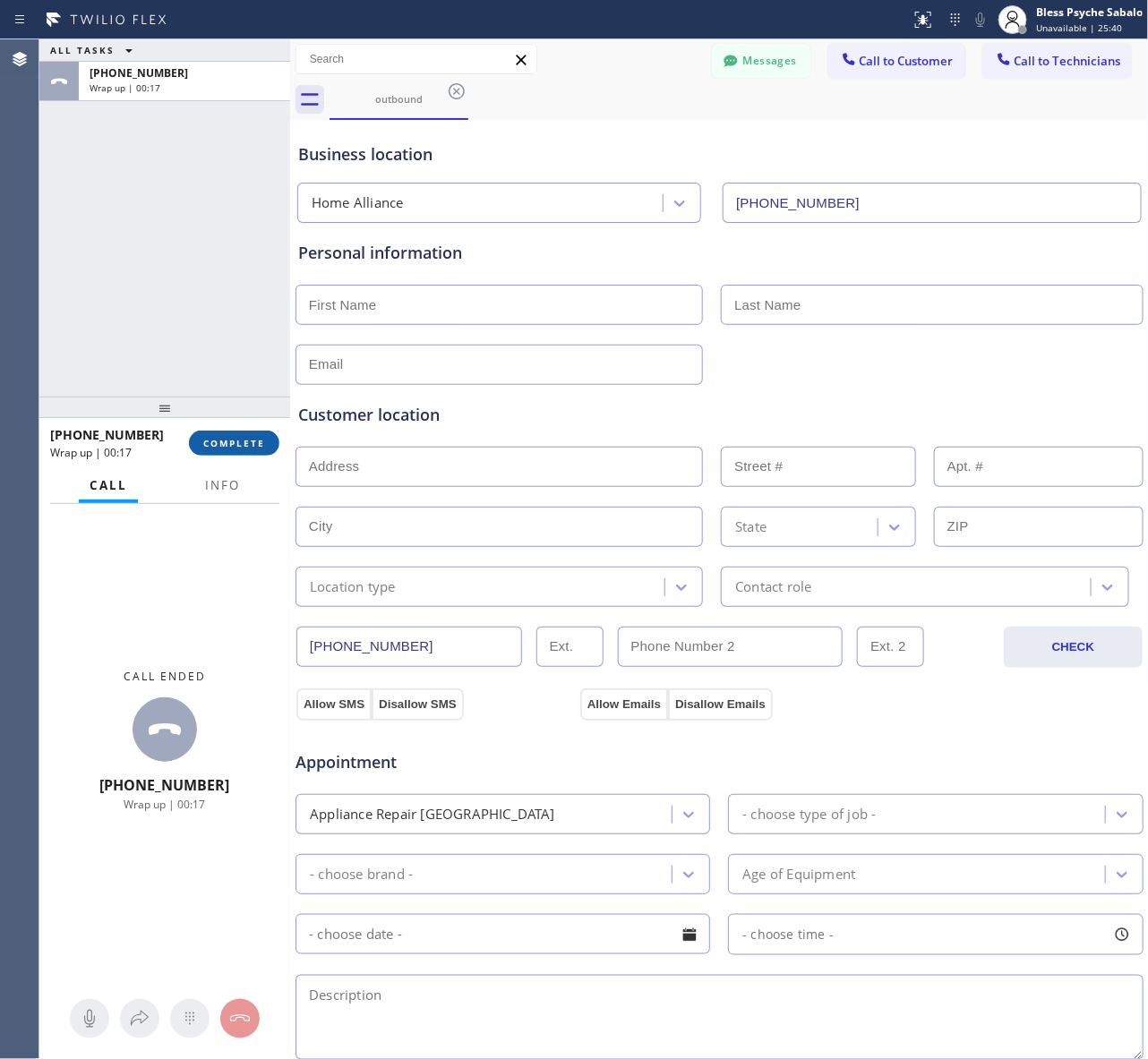
drag, startPoint x: 224, startPoint y: 452, endPoint x: 229, endPoint y: 443, distance: 10.3
click at [225, 452] on button "COMPLETE" at bounding box center [234, 443] width 91 height 25
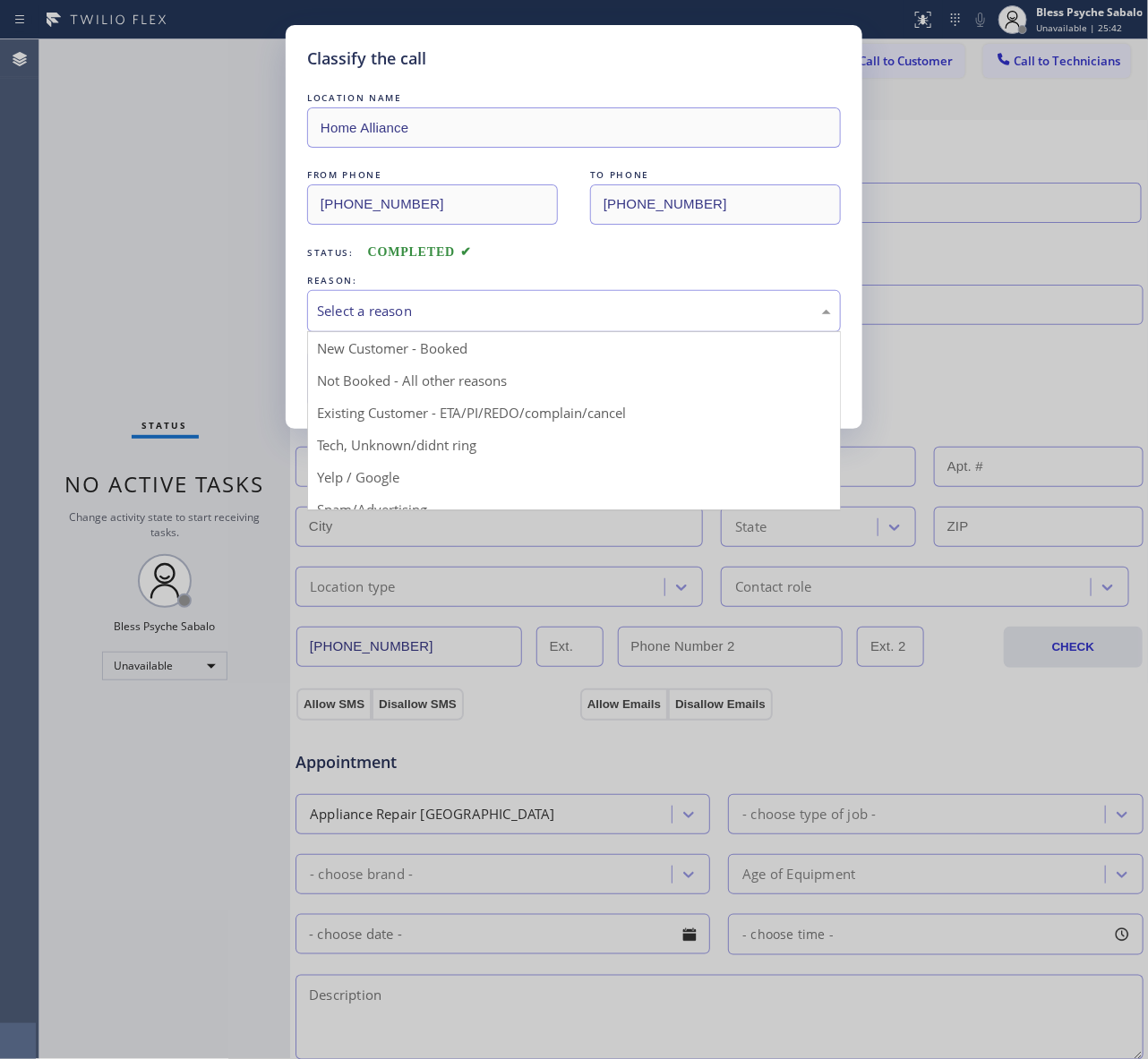
click at [531, 306] on div "Select a reason" at bounding box center [574, 311] width 514 height 21
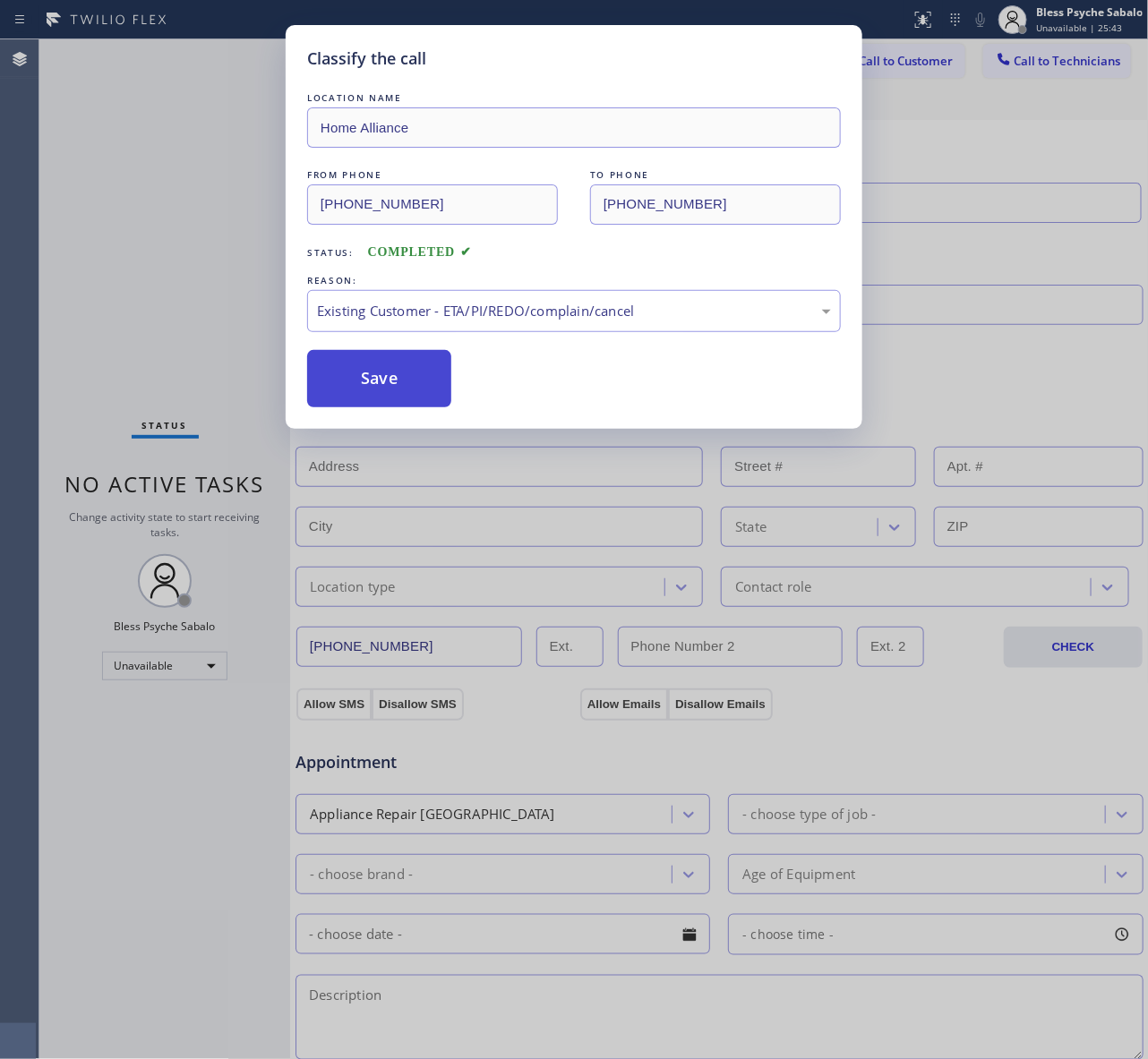
click at [410, 399] on button "Save" at bounding box center [379, 379] width 144 height 57
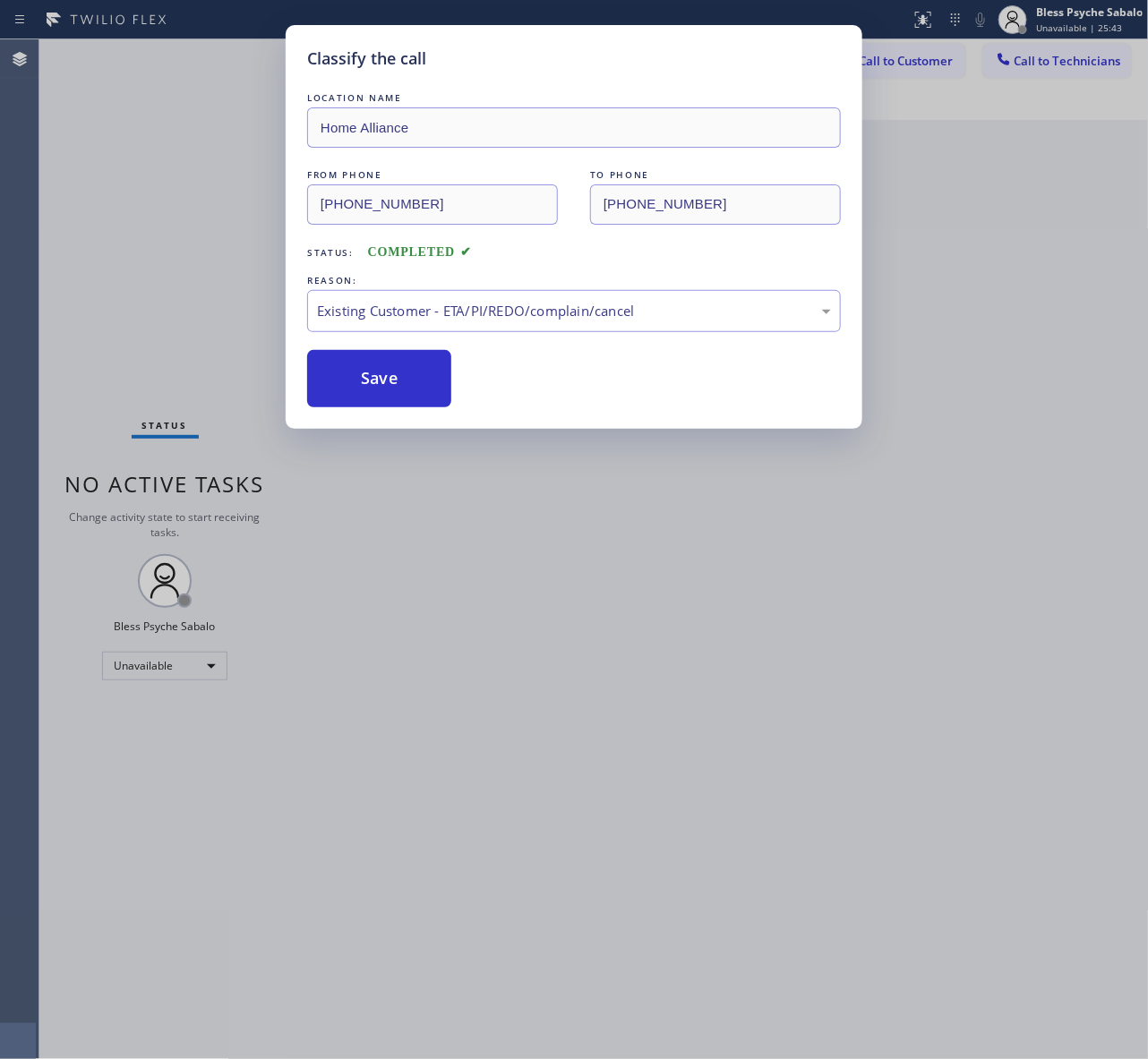
click at [927, 273] on div "Classify the call LOCATION NAME Home Alliance FROM PHONE [PHONE_NUMBER] TO PHON…" at bounding box center [574, 530] width 1148 height 1059
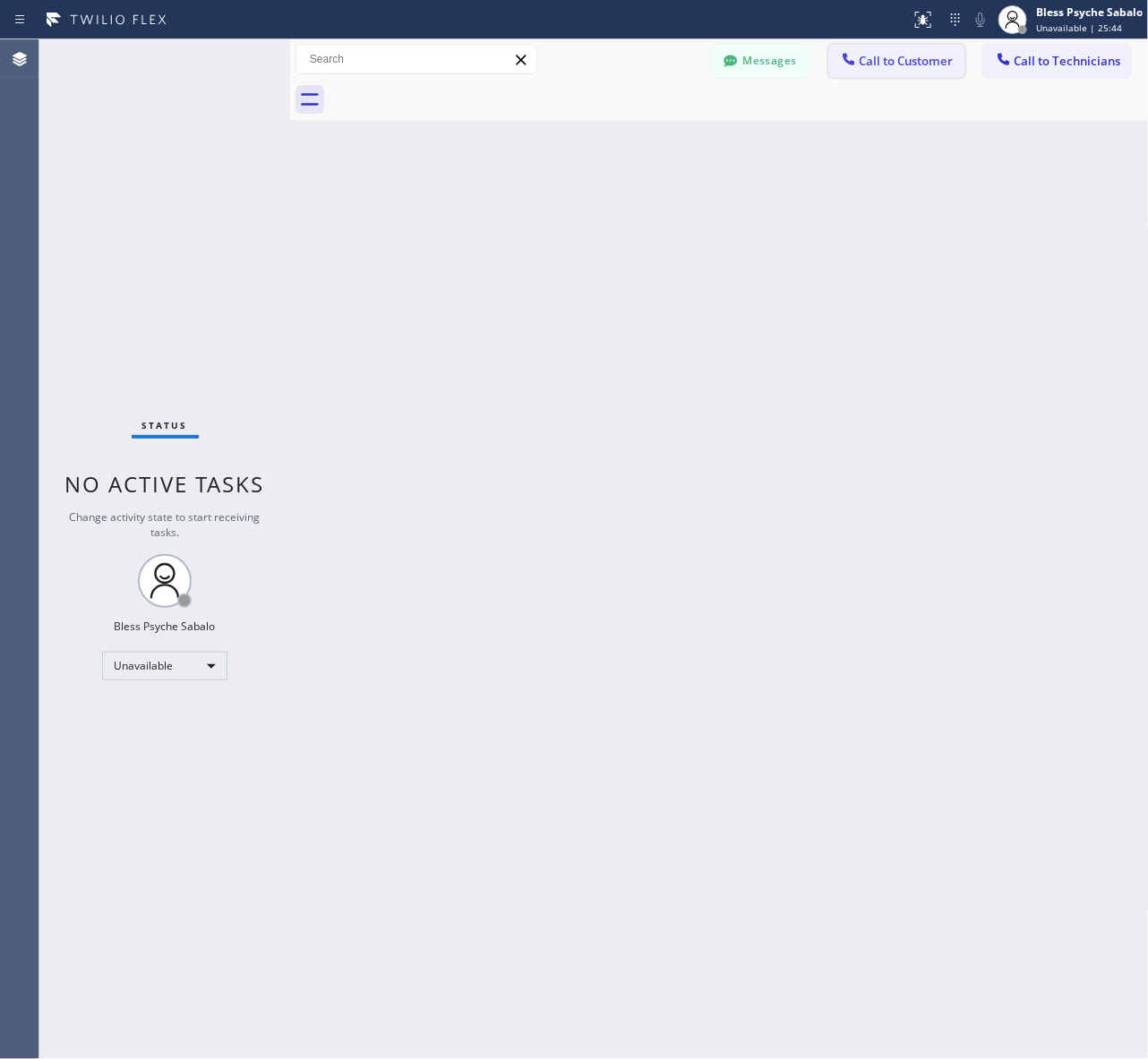
click at [906, 56] on span "Call to Customer" at bounding box center [906, 61] width 94 height 16
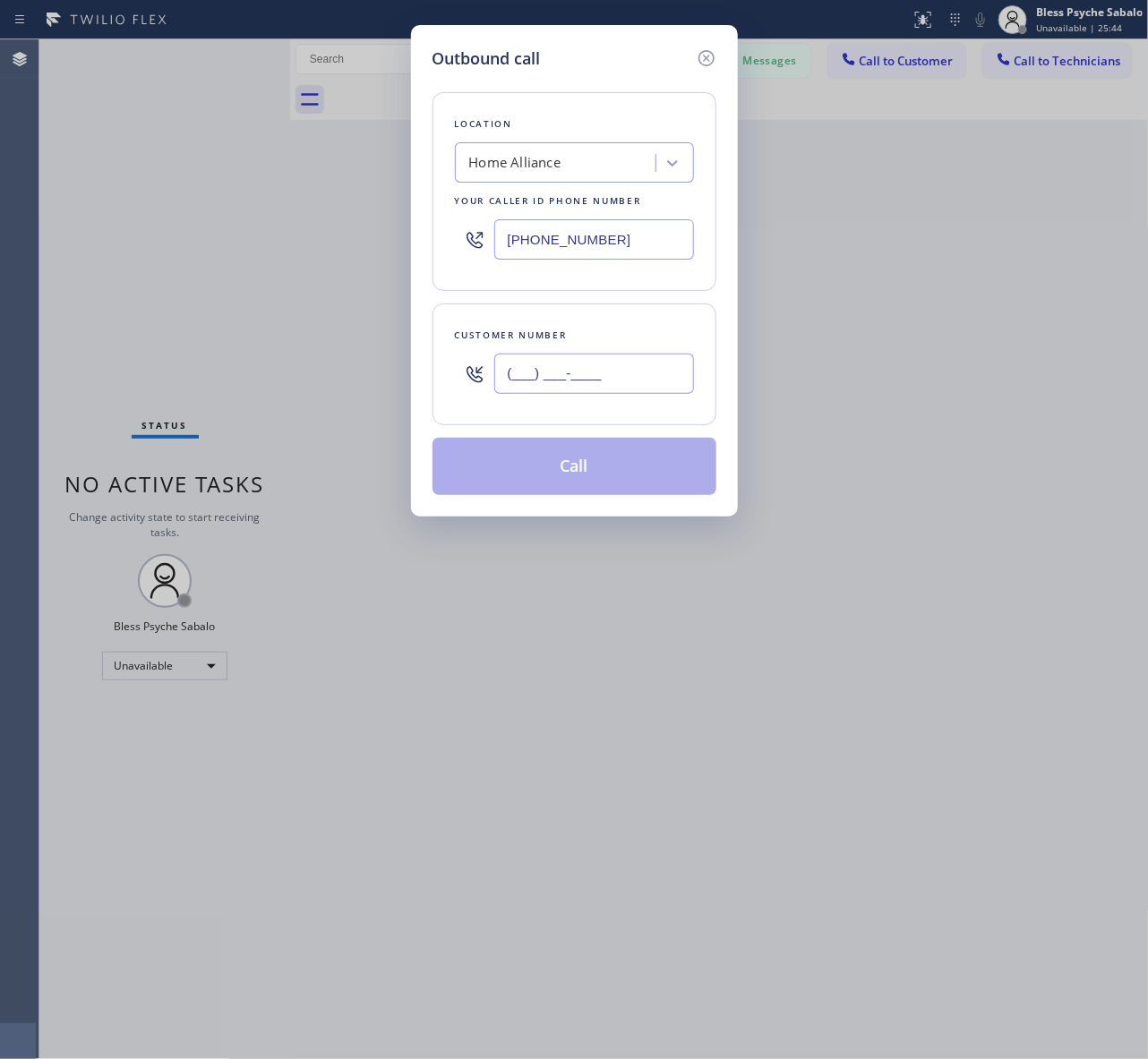
click at [571, 364] on input "(___) ___-____" at bounding box center [593, 374] width 200 height 40
paste input "650) 881-3530"
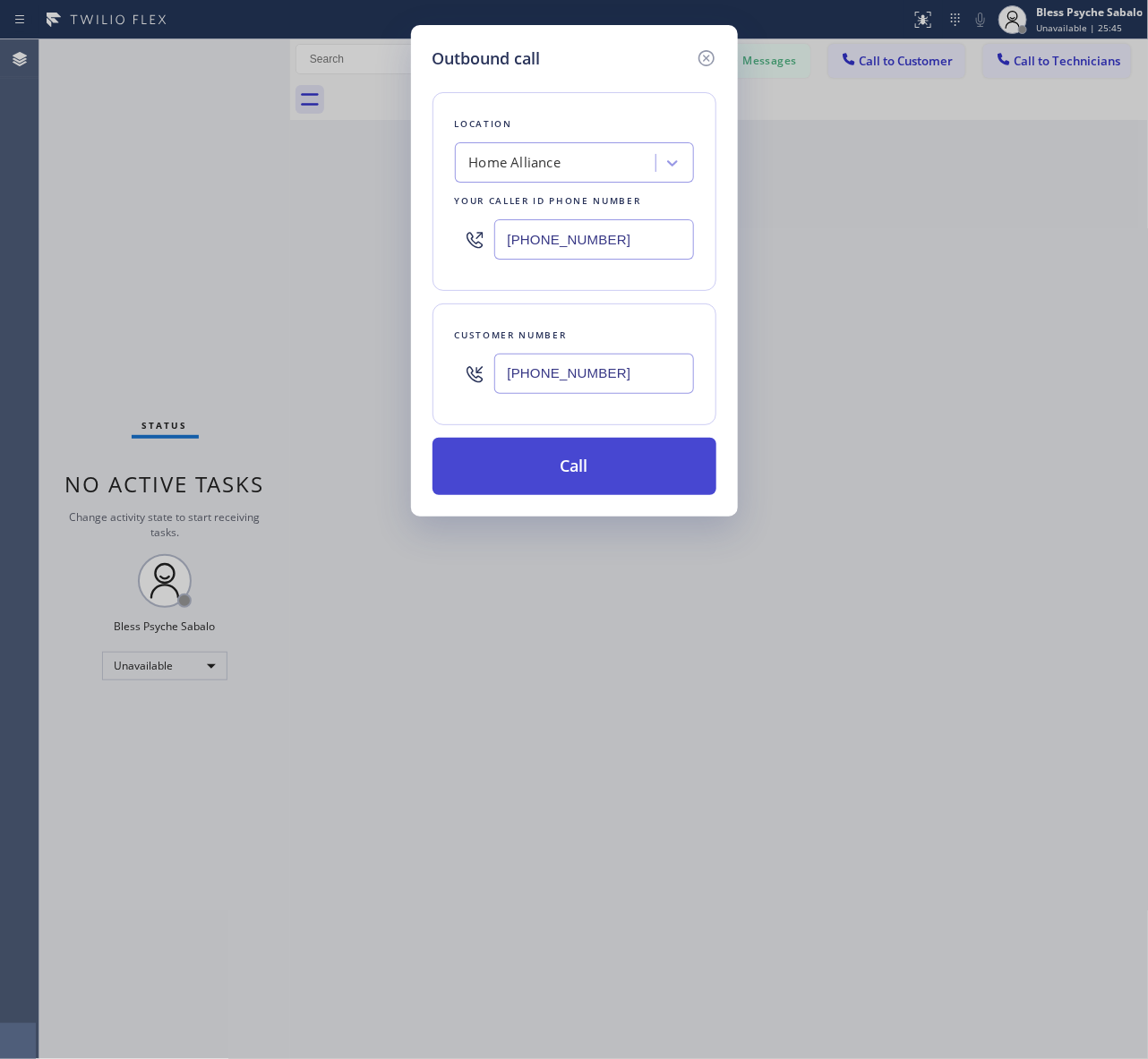
type input "[PHONE_NUMBER]"
click at [584, 461] on button "Call" at bounding box center [574, 466] width 284 height 57
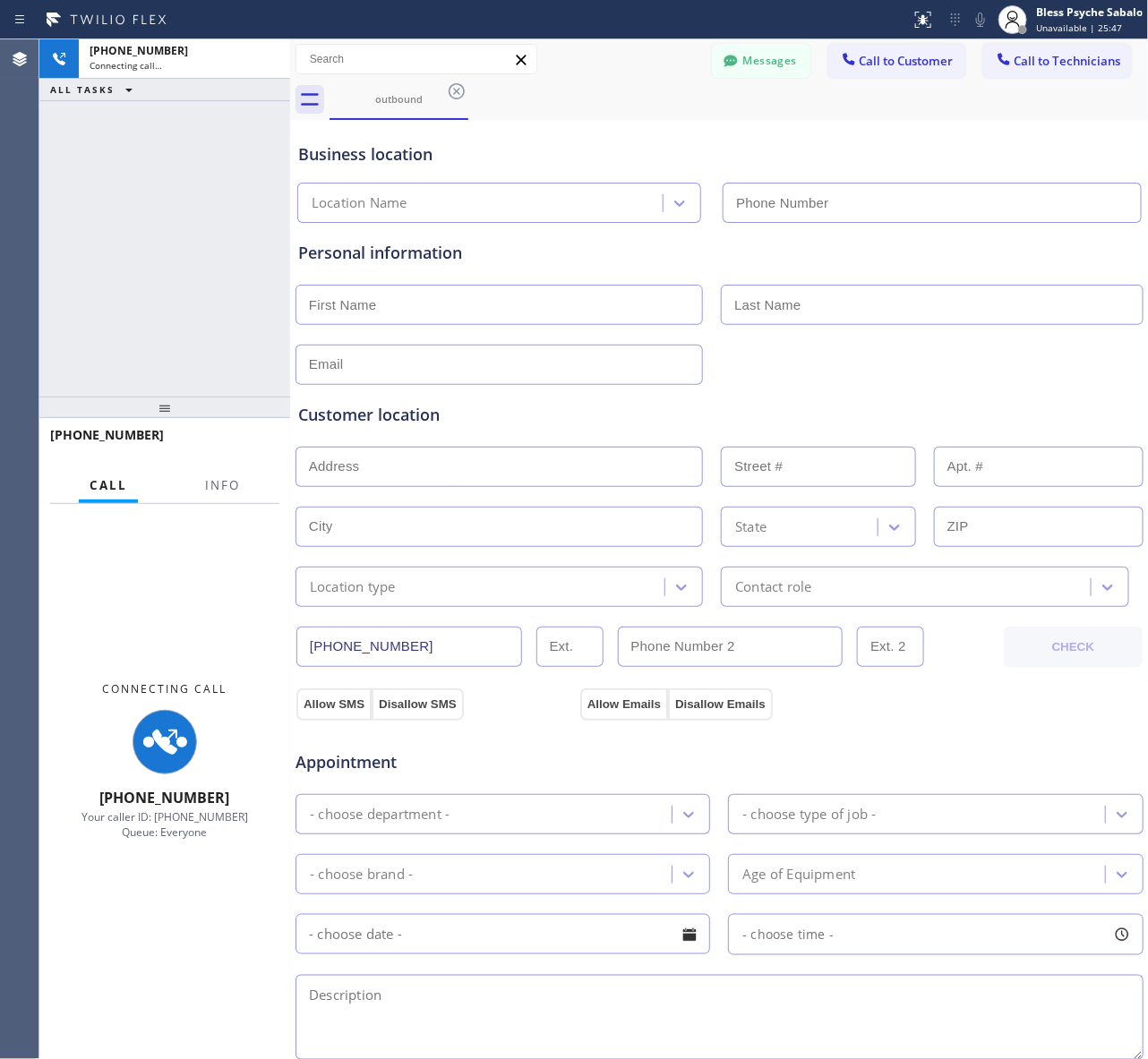
type input "[PHONE_NUMBER]"
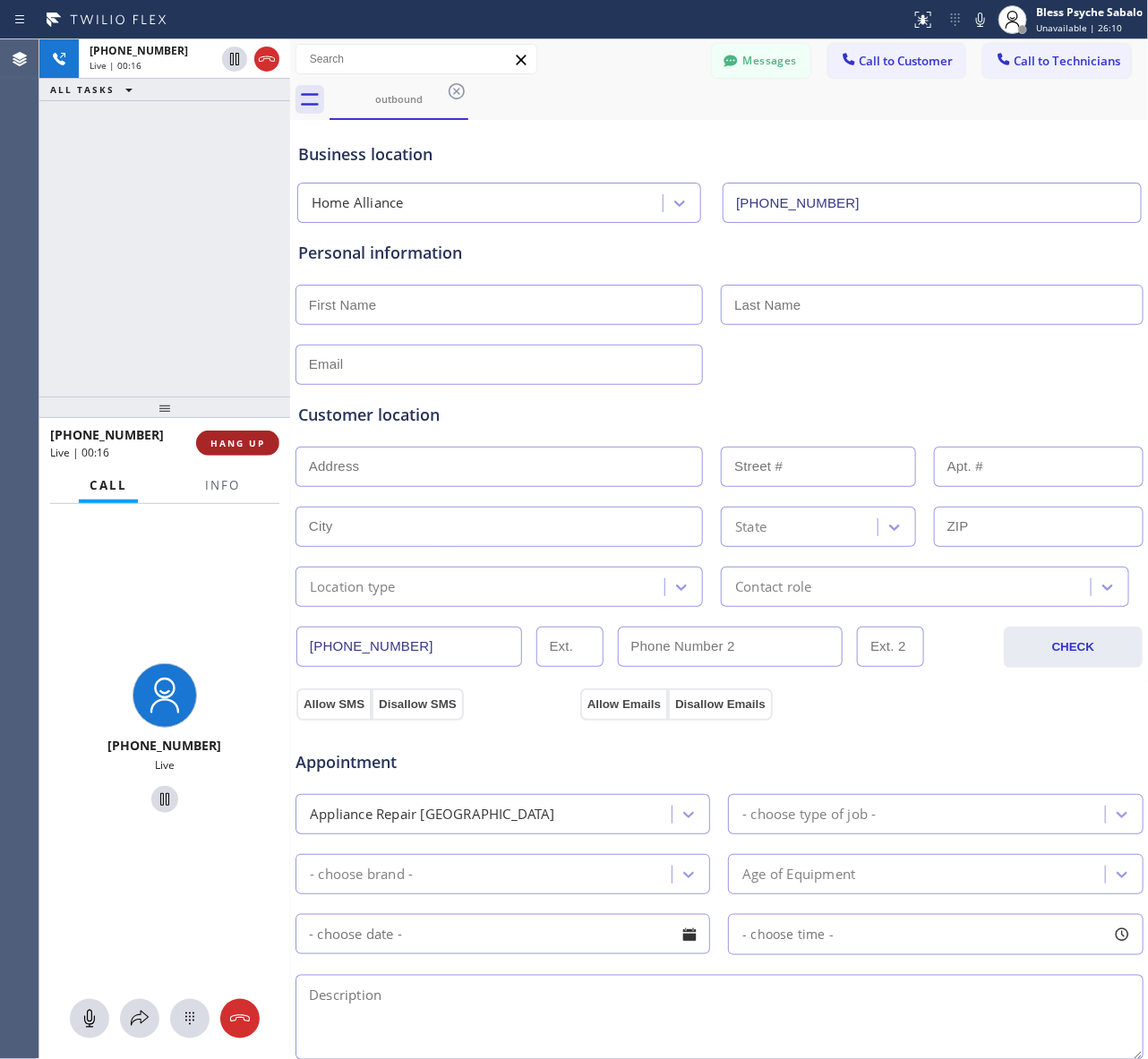
click at [253, 438] on span "HANG UP" at bounding box center [237, 443] width 55 height 13
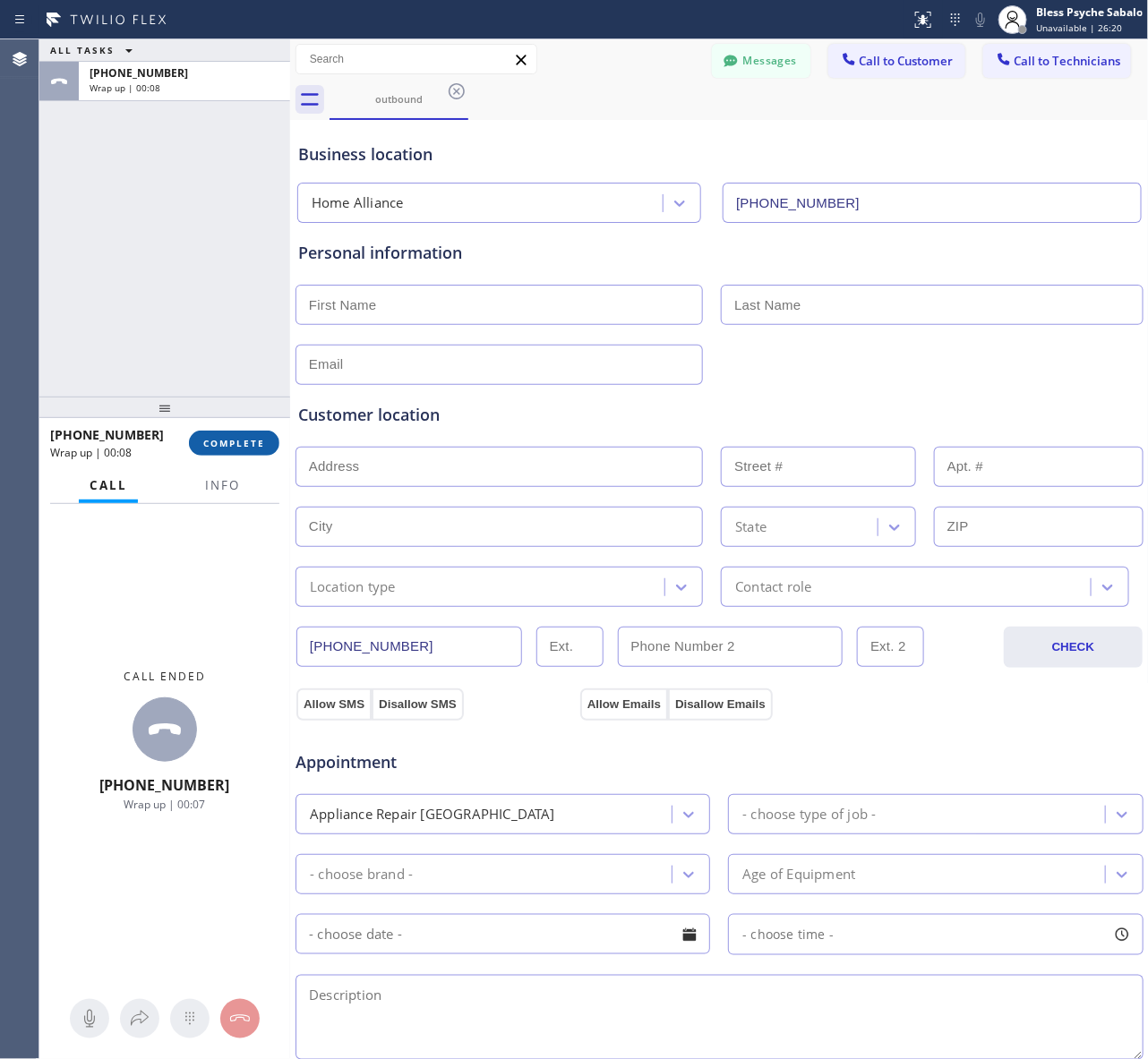
click at [225, 453] on button "COMPLETE" at bounding box center [234, 443] width 91 height 25
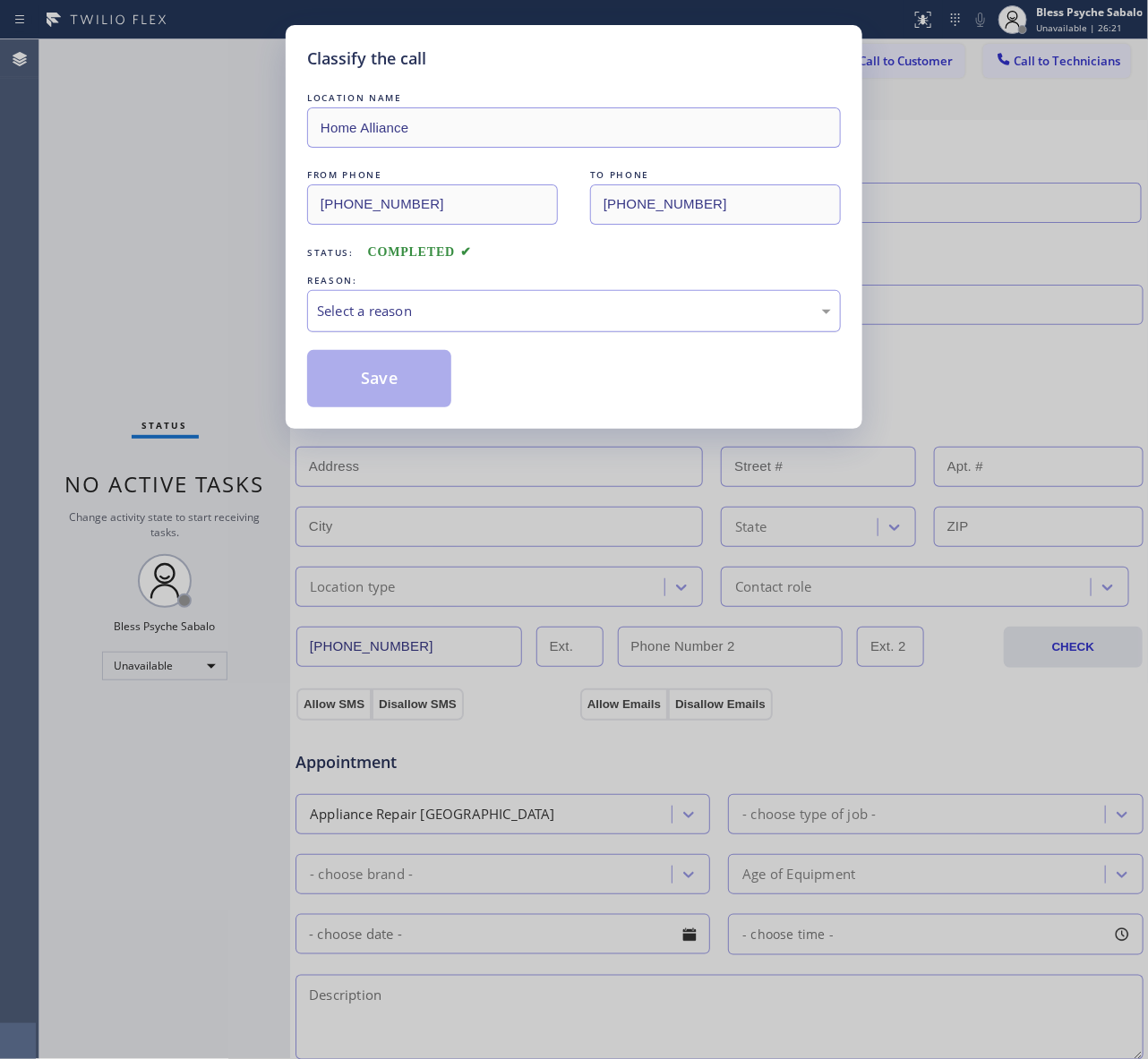
click at [463, 297] on div "Select a reason" at bounding box center [574, 311] width 533 height 42
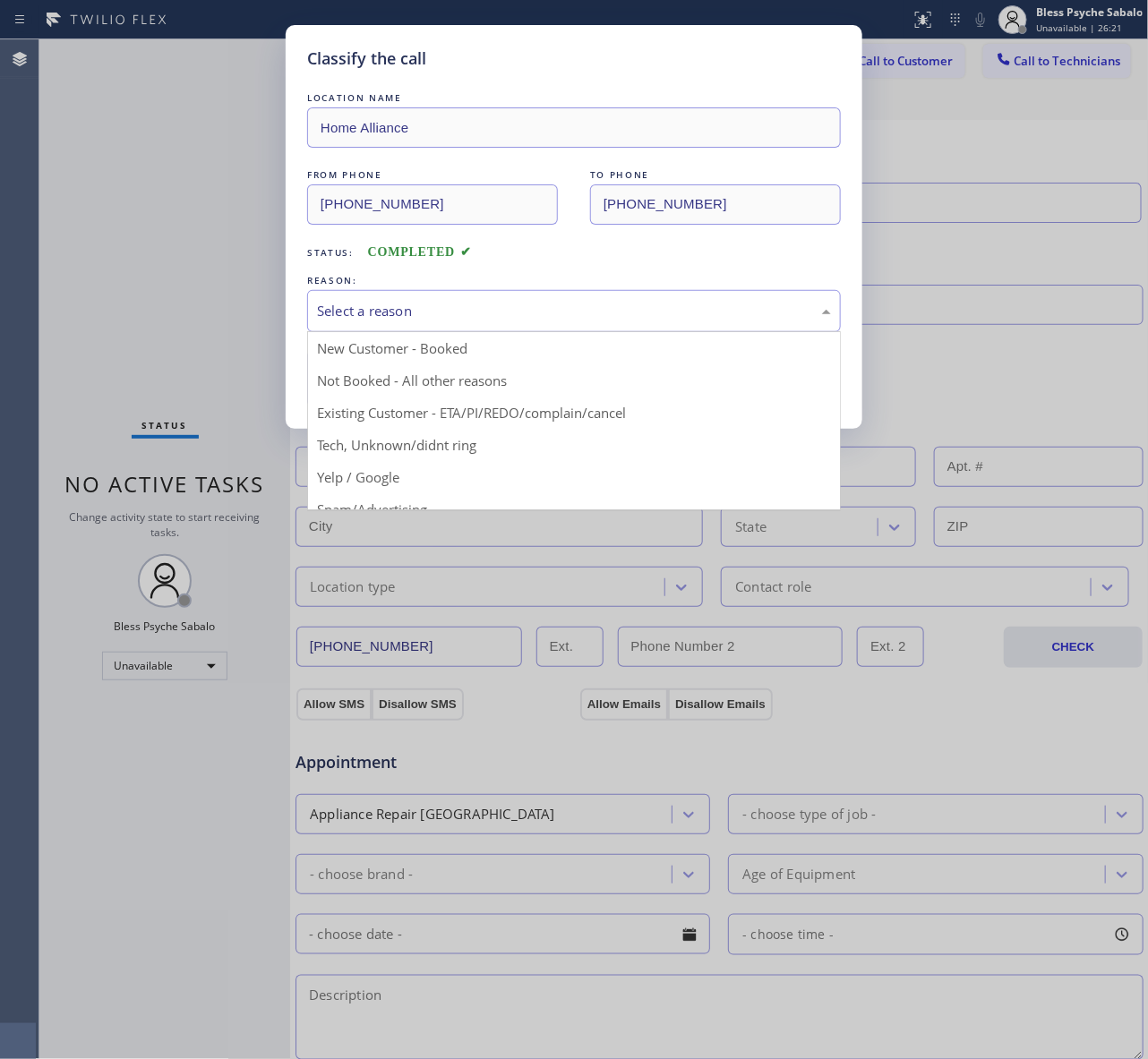
drag, startPoint x: 462, startPoint y: 410, endPoint x: 452, endPoint y: 426, distance: 18.9
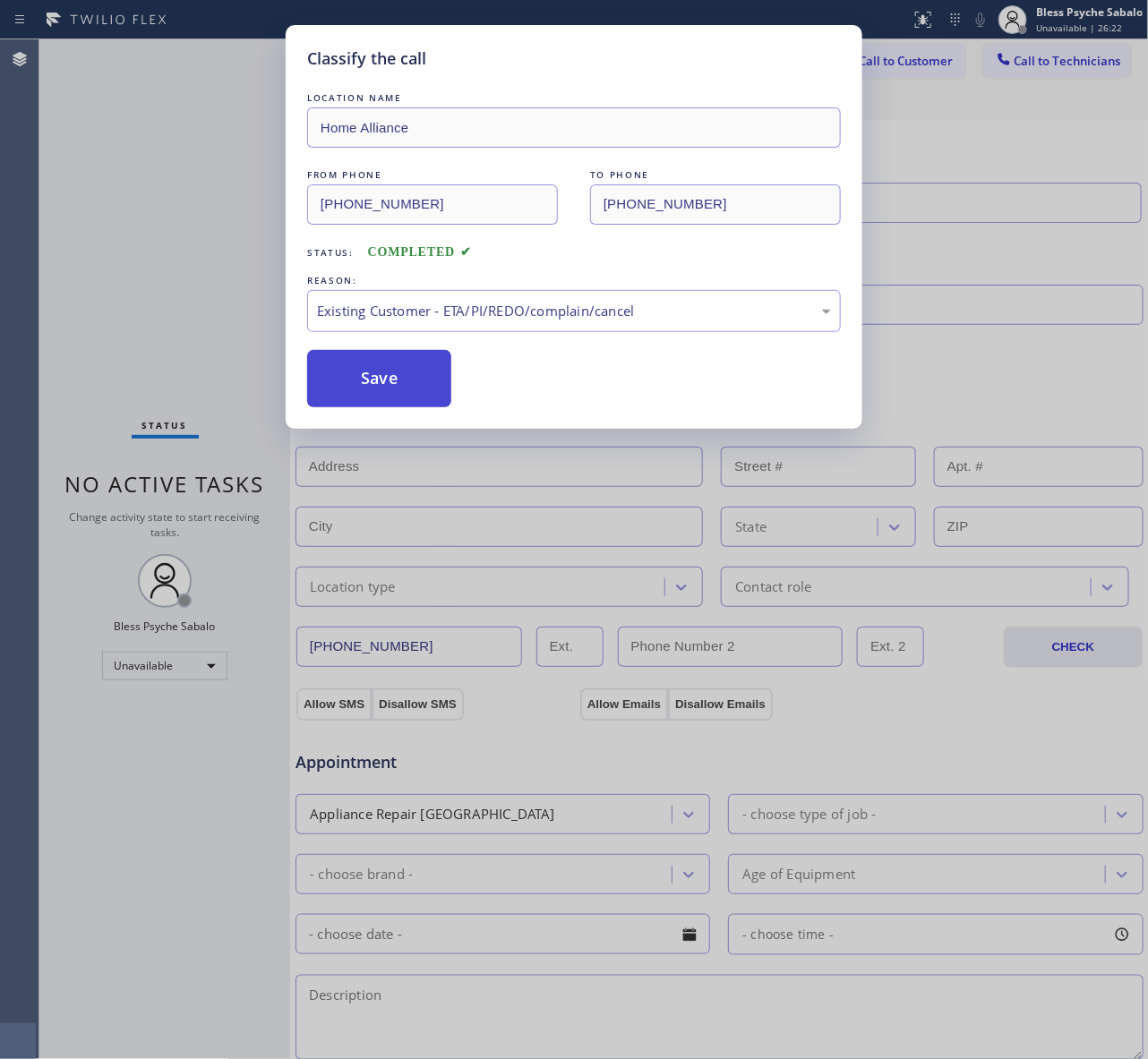
click at [412, 372] on button "Save" at bounding box center [379, 379] width 144 height 57
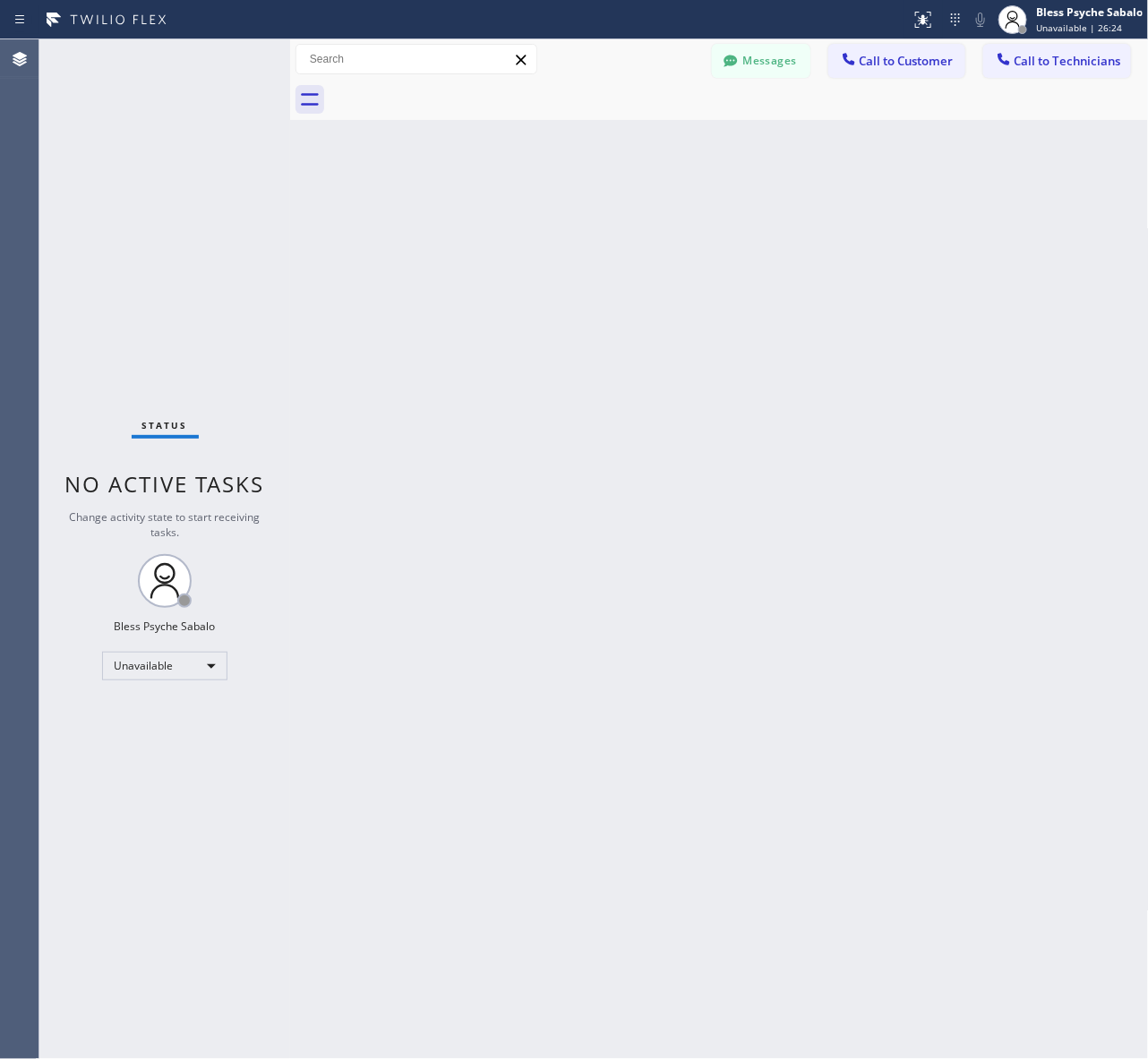
click at [799, 144] on div "Back to Dashboard Change Sender ID Customers Technicians AM [PERSON_NAME] [DATE…" at bounding box center [720, 549] width 859 height 1020
click at [873, 73] on button "Call to Customer" at bounding box center [896, 61] width 137 height 34
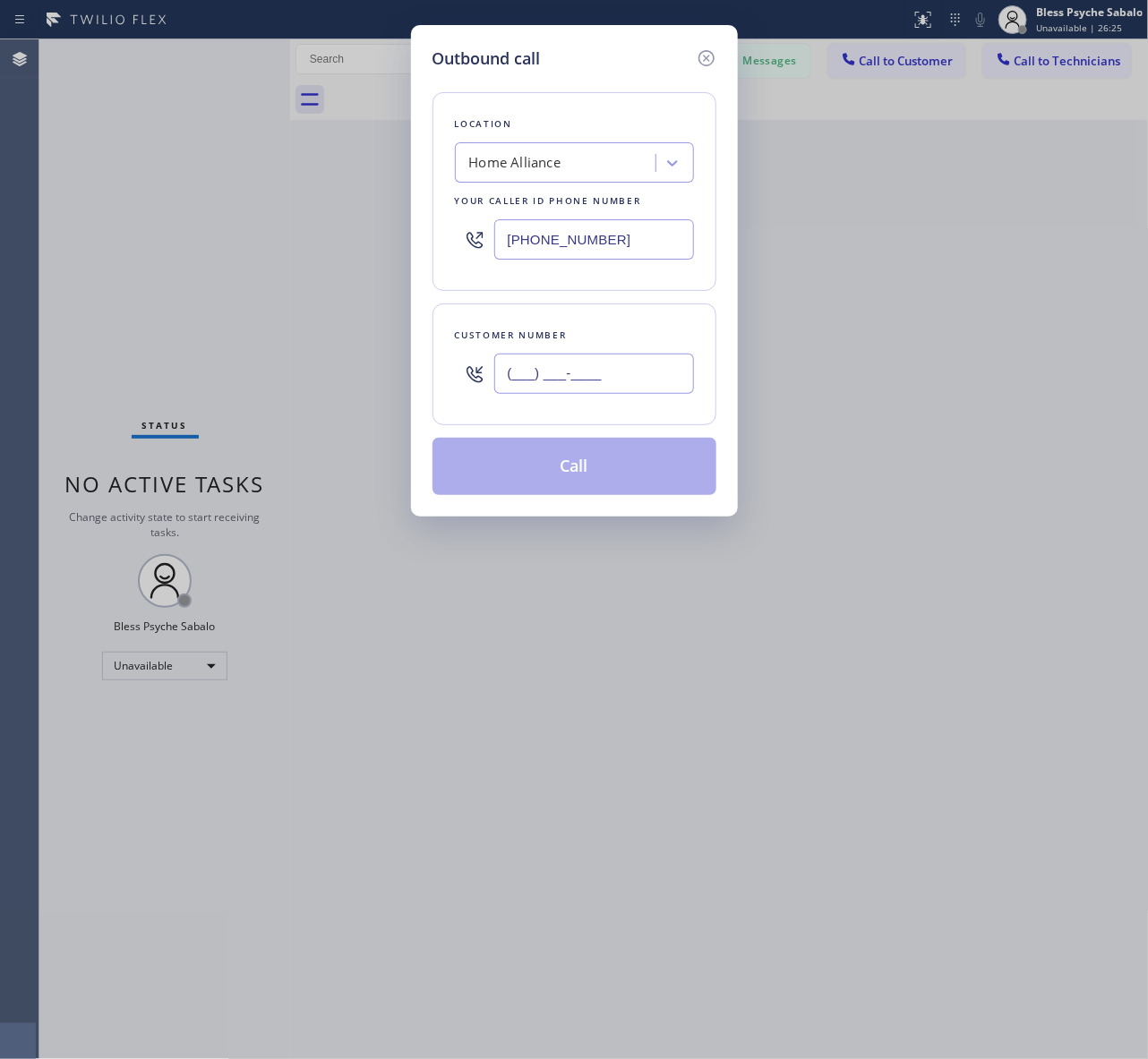
click at [582, 373] on input "(___) ___-____" at bounding box center [593, 374] width 200 height 40
paste input "562) 392-8974"
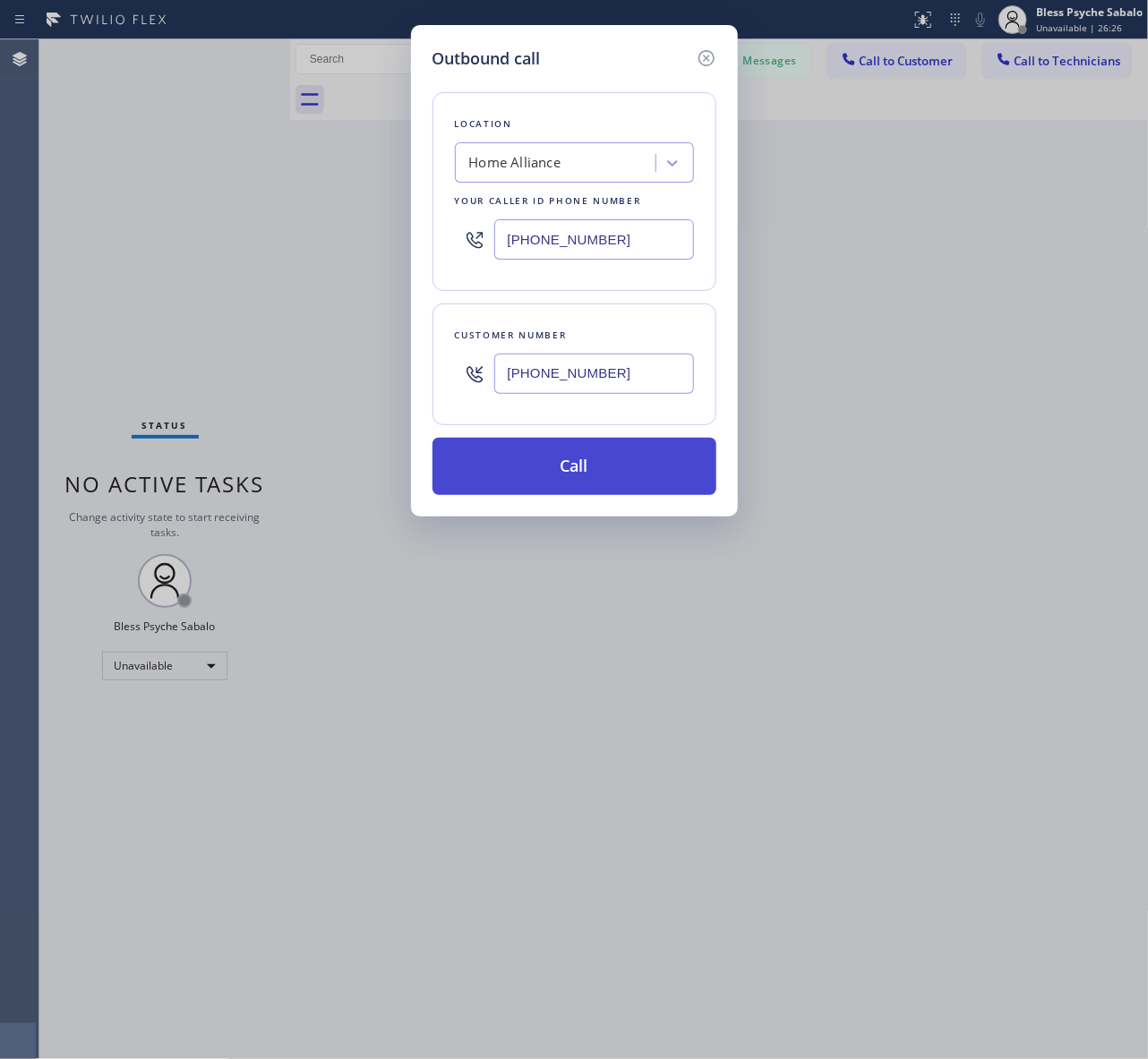
type input "[PHONE_NUMBER]"
click at [557, 471] on button "Call" at bounding box center [574, 466] width 284 height 57
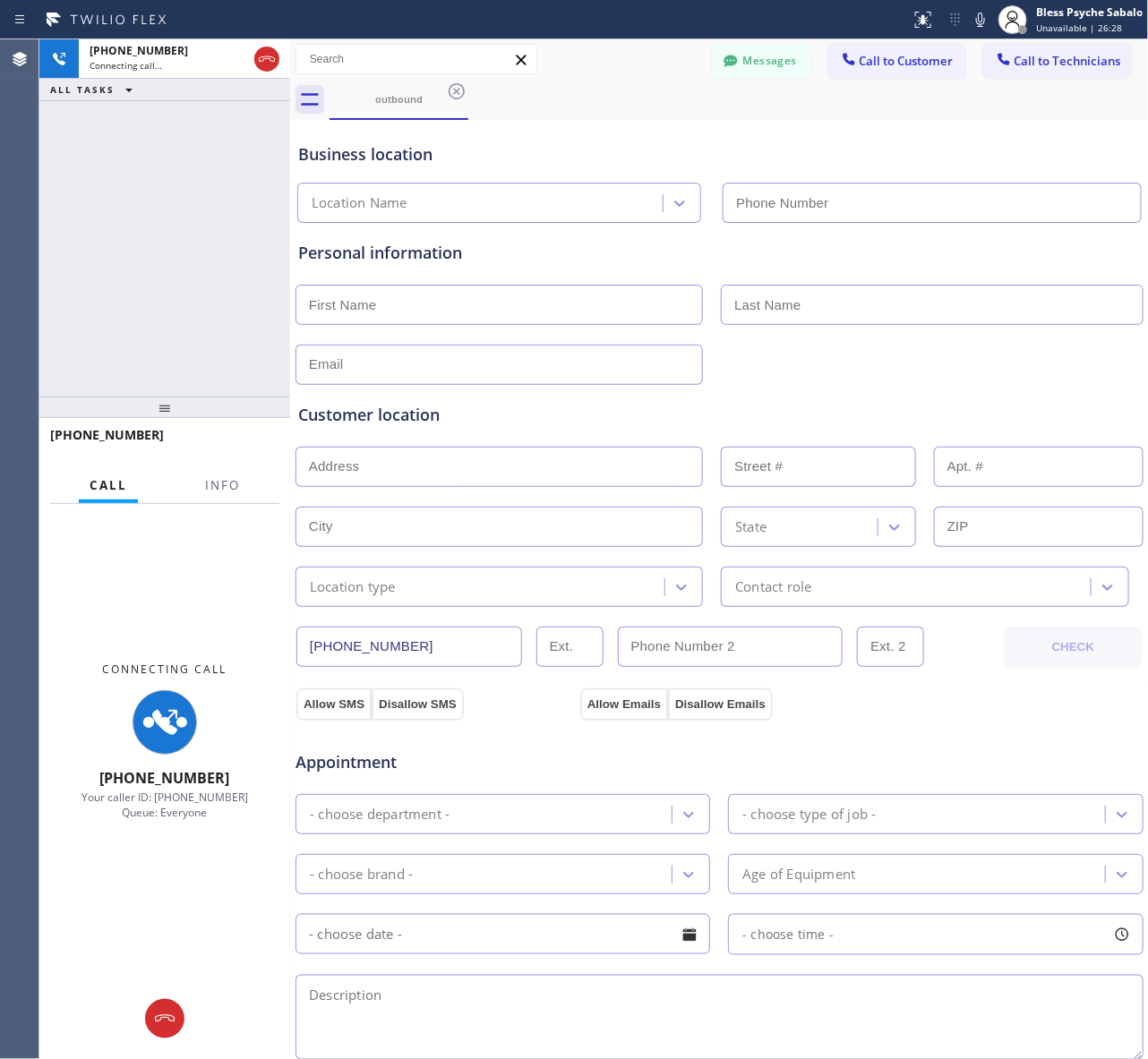
type input "[PHONE_NUMBER]"
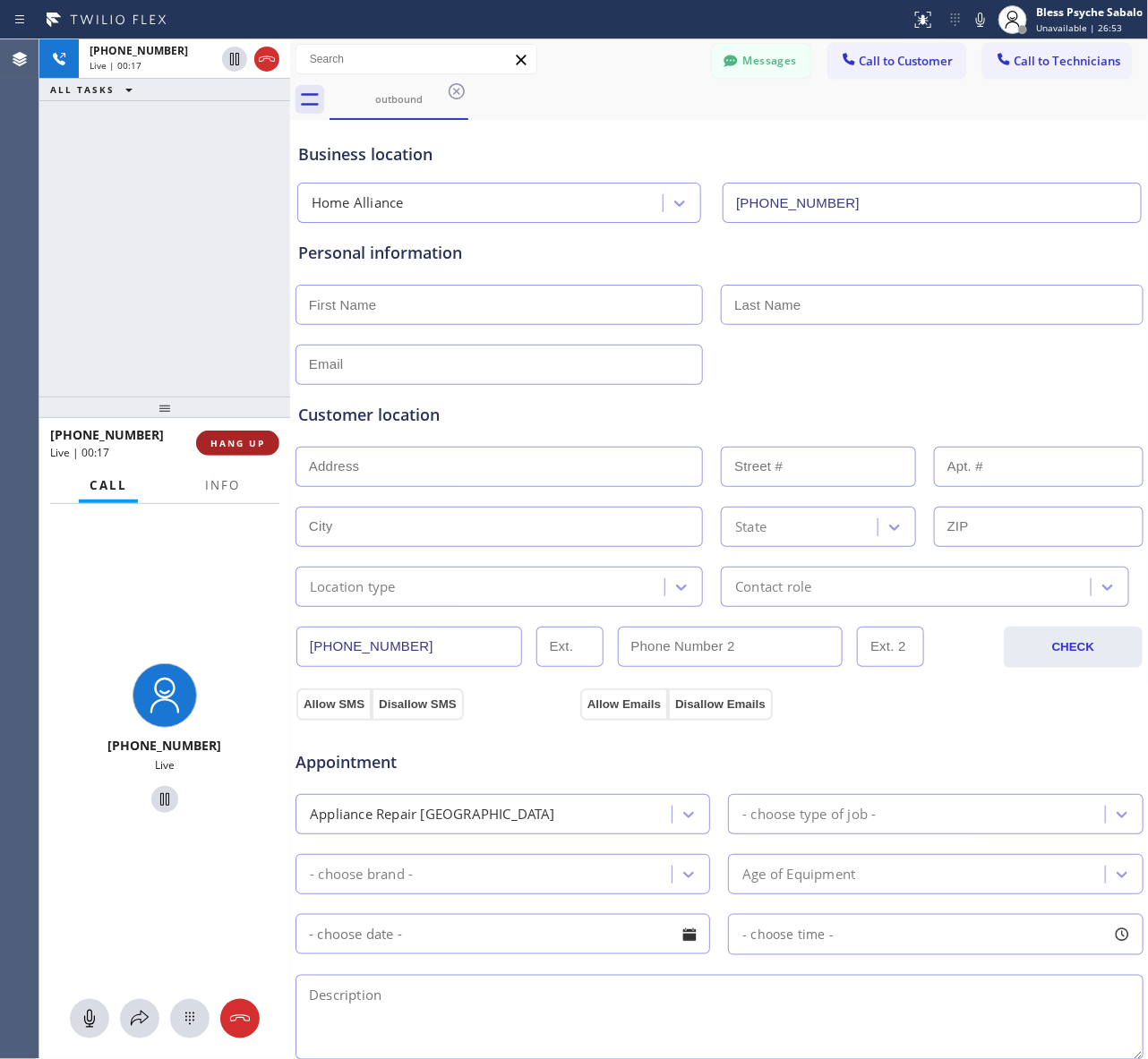
click at [231, 453] on button "HANG UP" at bounding box center [237, 443] width 83 height 25
click at [224, 369] on div "[PHONE_NUMBER] Live | 00:18 ALL TASKS ALL TASKS ACTIVE TASKS TASKS IN WRAP UP" at bounding box center [165, 218] width 251 height 357
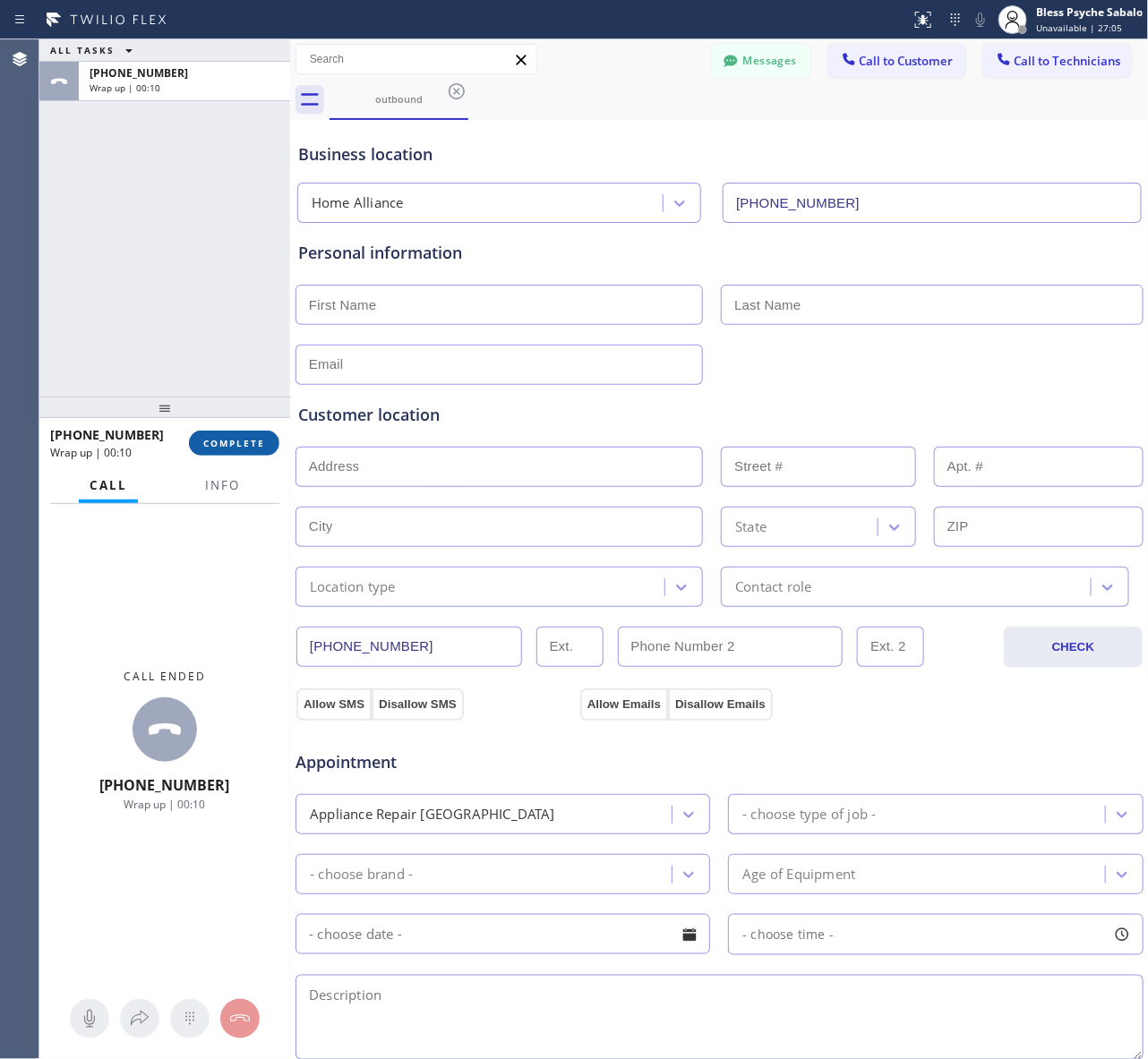
click at [248, 440] on span "COMPLETE" at bounding box center [234, 443] width 62 height 13
click at [159, 318] on div "ALL TASKS ALL TASKS ACTIVE TASKS TASKS IN WRAP UP [PHONE_NUMBER] Wrap up | 00:10" at bounding box center [165, 218] width 251 height 357
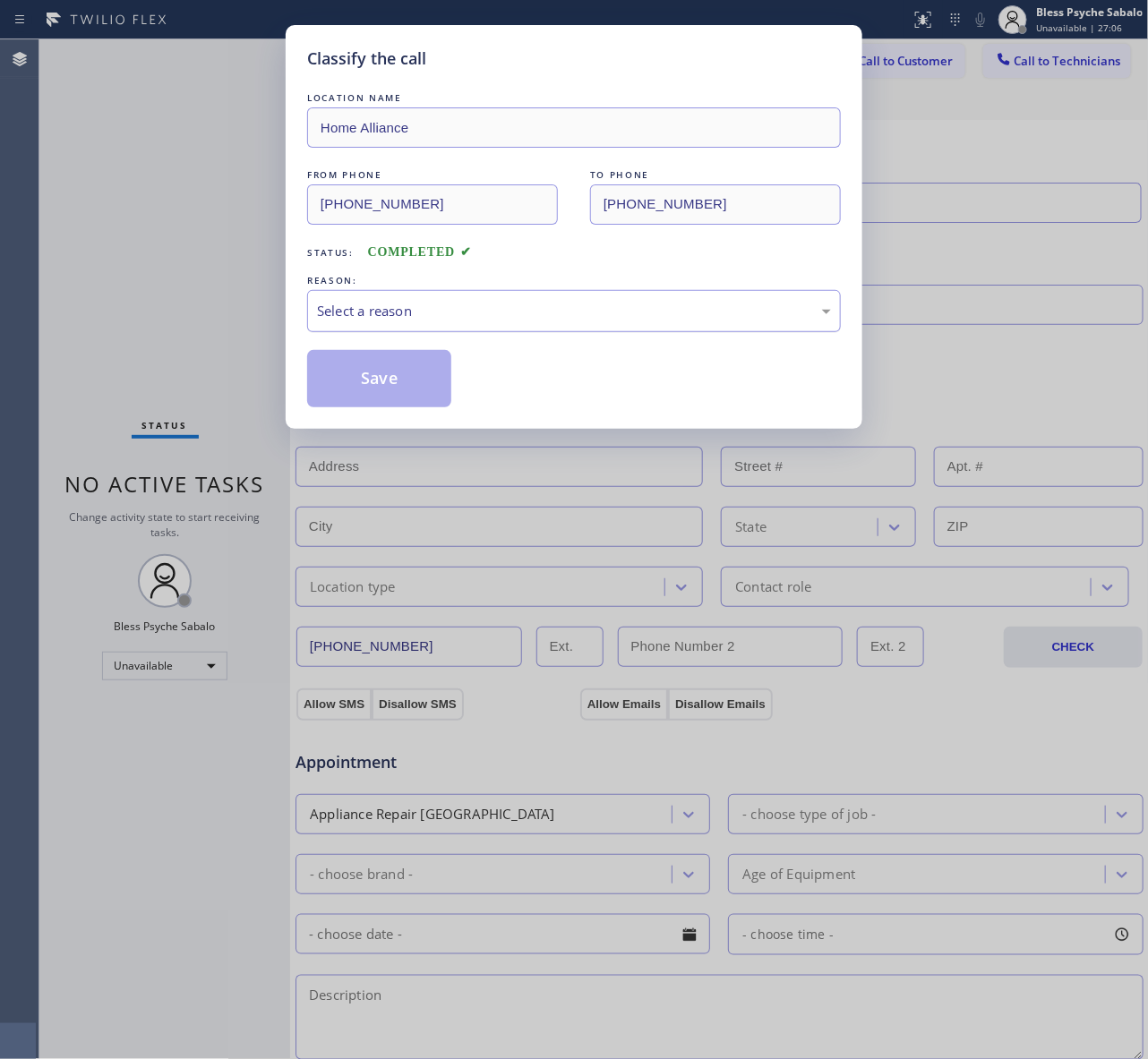
drag, startPoint x: 543, startPoint y: 289, endPoint x: 534, endPoint y: 314, distance: 26.6
click at [542, 291] on div "REASON: Select a reason" at bounding box center [574, 302] width 533 height 61
click at [532, 316] on div "Select a reason" at bounding box center [574, 311] width 514 height 21
click at [506, 323] on div "Not Booked - All other reasons" at bounding box center [574, 311] width 533 height 42
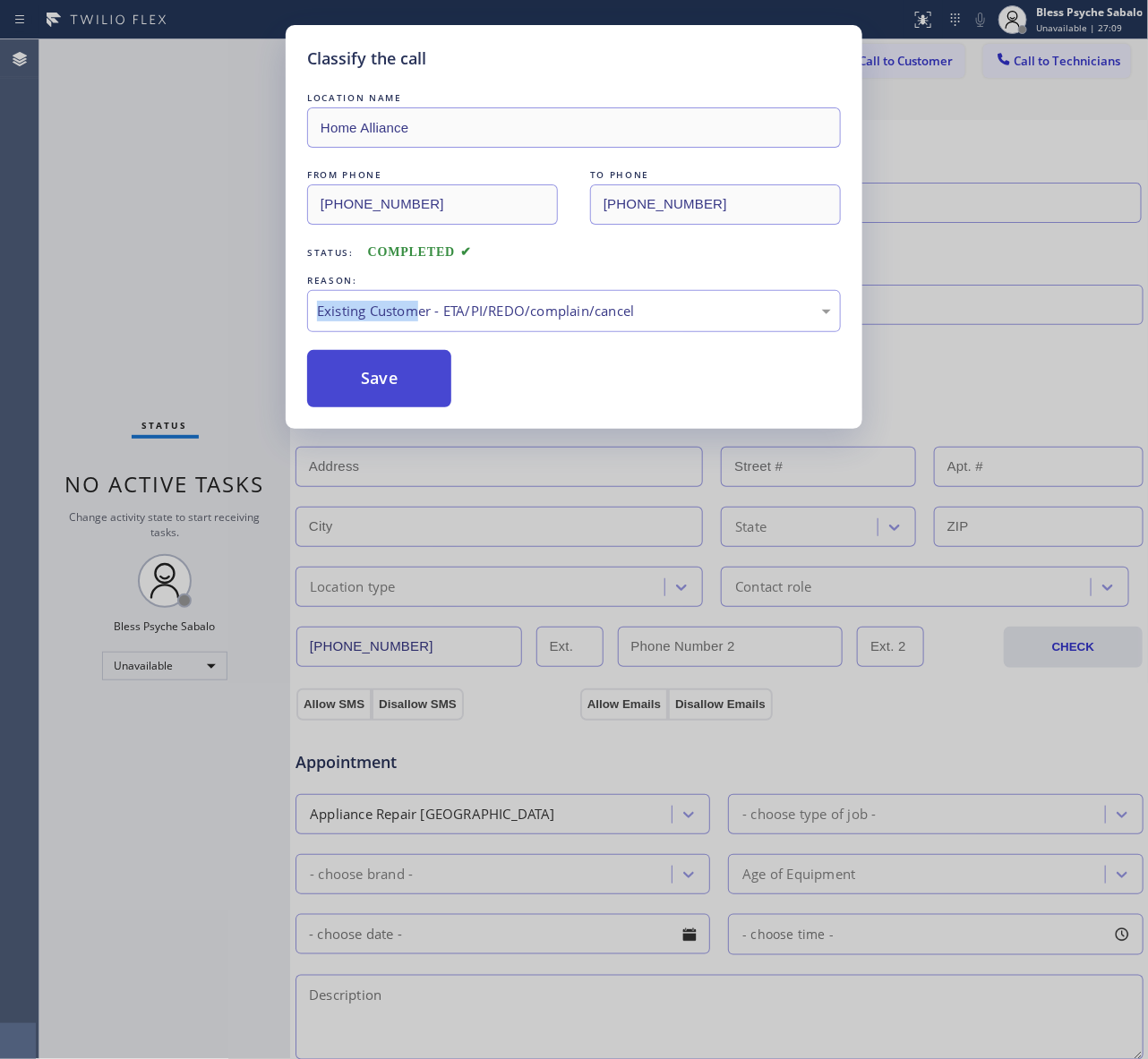
click at [377, 388] on button "Save" at bounding box center [379, 379] width 144 height 57
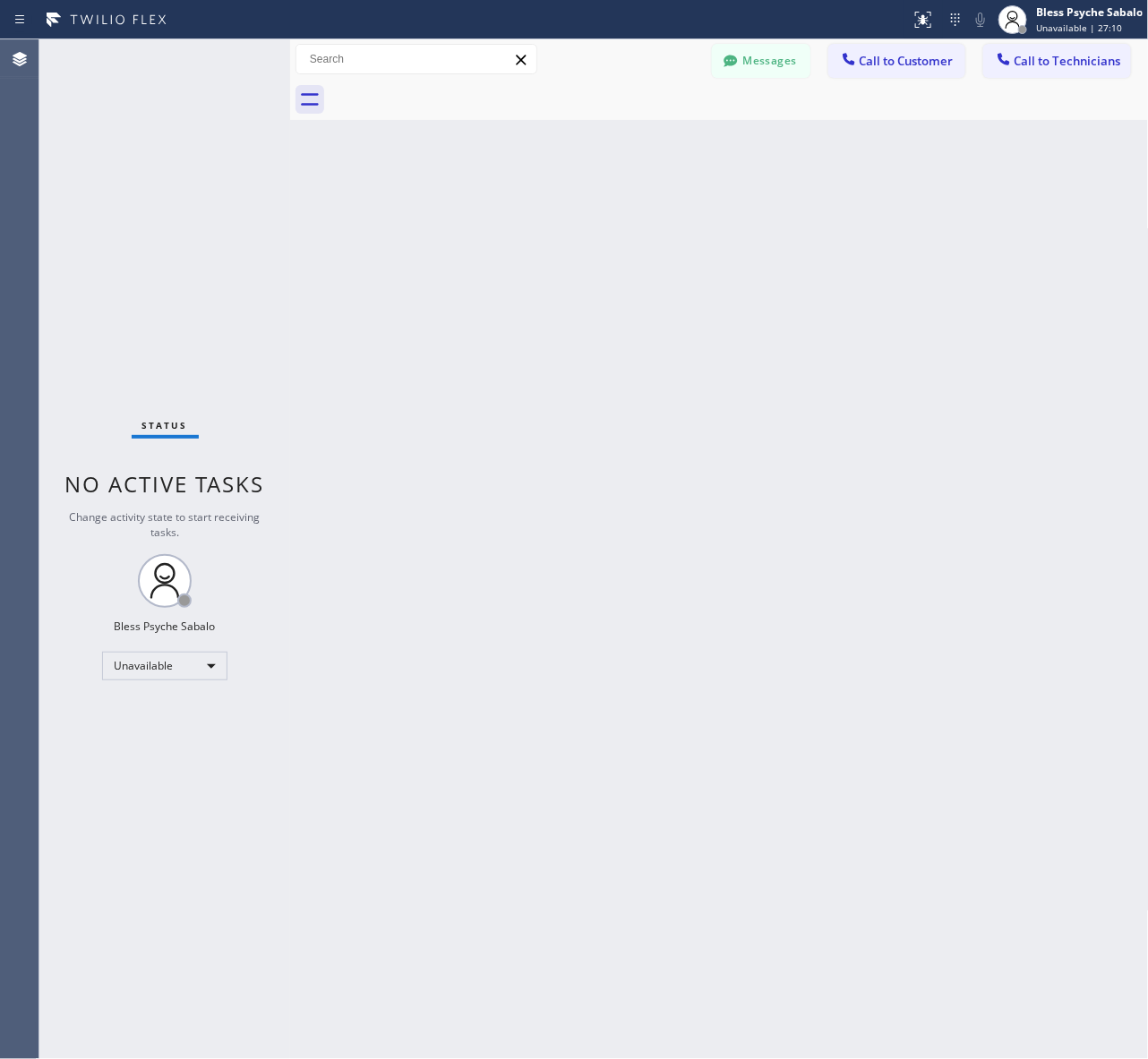
click at [896, 338] on div "Back to Dashboard Change Sender ID Customers Technicians AM [PERSON_NAME] [DATE…" at bounding box center [720, 549] width 859 height 1020
click at [886, 73] on button "Call to Customer" at bounding box center [896, 61] width 137 height 34
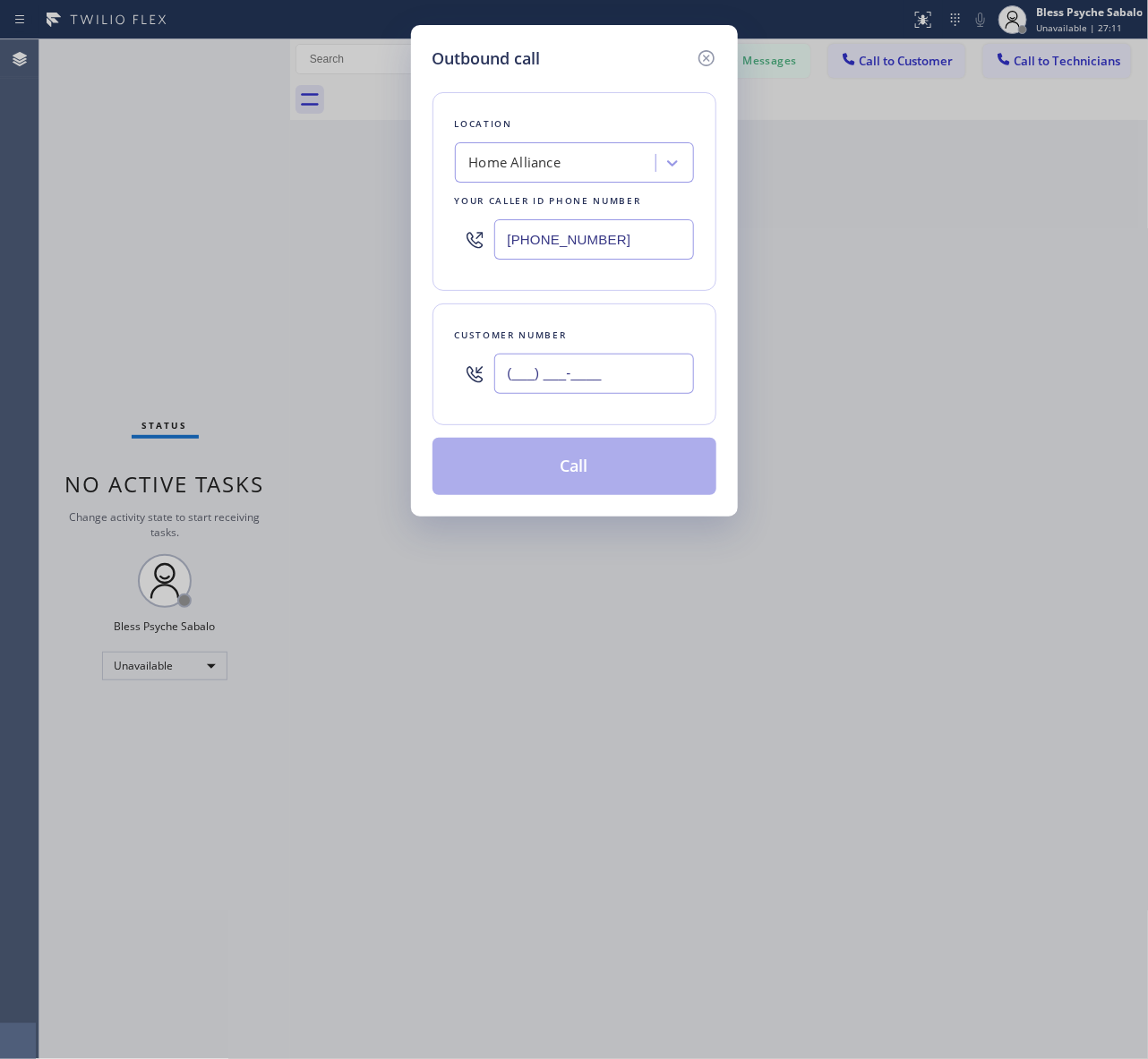
click at [552, 366] on input "(___) ___-____" at bounding box center [593, 374] width 200 height 40
paste input "714) 930-2196"
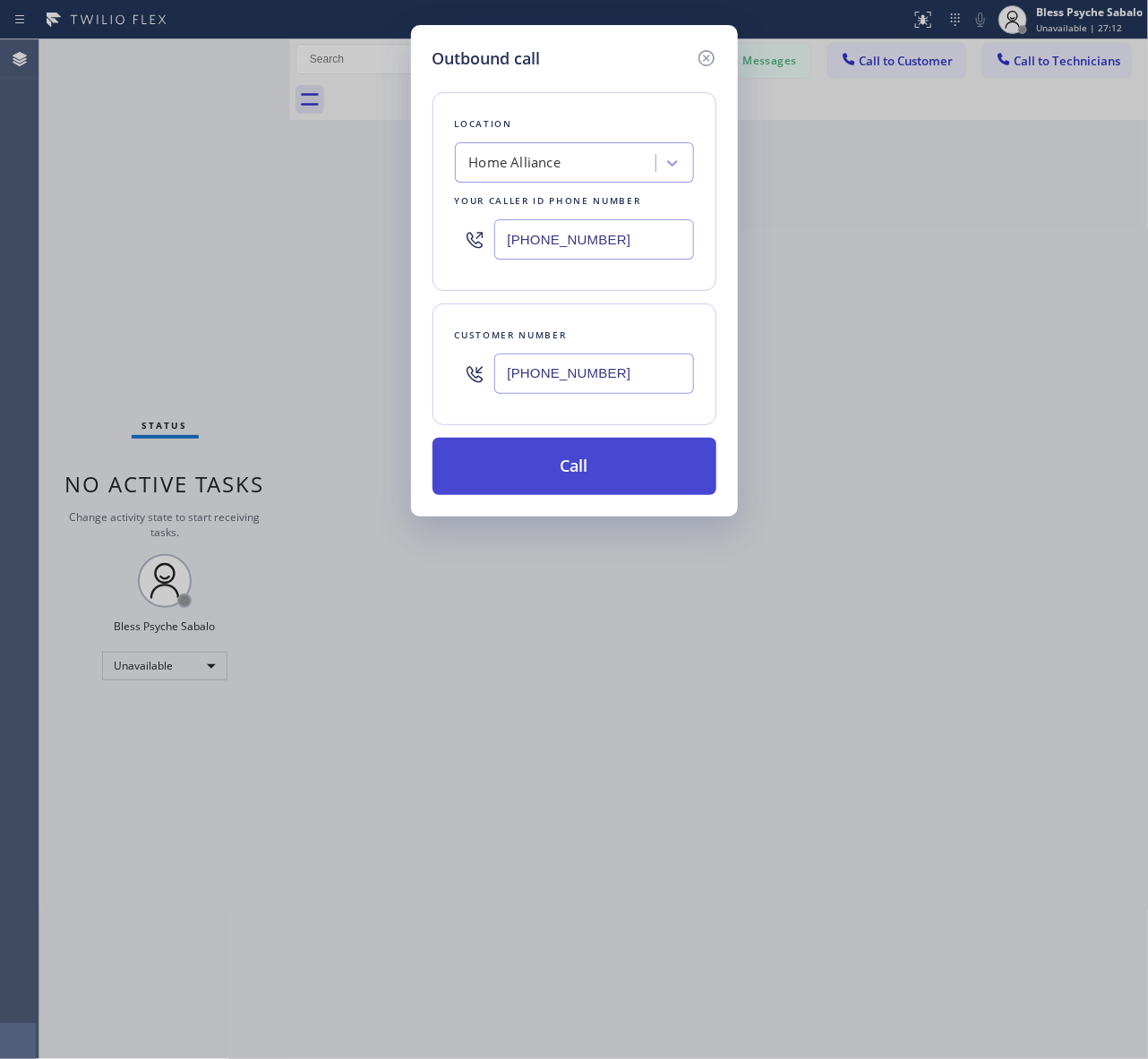
type input "[PHONE_NUMBER]"
click at [602, 462] on button "Call" at bounding box center [574, 466] width 284 height 57
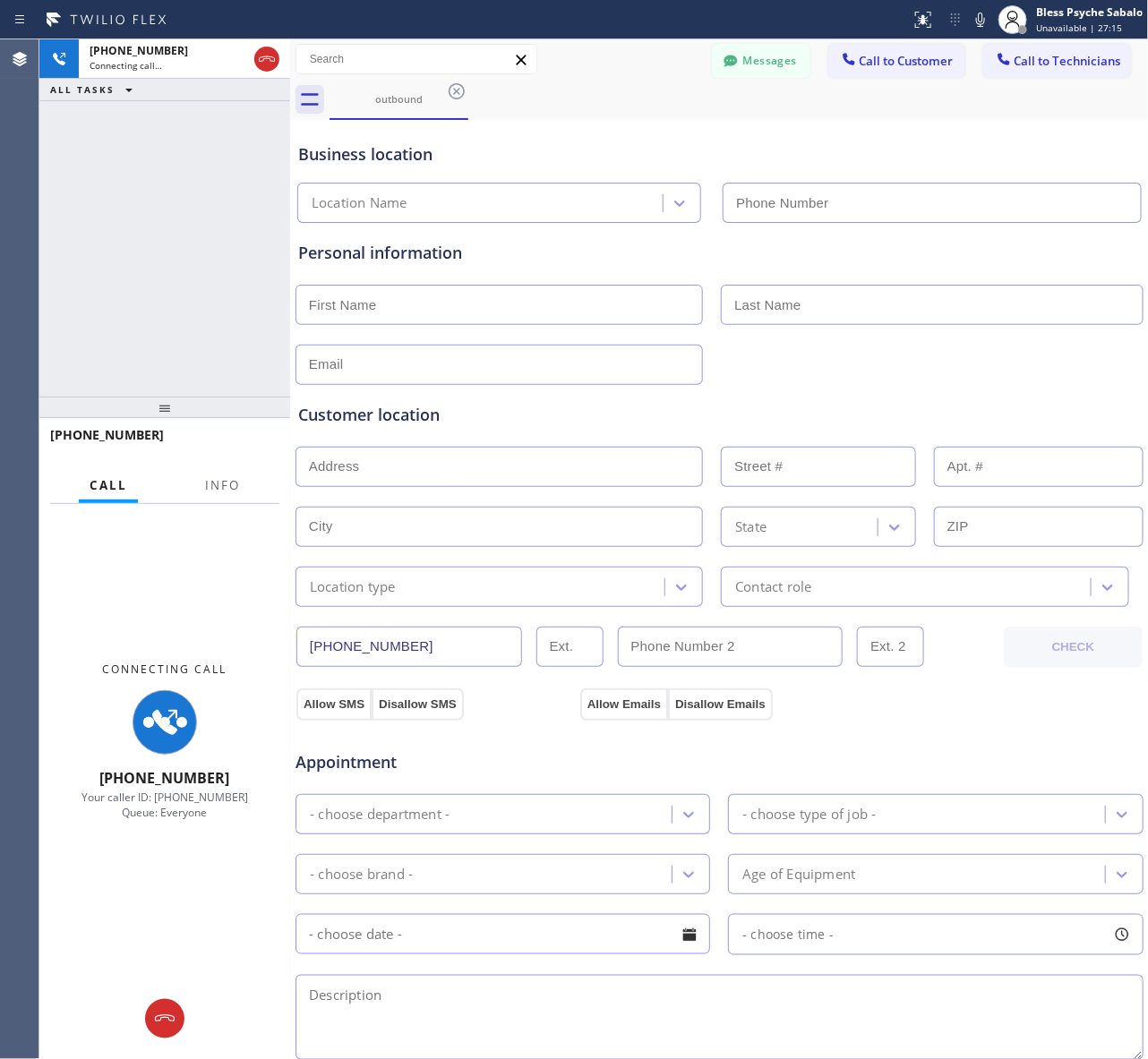
type input "[PHONE_NUMBER]"
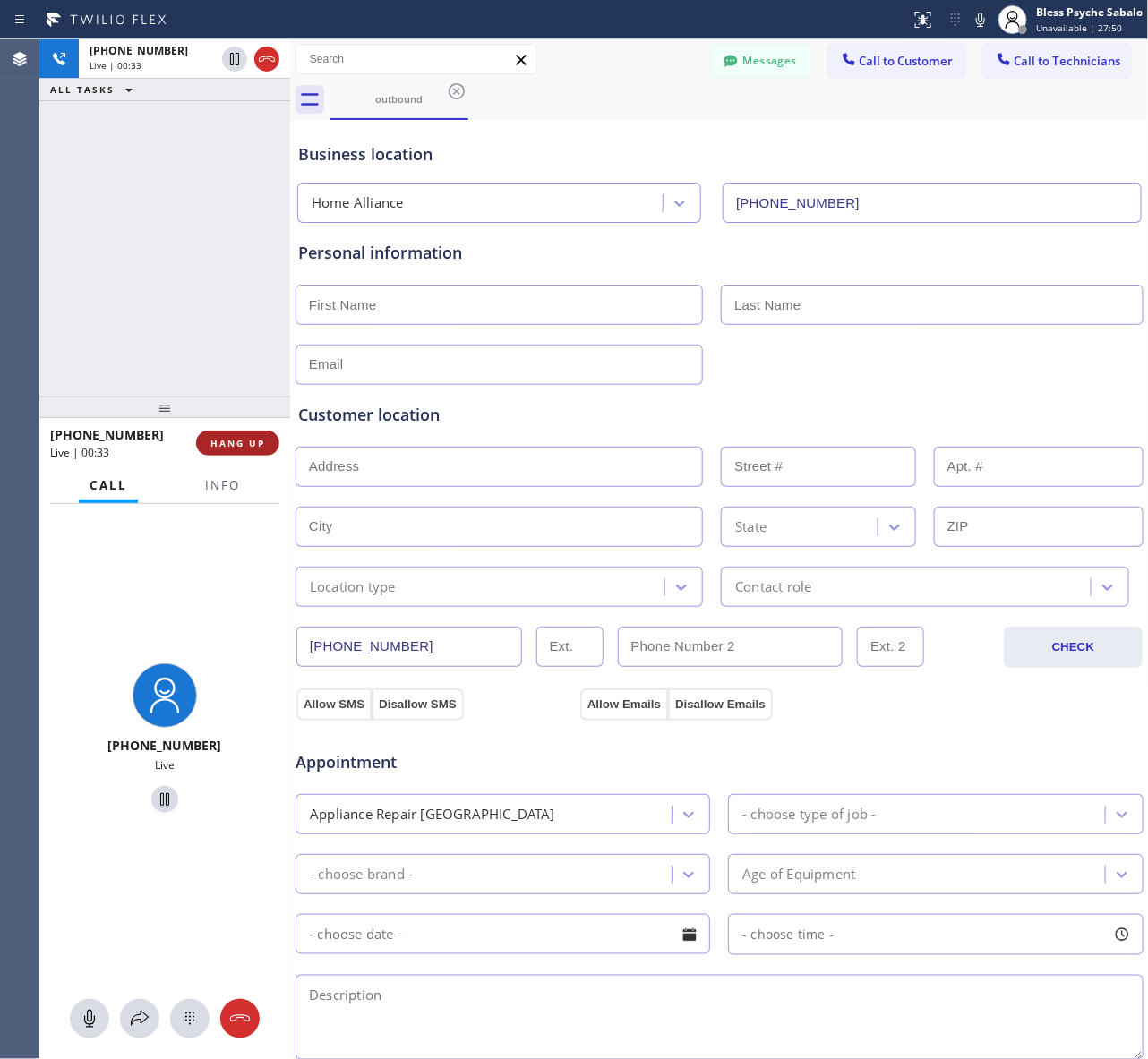
click at [238, 447] on span "HANG UP" at bounding box center [237, 443] width 55 height 13
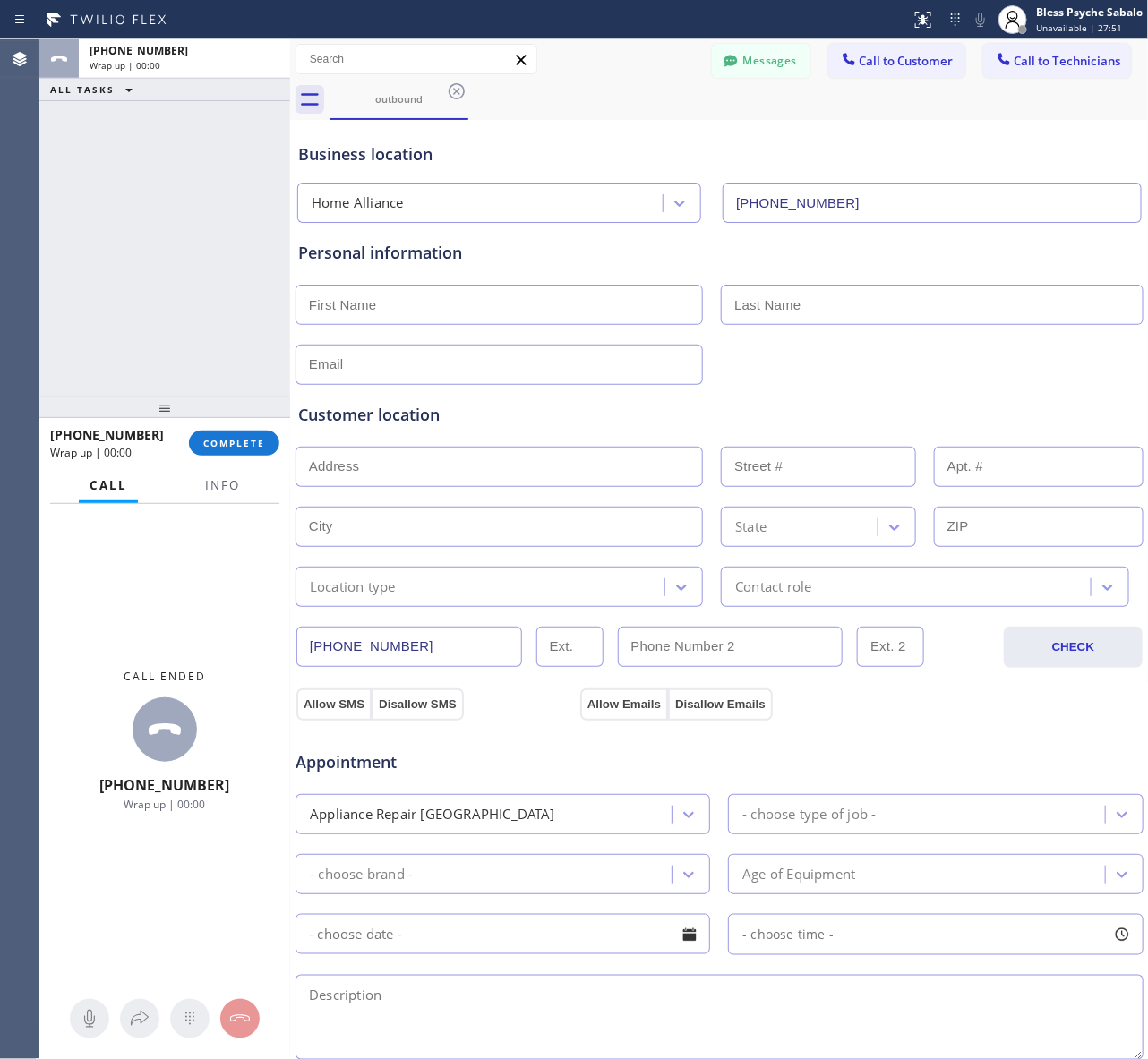
click at [247, 377] on div "ALL TASKS ALL TASKS ACTIVE TASKS TASKS IN WRAP UP [PHONE_NUMBER] Wrap up | 00:00" at bounding box center [165, 218] width 251 height 357
click at [252, 459] on div "[PHONE_NUMBER] Wrap up | 00:01 COMPLETE" at bounding box center [165, 443] width 229 height 47
click at [249, 445] on span "COMPLETE" at bounding box center [234, 443] width 62 height 13
click at [235, 340] on div "ALL TASKS ALL TASKS ACTIVE TASKS TASKS IN WRAP UP [PHONE_NUMBER] Wrap up | 00:01" at bounding box center [165, 218] width 251 height 357
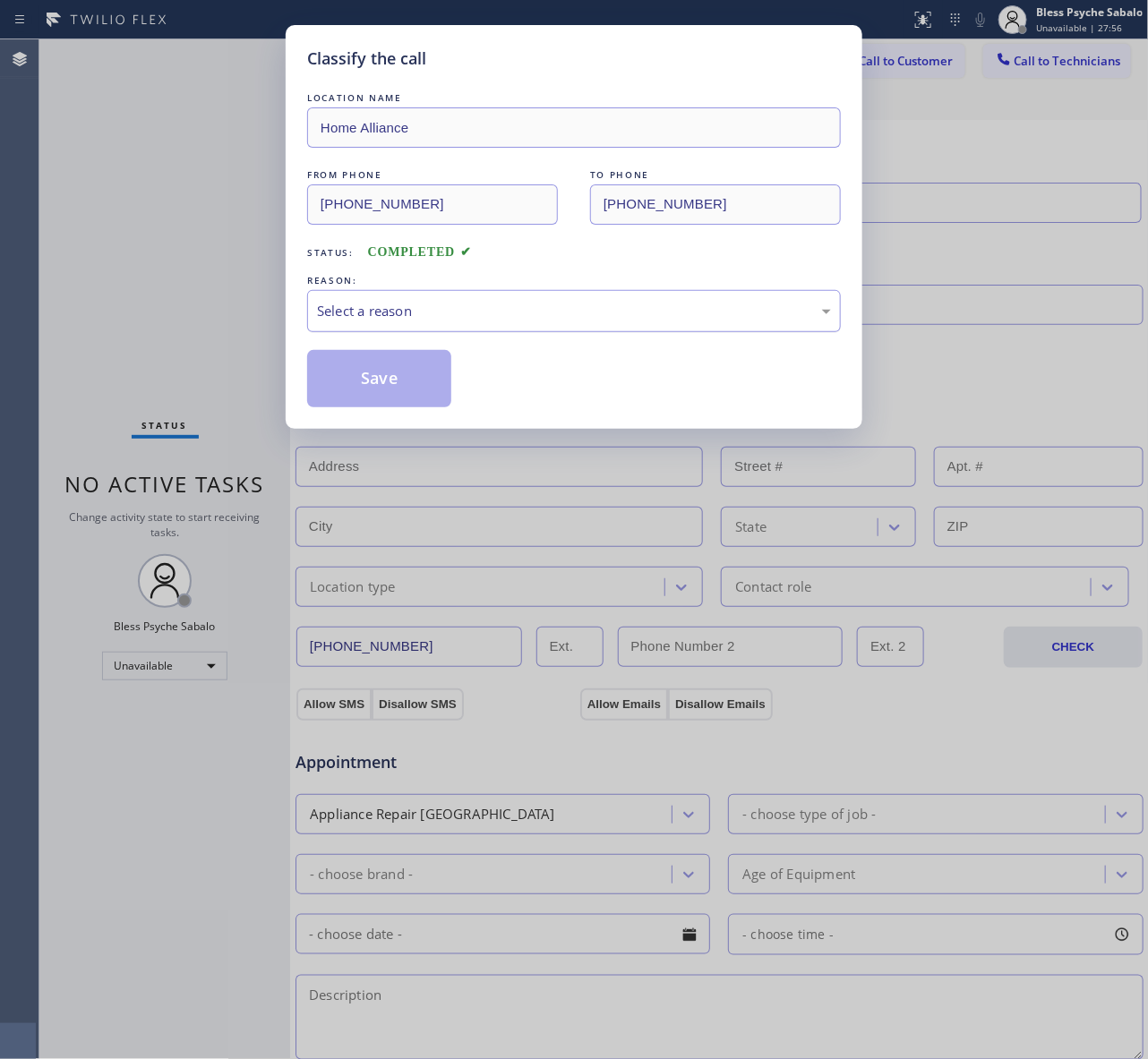
click at [735, 315] on div "Select a reason" at bounding box center [574, 311] width 514 height 21
click at [364, 394] on button "Save" at bounding box center [379, 379] width 144 height 57
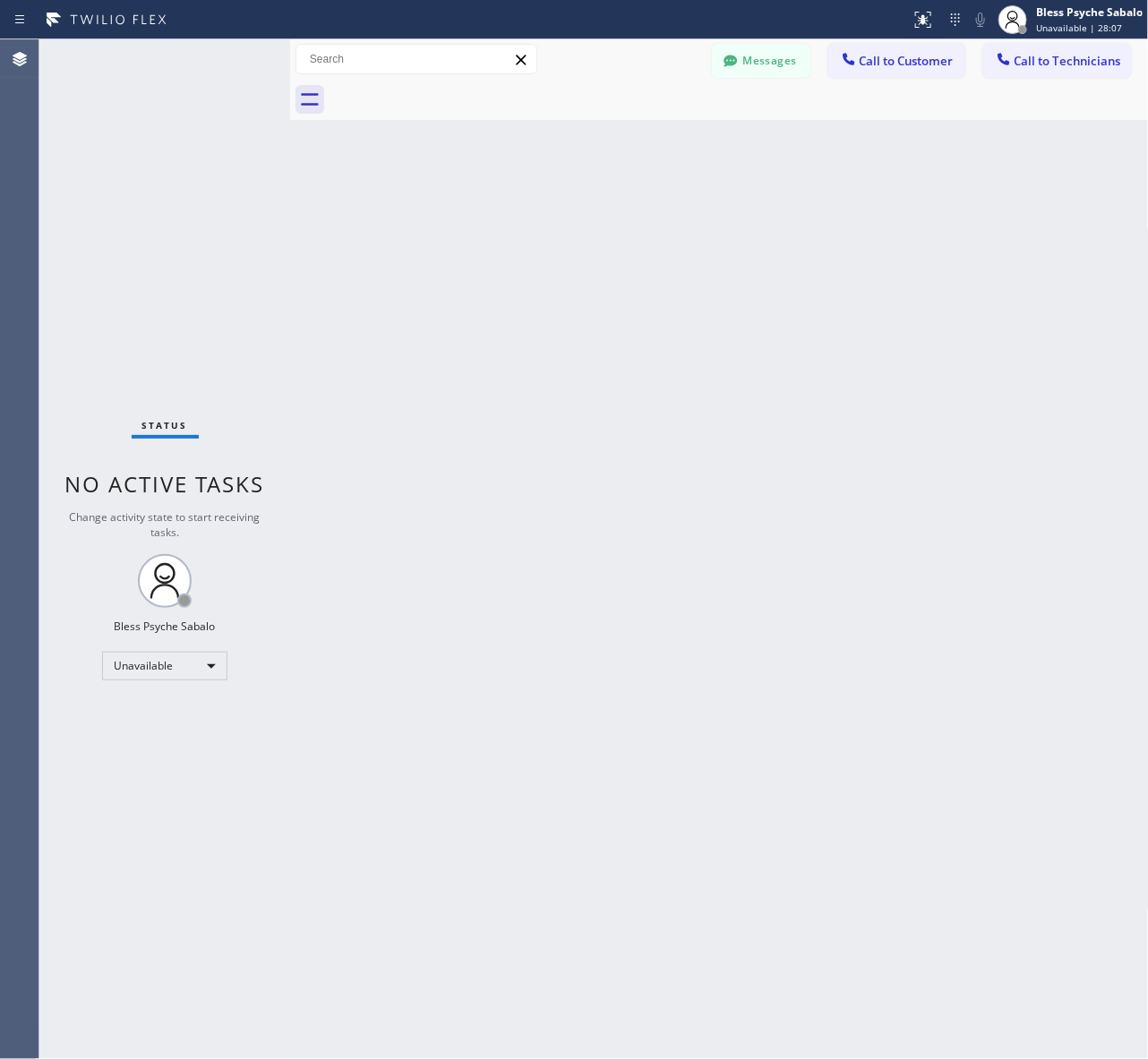
click at [916, 311] on div "Back to Dashboard Change Sender ID Customers Technicians AM [PERSON_NAME] [DATE…" at bounding box center [720, 549] width 859 height 1020
click at [906, 69] on button "Call to Customer" at bounding box center [896, 61] width 137 height 34
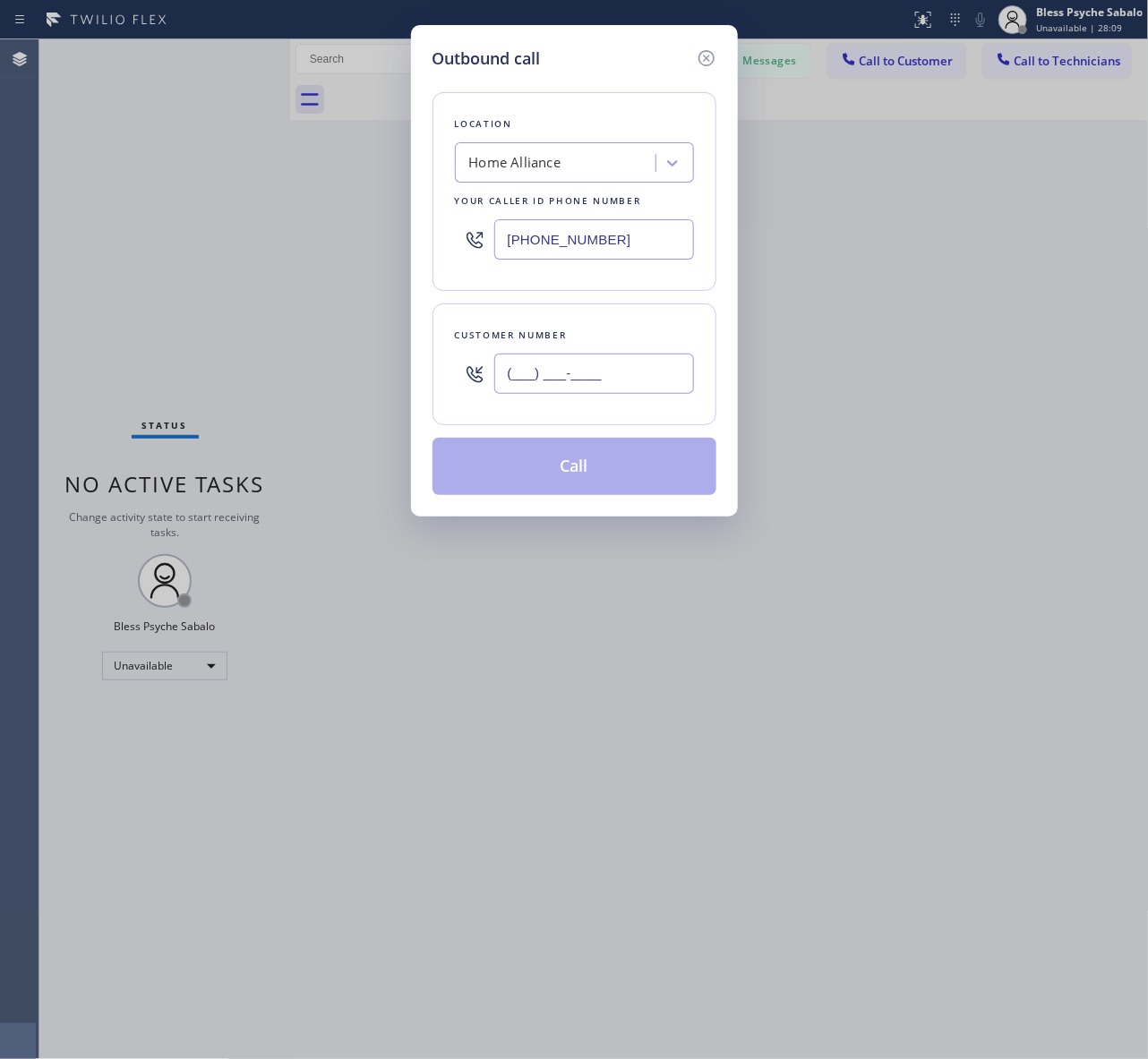
click at [570, 369] on input "(___) ___-____" at bounding box center [593, 374] width 200 height 40
paste input "562) 553-3752"
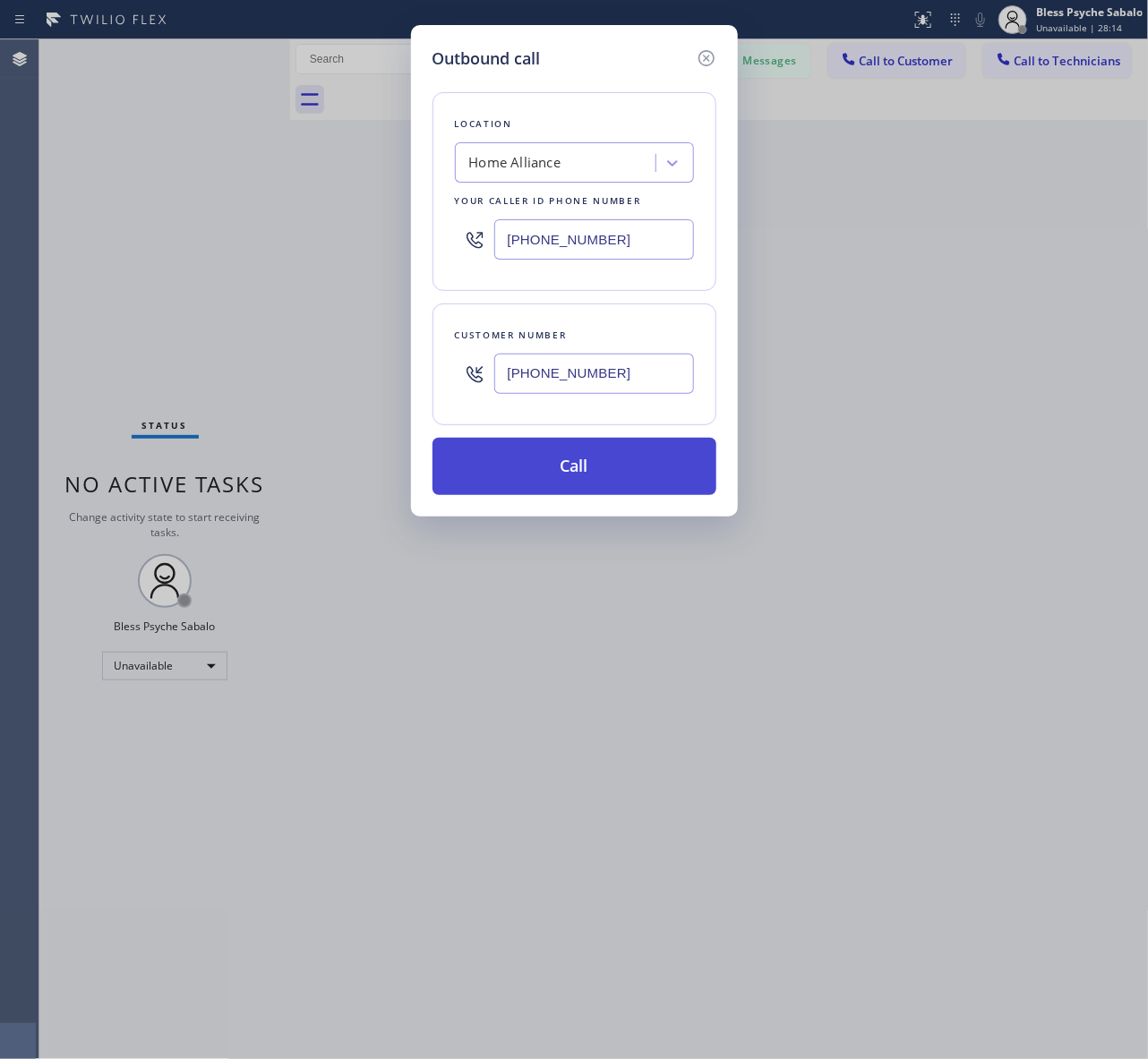
type input "[PHONE_NUMBER]"
click at [686, 466] on button "Call" at bounding box center [574, 466] width 284 height 57
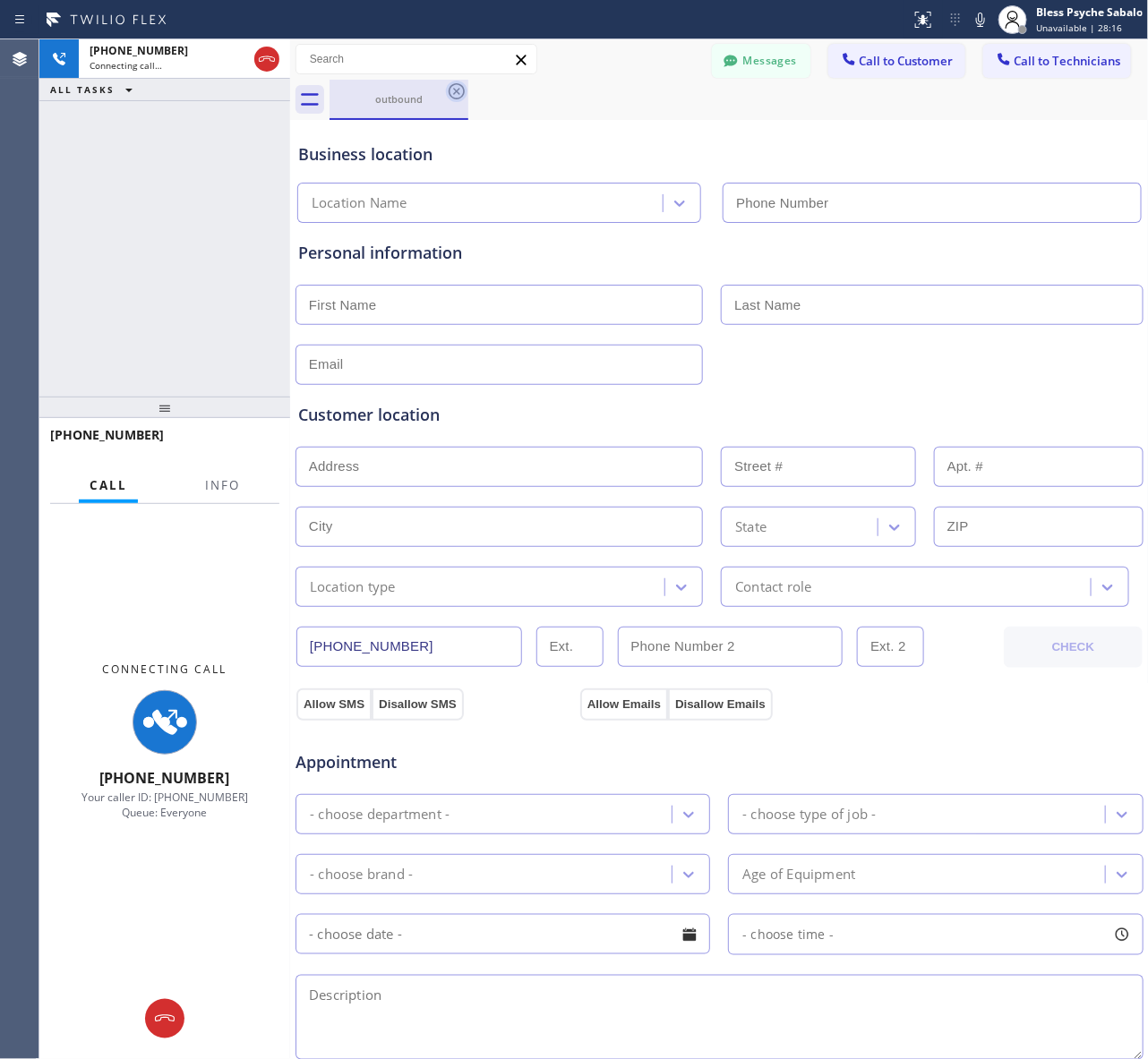
type input "[PHONE_NUMBER]"
click at [453, 92] on icon at bounding box center [456, 91] width 16 height 16
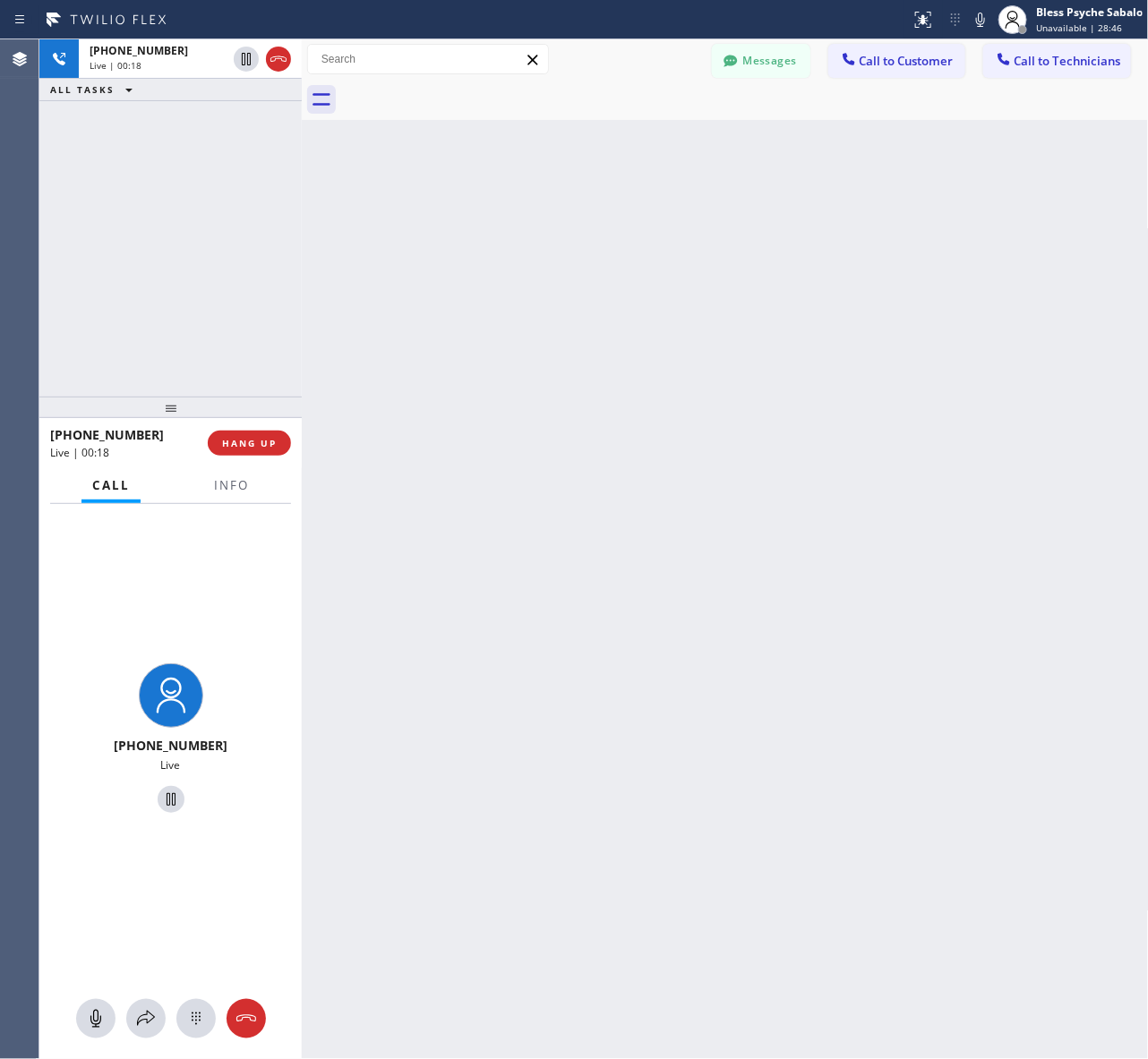
drag, startPoint x: 293, startPoint y: 461, endPoint x: 305, endPoint y: 461, distance: 12.0
click at [302, 461] on div at bounding box center [302, 549] width 0 height 1020
click at [298, 458] on div at bounding box center [298, 549] width 0 height 1020
click at [829, 434] on div "Back to Dashboard Change Sender ID Customers Technicians AM [PERSON_NAME] [DATE…" at bounding box center [723, 549] width 850 height 1020
click at [243, 440] on span "HANG UP" at bounding box center [246, 443] width 55 height 13
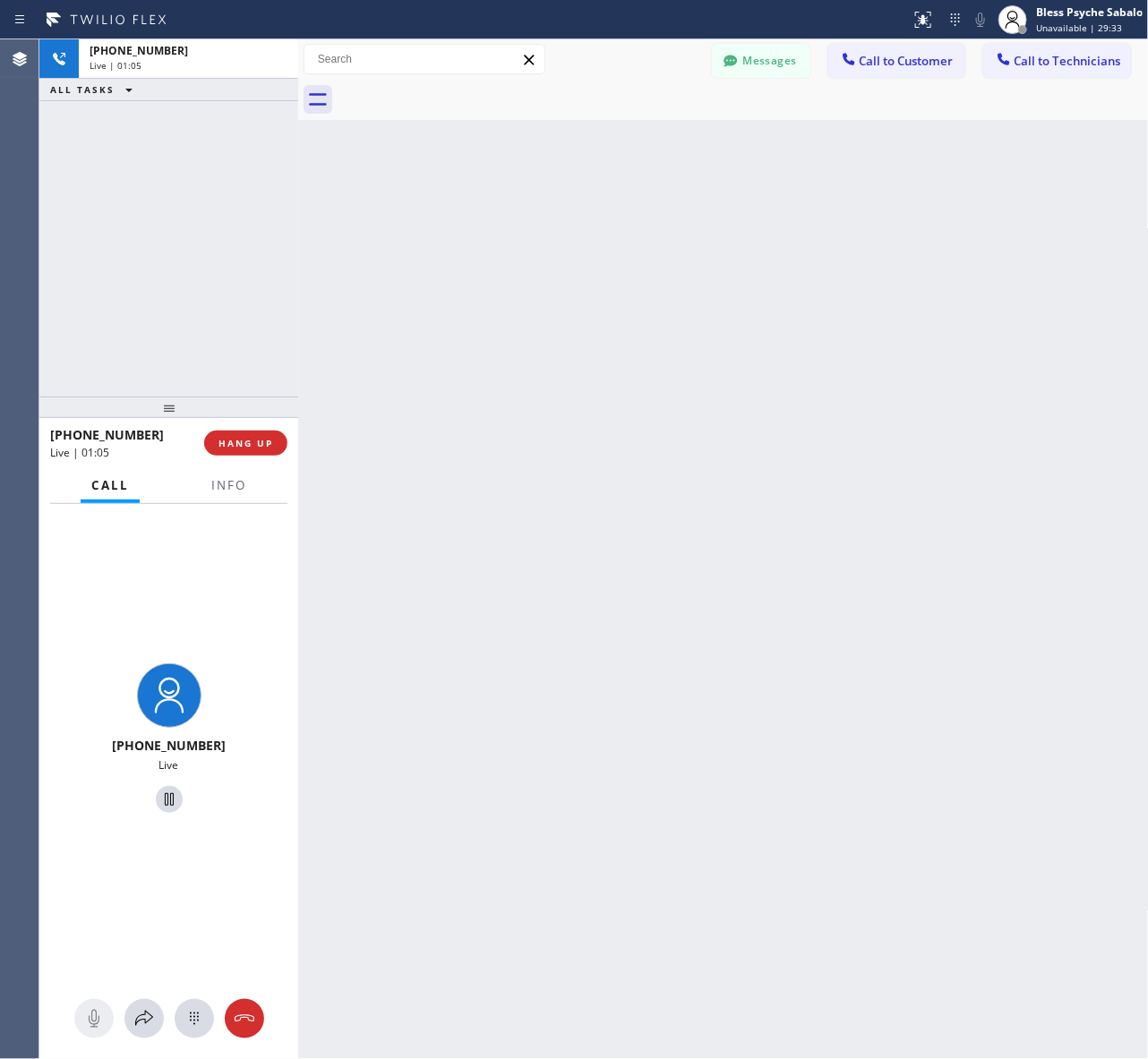
drag, startPoint x: 292, startPoint y: 444, endPoint x: 1063, endPoint y: 452, distance: 771.0
click at [293, 444] on div "[PHONE_NUMBER] Live | 01:05 ALL TASKS ALL TASKS ACTIVE TASKS TASKS IN WRAP UP […" at bounding box center [593, 549] width 1109 height 1020
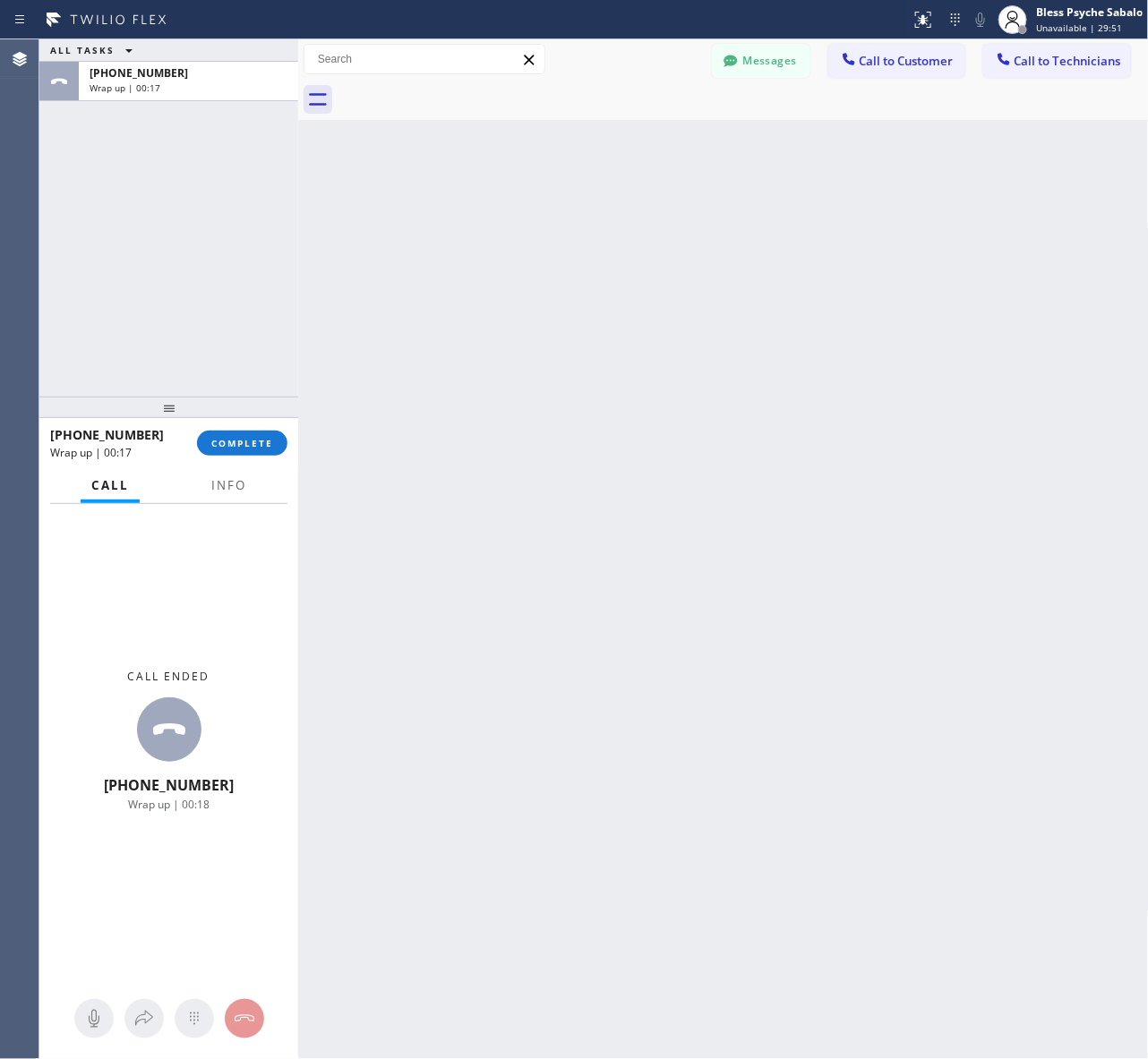
drag, startPoint x: 790, startPoint y: 202, endPoint x: 472, endPoint y: 410, distance: 380.0
click at [792, 202] on div "Back to Dashboard Change Sender ID Customers Technicians AM [PERSON_NAME] [DATE…" at bounding box center [723, 549] width 850 height 1020
click at [247, 431] on button "COMPLETE" at bounding box center [242, 443] width 91 height 25
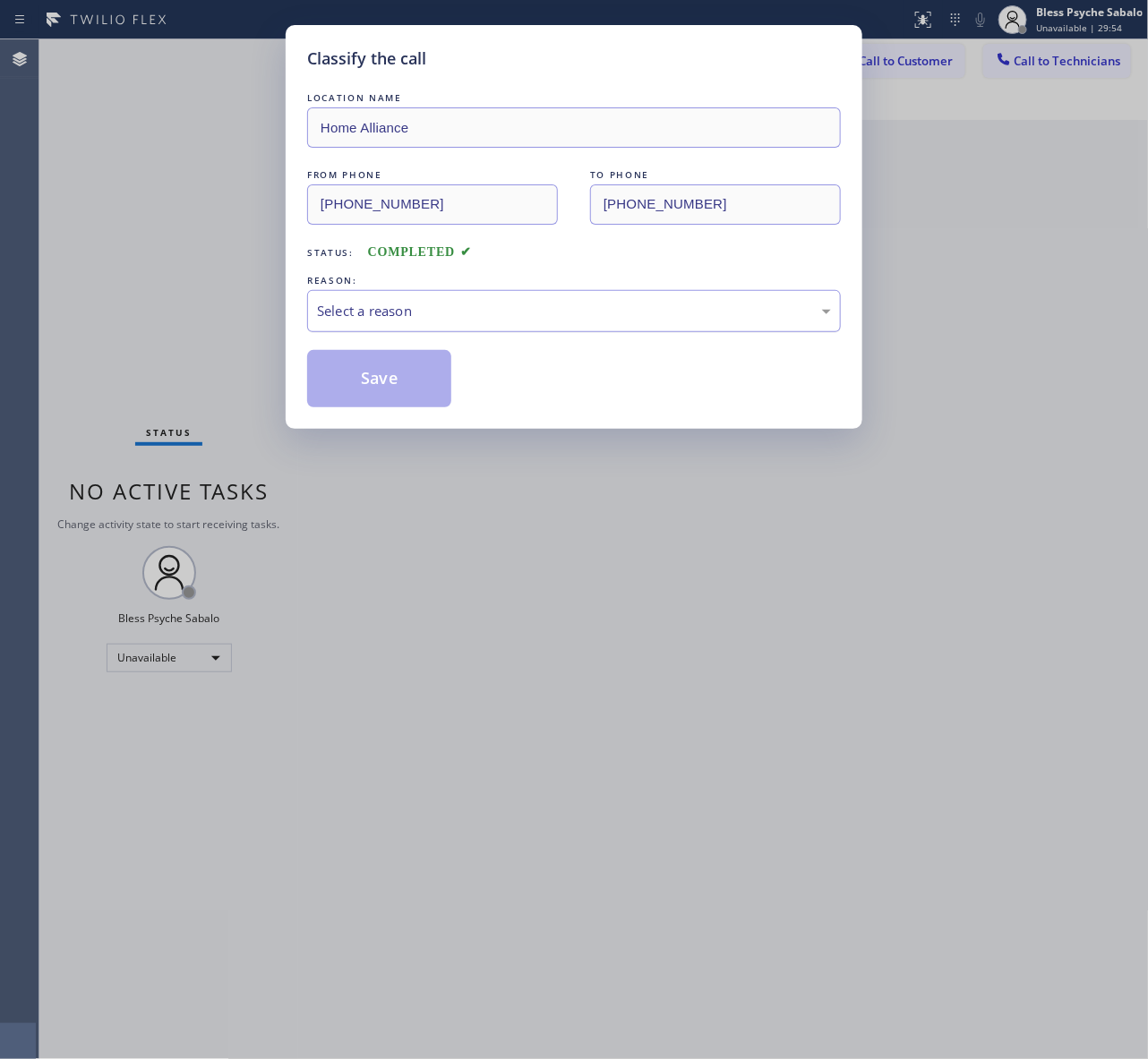
click at [453, 314] on div "Select a reason" at bounding box center [574, 311] width 514 height 21
click at [400, 388] on button "Save" at bounding box center [379, 379] width 144 height 57
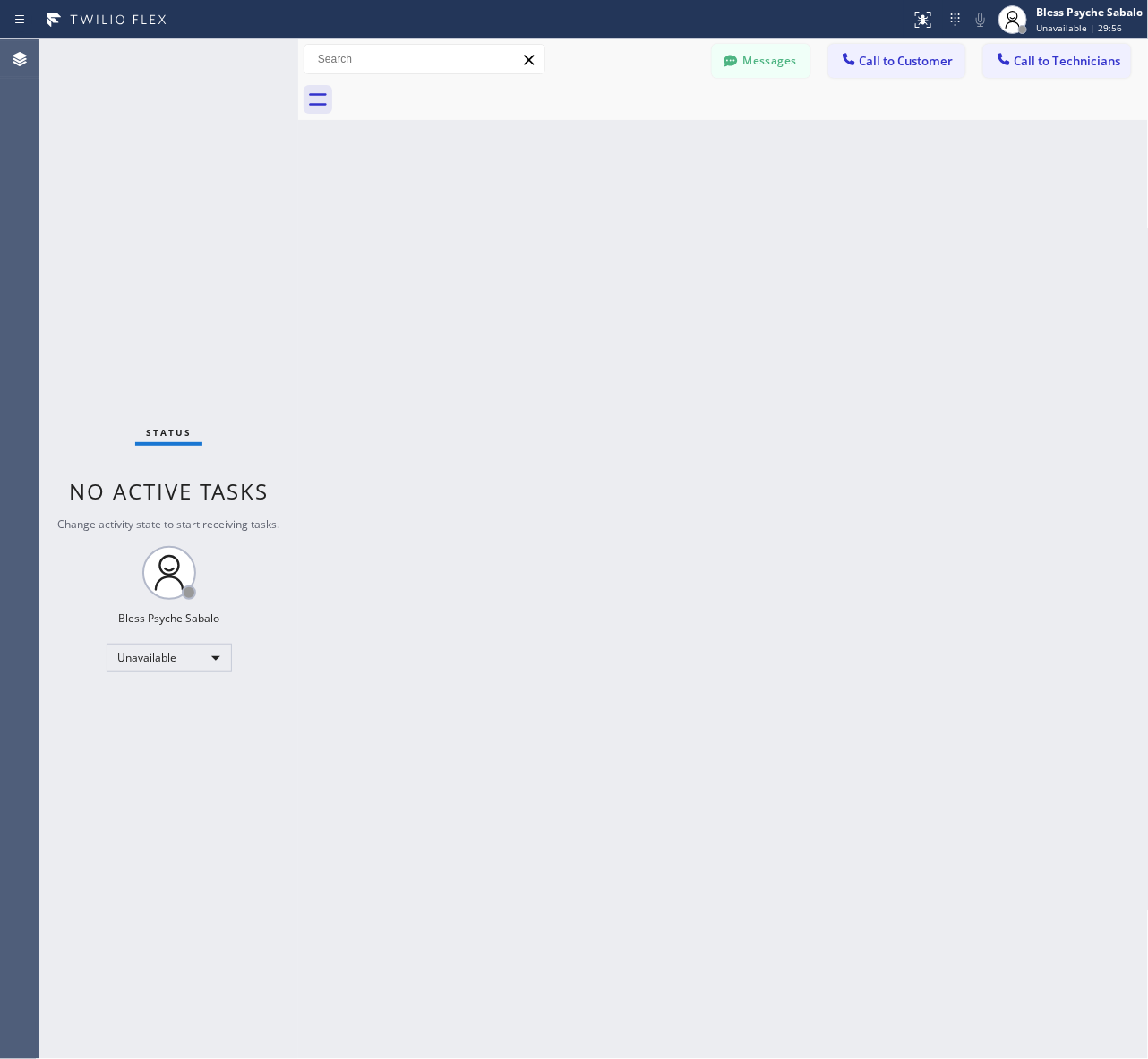
click at [393, 405] on div "Back to Dashboard Change Sender ID Customers Technicians AM [PERSON_NAME] [DATE…" at bounding box center [723, 549] width 850 height 1020
drag, startPoint x: 891, startPoint y: 65, endPoint x: 859, endPoint y: 81, distance: 35.8
click at [888, 65] on span "Call to Customer" at bounding box center [906, 61] width 94 height 16
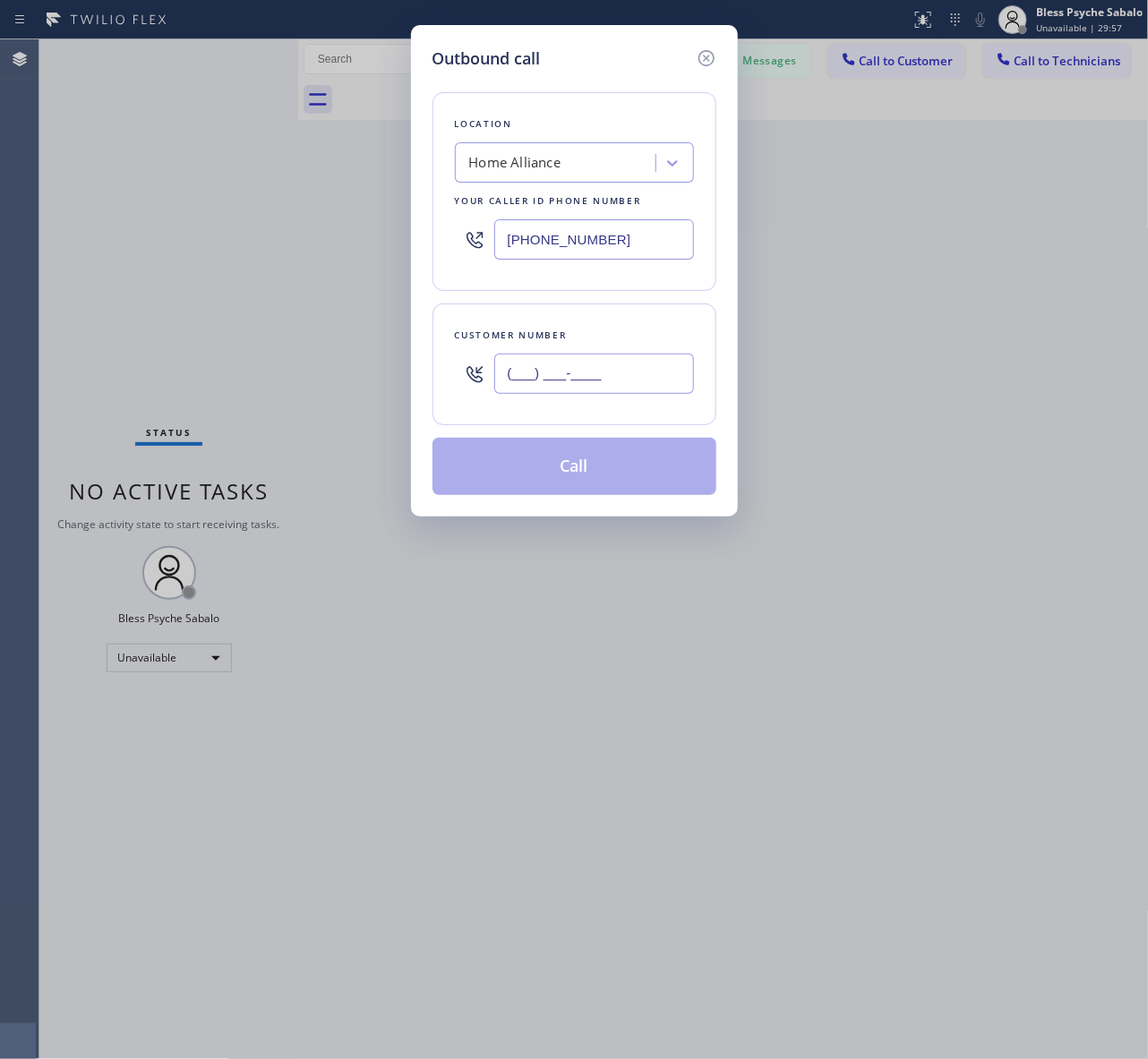
click at [537, 370] on input "(___) ___-____" at bounding box center [593, 374] width 200 height 40
paste input "213) 474-7849"
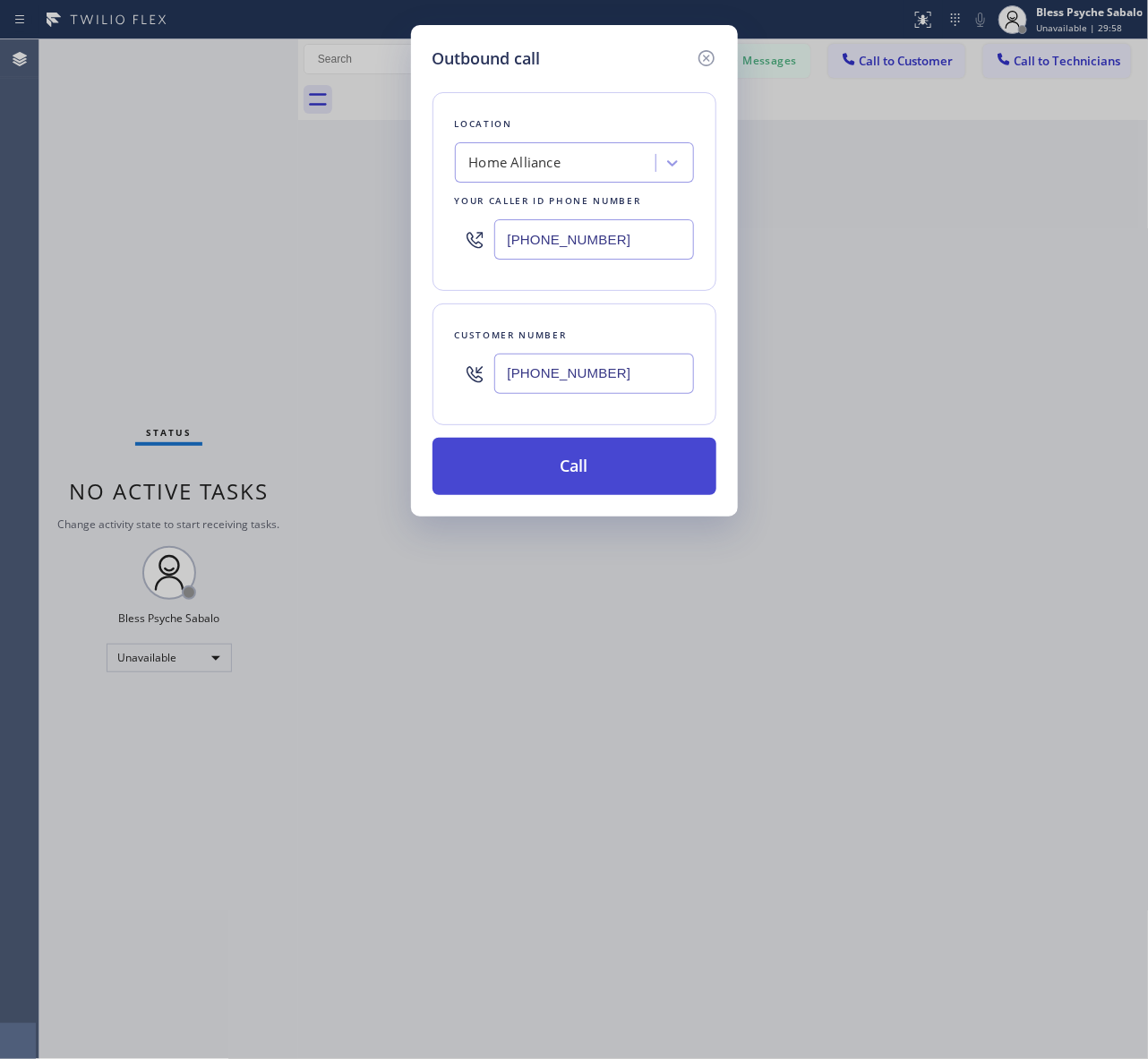
type input "[PHONE_NUMBER]"
click at [565, 450] on button "Call" at bounding box center [574, 466] width 284 height 57
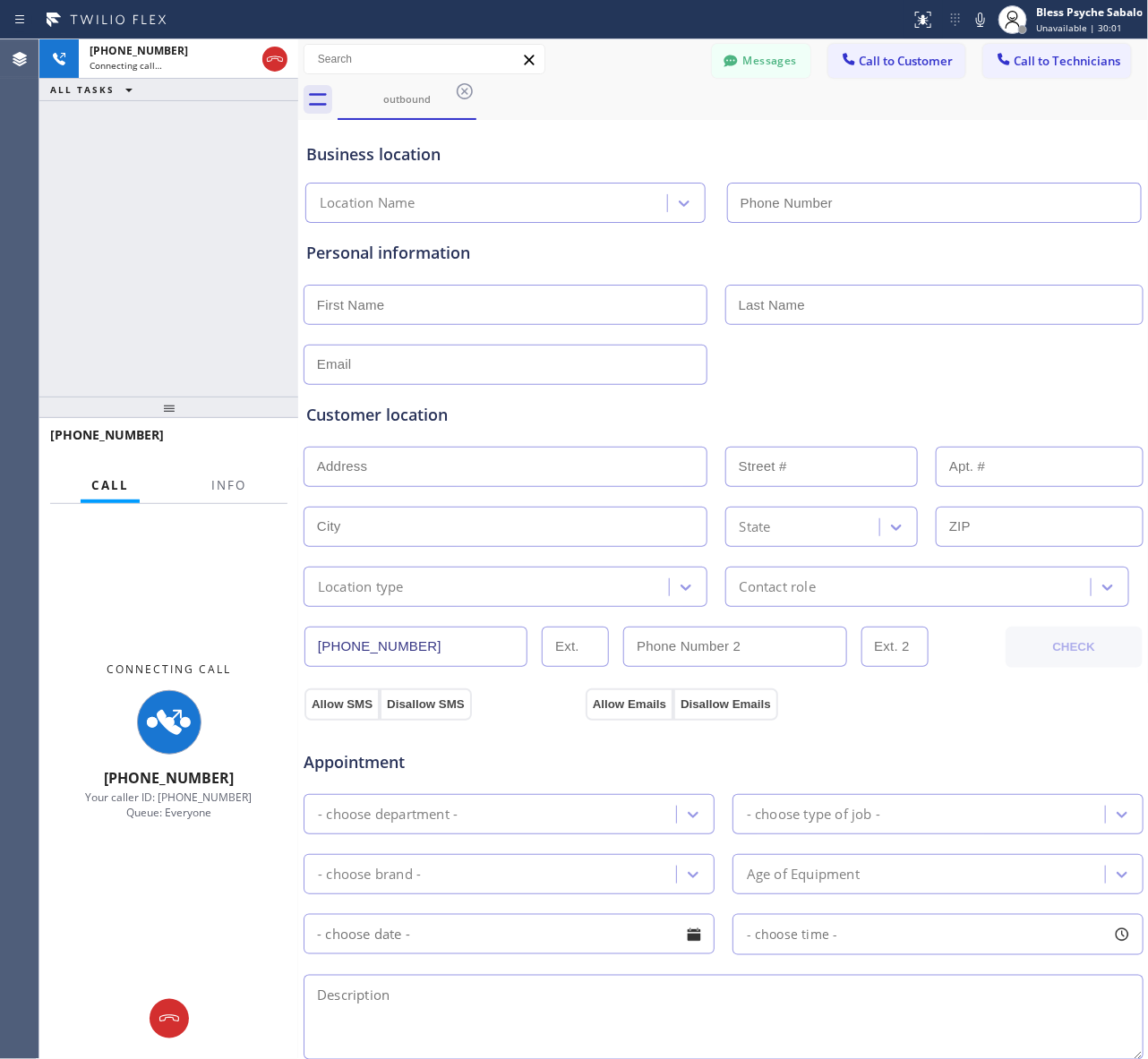
type input "[PHONE_NUMBER]"
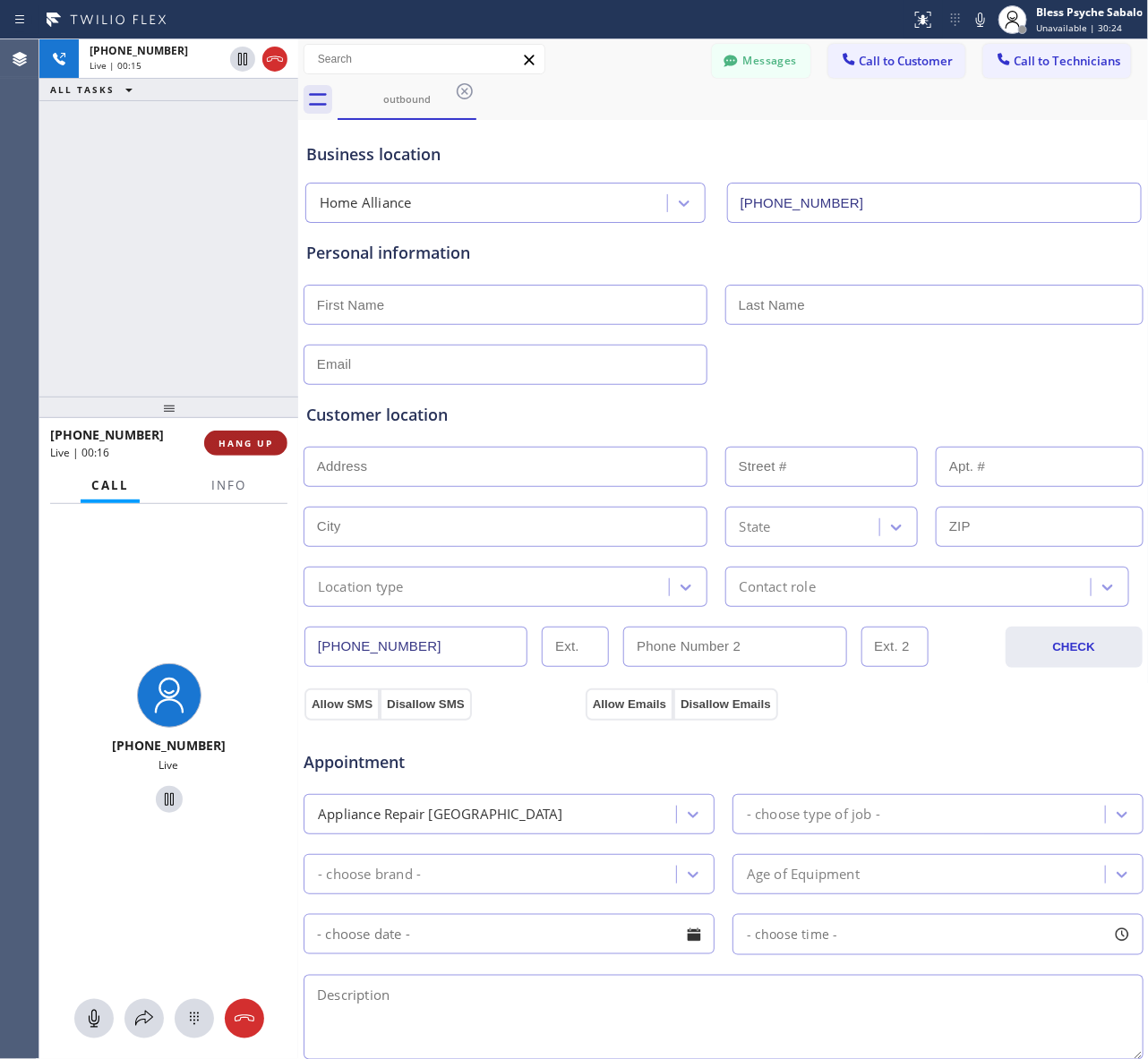
click at [251, 444] on span "HANG UP" at bounding box center [246, 443] width 55 height 13
click at [225, 315] on div "[PHONE_NUMBER] Live | 00:17 ALL TASKS ALL TASKS ACTIVE TASKS TASKS IN WRAP UP" at bounding box center [168, 218] width 259 height 357
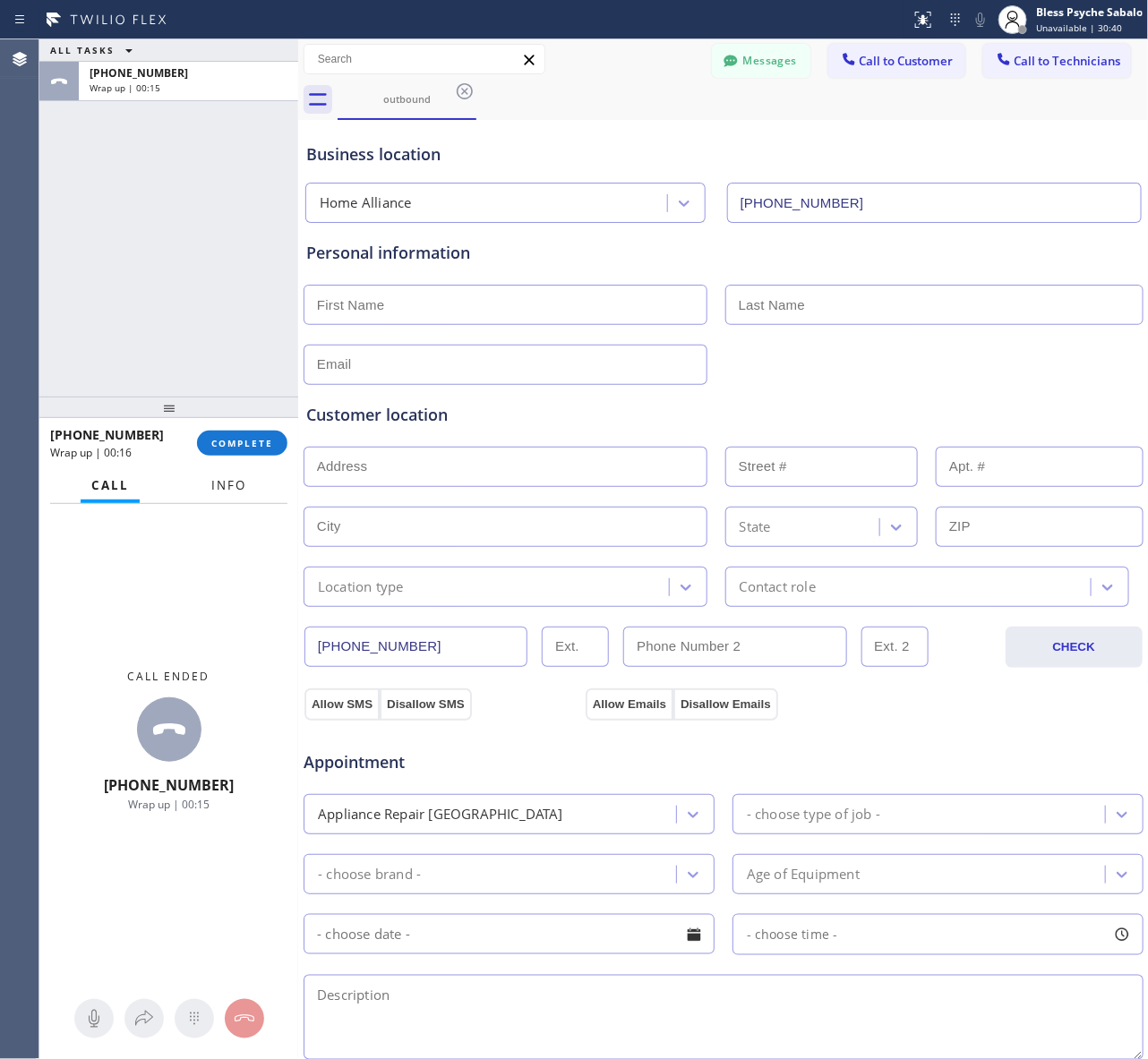
click at [242, 474] on button "Info" at bounding box center [229, 485] width 56 height 35
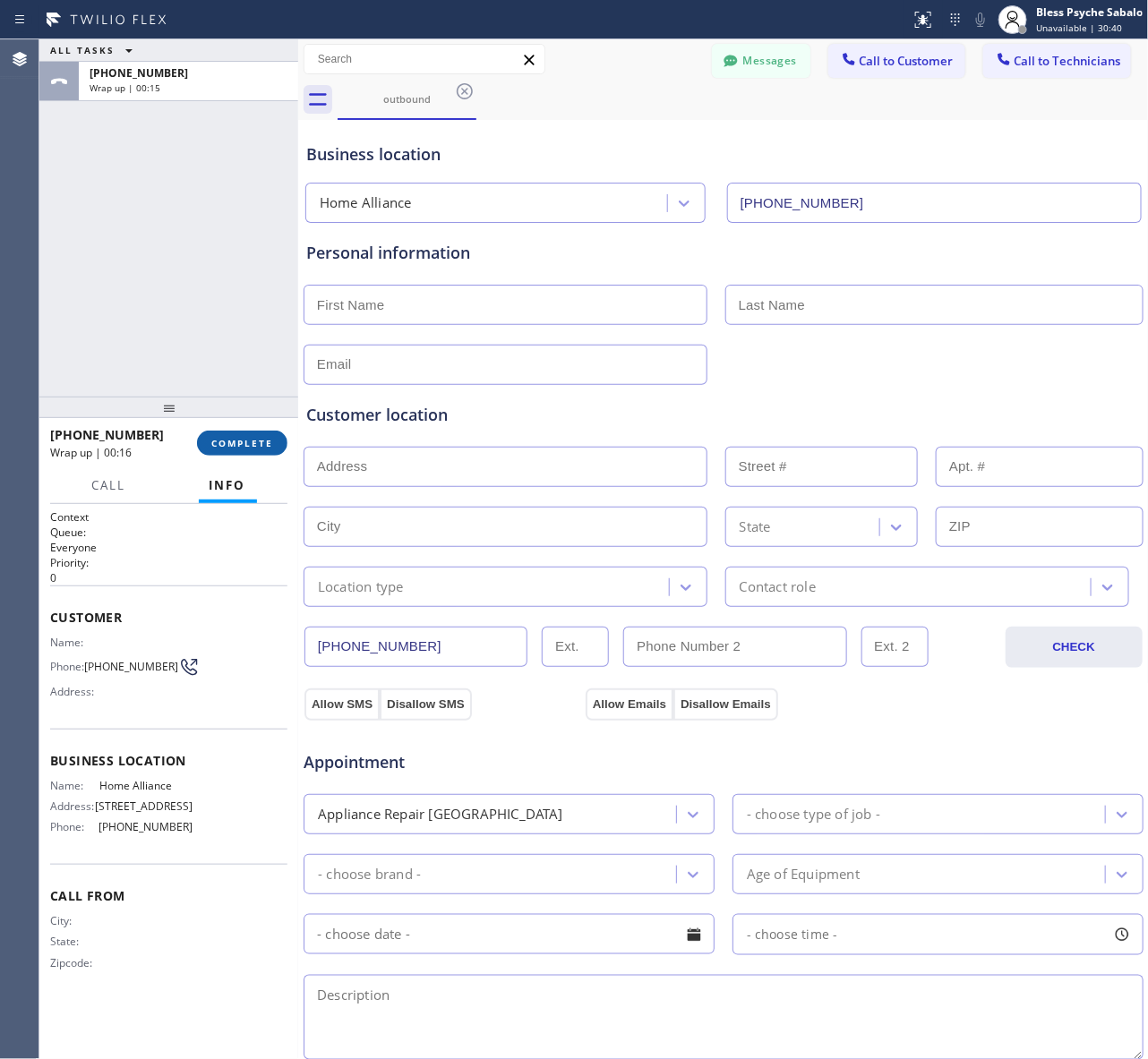
click at [243, 439] on span "COMPLETE" at bounding box center [242, 443] width 62 height 13
drag, startPoint x: 159, startPoint y: 358, endPoint x: 160, endPoint y: 342, distance: 16.0
click at [157, 350] on div "ALL TASKS ALL TASKS ACTIVE TASKS TASKS IN WRAP UP [PHONE_NUMBER] Wrap up | 00:15" at bounding box center [168, 218] width 259 height 357
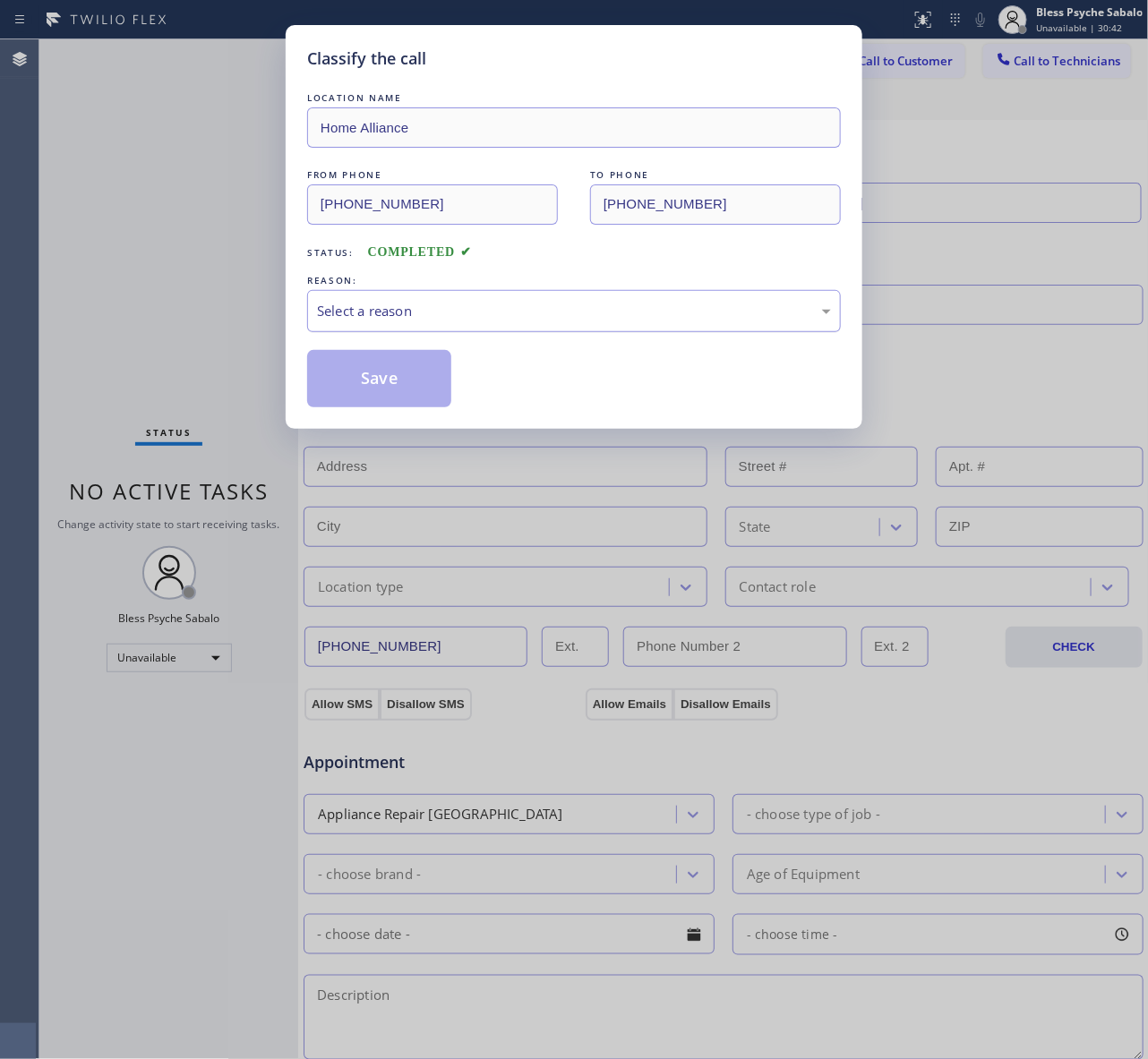
click at [591, 305] on div "Select a reason" at bounding box center [574, 311] width 514 height 21
click at [401, 356] on button "Save" at bounding box center [379, 379] width 144 height 57
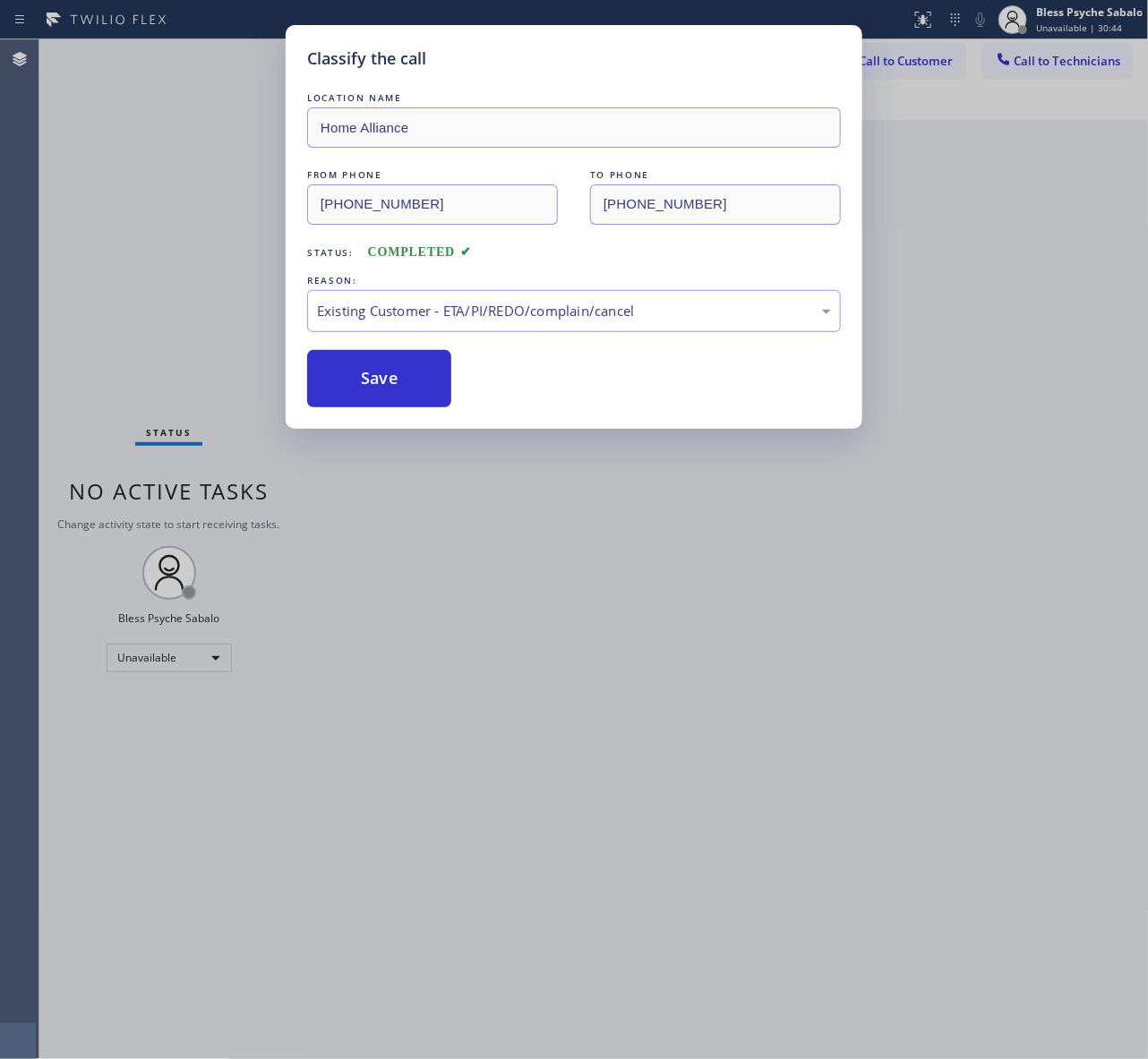
click at [1003, 279] on div "Back to Dashboard Change Sender ID Customers Technicians AM [PERSON_NAME] [DATE…" at bounding box center [723, 549] width 850 height 1020
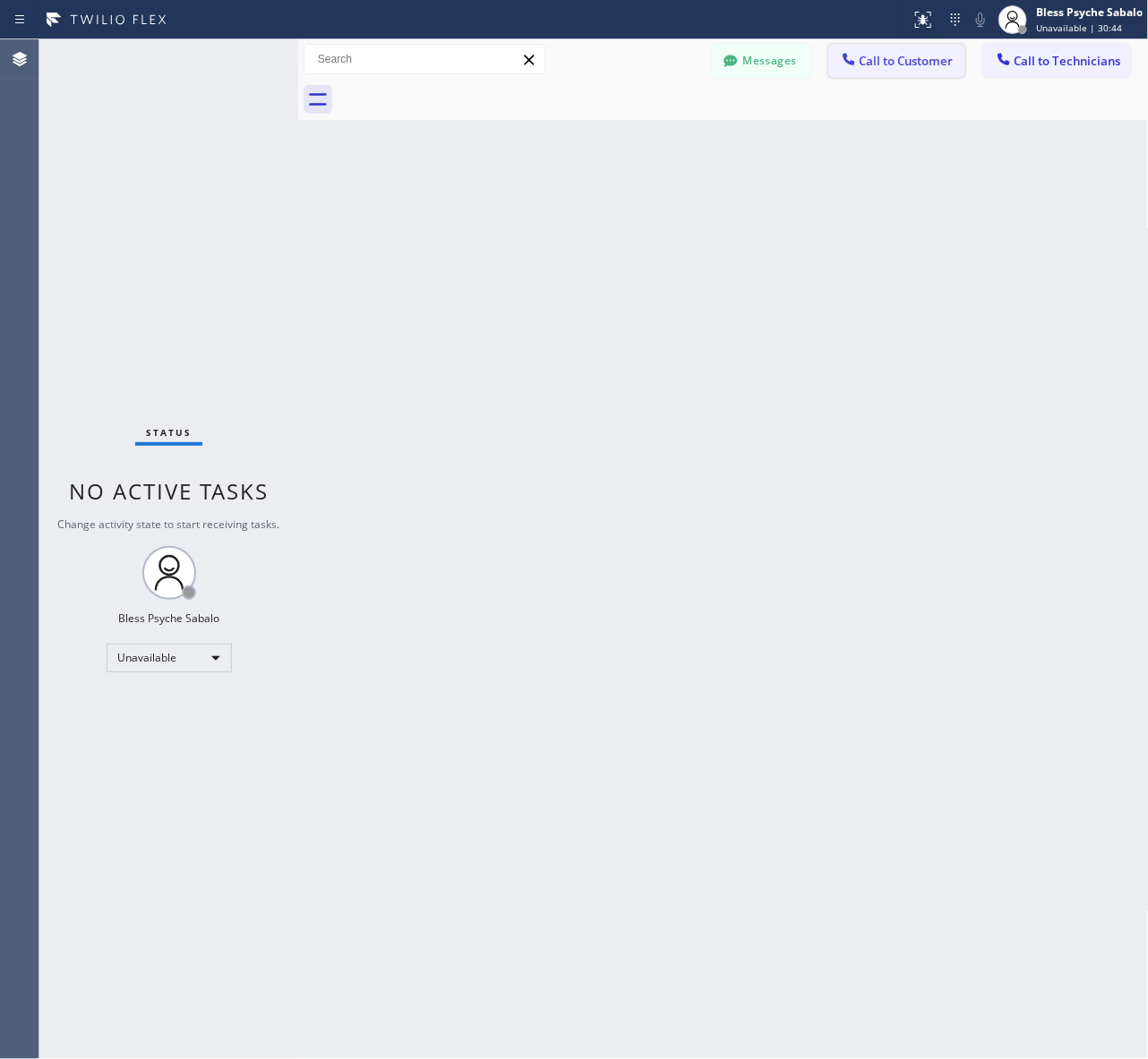
click at [879, 72] on button "Call to Customer" at bounding box center [896, 61] width 137 height 34
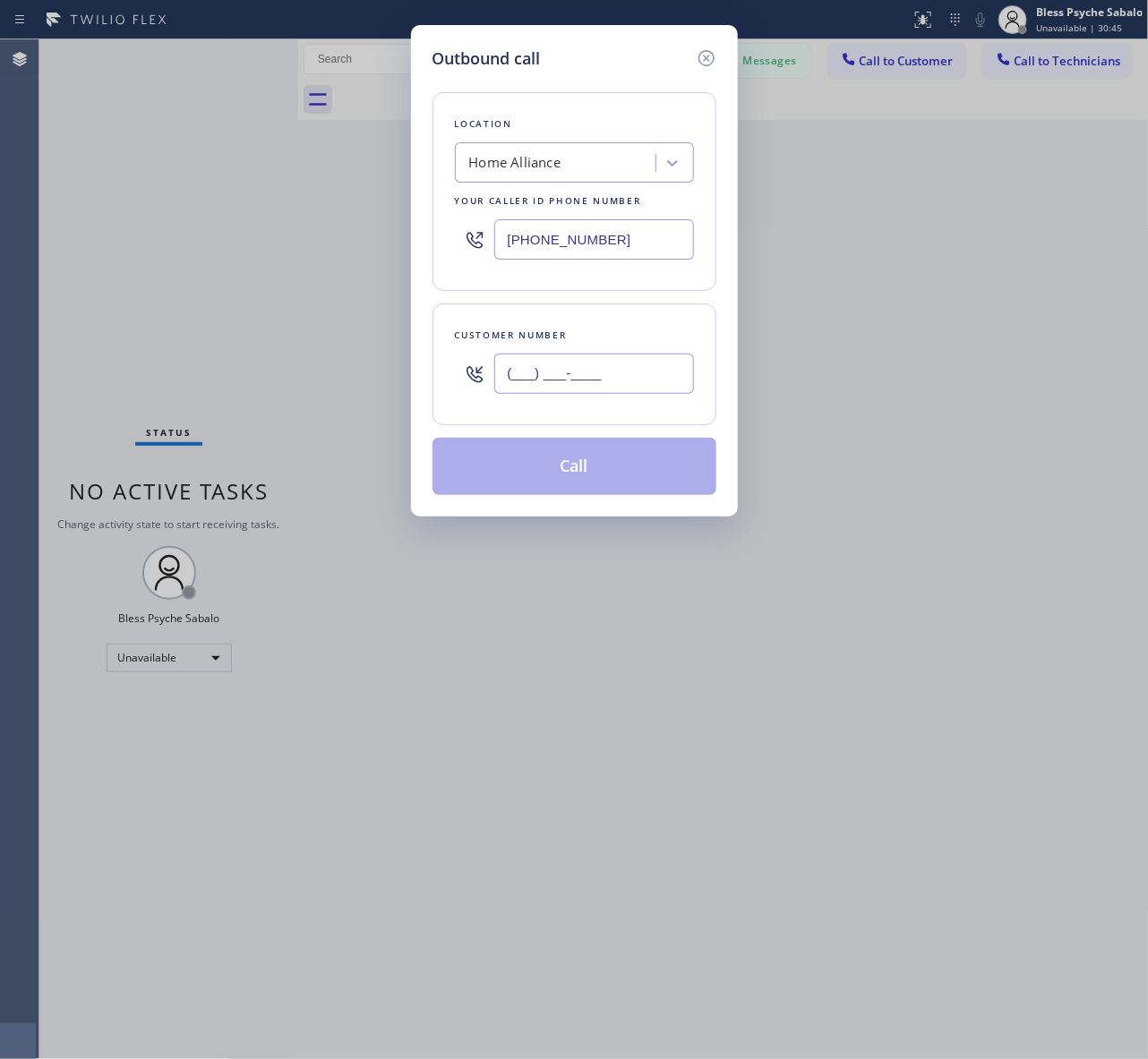
click at [548, 375] on input "(___) ___-____" at bounding box center [593, 374] width 200 height 40
paste input "213) 337-7719"
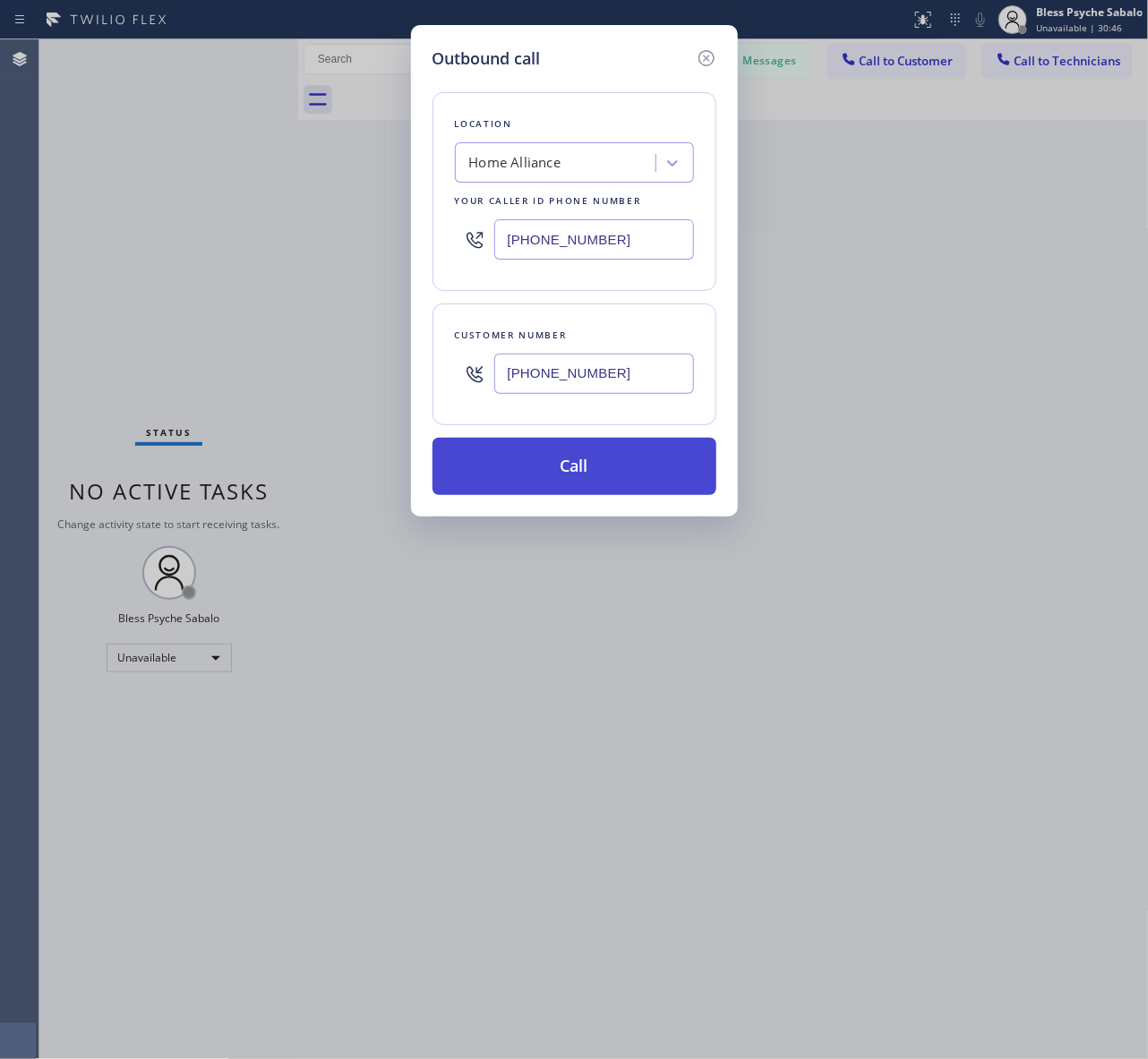
type input "[PHONE_NUMBER]"
click at [624, 472] on button "Call" at bounding box center [574, 466] width 284 height 57
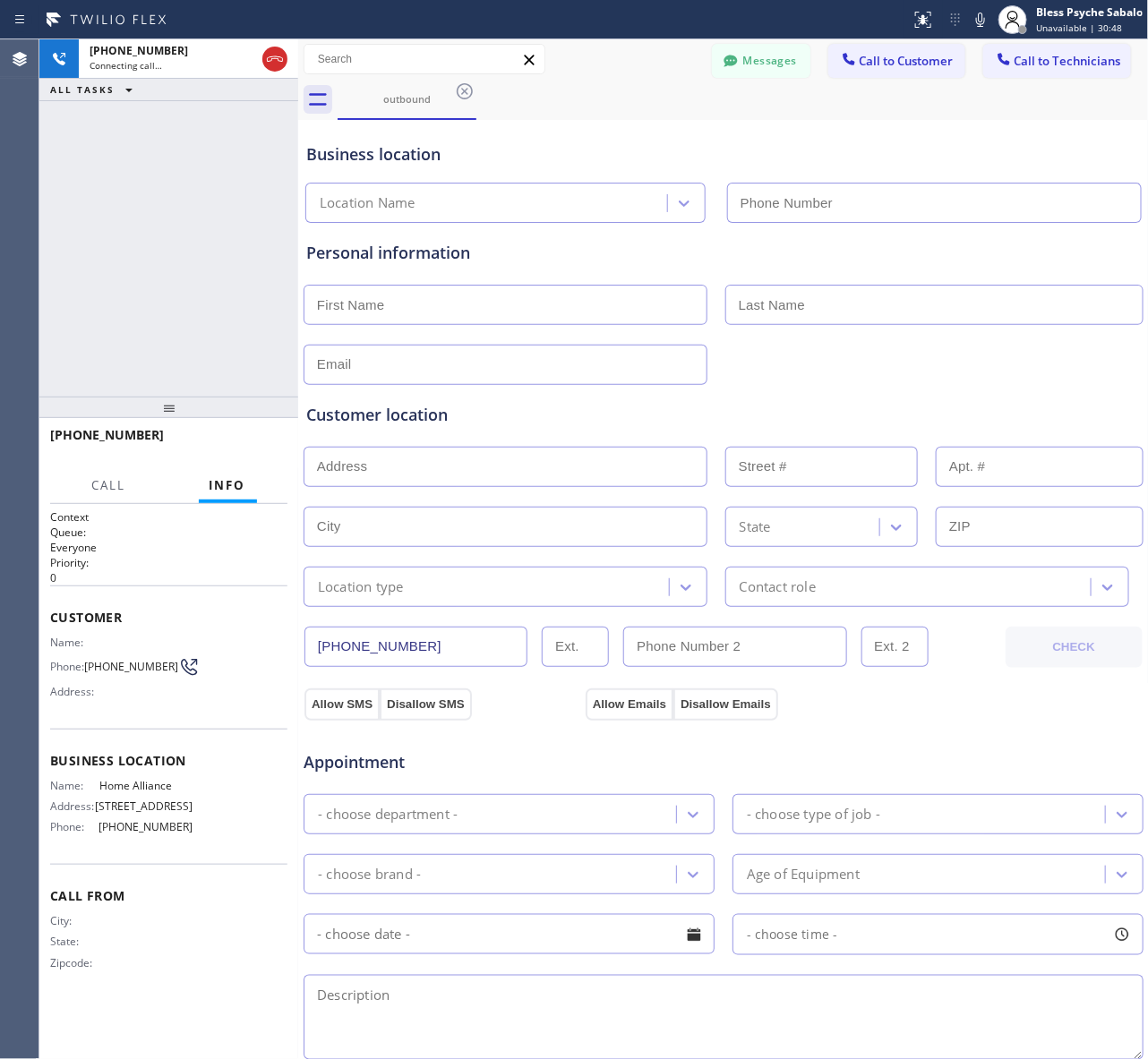
type input "[PHONE_NUMBER]"
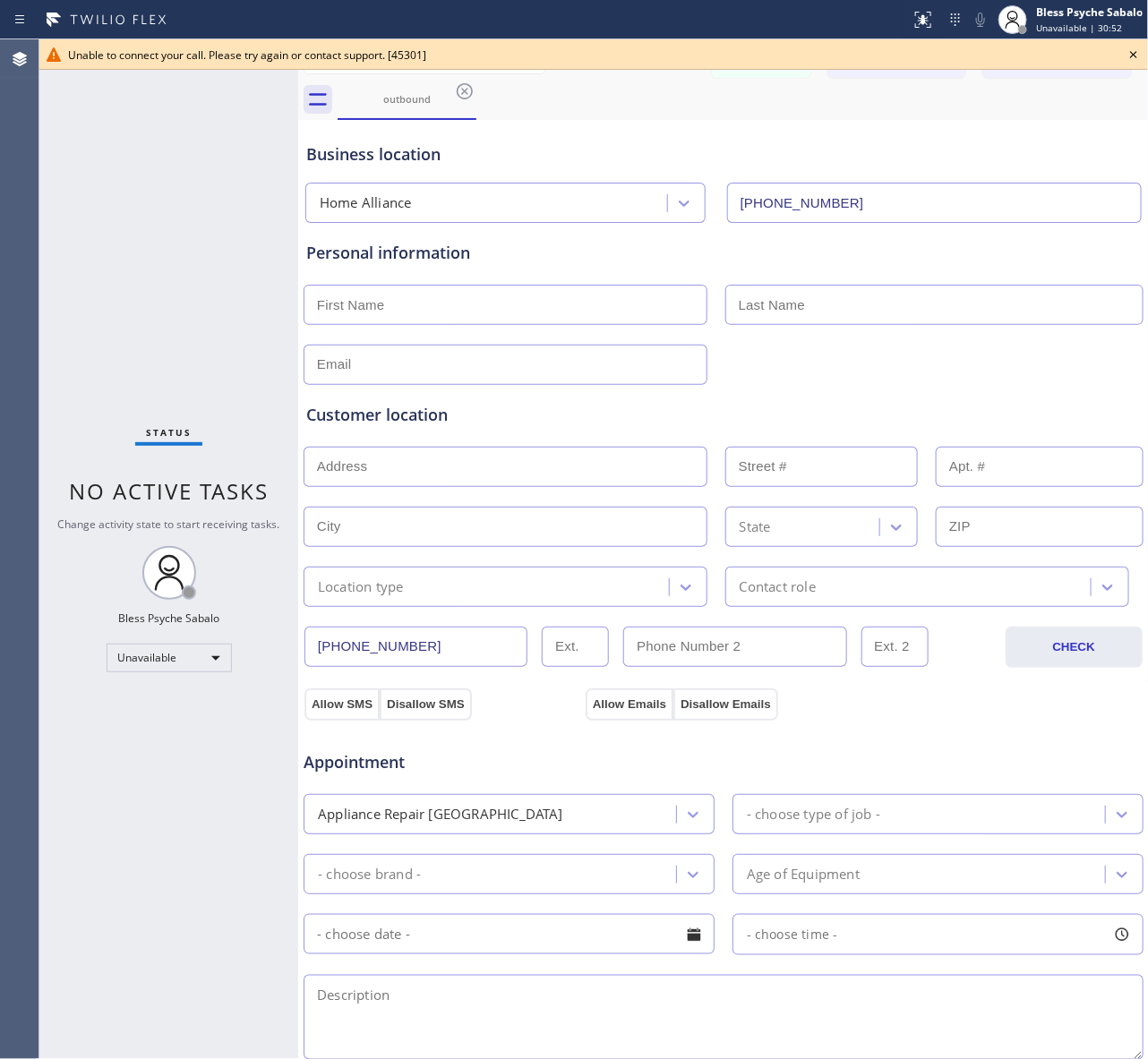
click at [1133, 52] on icon at bounding box center [1134, 55] width 7 height 7
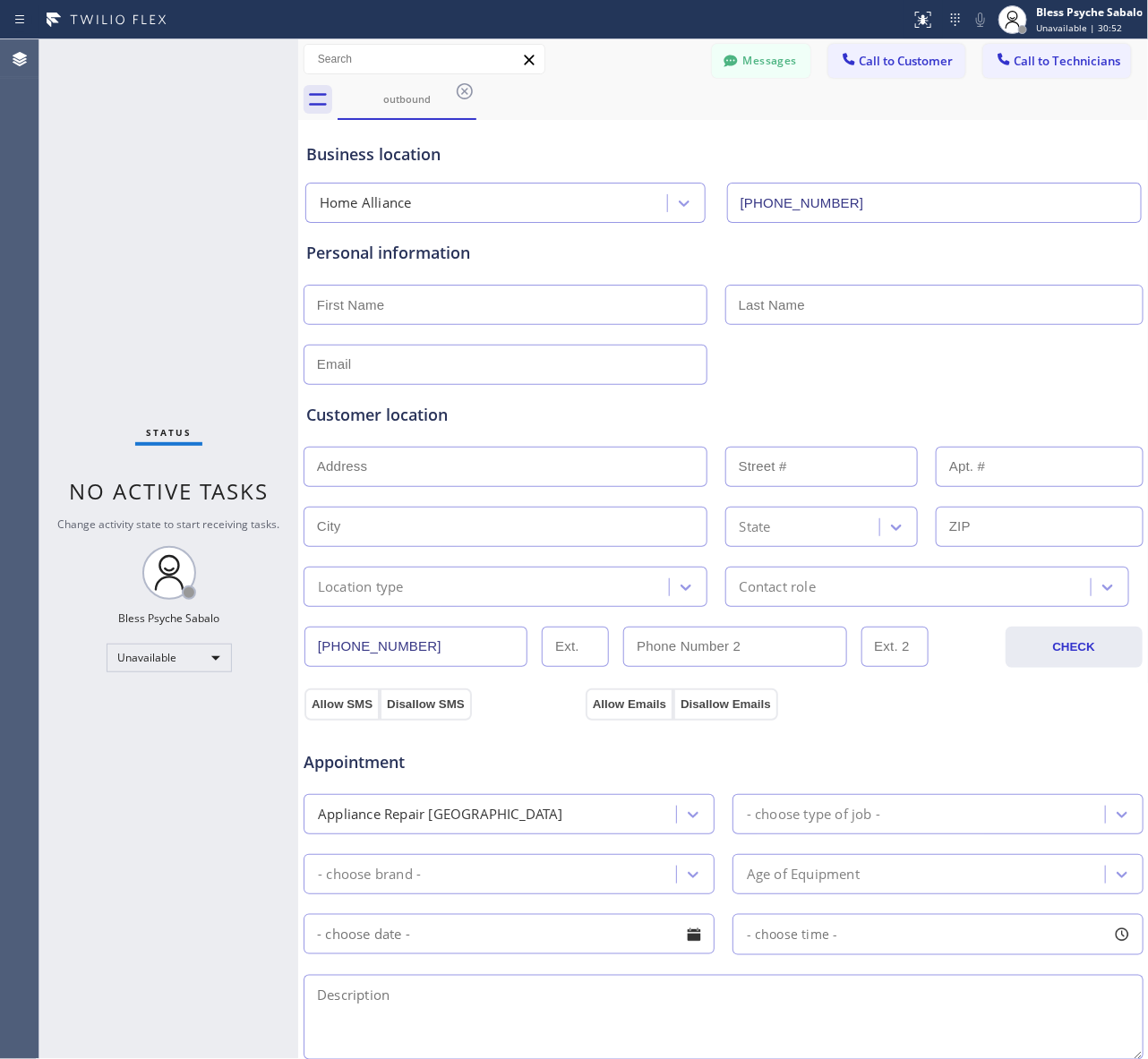
click at [1100, 95] on div "outbound" at bounding box center [743, 99] width 811 height 40
click at [721, 49] on button "Messages" at bounding box center [761, 61] width 99 height 34
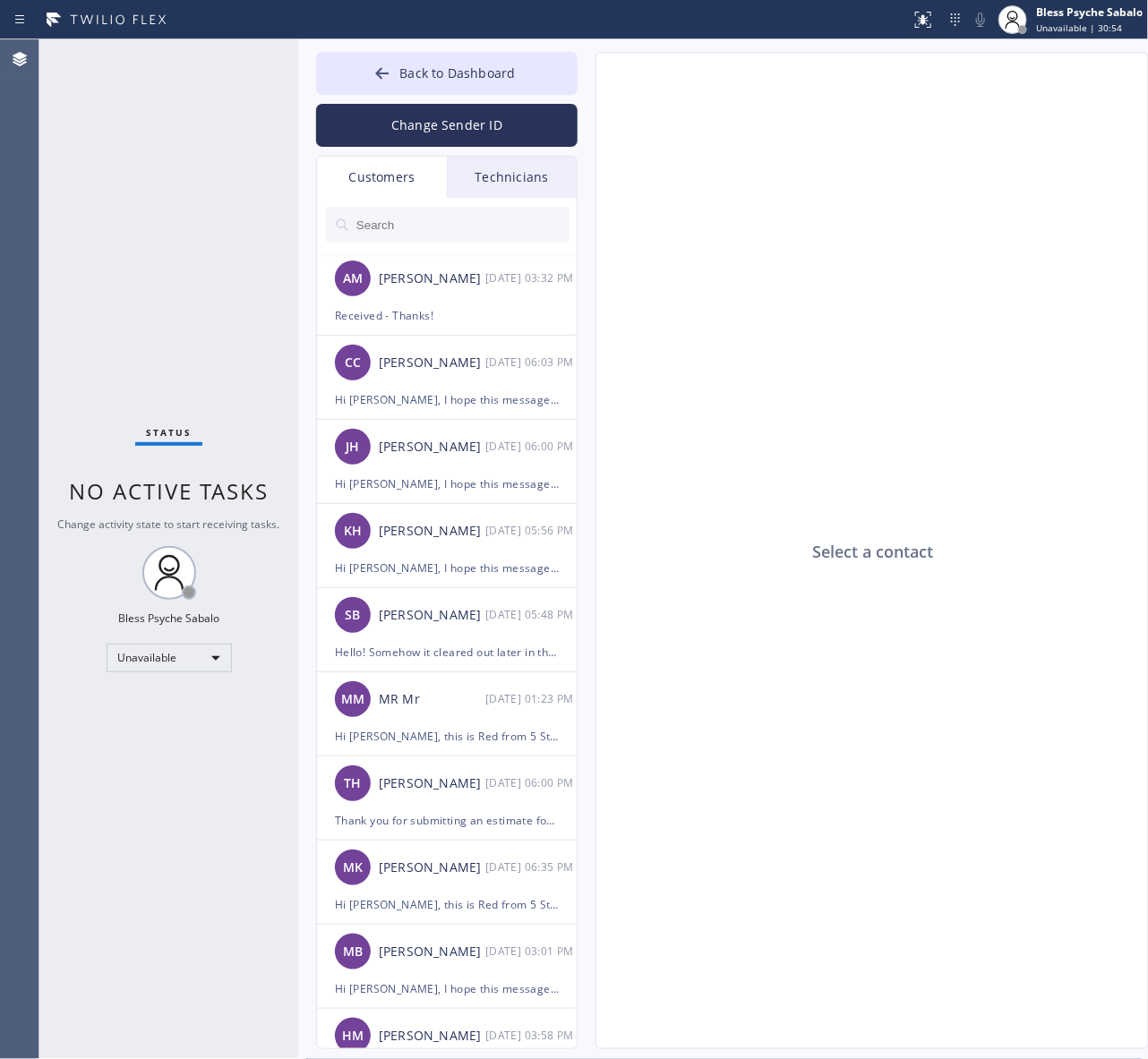
click at [842, 144] on div "Select a contact" at bounding box center [872, 551] width 553 height 997
click at [547, 72] on button "Back to Dashboard" at bounding box center [447, 73] width 262 height 43
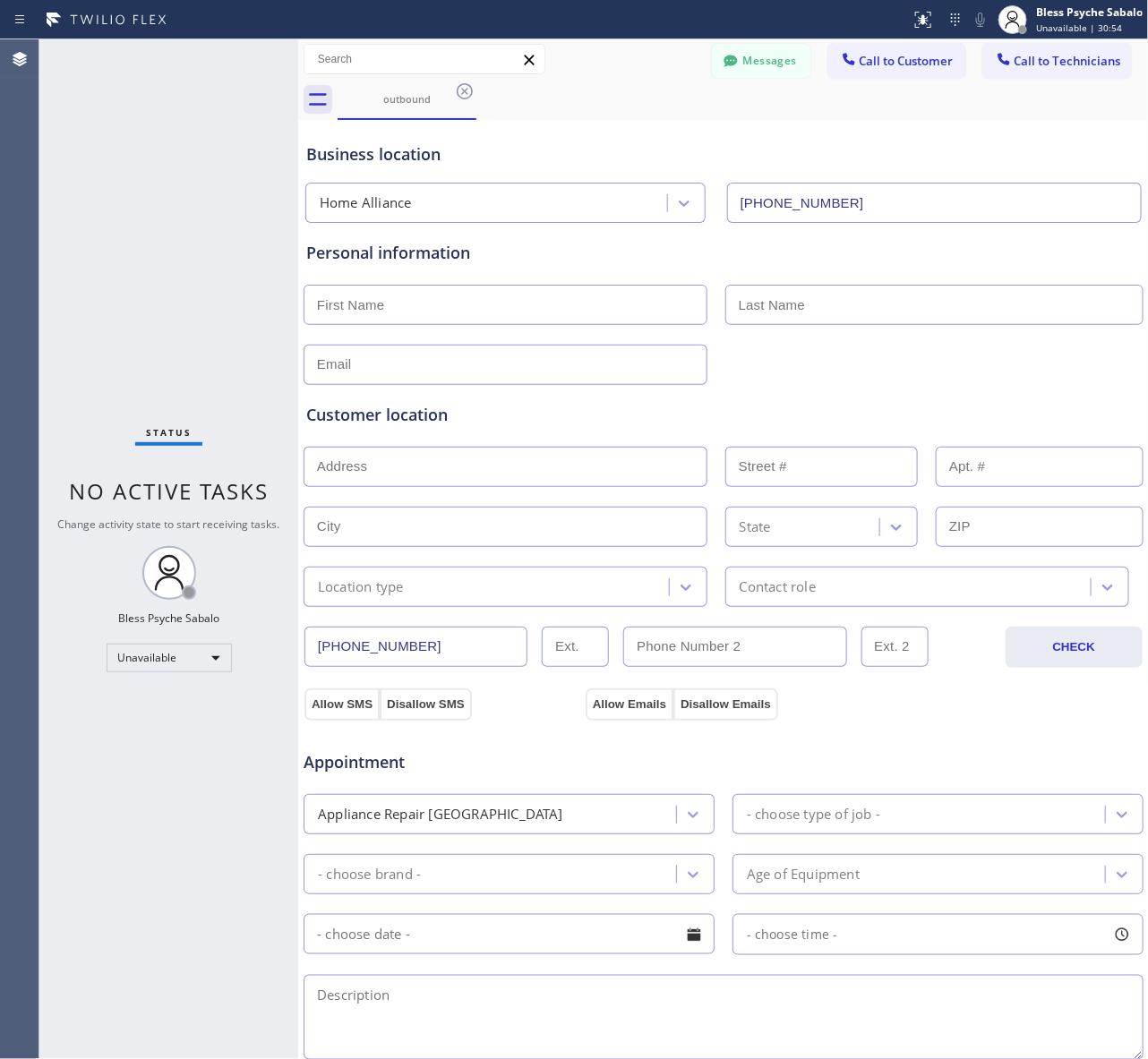
drag, startPoint x: 708, startPoint y: 144, endPoint x: 762, endPoint y: 128, distance: 56.3
click at [709, 145] on div "Business location" at bounding box center [723, 154] width 834 height 24
click at [864, 74] on button "Call to Customer" at bounding box center [896, 61] width 137 height 34
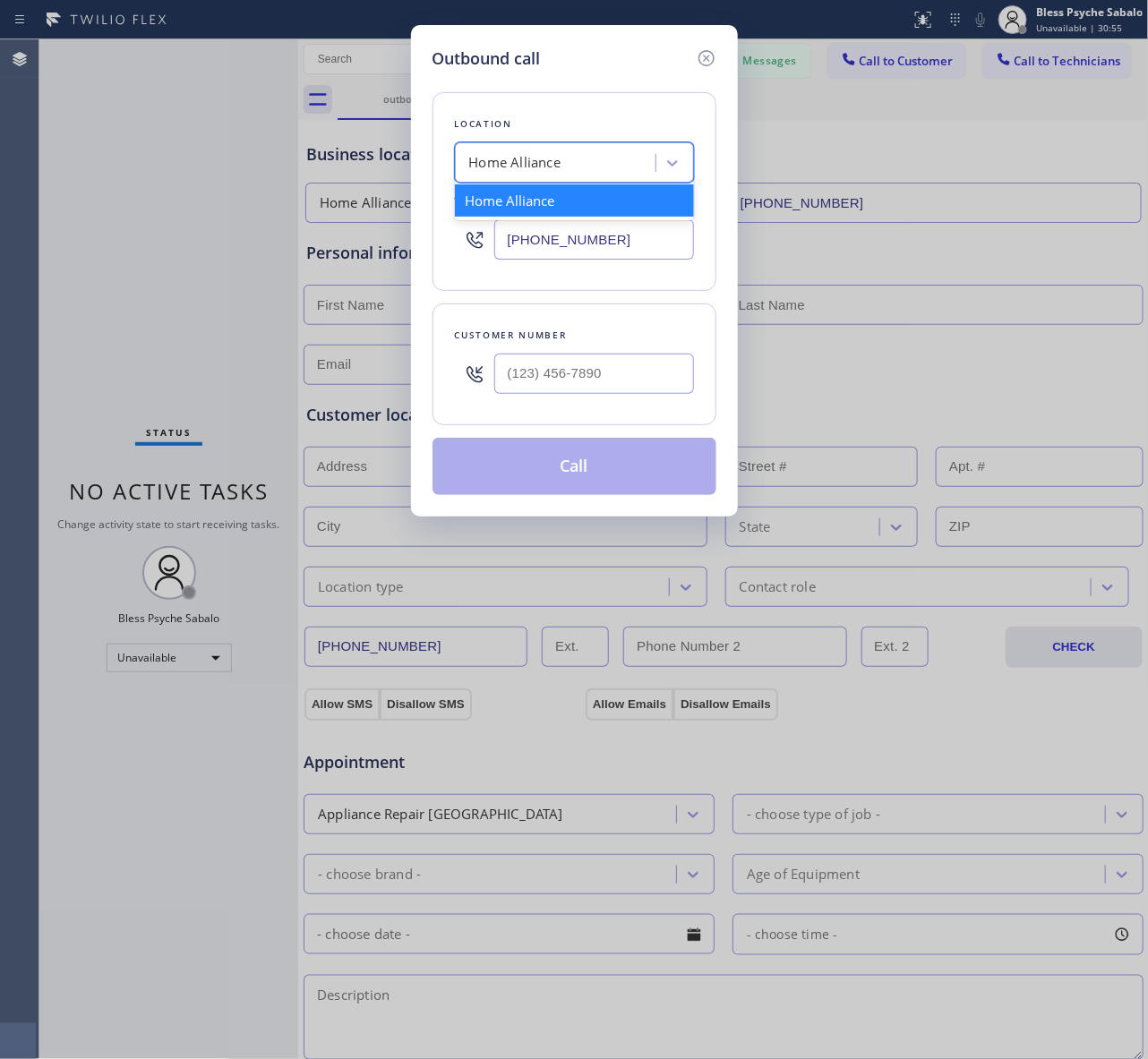
click at [602, 177] on div "Home Alliance" at bounding box center [557, 163] width 195 height 31
drag, startPoint x: 820, startPoint y: 334, endPoint x: 681, endPoint y: 394, distance: 151.4
click at [816, 337] on div "Outbound call Location Home Alliance Your caller id phone number [PHONE_NUMBER]…" at bounding box center [574, 530] width 1148 height 1059
click at [672, 391] on input "(___) ___-____" at bounding box center [593, 374] width 200 height 40
paste input "213) 337-7719"
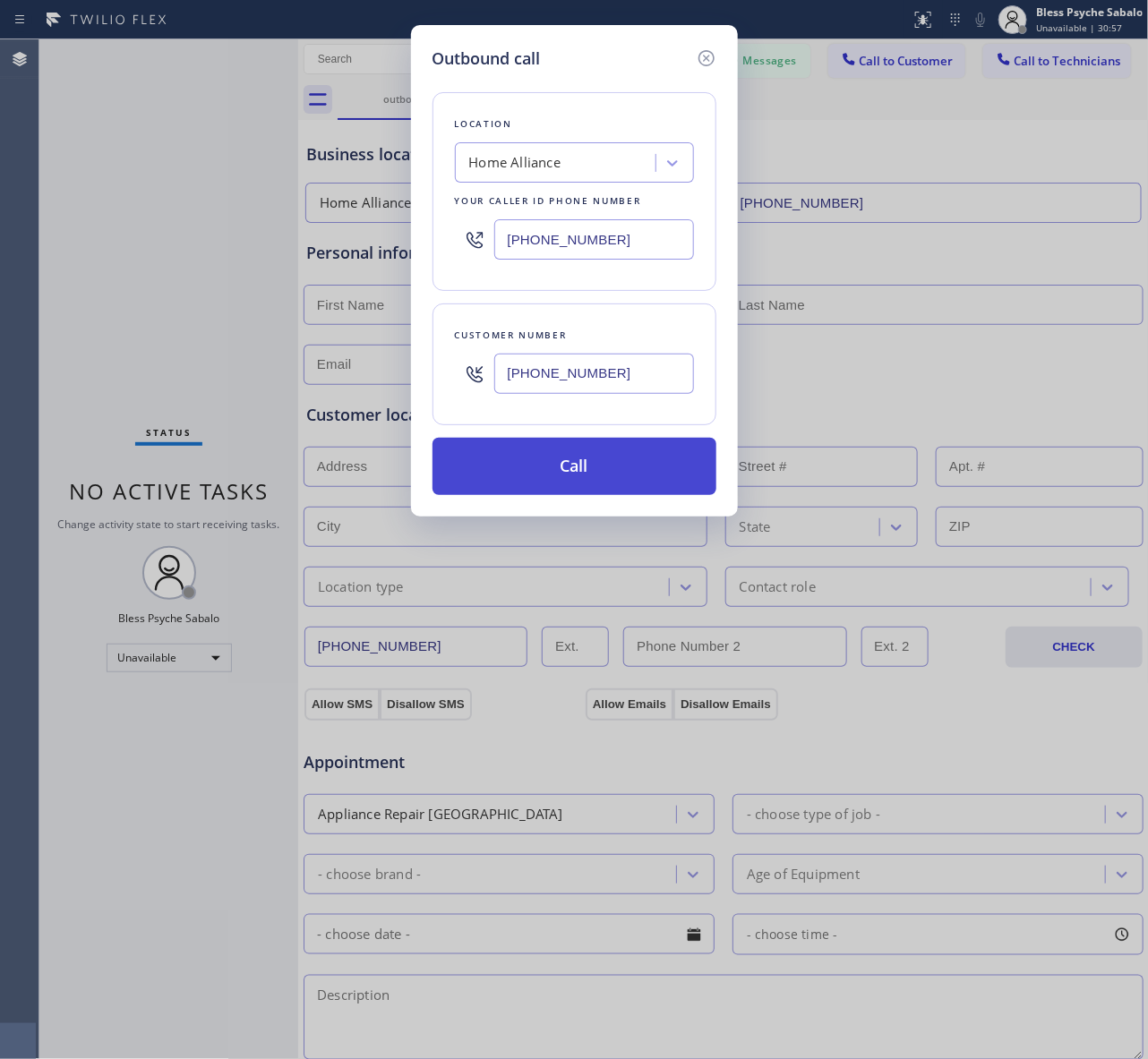
type input "[PHONE_NUMBER]"
click at [641, 454] on button "Call" at bounding box center [574, 466] width 284 height 57
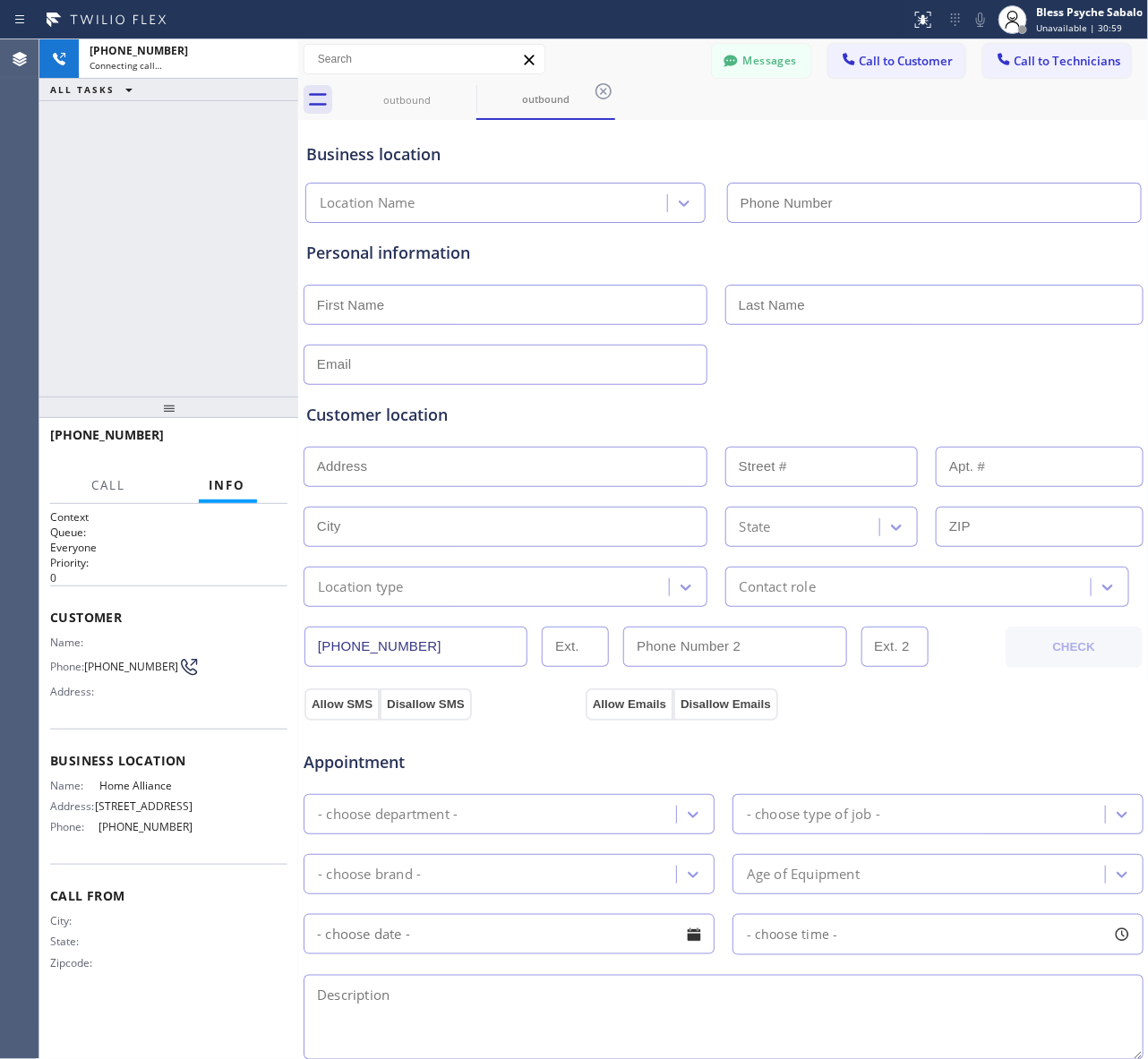
click at [879, 231] on div "Personal information" at bounding box center [723, 304] width 842 height 162
type input "[PHONE_NUMBER]"
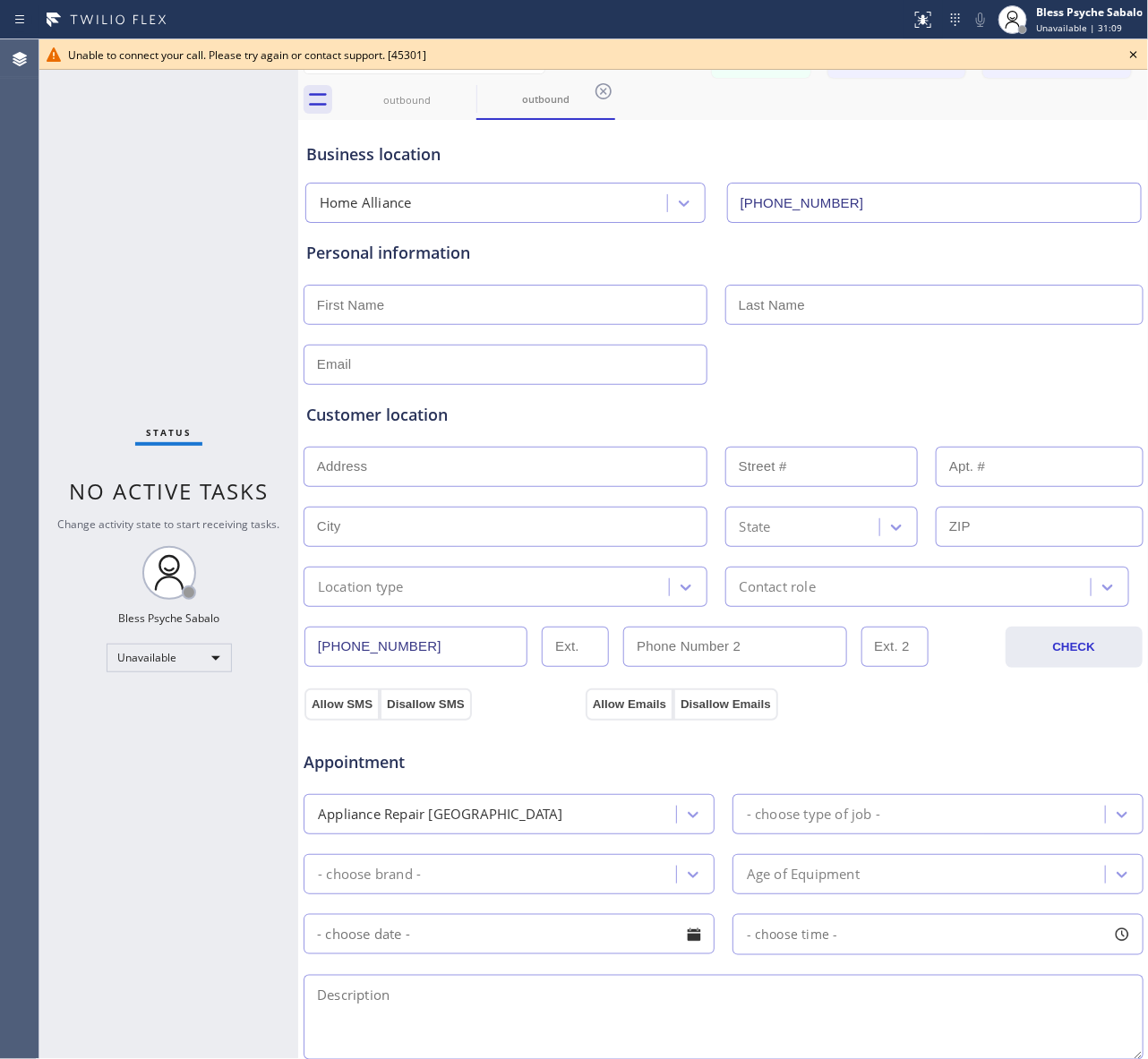
click at [1135, 56] on icon at bounding box center [1134, 55] width 7 height 7
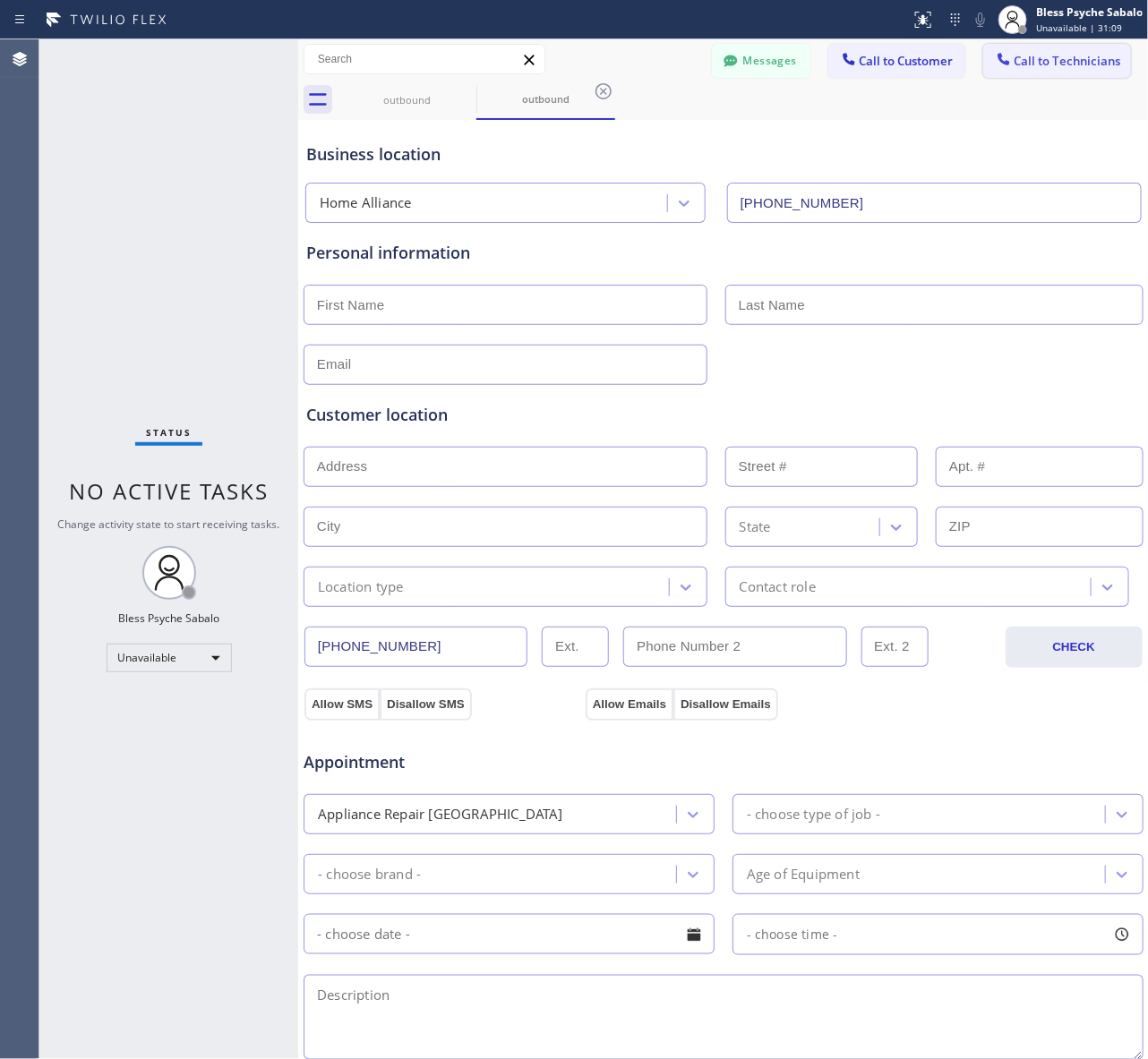
drag, startPoint x: 1070, startPoint y: 122, endPoint x: 1061, endPoint y: 63, distance: 59.7
click at [1067, 121] on div "Business location Home Alliance [PHONE_NUMBER]" at bounding box center [723, 170] width 842 height 106
click at [1061, 58] on span "Call to Technicians" at bounding box center [1067, 61] width 107 height 16
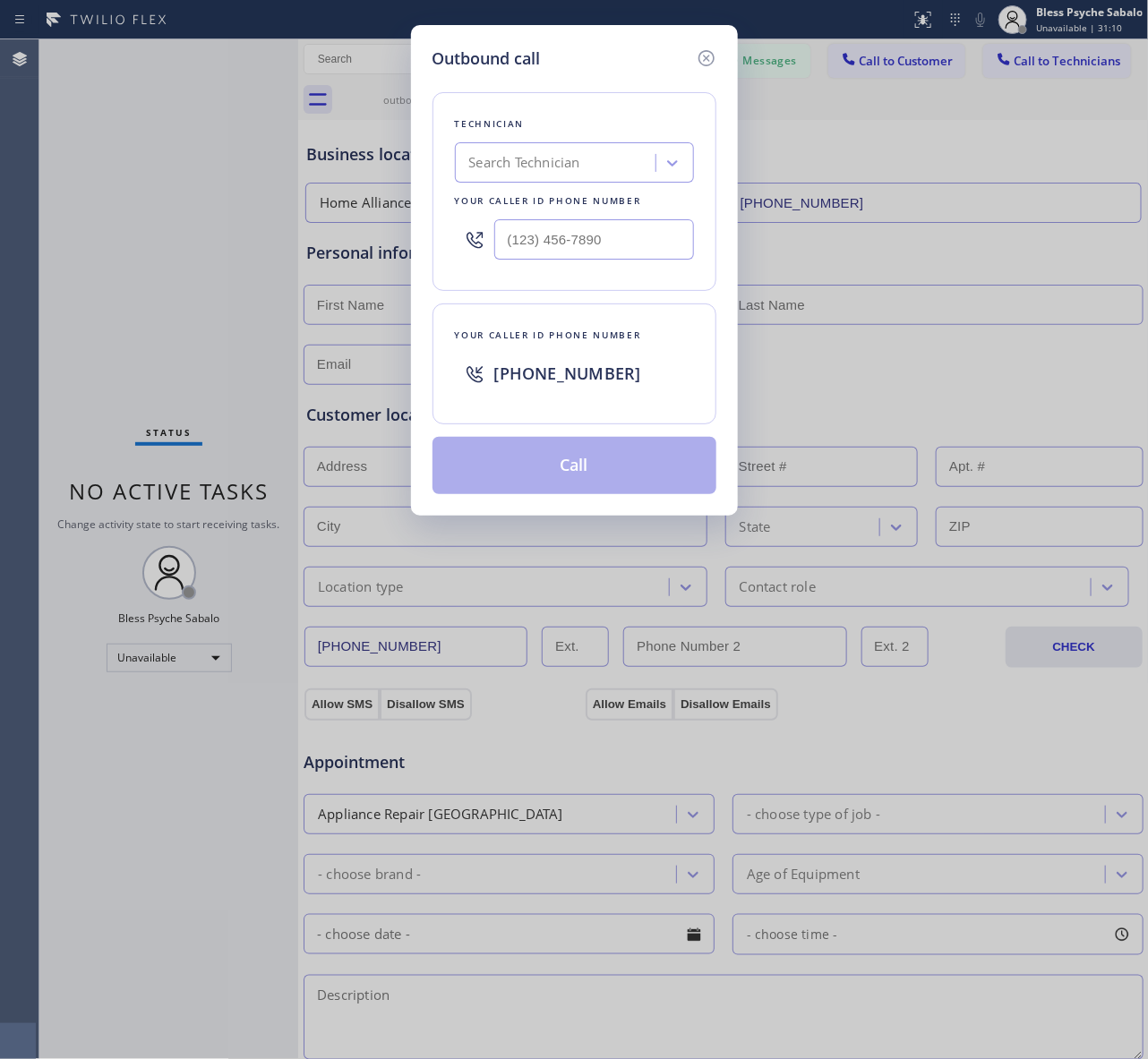
click at [983, 44] on button "Call to Technicians" at bounding box center [1057, 61] width 148 height 34
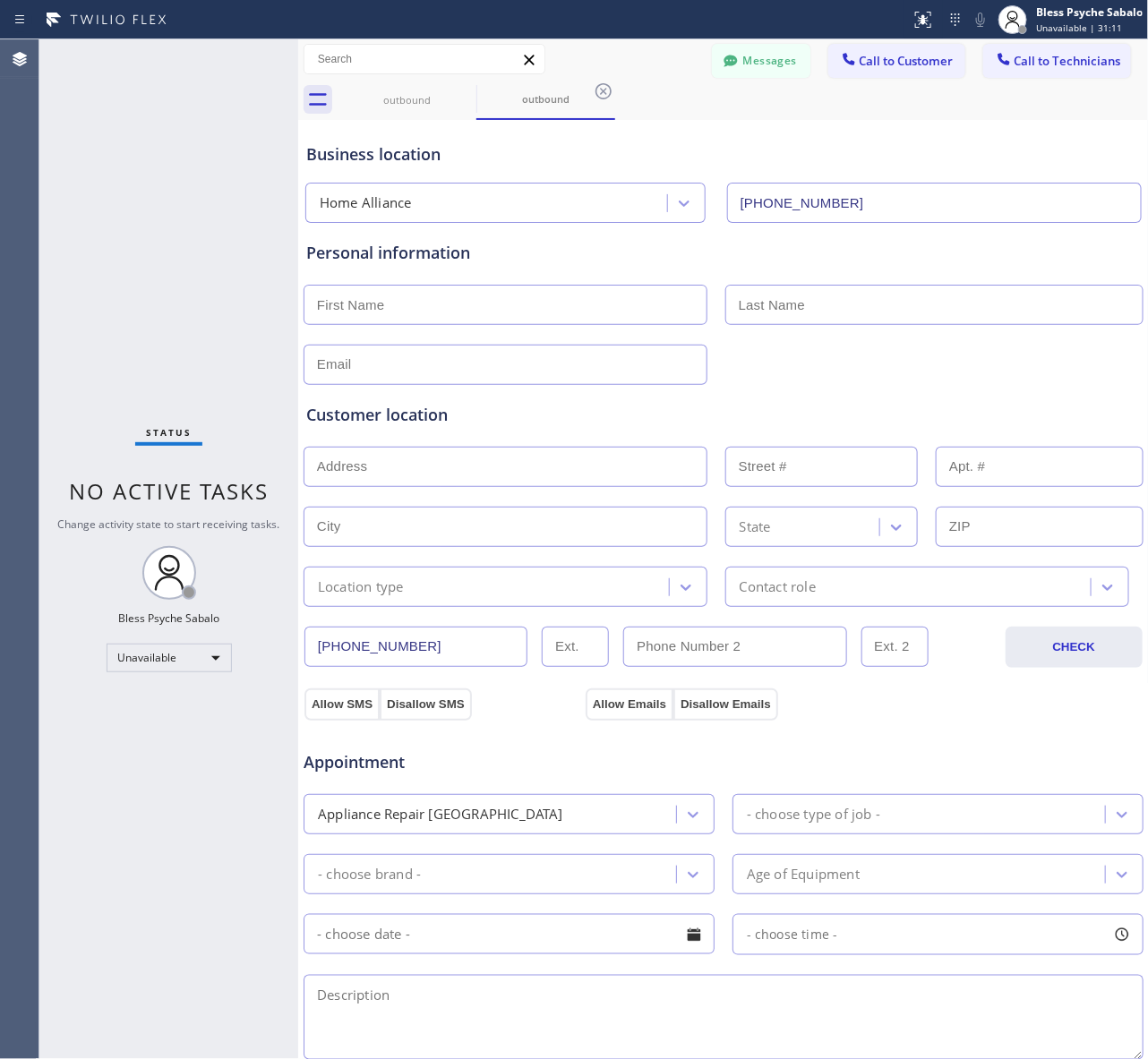
drag, startPoint x: 970, startPoint y: 74, endPoint x: 979, endPoint y: 72, distance: 9.2
click at [983, 72] on button "Call to Technicians" at bounding box center [1057, 61] width 148 height 34
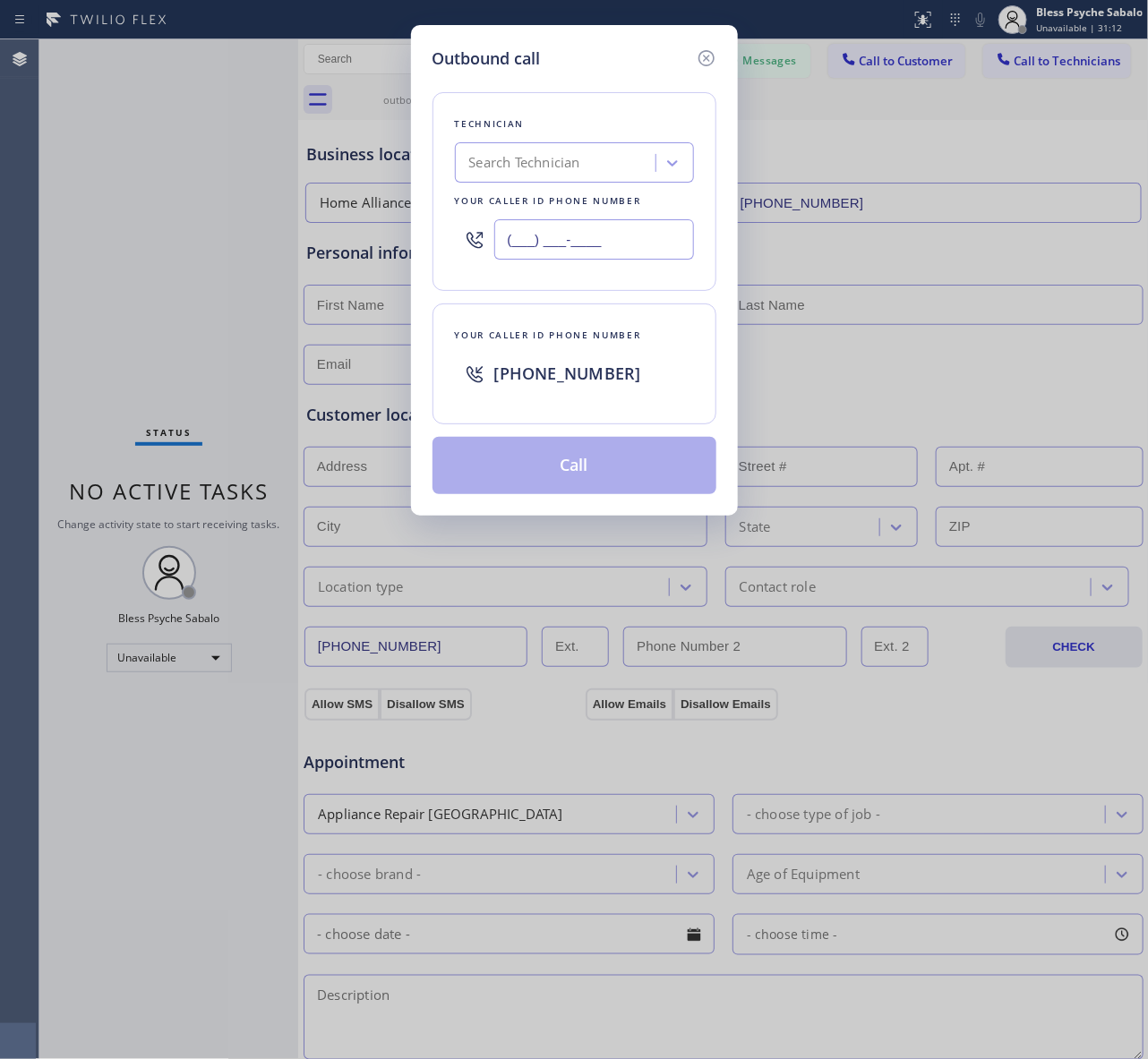
click at [553, 235] on input "(___) ___-____" at bounding box center [593, 239] width 200 height 40
paste input "213) 337-7719"
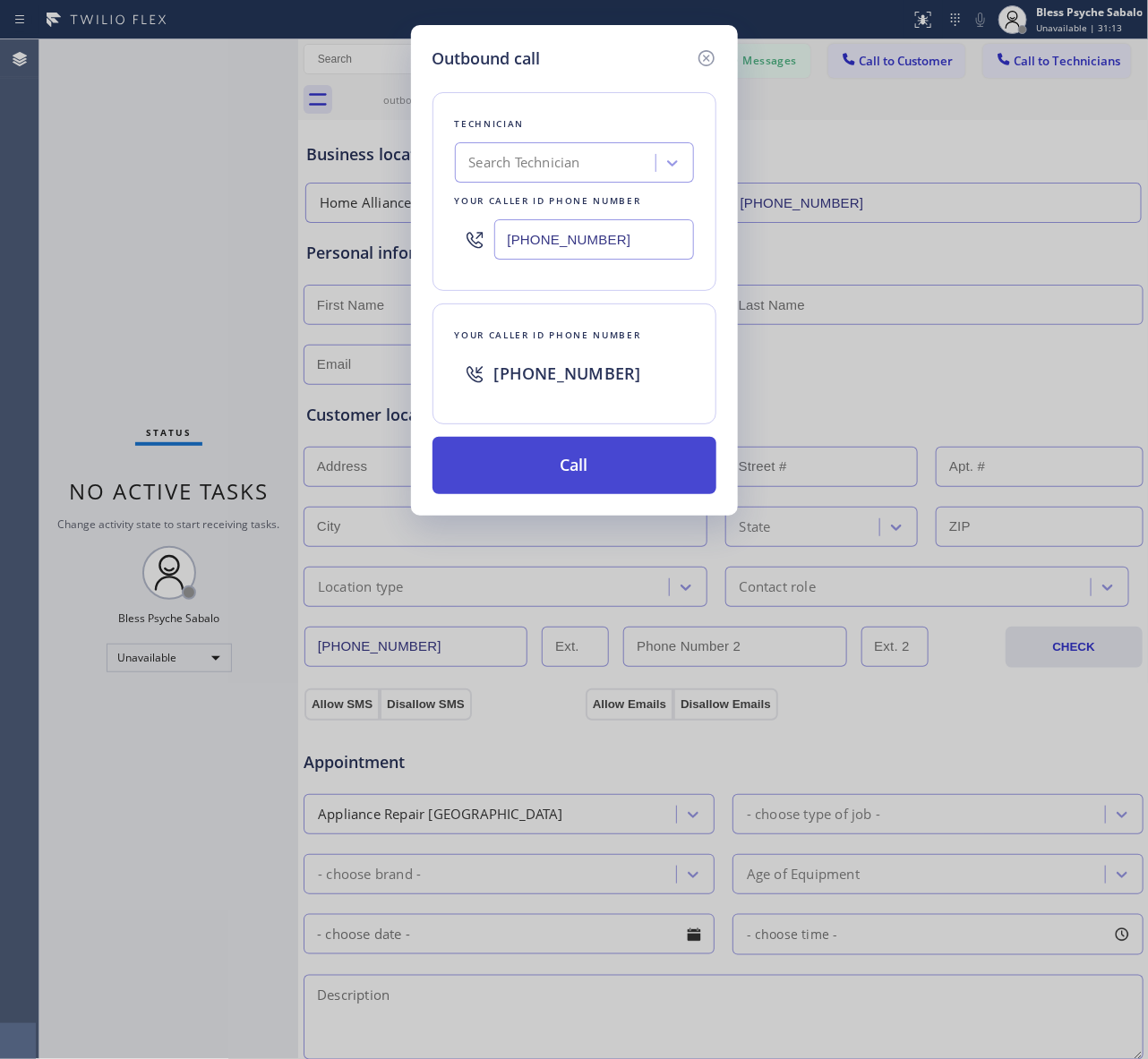
type input "[PHONE_NUMBER]"
click at [586, 450] on button "Call" at bounding box center [574, 465] width 284 height 57
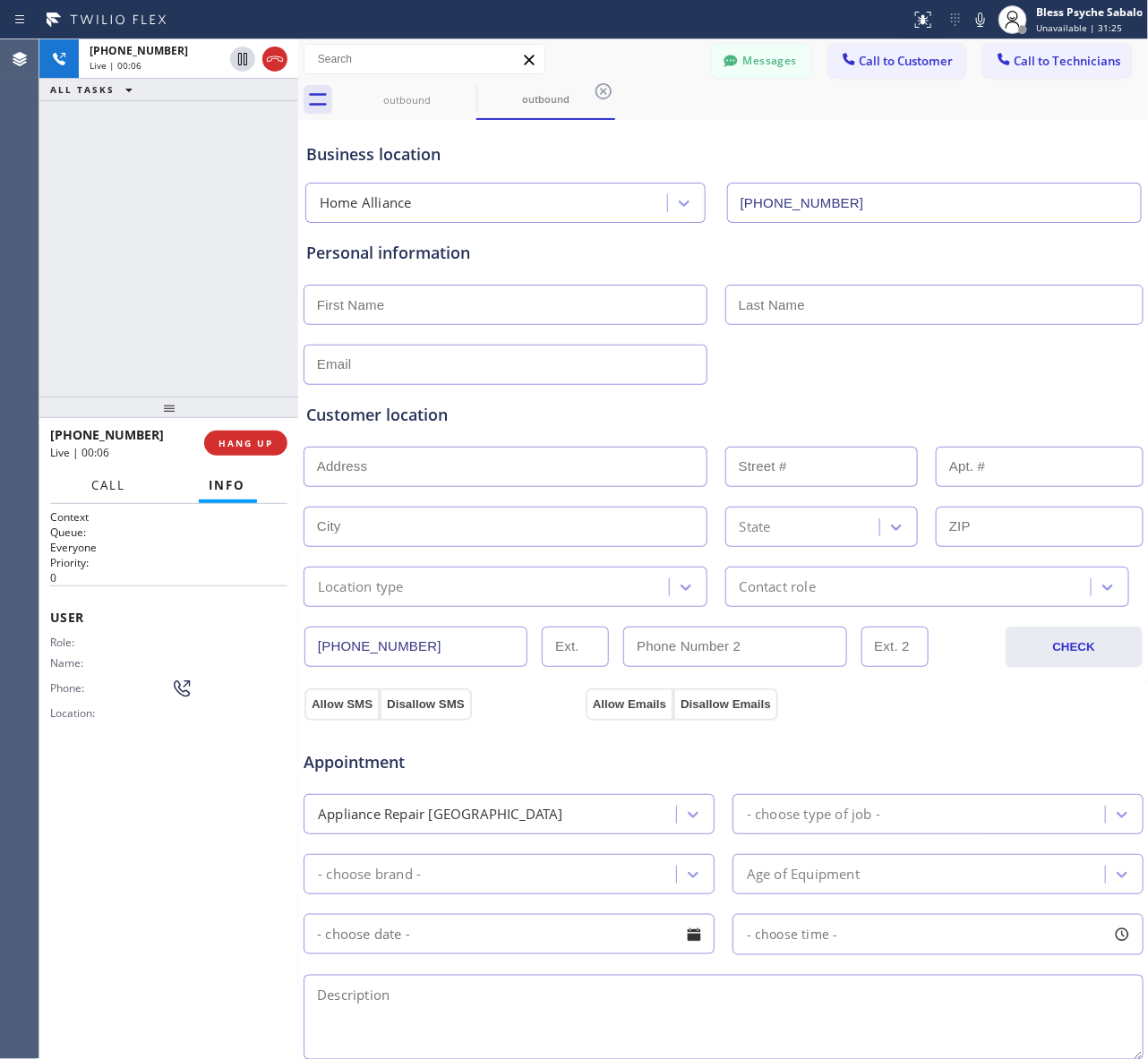
click at [126, 485] on button "Call" at bounding box center [109, 485] width 56 height 35
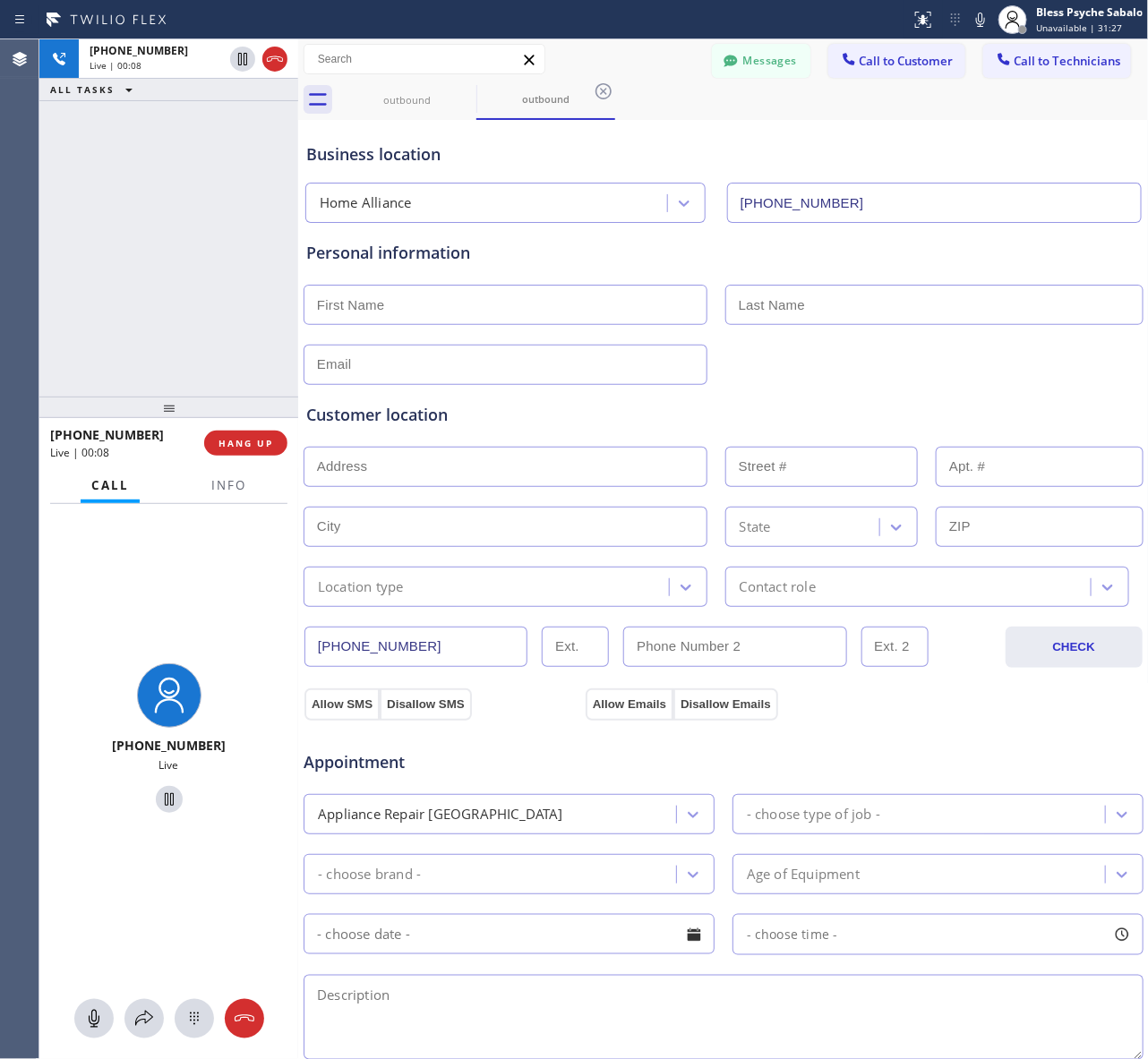
click at [202, 794] on div at bounding box center [169, 799] width 138 height 37
drag, startPoint x: 207, startPoint y: 1009, endPoint x: 202, endPoint y: 986, distance: 23.5
click at [206, 1008] on div at bounding box center [194, 1019] width 39 height 22
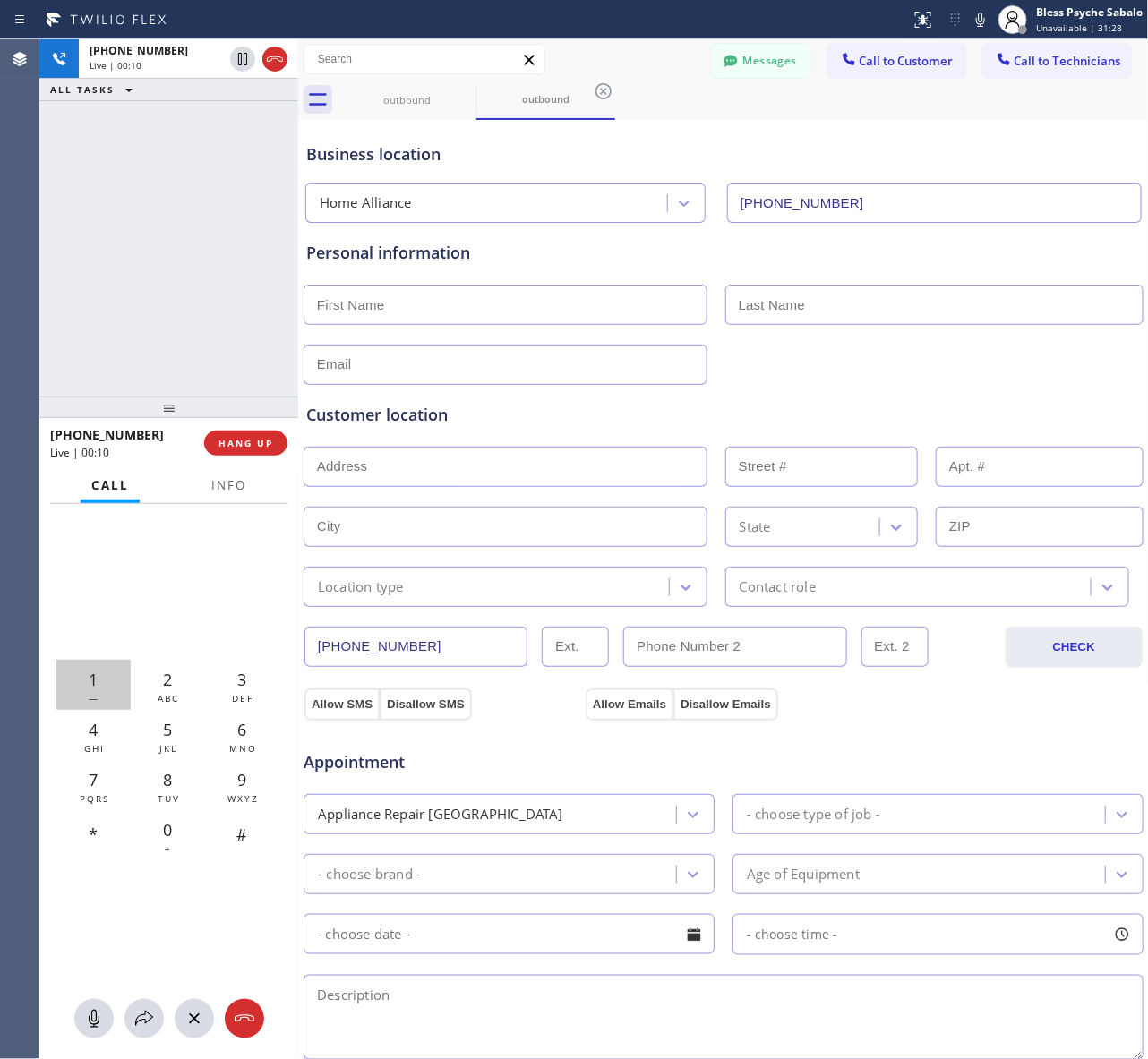
click at [92, 683] on span "1" at bounding box center [93, 679] width 9 height 22
click at [229, 786] on div "9 WXYZ" at bounding box center [242, 785] width 74 height 50
click at [160, 824] on div "0 +" at bounding box center [168, 835] width 74 height 50
click at [166, 810] on div "1 — 2 ABC 3 DEF 4 GHI 5 JKL 6 MNO 7 PQRS 8 TUV 9 WXYZ * 0 + #" at bounding box center [169, 760] width 226 height 201
drag, startPoint x: 139, startPoint y: 833, endPoint x: 143, endPoint y: 821, distance: 12.6
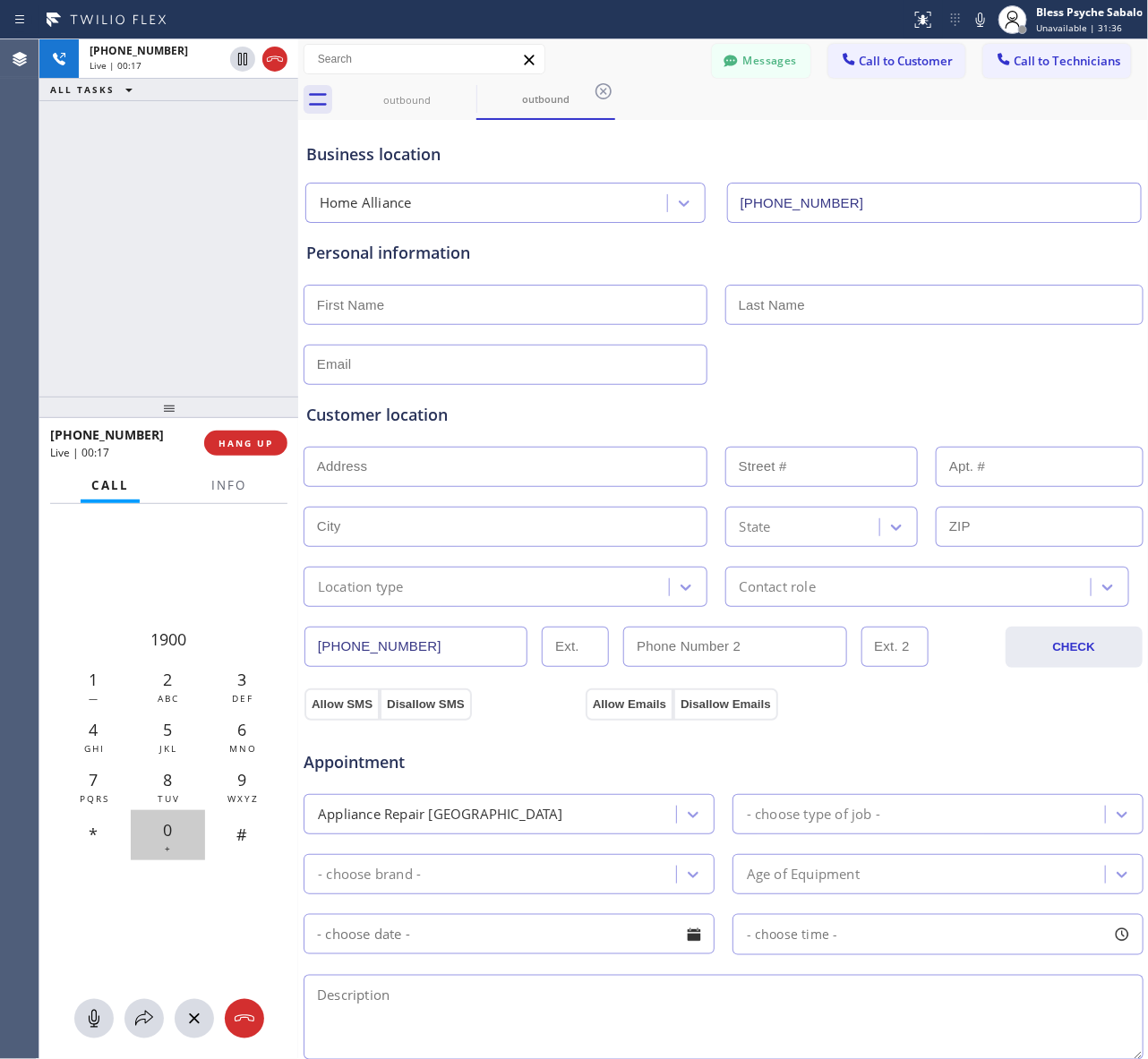
click at [139, 832] on div "0 +" at bounding box center [168, 835] width 74 height 50
click at [104, 739] on div "4 GHI" at bounding box center [93, 735] width 74 height 50
click at [168, 779] on span "8" at bounding box center [168, 779] width 9 height 22
click at [244, 440] on span "HANG UP" at bounding box center [246, 443] width 55 height 13
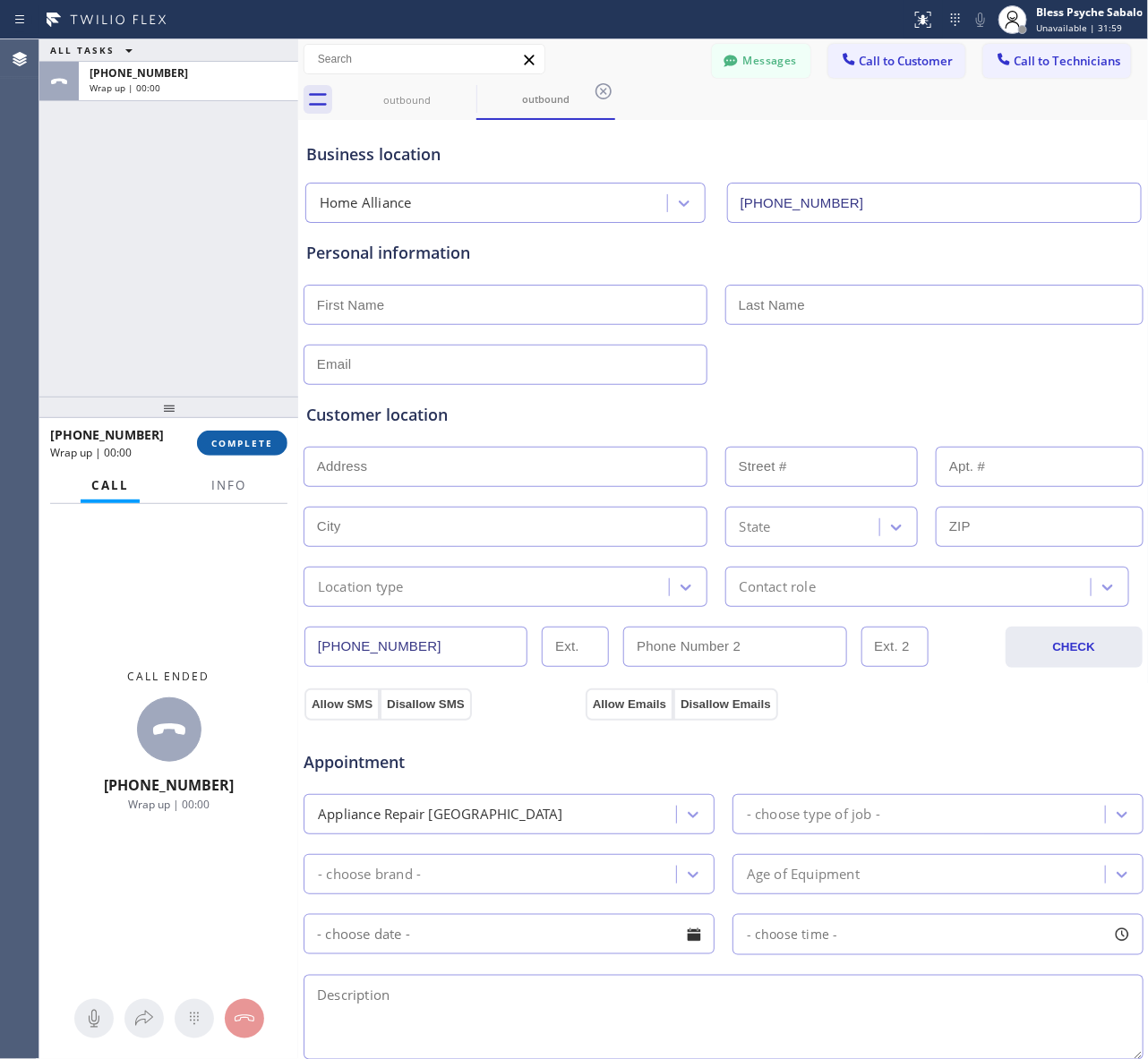
click at [244, 439] on span "COMPLETE" at bounding box center [242, 443] width 62 height 13
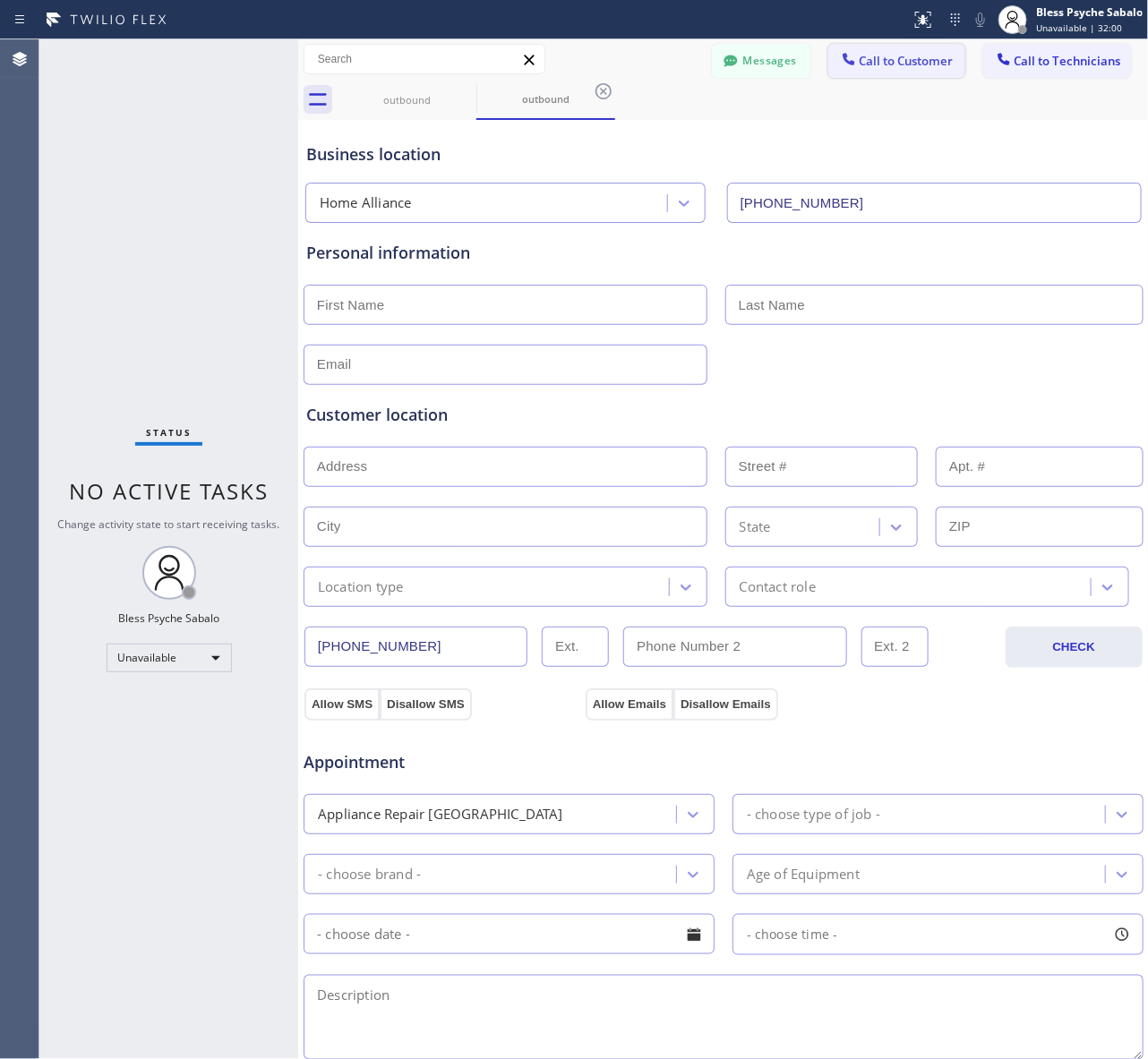
click at [885, 73] on button "Call to Customer" at bounding box center [896, 61] width 137 height 34
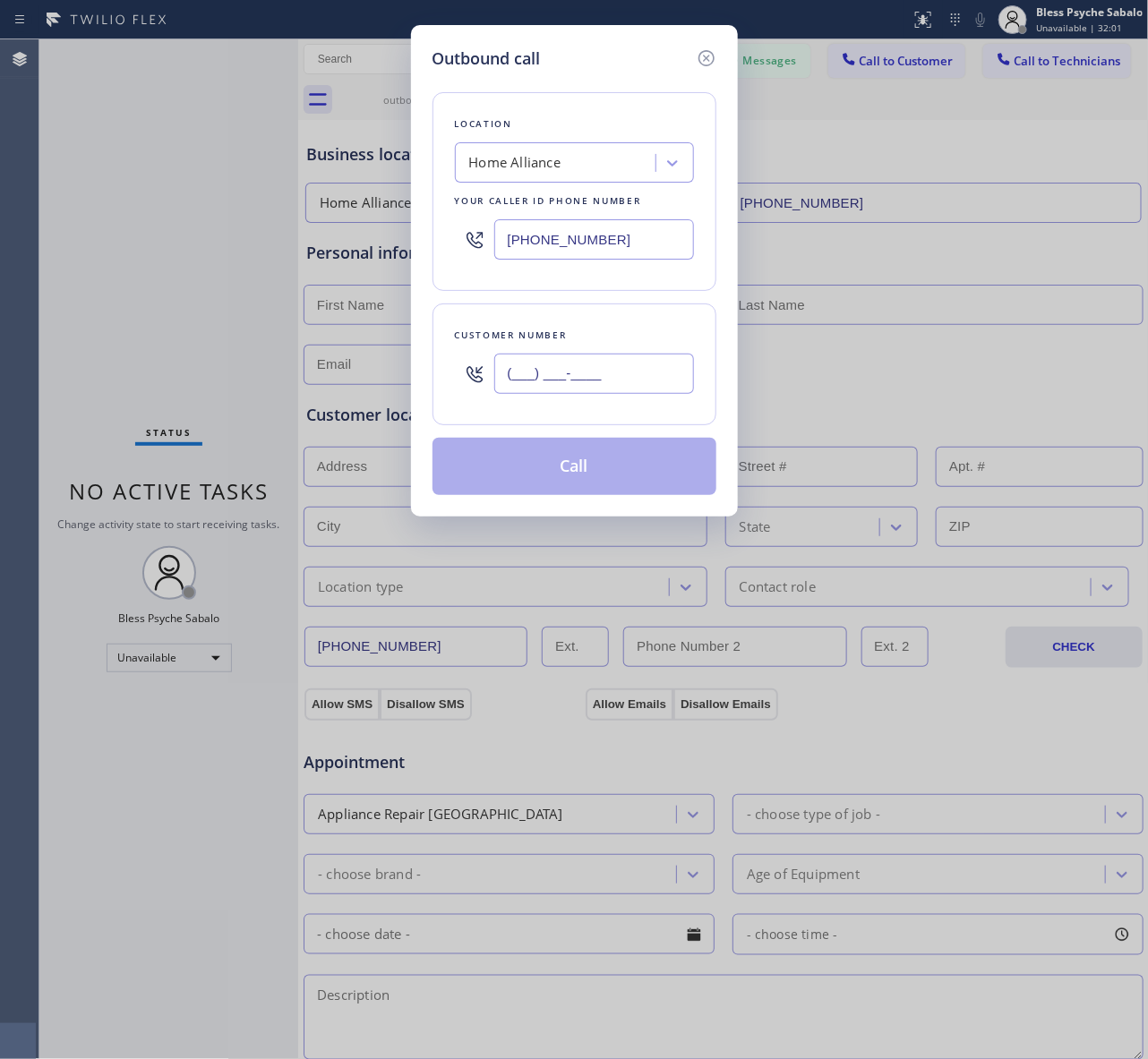
click at [556, 370] on input "(___) ___-____" at bounding box center [593, 374] width 200 height 40
paste input "408) 549-2416"
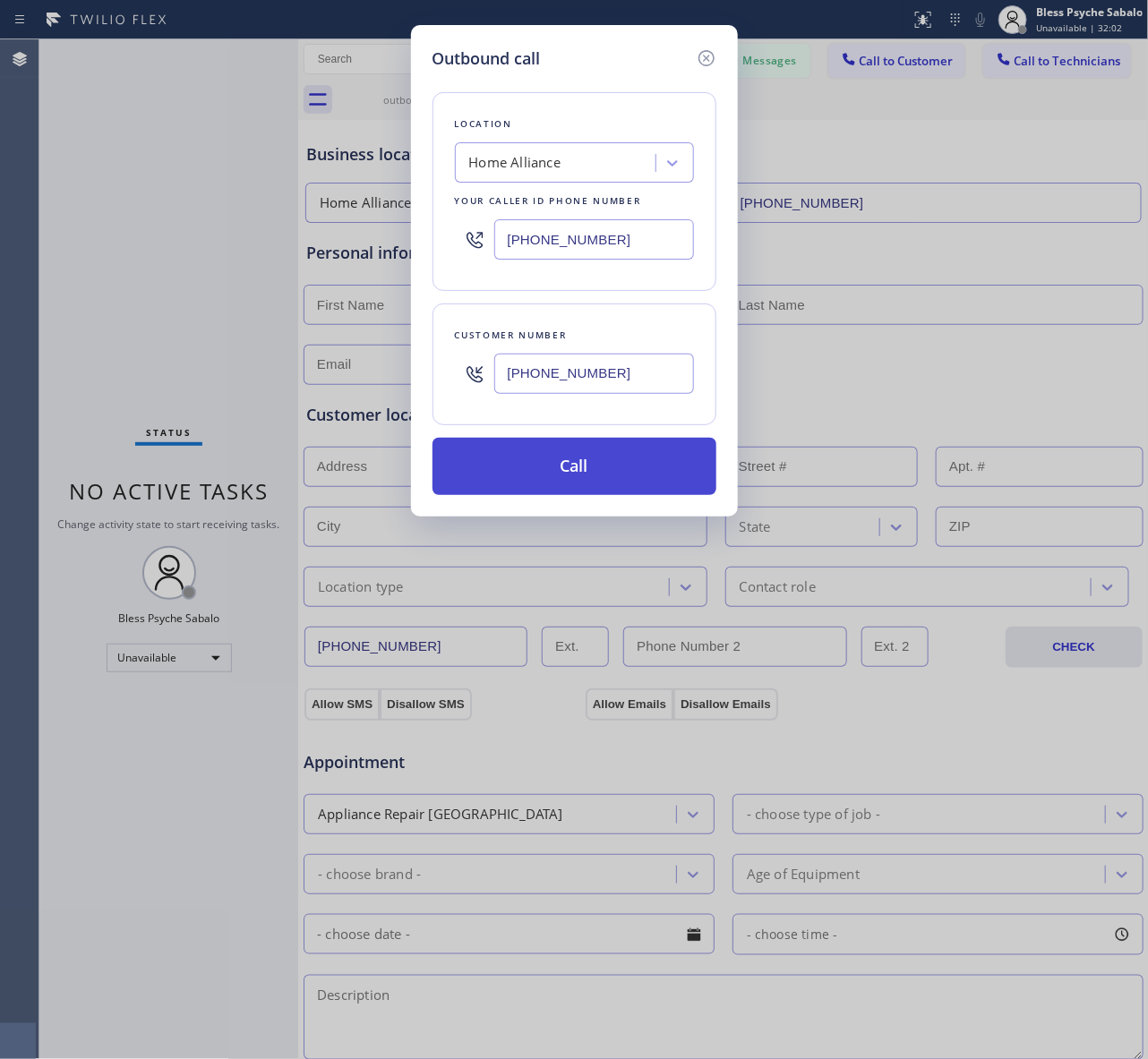
type input "[PHONE_NUMBER]"
click at [573, 465] on button "Call" at bounding box center [574, 466] width 284 height 57
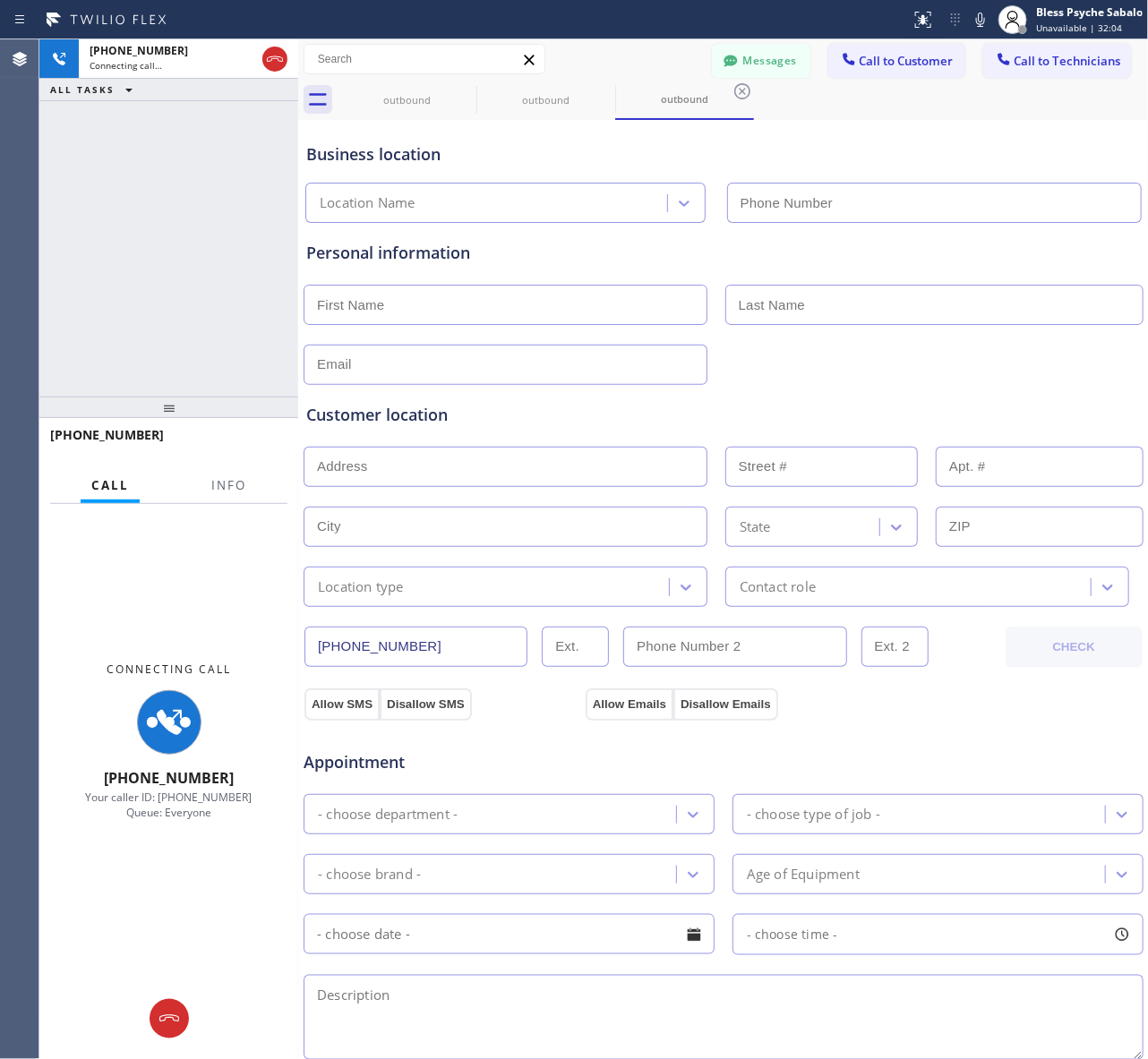
type input "[PHONE_NUMBER]"
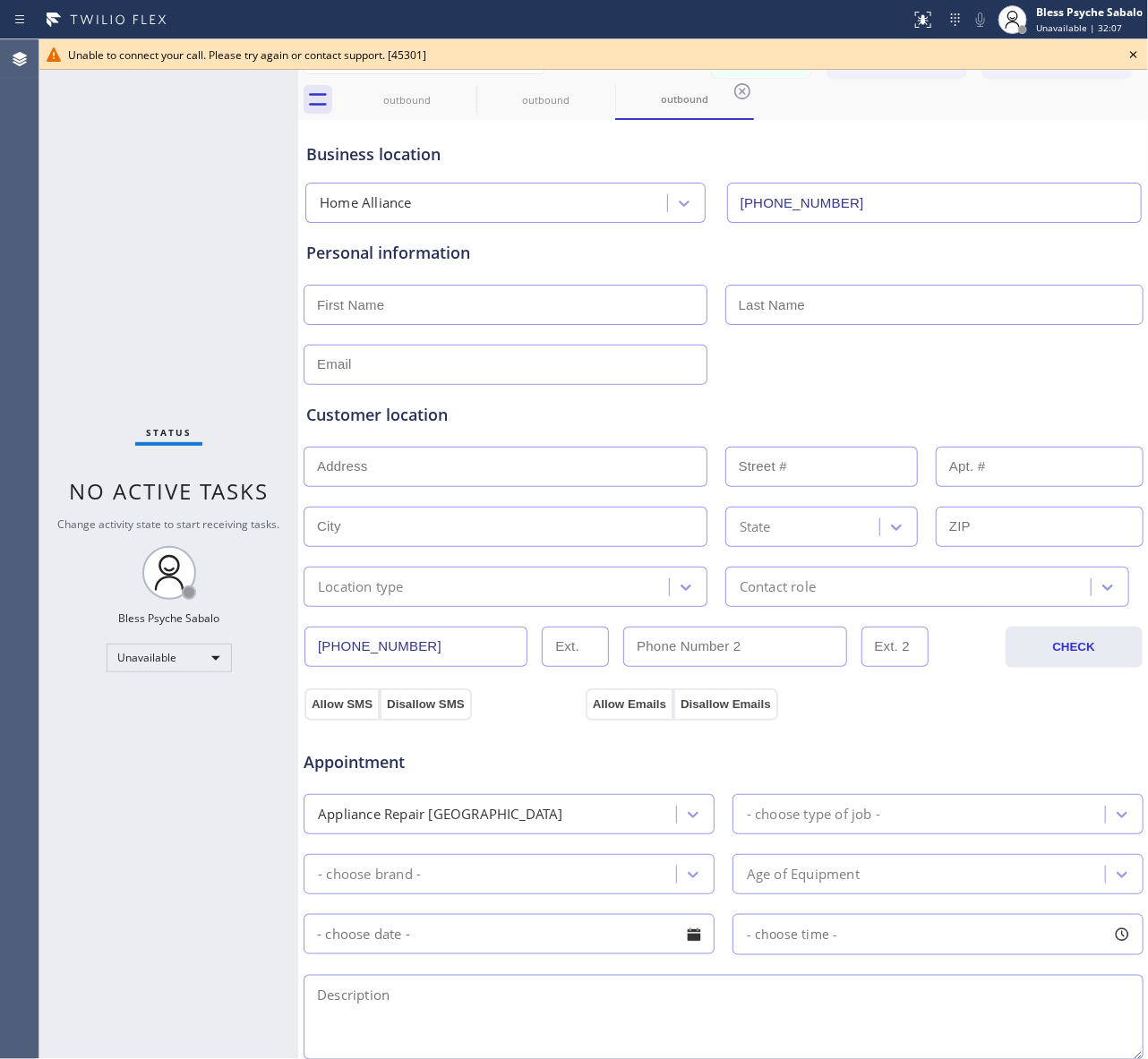
click at [1134, 55] on icon at bounding box center [1134, 55] width 7 height 7
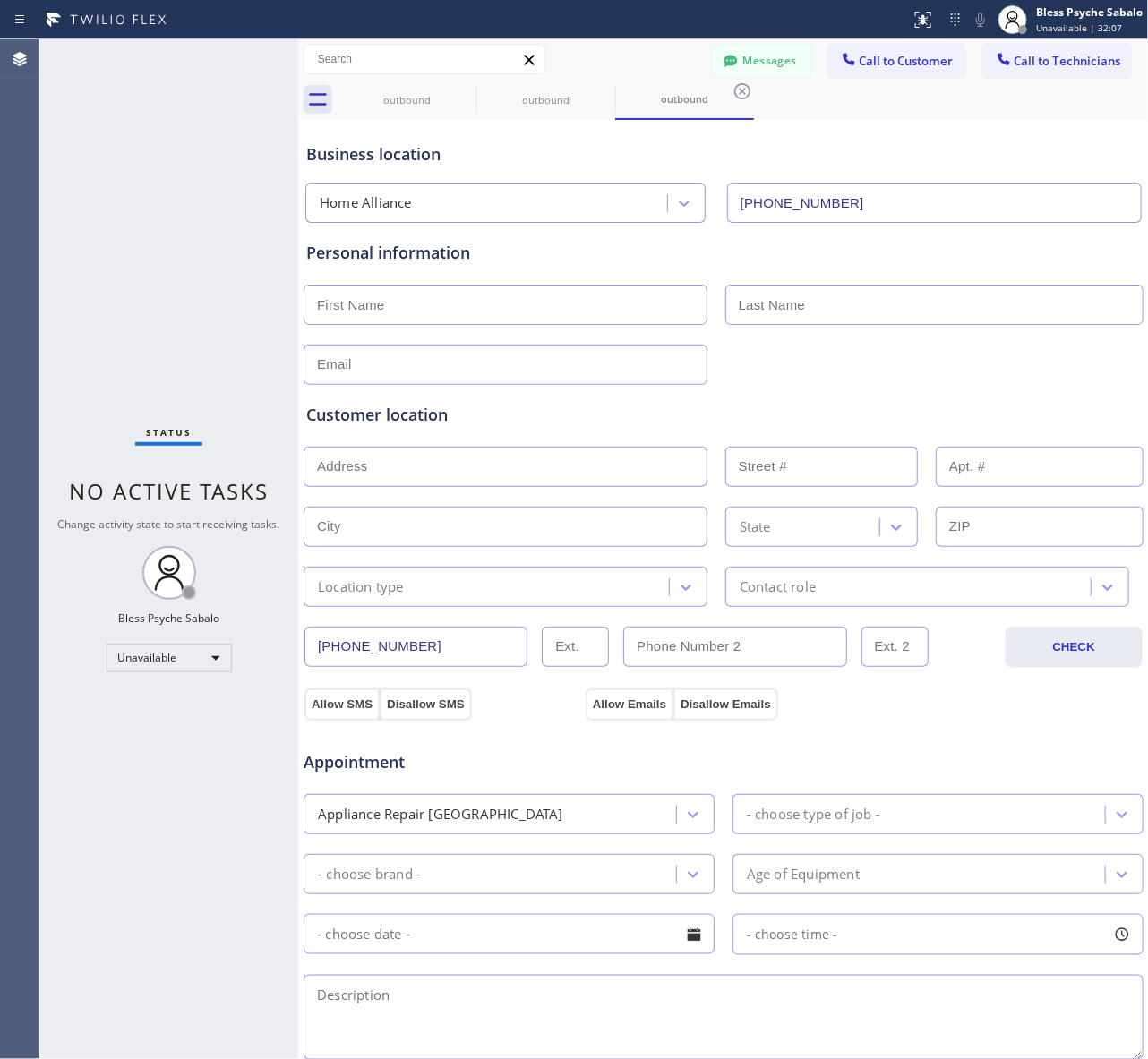
click at [1040, 108] on div "outbound outbound outbound" at bounding box center [743, 99] width 811 height 40
click at [755, 91] on div "outbound outbound outbound" at bounding box center [743, 99] width 811 height 40
click at [734, 90] on icon at bounding box center [742, 91] width 16 height 16
click at [605, 95] on icon at bounding box center [603, 91] width 22 height 22
click at [465, 90] on icon at bounding box center [464, 91] width 16 height 16
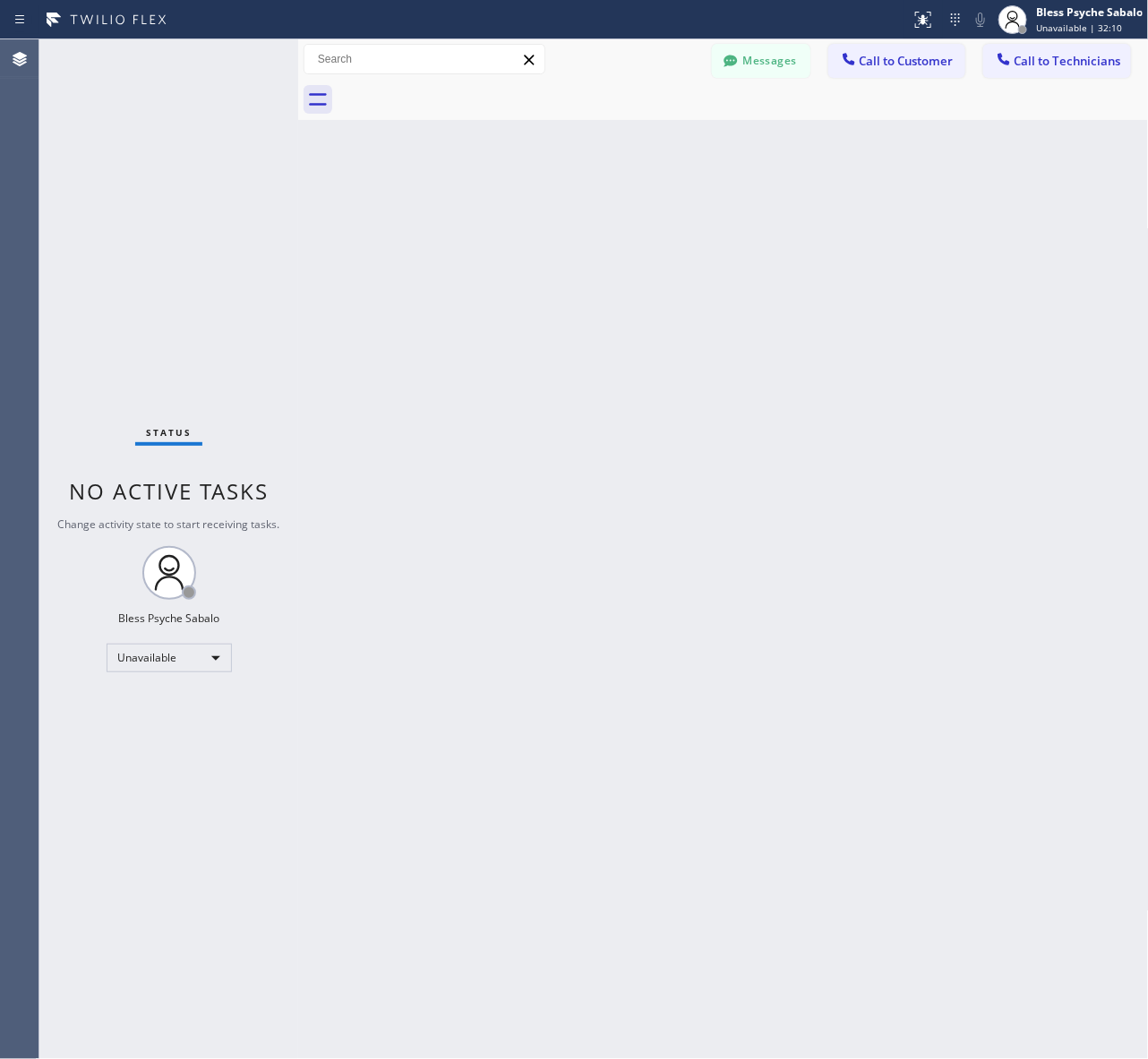
drag, startPoint x: 571, startPoint y: 114, endPoint x: 736, endPoint y: 115, distance: 165.0
click at [579, 117] on div at bounding box center [743, 99] width 811 height 40
click at [779, 64] on button "Messages" at bounding box center [761, 61] width 99 height 34
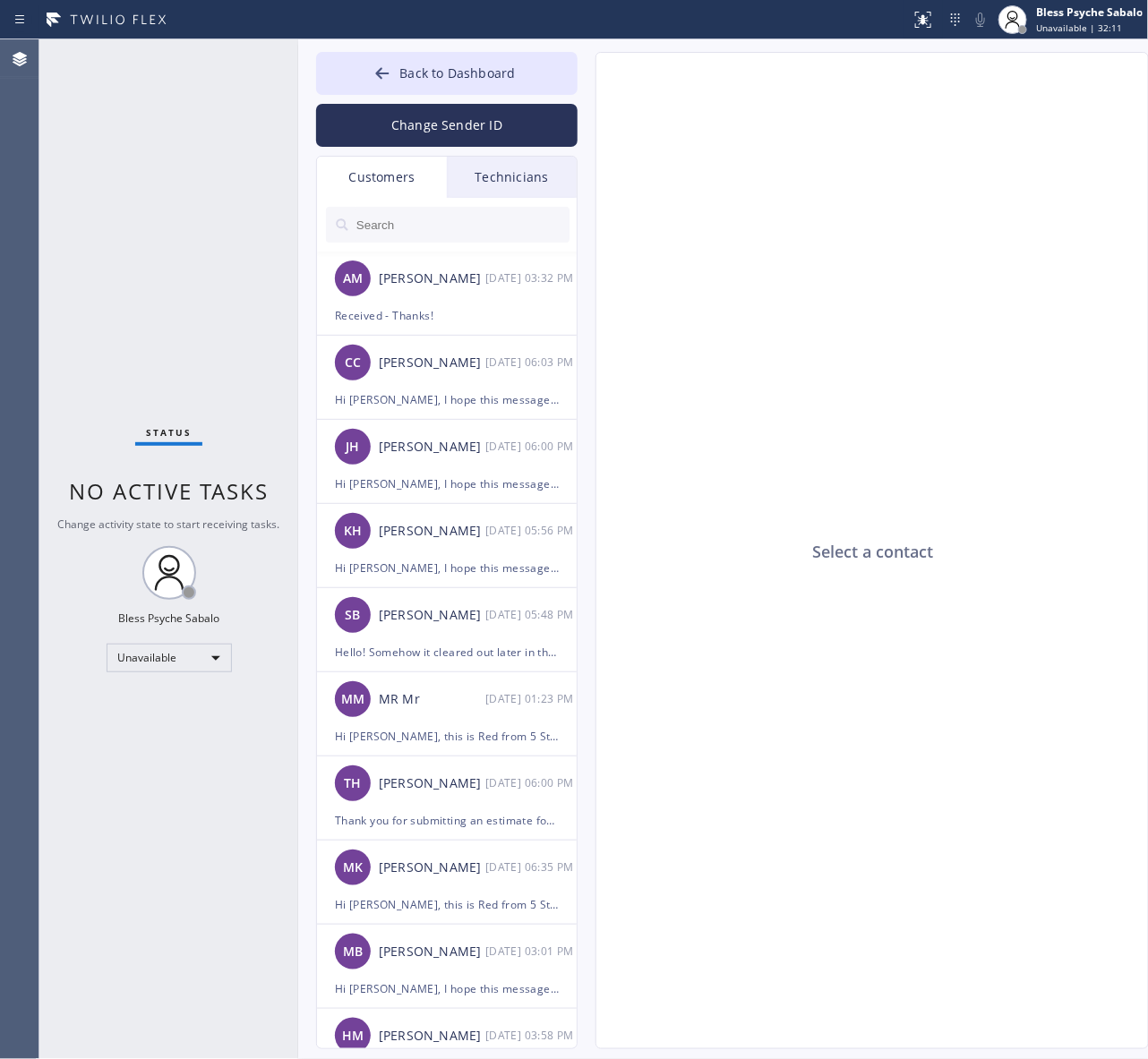
click at [484, 213] on input "text" at bounding box center [462, 225] width 215 height 36
click at [506, 189] on div "Technicians" at bounding box center [511, 177] width 130 height 41
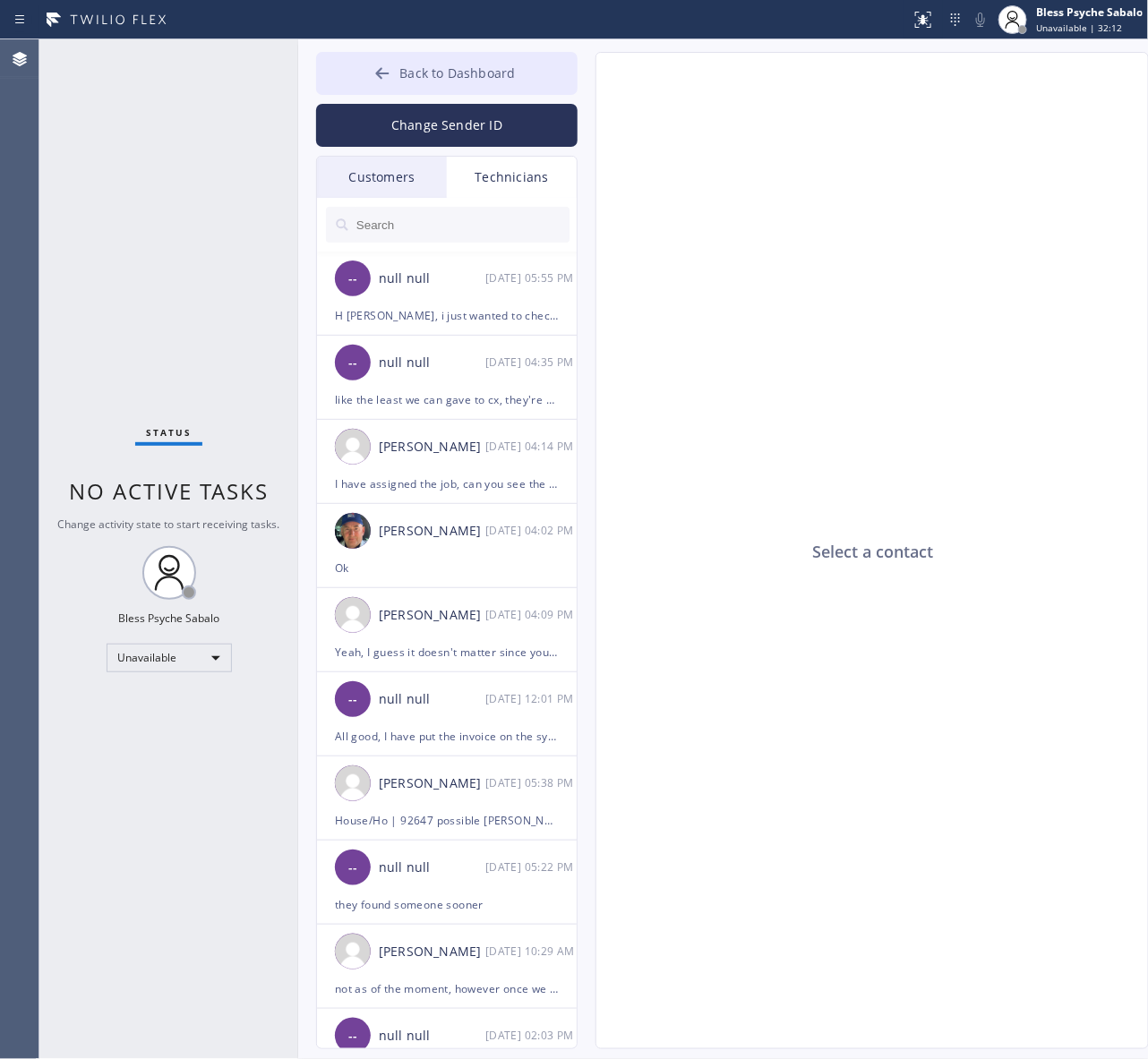
drag, startPoint x: 503, startPoint y: 56, endPoint x: 490, endPoint y: 60, distance: 13.6
click at [497, 58] on button "Back to Dashboard" at bounding box center [447, 73] width 262 height 43
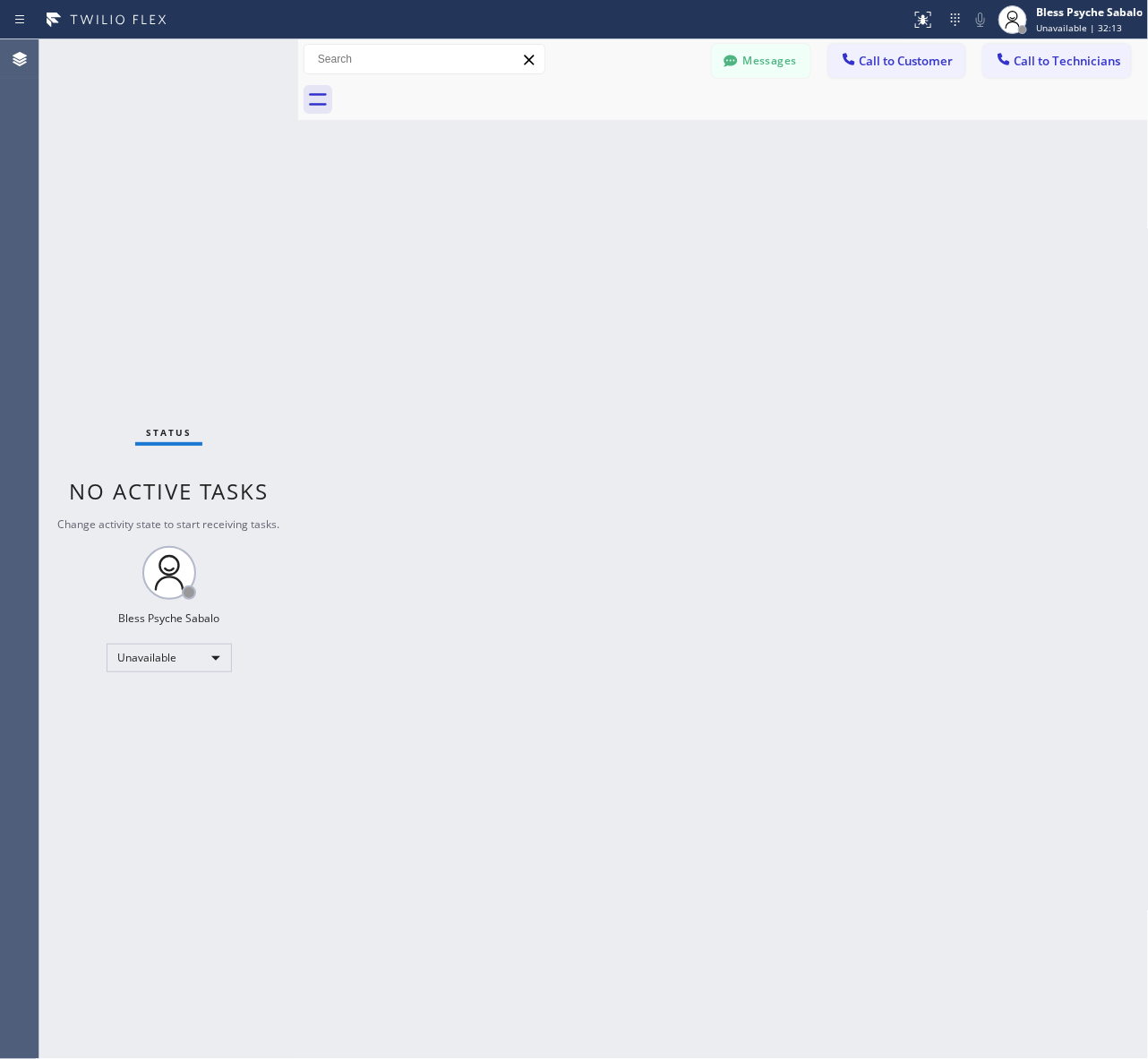
click at [861, 94] on div at bounding box center [743, 99] width 811 height 40
click at [883, 53] on span "Call to Customer" at bounding box center [906, 61] width 94 height 16
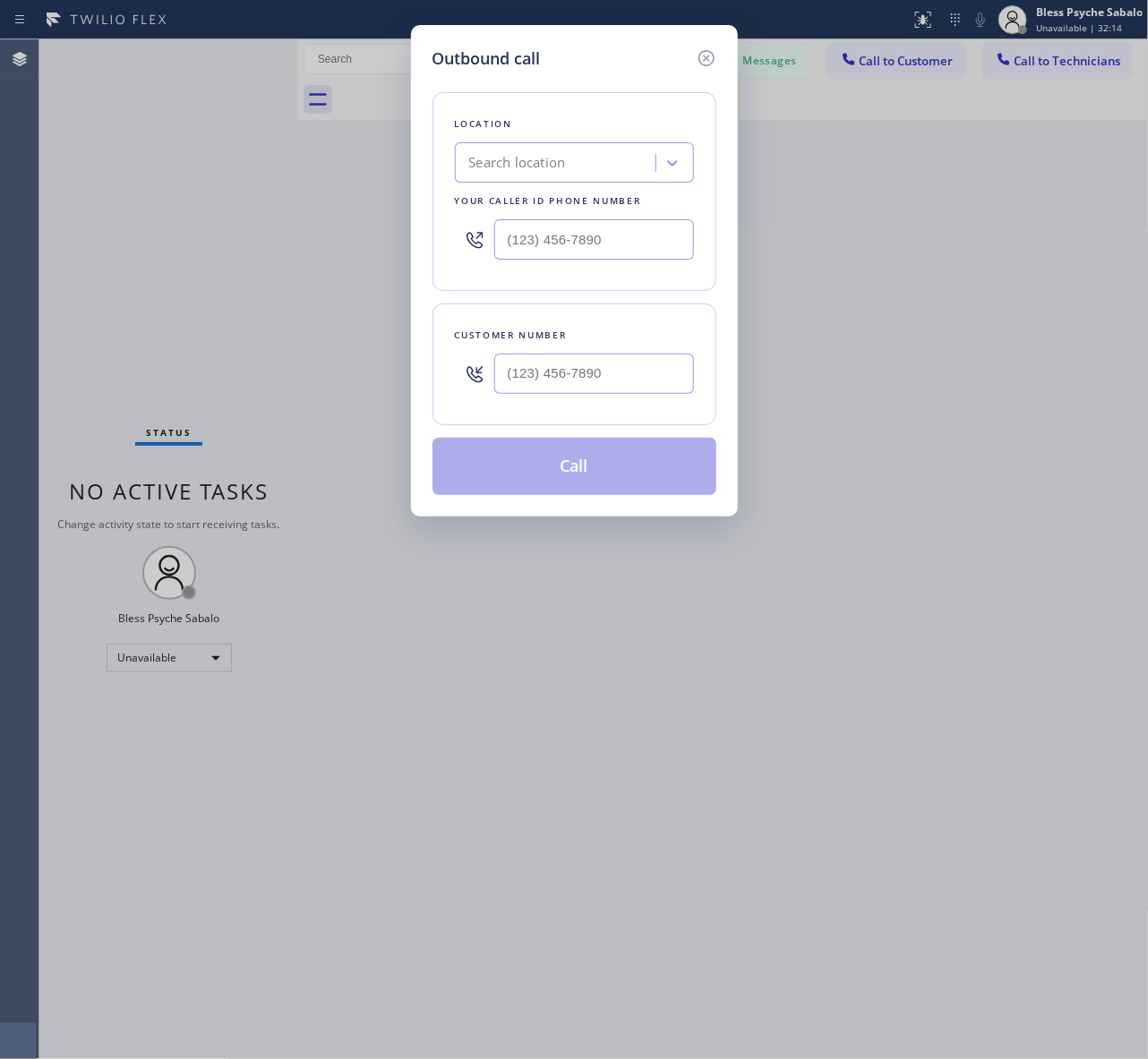
click at [633, 182] on div "Search location" at bounding box center [574, 162] width 239 height 40
click at [652, 164] on div "Search location" at bounding box center [557, 163] width 195 height 31
click at [586, 170] on div "Search location" at bounding box center [557, 163] width 195 height 31
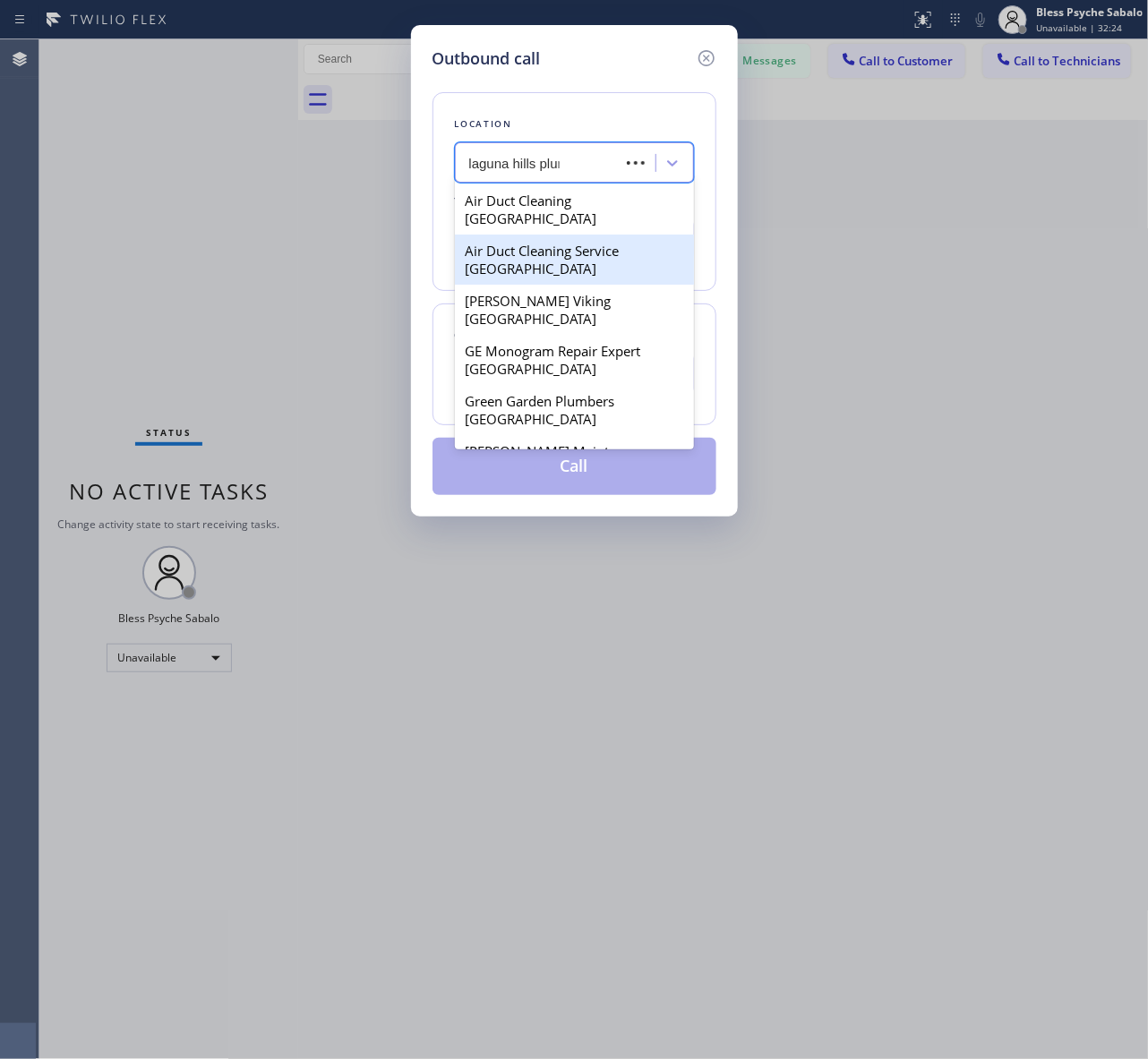
type input "laguna hills plumb"
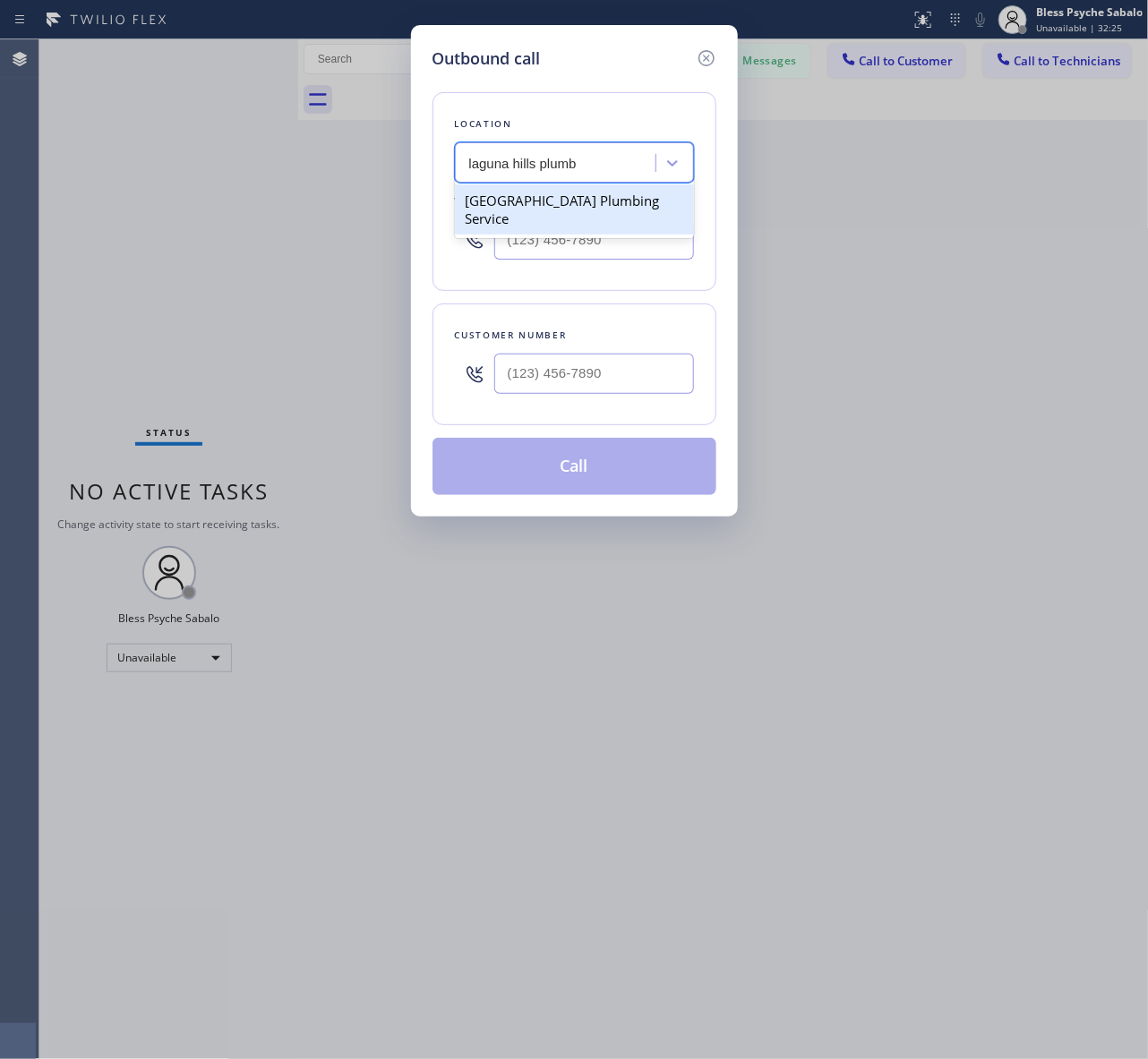
click at [559, 200] on div "[GEOGRAPHIC_DATA] Plumbing Service" at bounding box center [574, 210] width 239 height 50
type input "[PHONE_NUMBER]"
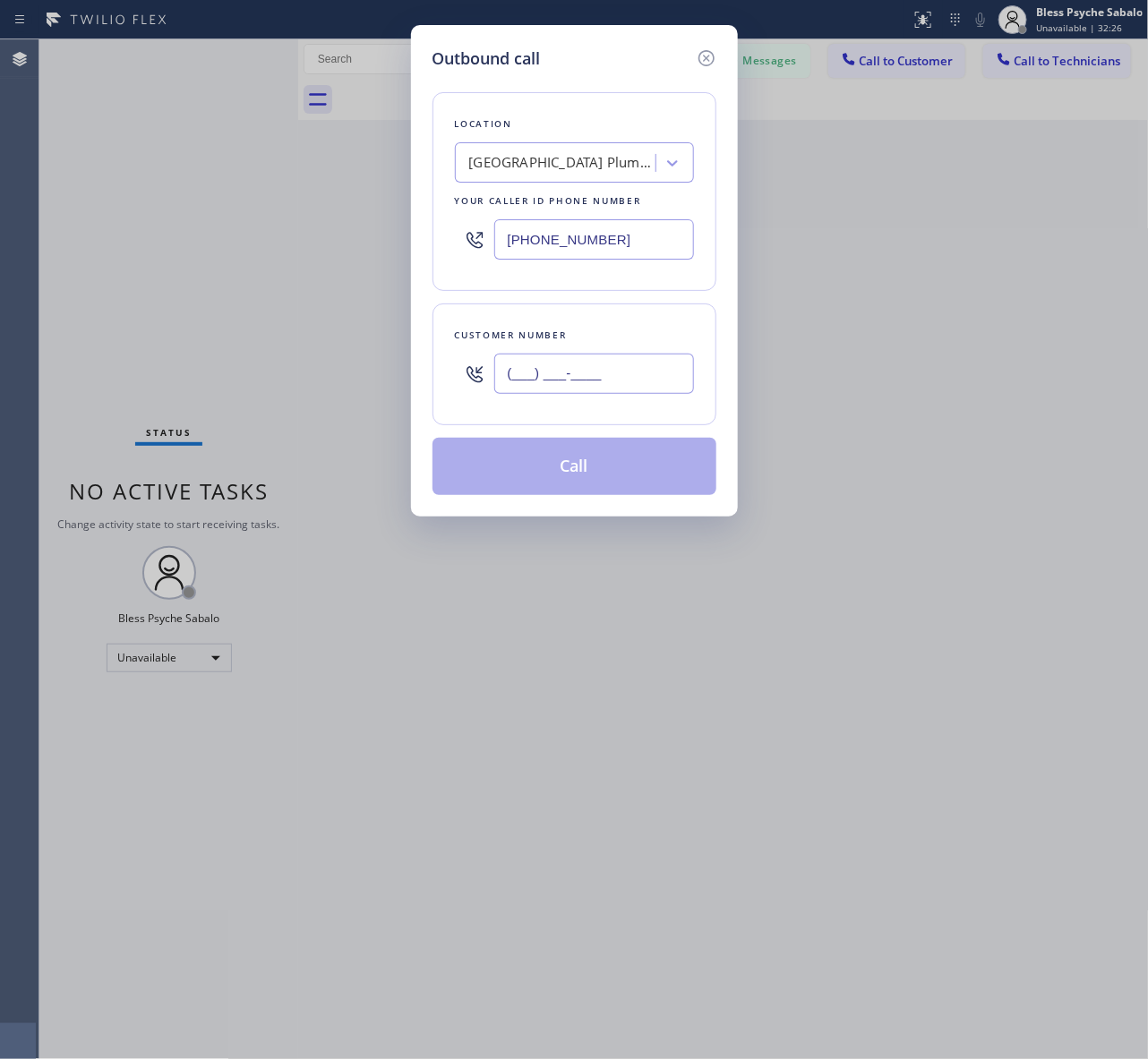
click at [562, 383] on input "(___) ___-____" at bounding box center [593, 374] width 200 height 40
paste input "408) 549-2416"
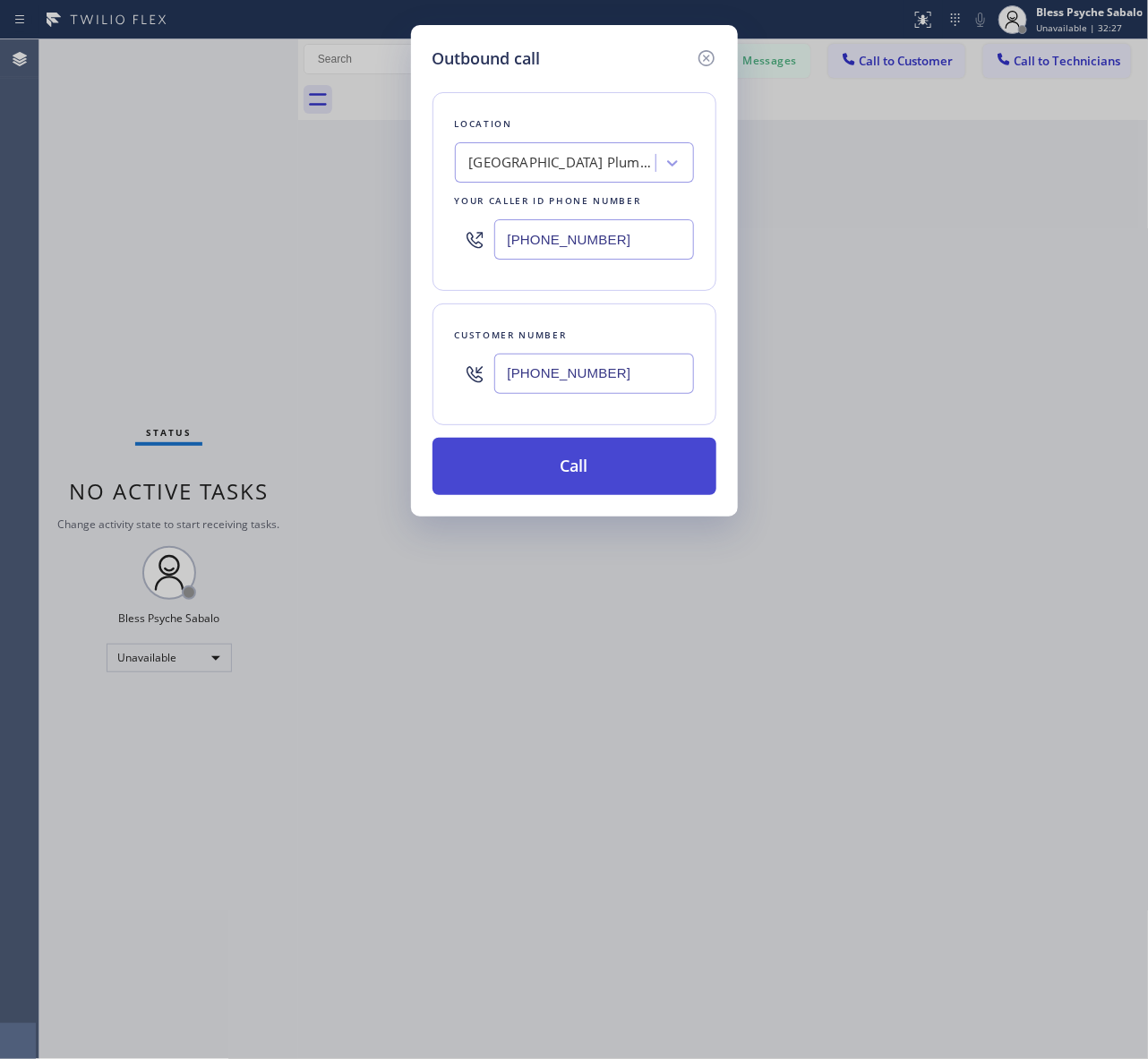
type input "[PHONE_NUMBER]"
click at [562, 467] on button "Call" at bounding box center [574, 466] width 284 height 57
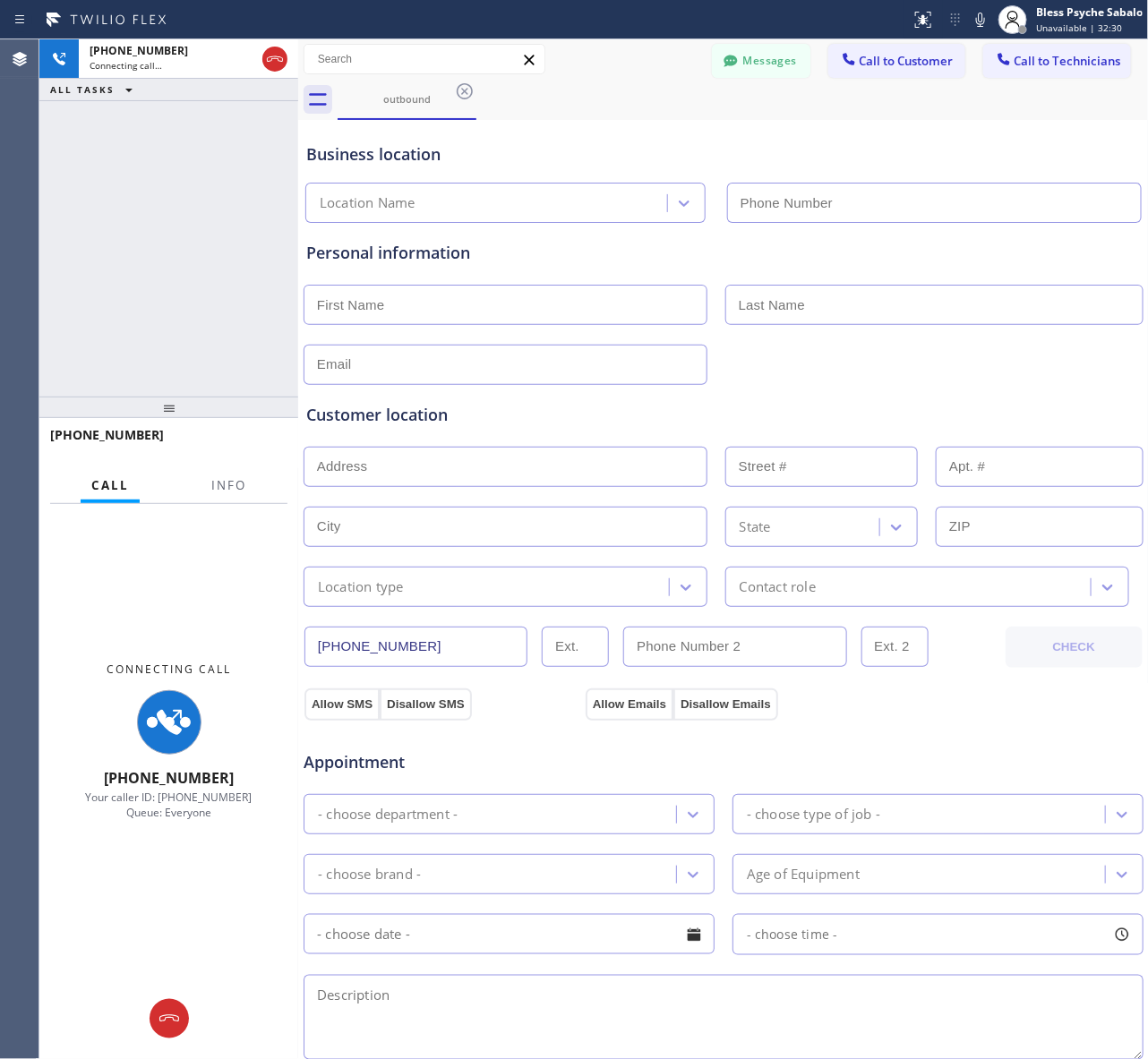
type input "[PHONE_NUMBER]"
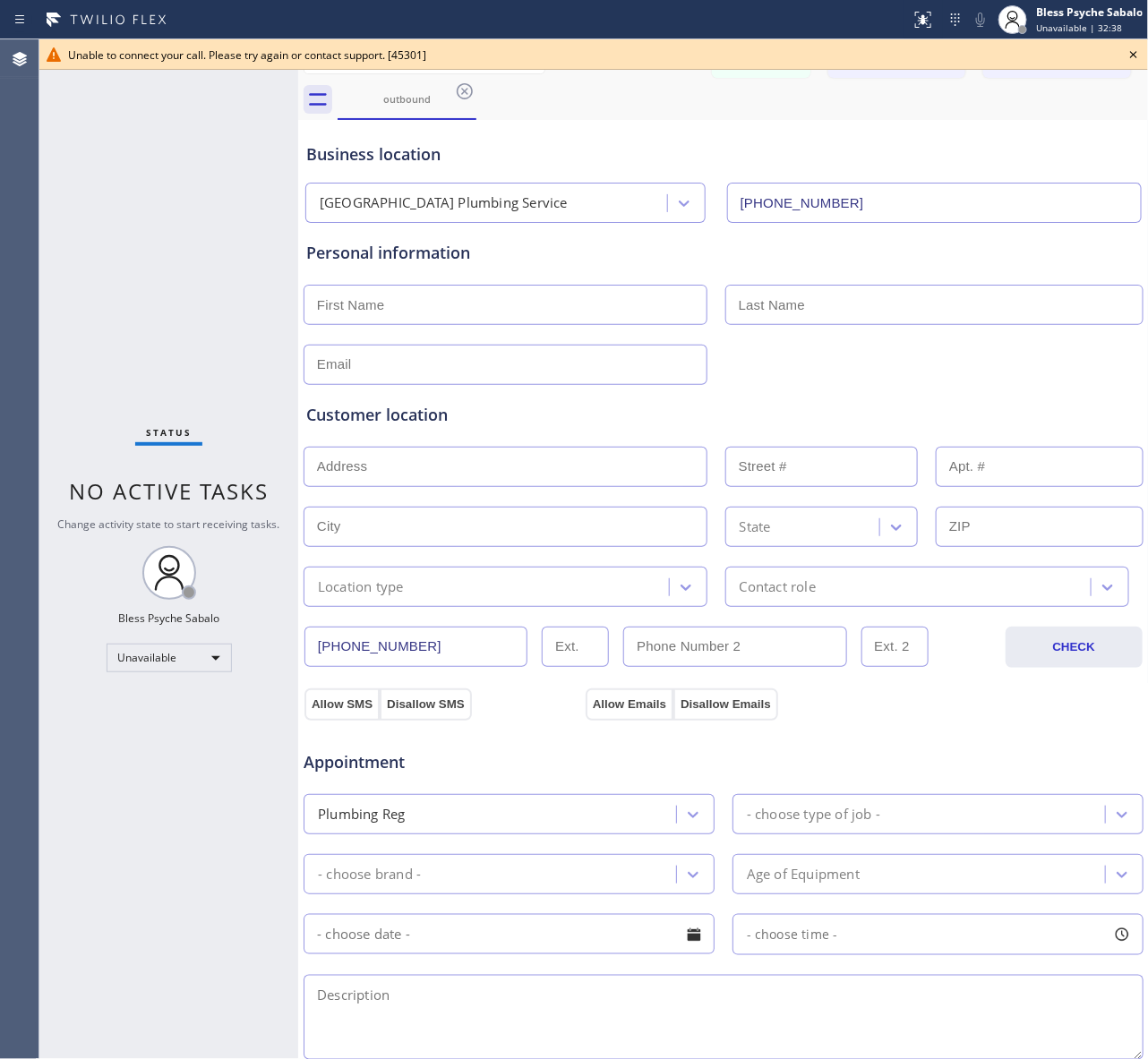
click at [973, 65] on div "Unable to connect your call. Please try again or contact support. [45301]" at bounding box center [593, 55] width 1109 height 30
click at [1134, 55] on icon at bounding box center [1134, 55] width 7 height 7
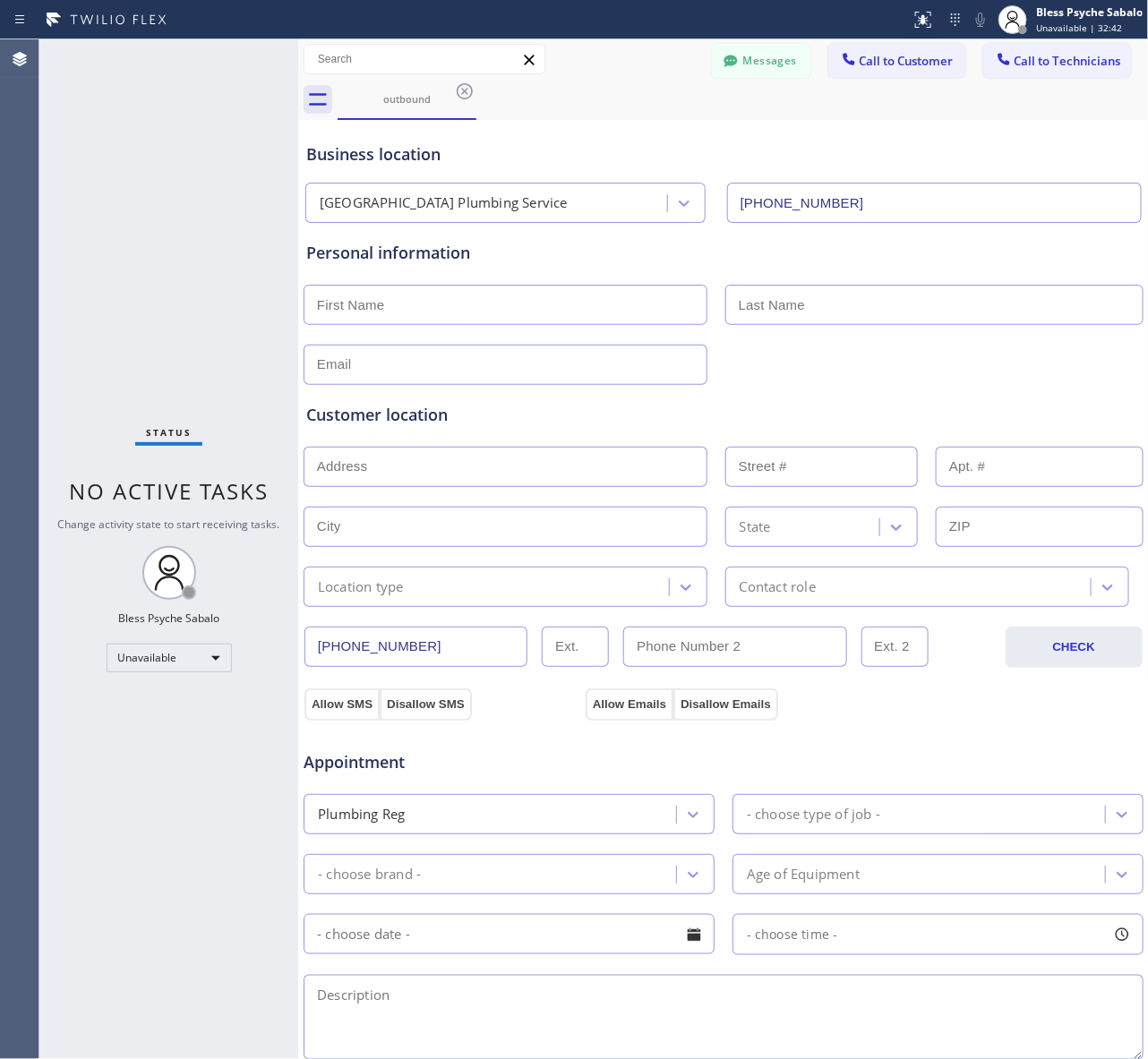
click at [164, 357] on div "Status No active tasks Change activity state to start receiving tasks. Bless Ps…" at bounding box center [168, 549] width 259 height 1020
click at [910, 63] on span "Call to Customer" at bounding box center [906, 61] width 94 height 16
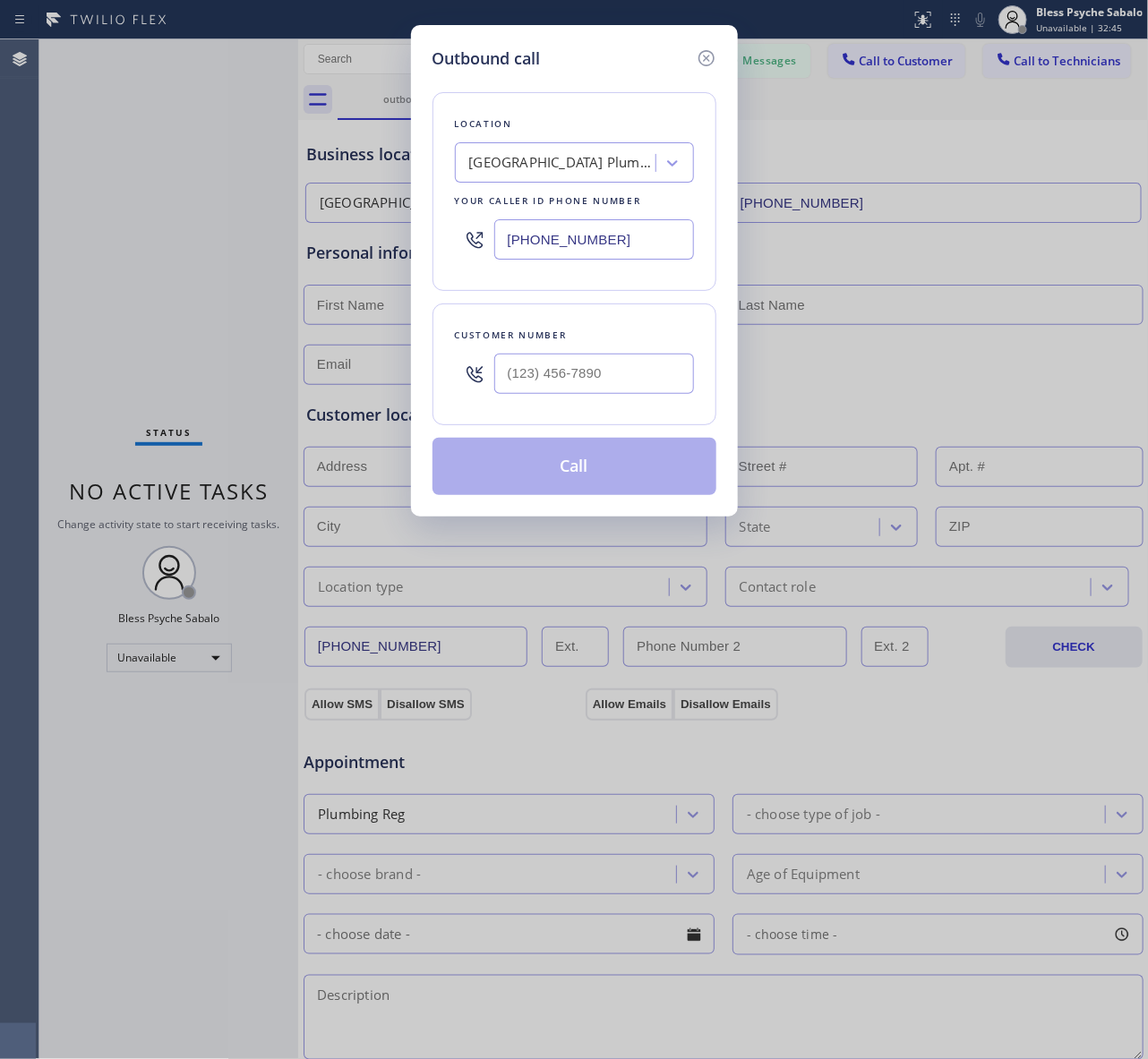
click at [553, 400] on div at bounding box center [593, 374] width 200 height 58
click at [565, 379] on input "(___) ___-____" at bounding box center [593, 374] width 200 height 40
paste input "408) 549-2416"
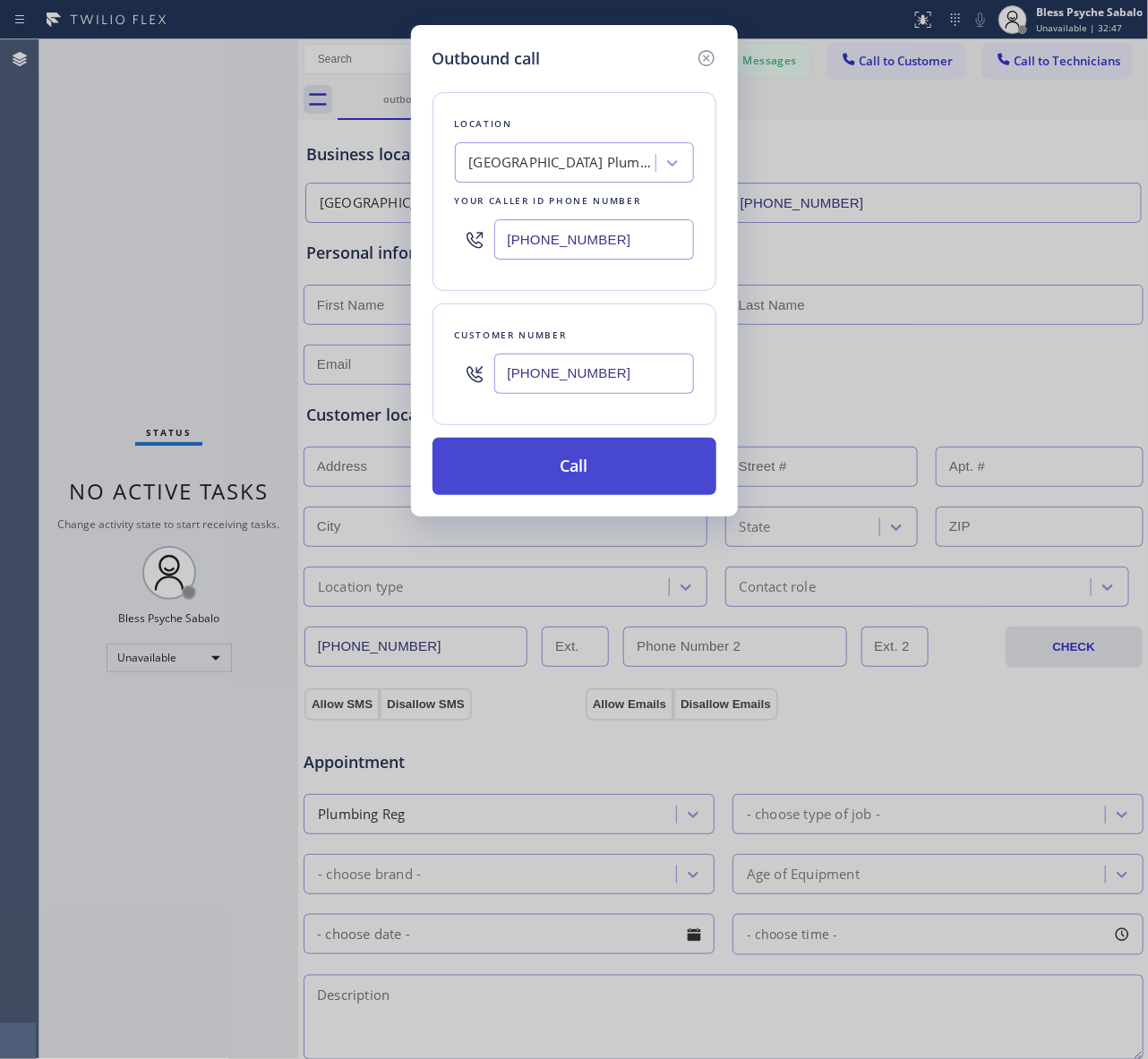
type input "[PHONE_NUMBER]"
click at [551, 449] on button "Call" at bounding box center [574, 466] width 284 height 57
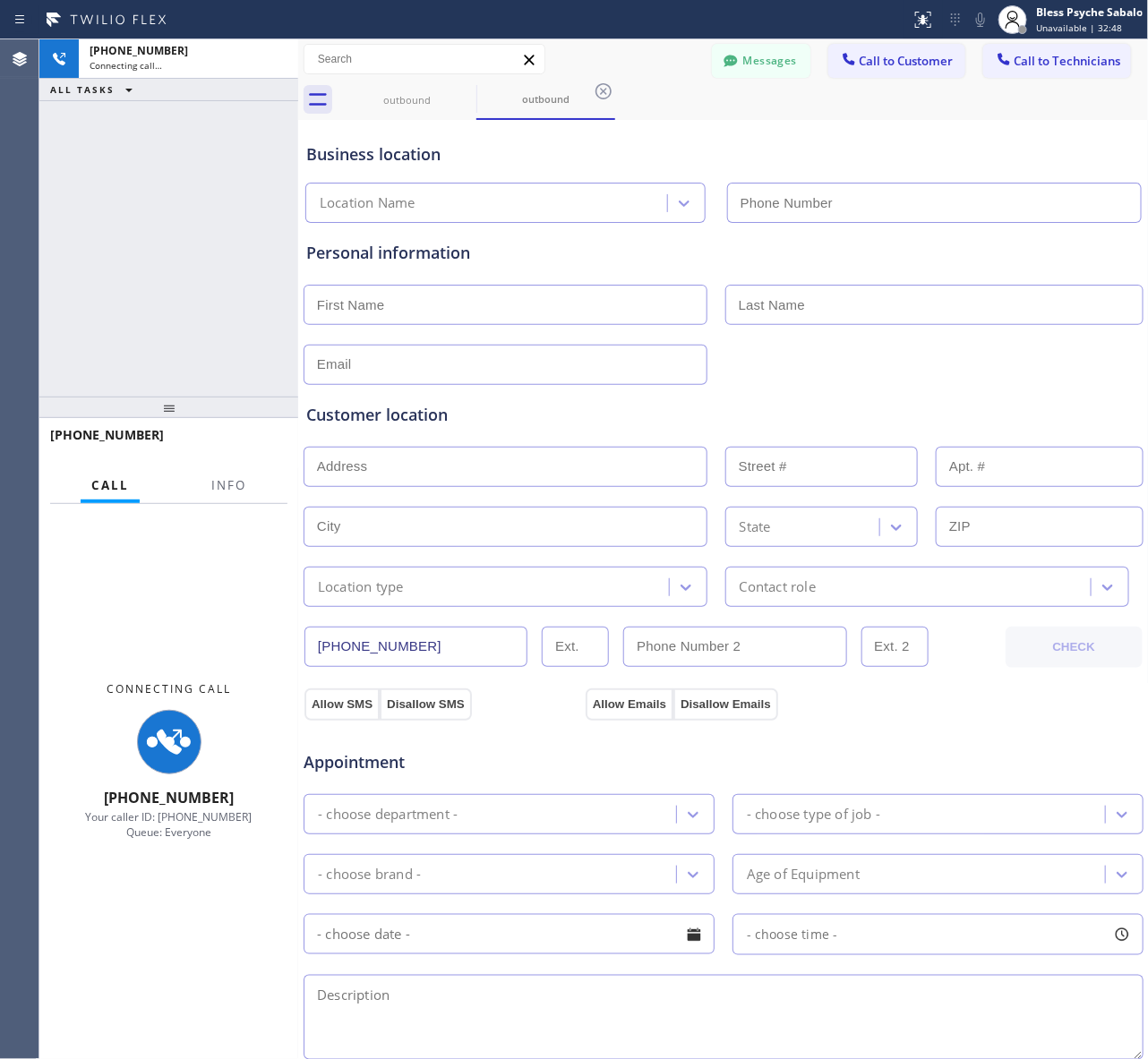
type input "[PHONE_NUMBER]"
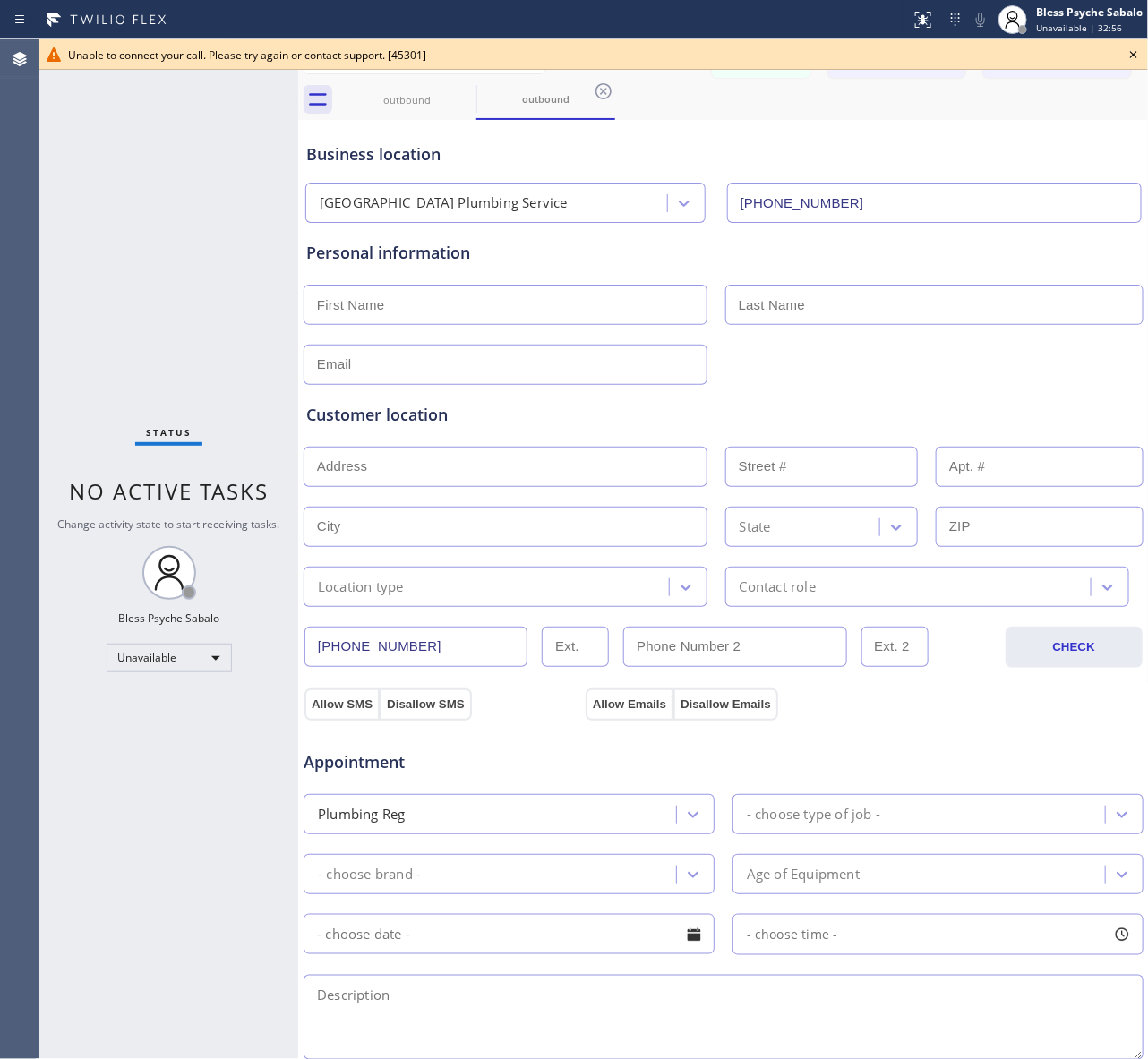
click at [658, 76] on div "Messages Call to Customer Call to Technicians Outbound call Location [GEOGRAPHI…" at bounding box center [723, 59] width 850 height 40
click at [1133, 44] on icon at bounding box center [1134, 55] width 22 height 22
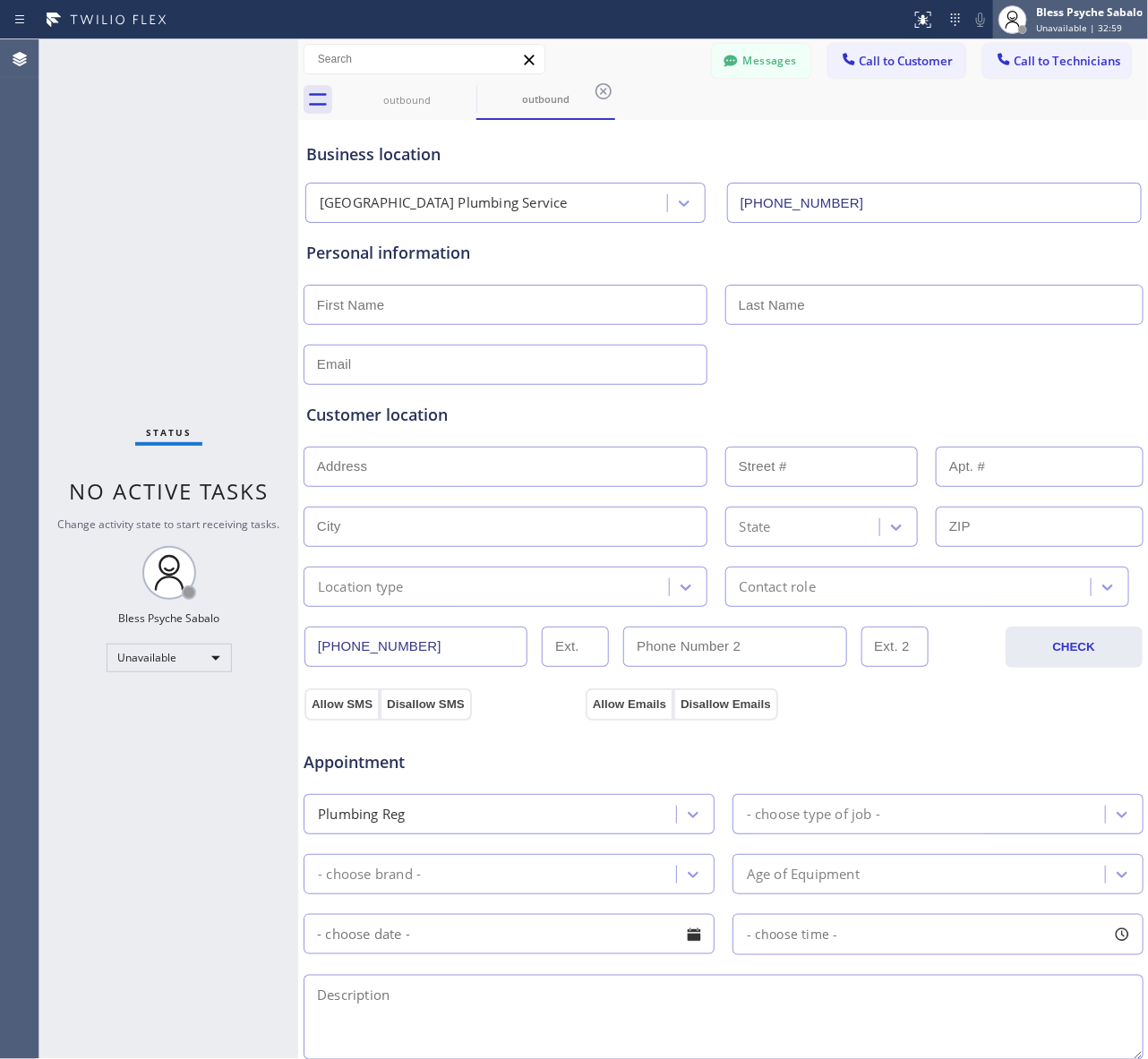
click at [1012, 20] on circle at bounding box center [1013, 15] width 10 height 10
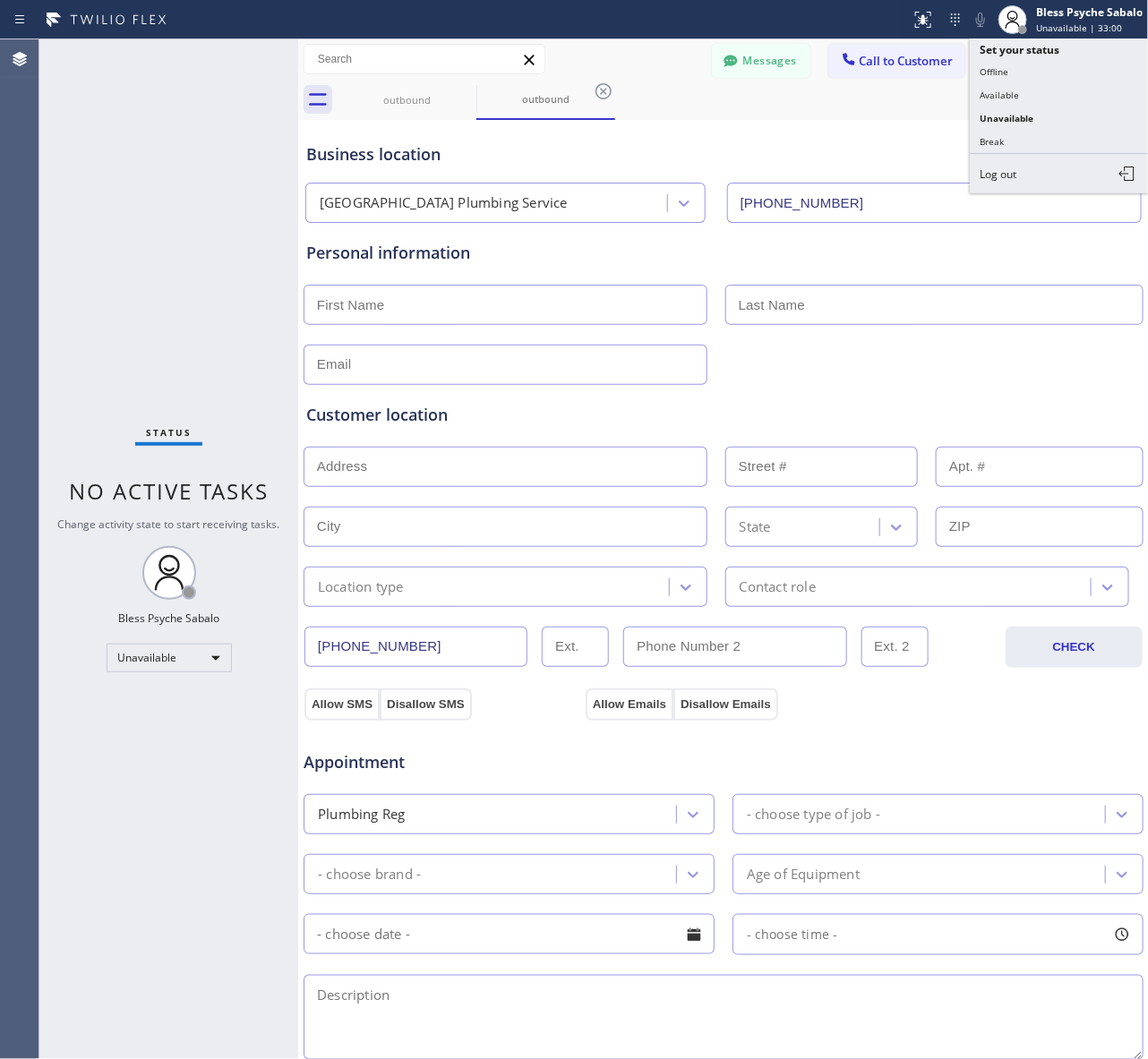
click at [1037, 180] on button "Log out" at bounding box center [1059, 174] width 179 height 39
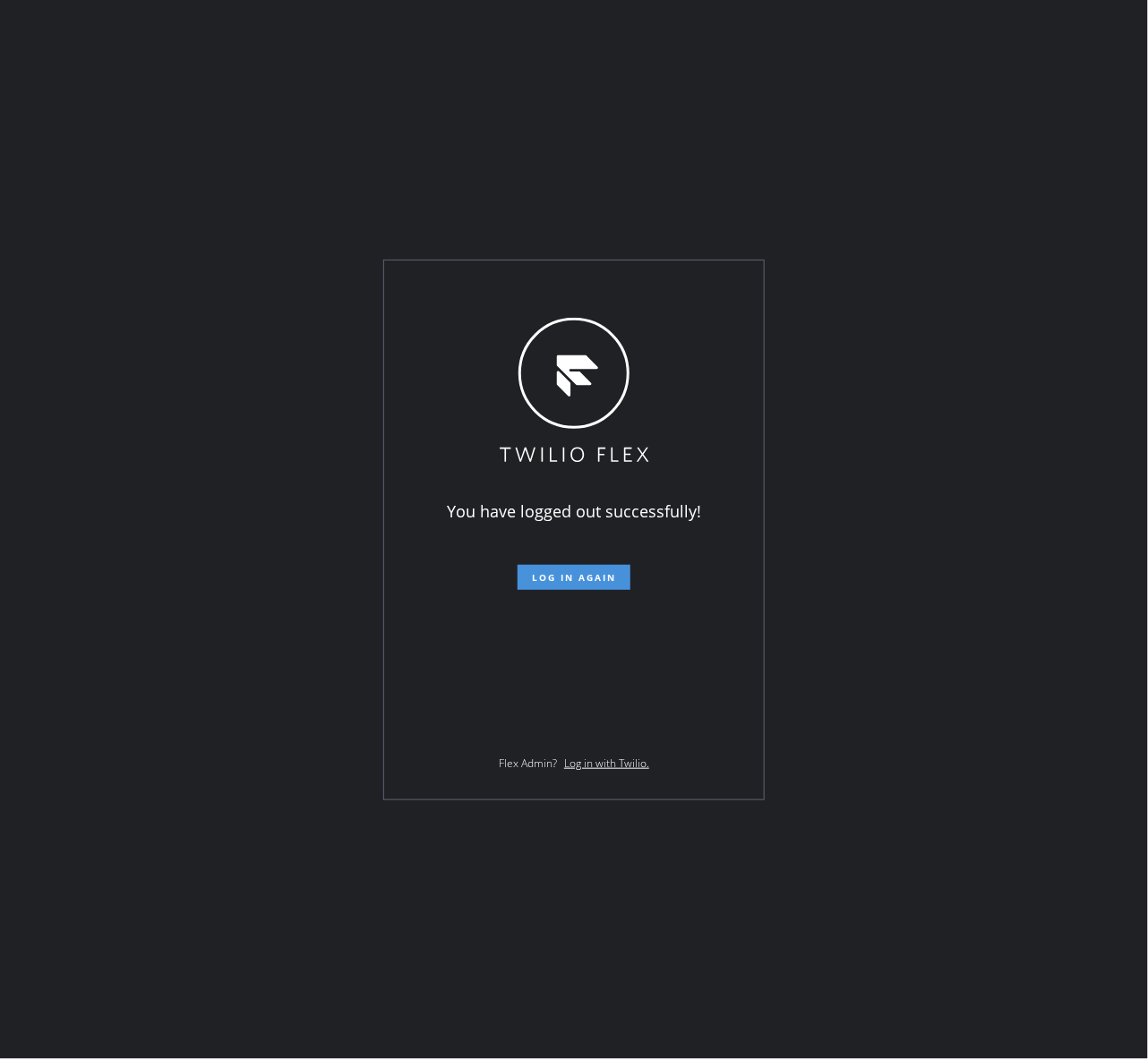
drag, startPoint x: 600, startPoint y: 584, endPoint x: 607, endPoint y: 564, distance: 21.2
click at [600, 577] on button "Log in again" at bounding box center [574, 577] width 113 height 25
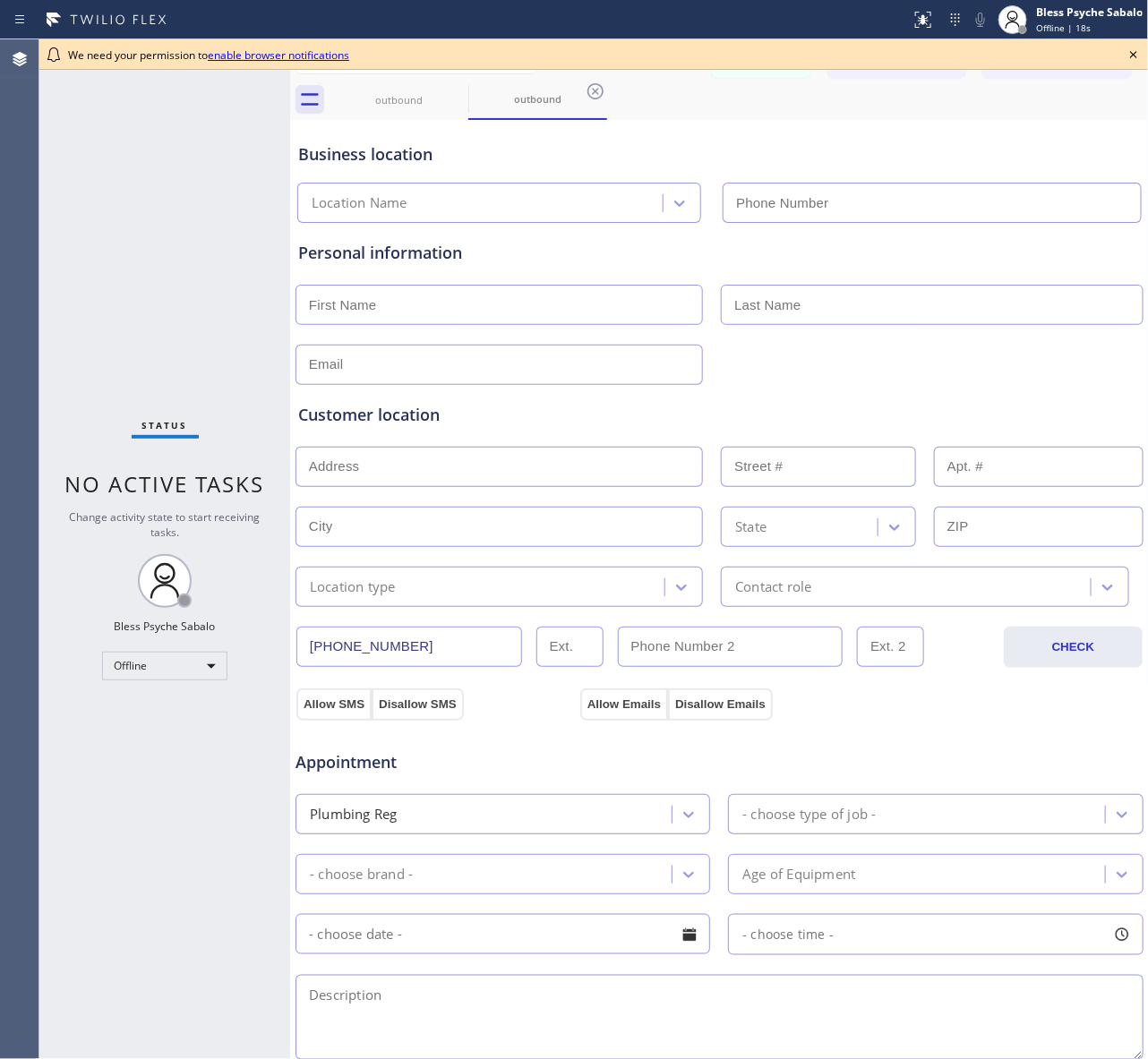
type input "[PHONE_NUMBER]"
drag, startPoint x: 843, startPoint y: 131, endPoint x: 897, endPoint y: 144, distance: 55.5
click at [846, 131] on div "Business location Laguna Hills Plumbing Service (949) 536-7578" at bounding box center [720, 174] width 850 height 99
click at [1130, 47] on icon at bounding box center [1134, 55] width 22 height 22
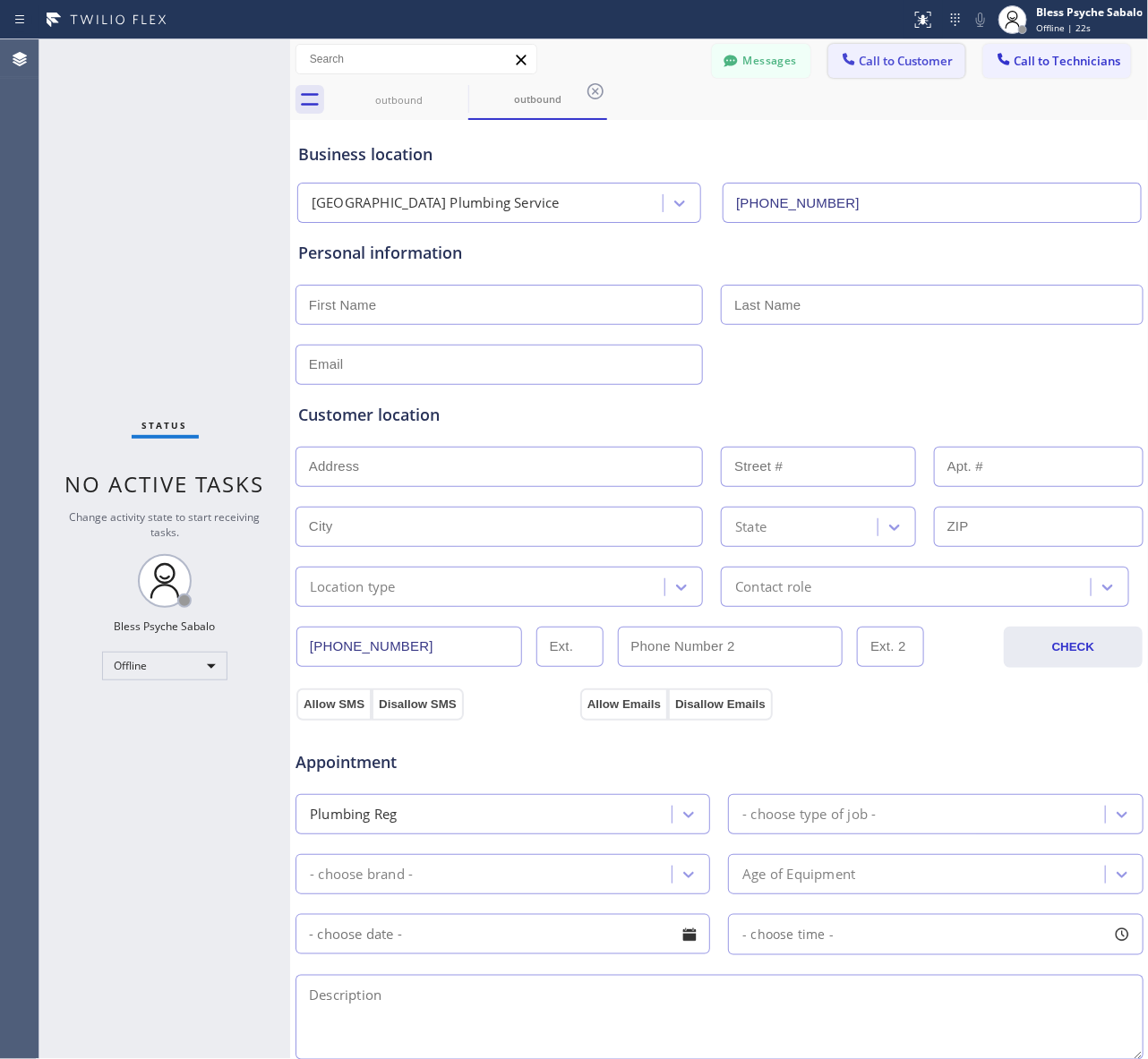
click at [889, 61] on span "Call to Customer" at bounding box center [906, 61] width 94 height 16
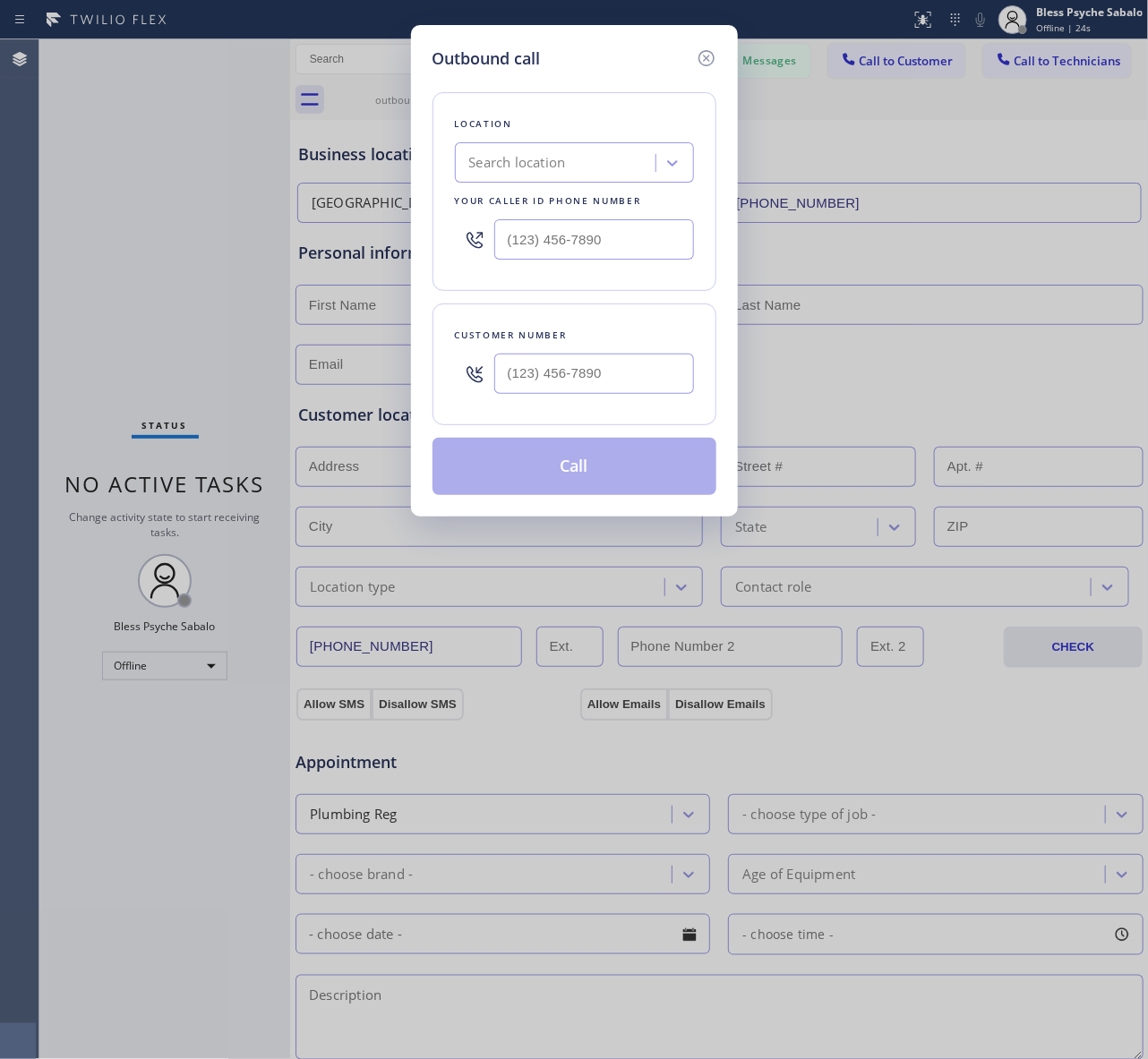
click at [592, 164] on div "Search location" at bounding box center [557, 163] width 195 height 31
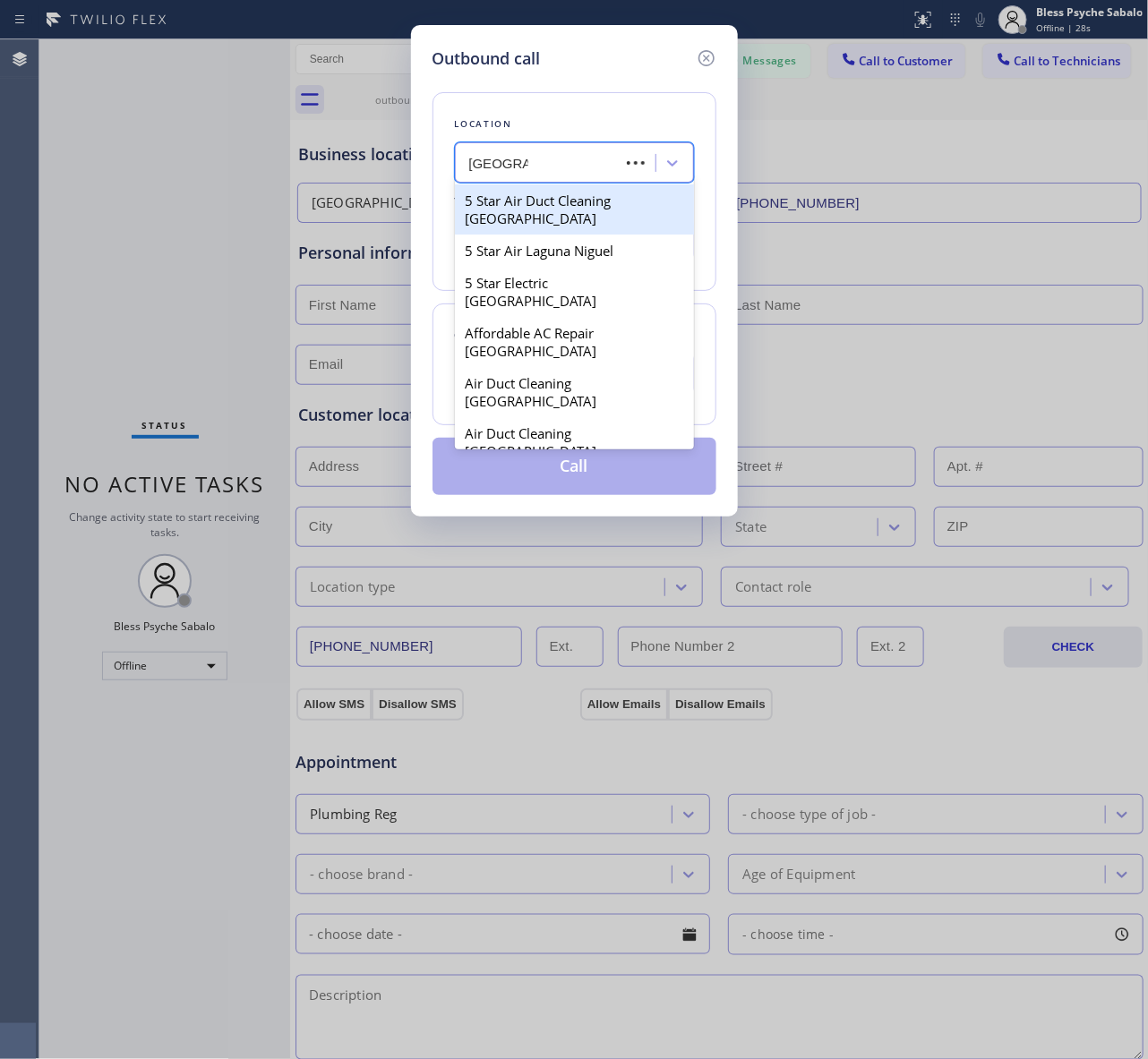
type input "[GEOGRAPHIC_DATA]"
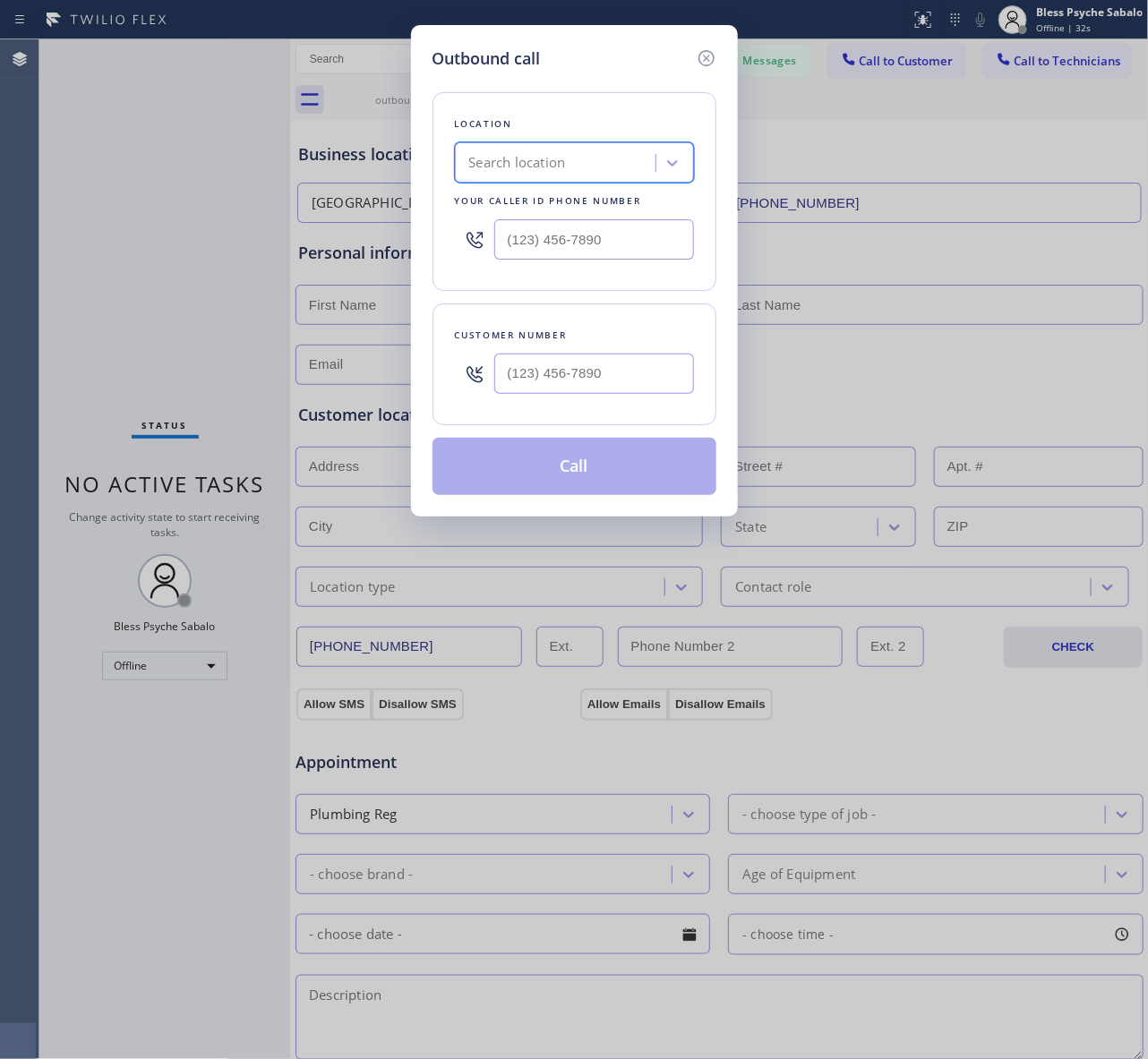
drag, startPoint x: 580, startPoint y: 170, endPoint x: 436, endPoint y: 167, distance: 144.0
click at [436, 167] on div "Location 21 results available. Select is focused ,type to refine list, press Do…" at bounding box center [574, 192] width 284 height 199
click at [578, 161] on div "Search location" at bounding box center [557, 163] width 195 height 31
type input "plumbing"
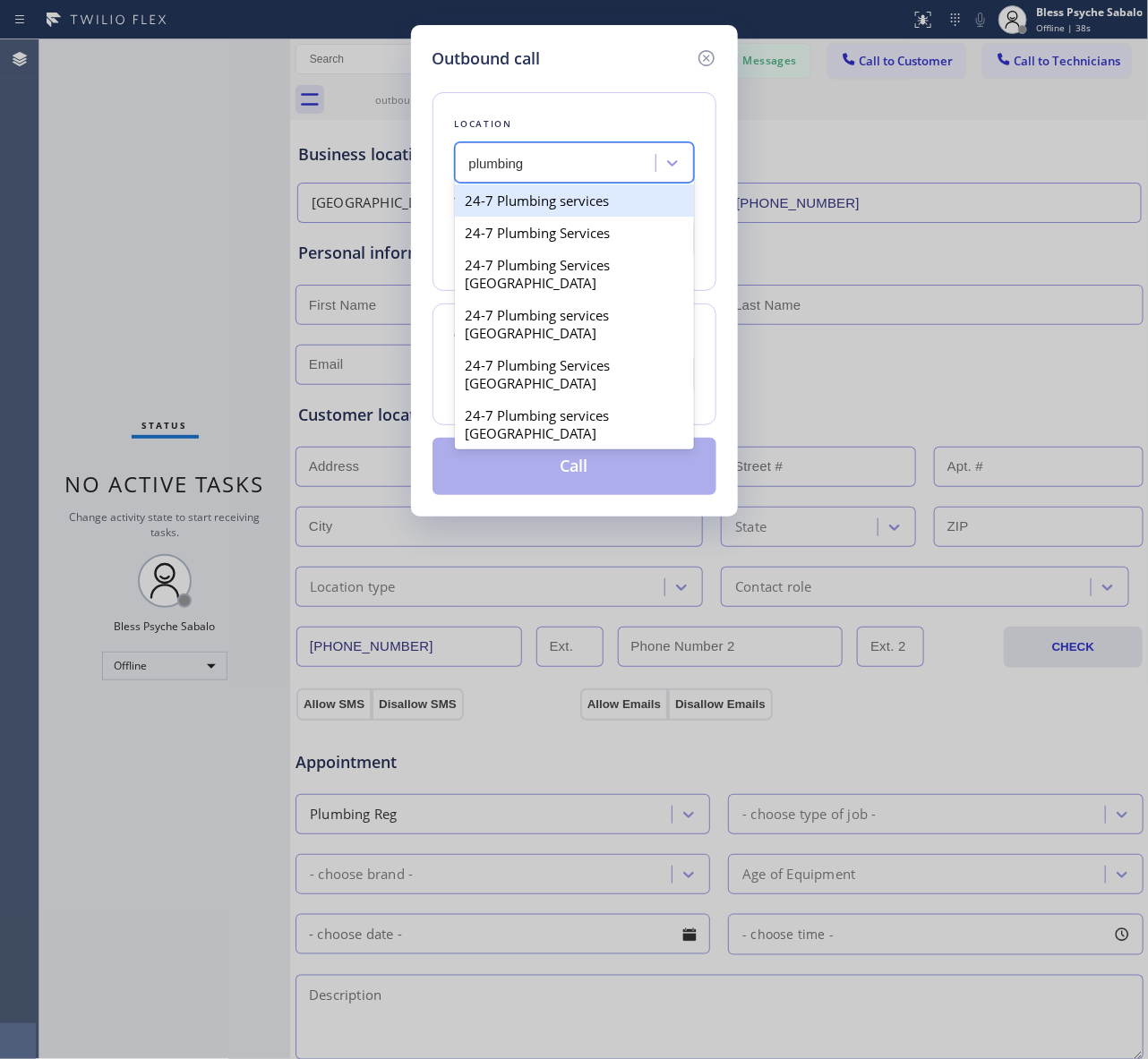
click at [565, 211] on div "24-7 Plumbing services" at bounding box center [574, 201] width 239 height 32
type input "(844) 988-0115"
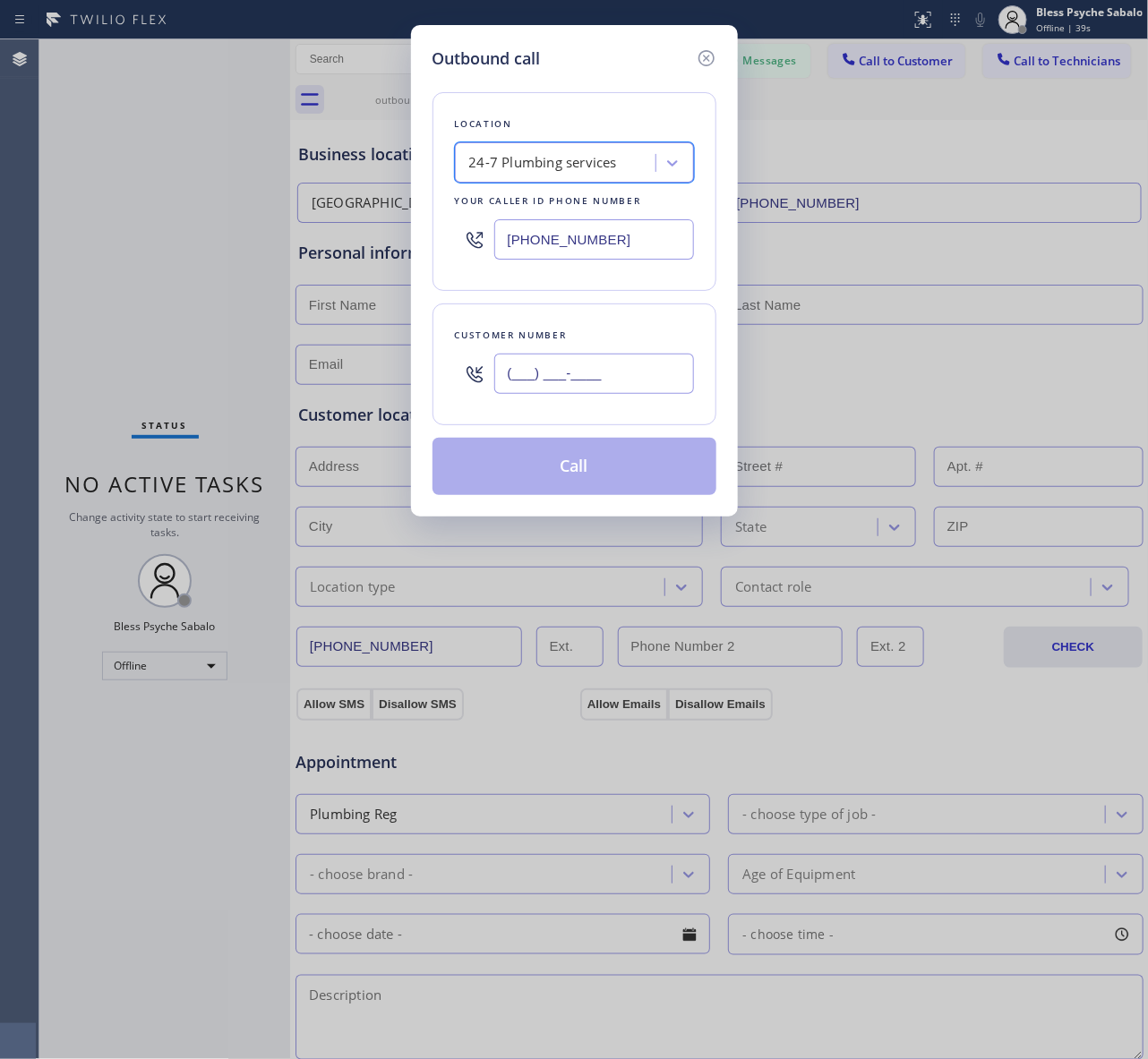
click at [557, 375] on input "(___) ___-____" at bounding box center [593, 374] width 200 height 40
paste input "408) 549-2416"
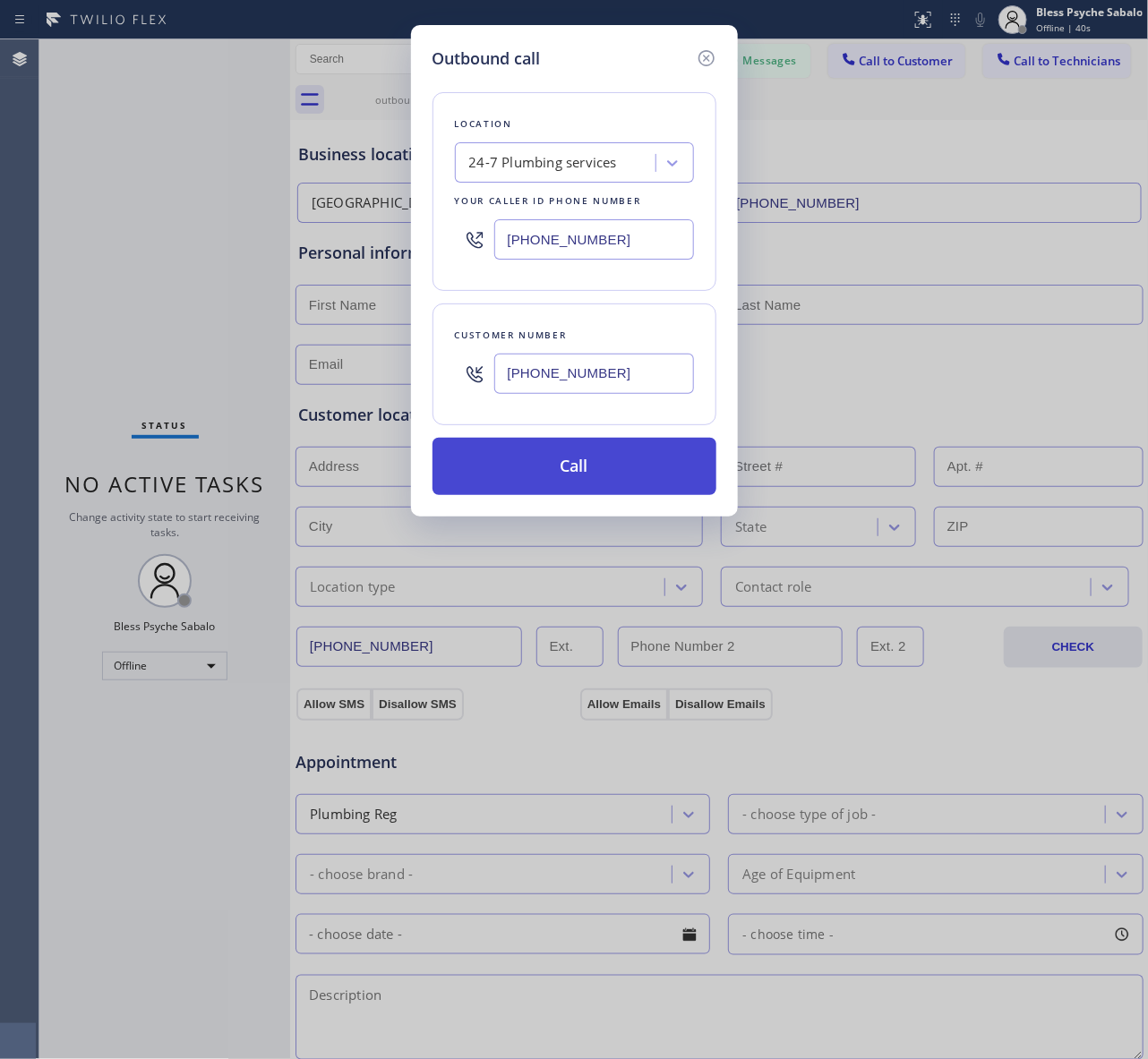
type input "[PHONE_NUMBER]"
click at [546, 476] on button "Call" at bounding box center [574, 466] width 284 height 57
click at [710, 51] on icon at bounding box center [706, 58] width 22 height 22
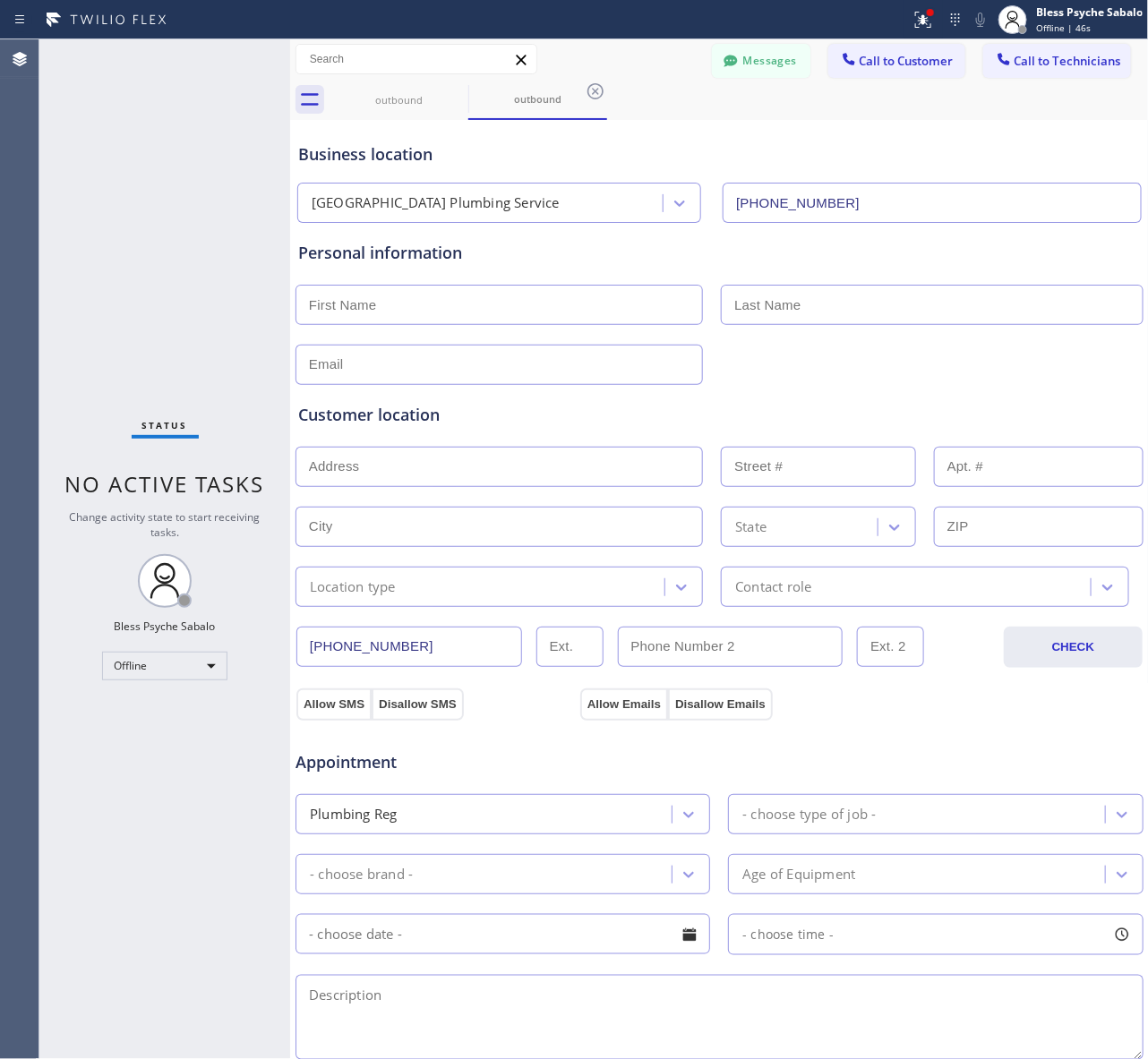
type input "(844) 988-0115"
click at [185, 676] on div "Offline" at bounding box center [165, 666] width 125 height 29
click at [180, 721] on li "Available" at bounding box center [164, 712] width 122 height 22
click at [203, 658] on div "Offline" at bounding box center [165, 666] width 125 height 29
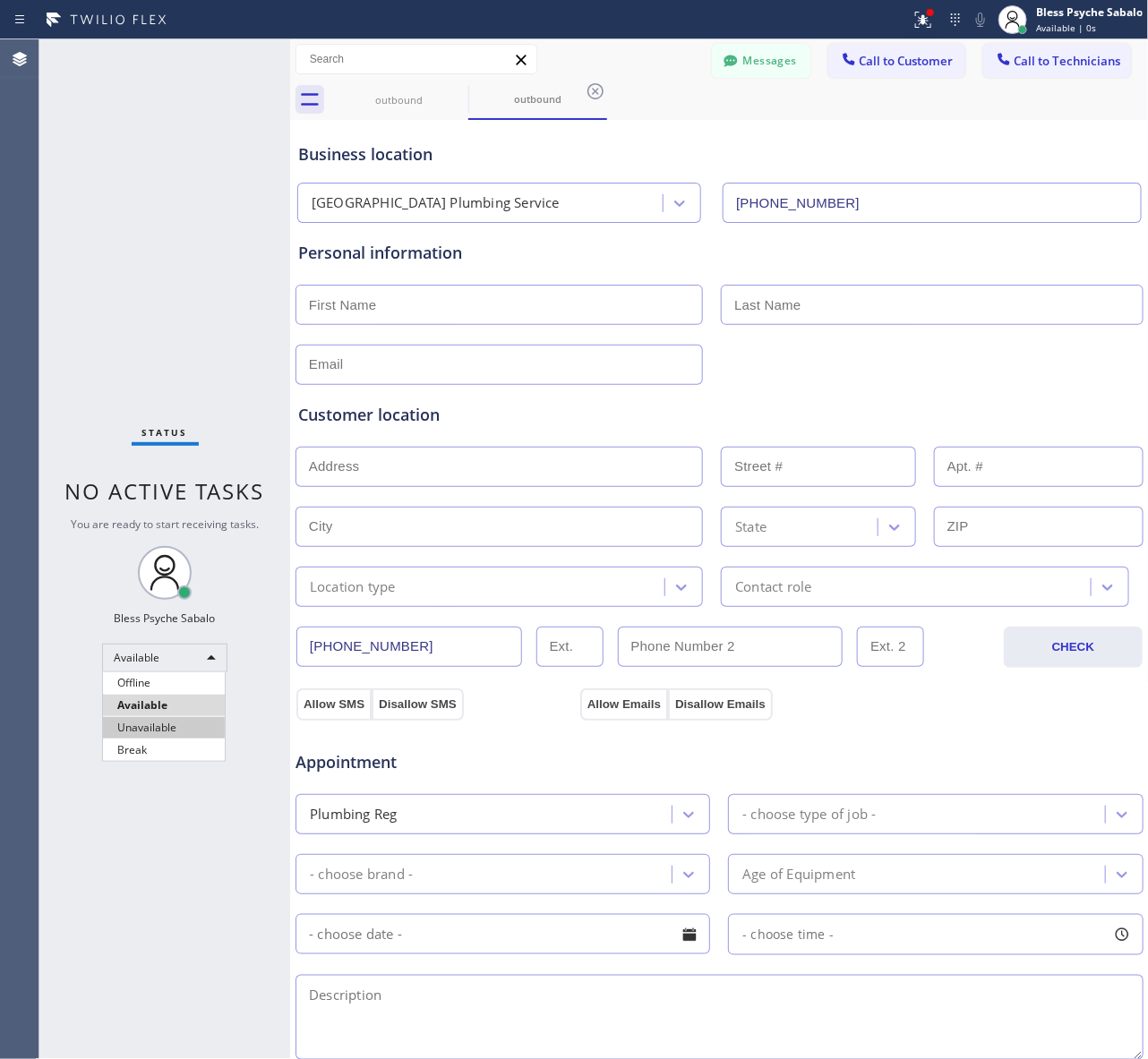
click at [180, 729] on li "Unavailable" at bounding box center [164, 728] width 122 height 22
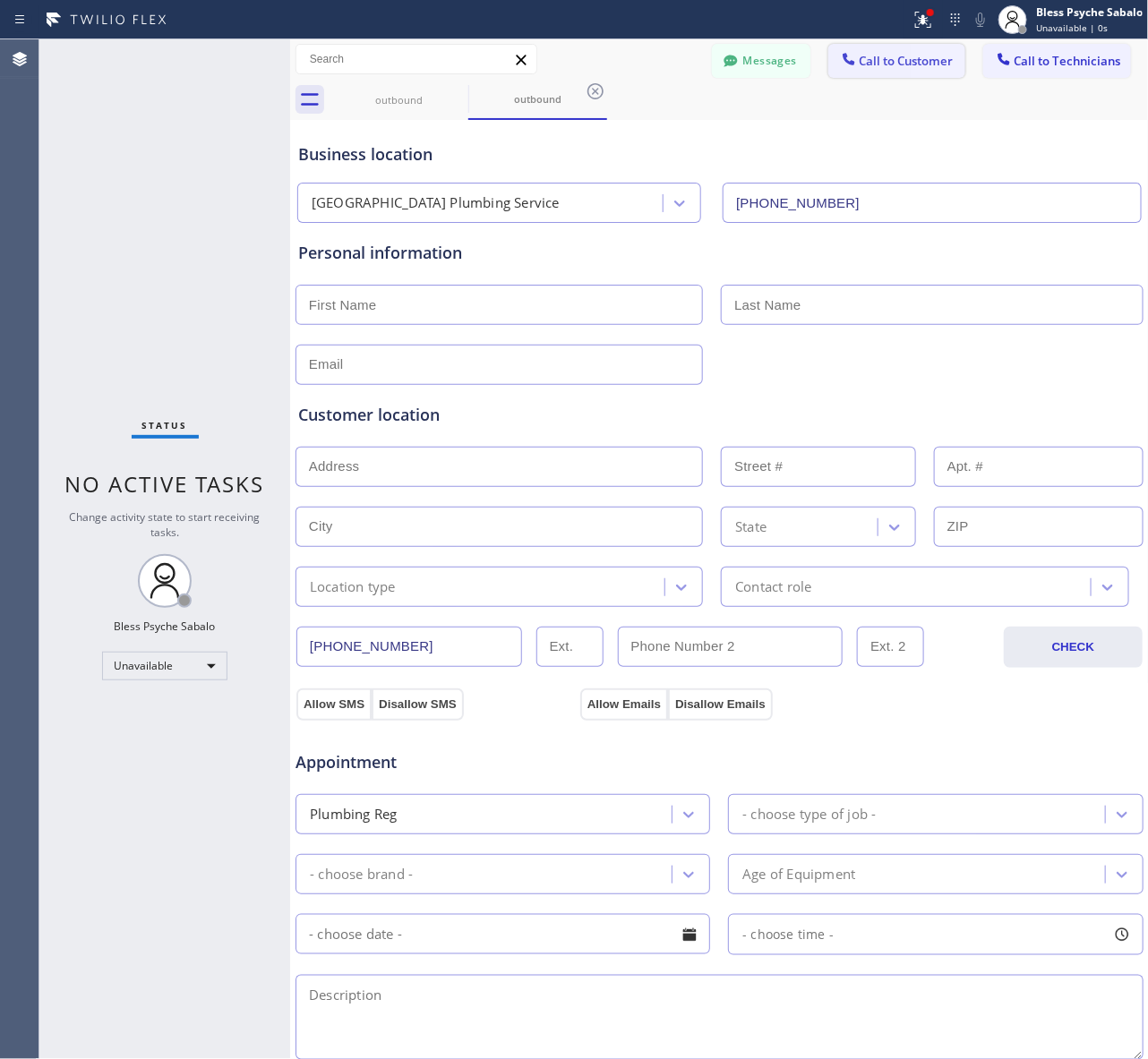
click at [866, 61] on span "Call to Customer" at bounding box center [906, 61] width 94 height 16
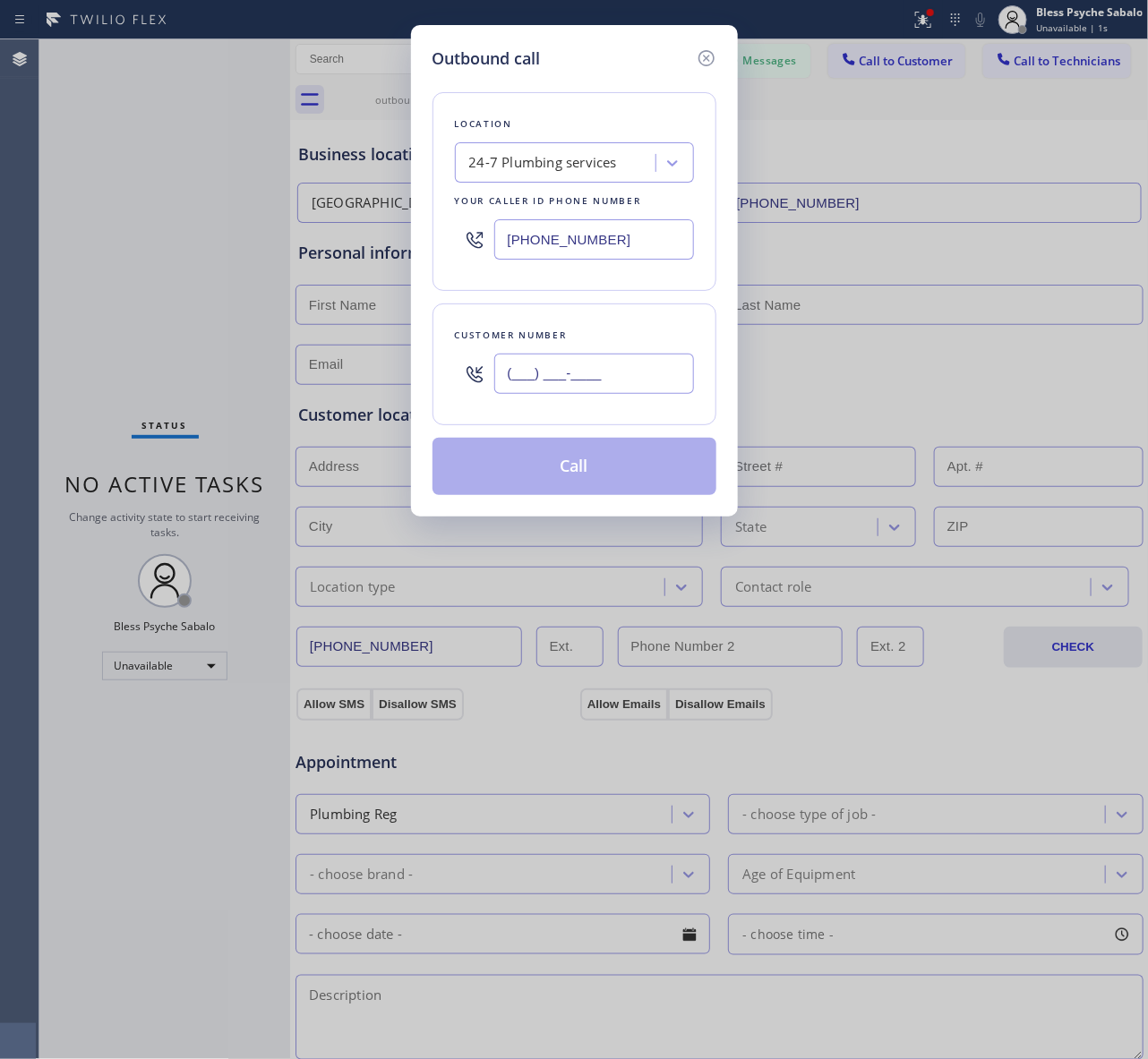
click at [573, 383] on input "(___) ___-____" at bounding box center [593, 374] width 200 height 40
paste input "408) 549-2416"
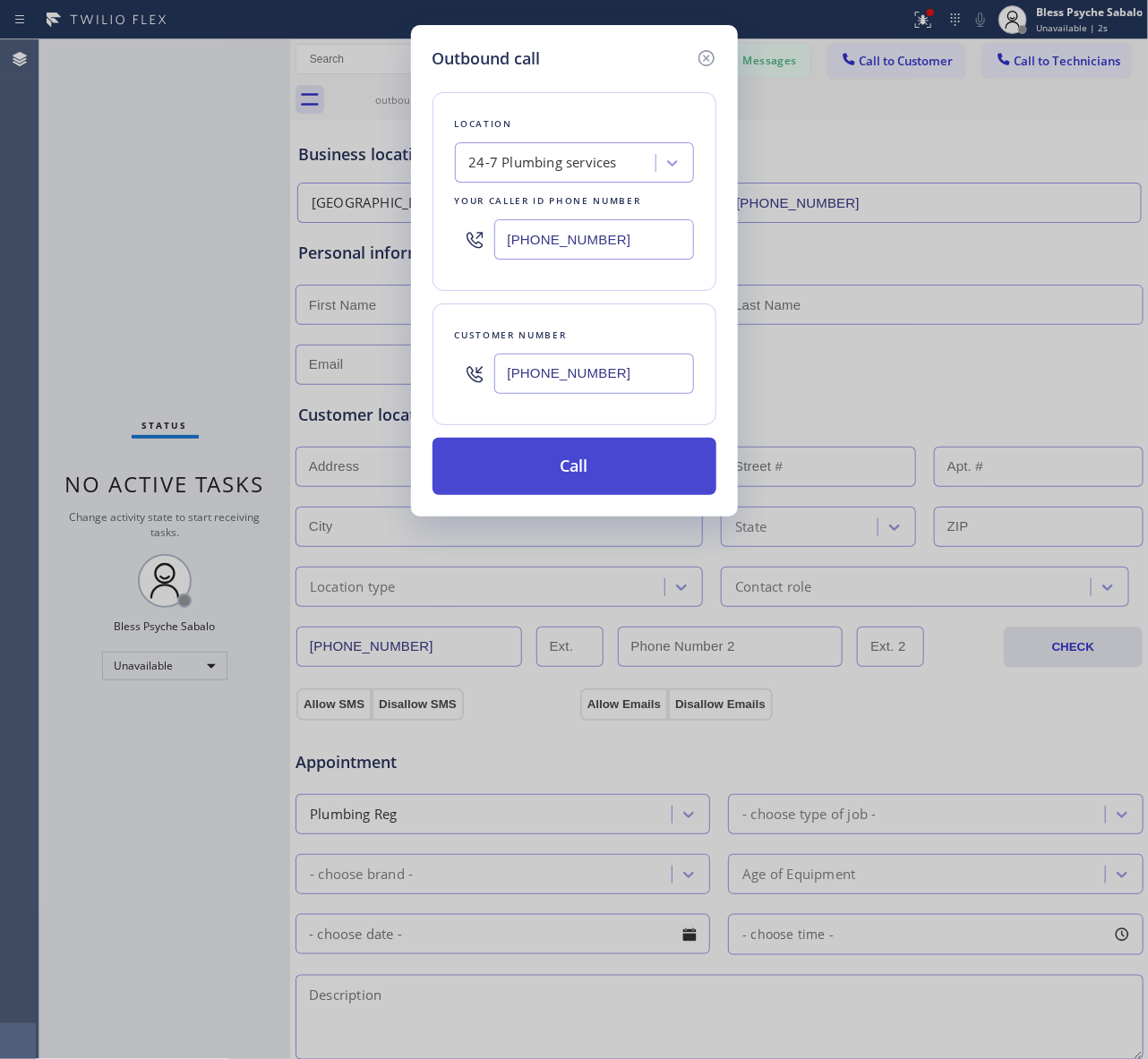
type input "[PHONE_NUMBER]"
click at [553, 458] on button "Call" at bounding box center [574, 466] width 284 height 57
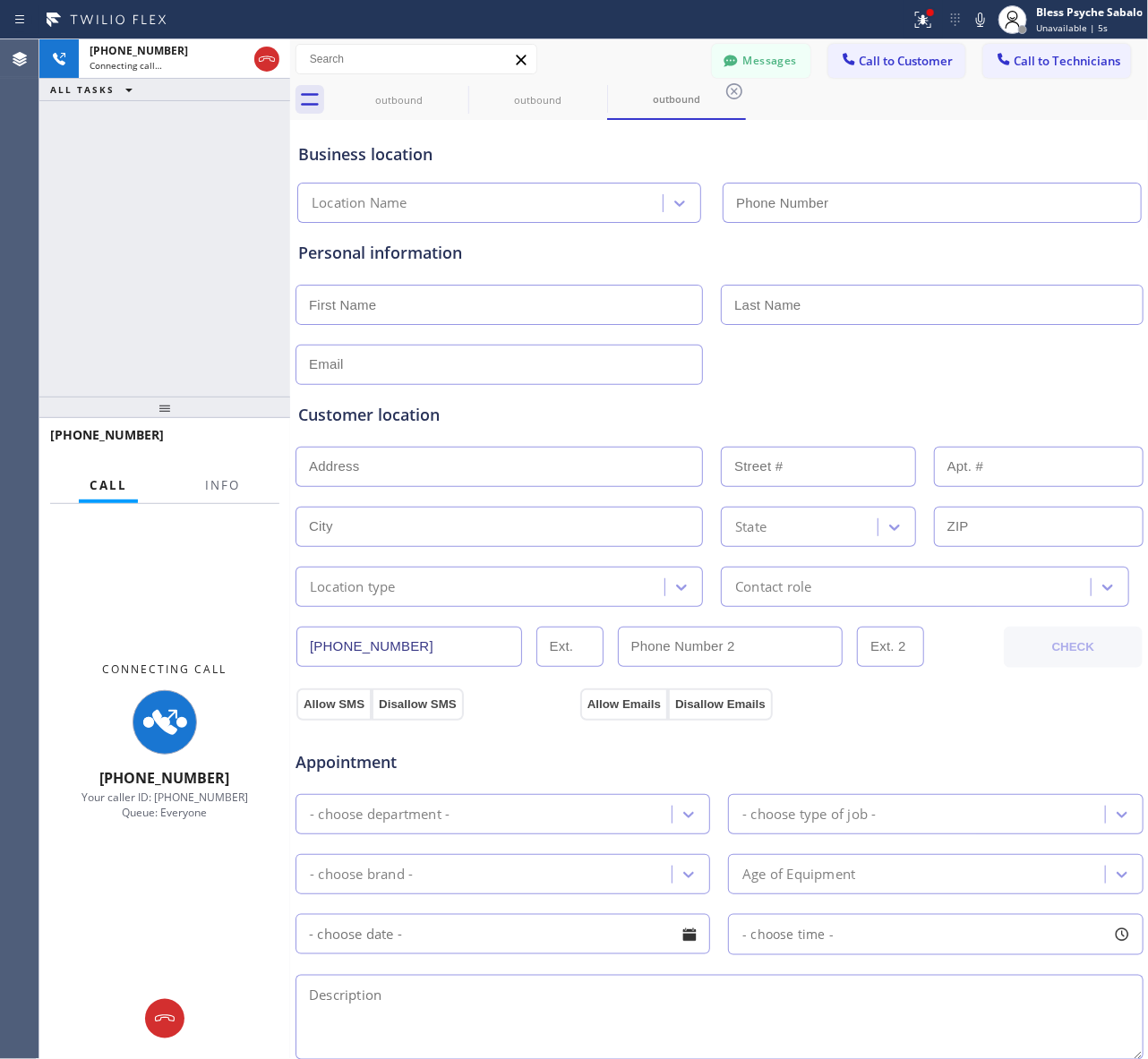
type input "(844) 988-0115"
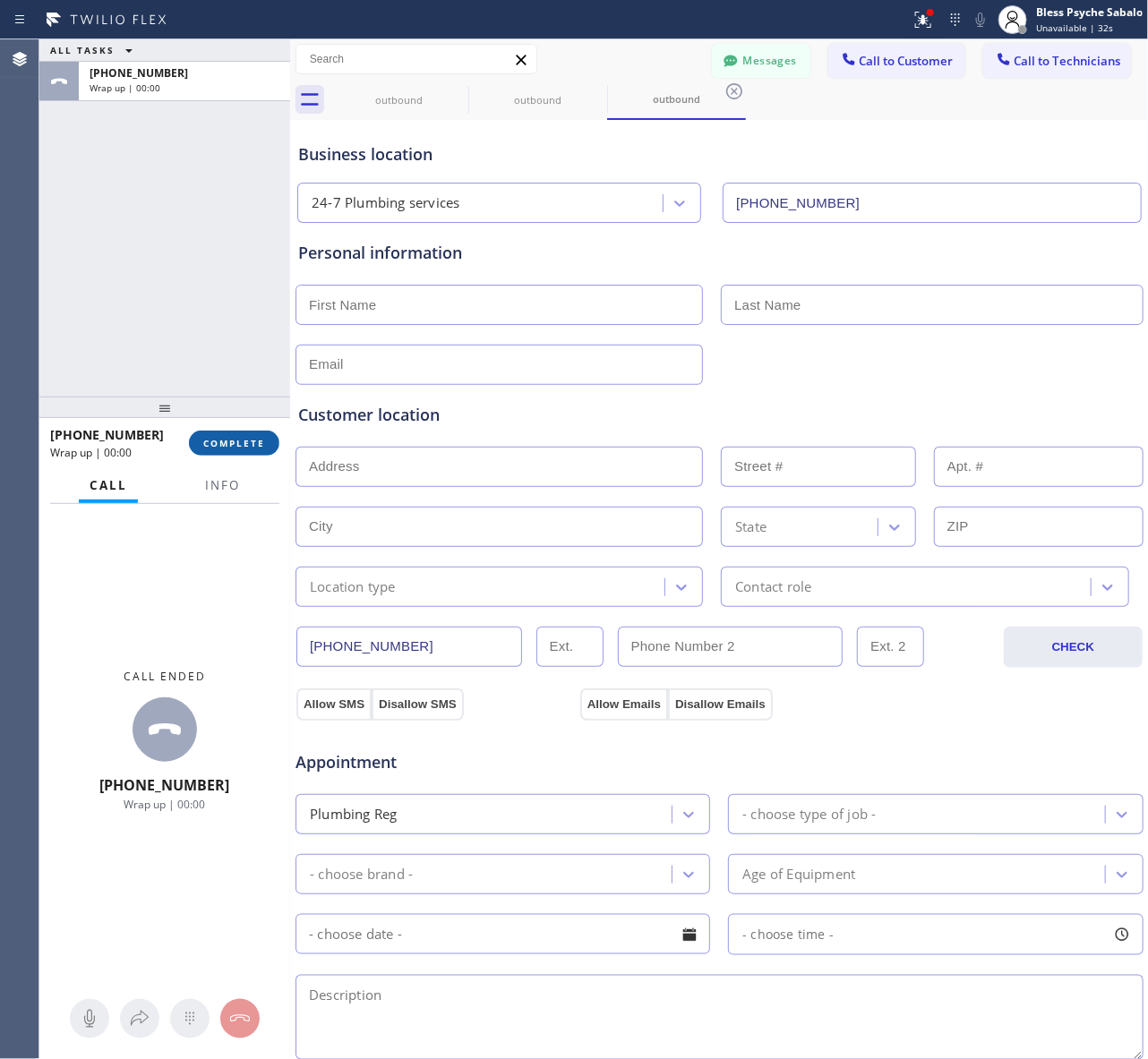
click at [231, 450] on button "COMPLETE" at bounding box center [234, 443] width 91 height 25
click at [243, 314] on div "ALL TASKS ALL TASKS ACTIVE TASKS TASKS IN WRAP UP +14085492416 Wrap up | 00:00" at bounding box center [165, 218] width 251 height 357
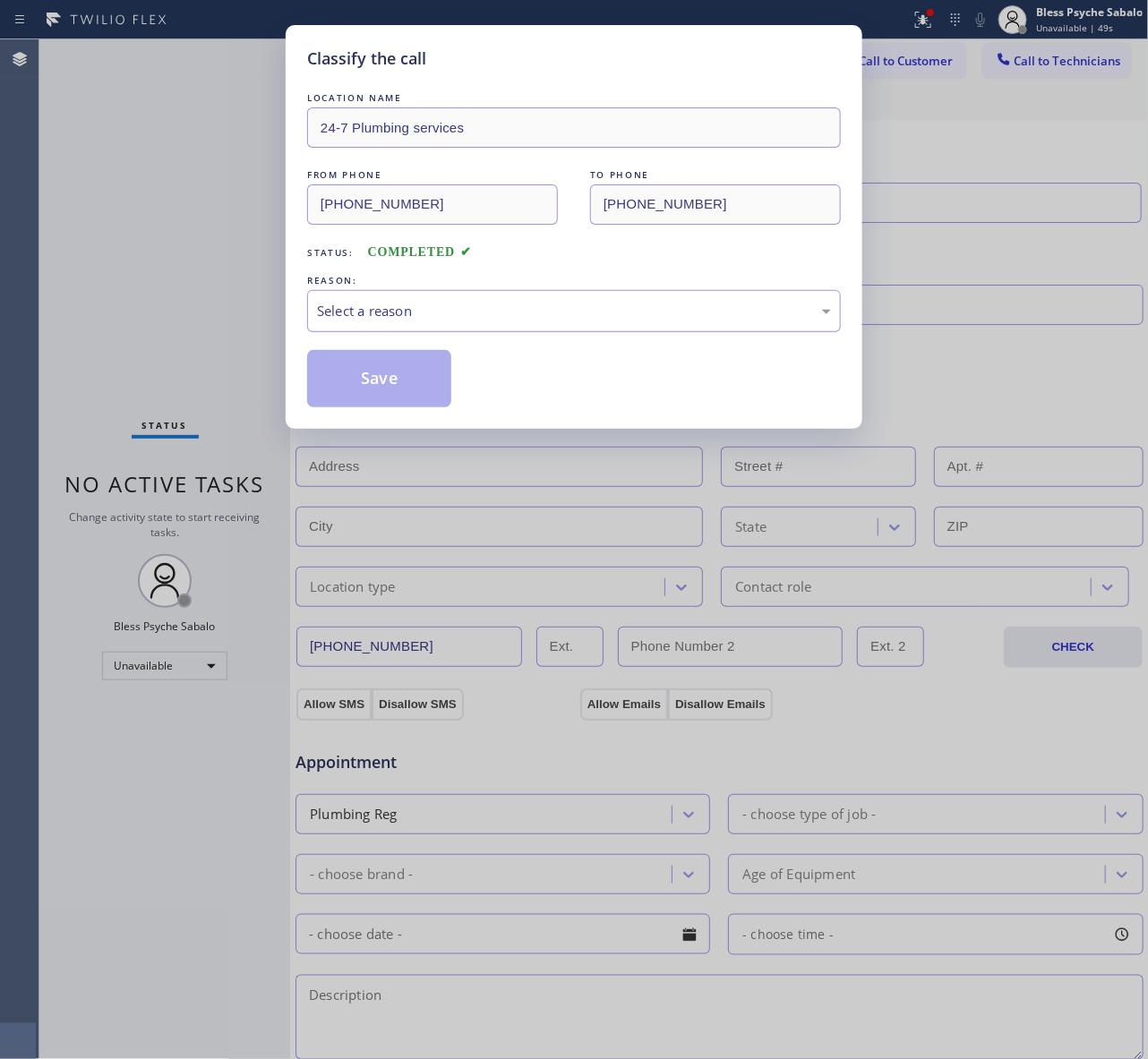
click at [553, 306] on div "Select a reason" at bounding box center [574, 311] width 514 height 21
click at [440, 372] on button "Save" at bounding box center [379, 379] width 144 height 57
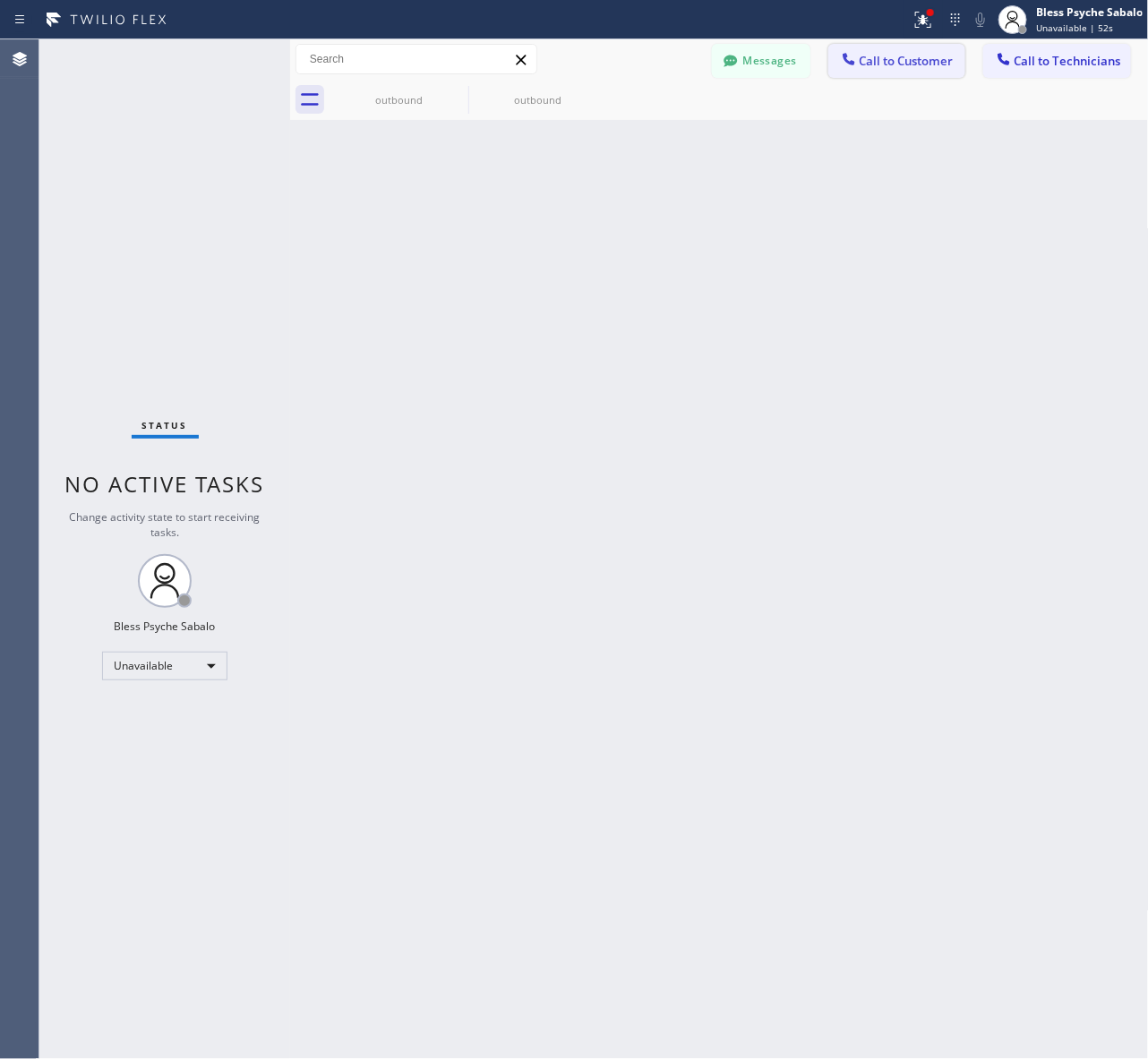
click at [932, 70] on button "Call to Customer" at bounding box center [896, 61] width 137 height 34
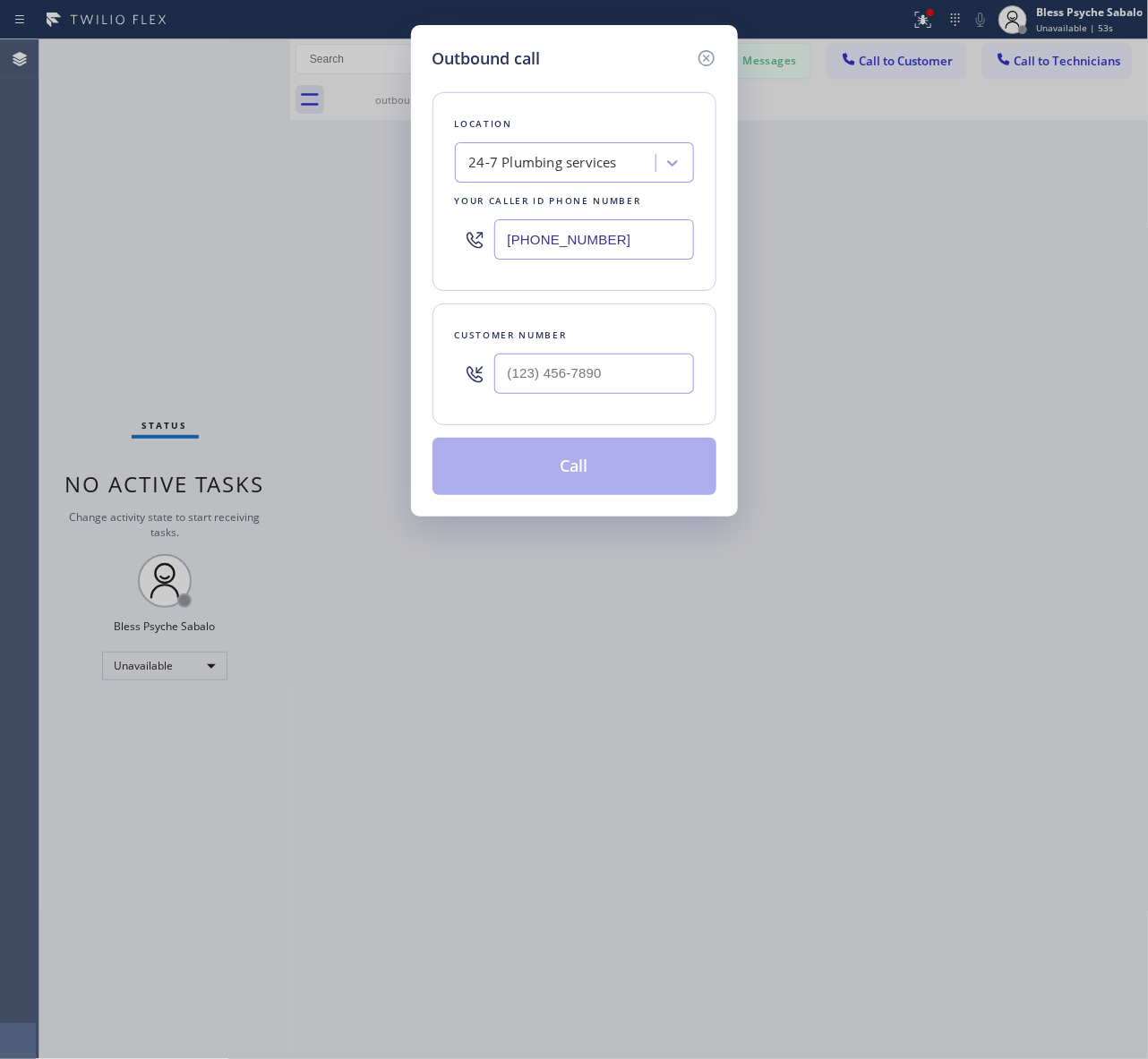
click at [707, 58] on icon at bounding box center [706, 58] width 22 height 22
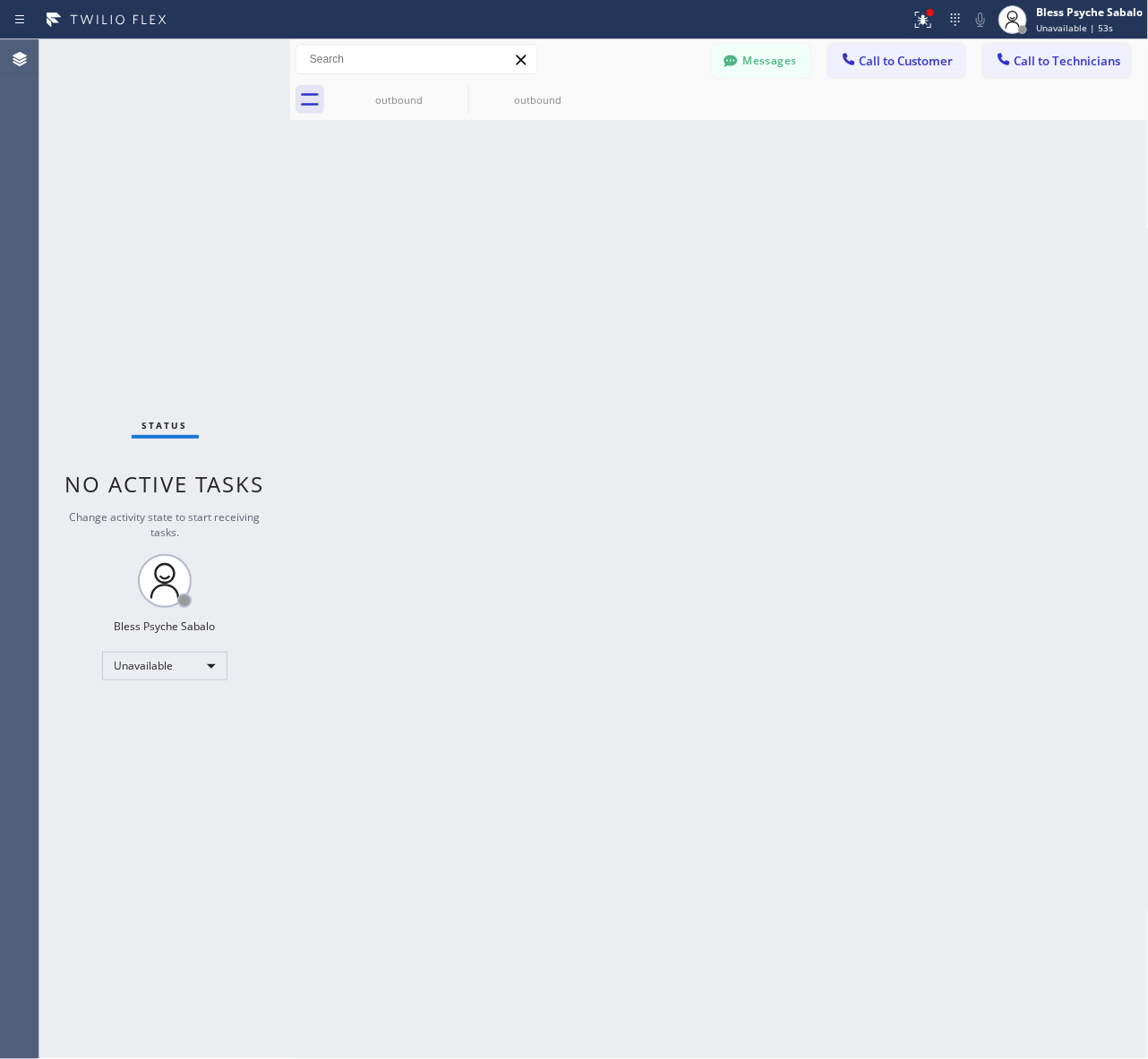
click at [785, 143] on div "Back to Dashboard Change Sender ID Customers Technicians AM [PERSON_NAME] [DATE…" at bounding box center [720, 549] width 859 height 1020
type input "(844) 988-0115"
click at [900, 67] on span "Call to Customer" at bounding box center [906, 61] width 94 height 16
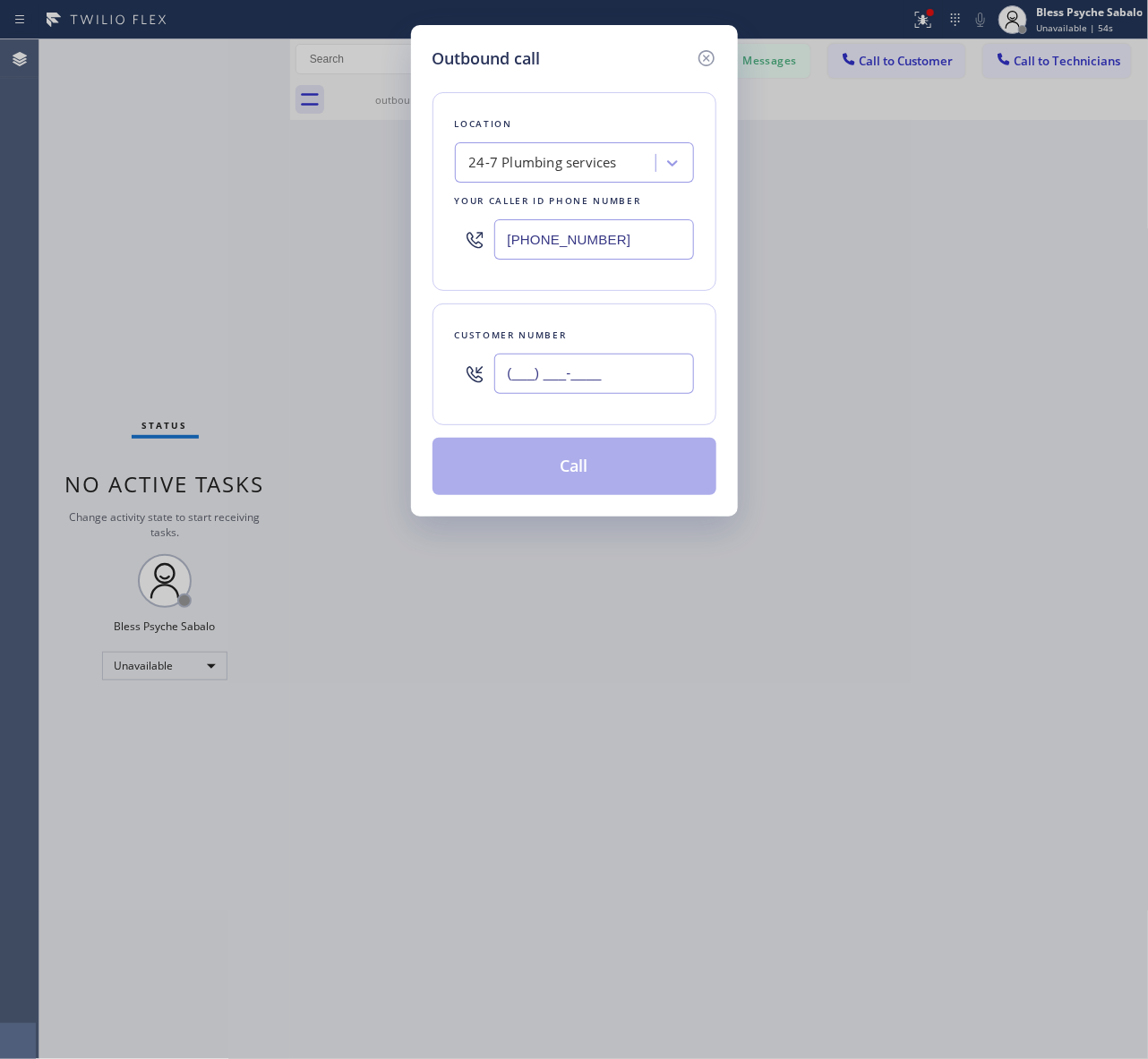
click at [557, 394] on input "(___) ___-____" at bounding box center [593, 374] width 200 height 40
paste input "714) 386-1775"
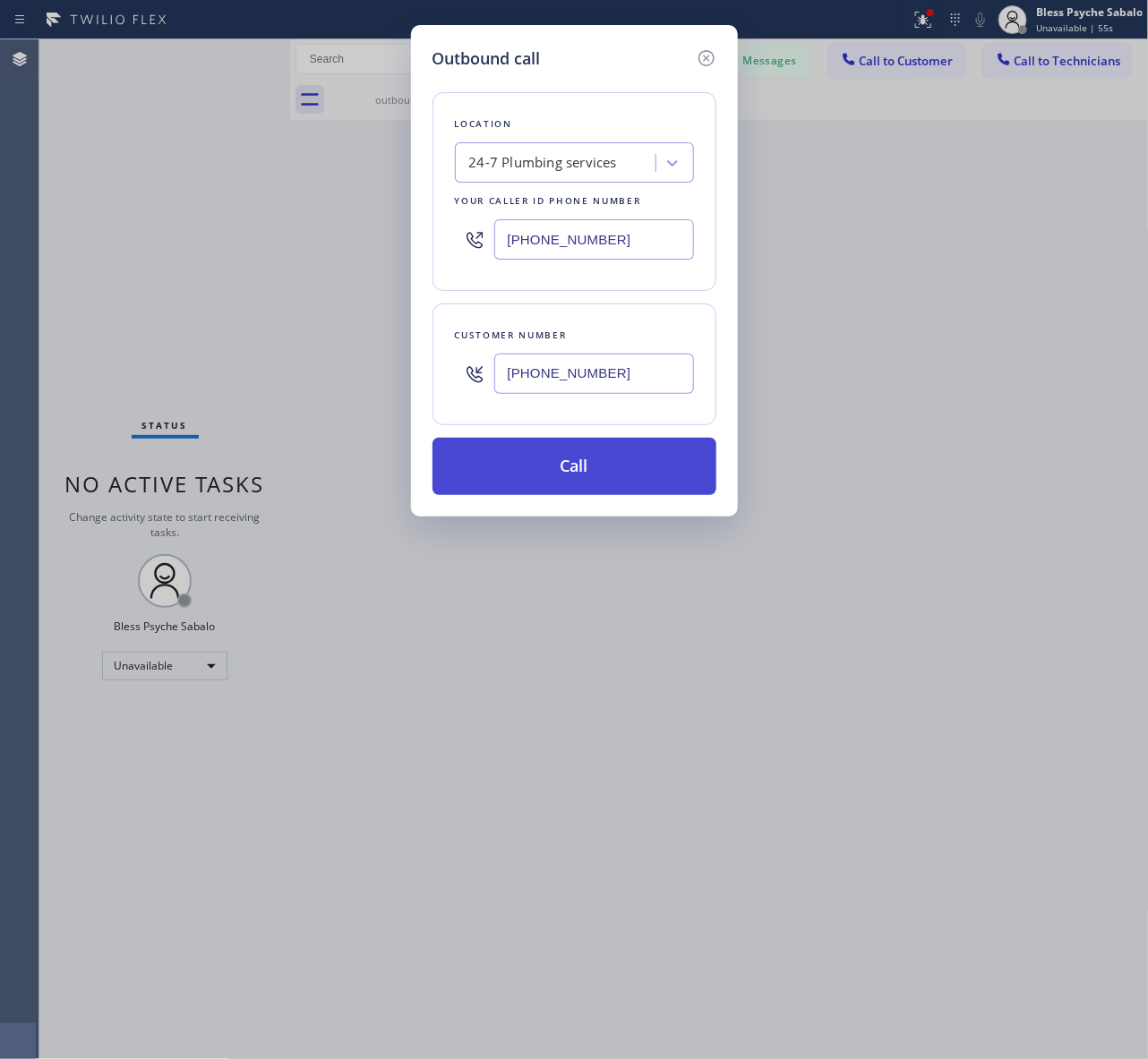
type input "(714) 386-1775"
click at [582, 478] on button "Call" at bounding box center [574, 466] width 284 height 57
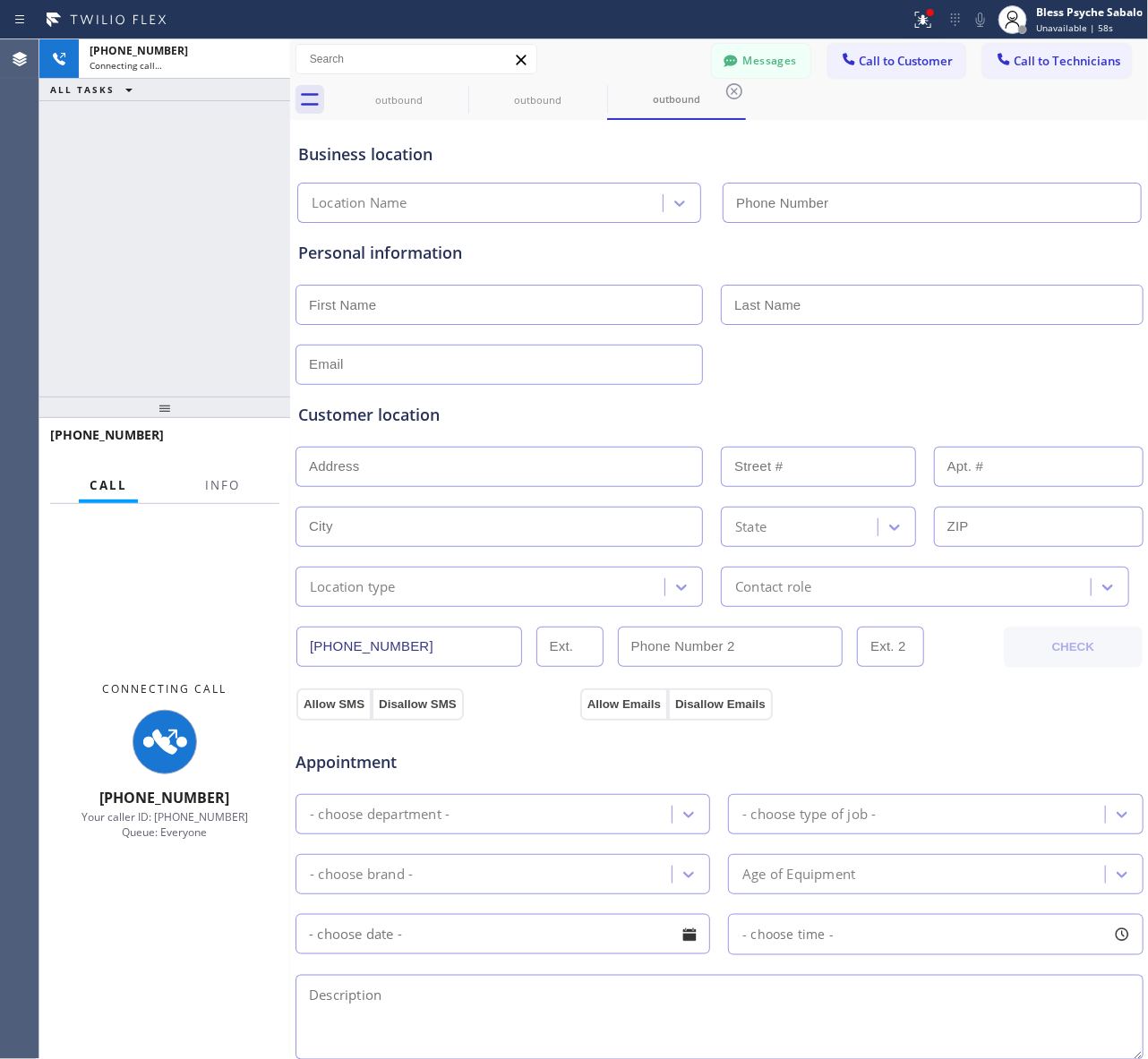
type input "(844) 988-0115"
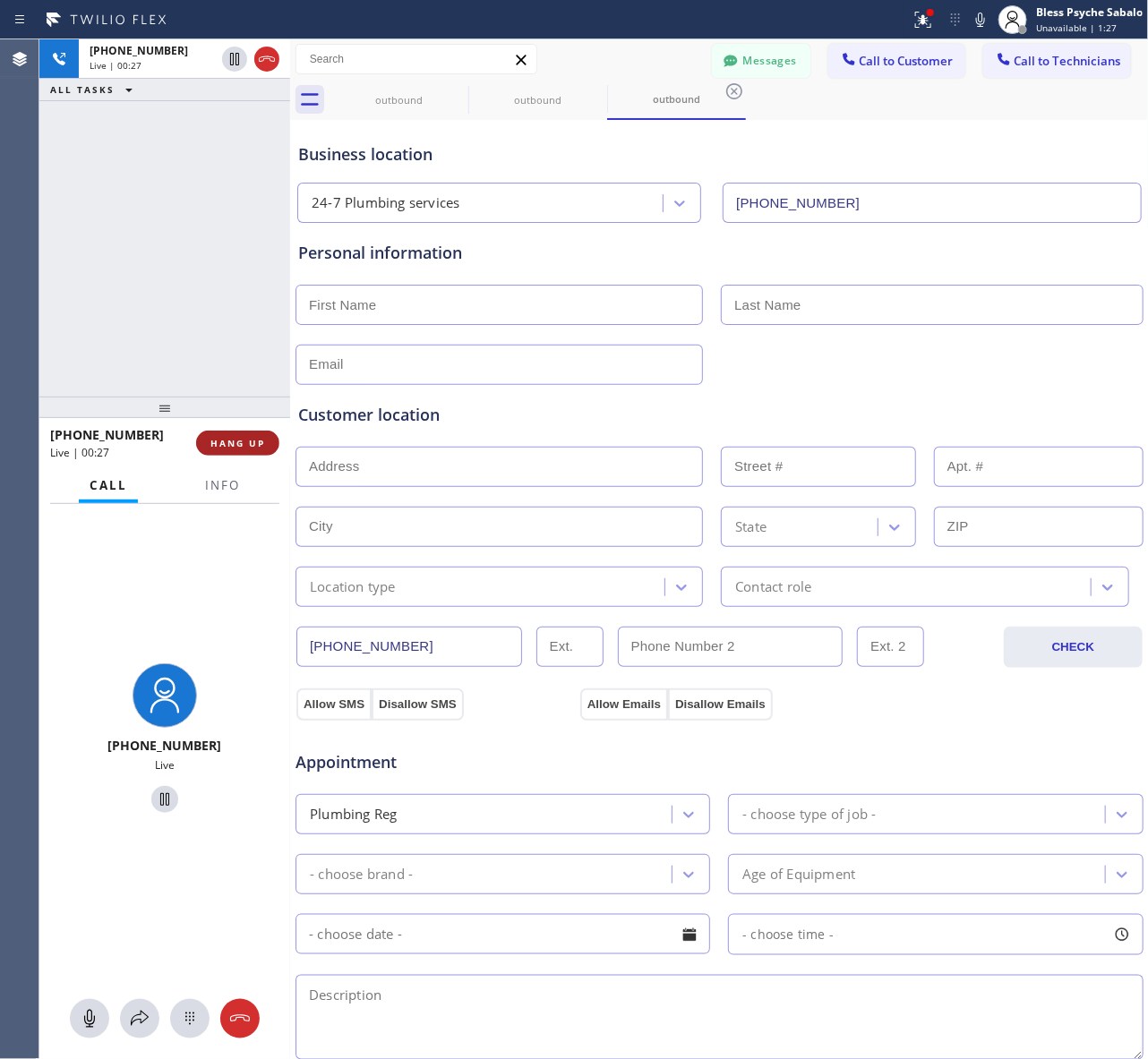
click at [229, 439] on span "HANG UP" at bounding box center [237, 443] width 55 height 13
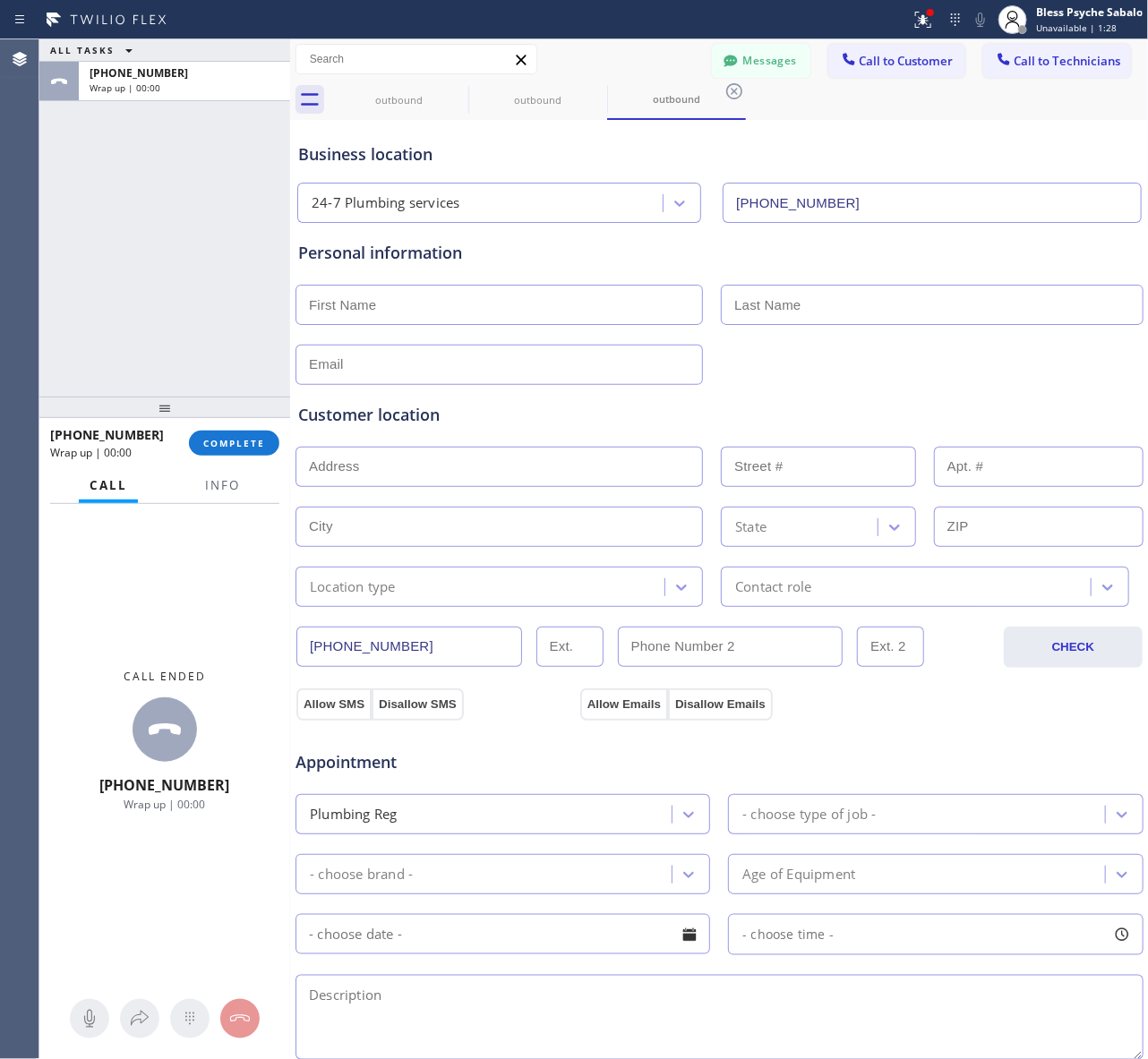
click at [243, 370] on div "ALL TASKS ALL TASKS ACTIVE TASKS TASKS IN WRAP UP +17143861775 Wrap up | 00:00" at bounding box center [165, 218] width 251 height 357
click at [222, 441] on span "COMPLETE" at bounding box center [234, 443] width 62 height 13
click at [198, 330] on div "ALL TASKS ALL TASKS ACTIVE TASKS TASKS IN WRAP UP +17143861775 Wrap up | 00:24" at bounding box center [165, 218] width 251 height 357
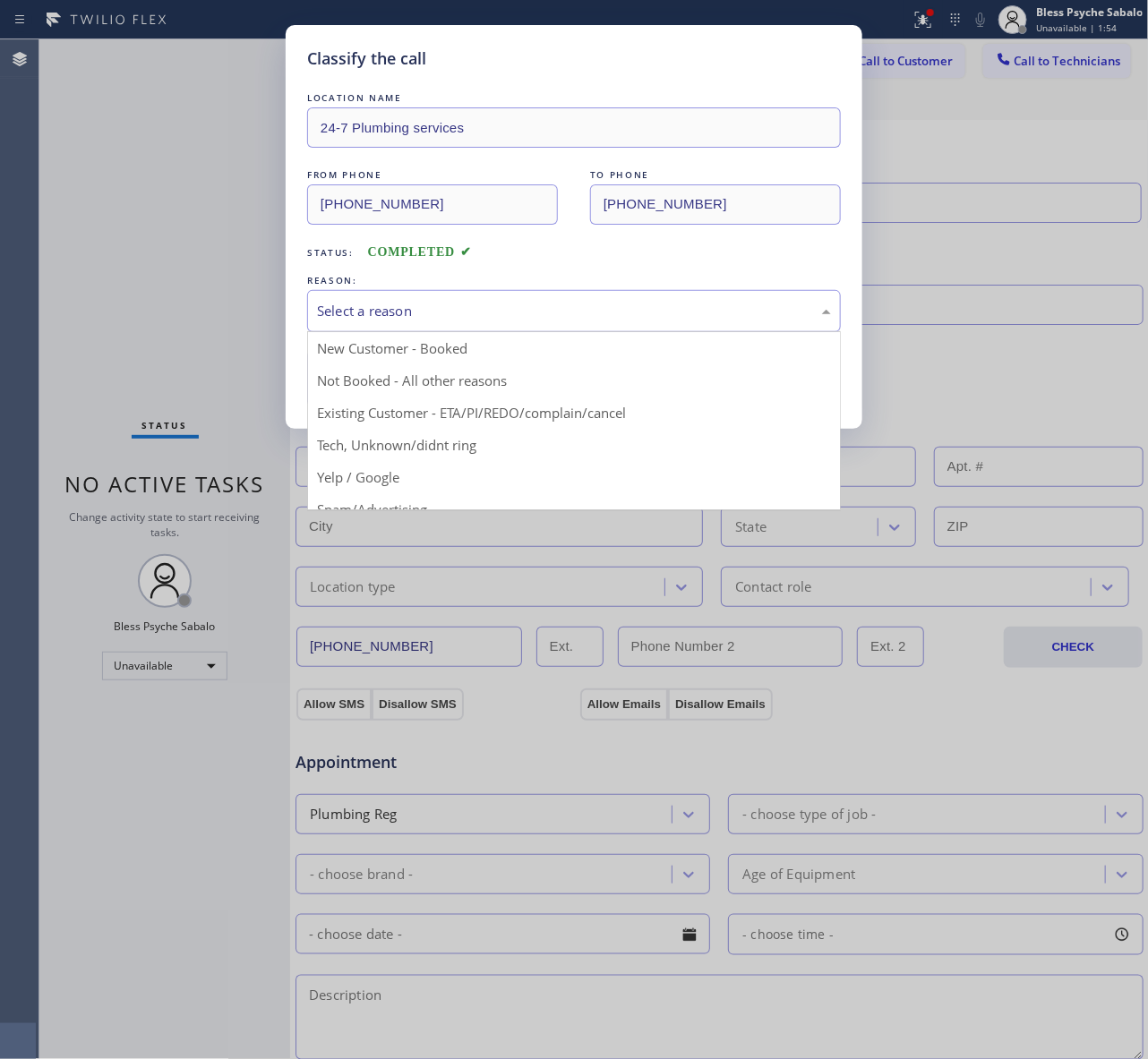
click at [618, 309] on div "Select a reason" at bounding box center [574, 311] width 514 height 21
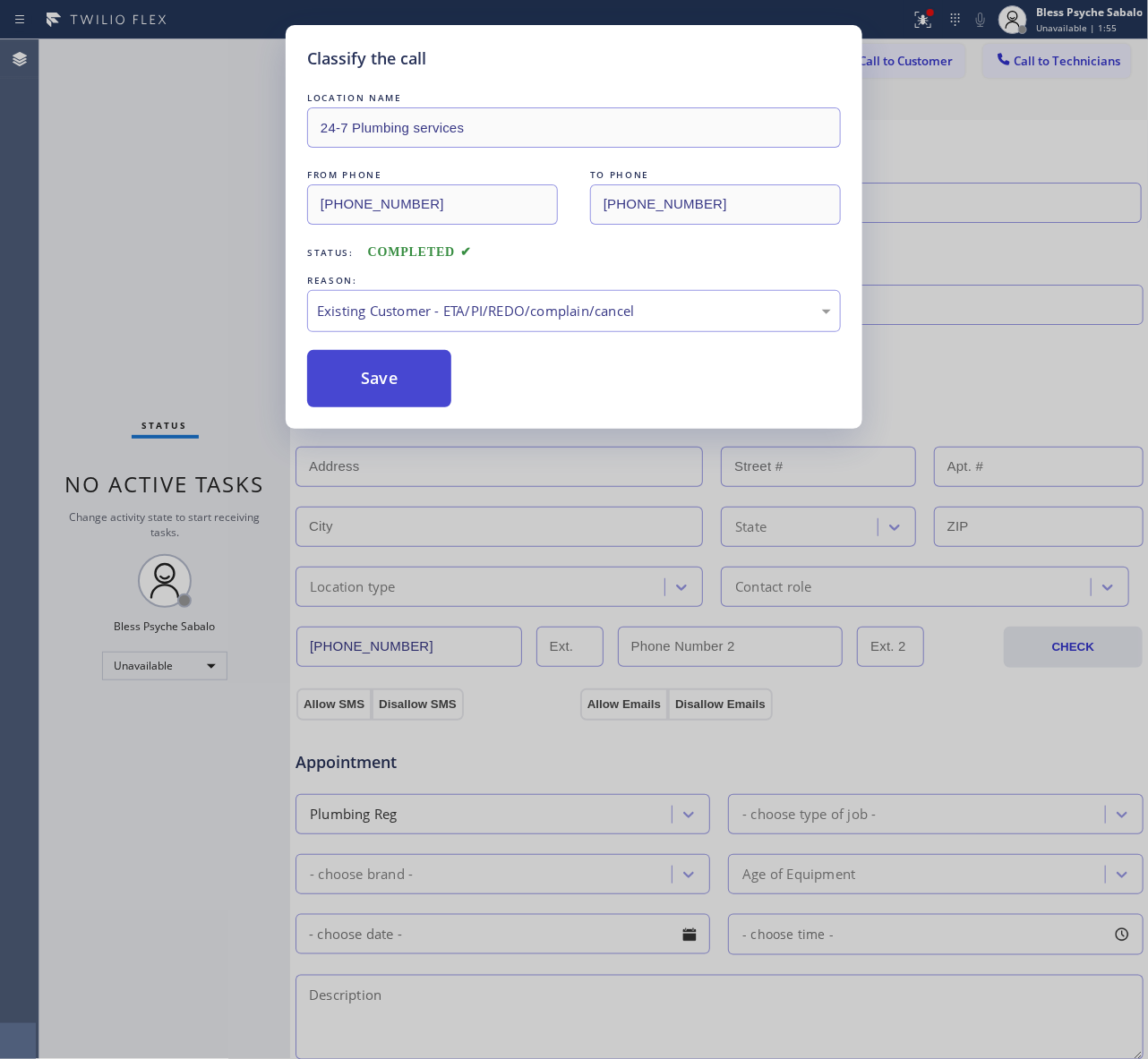
click at [421, 365] on button "Save" at bounding box center [379, 379] width 144 height 57
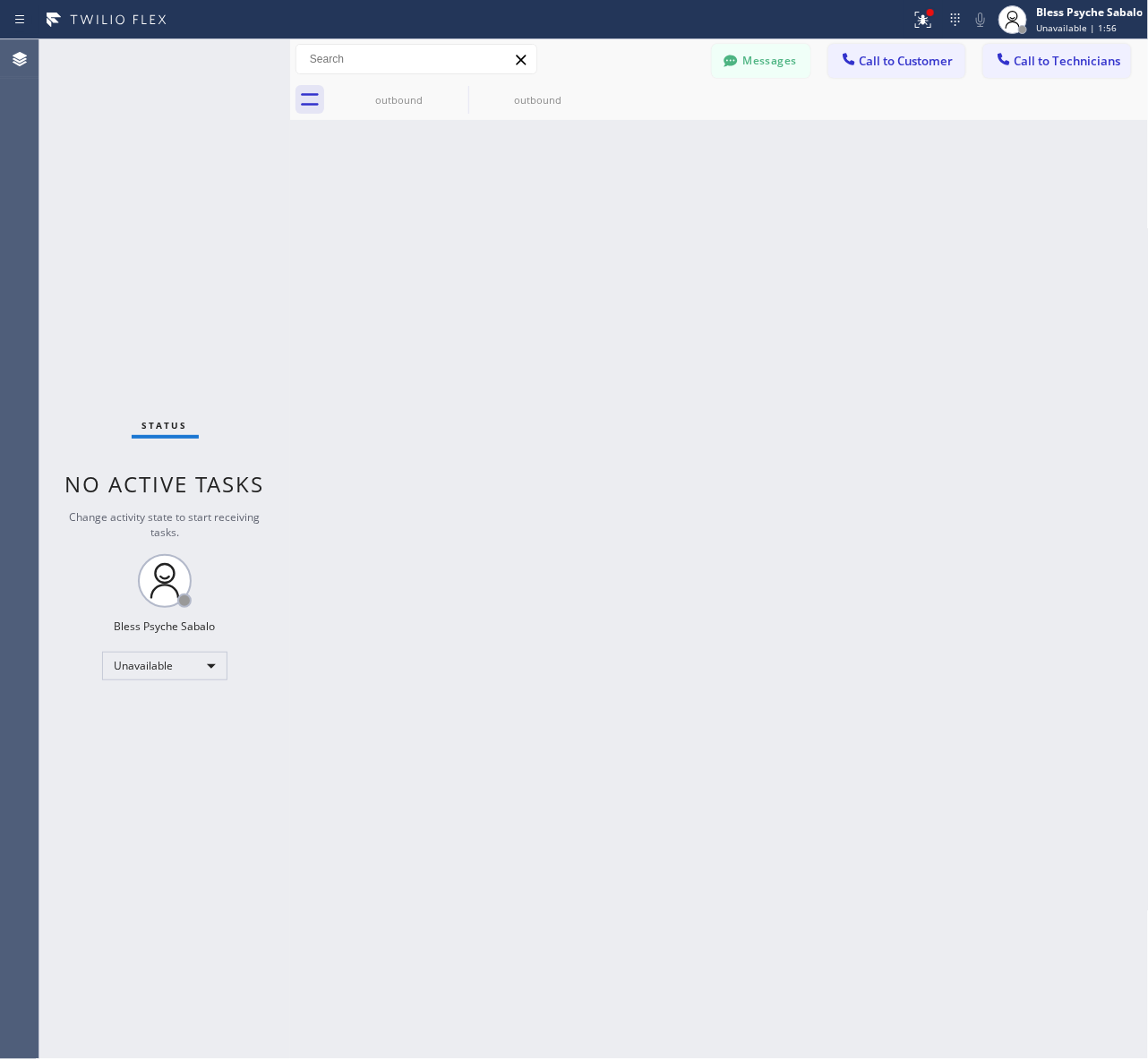
click at [851, 146] on div "Back to Dashboard Change Sender ID Customers Technicians AM [PERSON_NAME] [DATE…" at bounding box center [720, 549] width 859 height 1020
drag, startPoint x: 450, startPoint y: 87, endPoint x: 458, endPoint y: 92, distance: 9.4
click at [0, 0] on icon at bounding box center [0, 0] width 0 height 0
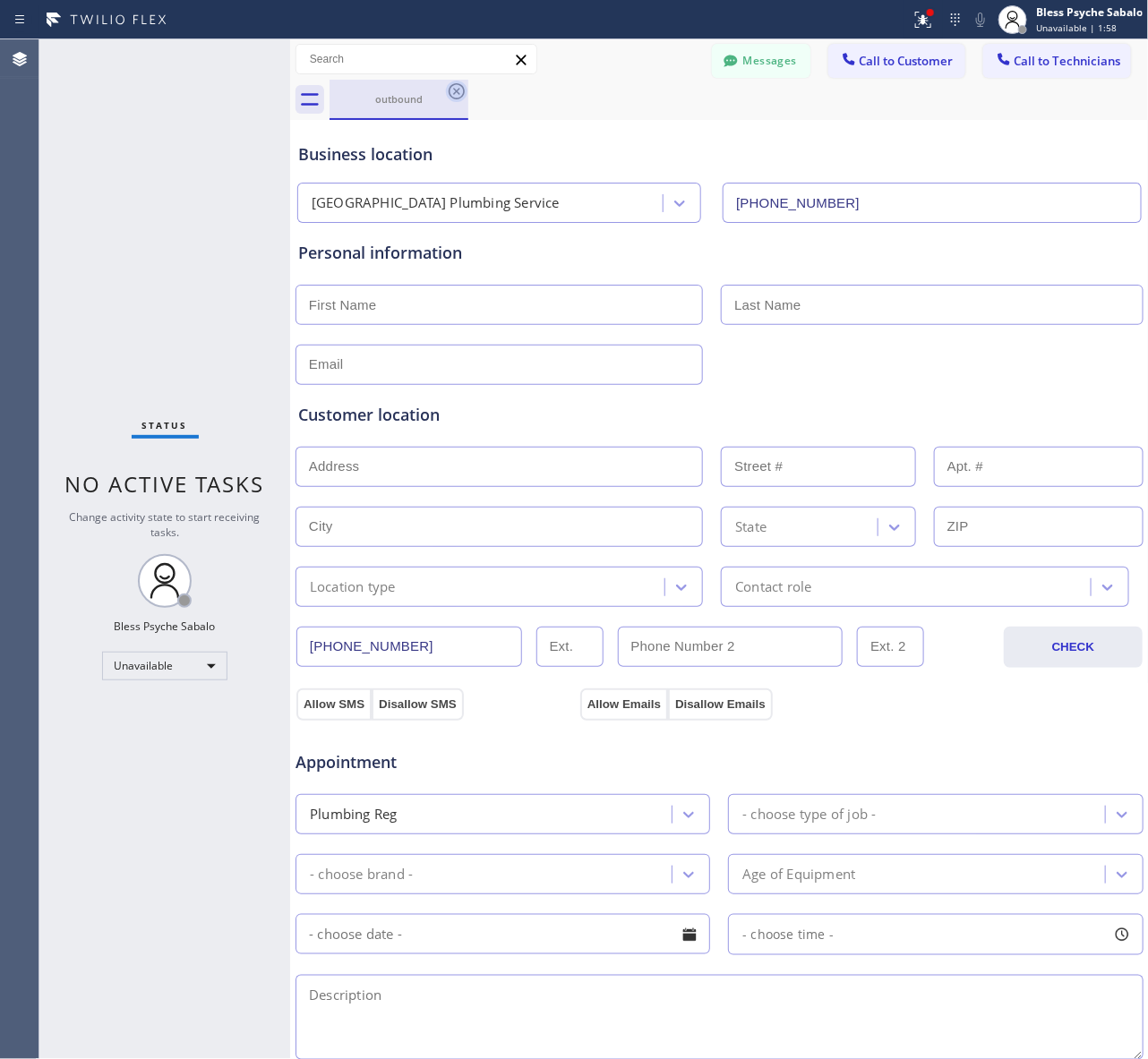
click at [458, 92] on icon at bounding box center [456, 91] width 16 height 16
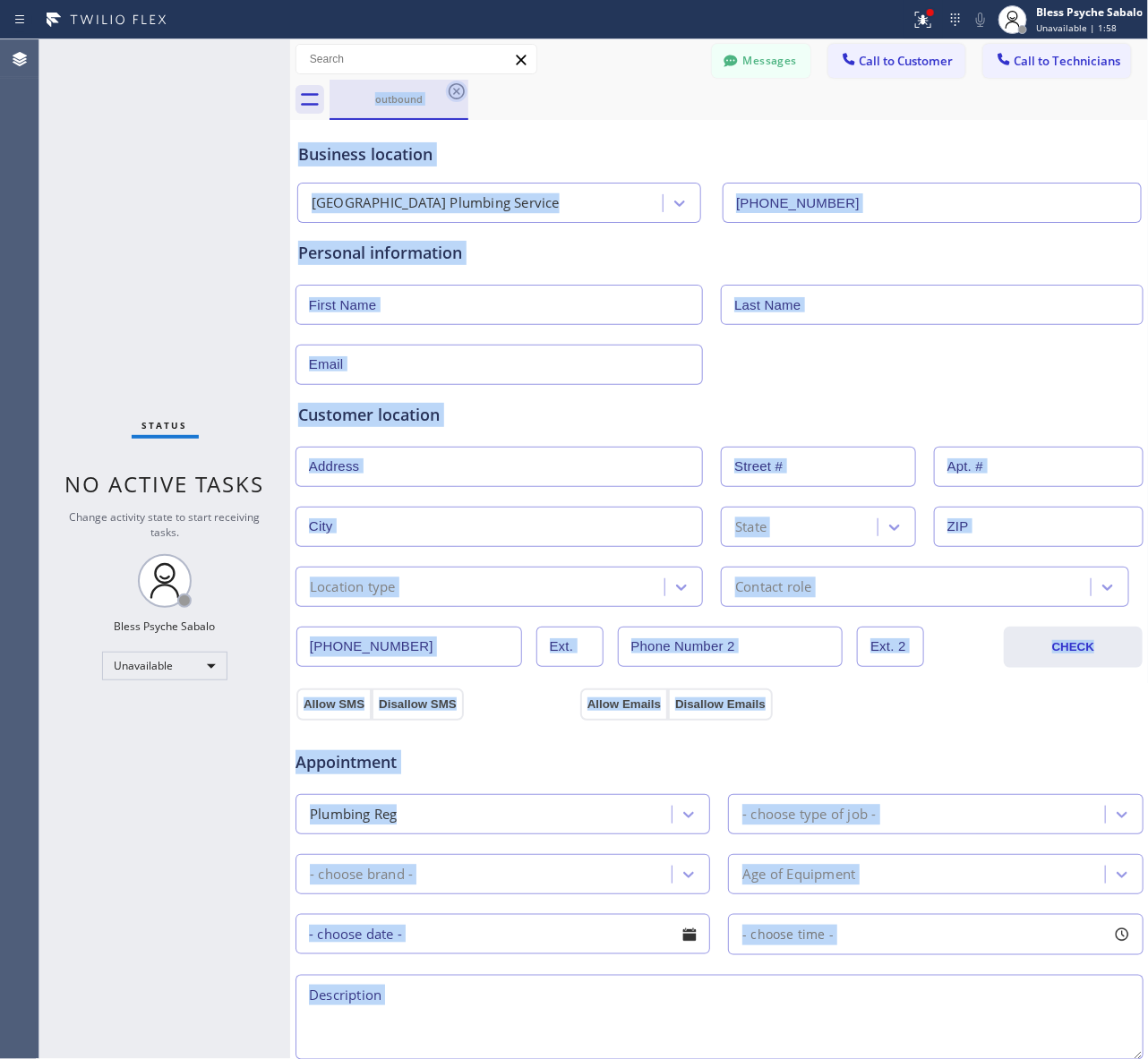
click at [458, 92] on div "outbound" at bounding box center [739, 99] width 819 height 40
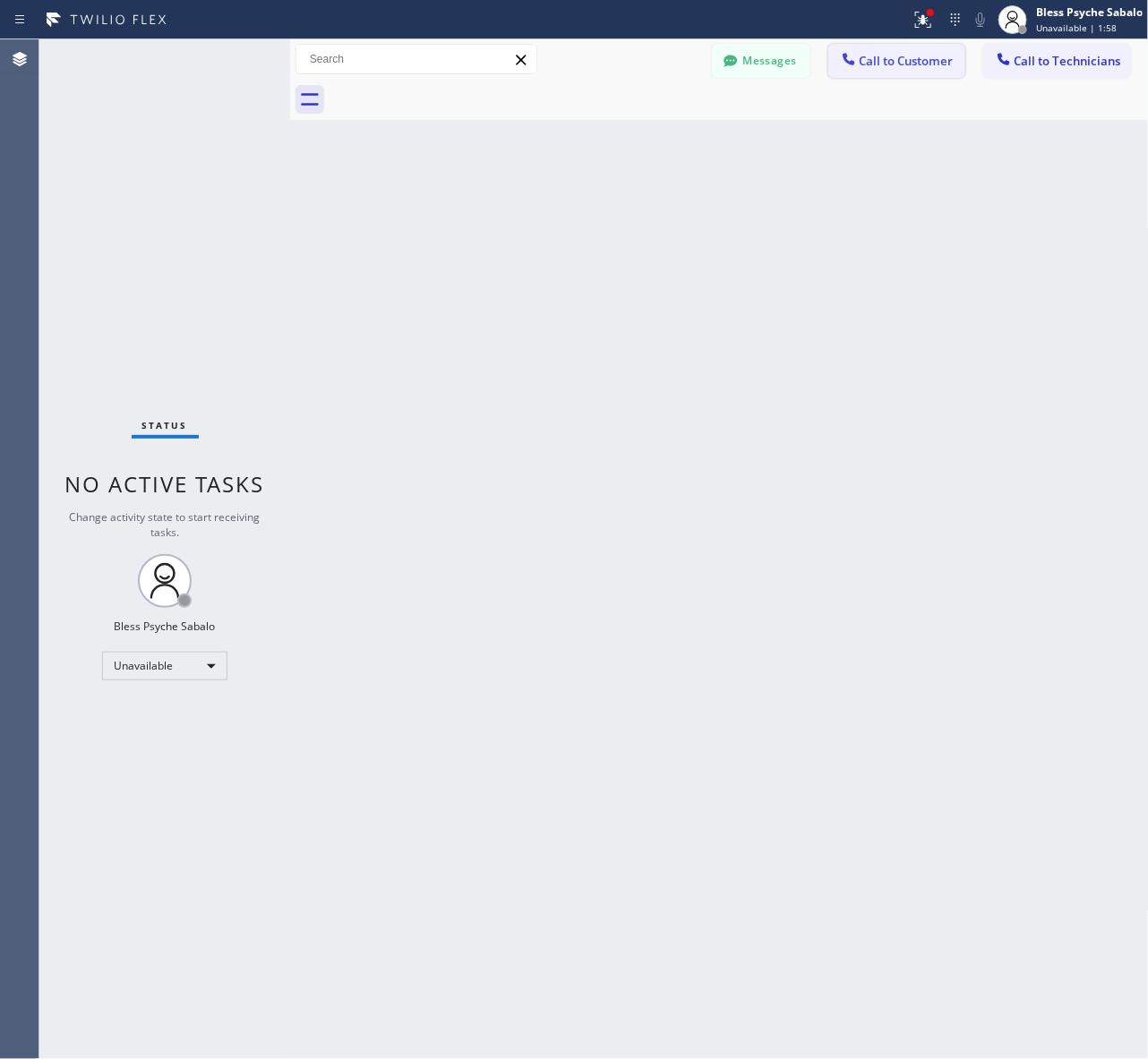
click at [937, 74] on button "Call to Customer" at bounding box center [896, 61] width 137 height 34
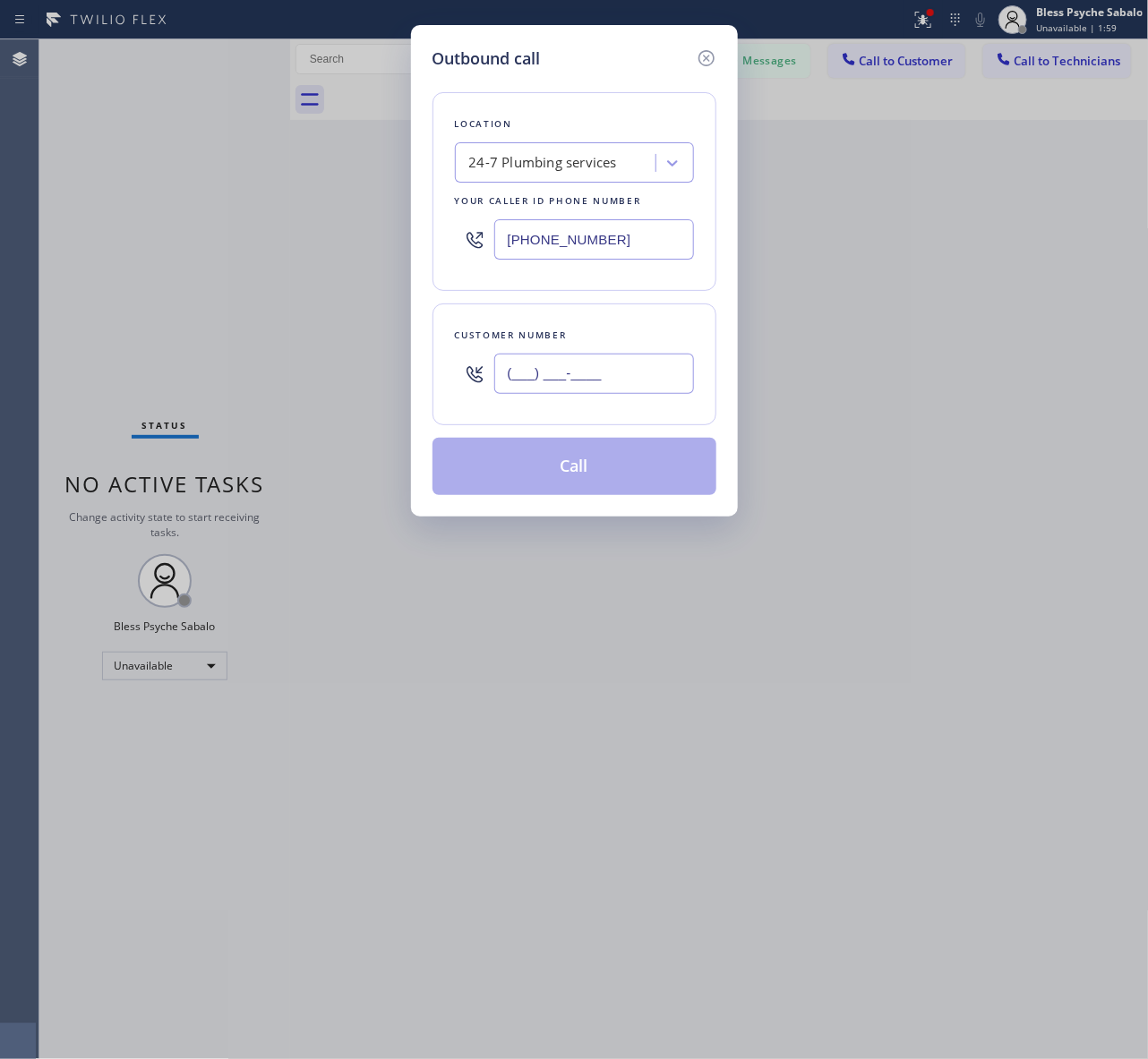
click at [565, 374] on input "(___) ___-____" at bounding box center [593, 374] width 200 height 40
paste input "925) 809-4306"
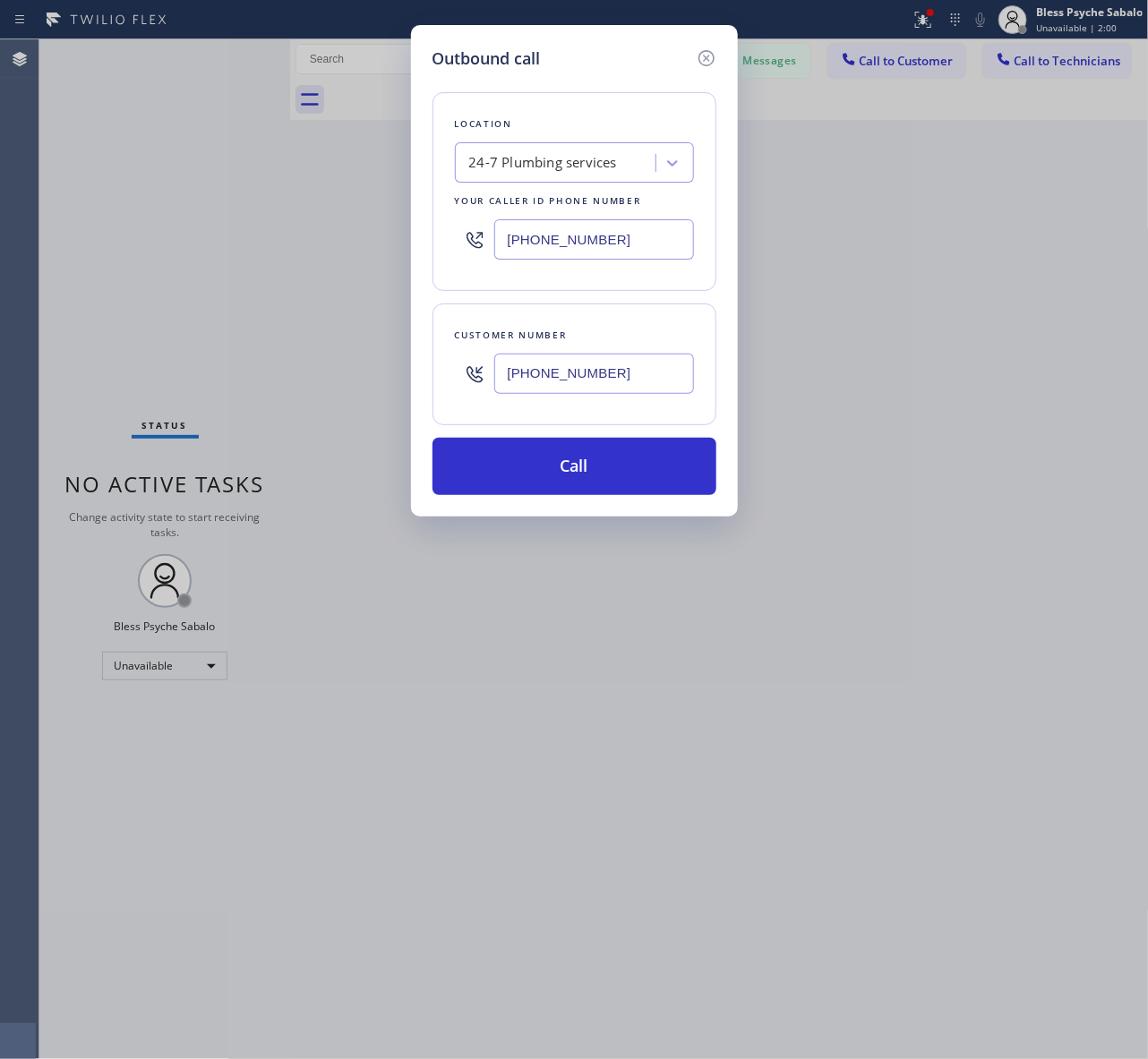
type input "(925) 809-4306"
drag, startPoint x: 565, startPoint y: 435, endPoint x: 569, endPoint y: 412, distance: 23.3
click at [565, 434] on div "Location 24-7 Plumbing services Your caller id phone number (844) 988-0115 Cust…" at bounding box center [574, 282] width 284 height 424
click at [571, 445] on button "Call" at bounding box center [574, 466] width 284 height 57
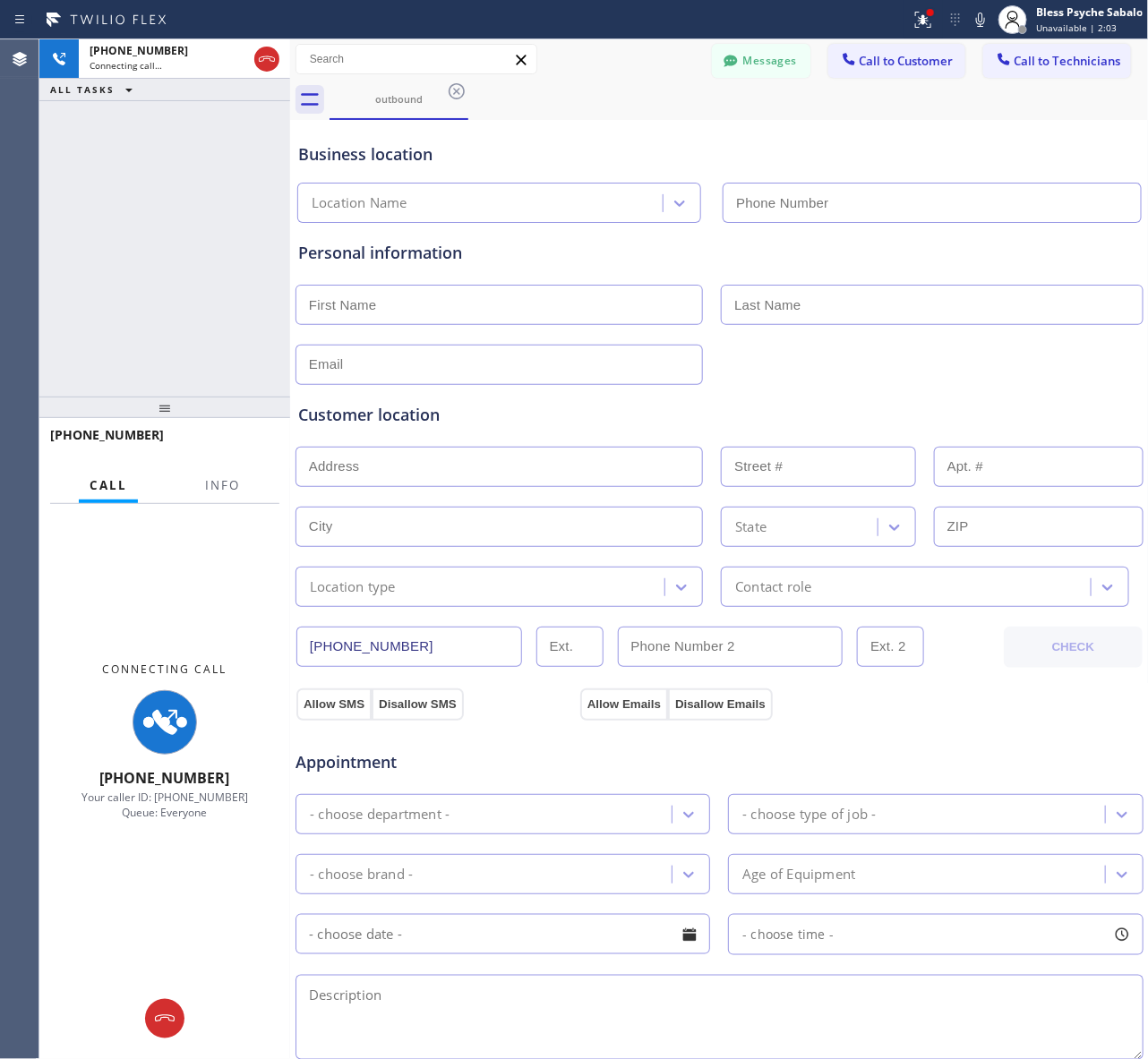
type input "(844) 988-0115"
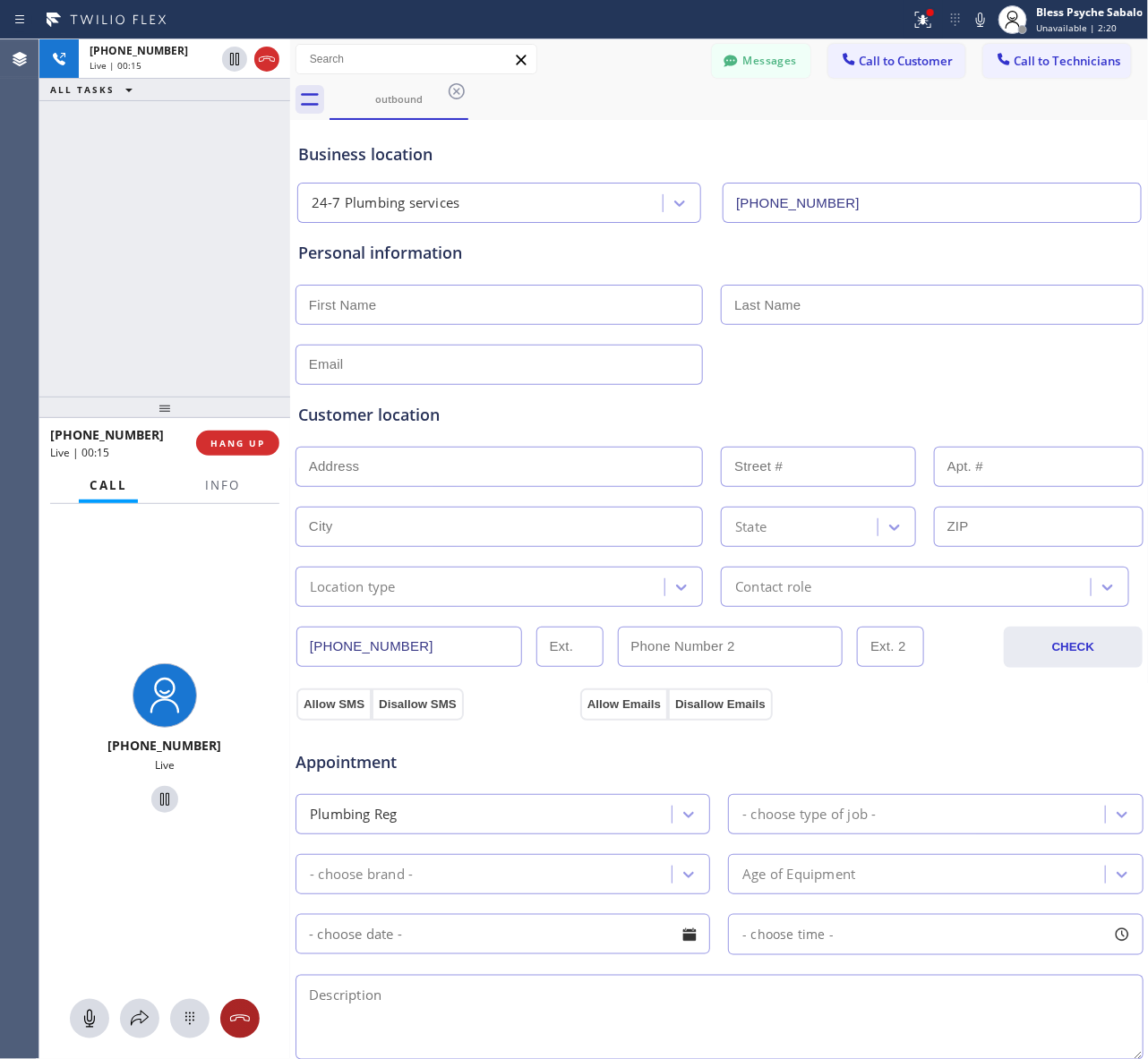
click at [242, 1014] on icon at bounding box center [240, 1018] width 20 height 7
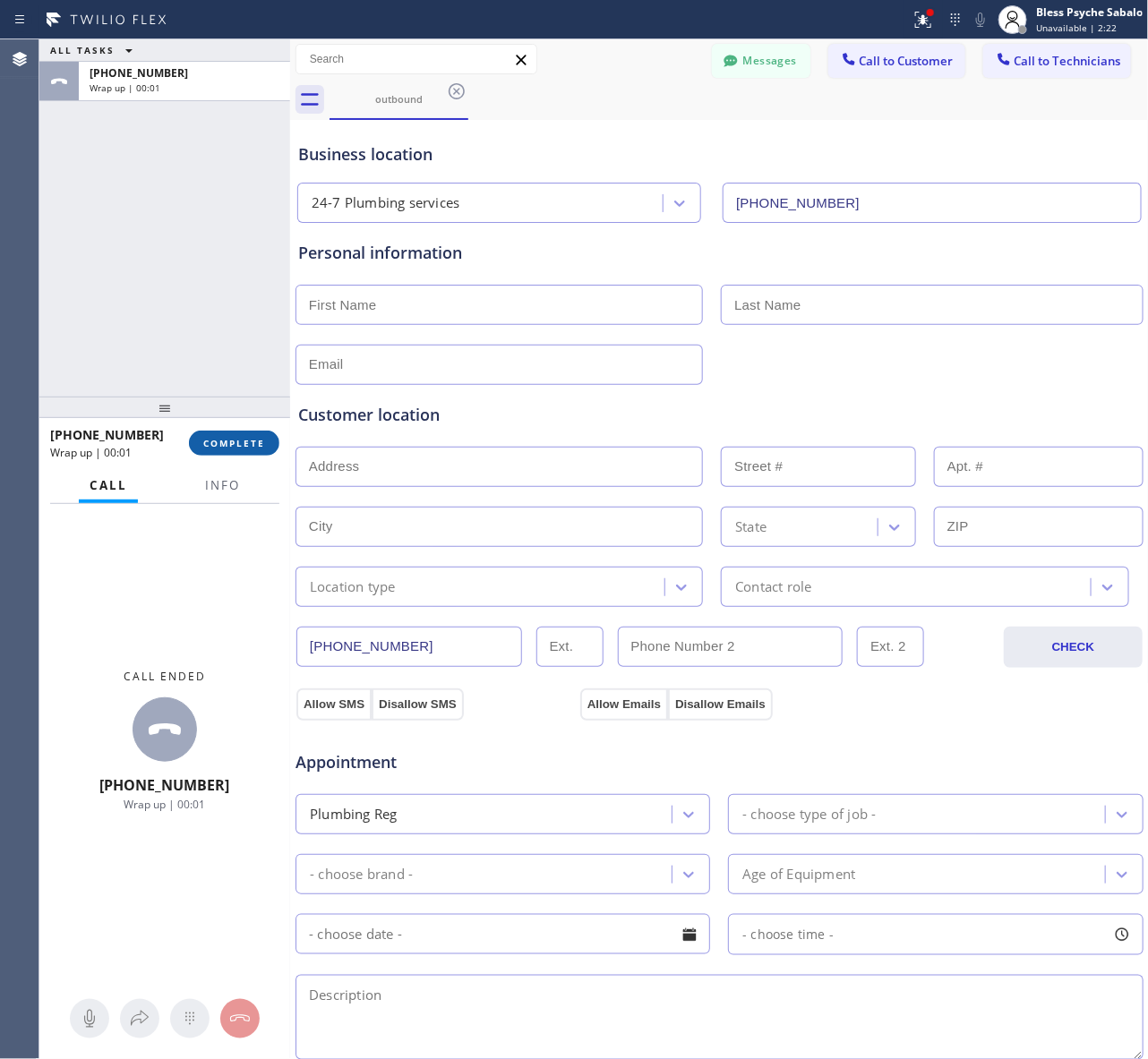
click at [233, 447] on span "COMPLETE" at bounding box center [234, 443] width 62 height 13
click at [224, 314] on div "ALL TASKS ALL TASKS ACTIVE TASKS TASKS IN WRAP UP +19258094306 Wrap up | 00:01" at bounding box center [165, 218] width 251 height 357
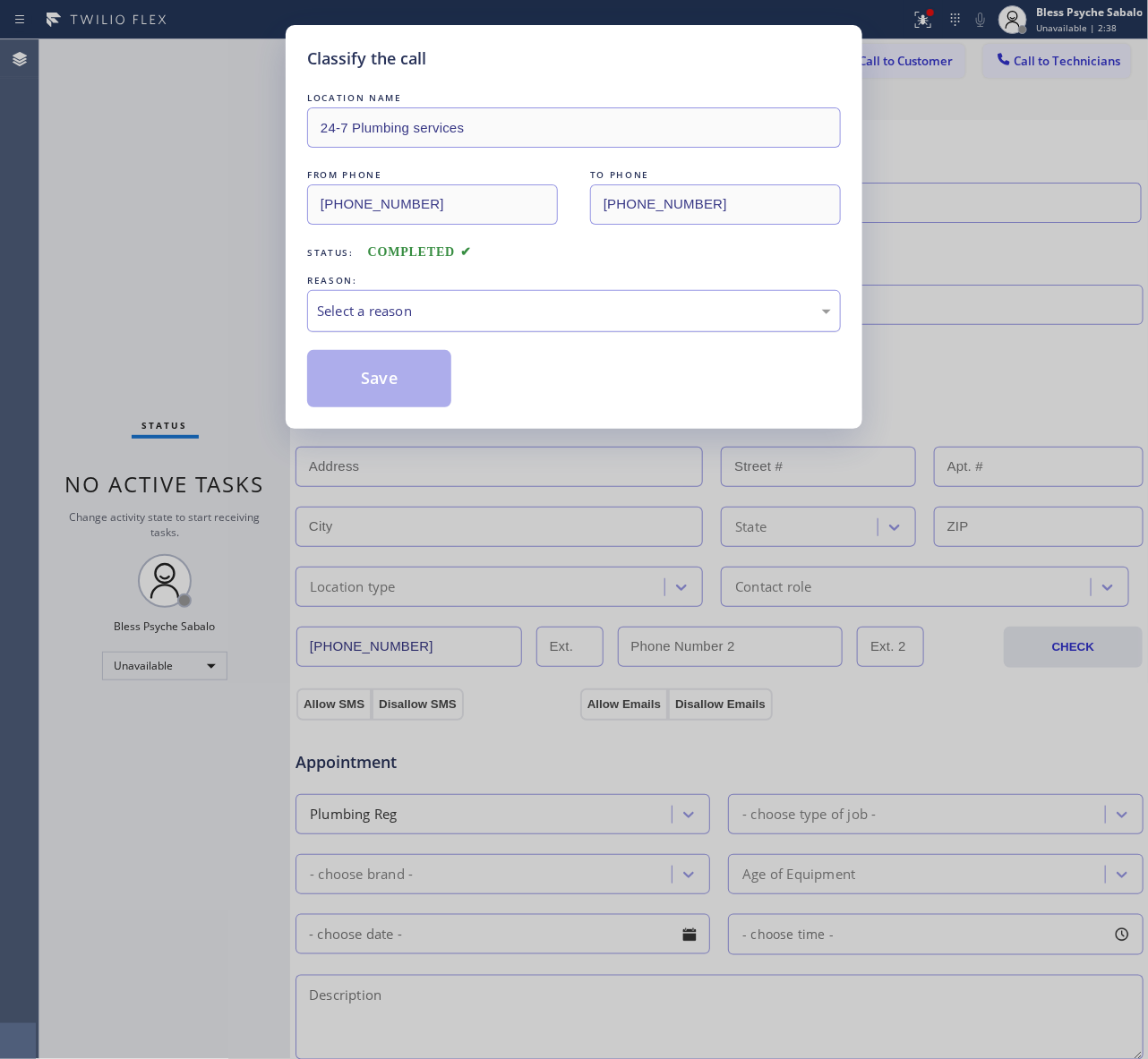
click at [510, 321] on div "Select a reason" at bounding box center [574, 311] width 514 height 21
drag, startPoint x: 511, startPoint y: 420, endPoint x: 466, endPoint y: 399, distance: 49.7
click at [401, 377] on button "Save" at bounding box center [379, 379] width 144 height 57
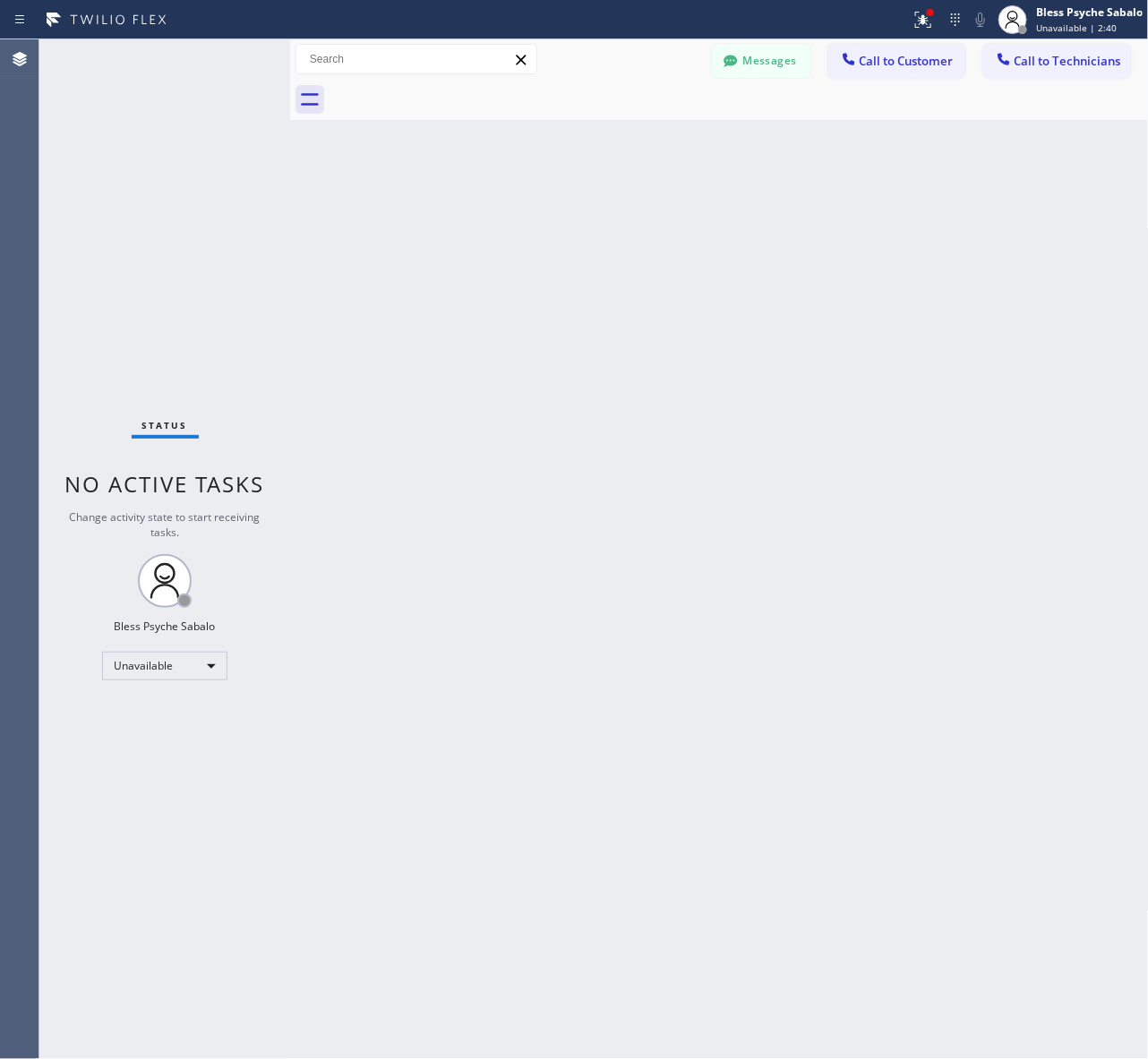
click at [1022, 127] on div "Back to Dashboard Change Sender ID Customers Technicians AM [PERSON_NAME] [DATE…" at bounding box center [720, 549] width 859 height 1020
click at [900, 50] on button "Call to Customer" at bounding box center [896, 61] width 137 height 34
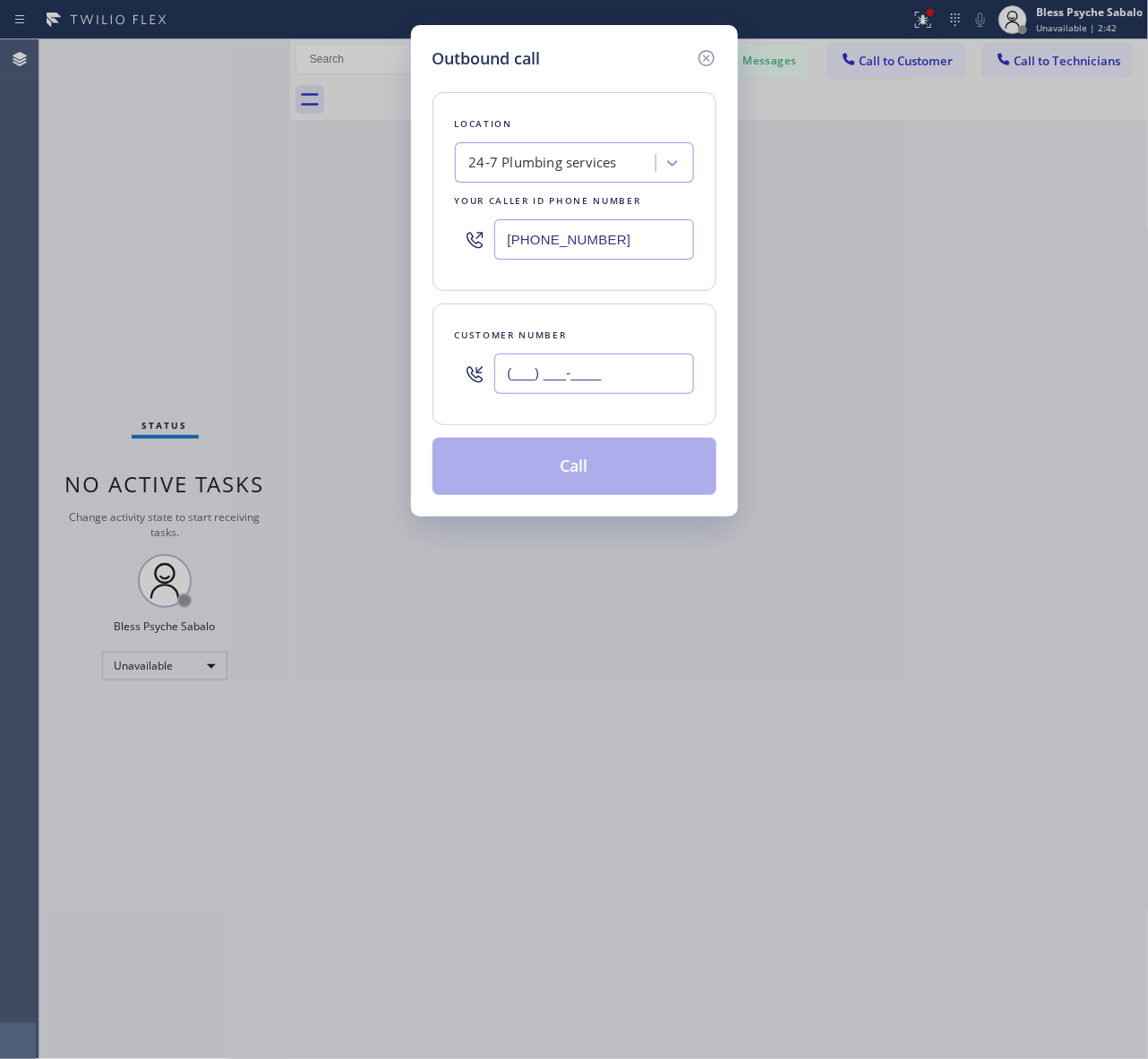
drag, startPoint x: 534, startPoint y: 390, endPoint x: 539, endPoint y: 381, distance: 10.3
click at [537, 388] on input "(___) ___-____" at bounding box center [593, 374] width 200 height 40
paste input "562) 414-6833"
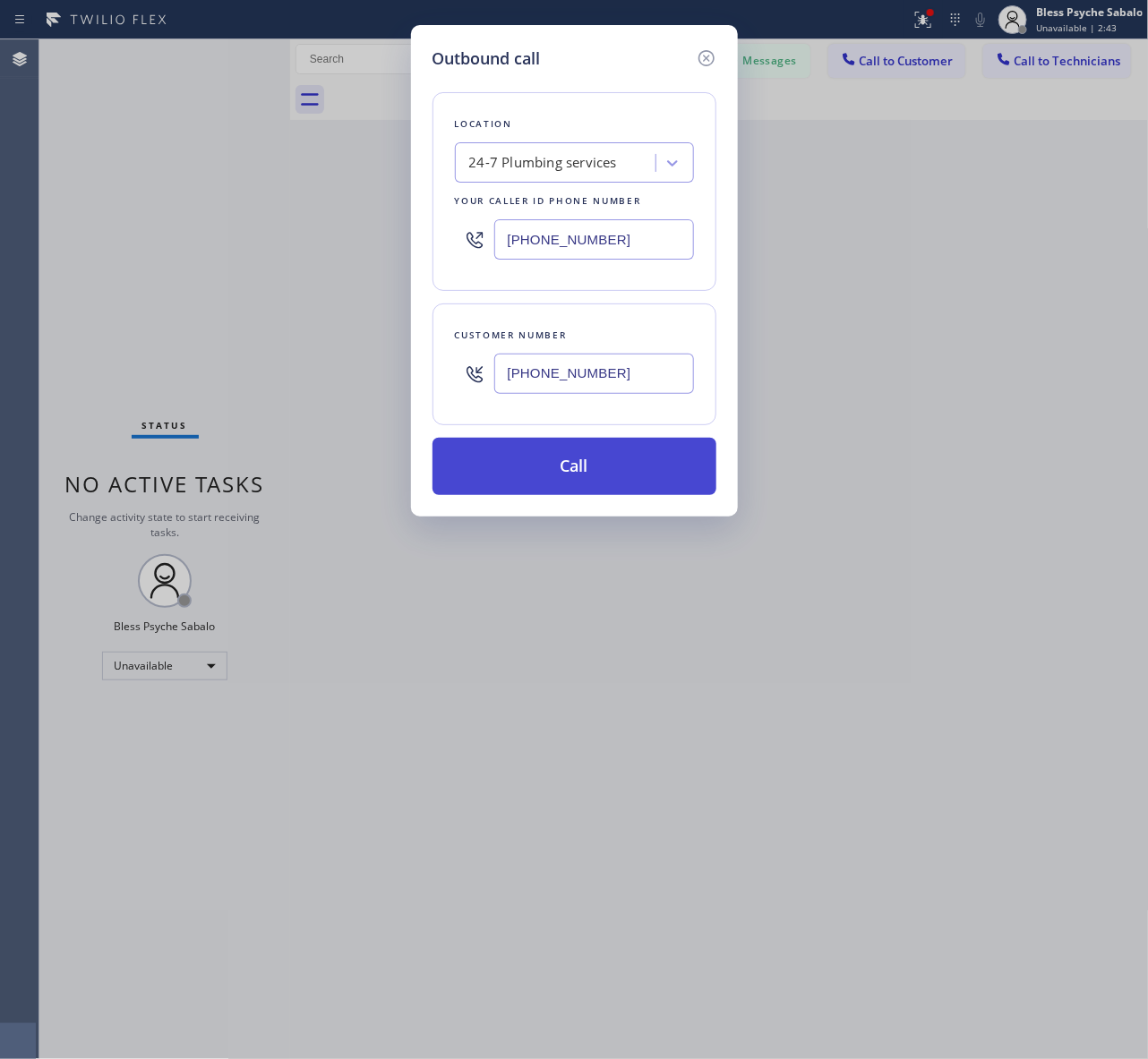
type input "(562) 414-6833"
click at [543, 475] on button "Call" at bounding box center [574, 466] width 284 height 57
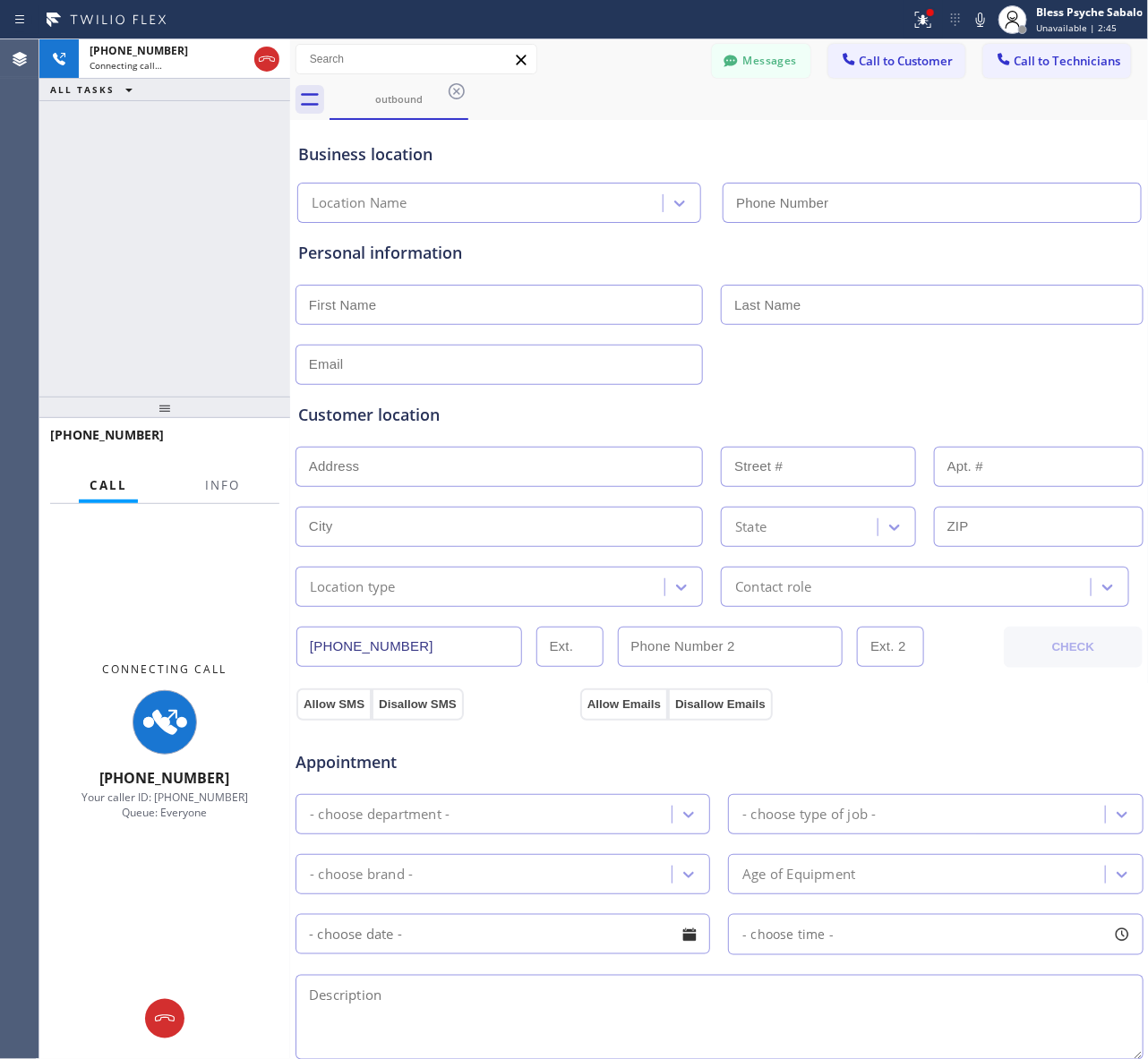
type input "(844) 988-0115"
click at [920, 16] on icon at bounding box center [923, 20] width 22 height 22
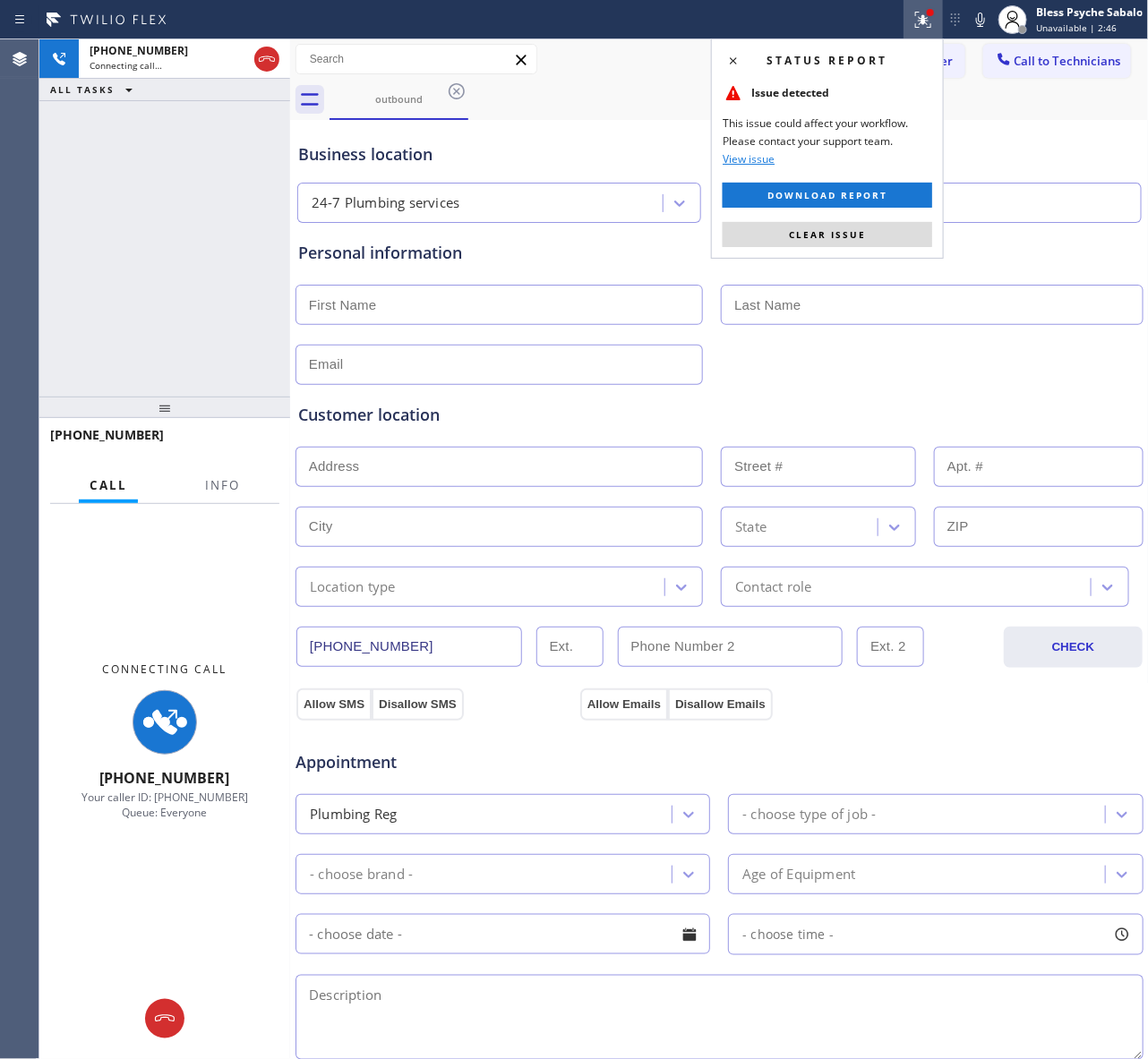
click at [851, 228] on span "Clear issue" at bounding box center [827, 235] width 77 height 13
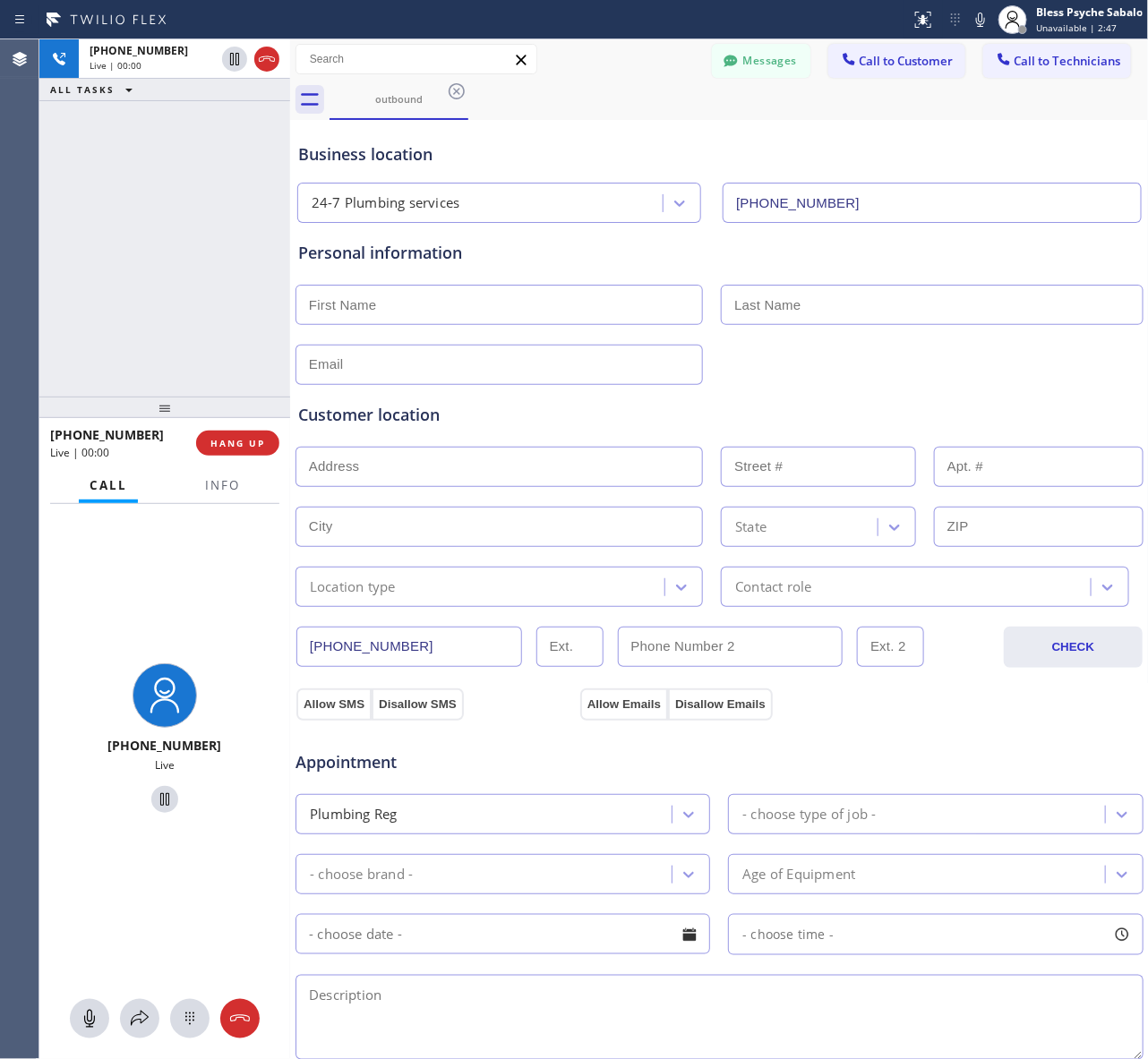
click at [874, 140] on div "Business location 24-7 Plumbing services (844) 988-0115" at bounding box center [720, 174] width 850 height 99
click at [224, 438] on span "HANG UP" at bounding box center [237, 443] width 55 height 13
click at [240, 369] on div "+15624146833 Live | 00:16 ALL TASKS ALL TASKS ACTIVE TASKS TASKS IN WRAP UP" at bounding box center [165, 218] width 251 height 357
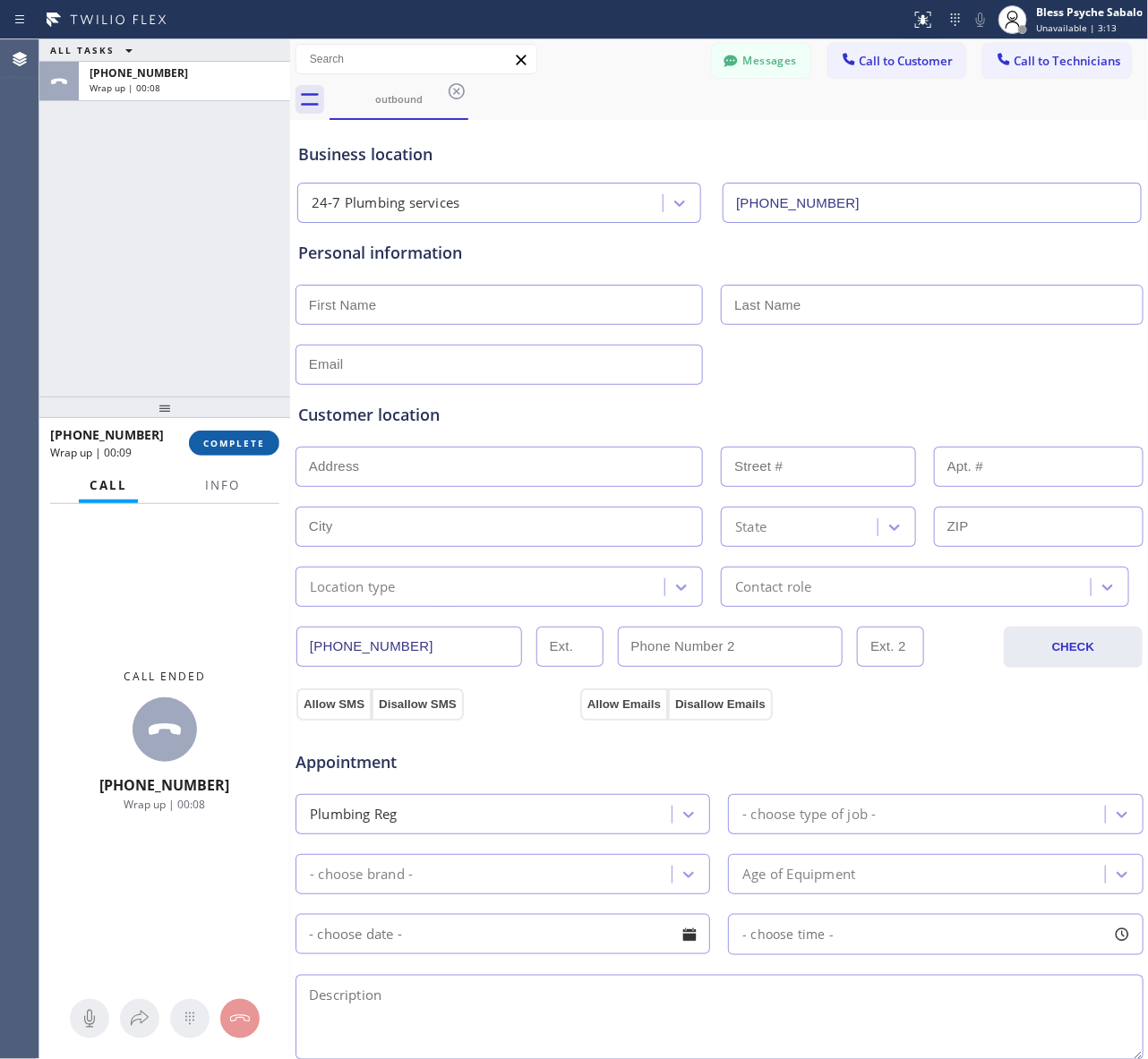
click at [272, 438] on button "COMPLETE" at bounding box center [234, 443] width 91 height 25
click at [276, 349] on div "ALL TASKS ALL TASKS ACTIVE TASKS TASKS IN WRAP UP +15624146833 Wrap up | 00:08" at bounding box center [165, 218] width 251 height 357
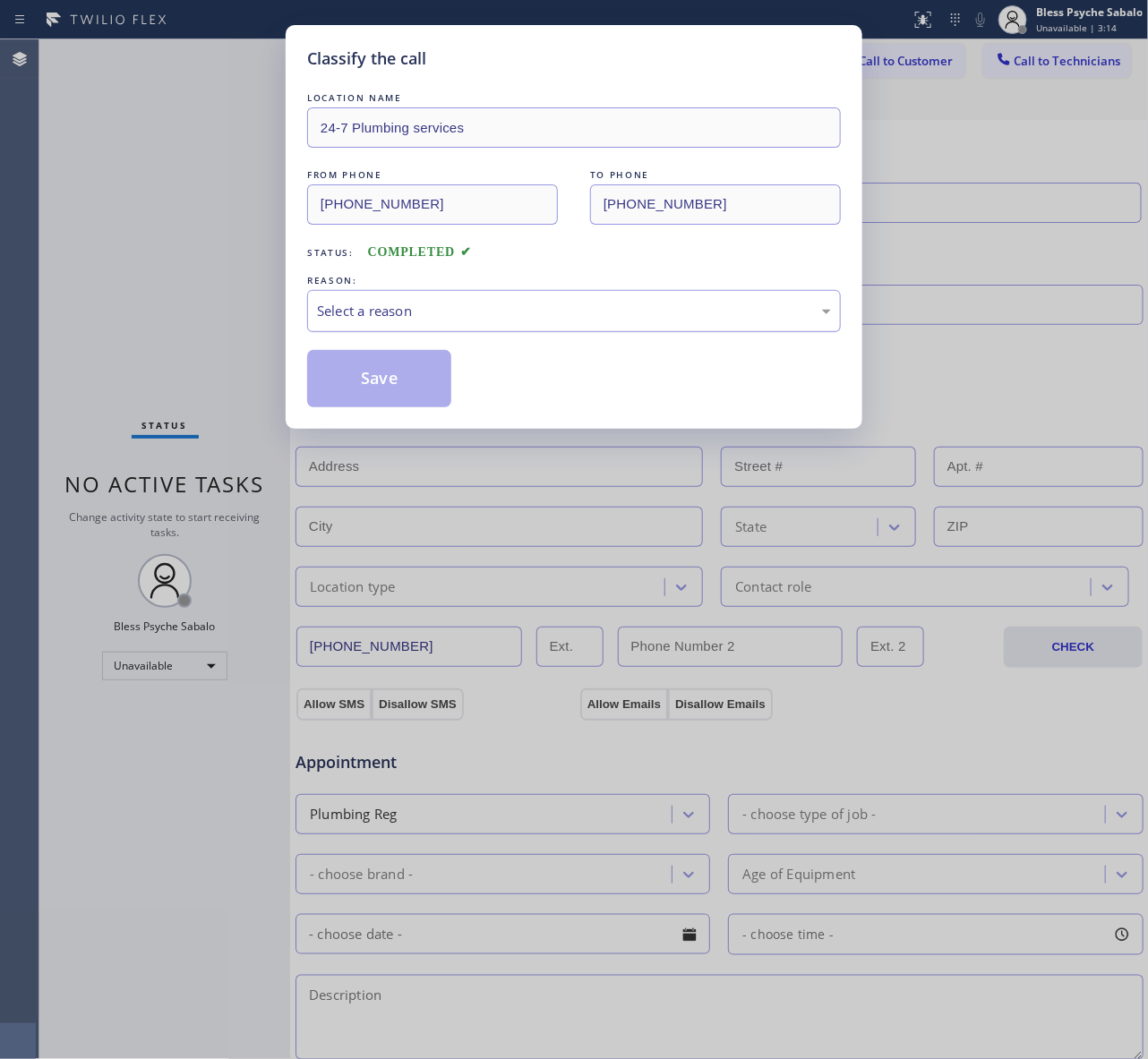
click at [556, 312] on div "Select a reason" at bounding box center [574, 311] width 514 height 21
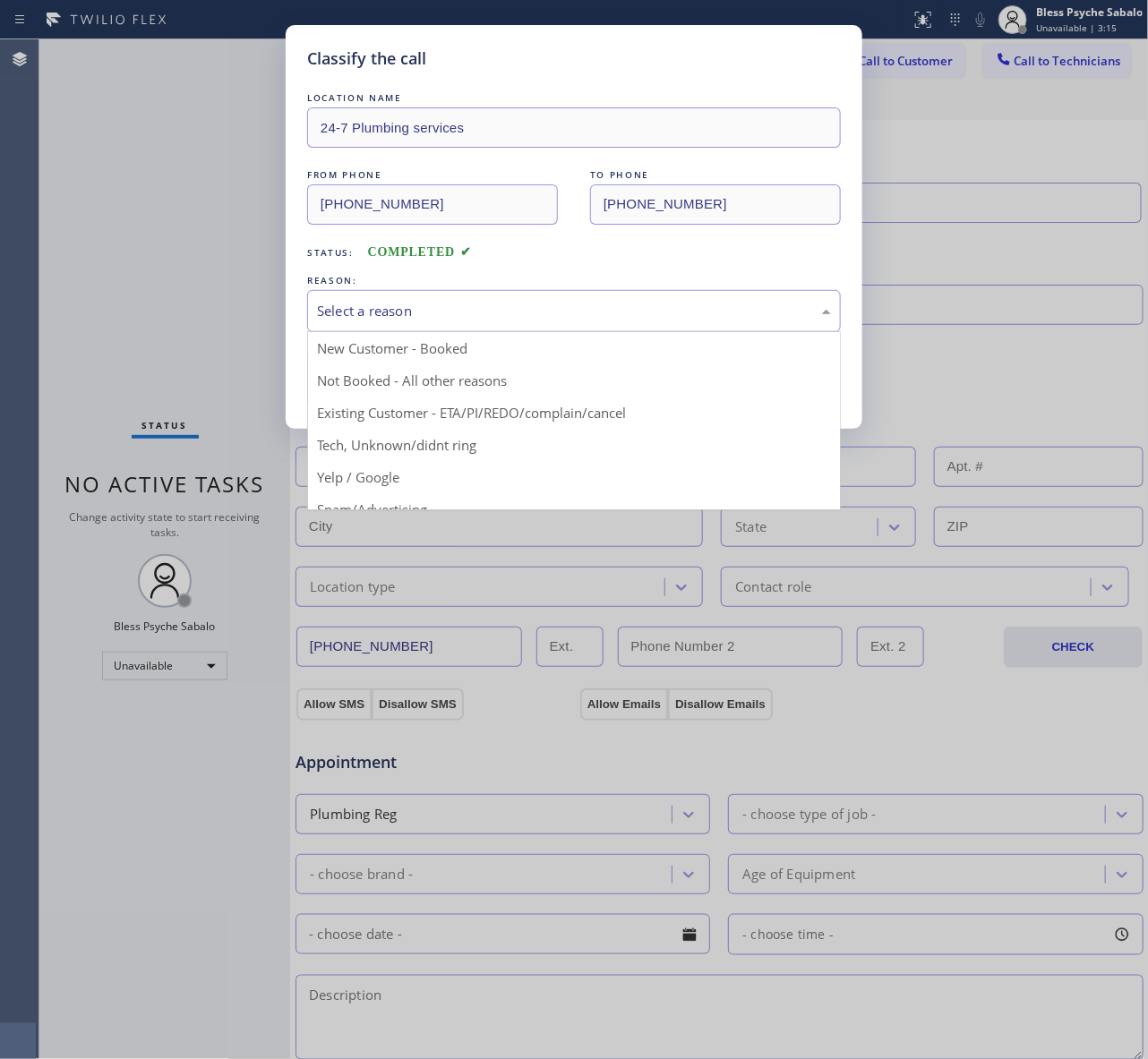
drag, startPoint x: 532, startPoint y: 412, endPoint x: 401, endPoint y: 381, distance: 134.6
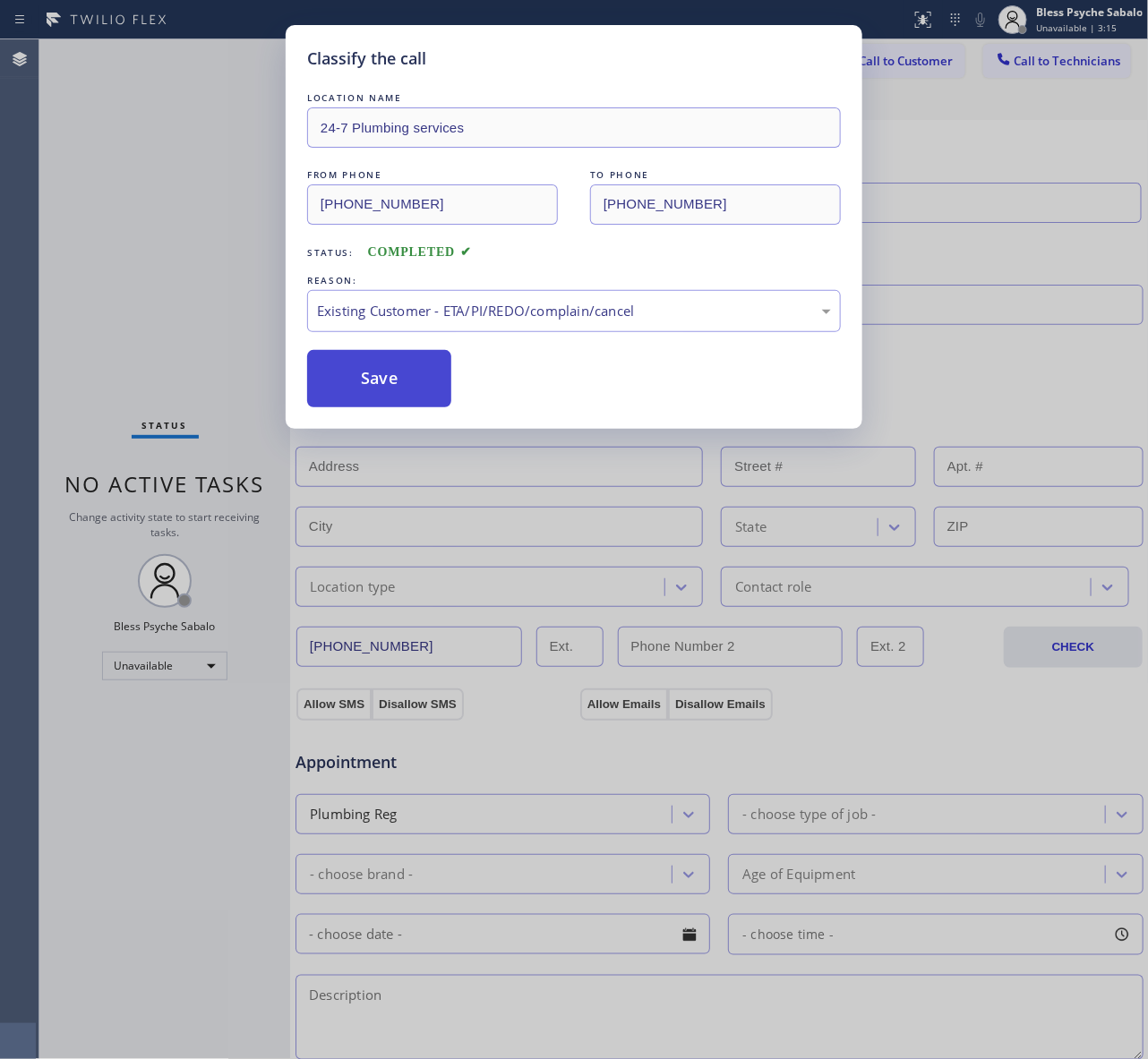
click at [361, 374] on button "Save" at bounding box center [379, 379] width 144 height 57
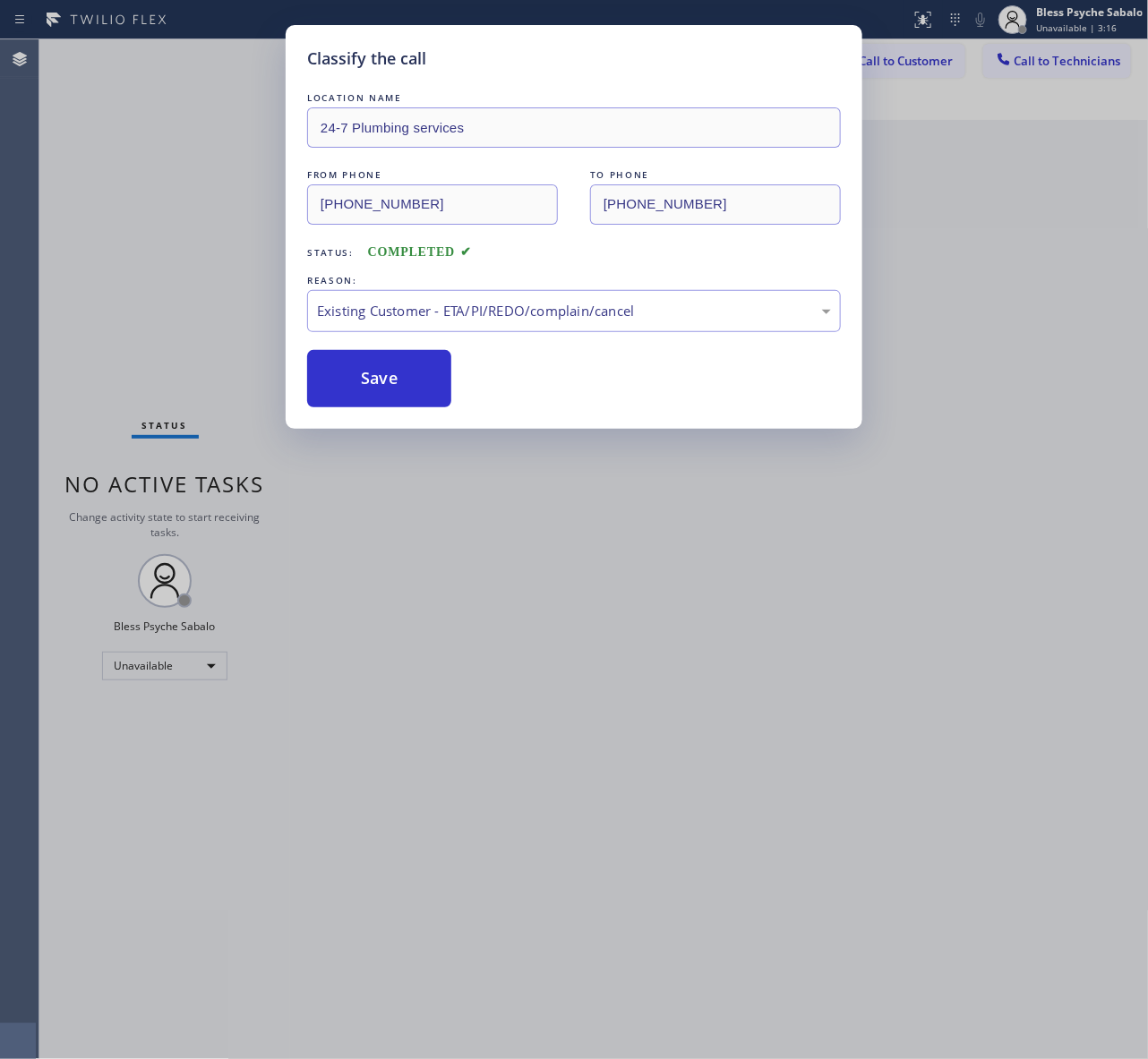
click at [977, 113] on div "Classify the call LOCATION NAME 24-7 Plumbing services FROM PHONE (844) 988-011…" at bounding box center [574, 530] width 1148 height 1059
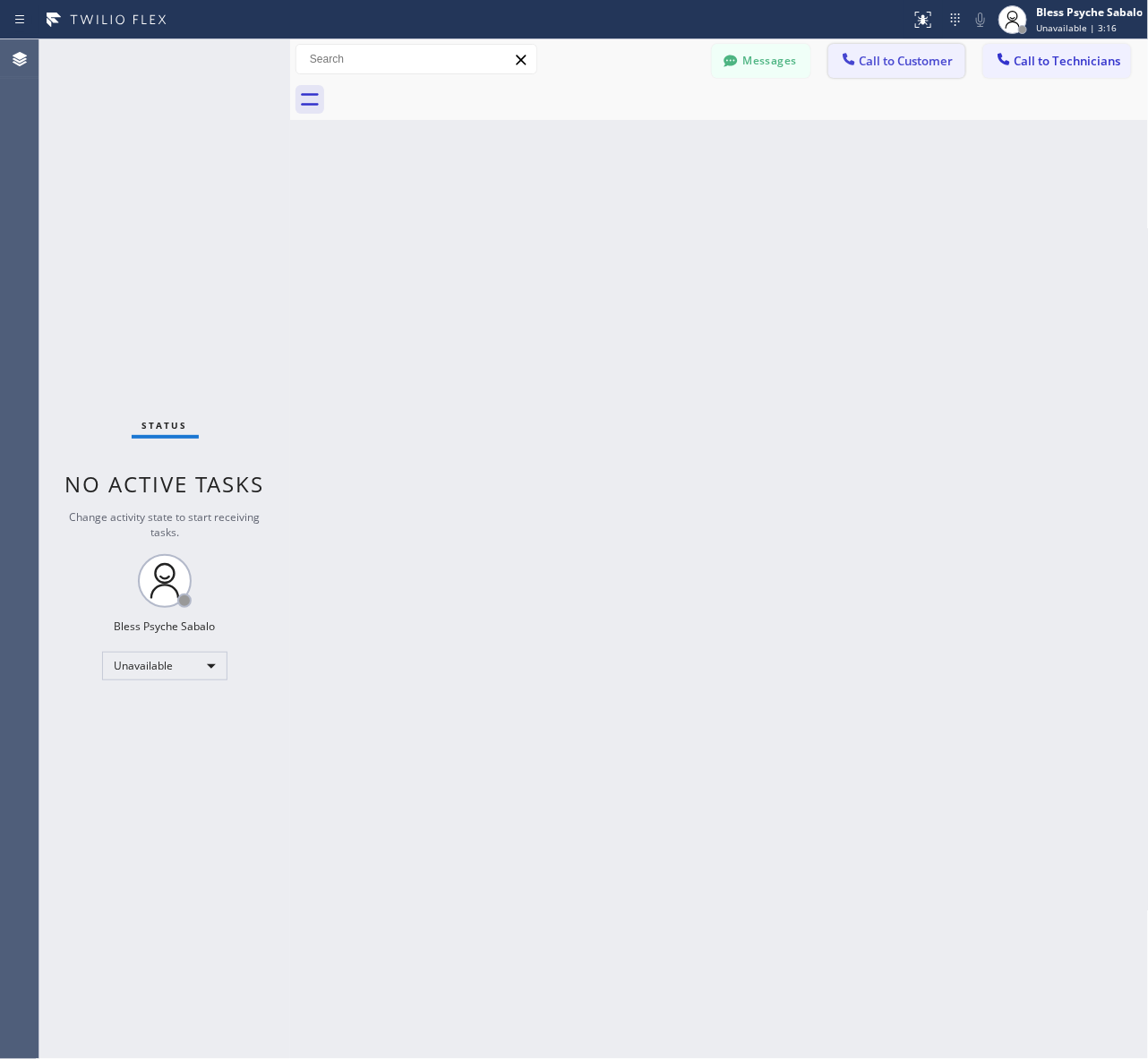
click at [906, 49] on button "Call to Customer" at bounding box center [896, 61] width 137 height 34
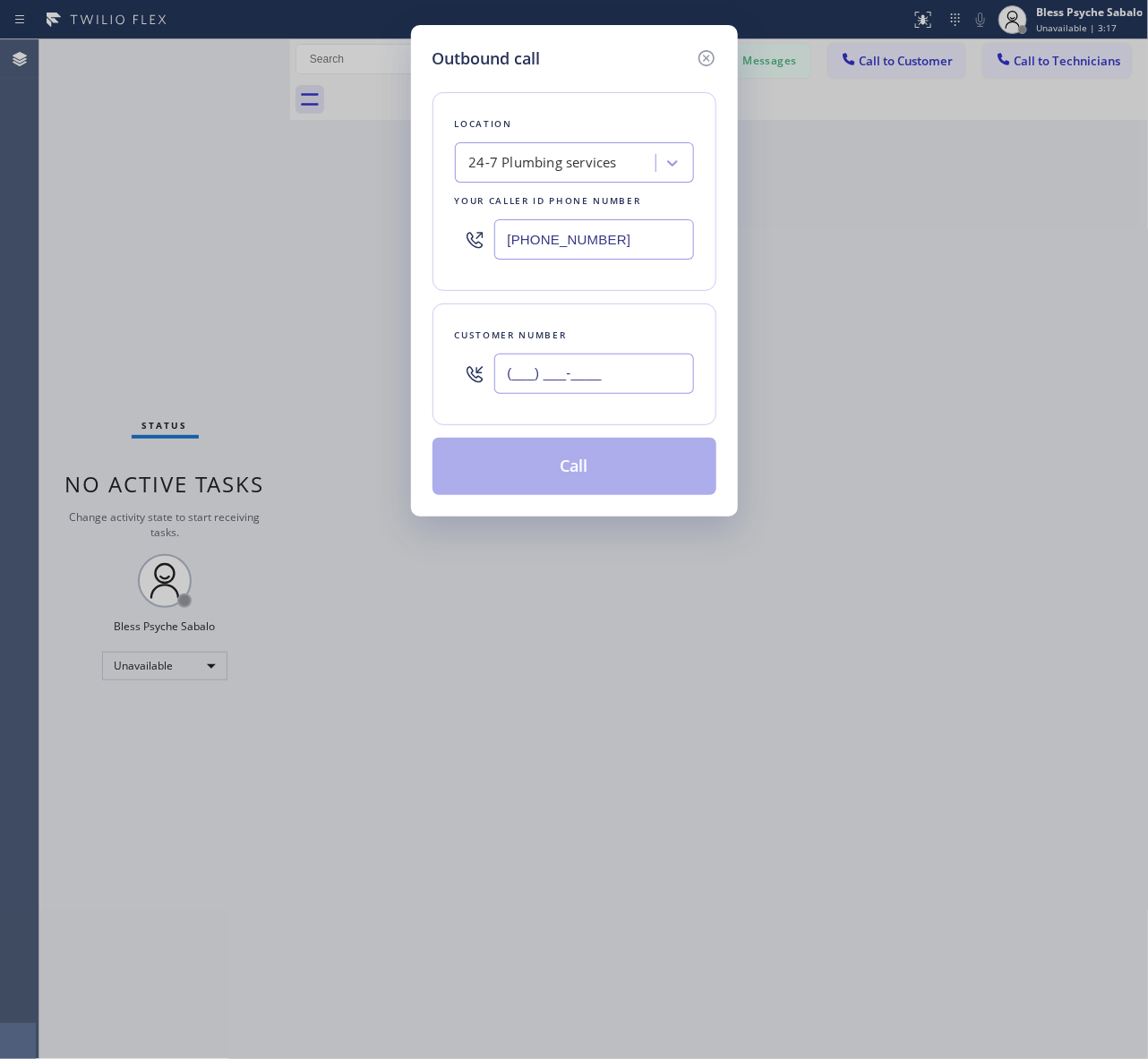
click at [557, 386] on input "(___) ___-____" at bounding box center [593, 374] width 200 height 40
paste input "562) 262-5569"
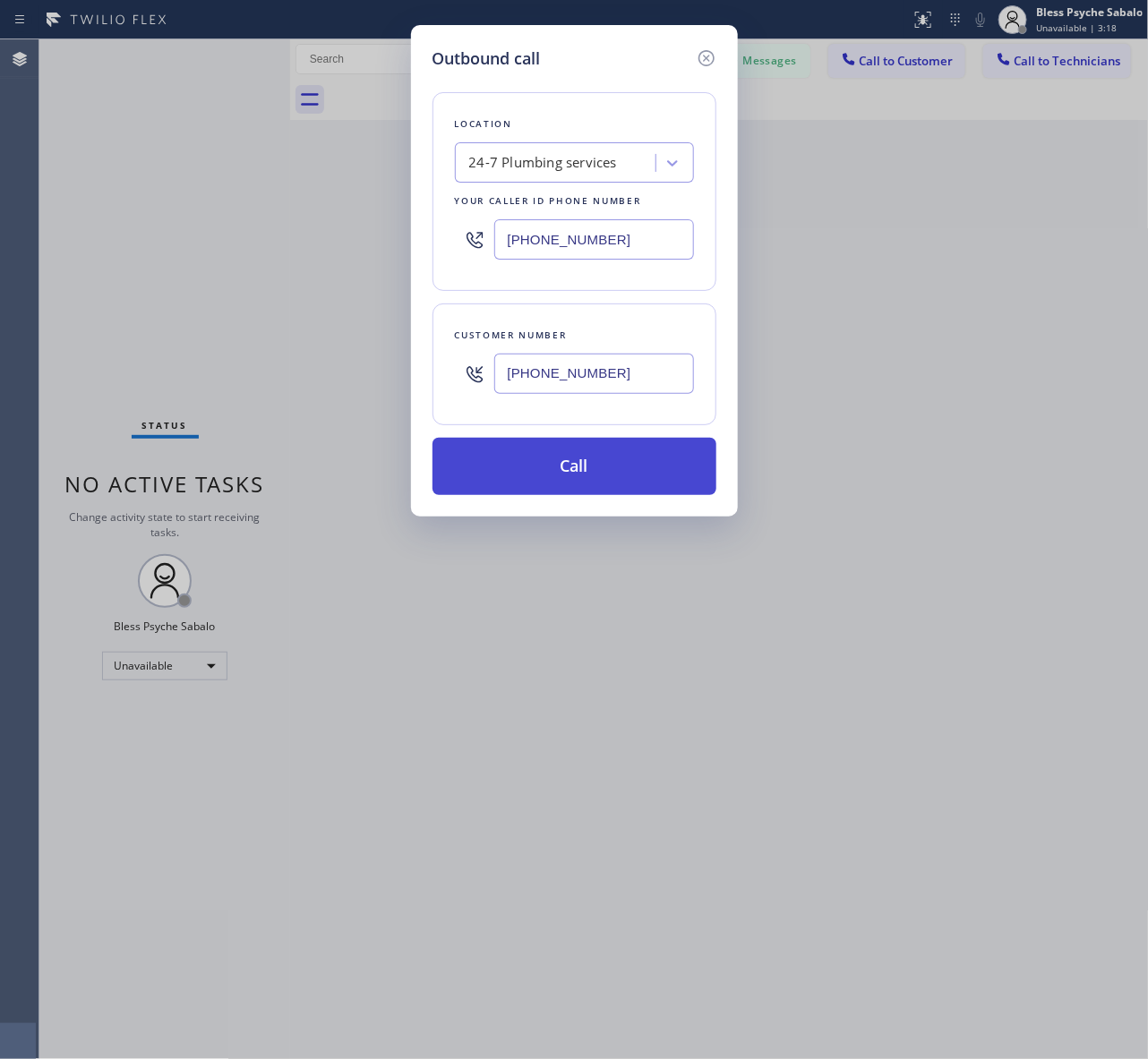
type input "(562) 262-5569"
click at [565, 481] on button "Call" at bounding box center [574, 466] width 284 height 57
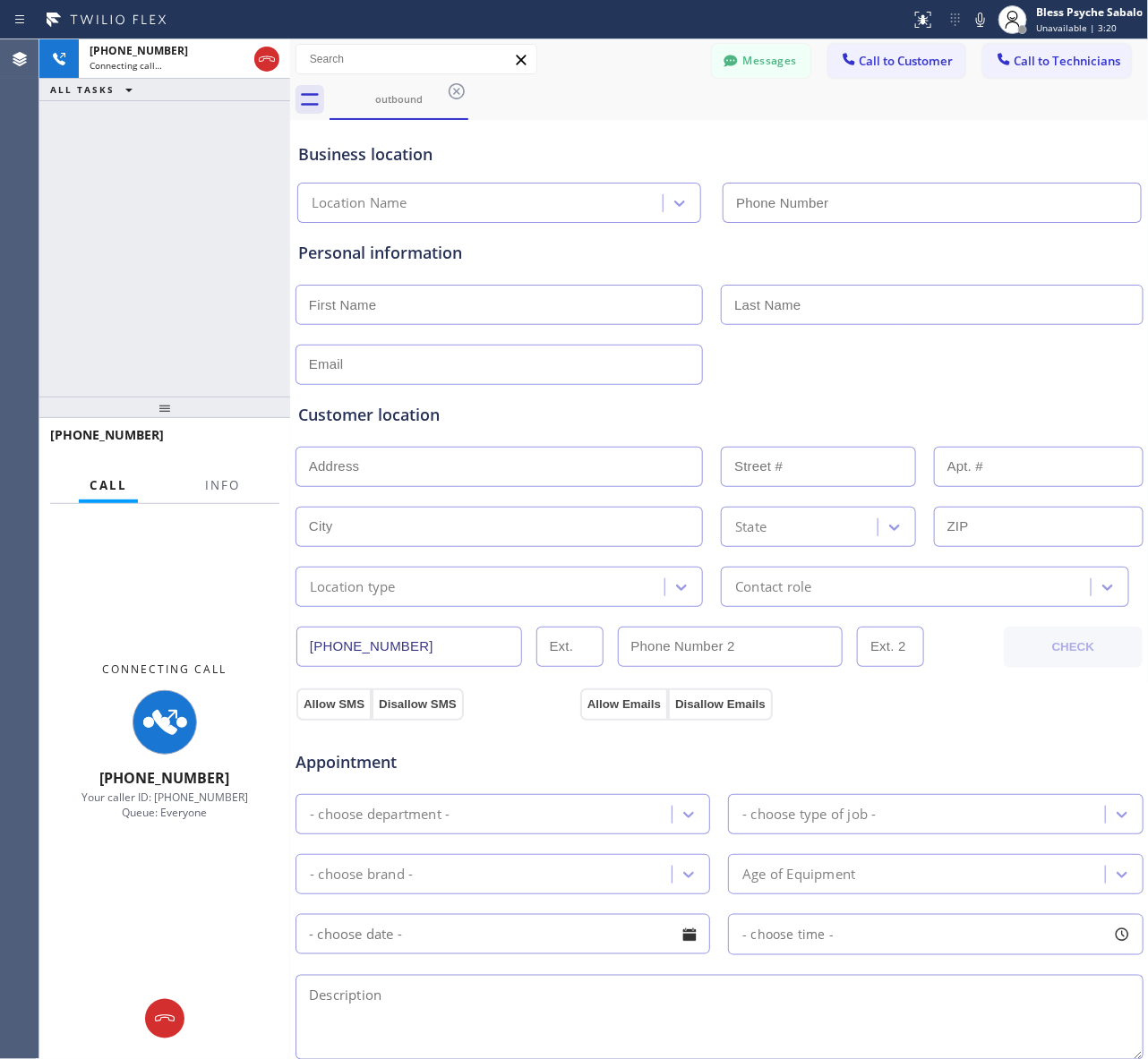
type input "(844) 988-0115"
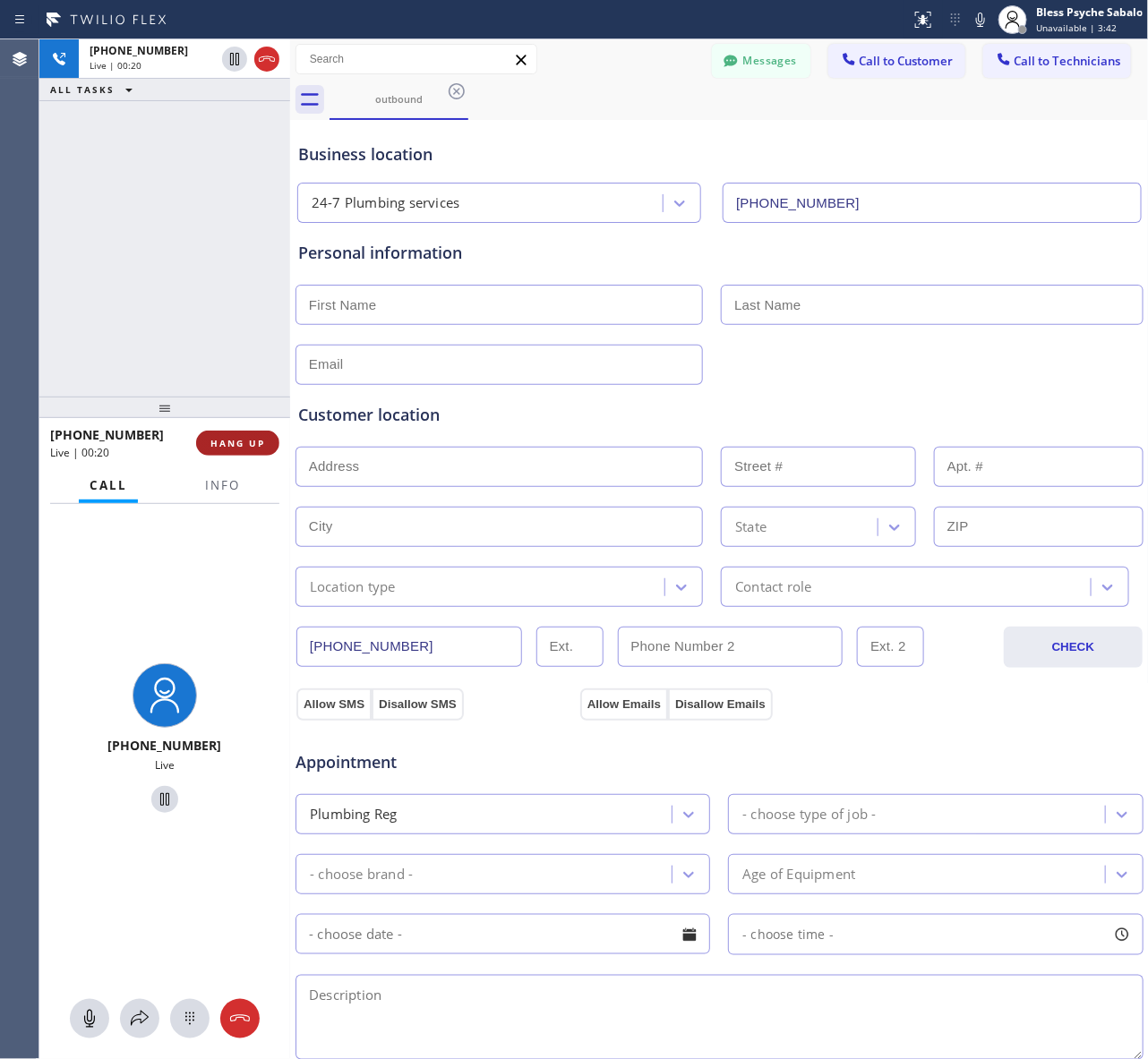
click at [252, 441] on span "HANG UP" at bounding box center [237, 443] width 55 height 13
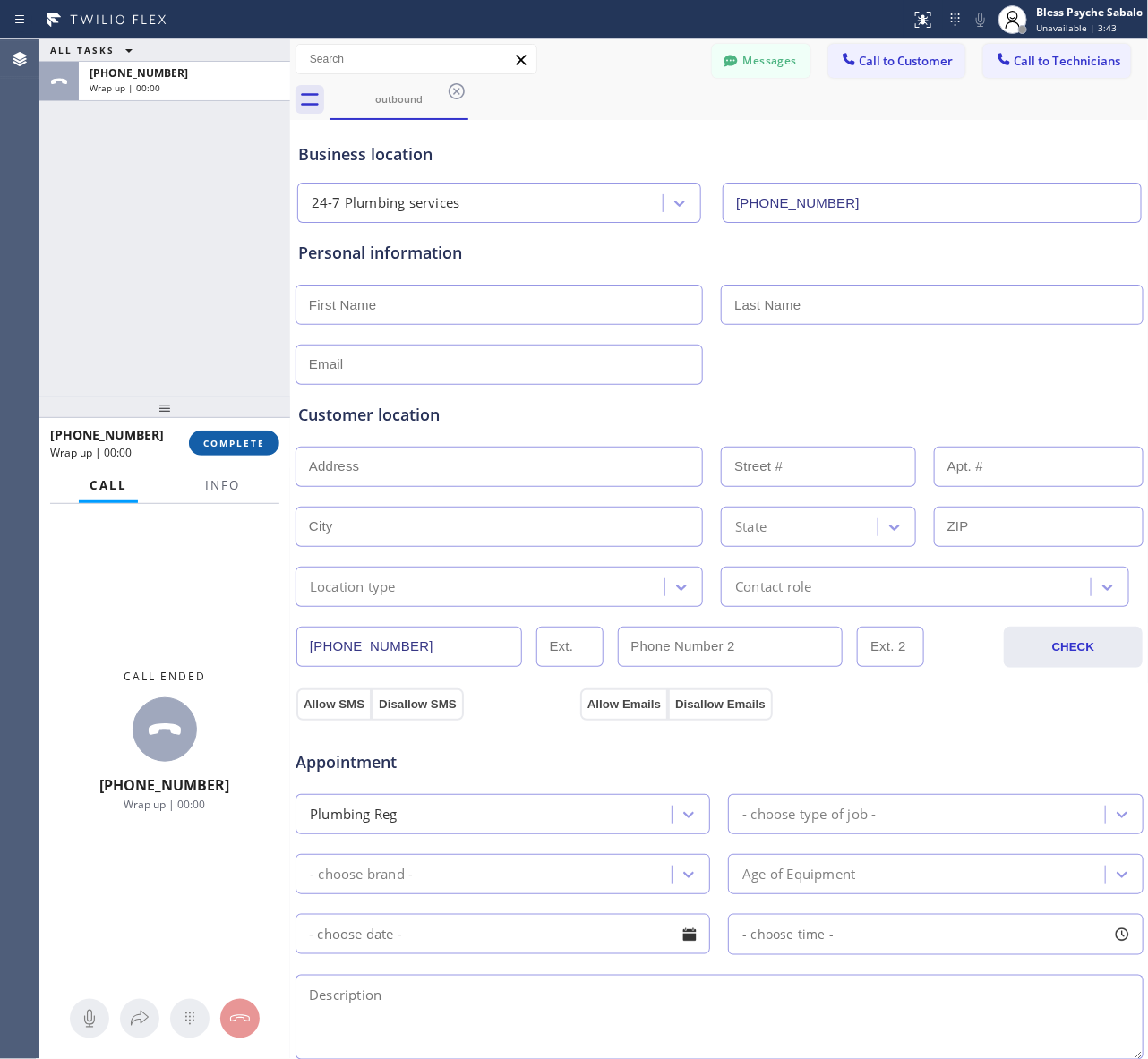
click at [260, 441] on span "COMPLETE" at bounding box center [234, 443] width 62 height 13
click at [227, 358] on div "ALL TASKS ALL TASKS ACTIVE TASKS TASKS IN WRAP UP +15622625569 Wrap up | 00:00" at bounding box center [165, 218] width 251 height 357
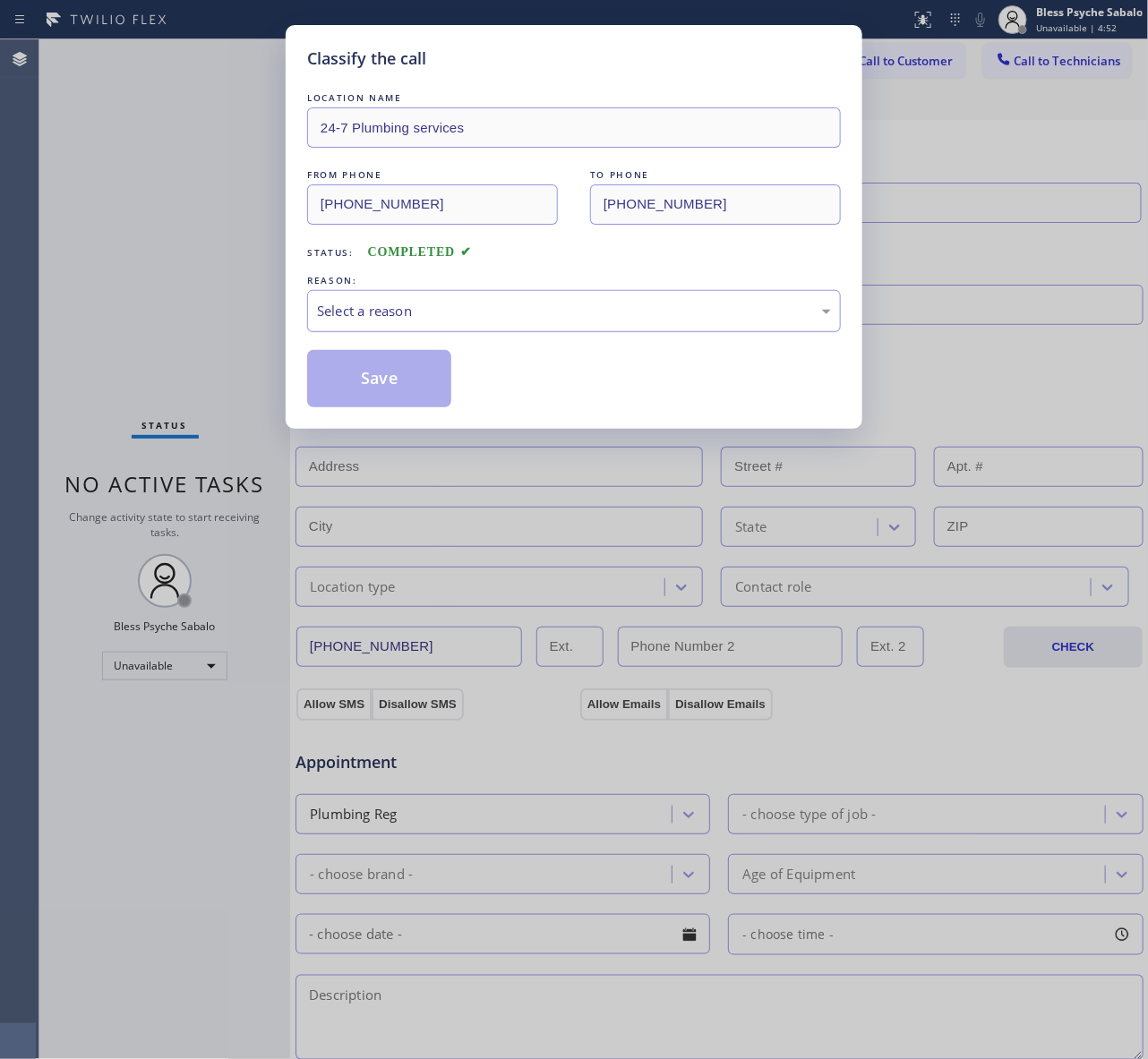
click at [629, 316] on div "Select a reason" at bounding box center [574, 311] width 514 height 21
click at [348, 378] on button "Save" at bounding box center [379, 379] width 144 height 57
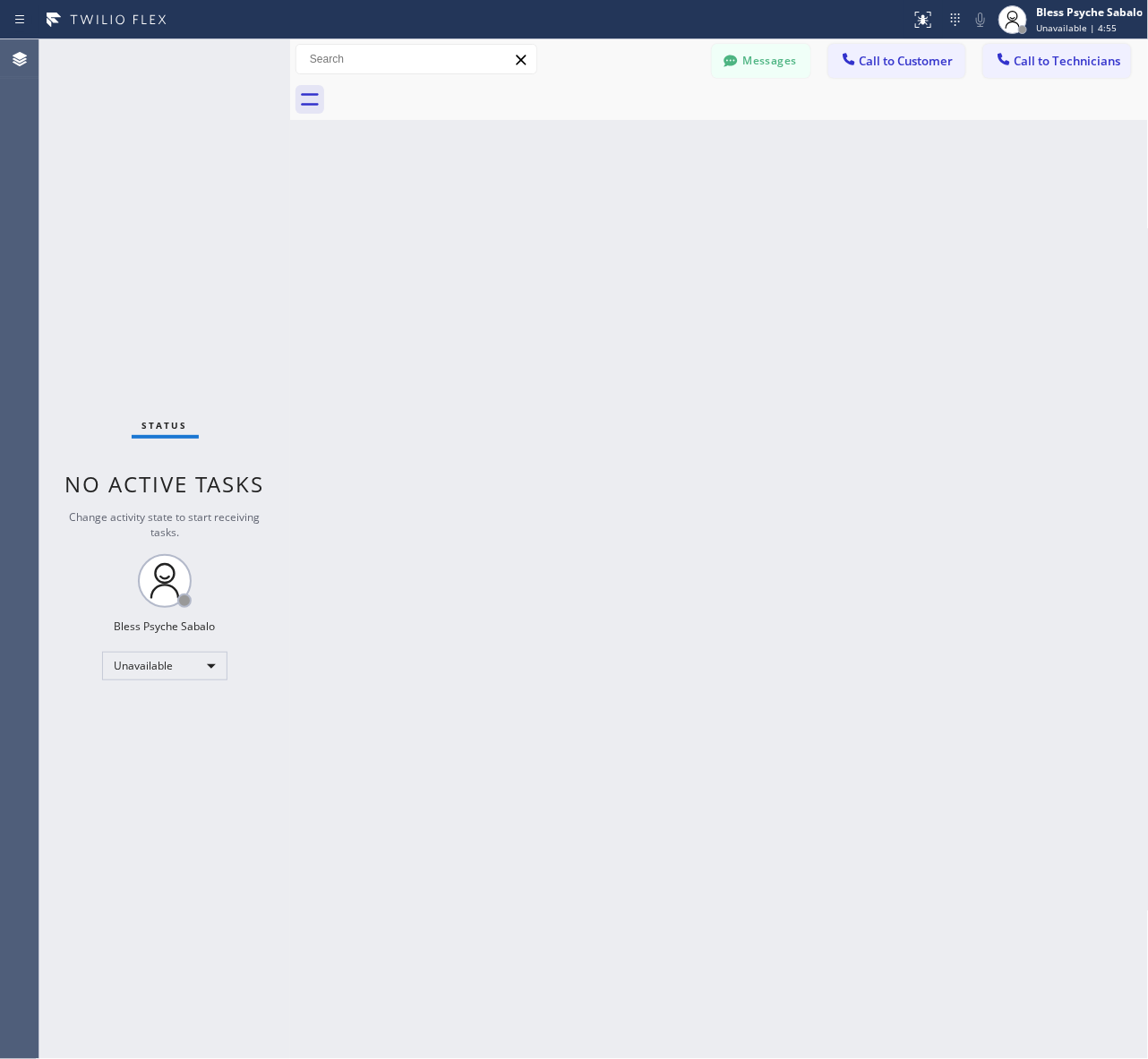
drag, startPoint x: 770, startPoint y: 211, endPoint x: 880, endPoint y: 137, distance: 132.6
click at [785, 206] on div "Back to Dashboard Change Sender ID Customers Technicians AM [PERSON_NAME] [DATE…" at bounding box center [720, 549] width 859 height 1020
click at [839, 293] on div "Back to Dashboard Change Sender ID Customers Technicians AM [PERSON_NAME] [DATE…" at bounding box center [720, 549] width 859 height 1020
